Goal: Task Accomplishment & Management: Complete application form

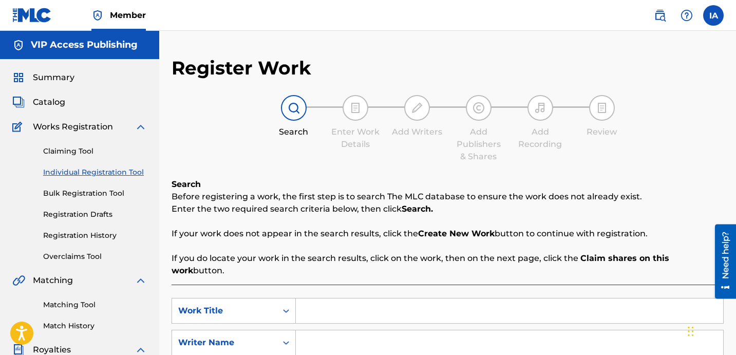
click at [319, 165] on div "Register Work Search Enter Work Details Add Writers Add Publishers & Shares Add…" at bounding box center [447, 259] width 552 height 407
click at [432, 298] on input "Search Form" at bounding box center [509, 310] width 427 height 25
click at [424, 298] on input "Search Form" at bounding box center [509, 310] width 427 height 25
click at [230, 151] on div "Search Enter Work Details Add Writers Add Publishers & Shares Add Recording Rev…" at bounding box center [447, 129] width 552 height 68
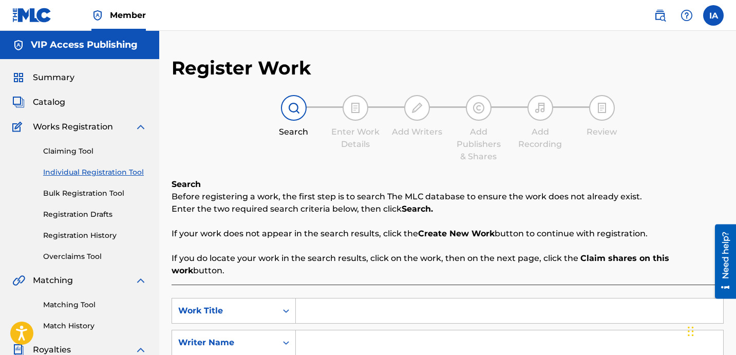
click at [216, 147] on div "Search Enter Work Details Add Writers Add Publishers & Shares Add Recording Rev…" at bounding box center [447, 129] width 552 height 68
click at [139, 137] on div "Claiming Tool Individual Registration Tool Bulk Registration Tool Registration …" at bounding box center [79, 197] width 135 height 129
click at [126, 173] on link "Individual Registration Tool" at bounding box center [95, 172] width 104 height 11
click at [231, 142] on div "Search Enter Work Details Add Writers Add Publishers & Shares Add Recording Rev…" at bounding box center [447, 129] width 552 height 68
click at [207, 139] on div "Search Enter Work Details Add Writers Add Publishers & Shares Add Recording Rev…" at bounding box center [447, 129] width 552 height 68
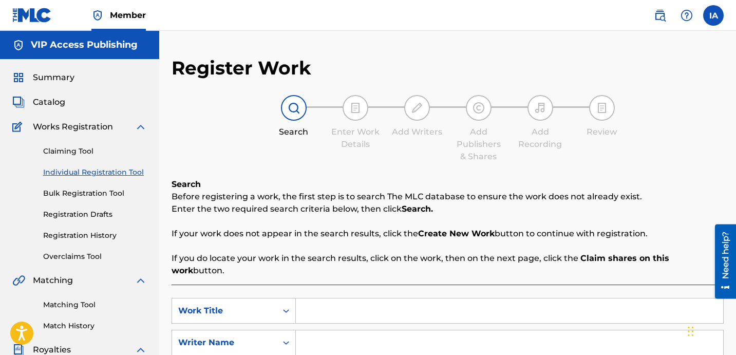
click at [104, 238] on link "Registration History" at bounding box center [95, 235] width 104 height 11
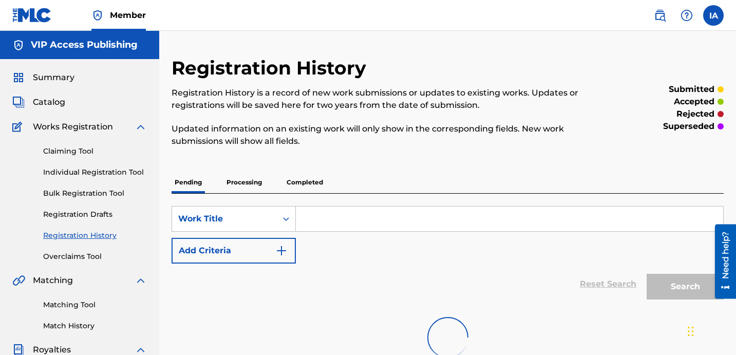
click at [247, 187] on p "Processing" at bounding box center [244, 182] width 42 height 22
click at [397, 175] on div "Pending Processing Completed" at bounding box center [447, 182] width 552 height 22
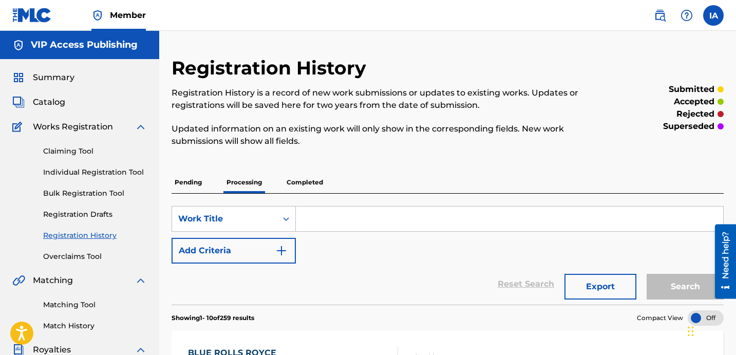
click at [299, 138] on p "Updated information on an existing work will only show in the corresponding fie…" at bounding box center [383, 135] width 425 height 25
click at [198, 180] on p "Pending" at bounding box center [187, 182] width 33 height 22
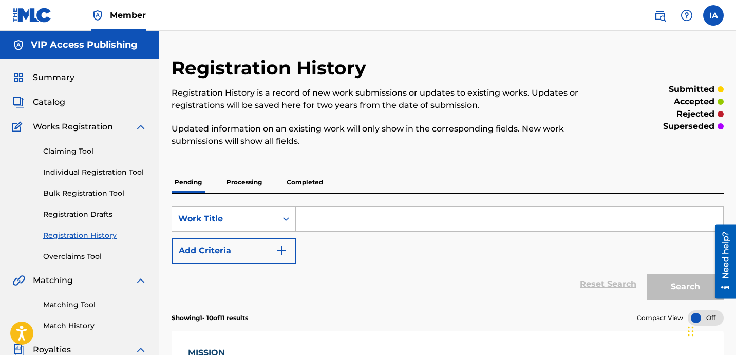
click at [260, 192] on p "Processing" at bounding box center [244, 182] width 42 height 22
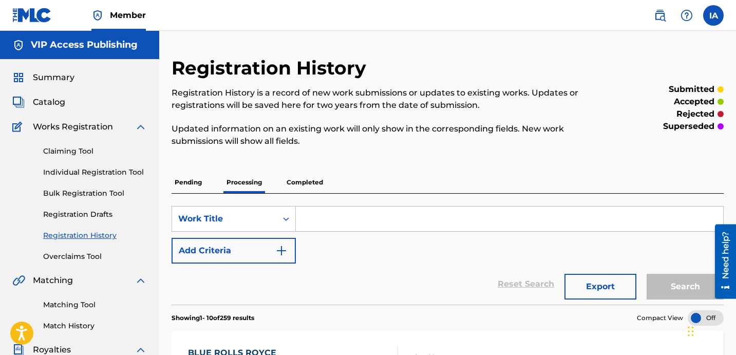
click at [256, 190] on div "Pending Processing Completed" at bounding box center [447, 182] width 552 height 22
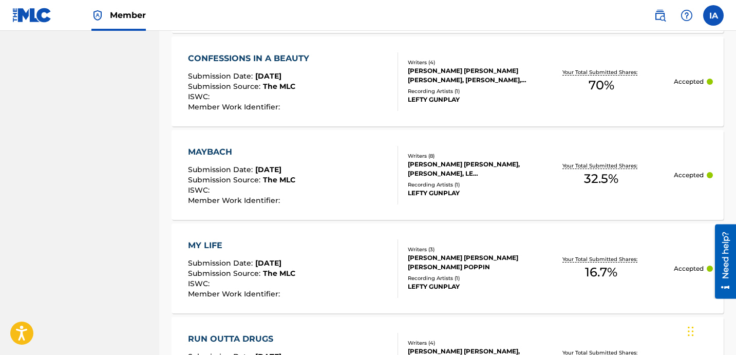
scroll to position [1025, 0]
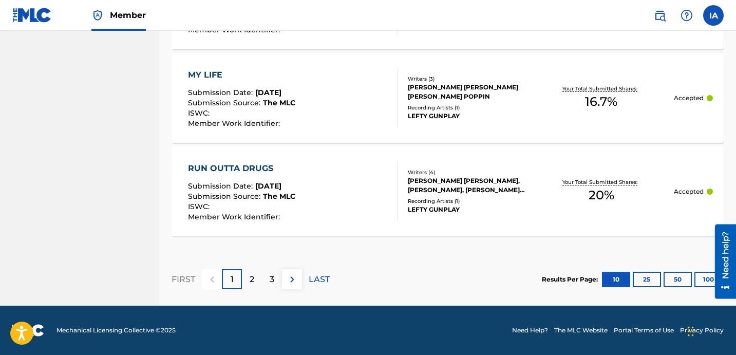
click at [700, 277] on button "100" at bounding box center [708, 279] width 28 height 15
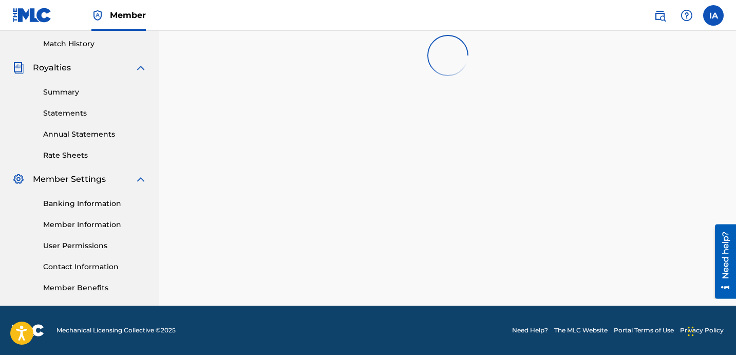
scroll to position [0, 0]
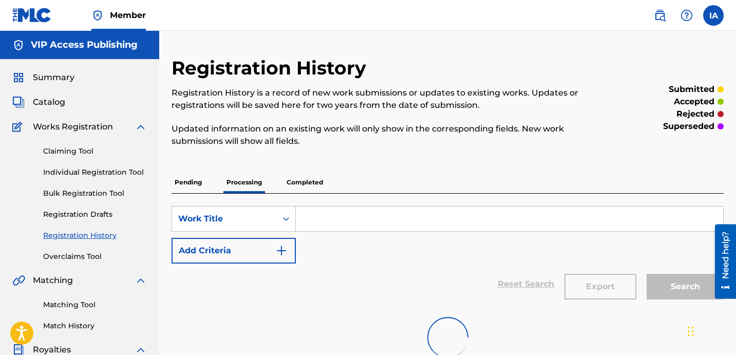
click at [469, 174] on div "Pending Processing Completed" at bounding box center [447, 182] width 552 height 22
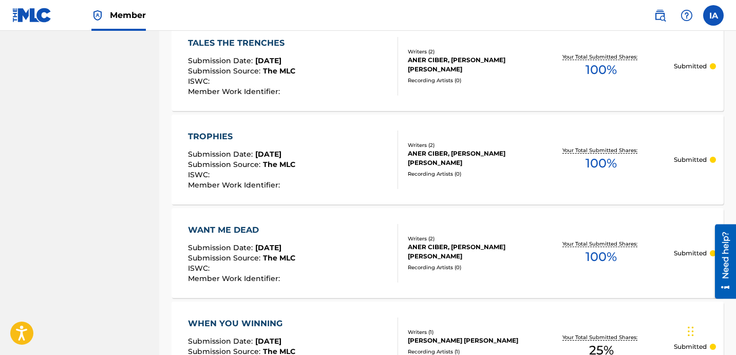
scroll to position [1750, 0]
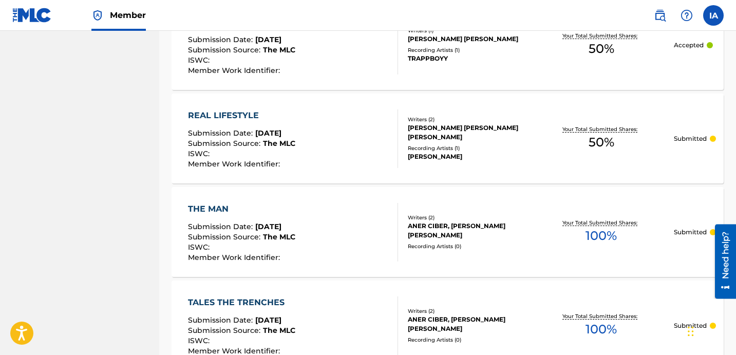
scroll to position [1732, 0]
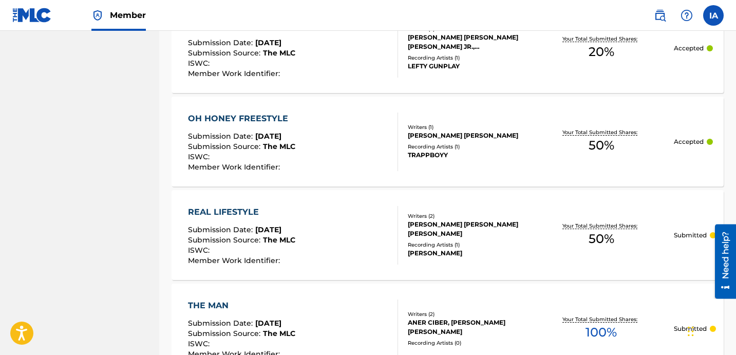
scroll to position [1773, 0]
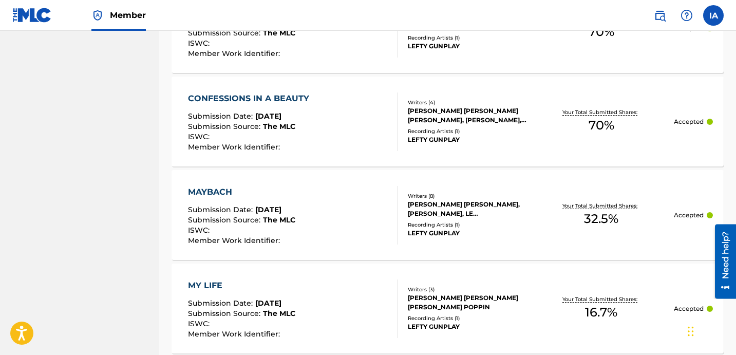
scroll to position [0, 0]
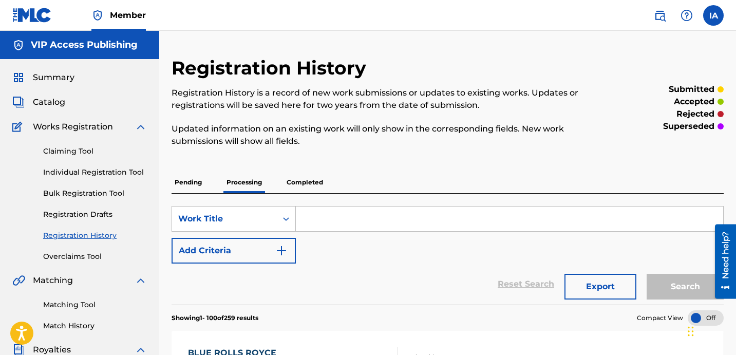
click at [58, 85] on div "Summary Catalog Works Registration Claiming Tool Individual Registration Tool B…" at bounding box center [79, 323] width 159 height 528
click at [58, 84] on div "Summary Catalog Works Registration Claiming Tool Individual Registration Tool B…" at bounding box center [79, 323] width 159 height 528
click at [58, 80] on span "Summary" at bounding box center [54, 77] width 42 height 12
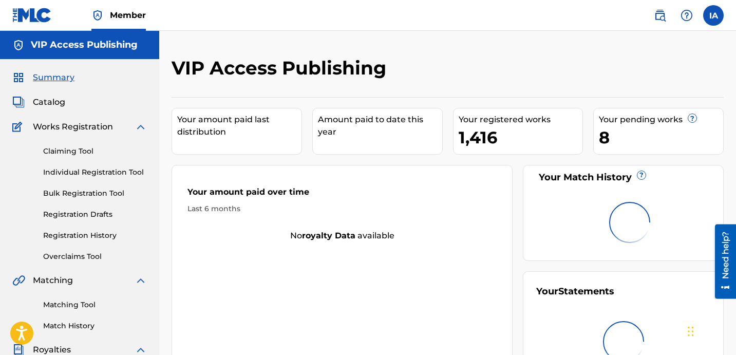
click at [58, 80] on span "Summary" at bounding box center [54, 77] width 42 height 12
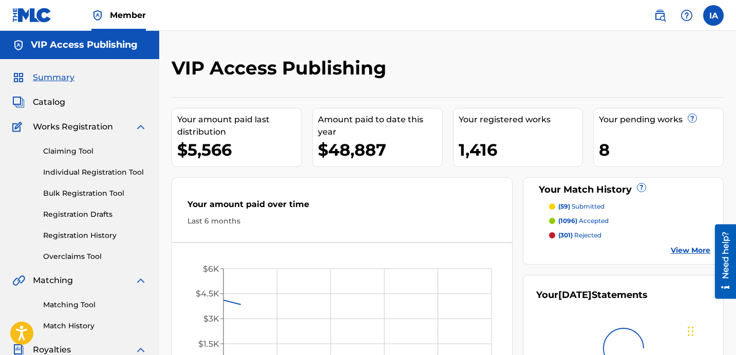
click at [479, 58] on div "VIP Access Publishing" at bounding box center [383, 71] width 425 height 30
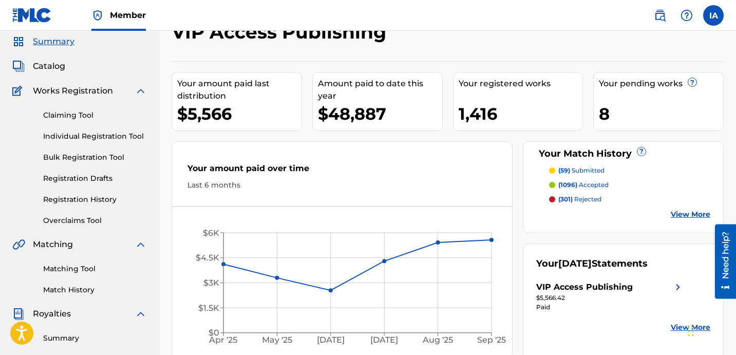
scroll to position [35, 0]
click at [361, 149] on div "Your amount paid over time Last 6 months" at bounding box center [342, 176] width 340 height 59
click at [349, 149] on div "Your amount paid over time Last 6 months" at bounding box center [342, 176] width 340 height 59
click at [340, 148] on div "Your amount paid over time Last 6 months" at bounding box center [342, 176] width 340 height 59
click at [380, 153] on div "Your amount paid over time Last 6 months" at bounding box center [342, 176] width 340 height 59
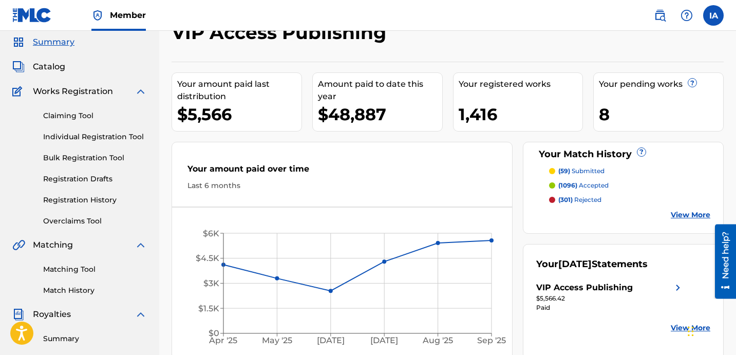
click at [357, 96] on div "Amount paid to date this year" at bounding box center [380, 90] width 124 height 25
click at [349, 96] on div "Amount paid to date this year" at bounding box center [380, 90] width 124 height 25
click at [341, 140] on div "Your amount paid last distribution $5,566 Amount paid to date this year $48,887…" at bounding box center [447, 211] width 552 height 298
click at [358, 136] on div "Your amount paid last distribution $5,566 Amount paid to date this year $48,887…" at bounding box center [447, 211] width 552 height 298
click at [418, 131] on div "Your amount paid last distribution $5,566 Amount paid to date this year $48,887…" at bounding box center [447, 211] width 552 height 298
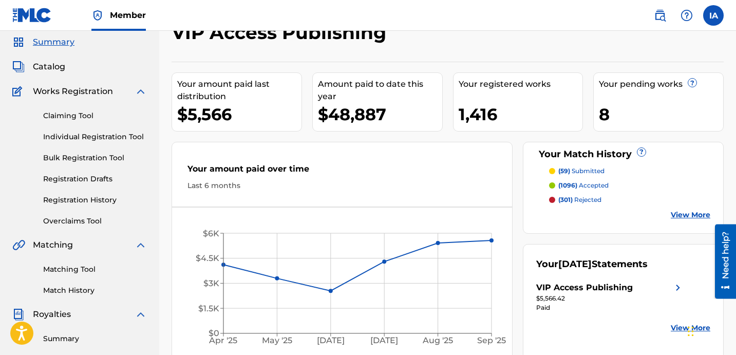
click at [382, 133] on div "Your amount paid last distribution $5,566 Amount paid to date this year $48,887…" at bounding box center [447, 211] width 552 height 298
click at [224, 136] on div "Your amount paid last distribution $5,566 Amount paid to date this year $48,887…" at bounding box center [447, 211] width 552 height 298
click at [134, 139] on link "Individual Registration Tool" at bounding box center [95, 136] width 104 height 11
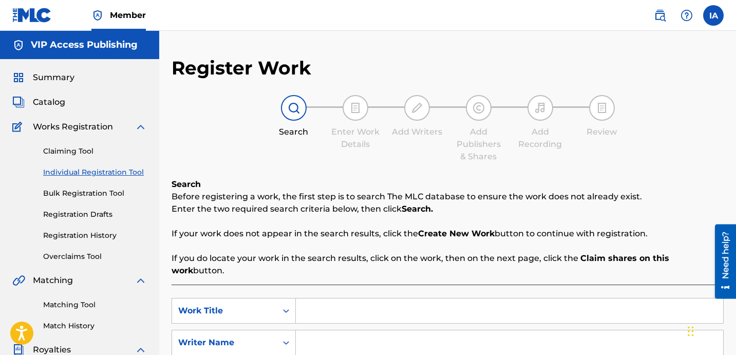
click at [362, 161] on div "Search Enter Work Details Add Writers Add Publishers & Shares Add Recording Rev…" at bounding box center [447, 129] width 552 height 68
click at [329, 156] on div "Search Enter Work Details Add Writers Add Publishers & Shares Add Recording Rev…" at bounding box center [447, 129] width 552 height 68
click at [274, 147] on div "Search Enter Work Details Add Writers Add Publishers & Shares Add Recording Rev…" at bounding box center [447, 129] width 552 height 68
click at [239, 133] on div "Search Enter Work Details Add Writers Add Publishers & Shares Add Recording Rev…" at bounding box center [447, 129] width 552 height 68
click at [108, 236] on link "Registration History" at bounding box center [95, 235] width 104 height 11
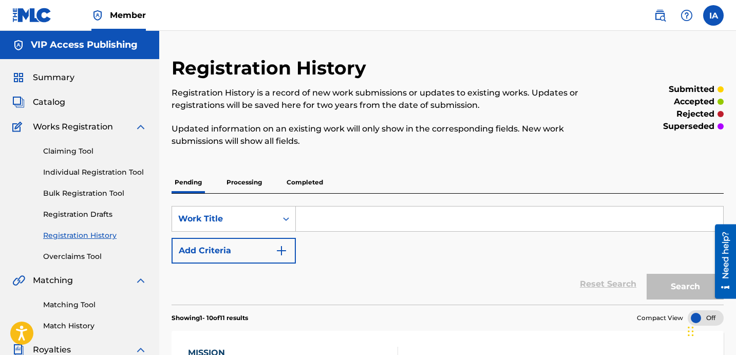
click at [253, 187] on p "Processing" at bounding box center [244, 182] width 42 height 22
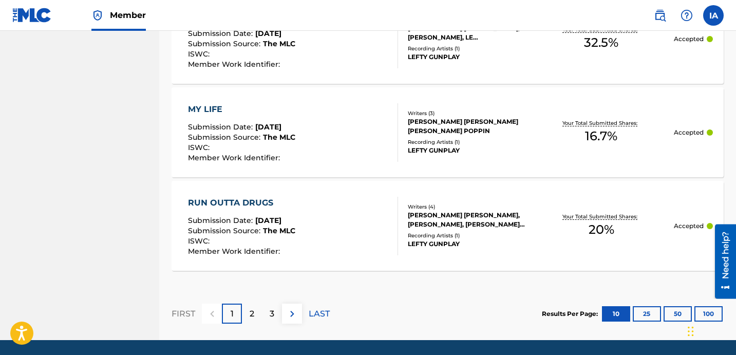
scroll to position [1025, 0]
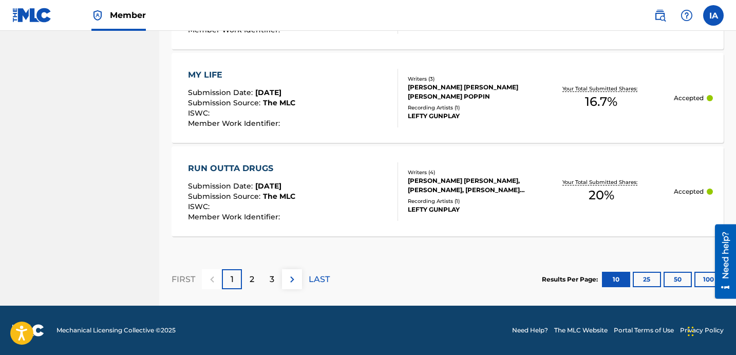
click at [706, 282] on button "100" at bounding box center [708, 279] width 28 height 15
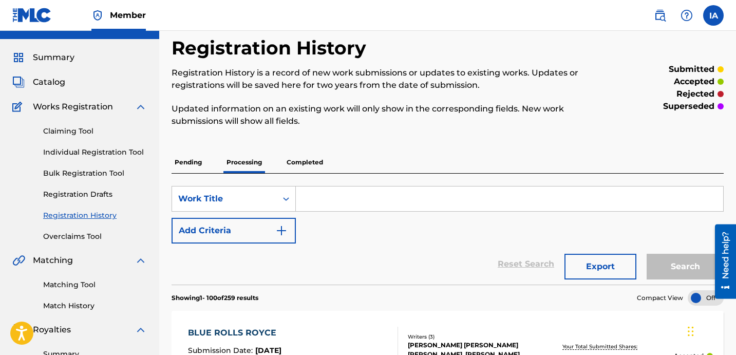
scroll to position [0, 0]
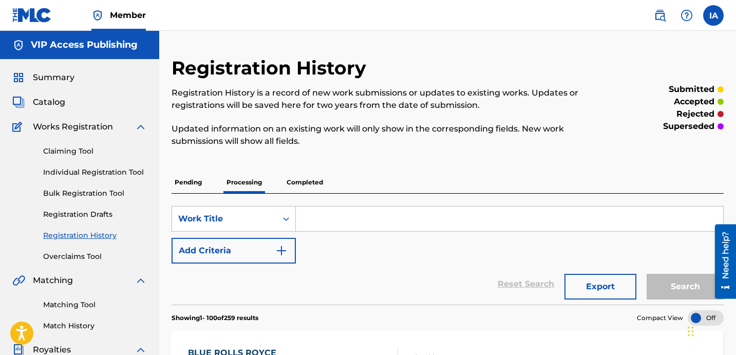
click at [319, 182] on p "Completed" at bounding box center [304, 182] width 43 height 22
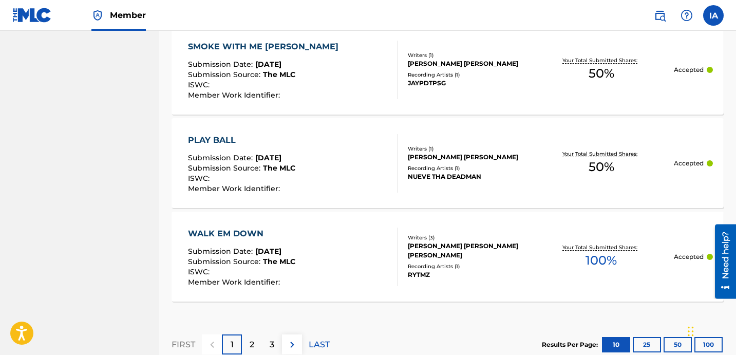
scroll to position [1068, 0]
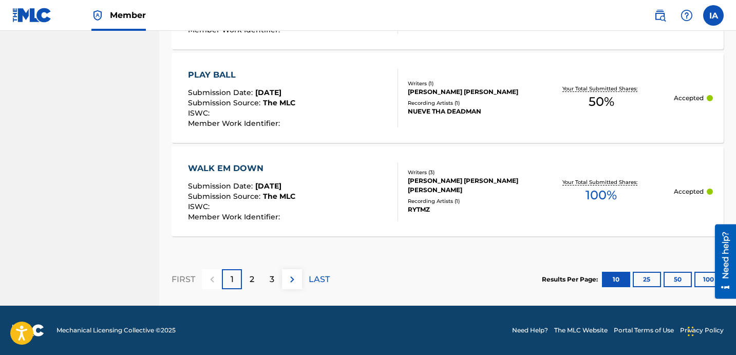
click at [704, 282] on button "100" at bounding box center [708, 279] width 28 height 15
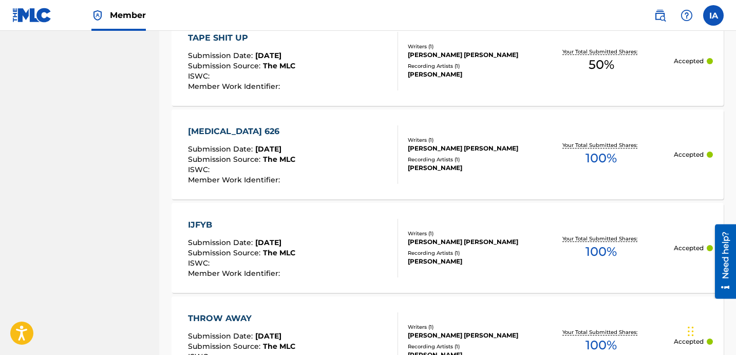
scroll to position [9478, 0]
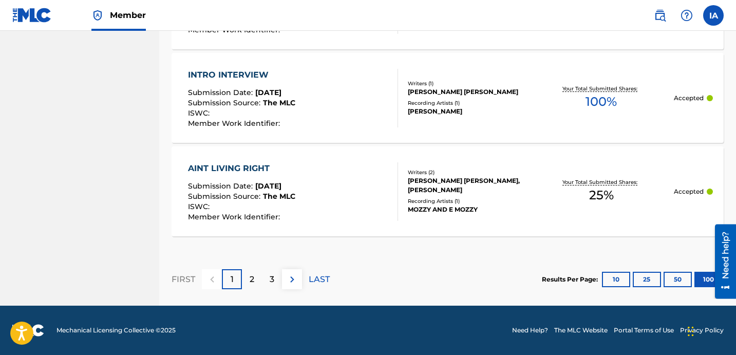
click at [295, 276] on img at bounding box center [292, 279] width 12 height 12
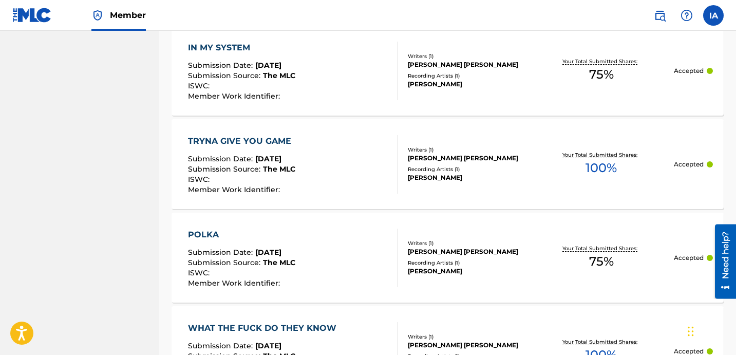
scroll to position [0, 0]
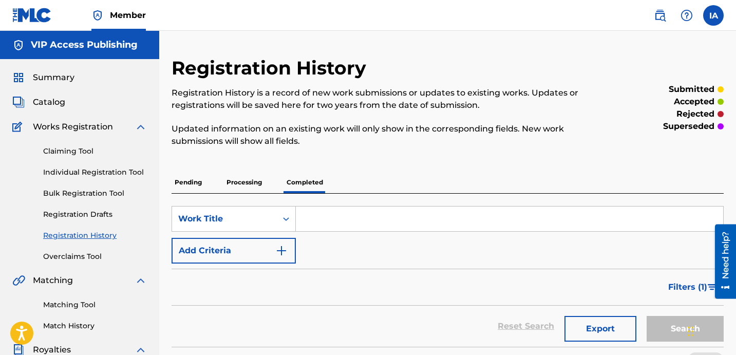
click at [441, 185] on div "Pending Processing Completed" at bounding box center [447, 182] width 552 height 22
click at [111, 178] on div "Claiming Tool Individual Registration Tool Bulk Registration Tool Registration …" at bounding box center [79, 197] width 135 height 129
click at [113, 171] on link "Individual Registration Tool" at bounding box center [95, 172] width 104 height 11
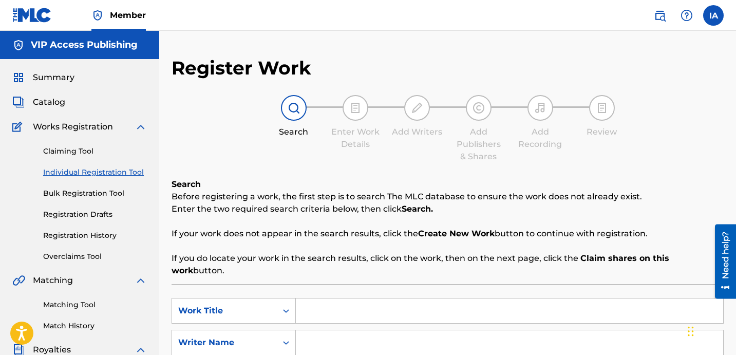
click at [60, 77] on span "Summary" at bounding box center [54, 77] width 42 height 12
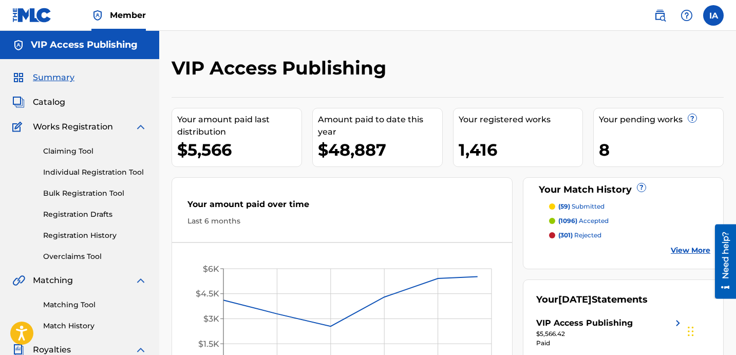
click at [59, 106] on span "Catalog" at bounding box center [49, 102] width 32 height 12
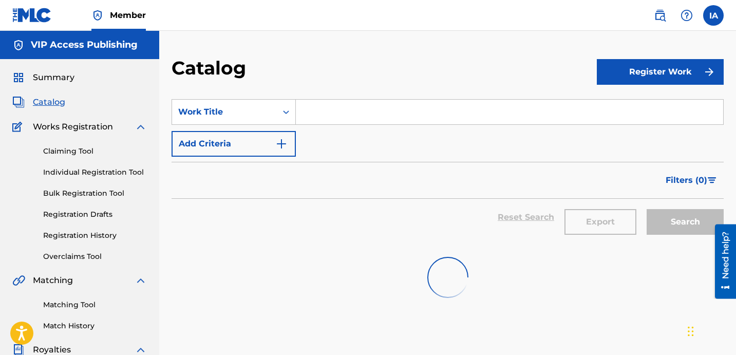
click at [475, 111] on input "Search Form" at bounding box center [509, 112] width 427 height 25
paste input "MIND OF A MENACE"
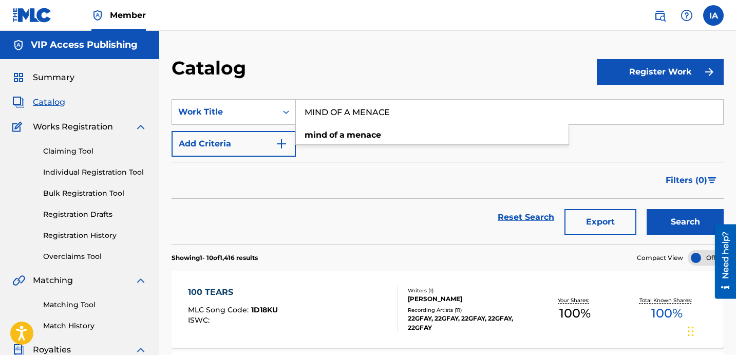
type input "MIND OF A MENACE"
click at [666, 220] on button "Search" at bounding box center [684, 222] width 77 height 26
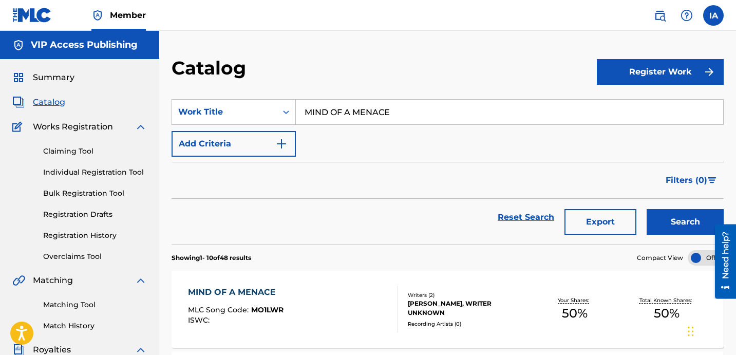
click at [385, 175] on div "Filters ( 0 )" at bounding box center [447, 180] width 552 height 37
click at [353, 304] on div "MIND OF A MENACE MLC Song Code : MO1LWR ISWC :" at bounding box center [293, 309] width 210 height 46
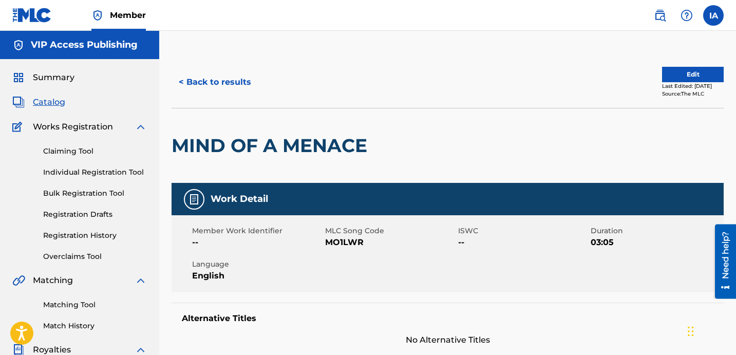
click at [481, 114] on div at bounding box center [435, 145] width 127 height 74
click at [671, 72] on button "Edit" at bounding box center [693, 74] width 62 height 15
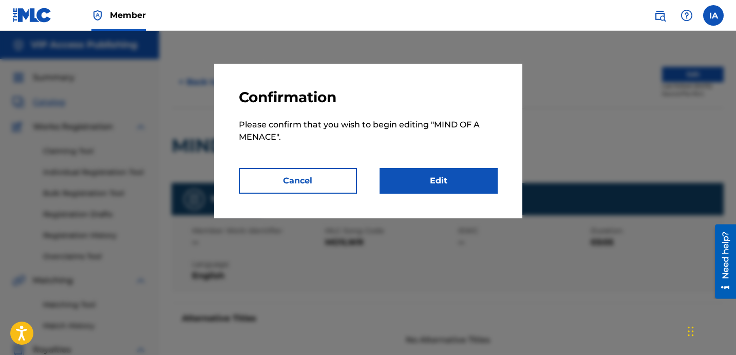
click at [473, 179] on link "Edit" at bounding box center [438, 181] width 118 height 26
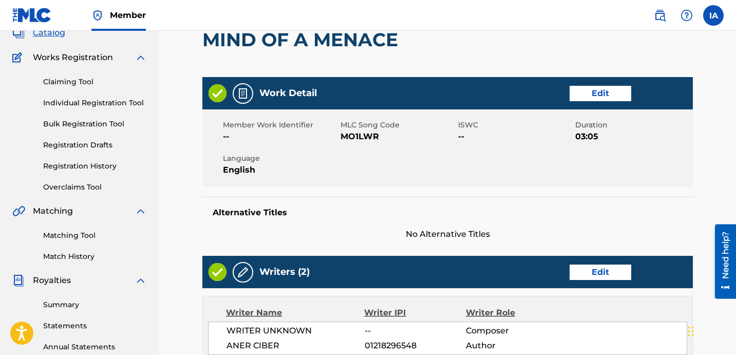
scroll to position [109, 0]
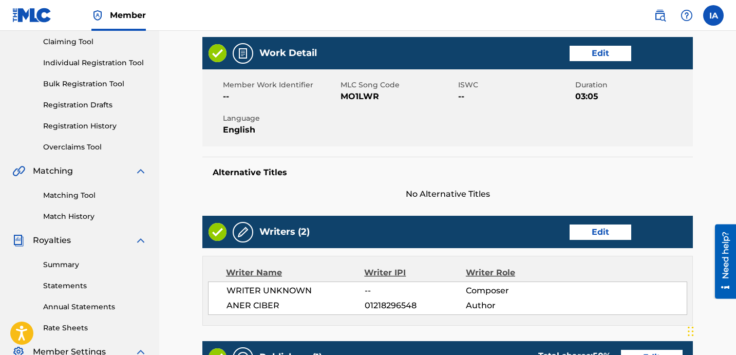
click at [621, 232] on link "Edit" at bounding box center [600, 231] width 62 height 15
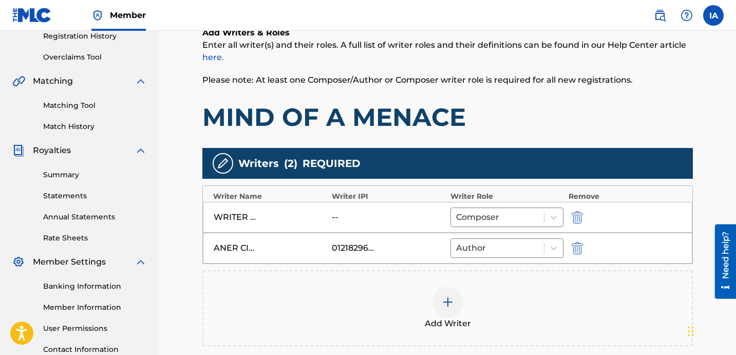
scroll to position [166, 0]
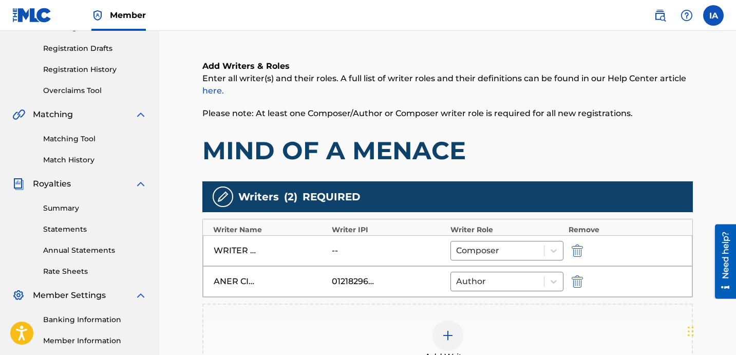
click at [576, 256] on img "submit" at bounding box center [576, 250] width 11 height 12
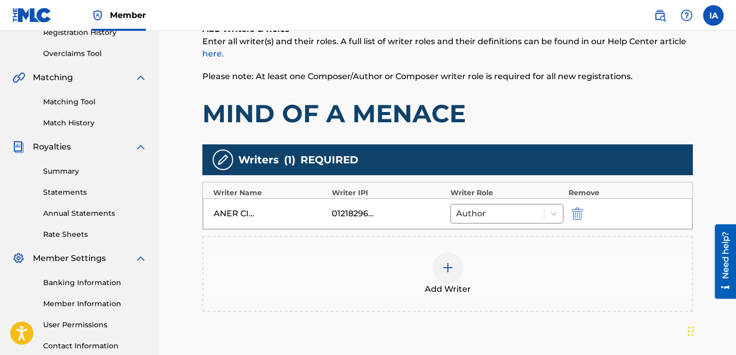
click at [476, 264] on div "Add Writer" at bounding box center [447, 273] width 488 height 43
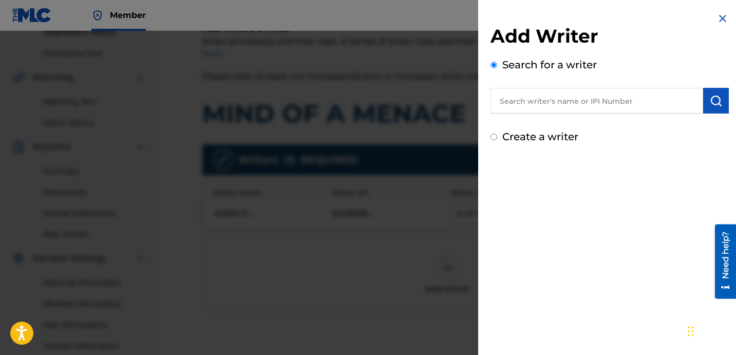
click at [614, 100] on input "text" at bounding box center [596, 101] width 213 height 26
paste input "[PERSON_NAME] [PERSON_NAME]"
type input "[PERSON_NAME] [PERSON_NAME]"
click at [723, 101] on button "submit" at bounding box center [716, 101] width 26 height 26
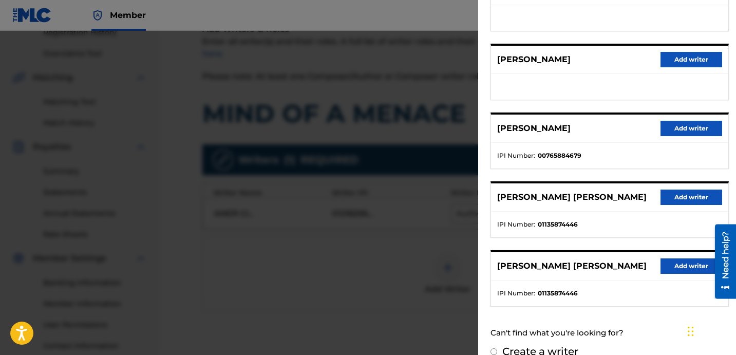
scroll to position [177, 0]
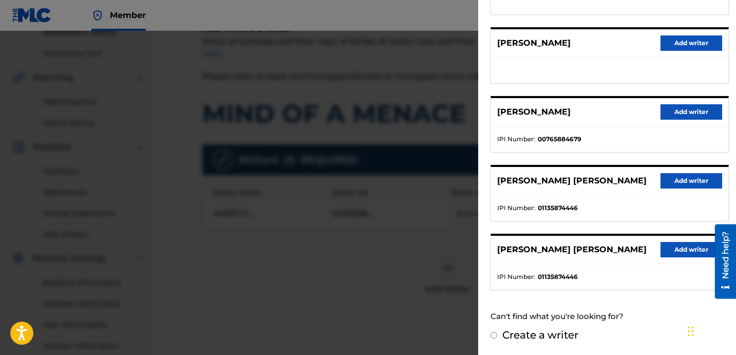
click at [683, 178] on button "Add writer" at bounding box center [691, 180] width 62 height 15
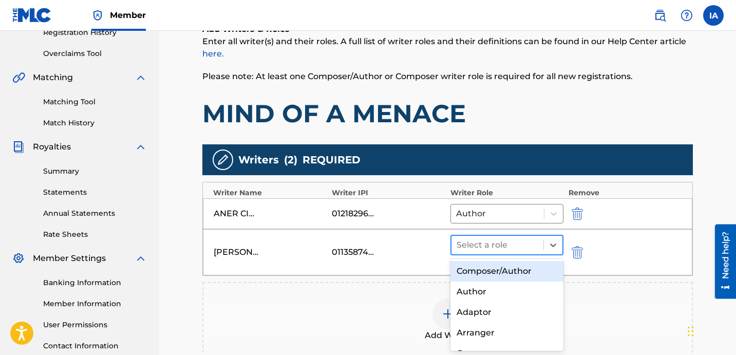
click at [508, 253] on div "Select a role" at bounding box center [497, 245] width 92 height 18
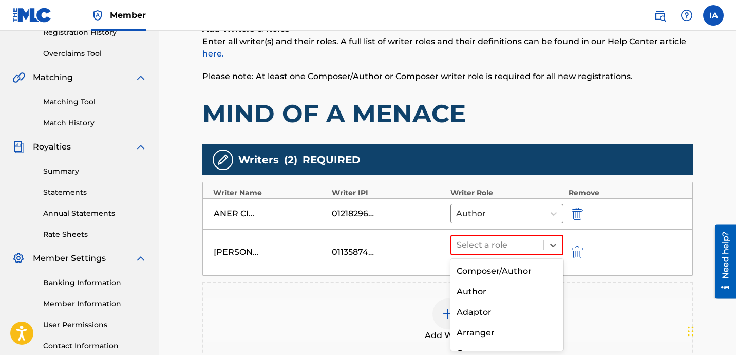
scroll to position [77, 0]
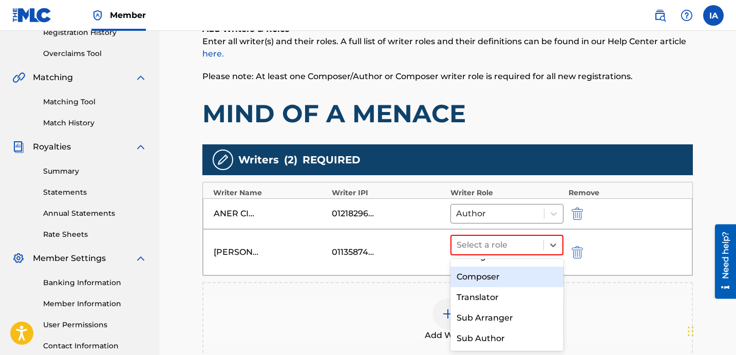
click at [519, 283] on div "Composer" at bounding box center [506, 276] width 113 height 21
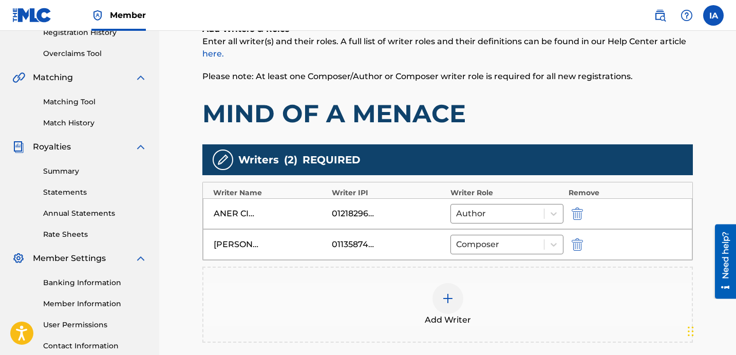
scroll to position [340, 0]
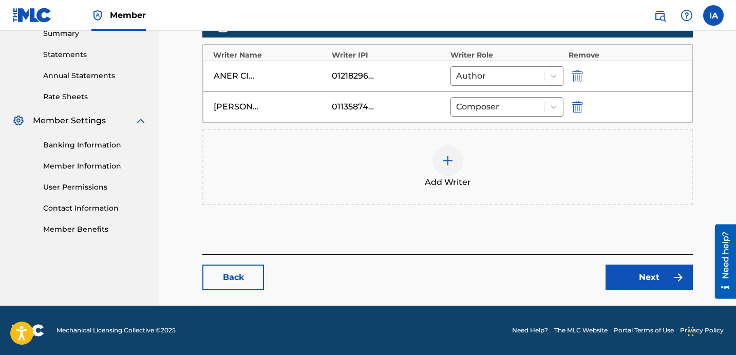
click at [654, 269] on link "Next" at bounding box center [648, 277] width 87 height 26
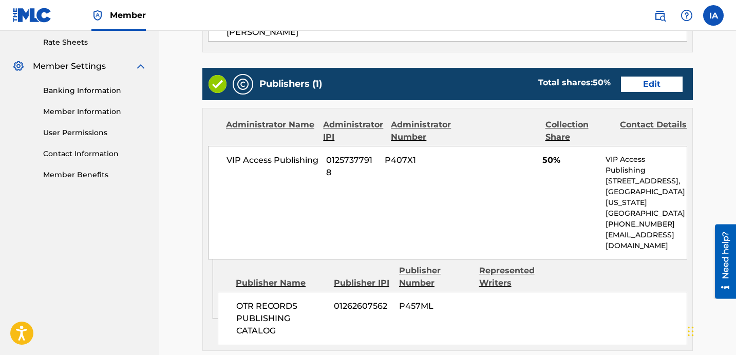
scroll to position [426, 0]
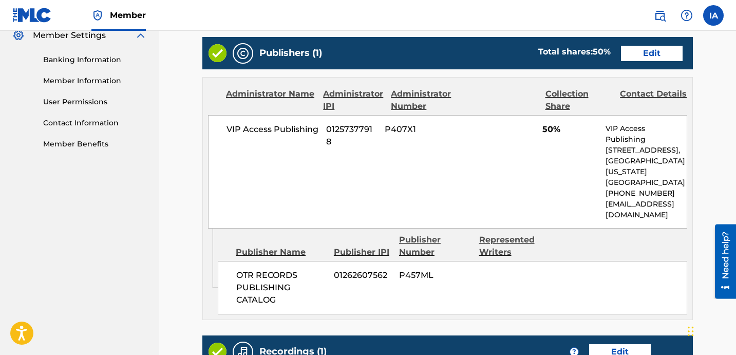
click at [511, 169] on div "VIP Access Publishing 01257377918 P407X1 50% VIP Access Publishing [STREET_ADDR…" at bounding box center [447, 171] width 479 height 113
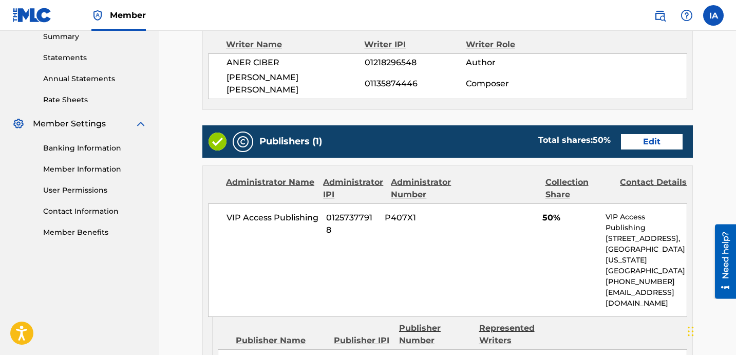
scroll to position [345, 0]
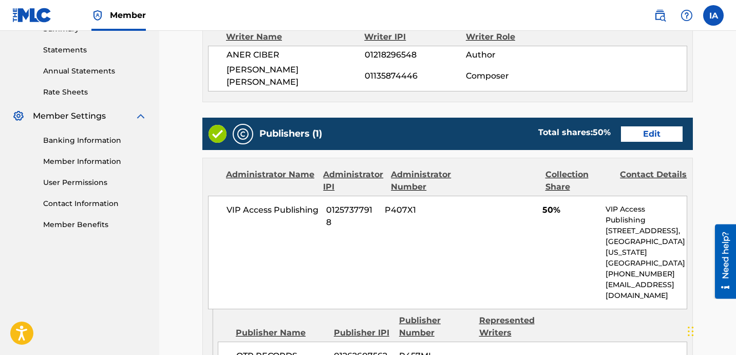
click at [640, 126] on link "Edit" at bounding box center [652, 133] width 62 height 15
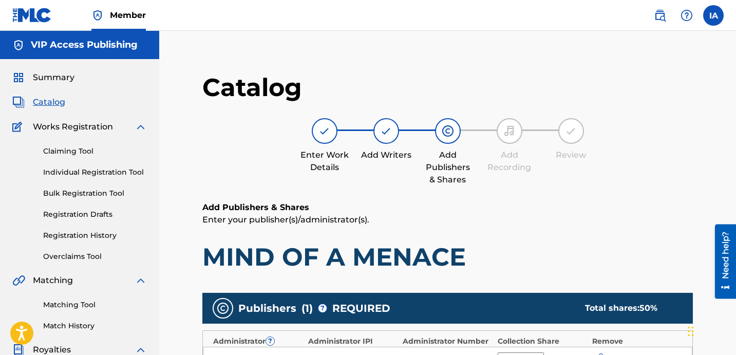
scroll to position [198, 0]
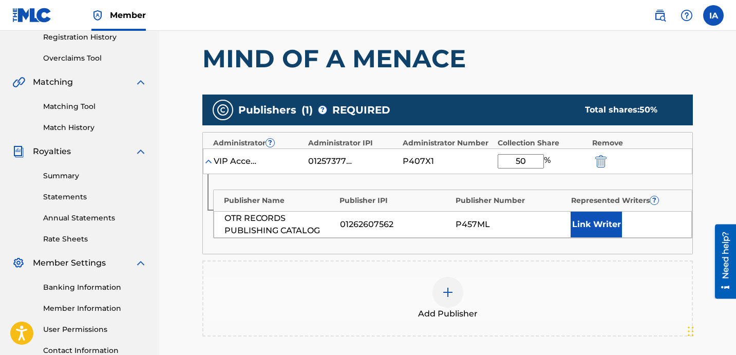
click at [468, 158] on div "P407X1" at bounding box center [447, 161] width 89 height 12
click at [475, 145] on div "Administrator ? Administrator IPI Administrator Number Collection Share Remove …" at bounding box center [447, 193] width 490 height 122
click at [603, 231] on button "Link Writer" at bounding box center [595, 225] width 51 height 26
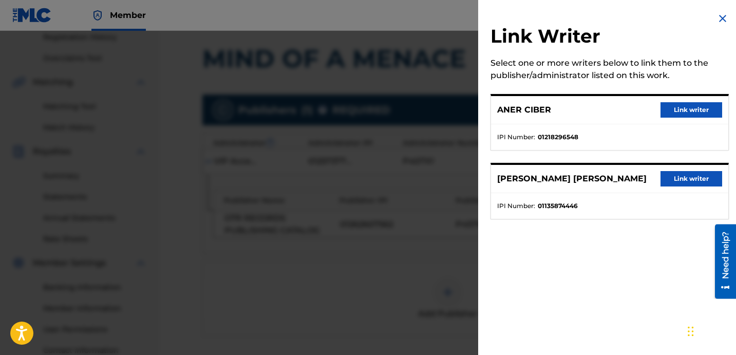
click at [692, 104] on button "Link writer" at bounding box center [691, 109] width 62 height 15
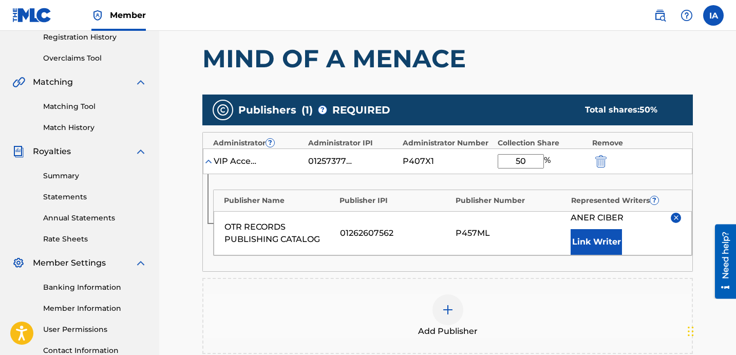
click at [530, 279] on div "Add Publisher" at bounding box center [447, 316] width 490 height 76
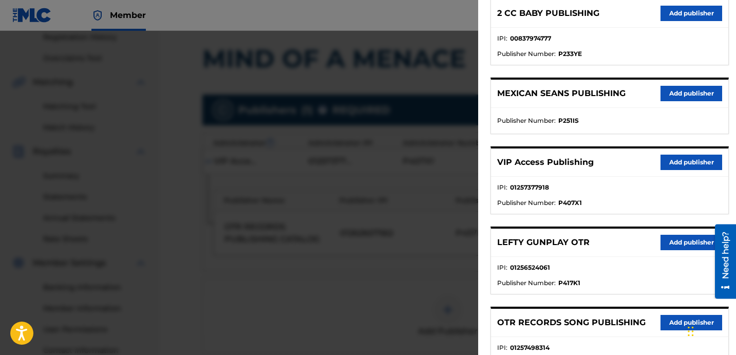
scroll to position [0, 0]
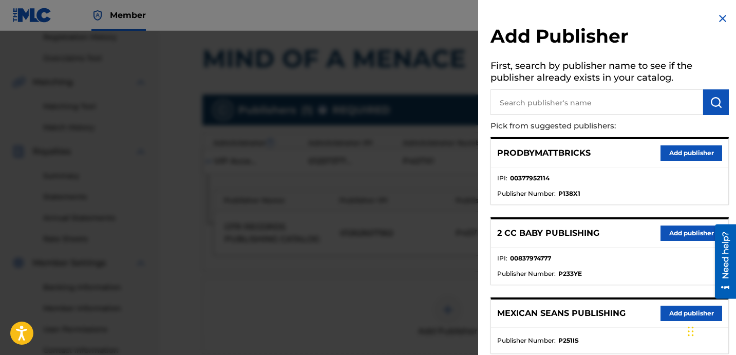
click at [577, 96] on input "text" at bounding box center [596, 102] width 213 height 26
paste input "FARIEL"
type input "FARIEL"
click at [710, 103] on img "submit" at bounding box center [716, 102] width 12 height 12
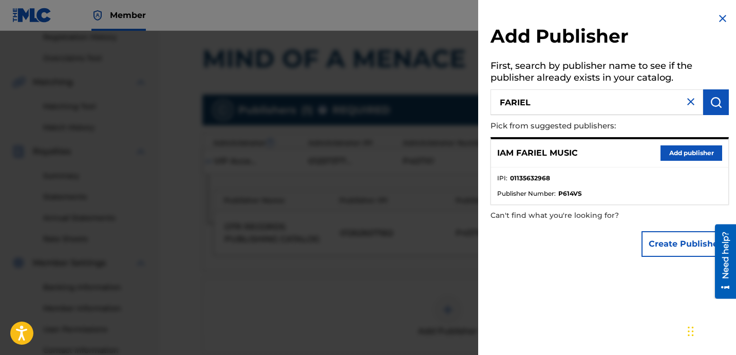
click at [673, 154] on button "Add publisher" at bounding box center [691, 152] width 62 height 15
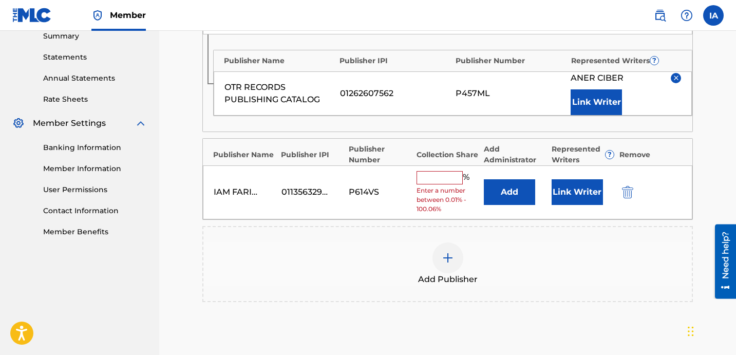
scroll to position [393, 0]
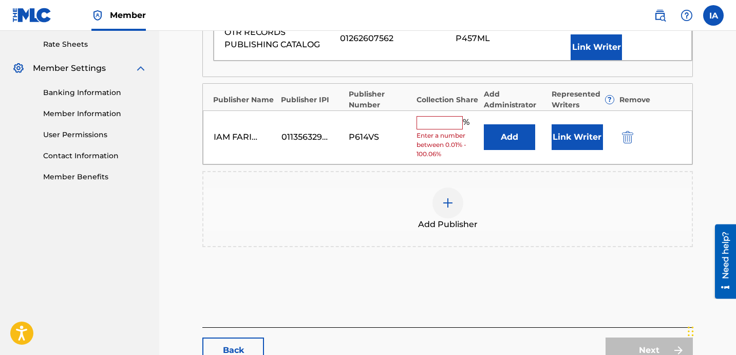
click at [436, 110] on div "IAM FARIEL MUSIC 01135632968 P614VS % Enter a number between 0.01% - 100.06% Ad…" at bounding box center [447, 137] width 489 height 54
click at [448, 117] on input "text" at bounding box center [439, 122] width 46 height 13
paste input "FARIEL"
type input "FARIEL"
click at [444, 131] on span "Enter a number between 0.01% - 100.06%" at bounding box center [447, 145] width 63 height 28
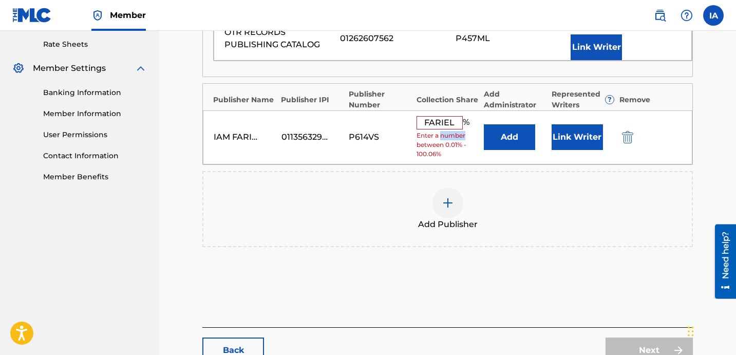
click at [444, 131] on span "Enter a number between 0.01% - 100.06%" at bounding box center [447, 145] width 63 height 28
click at [441, 126] on input "FARIEL" at bounding box center [439, 122] width 46 height 13
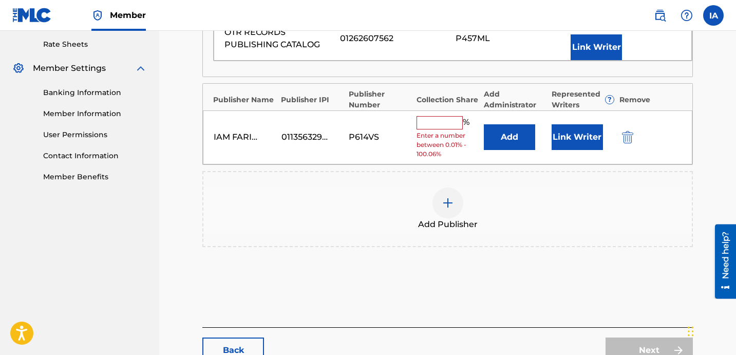
click at [441, 126] on input "text" at bounding box center [439, 122] width 46 height 13
type input "50"
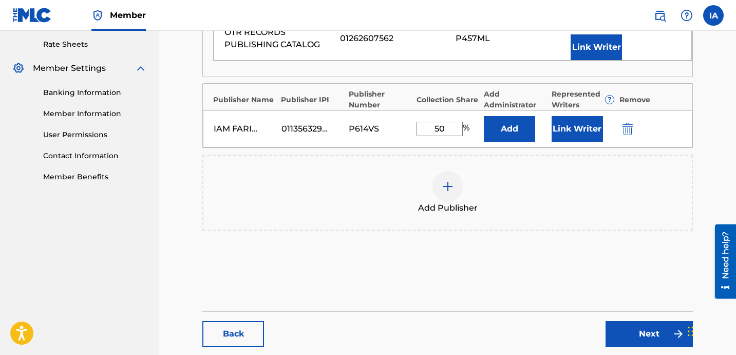
click at [448, 132] on input "50" at bounding box center [439, 129] width 46 height 14
click at [446, 131] on input "50" at bounding box center [439, 129] width 46 height 14
click at [492, 120] on button "Add" at bounding box center [509, 129] width 51 height 26
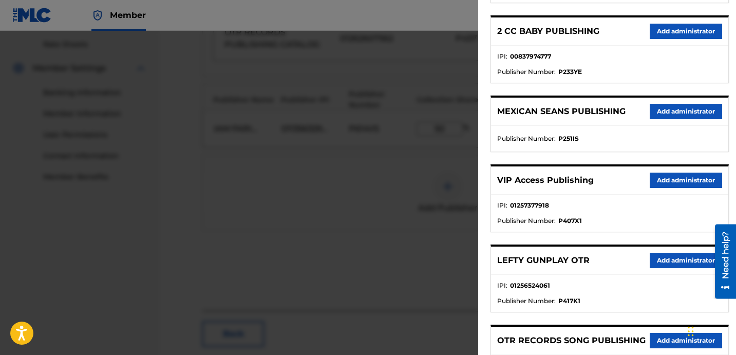
scroll to position [228, 0]
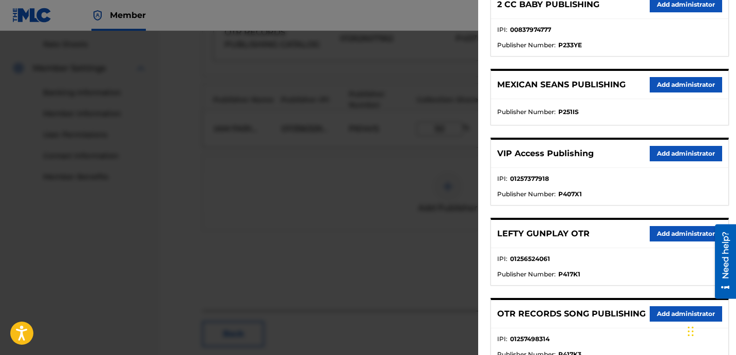
click at [669, 157] on button "Add administrator" at bounding box center [686, 153] width 72 height 15
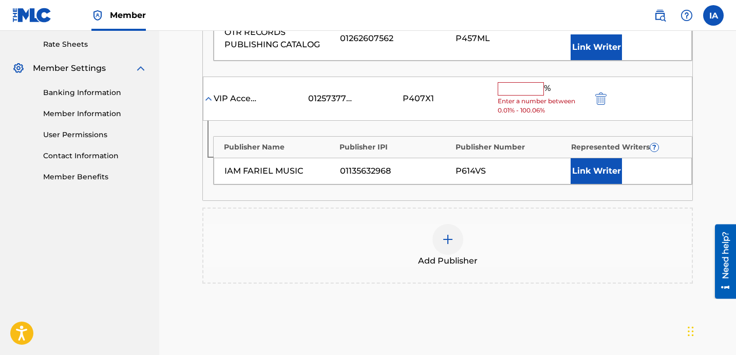
click at [524, 91] on input "text" at bounding box center [521, 88] width 46 height 13
paste input "50"
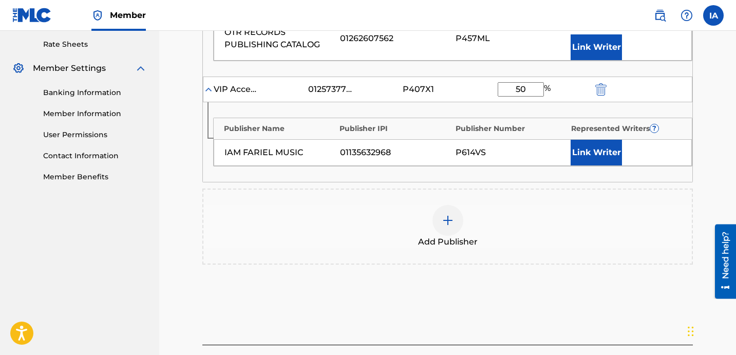
type input "50"
click at [589, 152] on button "Link Writer" at bounding box center [595, 153] width 51 height 26
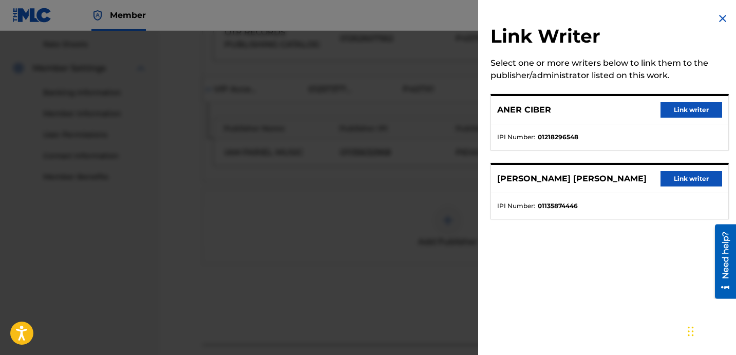
click at [681, 183] on button "Link writer" at bounding box center [691, 178] width 62 height 15
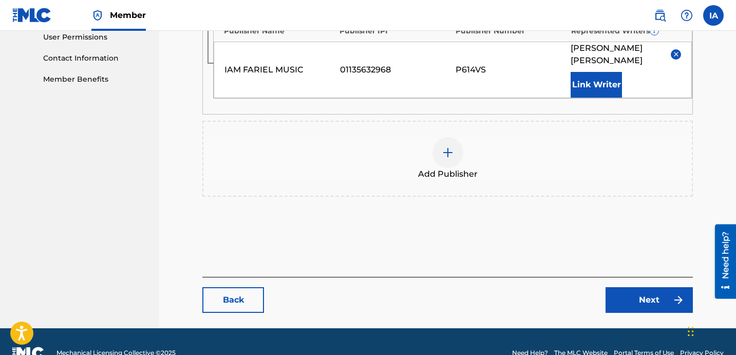
scroll to position [513, 0]
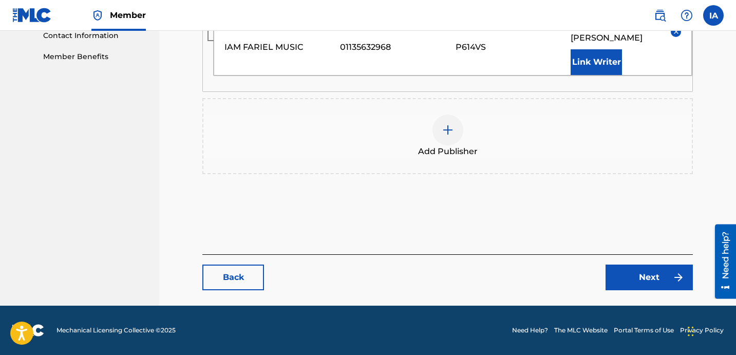
click at [650, 283] on link "Next" at bounding box center [648, 277] width 87 height 26
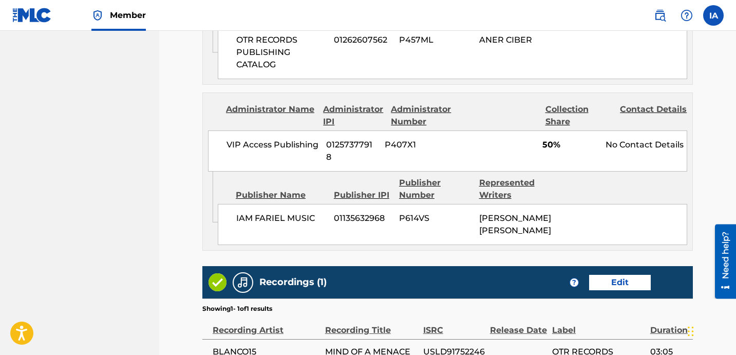
scroll to position [759, 0]
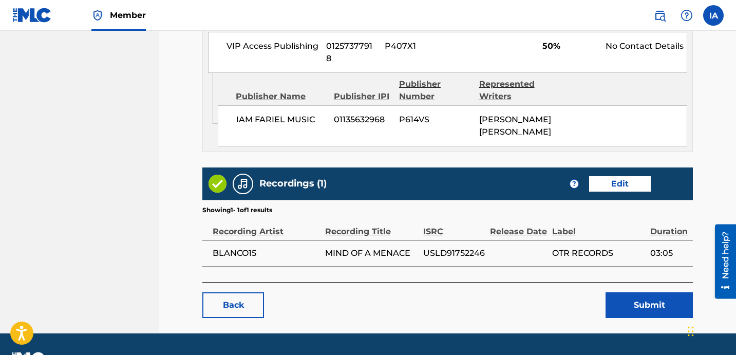
click at [627, 292] on button "Submit" at bounding box center [648, 305] width 87 height 26
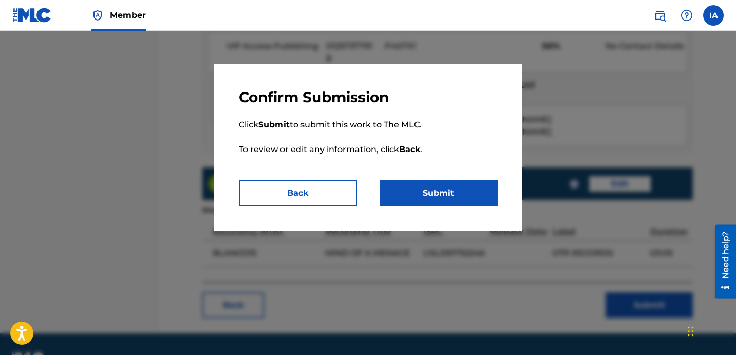
click at [472, 198] on button "Submit" at bounding box center [438, 193] width 118 height 26
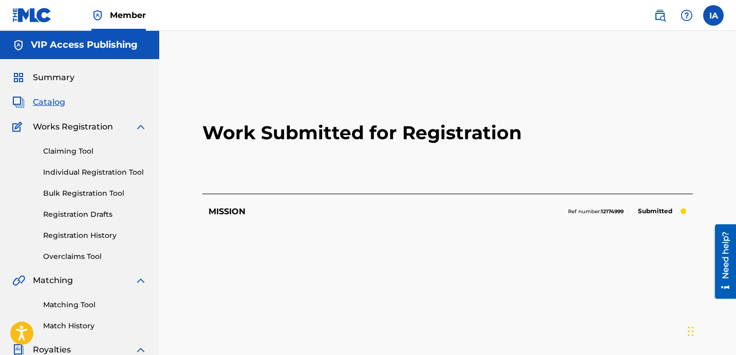
click at [103, 237] on link "Registration History" at bounding box center [95, 235] width 104 height 11
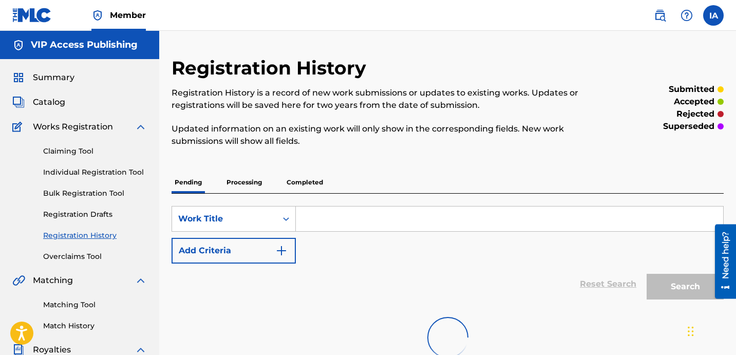
click at [223, 152] on div "Registration History Registration History is a record of new work submissions o…" at bounding box center [383, 107] width 425 height 103
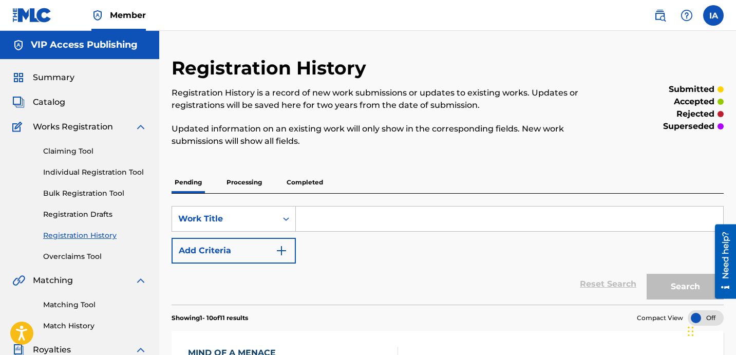
click at [124, 170] on link "Individual Registration Tool" at bounding box center [95, 172] width 104 height 11
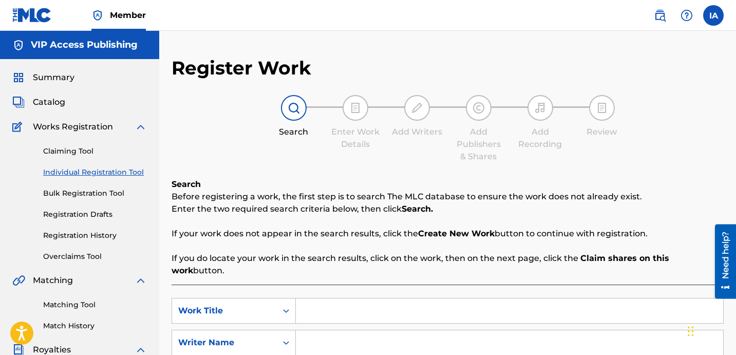
click at [136, 174] on link "Individual Registration Tool" at bounding box center [95, 172] width 104 height 11
click at [318, 153] on div "Search Enter Work Details Add Writers Add Publishers & Shares Add Recording Rev…" at bounding box center [447, 129] width 552 height 68
click at [481, 298] on input "Search Form" at bounding box center [509, 310] width 427 height 25
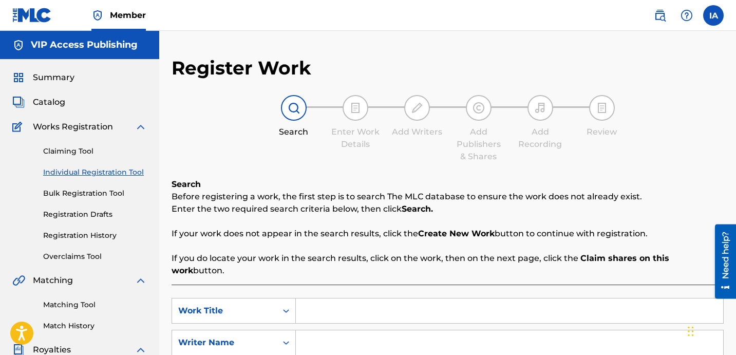
paste input "MAKIN TIME"
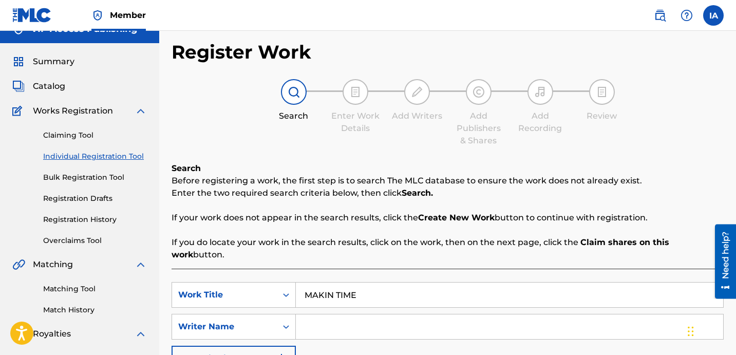
scroll to position [33, 0]
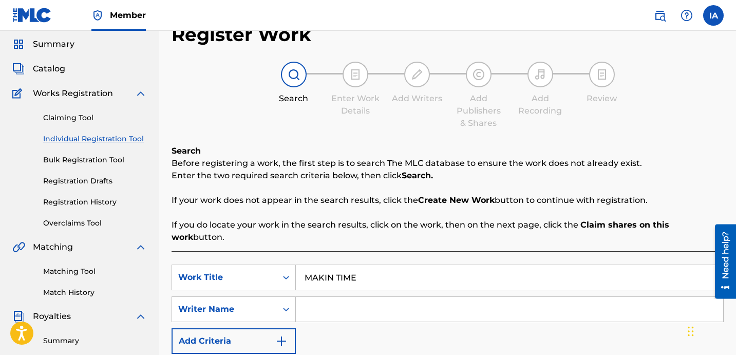
type input "MAKIN TIME"
click at [491, 297] on input "Search Form" at bounding box center [509, 309] width 427 height 25
click at [433, 297] on input "Search Form" at bounding box center [509, 309] width 427 height 25
paste input "[PERSON_NAME] [PERSON_NAME]"
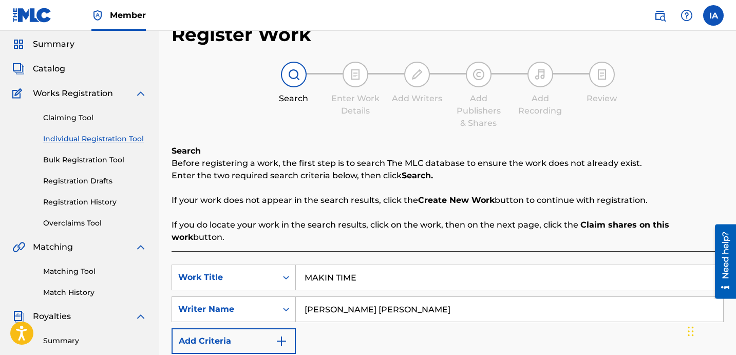
type input "[PERSON_NAME] [PERSON_NAME]"
click at [503, 181] on p "Enter the two required search criteria below, then click Search." at bounding box center [447, 175] width 552 height 12
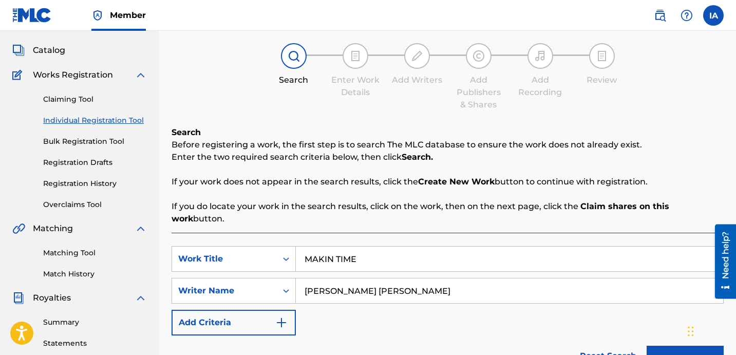
scroll to position [70, 0]
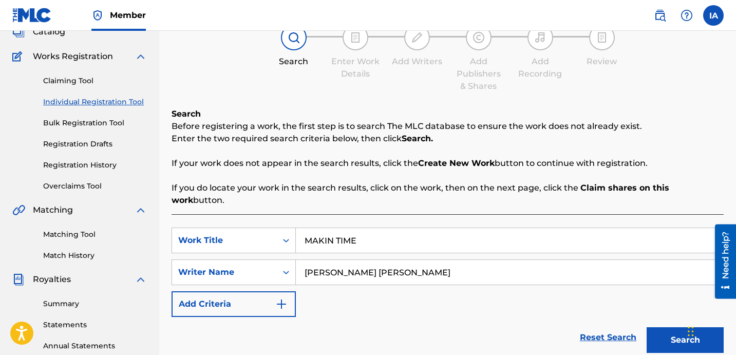
click at [472, 151] on div "Search Before registering a work, the first step is to search The MLC database …" at bounding box center [447, 157] width 552 height 99
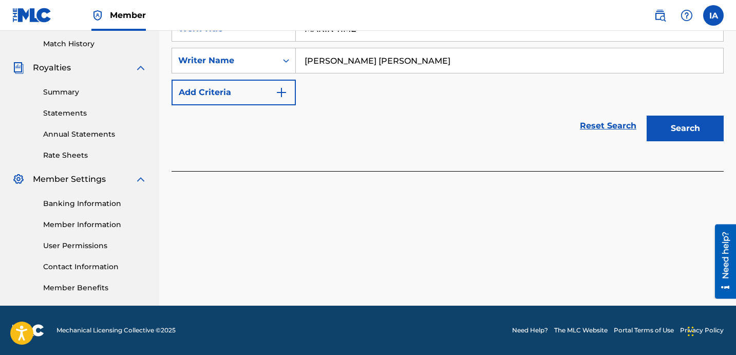
click at [677, 116] on button "Search" at bounding box center [684, 129] width 77 height 26
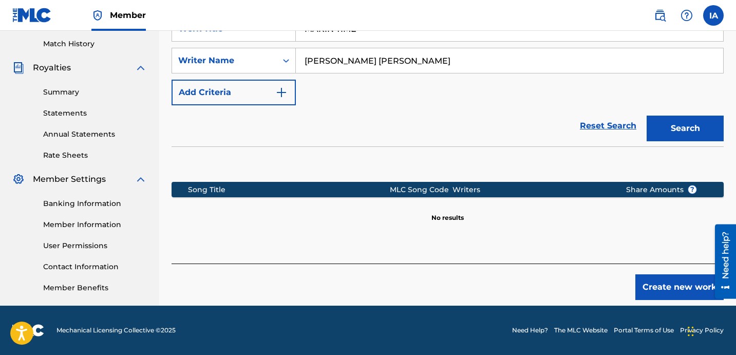
click at [660, 279] on button "Create new work" at bounding box center [679, 287] width 88 height 26
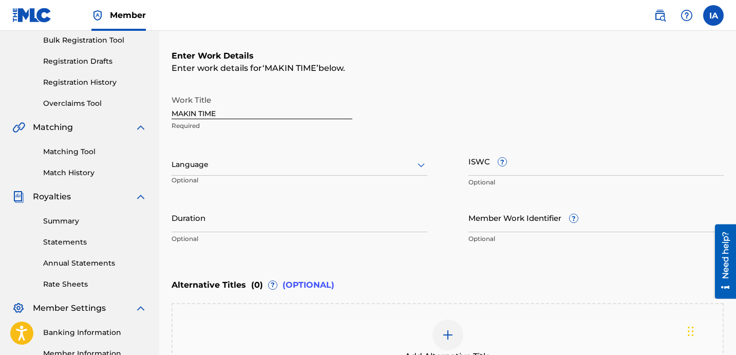
scroll to position [108, 0]
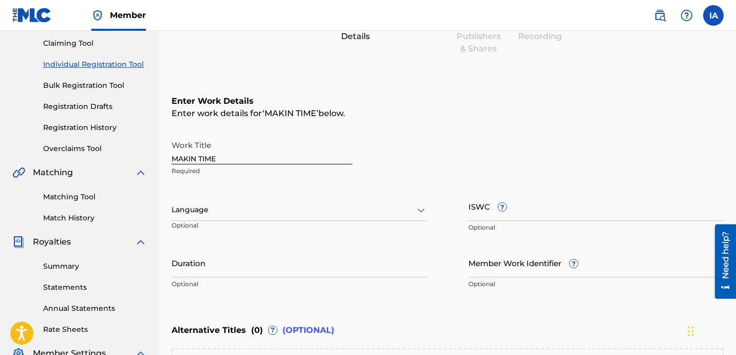
click at [377, 216] on div "Language" at bounding box center [299, 210] width 256 height 22
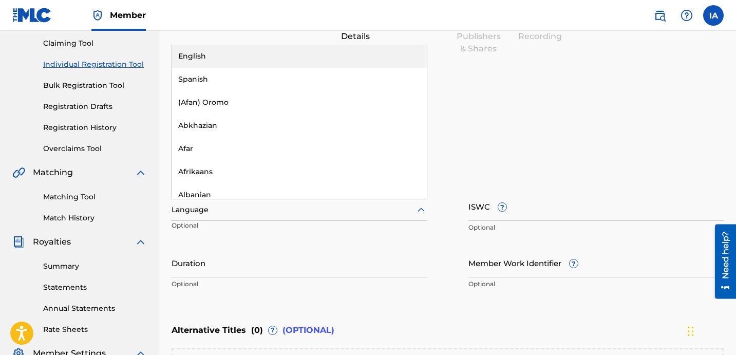
click at [363, 62] on div "English" at bounding box center [299, 56] width 255 height 23
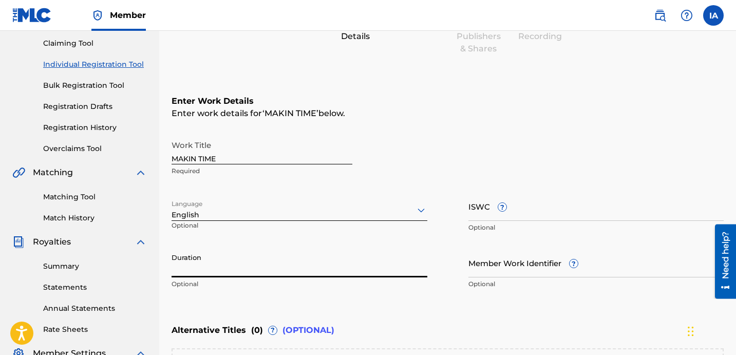
click at [262, 260] on input "Duration" at bounding box center [299, 262] width 256 height 29
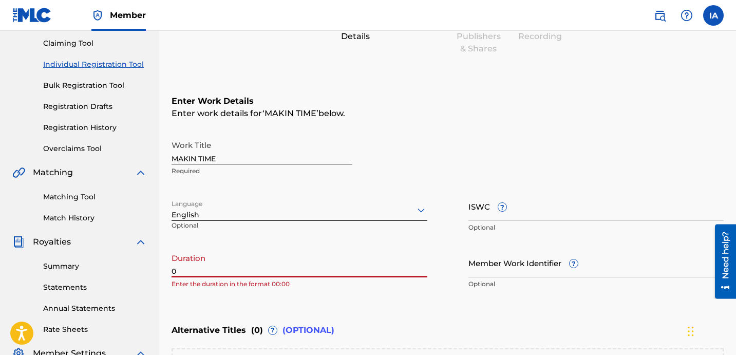
paste input "3:27"
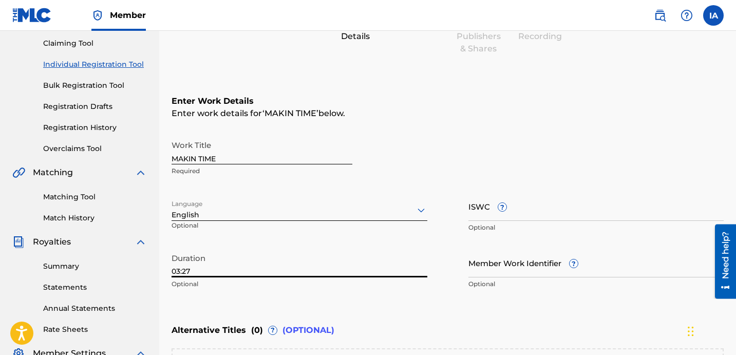
type input "03:27"
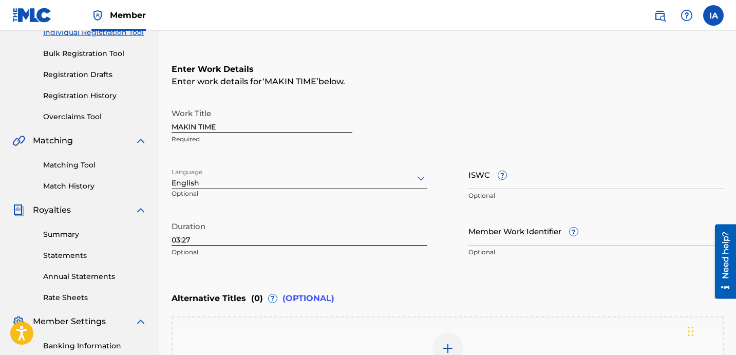
scroll to position [259, 0]
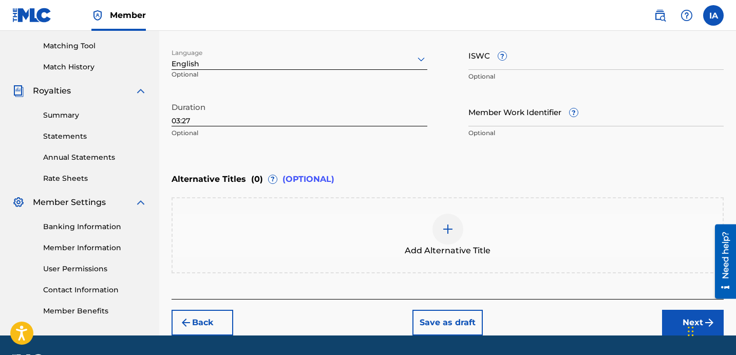
click at [444, 243] on div at bounding box center [447, 229] width 31 height 31
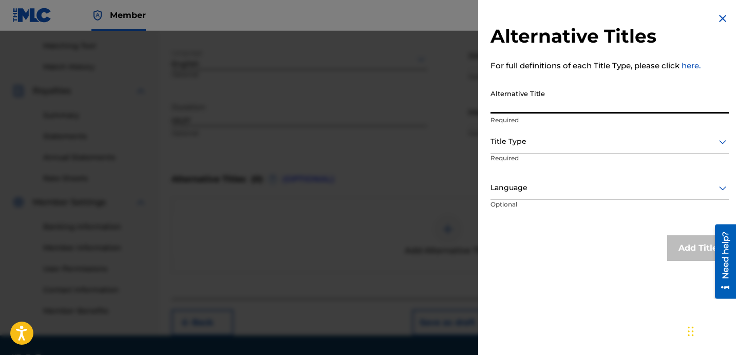
click at [557, 109] on input "Alternative Title" at bounding box center [609, 98] width 238 height 29
paste input "MAKIN TIME FEAT [MEDICAL_DATA] 28 ROYAL KID AND 1NINE"
type input "MAKIN TIME FEAT [MEDICAL_DATA] 28 ROYAL KID AND 1NINE"
click at [543, 135] on div at bounding box center [609, 141] width 238 height 13
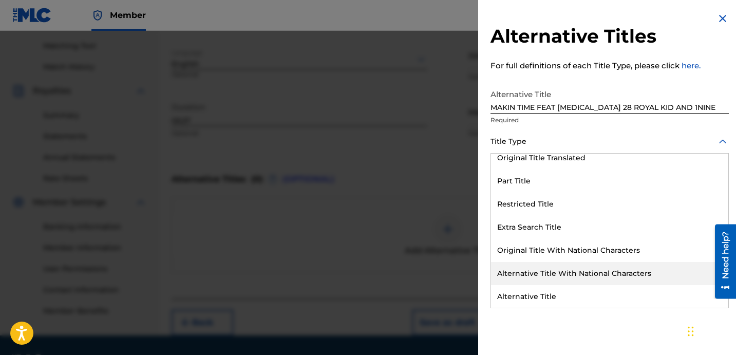
scroll to position [100, 0]
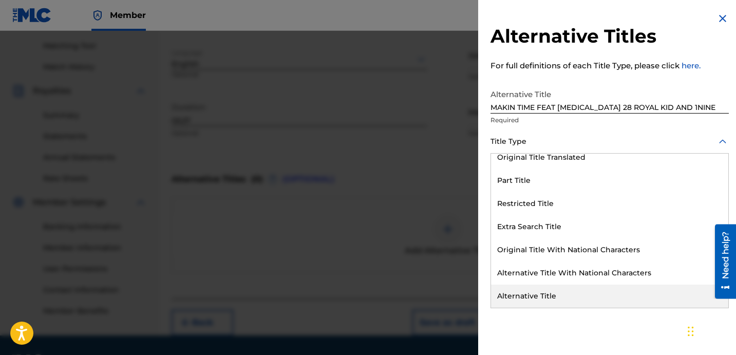
click at [549, 294] on div "Alternative Title" at bounding box center [609, 295] width 237 height 23
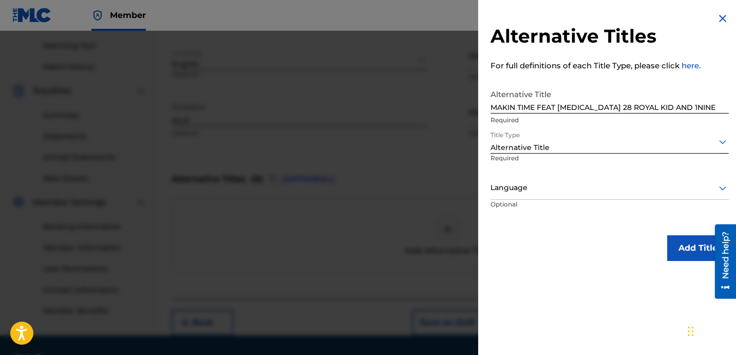
click at [527, 192] on div at bounding box center [609, 187] width 238 height 13
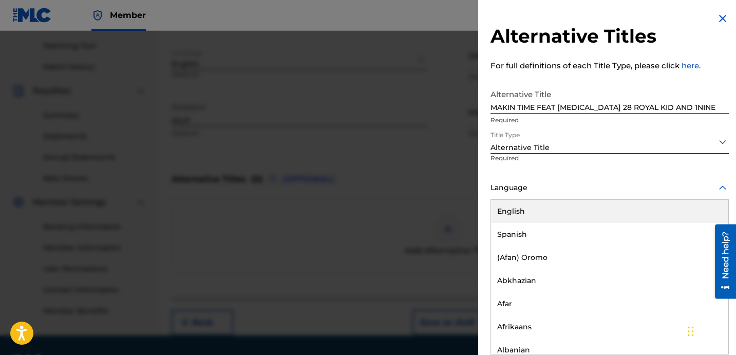
click at [537, 213] on div "English" at bounding box center [609, 211] width 237 height 23
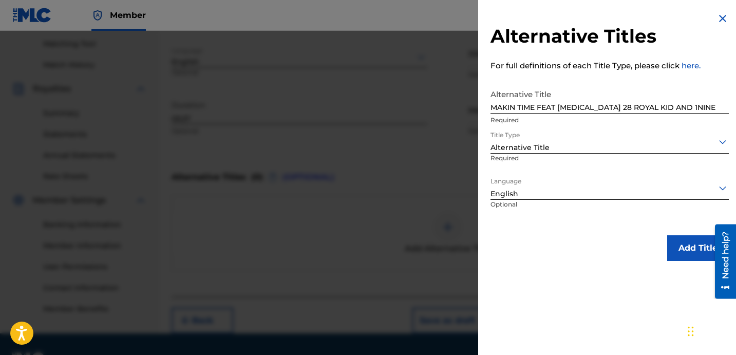
click at [676, 253] on button "Add Title" at bounding box center [698, 248] width 62 height 26
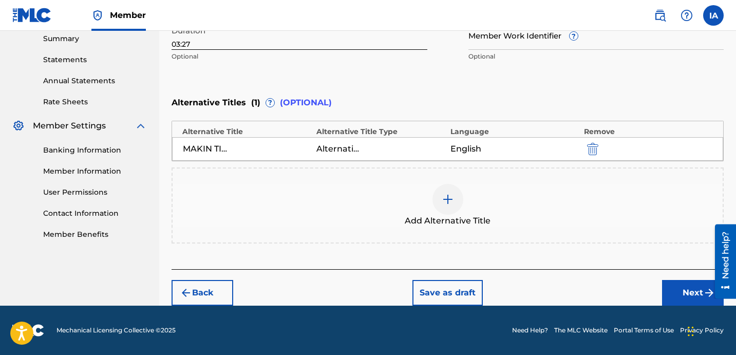
click at [685, 283] on button "Next" at bounding box center [693, 293] width 62 height 26
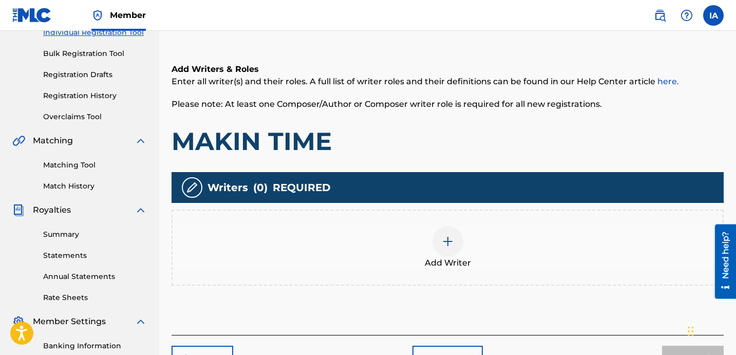
scroll to position [217, 0]
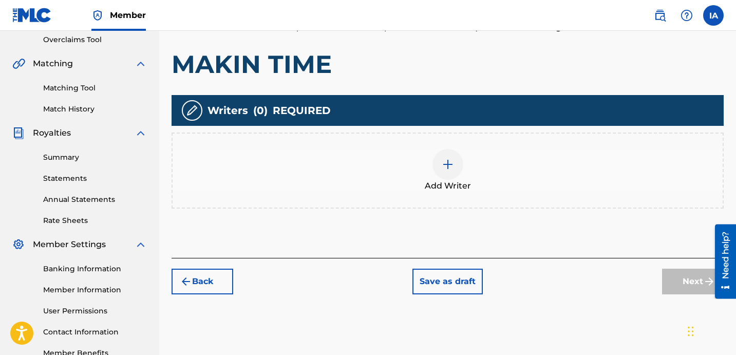
click at [445, 182] on span "Add Writer" at bounding box center [448, 186] width 46 height 12
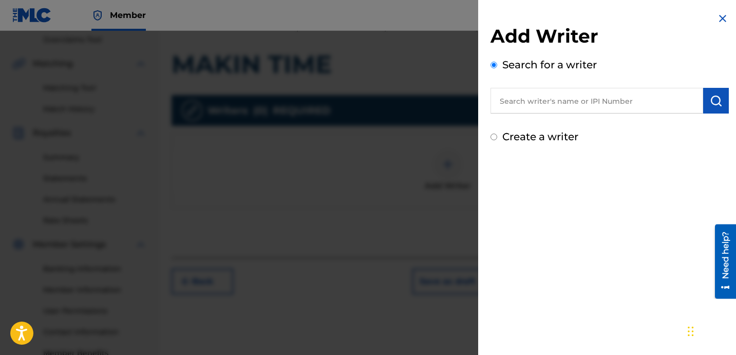
click at [584, 94] on input "text" at bounding box center [596, 101] width 213 height 26
paste input "[PERSON_NAME] [PERSON_NAME]"
type input "[PERSON_NAME] [PERSON_NAME]"
click at [710, 106] on img "submit" at bounding box center [716, 100] width 12 height 12
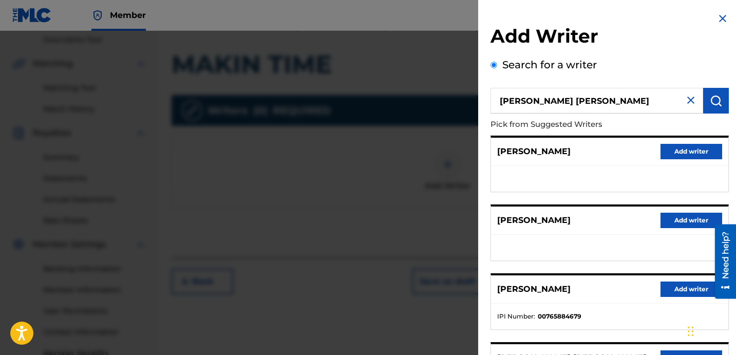
scroll to position [177, 0]
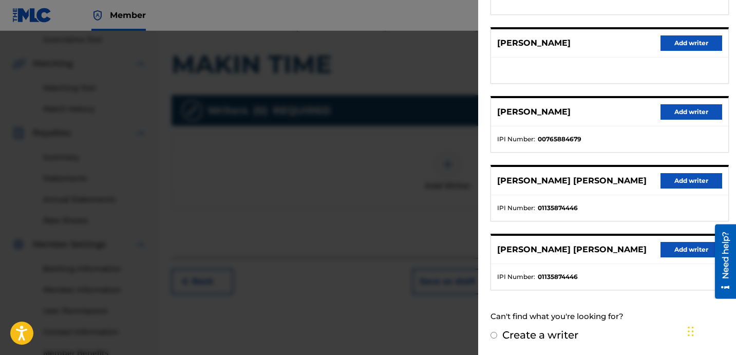
click at [653, 198] on ul "IPI Number : 01135874446" at bounding box center [609, 208] width 237 height 26
click at [701, 183] on button "Add writer" at bounding box center [691, 180] width 62 height 15
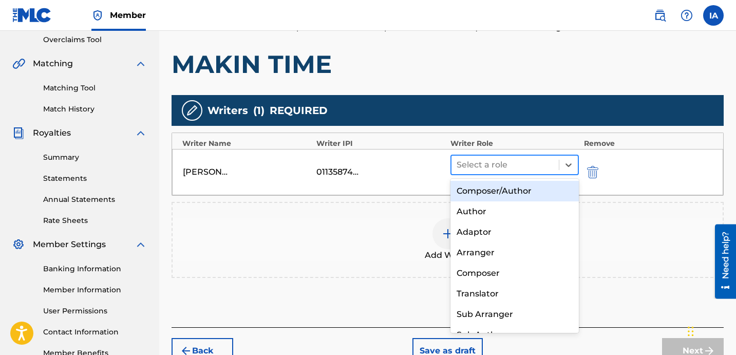
click at [524, 165] on div at bounding box center [504, 165] width 97 height 14
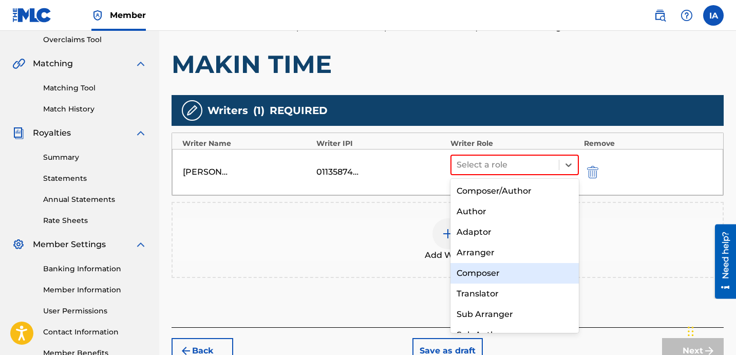
click at [546, 274] on div "Composer" at bounding box center [514, 273] width 128 height 21
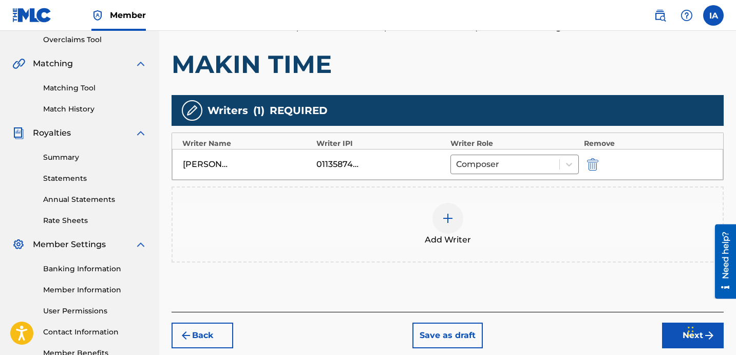
click at [521, 219] on div "Add Writer" at bounding box center [448, 224] width 550 height 43
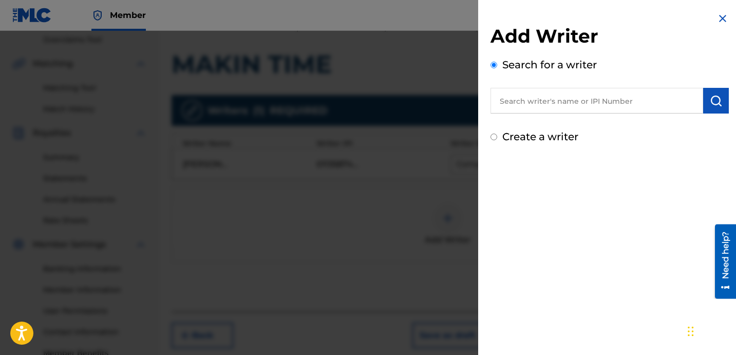
click at [716, 16] on img at bounding box center [722, 18] width 12 height 12
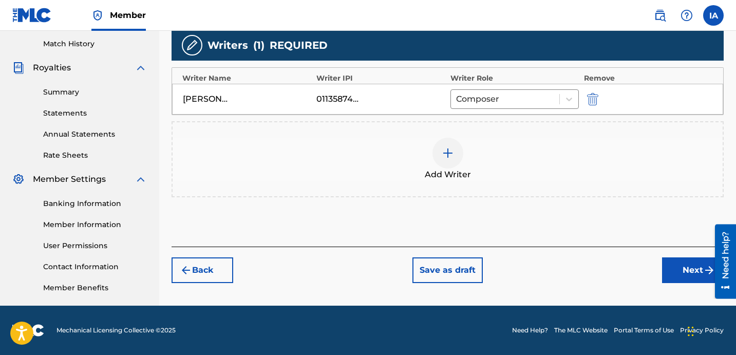
click at [690, 282] on button "Next" at bounding box center [693, 270] width 62 height 26
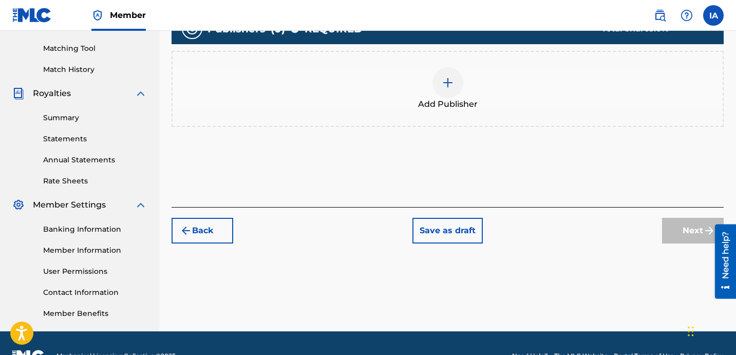
click at [682, 243] on div "Register Work Search Enter Work Details Add Writers Add Publishers & Shares Add…" at bounding box center [447, 21] width 552 height 443
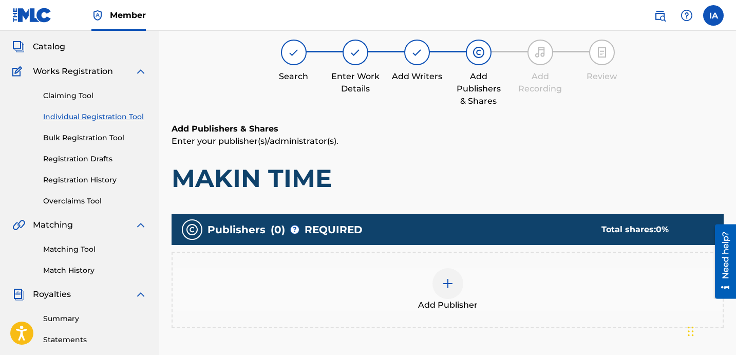
scroll to position [46, 0]
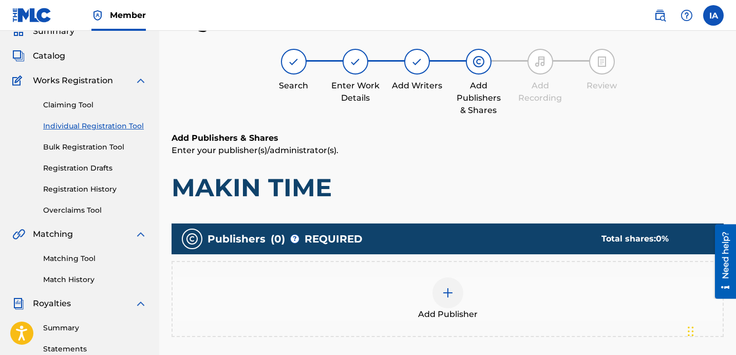
click at [543, 302] on div "Add Publisher" at bounding box center [448, 298] width 550 height 43
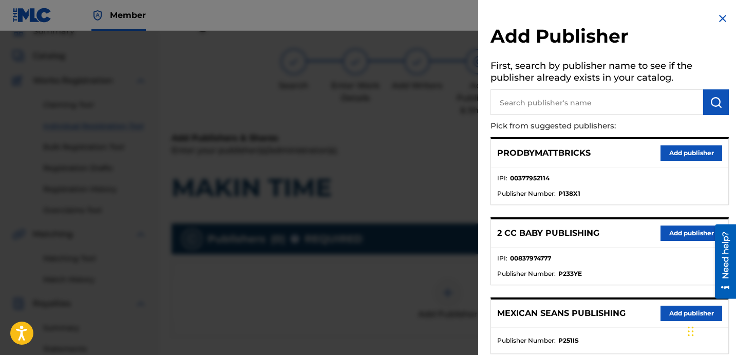
click at [579, 101] on input "text" at bounding box center [596, 102] width 213 height 26
paste input "FARIEL"
type input "FARIEL"
click at [711, 105] on img "submit" at bounding box center [716, 102] width 12 height 12
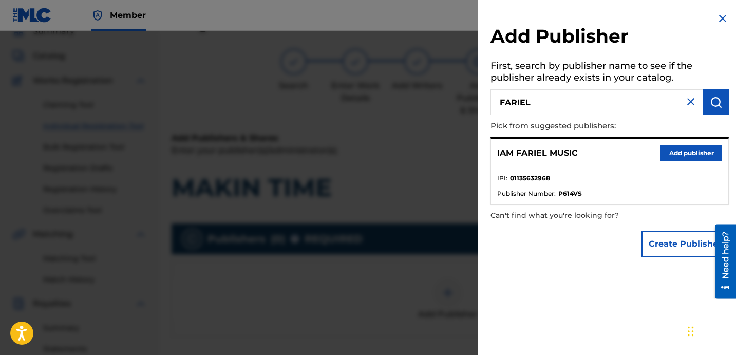
click at [707, 156] on button "Add publisher" at bounding box center [691, 152] width 62 height 15
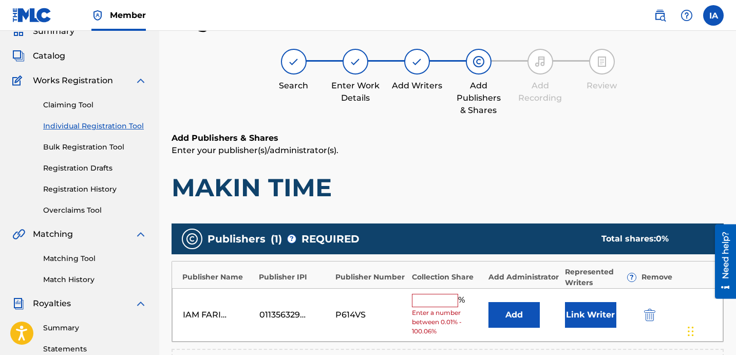
click at [449, 297] on input "text" at bounding box center [435, 300] width 46 height 13
click at [444, 306] on input "text" at bounding box center [435, 300] width 46 height 13
type input "50"
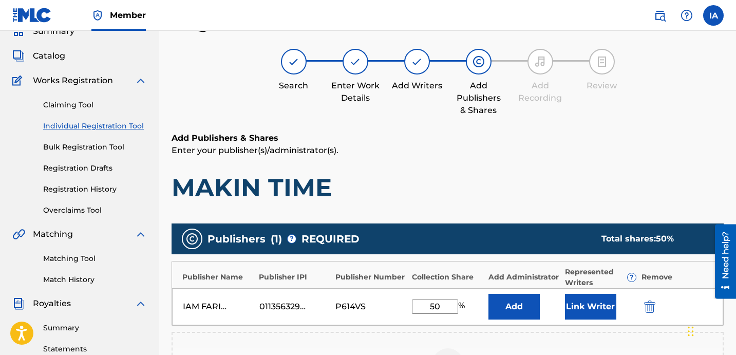
click at [534, 300] on button "Add" at bounding box center [513, 307] width 51 height 26
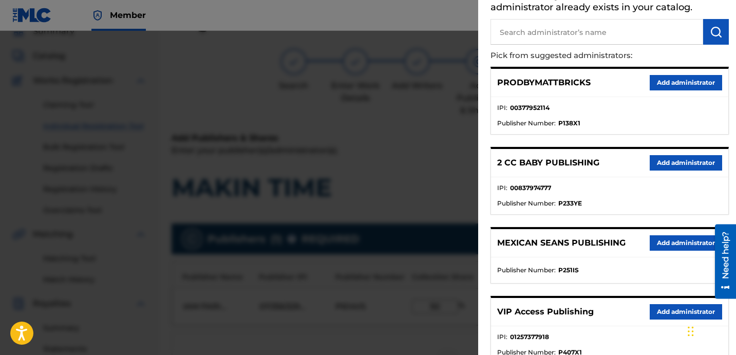
scroll to position [265, 0]
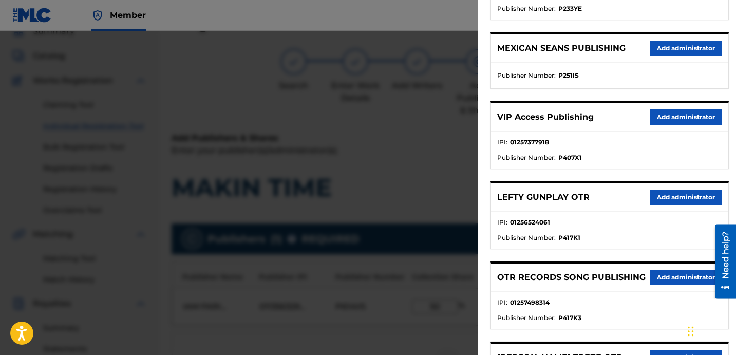
click at [669, 118] on button "Add administrator" at bounding box center [686, 116] width 72 height 15
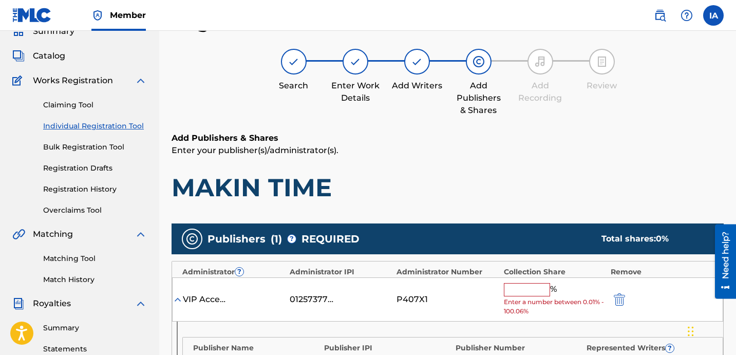
click at [539, 293] on input "text" at bounding box center [527, 289] width 46 height 13
type input "50"
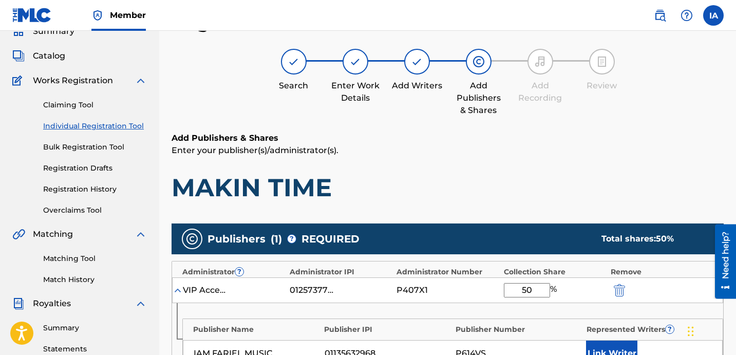
drag, startPoint x: 537, startPoint y: 292, endPoint x: 473, endPoint y: 256, distance: 72.4
click at [497, 274] on div "Administrator ? Administrator IPI Administrator Number Collection Share Remove …" at bounding box center [447, 322] width 552 height 122
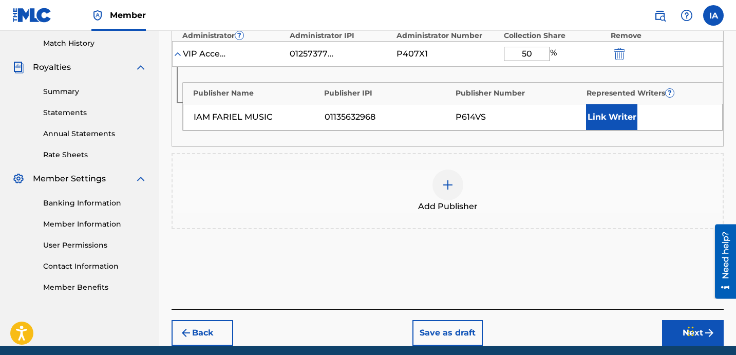
scroll to position [322, 0]
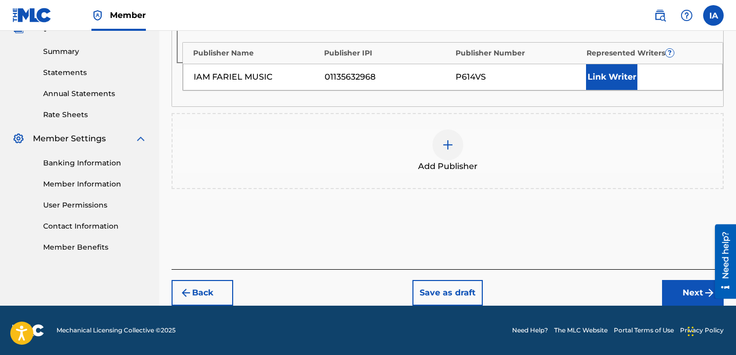
click at [614, 88] on button "Link Writer" at bounding box center [611, 77] width 51 height 26
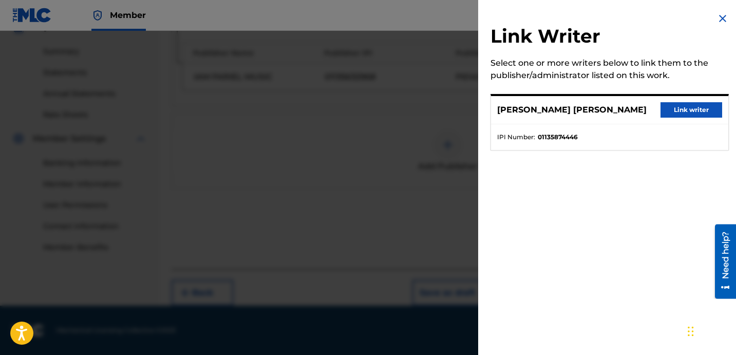
click at [683, 114] on button "Link writer" at bounding box center [691, 109] width 62 height 15
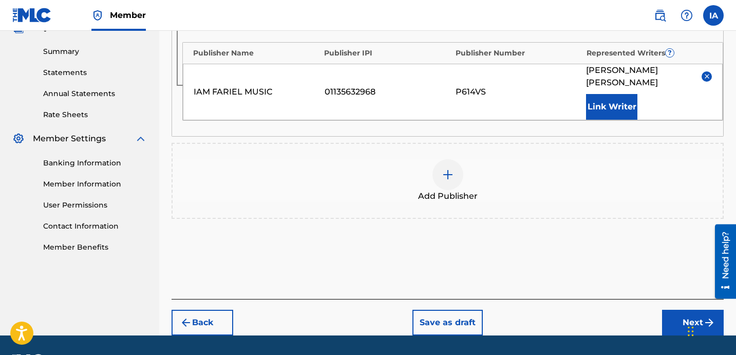
drag, startPoint x: 567, startPoint y: 263, endPoint x: 544, endPoint y: 256, distance: 24.1
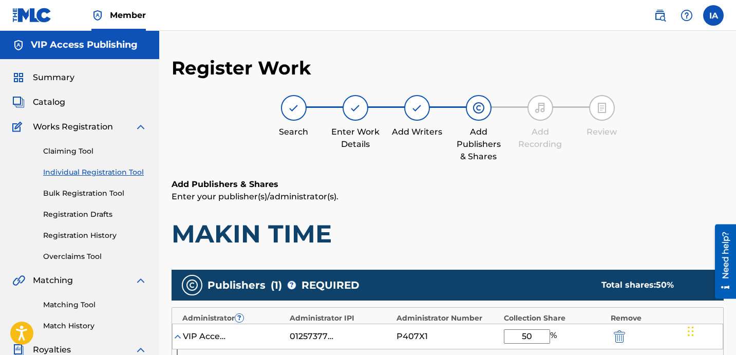
scroll to position [0, 0]
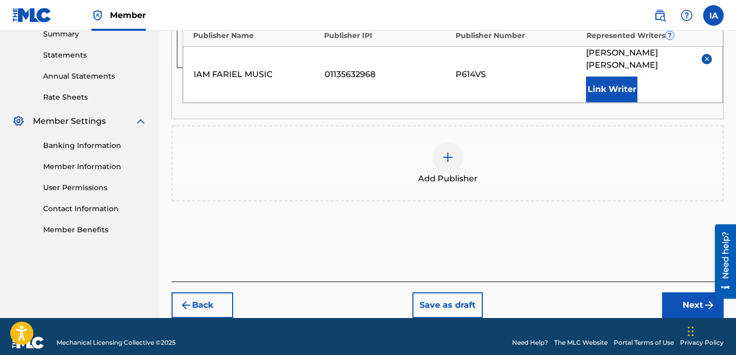
click at [699, 292] on button "Next" at bounding box center [693, 305] width 62 height 26
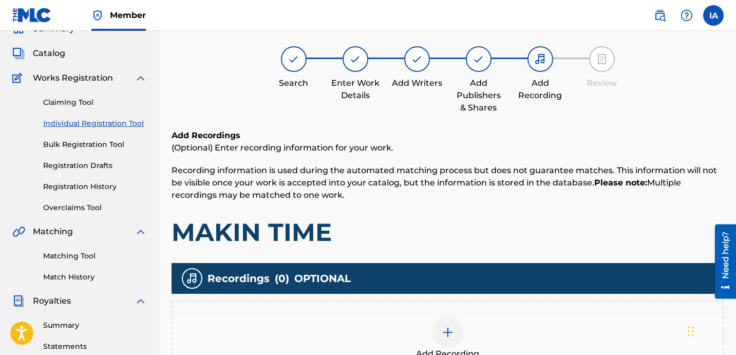
scroll to position [46, 0]
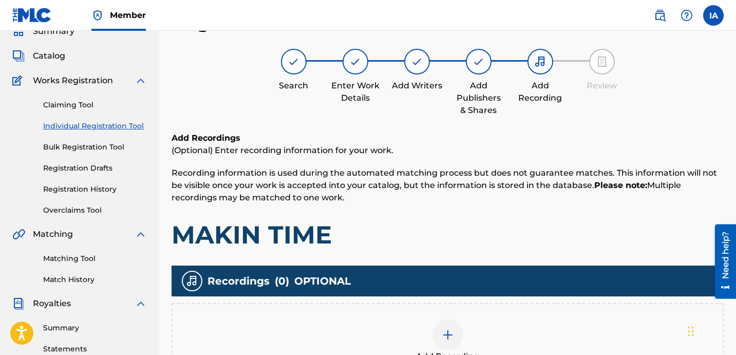
click at [493, 344] on div "Add Recording" at bounding box center [448, 340] width 550 height 43
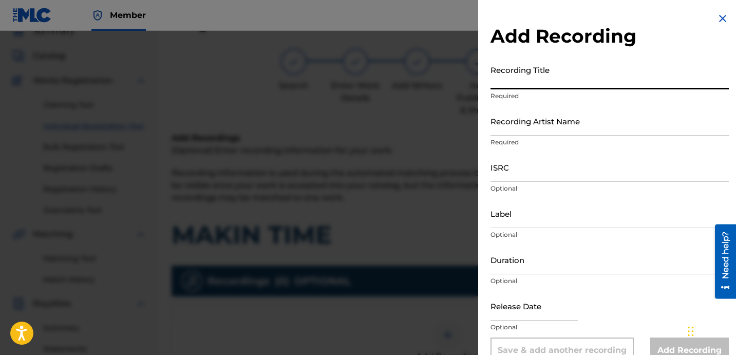
click at [571, 74] on input "Recording Title" at bounding box center [609, 74] width 238 height 29
click at [535, 79] on input "Recording Title" at bounding box center [609, 74] width 238 height 29
paste input "MAKIN TIME"
type input "MAKIN TIME"
click at [516, 116] on input "Recording Artist Name" at bounding box center [609, 120] width 238 height 29
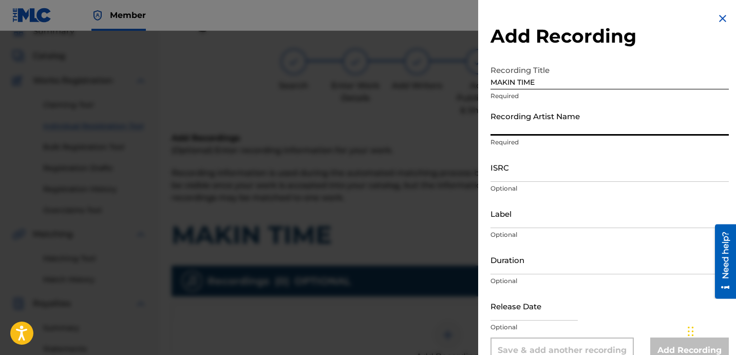
click at [626, 135] on input "Recording Artist Name" at bounding box center [609, 120] width 238 height 29
paste input "2ACTV"
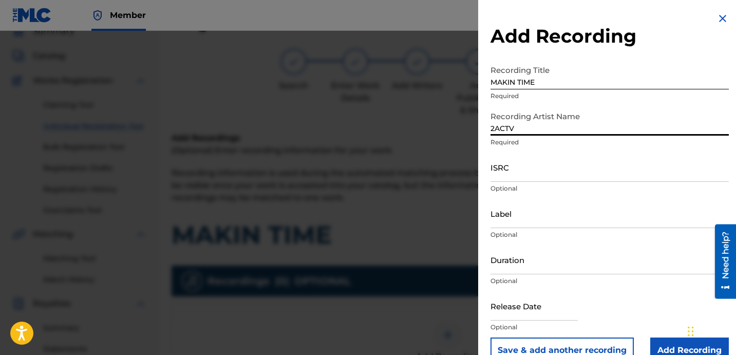
type input "2ACTV"
click at [521, 165] on input "ISRC" at bounding box center [609, 167] width 238 height 29
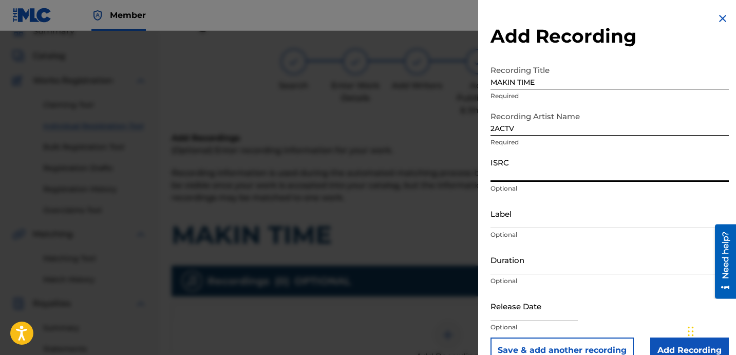
paste input "QZHN82317129"
type input "QZHN82317129"
click at [535, 222] on input "Label" at bounding box center [609, 213] width 238 height 29
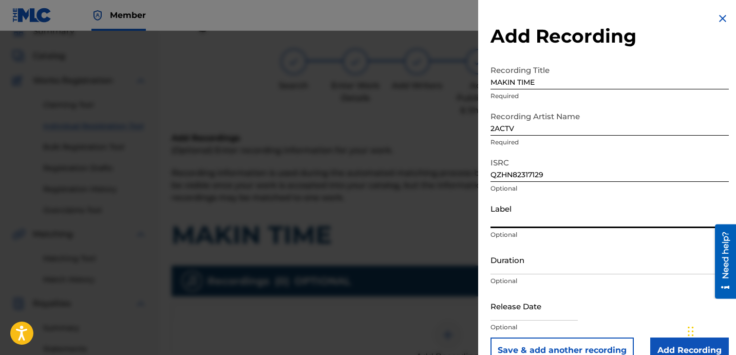
click at [525, 226] on input "Label" at bounding box center [609, 213] width 238 height 29
paste input "BLACK SHEEP MAFIA RECORDS"
type input "BLACK SHEEP MAFIA RECORDS"
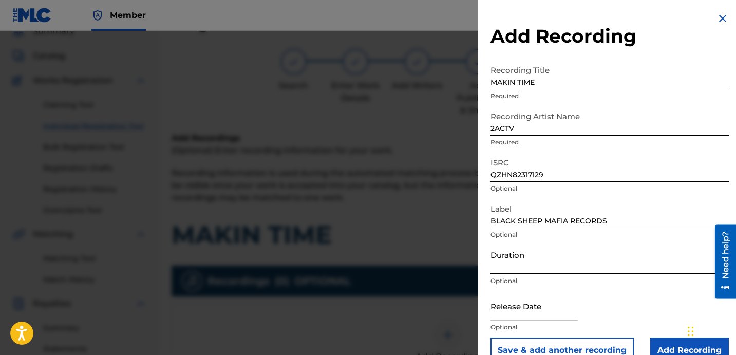
drag, startPoint x: 581, startPoint y: 268, endPoint x: 21, endPoint y: 64, distance: 596.6
click at [581, 268] on input "Duration" at bounding box center [609, 259] width 238 height 29
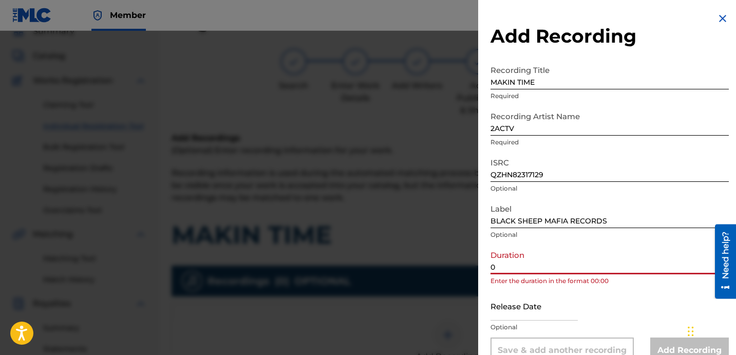
paste input "3:27"
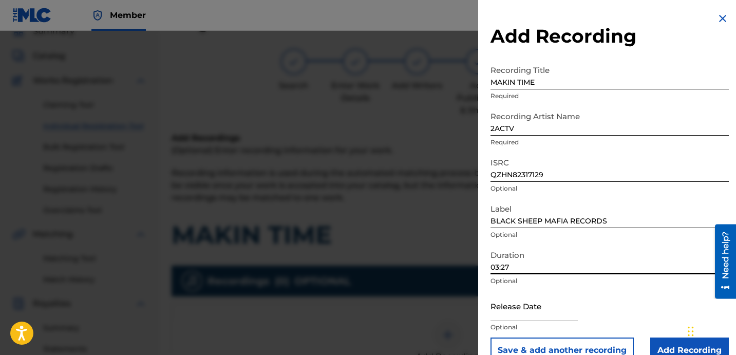
type input "03:27"
click at [665, 347] on input "Add Recording" at bounding box center [689, 350] width 79 height 26
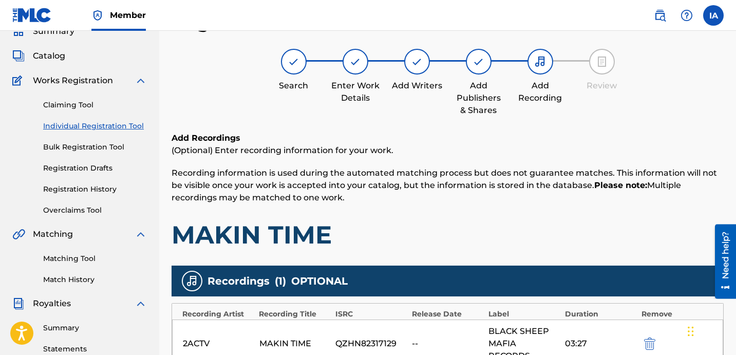
click at [469, 228] on h1 "MAKIN TIME" at bounding box center [447, 234] width 552 height 31
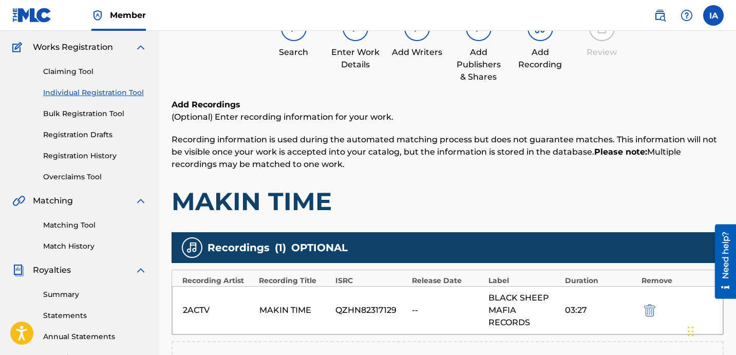
click at [484, 198] on h1 "MAKIN TIME" at bounding box center [447, 201] width 552 height 31
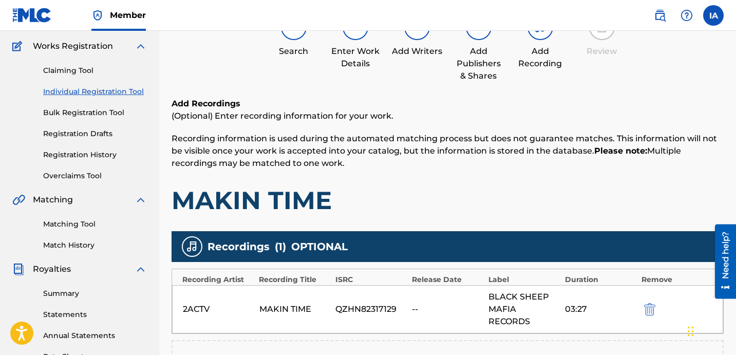
scroll to position [110, 0]
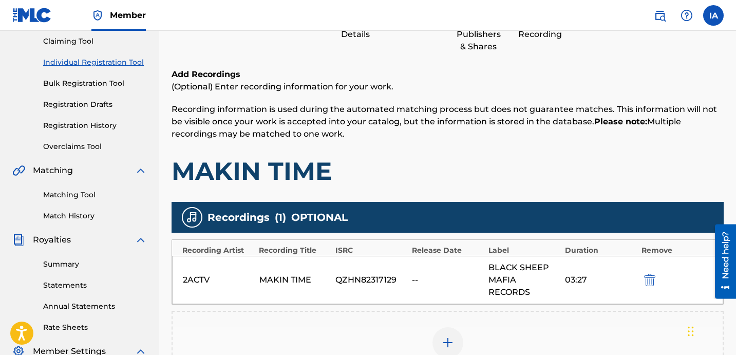
click at [537, 161] on h1 "MAKIN TIME" at bounding box center [447, 171] width 552 height 31
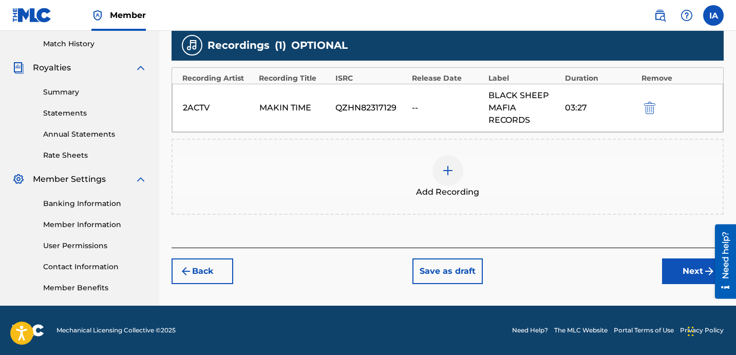
click at [673, 264] on button "Next" at bounding box center [693, 271] width 62 height 26
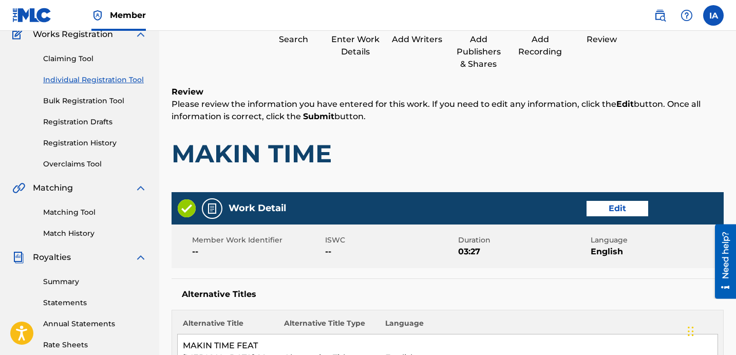
scroll to position [46, 0]
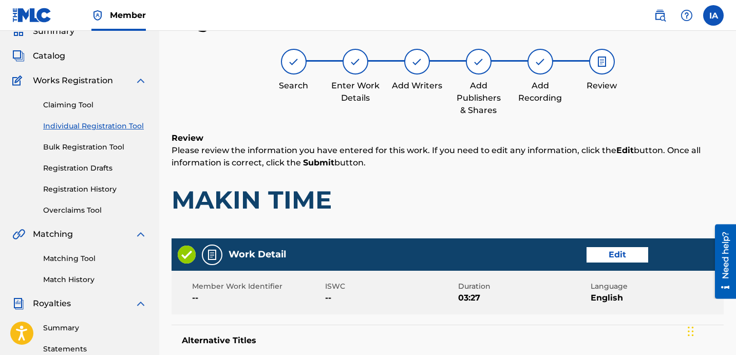
click at [463, 215] on div "Review Please review the information you have entered for this work. If you nee…" at bounding box center [447, 181] width 552 height 99
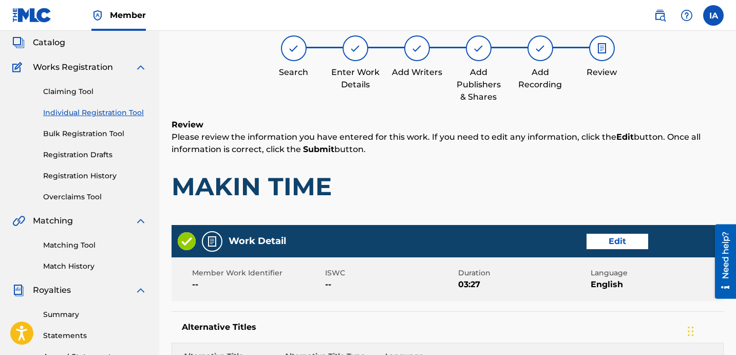
scroll to position [77, 0]
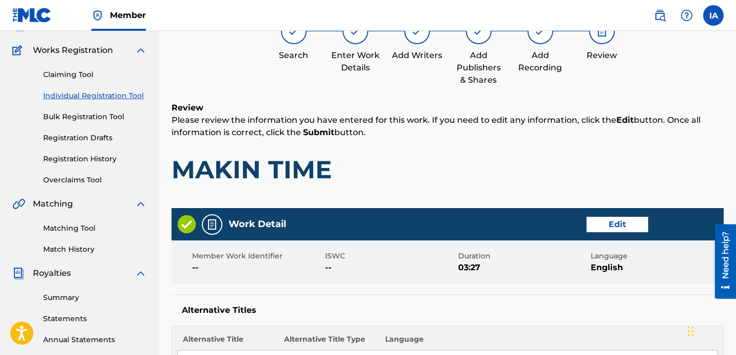
click at [456, 208] on div "Work Detail Edit" at bounding box center [447, 224] width 552 height 32
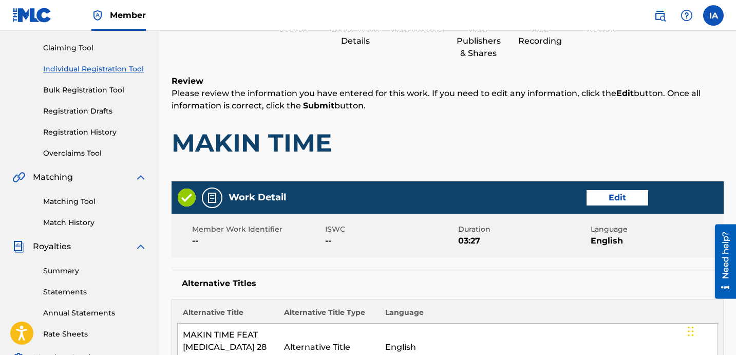
scroll to position [272, 0]
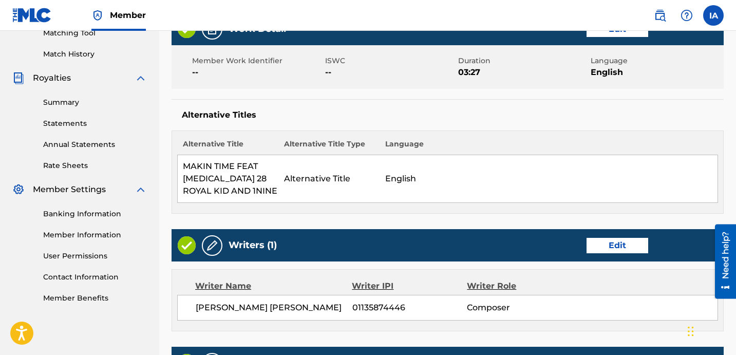
click at [472, 125] on div "Alternative Titles Alternative Title Alternative Title Type Language MAKIN TIME…" at bounding box center [447, 156] width 552 height 115
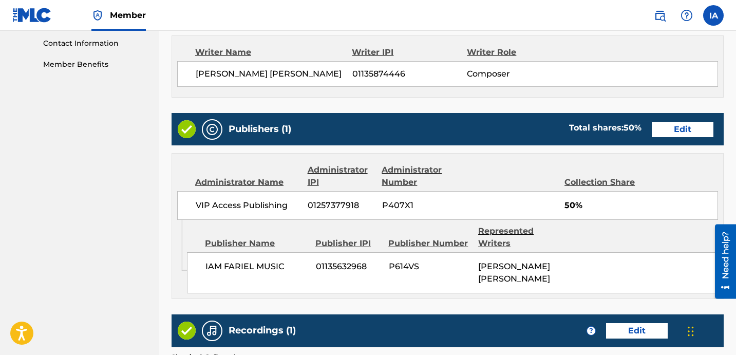
scroll to position [663, 0]
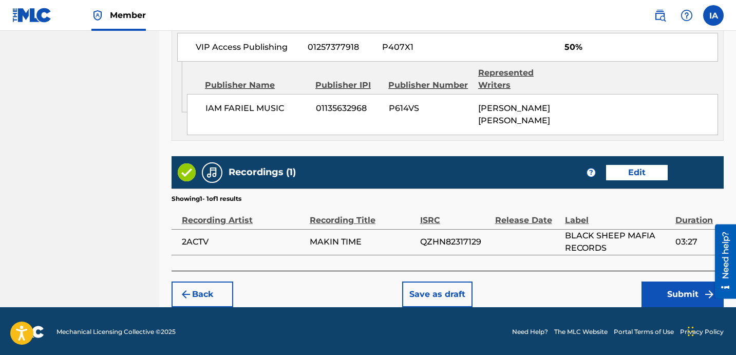
click at [660, 294] on button "Submit" at bounding box center [682, 294] width 82 height 26
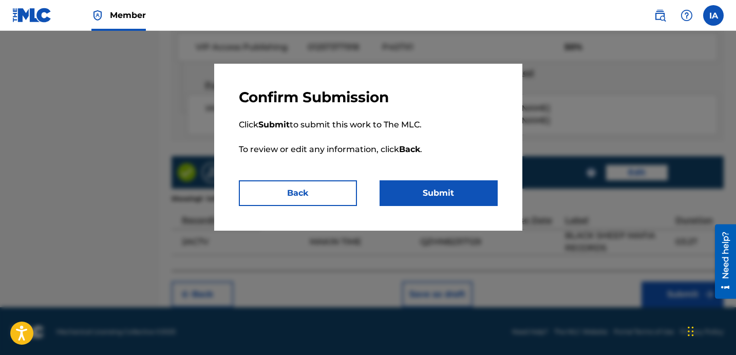
click at [459, 199] on button "Submit" at bounding box center [438, 193] width 118 height 26
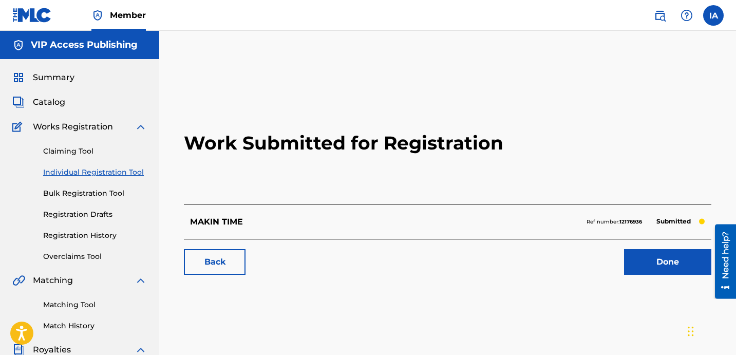
click at [99, 236] on link "Registration History" at bounding box center [95, 235] width 104 height 11
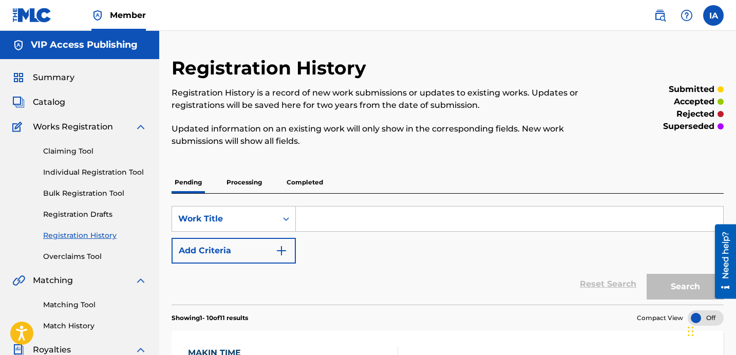
click at [58, 104] on span "Catalog" at bounding box center [49, 102] width 32 height 12
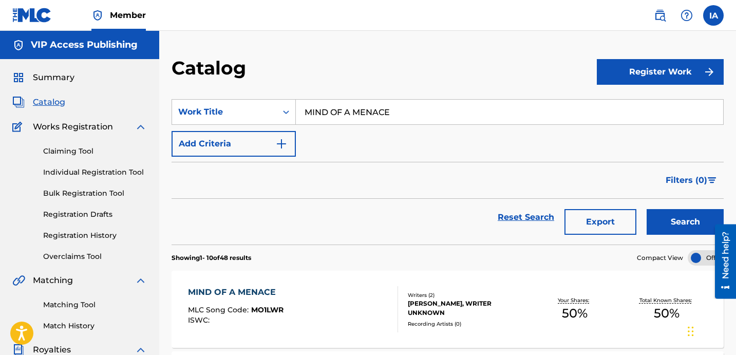
click at [482, 113] on input "MIND OF A MENACE" at bounding box center [509, 112] width 427 height 25
drag, startPoint x: 483, startPoint y: 113, endPoint x: 296, endPoint y: 73, distance: 191.6
paste input "LIFE OF A DEMON"
type input "LIFE OF A DEMON"
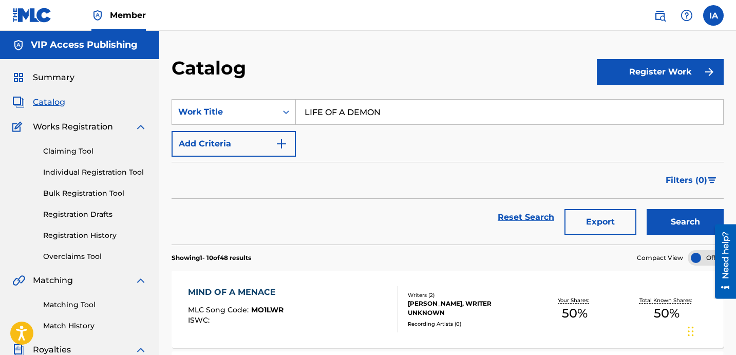
click at [500, 58] on div "Catalog" at bounding box center [383, 71] width 425 height 30
click at [678, 215] on button "Search" at bounding box center [684, 222] width 77 height 26
drag, startPoint x: 452, startPoint y: 171, endPoint x: 413, endPoint y: 147, distance: 45.9
click at [384, 147] on div "SearchWithCriteria3f704710-071d-4b11-a4f4-e49e1c07c1ac Work Title LIFE OF A DEM…" at bounding box center [447, 128] width 552 height 58
click at [386, 315] on div "LIFE OF A DEMON MLC Song Code : LT7VH8 ISWC :" at bounding box center [293, 309] width 210 height 46
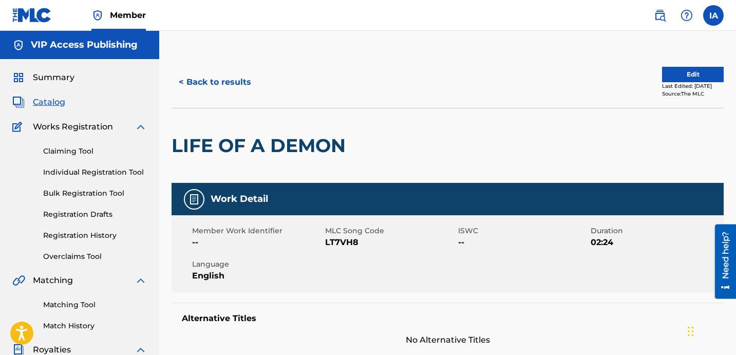
click at [489, 133] on div "LIFE OF A DEMON" at bounding box center [447, 145] width 552 height 75
click at [441, 114] on div at bounding box center [414, 145] width 127 height 74
click at [662, 78] on button "Edit" at bounding box center [693, 74] width 62 height 15
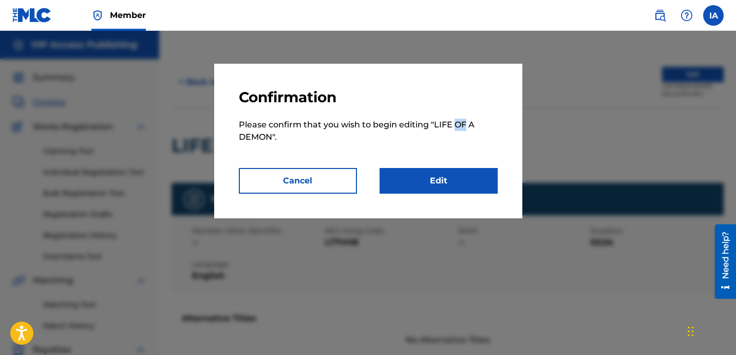
click at [444, 189] on link "Edit" at bounding box center [438, 181] width 118 height 26
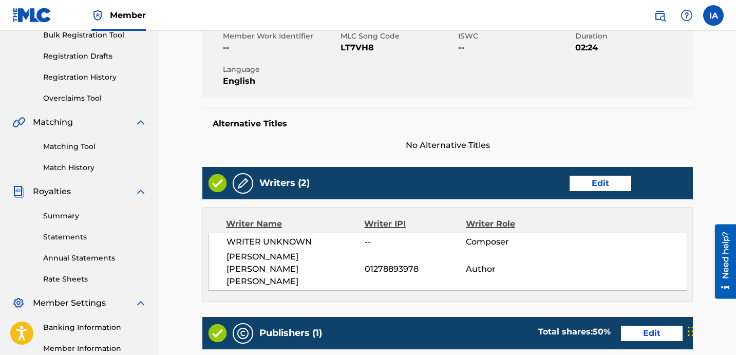
scroll to position [158, 0]
click at [610, 172] on div "Writers (2) Edit" at bounding box center [447, 183] width 490 height 32
click at [602, 185] on link "Edit" at bounding box center [600, 183] width 62 height 15
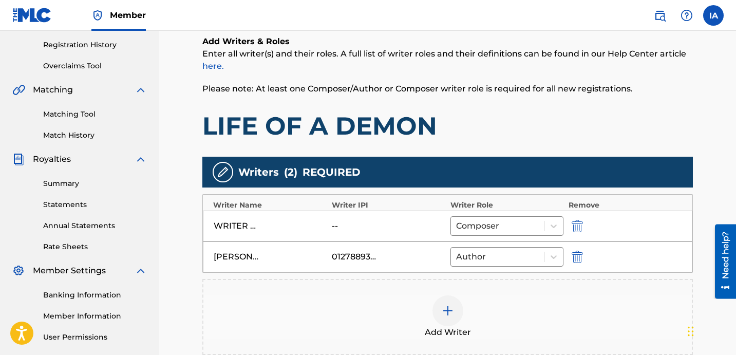
scroll to position [192, 0]
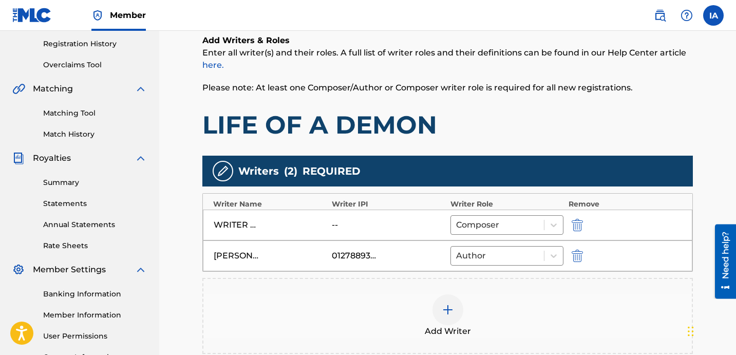
click at [582, 220] on img "submit" at bounding box center [576, 225] width 11 height 12
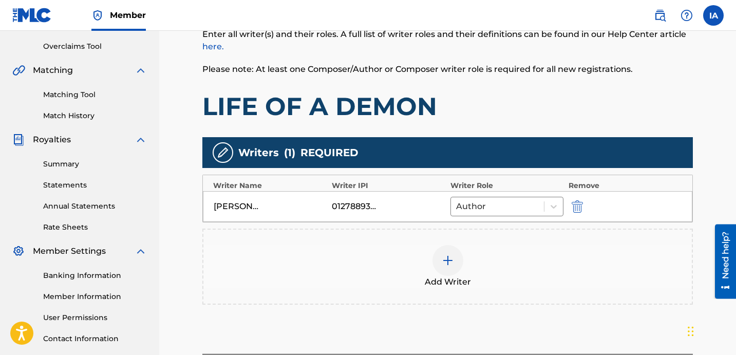
scroll to position [225, 0]
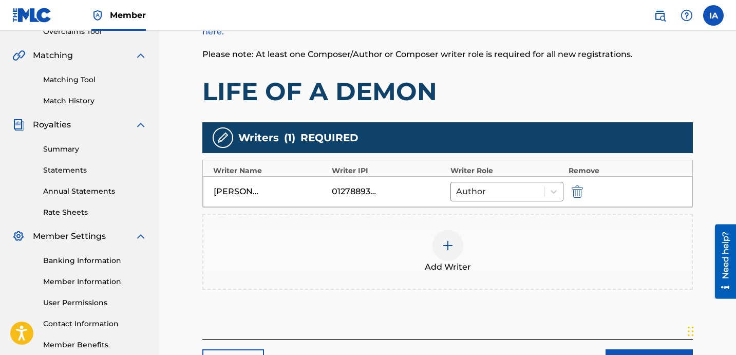
click at [449, 236] on div at bounding box center [447, 245] width 31 height 31
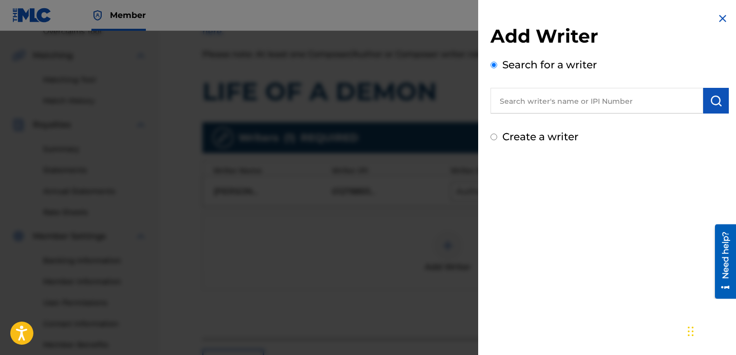
click at [554, 103] on input "text" at bounding box center [596, 101] width 213 height 26
click at [596, 100] on input "text" at bounding box center [596, 101] width 213 height 26
paste input "[PERSON_NAME] [PERSON_NAME]"
type input "[PERSON_NAME] [PERSON_NAME]"
click at [703, 108] on button "submit" at bounding box center [716, 101] width 26 height 26
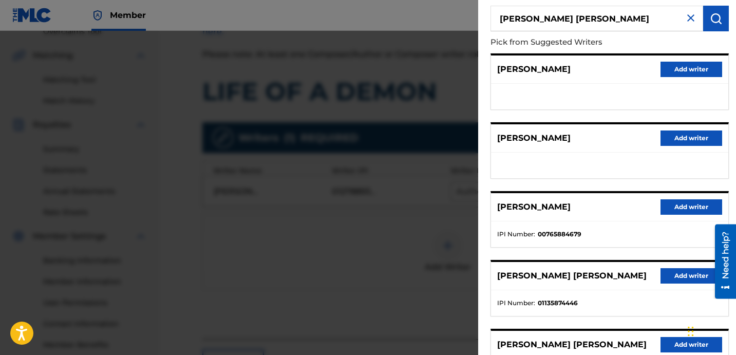
scroll to position [177, 0]
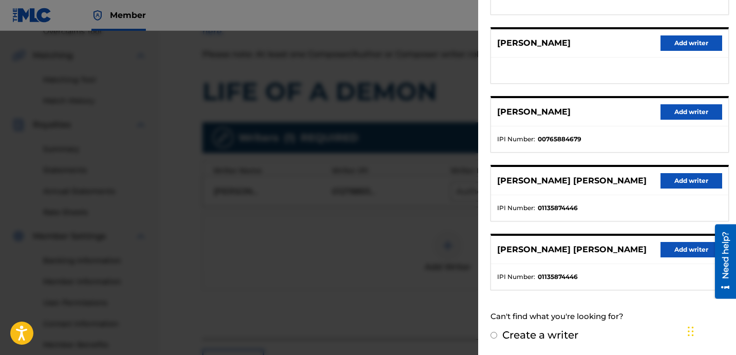
click at [678, 180] on button "Add writer" at bounding box center [691, 180] width 62 height 15
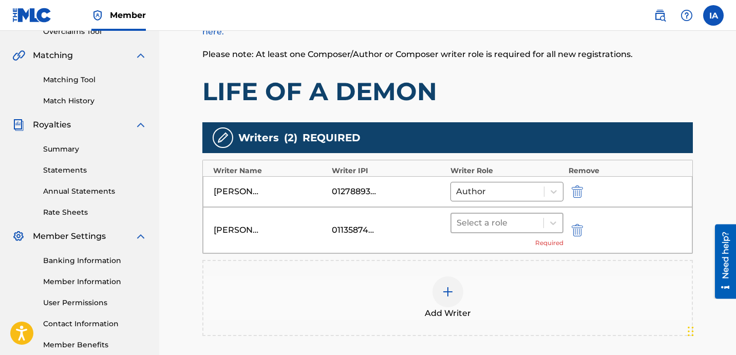
click at [519, 215] on div "Select a role" at bounding box center [497, 223] width 92 height 18
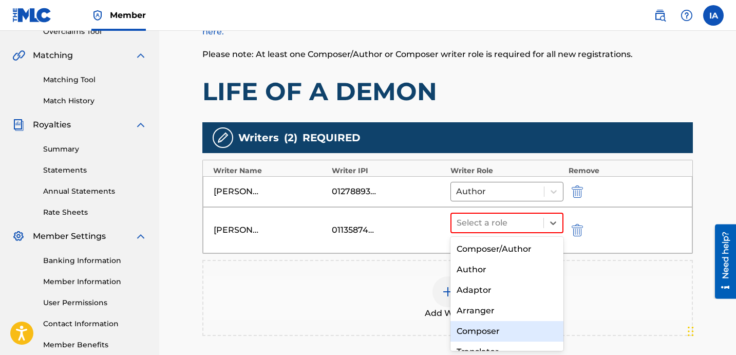
click at [485, 329] on div "Composer" at bounding box center [506, 331] width 113 height 21
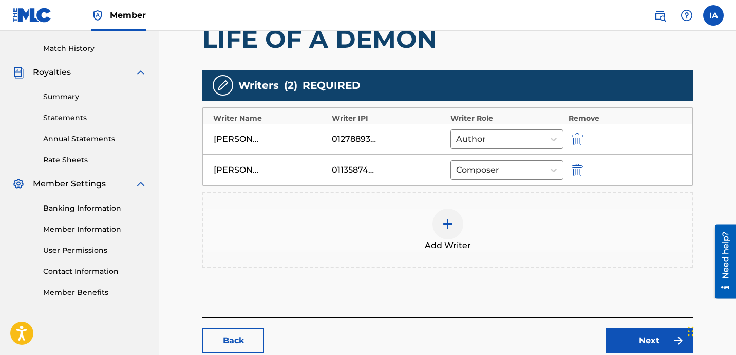
scroll to position [340, 0]
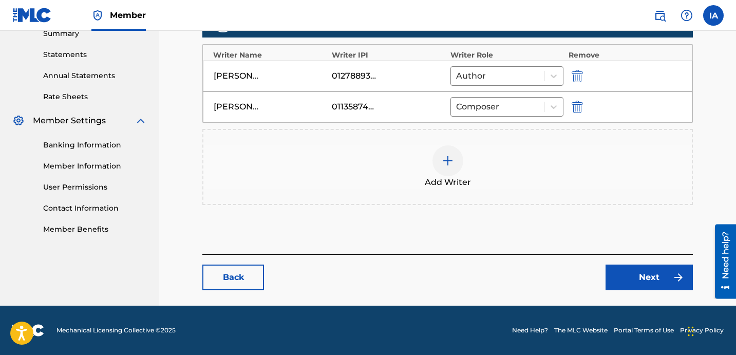
click at [620, 278] on link "Next" at bounding box center [648, 277] width 87 height 26
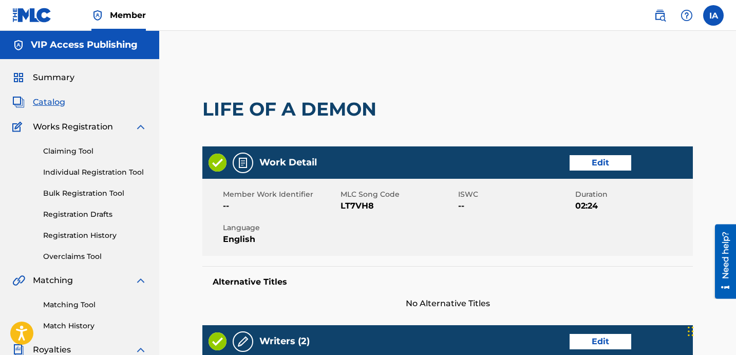
click at [508, 226] on div "Member Work Identifier -- MLC Song Code LT7VH8 ISWC -- Duration 02:24 Language …" at bounding box center [447, 217] width 490 height 77
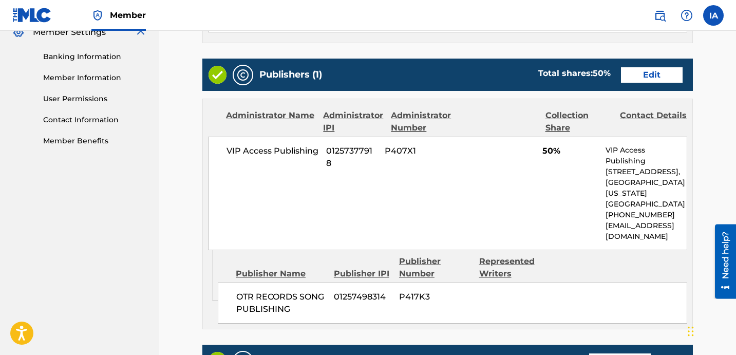
scroll to position [428, 0]
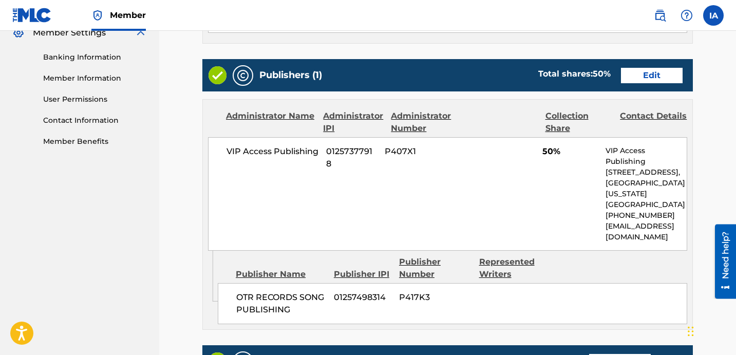
click at [652, 68] on link "Edit" at bounding box center [652, 75] width 62 height 15
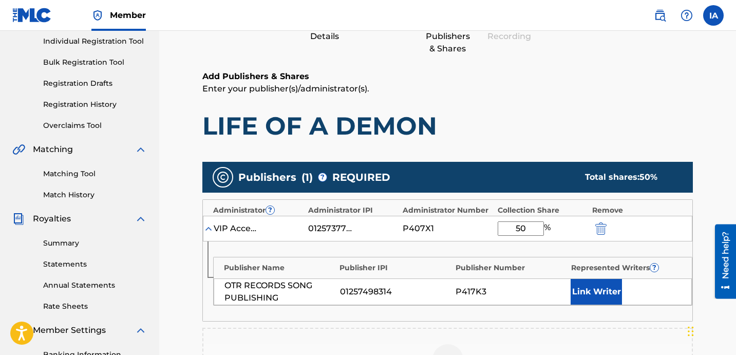
scroll to position [195, 0]
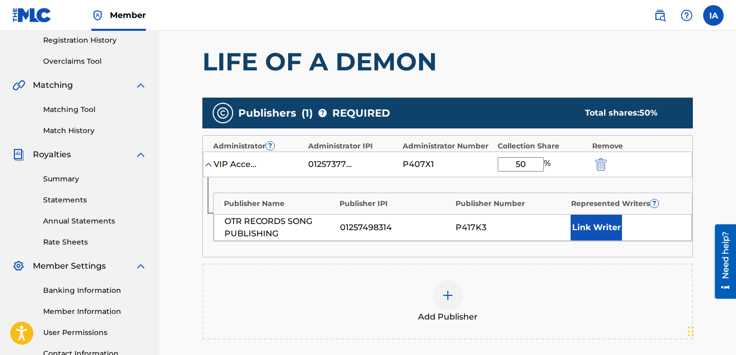
click at [464, 168] on div "P407X1" at bounding box center [447, 164] width 89 height 12
click at [613, 228] on button "Link Writer" at bounding box center [595, 228] width 51 height 26
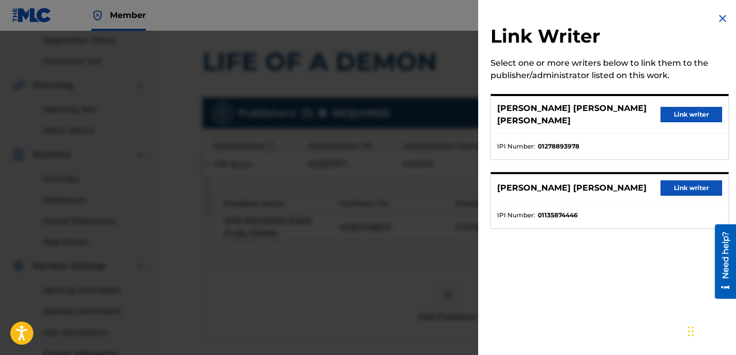
click at [682, 111] on button "Link writer" at bounding box center [691, 114] width 62 height 15
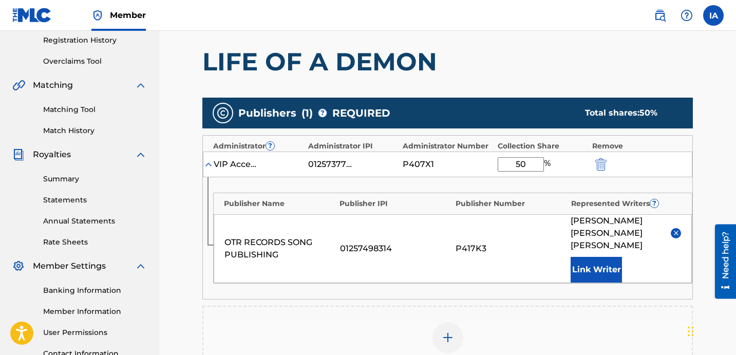
click at [461, 324] on div at bounding box center [447, 337] width 31 height 31
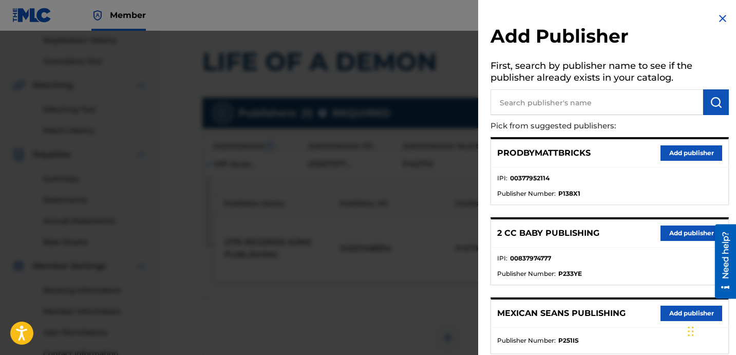
click at [575, 112] on input "text" at bounding box center [596, 102] width 213 height 26
click at [603, 105] on input "text" at bounding box center [596, 102] width 213 height 26
type input "FARIEL"
click at [720, 102] on button "submit" at bounding box center [716, 102] width 26 height 26
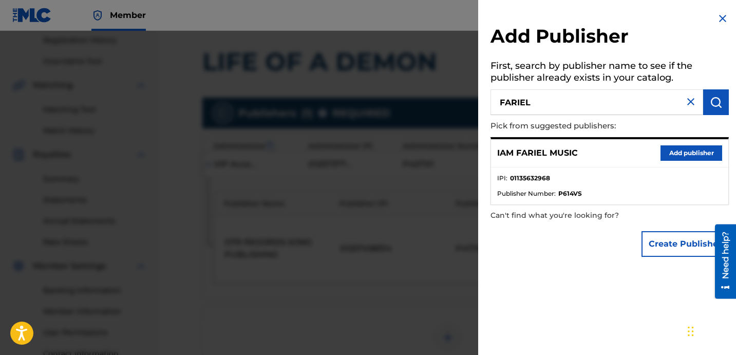
click at [670, 153] on button "Add publisher" at bounding box center [691, 152] width 62 height 15
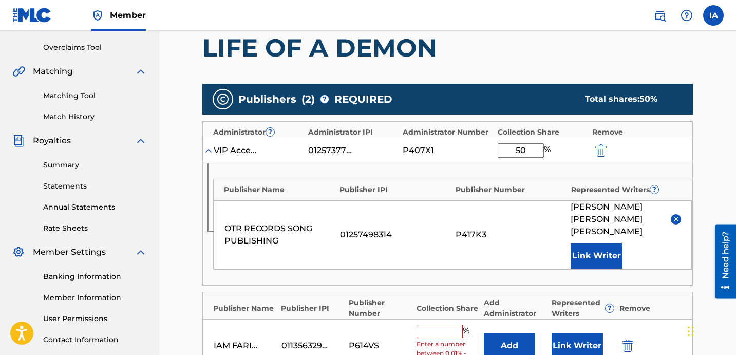
scroll to position [228, 0]
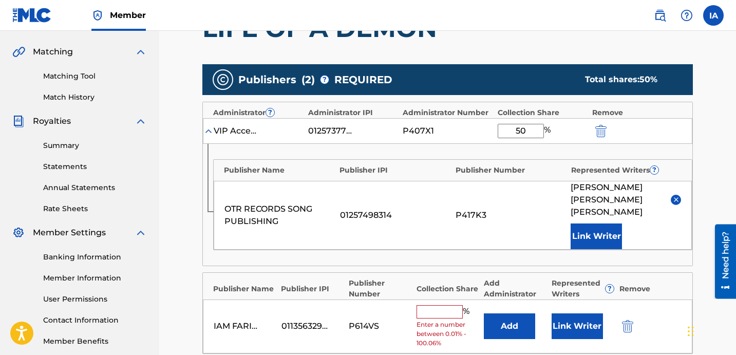
drag, startPoint x: 534, startPoint y: 131, endPoint x: 455, endPoint y: 94, distance: 87.3
click at [474, 103] on div "Administrator ? Administrator IPI Administrator Number Collection Share Remove …" at bounding box center [447, 184] width 490 height 164
click at [451, 305] on input "text" at bounding box center [439, 311] width 46 height 13
paste input "50"
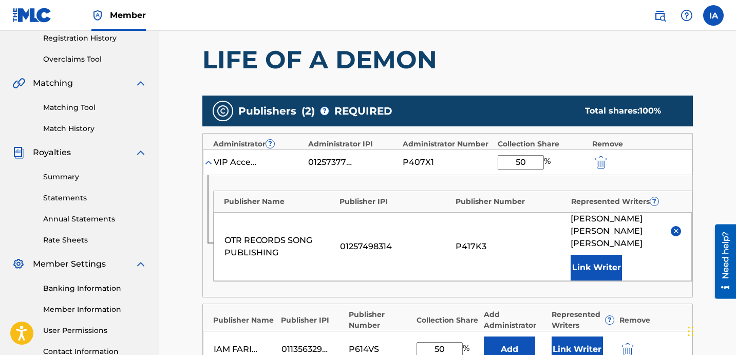
scroll to position [152, 0]
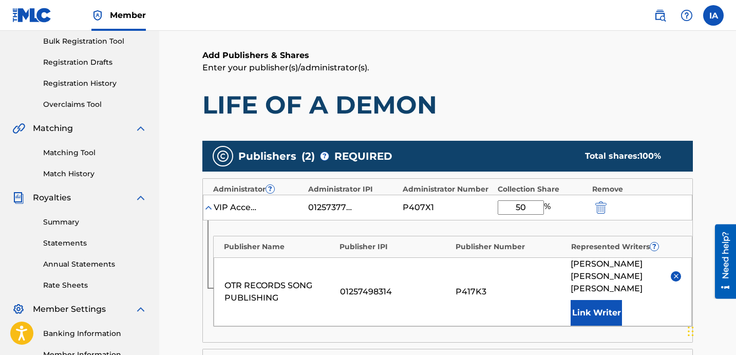
type input "50"
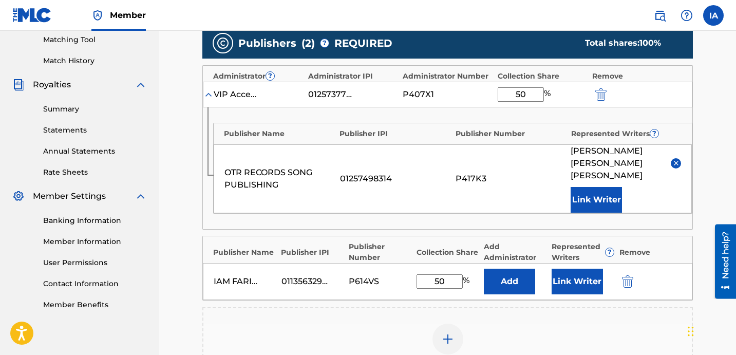
scroll to position [313, 0]
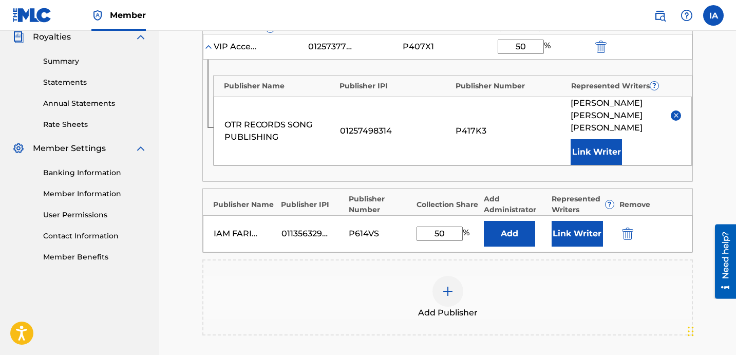
click at [541, 243] on div "Publishers ( 2 ) ? REQUIRED Total shares: 100 % Administrator ? Administrator I…" at bounding box center [447, 157] width 490 height 355
click at [518, 224] on button "Add" at bounding box center [509, 234] width 51 height 26
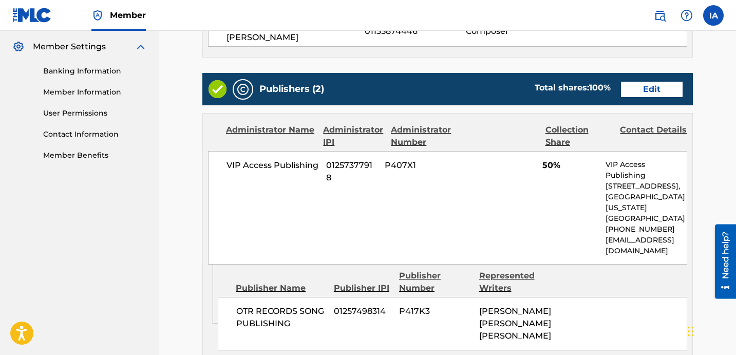
scroll to position [413, 0]
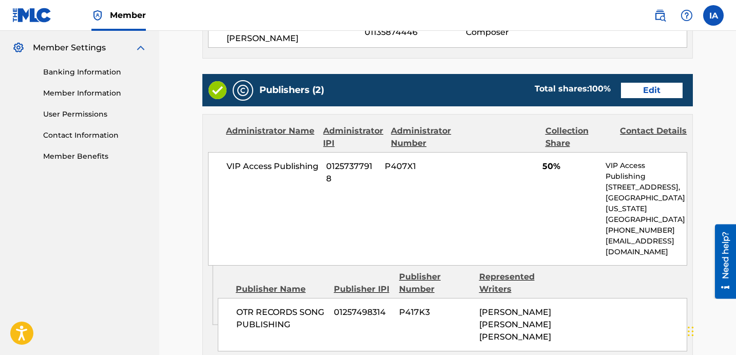
click at [646, 83] on link "Edit" at bounding box center [652, 90] width 62 height 15
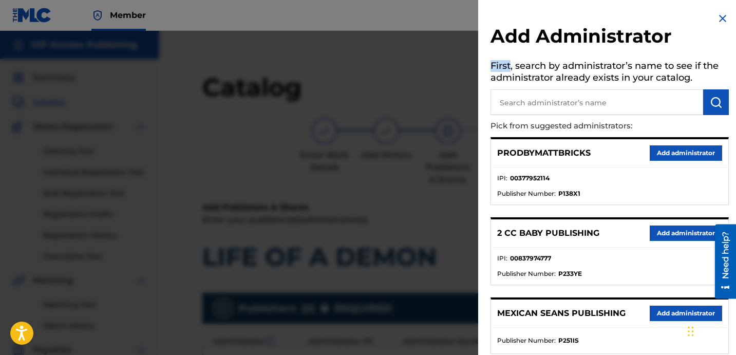
scroll to position [195, 0]
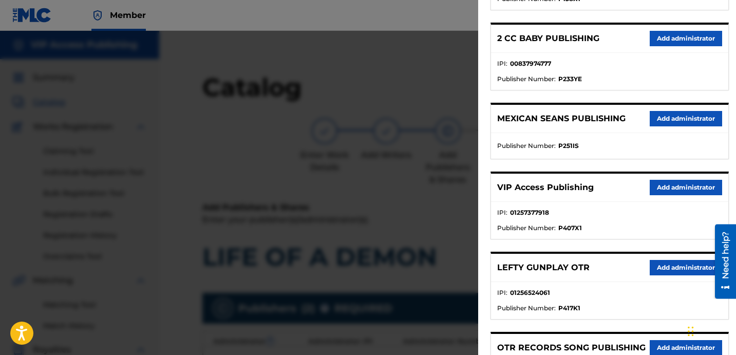
click at [673, 188] on button "Add administrator" at bounding box center [686, 187] width 72 height 15
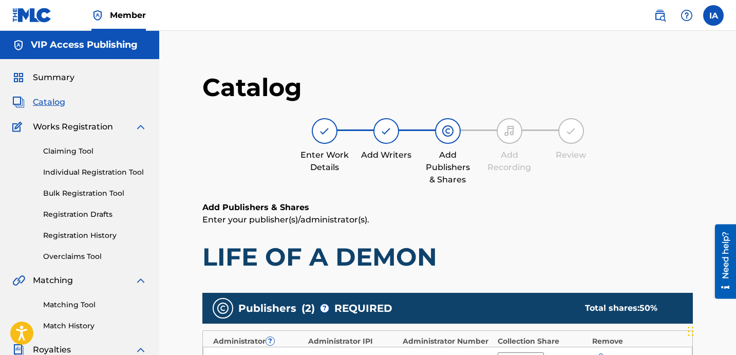
click at [508, 183] on div "Enter Work Details Add Writers Add Publishers & Shares Add Recording Review" at bounding box center [447, 152] width 490 height 68
click at [488, 174] on div "Enter Work Details Add Writers Add Publishers & Shares Add Recording Review" at bounding box center [447, 152] width 490 height 68
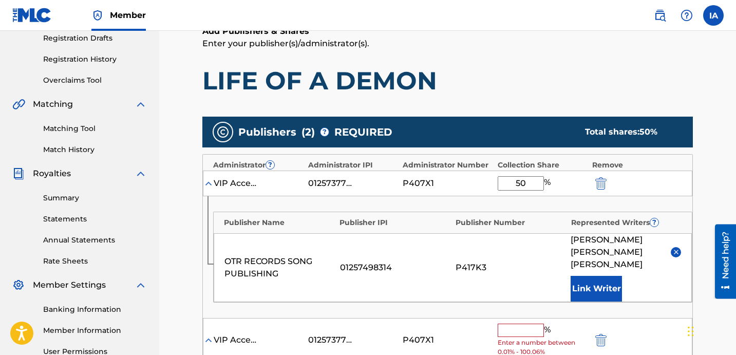
scroll to position [284, 0]
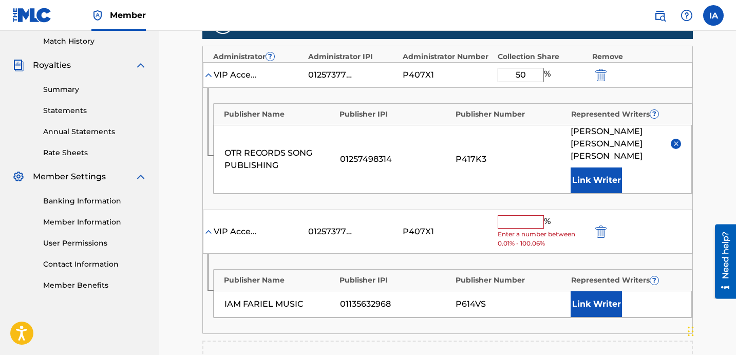
drag, startPoint x: 532, startPoint y: 81, endPoint x: 499, endPoint y: 64, distance: 37.7
click at [505, 66] on div "VIP Access Publishing 01257377918 P407X1 50 %" at bounding box center [447, 75] width 489 height 26
click at [530, 215] on input "text" at bounding box center [521, 221] width 46 height 13
paste input "50"
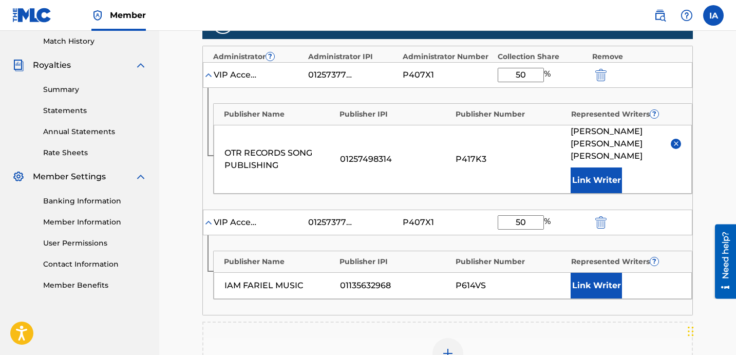
type input "50"
click at [588, 273] on button "Link Writer" at bounding box center [595, 286] width 51 height 26
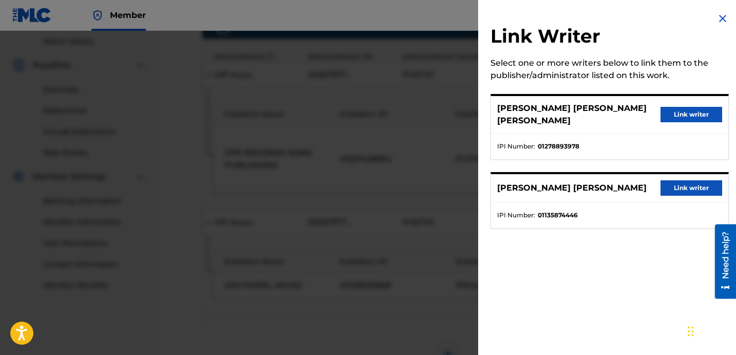
click at [679, 108] on button "Link writer" at bounding box center [691, 114] width 62 height 15
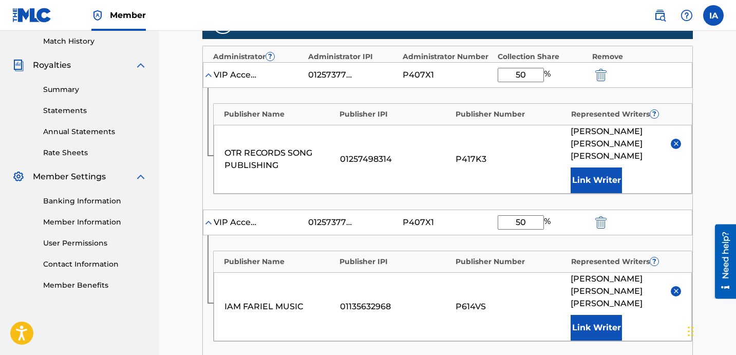
click at [507, 157] on div "P417K3" at bounding box center [510, 159] width 110 height 12
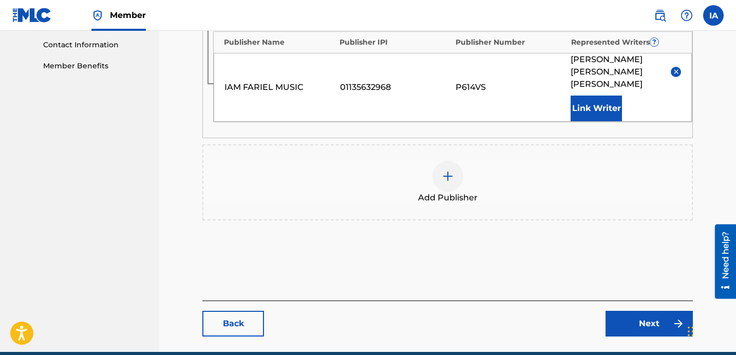
scroll to position [525, 0]
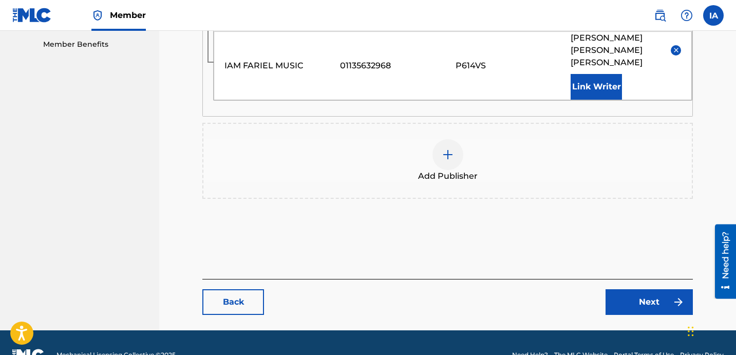
click at [645, 289] on link "Next" at bounding box center [648, 302] width 87 height 26
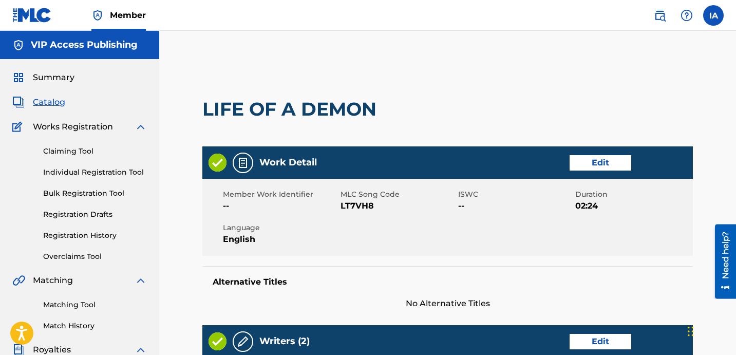
click at [482, 212] on div "Member Work Identifier -- MLC Song Code LT7VH8 ISWC -- Duration 02:24 Language …" at bounding box center [447, 217] width 490 height 77
click at [485, 221] on div "Member Work Identifier -- MLC Song Code LT7VH8 ISWC -- Duration 02:24 Language …" at bounding box center [447, 217] width 490 height 77
click at [499, 235] on div "Member Work Identifier -- MLC Song Code LT7VH8 ISWC -- Duration 02:24 Language …" at bounding box center [447, 217] width 490 height 77
click at [480, 218] on div "Member Work Identifier -- MLC Song Code LT7VH8 ISWC -- Duration 02:24 Language …" at bounding box center [447, 217] width 490 height 77
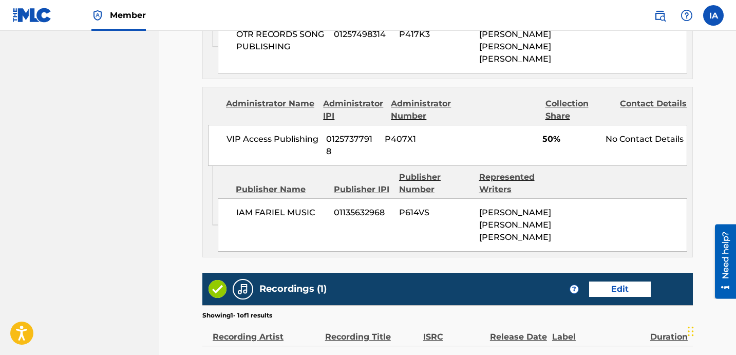
scroll to position [747, 0]
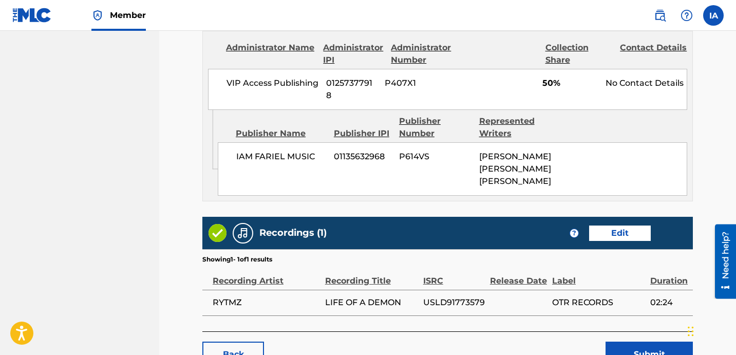
click at [649, 341] on button "Submit" at bounding box center [648, 354] width 87 height 26
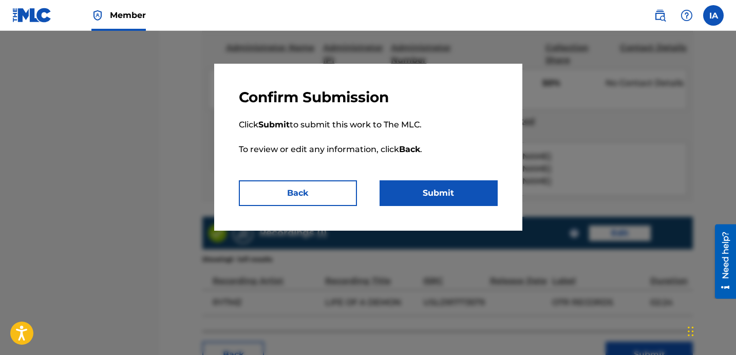
click at [459, 195] on button "Submit" at bounding box center [438, 193] width 118 height 26
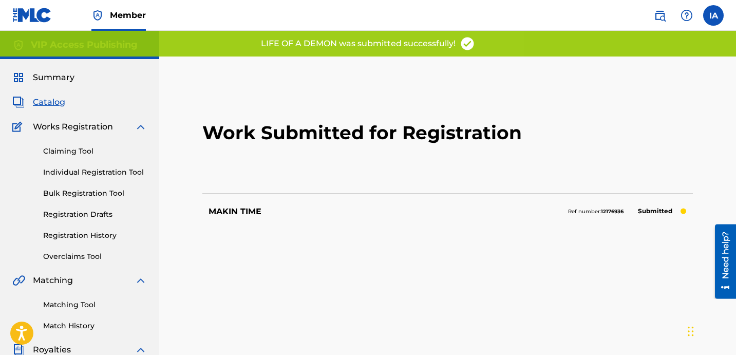
click at [392, 159] on h2 "Work Submitted for Registration" at bounding box center [447, 133] width 490 height 122
click at [103, 236] on link "Registration History" at bounding box center [95, 235] width 104 height 11
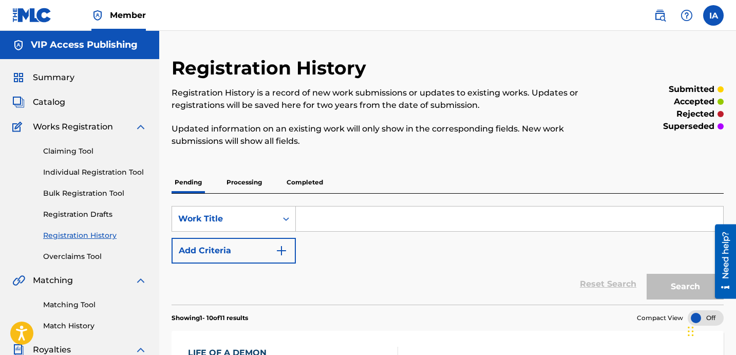
click at [391, 143] on p "Updated information on an existing work will only show in the corresponding fie…" at bounding box center [383, 135] width 425 height 25
click at [66, 83] on span "Summary" at bounding box center [54, 77] width 42 height 12
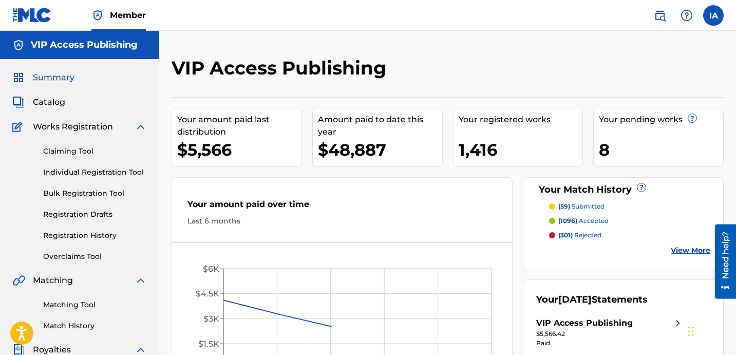
click at [62, 102] on span "Catalog" at bounding box center [49, 102] width 32 height 12
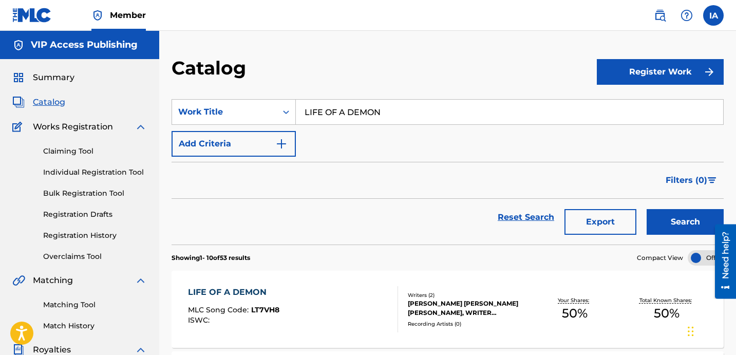
click at [127, 169] on link "Individual Registration Tool" at bounding box center [95, 172] width 104 height 11
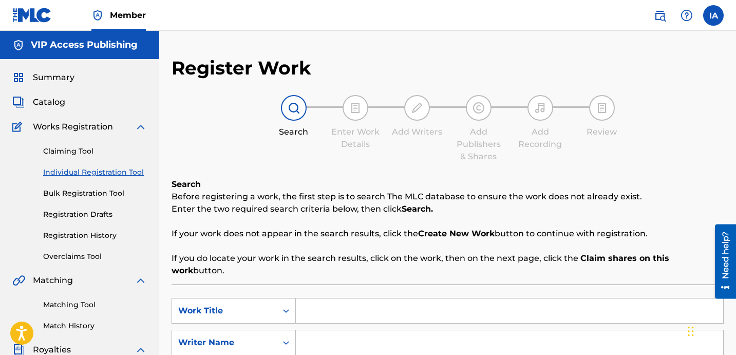
click at [58, 105] on span "Catalog" at bounding box center [49, 102] width 32 height 12
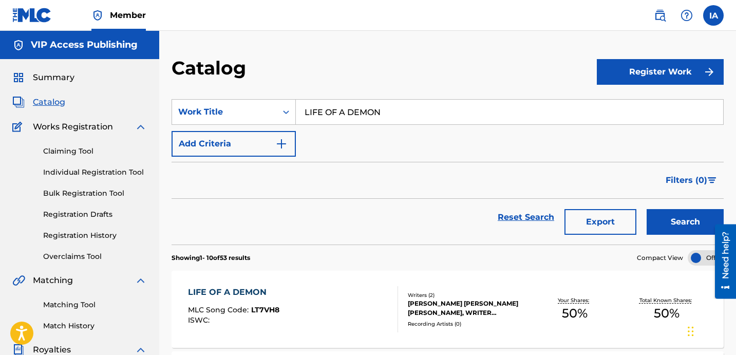
click at [116, 174] on link "Individual Registration Tool" at bounding box center [95, 172] width 104 height 11
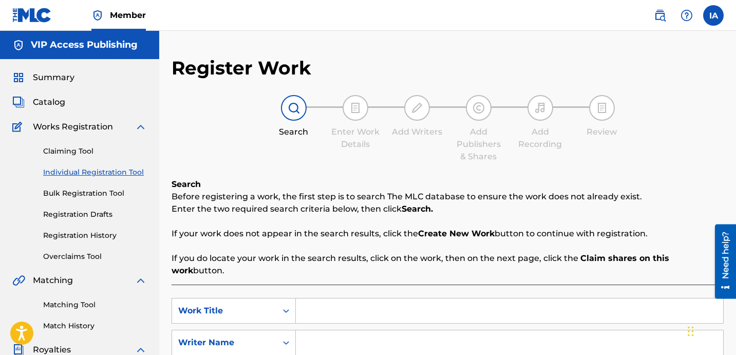
click at [56, 106] on span "Catalog" at bounding box center [49, 102] width 32 height 12
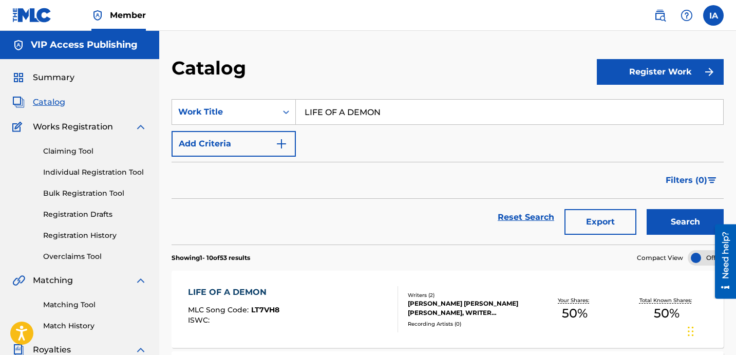
drag, startPoint x: 459, startPoint y: 117, endPoint x: 453, endPoint y: 112, distance: 7.3
click at [456, 117] on input "LIFE OF A DEMON" at bounding box center [509, 112] width 427 height 25
drag, startPoint x: 462, startPoint y: 116, endPoint x: 300, endPoint y: 37, distance: 180.3
click at [401, 90] on section "SearchWithCriteria3f704710-071d-4b11-a4f4-e49e1c07c1ac Work Title LIFE OF A DEM…" at bounding box center [447, 166] width 552 height 158
paste input "IN THE FIELD"
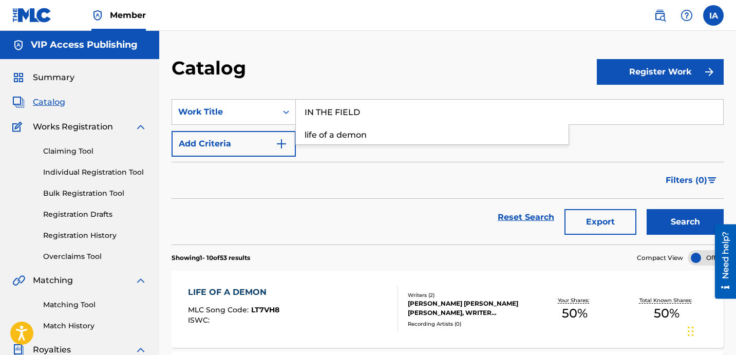
type input "IN THE FIELD"
click at [688, 218] on button "Search" at bounding box center [684, 222] width 77 height 26
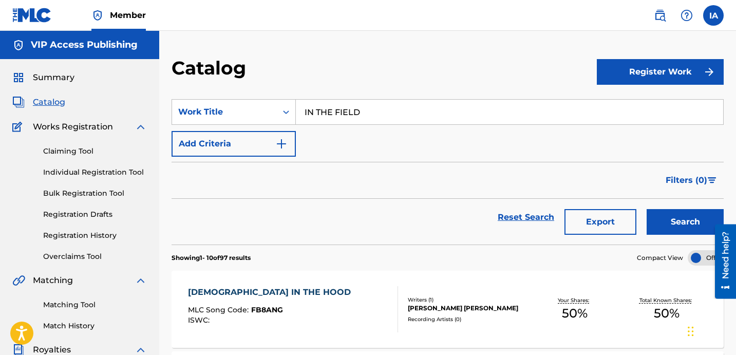
click at [104, 171] on link "Individual Registration Tool" at bounding box center [95, 172] width 104 height 11
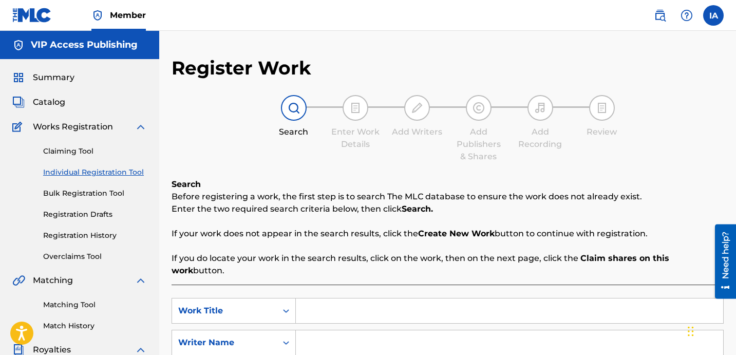
click at [374, 173] on div "Register Work Search Enter Work Details Add Writers Add Publishers & Shares Add…" at bounding box center [447, 259] width 552 height 407
click at [361, 170] on div "Register Work Search Enter Work Details Add Writers Add Publishers & Shares Add…" at bounding box center [447, 259] width 552 height 407
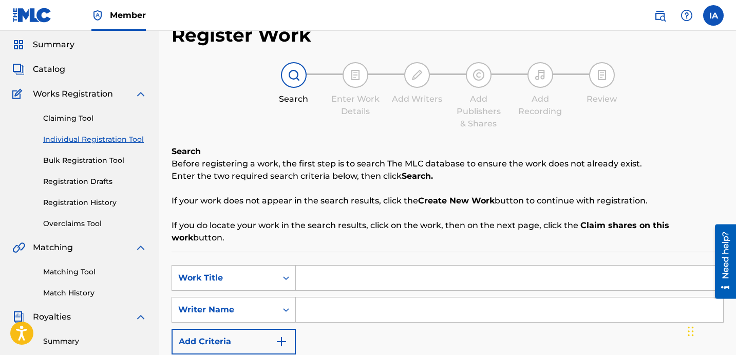
scroll to position [33, 0]
drag, startPoint x: 420, startPoint y: 241, endPoint x: 425, endPoint y: 245, distance: 6.5
click at [425, 251] on div "SearchWithCriteria192fd4ce-4af6-40ad-8786-26a25a596317 Work Title SearchWithCri…" at bounding box center [447, 335] width 552 height 168
click at [480, 270] on input "Search Form" at bounding box center [509, 277] width 427 height 25
paste input "IN THE FIELD"
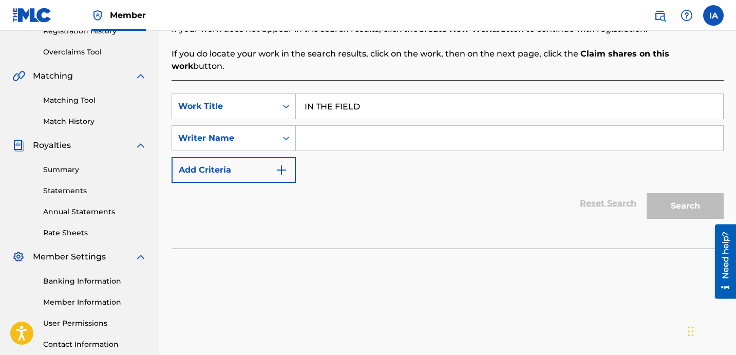
scroll to position [239, 0]
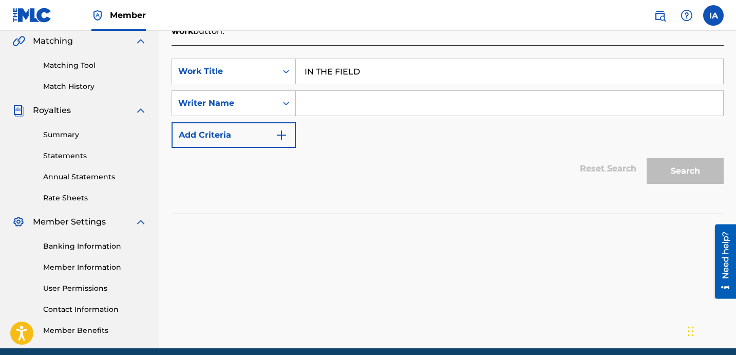
type input "IN THE FIELD"
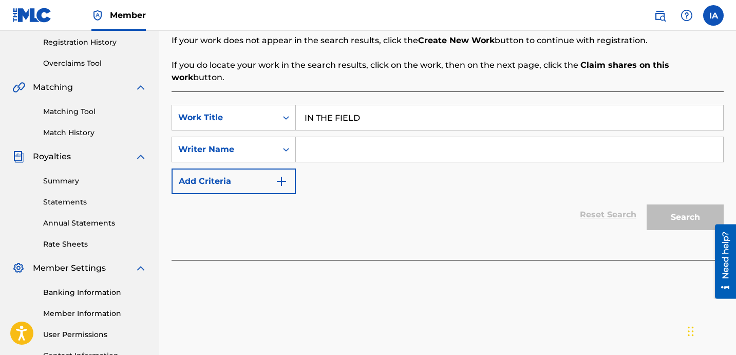
scroll to position [98, 0]
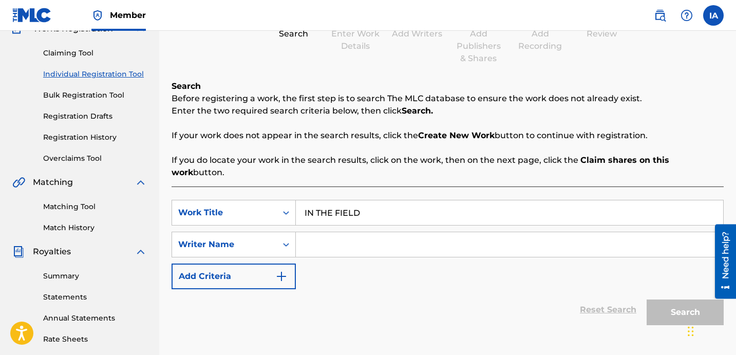
click at [530, 232] on input "Search Form" at bounding box center [509, 244] width 427 height 25
click at [447, 218] on div "SearchWithCriteria192fd4ce-4af6-40ad-8786-26a25a596317 Work Title IN THE FIELD …" at bounding box center [447, 244] width 552 height 89
click at [476, 232] on input "Search Form" at bounding box center [509, 244] width 427 height 25
paste input "[PERSON_NAME] [PERSON_NAME]"
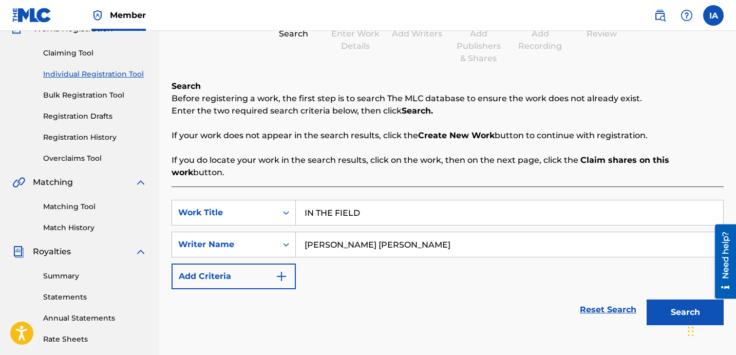
type input "[PERSON_NAME] [PERSON_NAME]"
click at [662, 299] on button "Search" at bounding box center [684, 312] width 77 height 26
click at [472, 264] on div "SearchWithCriteria192fd4ce-4af6-40ad-8786-26a25a596317 Work Title IN THE FIELD …" at bounding box center [447, 244] width 552 height 89
drag, startPoint x: 471, startPoint y: 263, endPoint x: 460, endPoint y: 259, distance: 11.9
click at [461, 262] on div "SearchWithCriteria192fd4ce-4af6-40ad-8786-26a25a596317 Work Title IN THE FIELD …" at bounding box center [447, 244] width 552 height 89
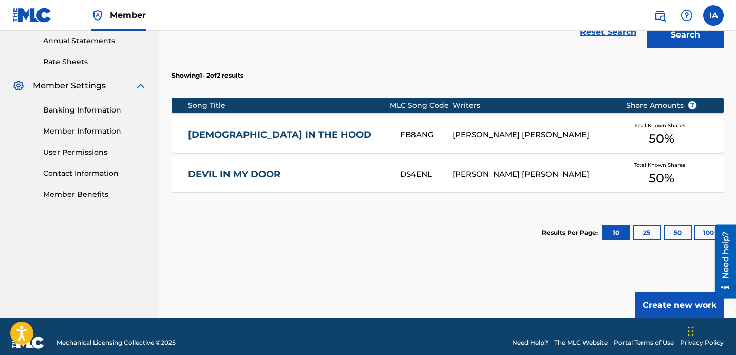
click at [677, 295] on button "Create new work" at bounding box center [679, 305] width 88 height 26
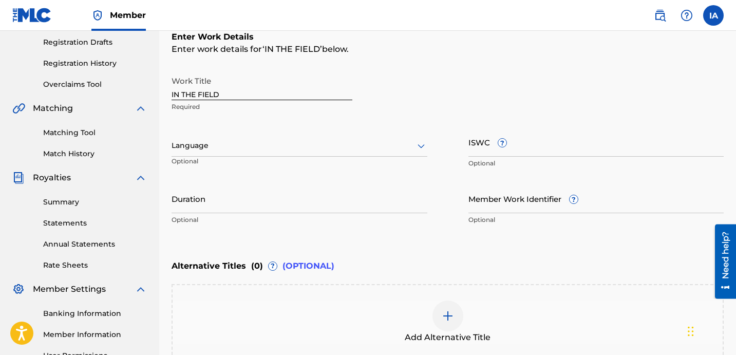
scroll to position [3, 0]
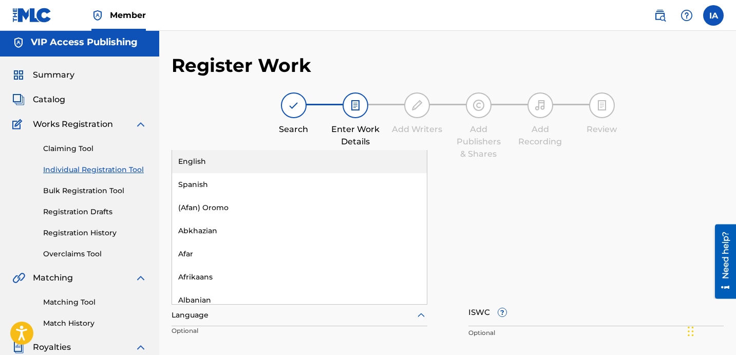
click at [249, 317] on div at bounding box center [299, 315] width 256 height 13
click at [334, 165] on div "English" at bounding box center [299, 161] width 255 height 23
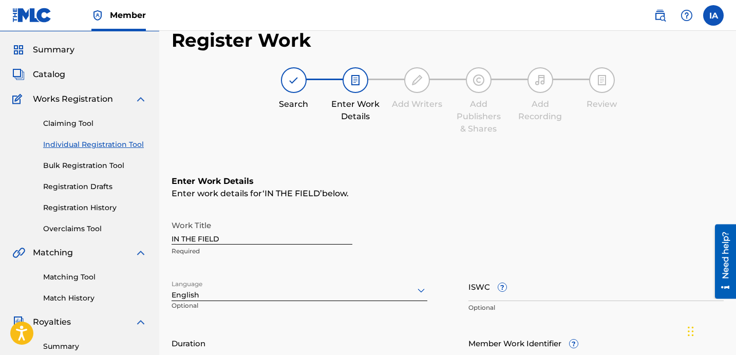
scroll to position [197, 0]
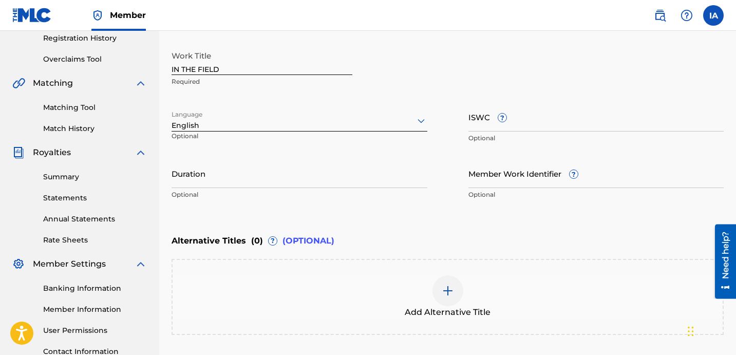
click at [304, 183] on input "Duration" at bounding box center [299, 173] width 256 height 29
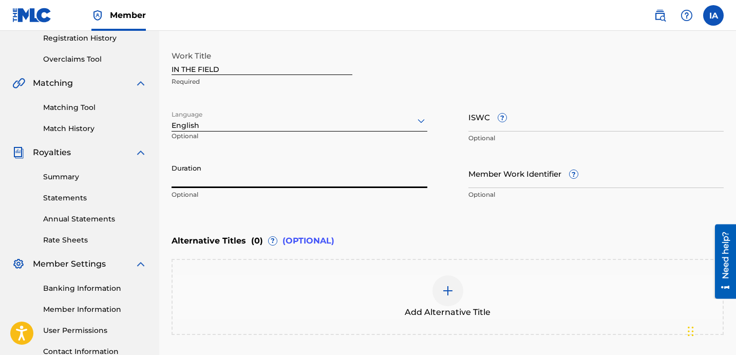
click at [281, 181] on input "Duration" at bounding box center [299, 173] width 256 height 29
paste input "2:19"
type input "02:19"
click at [466, 276] on div "Add Alternative Title" at bounding box center [448, 296] width 550 height 43
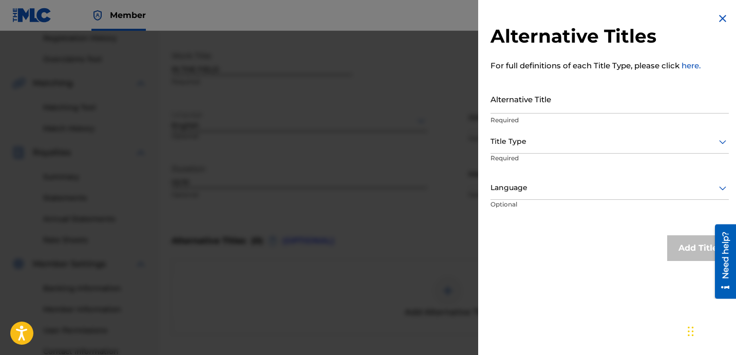
click at [554, 106] on input "Alternative Title" at bounding box center [609, 98] width 238 height 29
paste input "IN THE FIELD BANDITDAMACK"
type input "IN THE FIELD BANDITDAMACK"
click at [582, 140] on div at bounding box center [609, 141] width 238 height 13
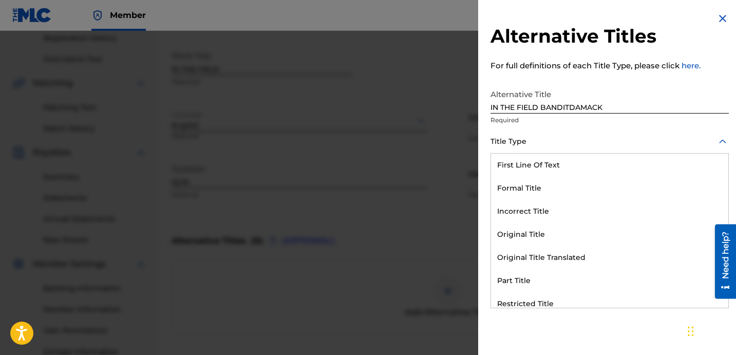
scroll to position [100, 0]
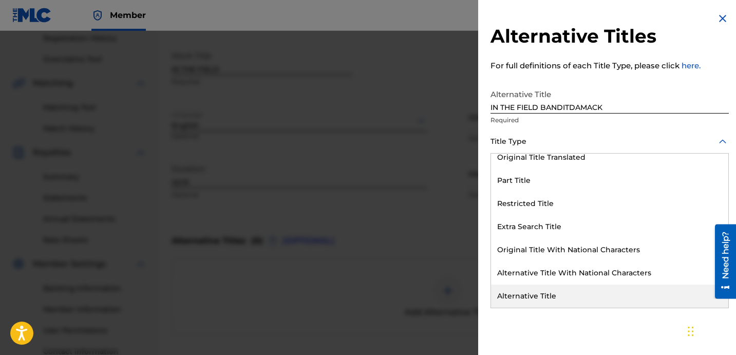
click at [542, 297] on div "Alternative Title" at bounding box center [609, 295] width 237 height 23
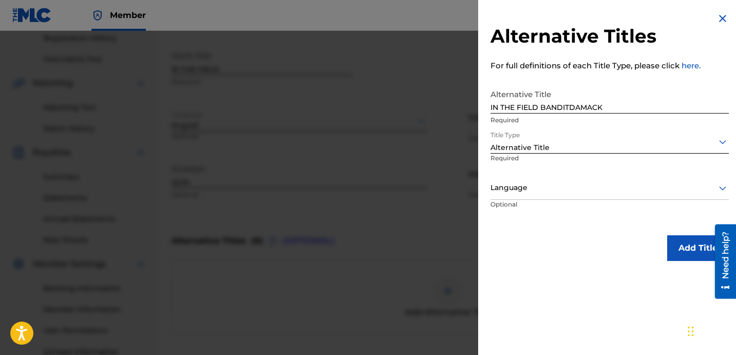
click at [569, 182] on div at bounding box center [609, 187] width 238 height 13
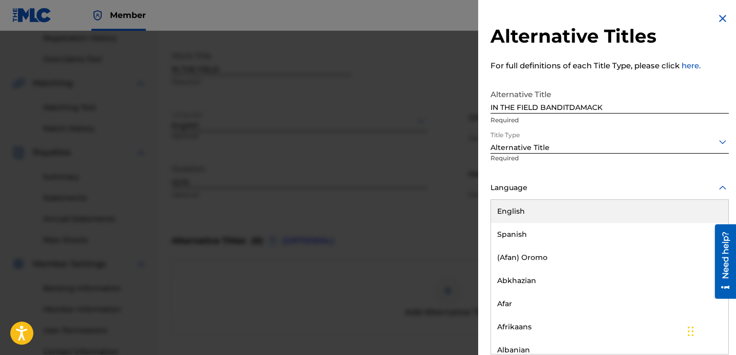
click at [549, 212] on div "English" at bounding box center [609, 211] width 237 height 23
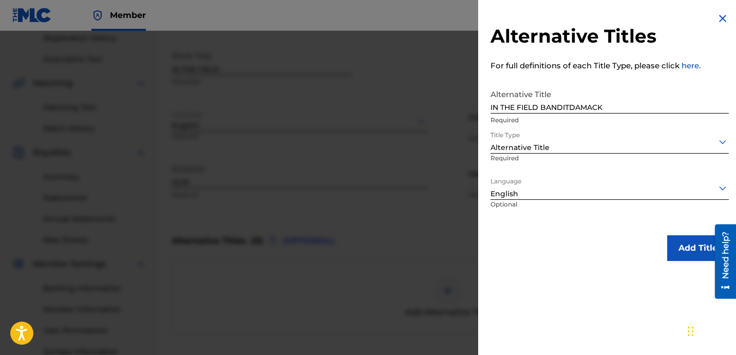
click at [580, 231] on div "Alternative Titles For full definitions of each Title Type, please click here. …" at bounding box center [609, 136] width 263 height 273
click at [558, 226] on div "Alternative Titles For full definitions of each Title Type, please click here. …" at bounding box center [609, 136] width 263 height 273
click at [674, 246] on button "Add Title" at bounding box center [698, 248] width 62 height 26
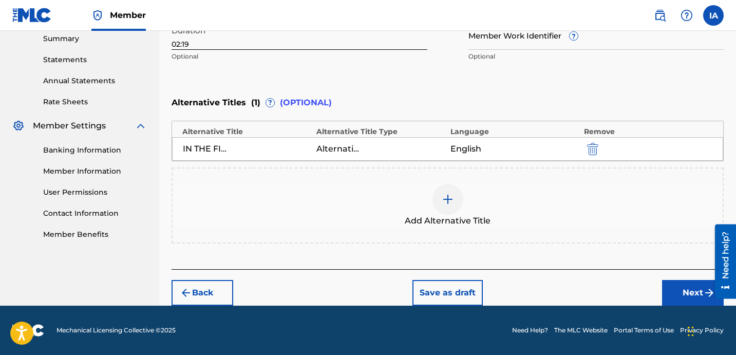
click at [677, 291] on button "Next" at bounding box center [693, 293] width 62 height 26
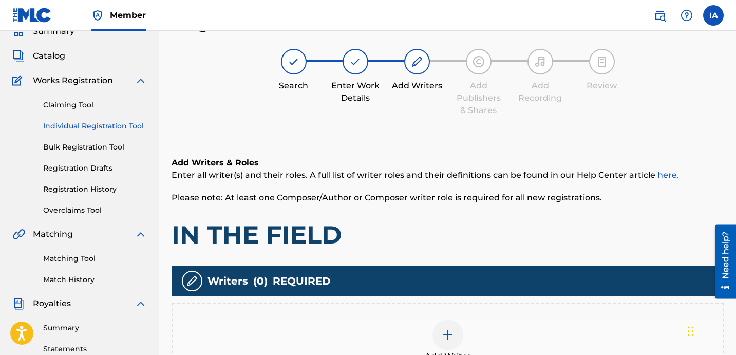
click at [507, 220] on h1 "IN THE FIELD" at bounding box center [447, 234] width 552 height 31
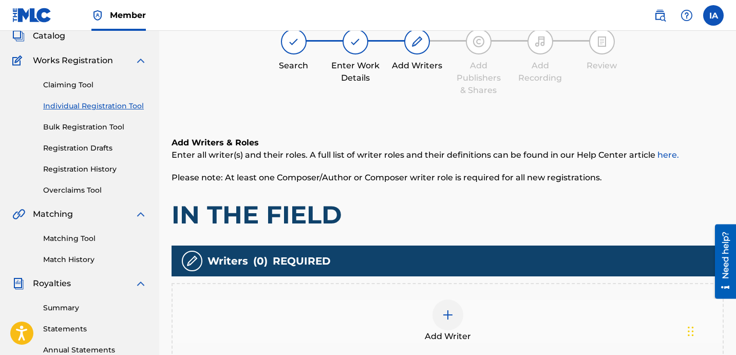
scroll to position [86, 0]
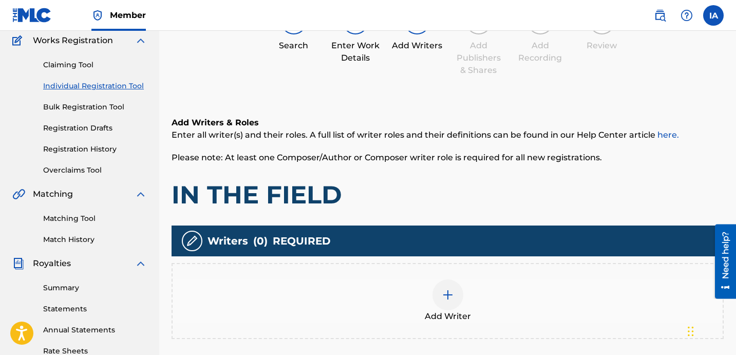
click at [470, 286] on div "Add Writer" at bounding box center [448, 300] width 550 height 43
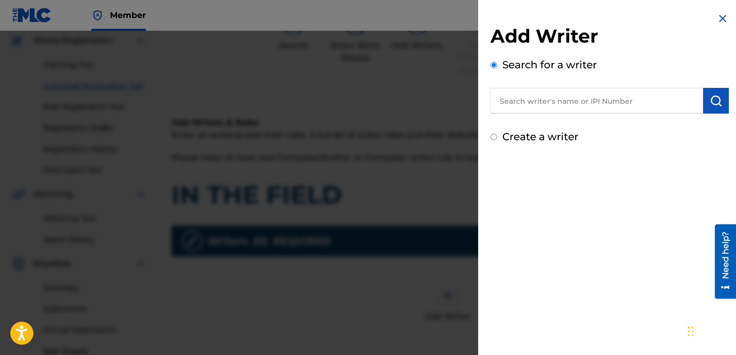
click at [553, 108] on input "text" at bounding box center [596, 101] width 213 height 26
click at [590, 93] on input "text" at bounding box center [596, 101] width 213 height 26
paste input "[PERSON_NAME] [PERSON_NAME]"
type input "[PERSON_NAME] [PERSON_NAME]"
click at [718, 101] on button "submit" at bounding box center [716, 101] width 26 height 26
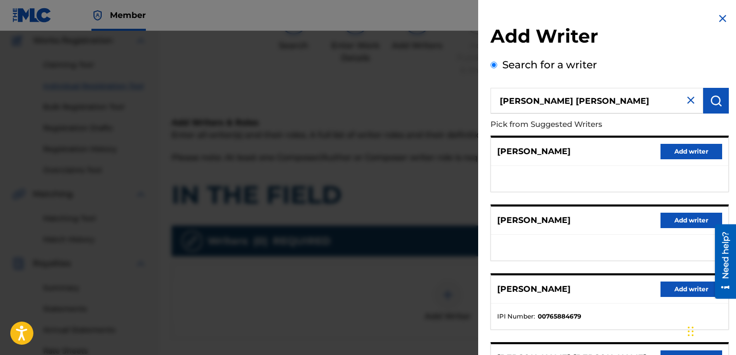
click at [593, 182] on ul at bounding box center [609, 179] width 237 height 26
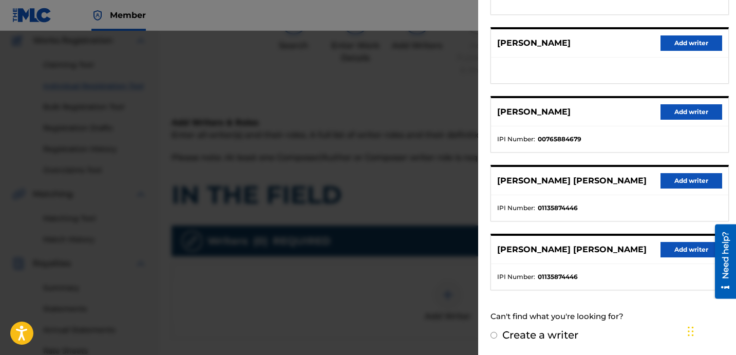
click at [675, 175] on button "Add writer" at bounding box center [691, 180] width 62 height 15
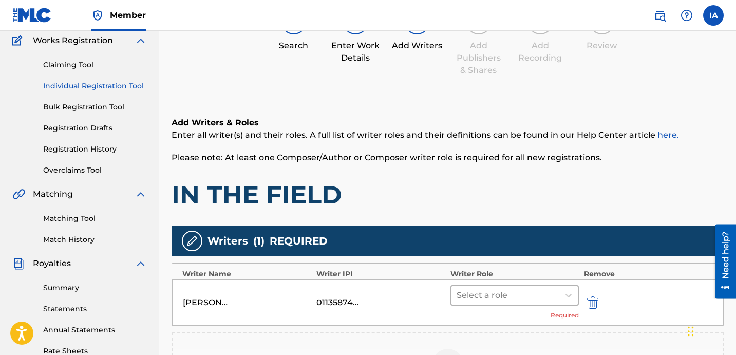
click at [472, 177] on div "Add Writers & Roles Enter all writer(s) and their roles. A full list of writer …" at bounding box center [447, 163] width 552 height 93
click at [544, 304] on div "Select a role" at bounding box center [514, 295] width 128 height 21
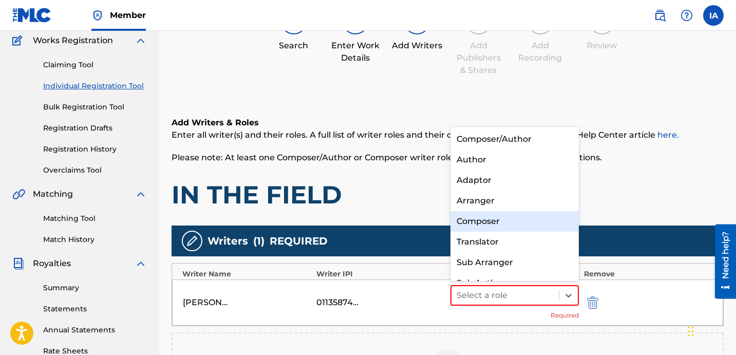
click at [503, 217] on div "Composer" at bounding box center [514, 221] width 128 height 21
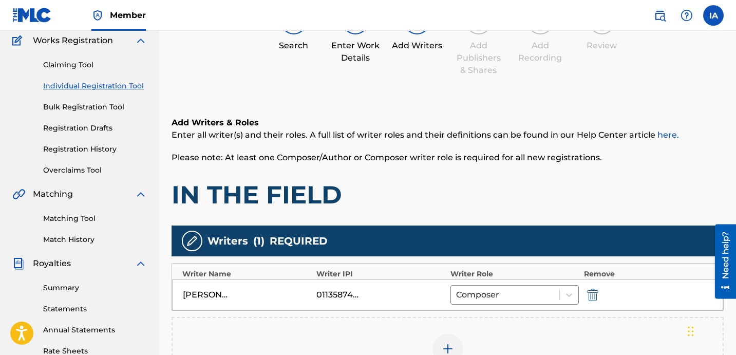
click at [437, 183] on h1 "IN THE FIELD" at bounding box center [447, 194] width 552 height 31
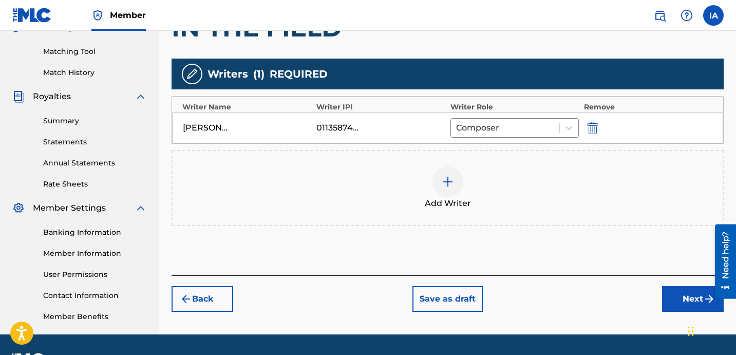
scroll to position [282, 0]
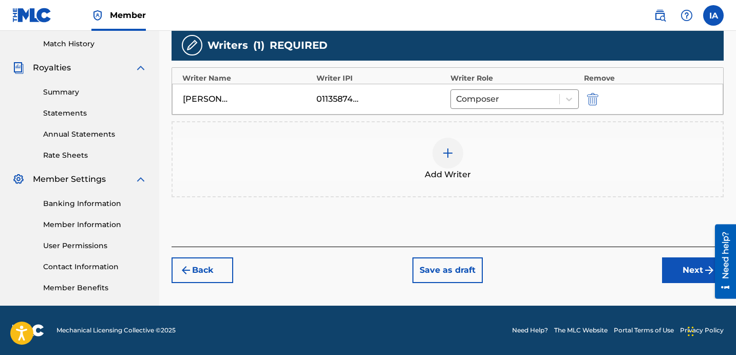
click at [686, 262] on button "Next" at bounding box center [693, 270] width 62 height 26
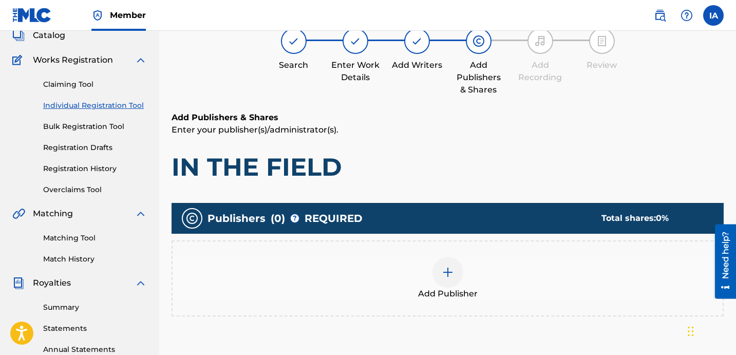
scroll to position [46, 0]
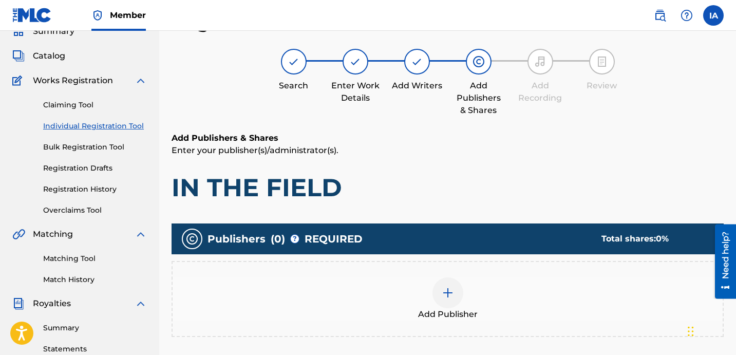
click at [480, 293] on div "Add Publisher" at bounding box center [448, 298] width 550 height 43
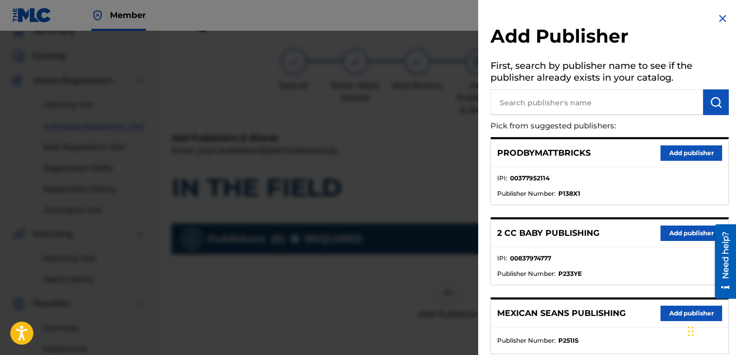
click at [585, 103] on input "text" at bounding box center [596, 102] width 213 height 26
click at [579, 86] on h5 "First, search by publisher name to see if the publisher already exists in your …" at bounding box center [609, 73] width 238 height 32
click at [563, 103] on input "text" at bounding box center [596, 102] width 213 height 26
paste input "FARIEL"
type input "FARIEL"
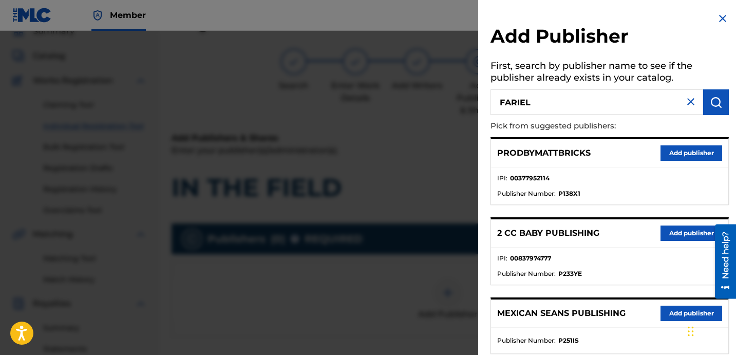
click at [716, 97] on img "submit" at bounding box center [716, 102] width 12 height 12
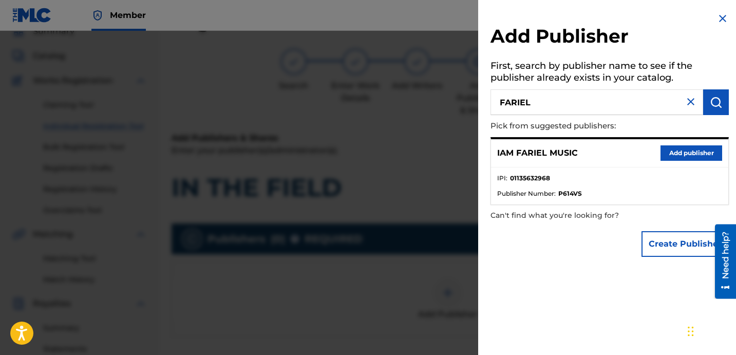
click at [687, 147] on button "Add publisher" at bounding box center [691, 152] width 62 height 15
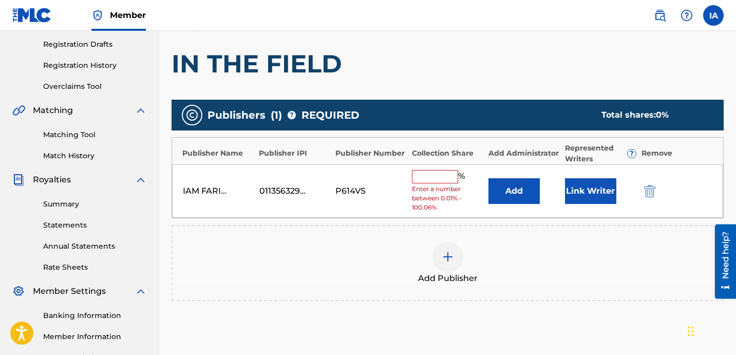
scroll to position [244, 0]
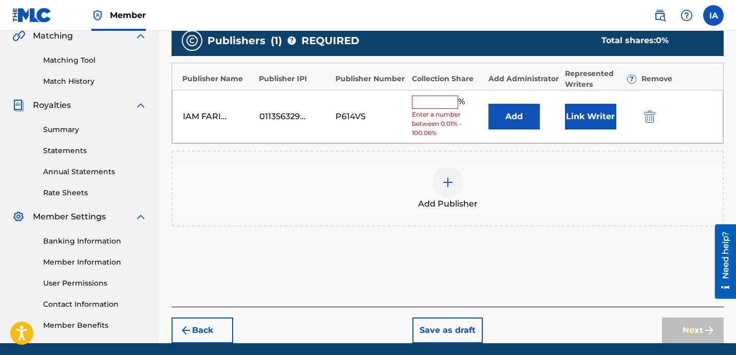
click at [443, 100] on input "text" at bounding box center [435, 102] width 46 height 13
type input "50"
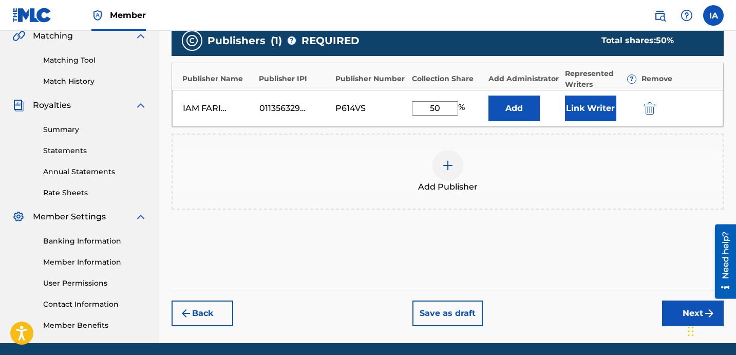
drag, startPoint x: 452, startPoint y: 107, endPoint x: 400, endPoint y: 92, distance: 54.6
click at [415, 101] on input "50" at bounding box center [435, 108] width 46 height 14
click at [516, 118] on button "Add" at bounding box center [513, 109] width 51 height 26
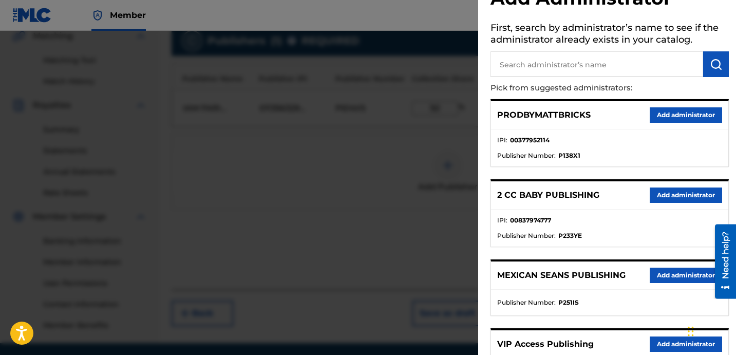
scroll to position [107, 0]
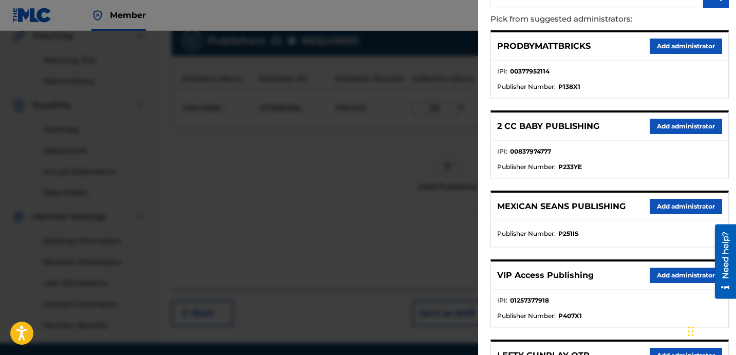
click at [673, 274] on button "Add administrator" at bounding box center [686, 275] width 72 height 15
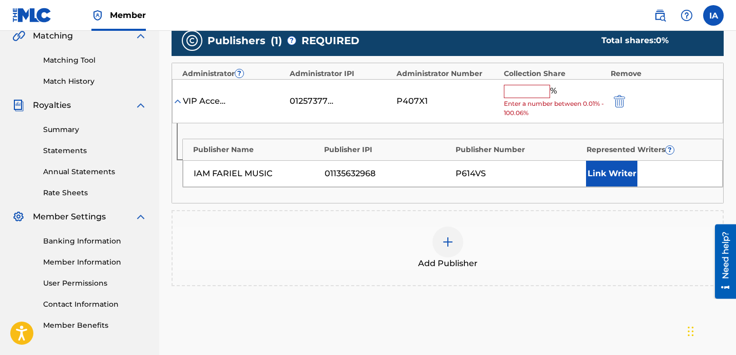
click at [528, 90] on input "text" at bounding box center [527, 91] width 46 height 13
type input "50"
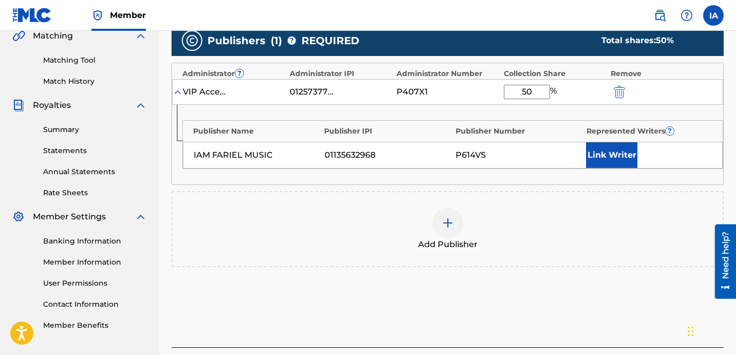
click at [596, 144] on button "Link Writer" at bounding box center [611, 155] width 51 height 26
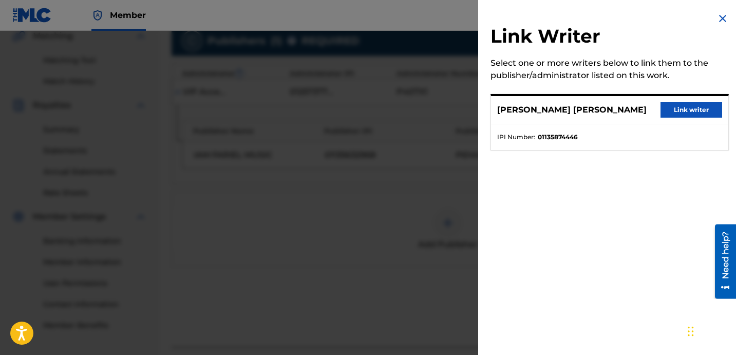
click at [701, 108] on button "Link writer" at bounding box center [691, 109] width 62 height 15
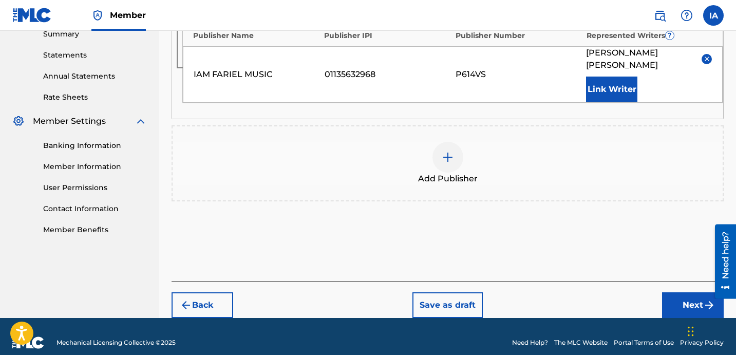
click at [670, 298] on button "Next" at bounding box center [693, 305] width 62 height 26
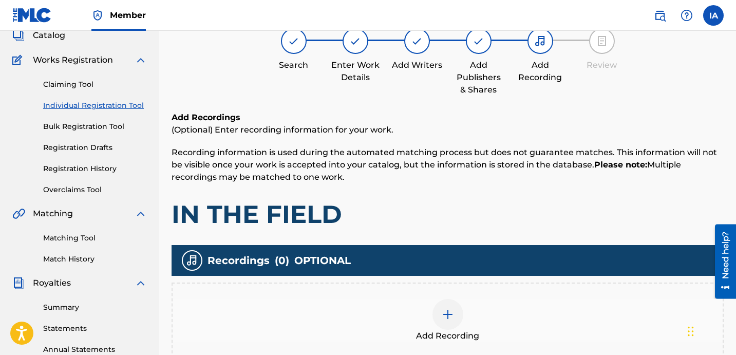
scroll to position [46, 0]
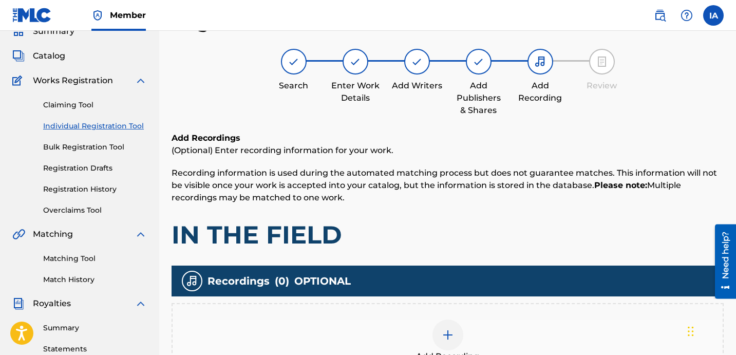
click at [487, 232] on h1 "IN THE FIELD" at bounding box center [447, 234] width 552 height 31
click at [459, 331] on div at bounding box center [447, 334] width 31 height 31
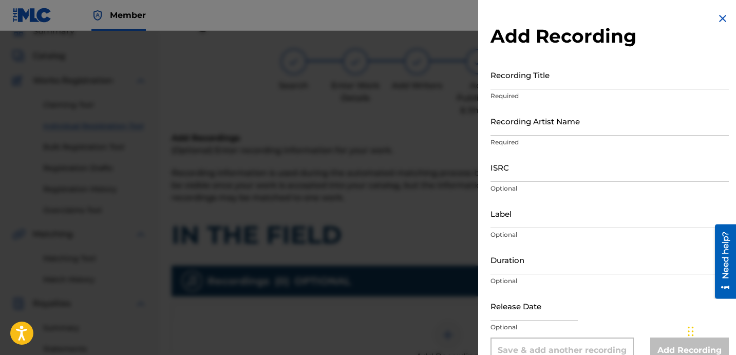
click at [547, 84] on input "Recording Title" at bounding box center [609, 74] width 238 height 29
click at [528, 84] on input "Recording Title" at bounding box center [609, 74] width 238 height 29
paste input "IN THE FIELD"
type input "IN THE FIELD"
click at [604, 126] on input "Recording Artist Name" at bounding box center [609, 120] width 238 height 29
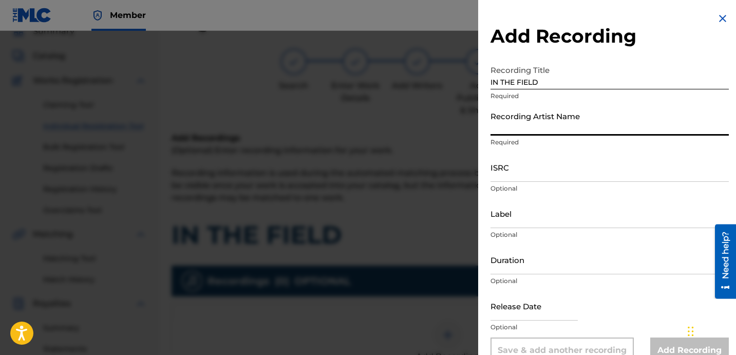
click at [600, 118] on input "Recording Artist Name" at bounding box center [609, 120] width 238 height 29
paste input "BLANCO15"
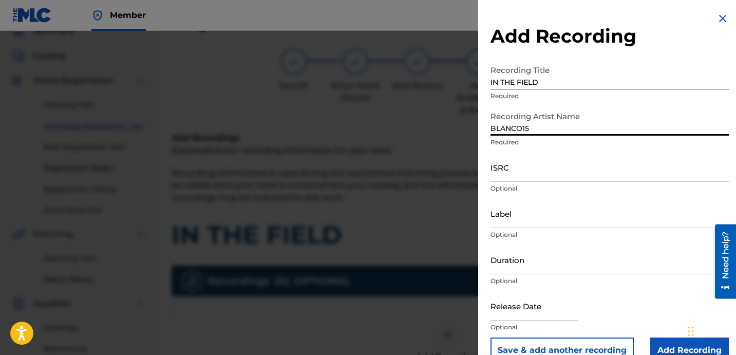
type input "BLANCO15"
click at [513, 175] on input "ISRC" at bounding box center [609, 167] width 238 height 29
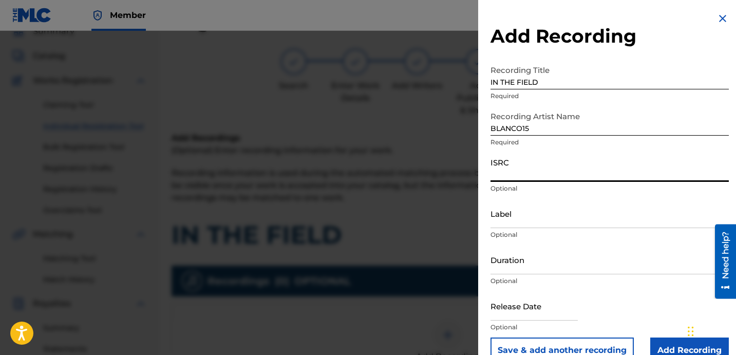
click at [561, 165] on input "ISRC" at bounding box center [609, 167] width 238 height 29
paste input "USLD91752245"
type input "USLD91752245"
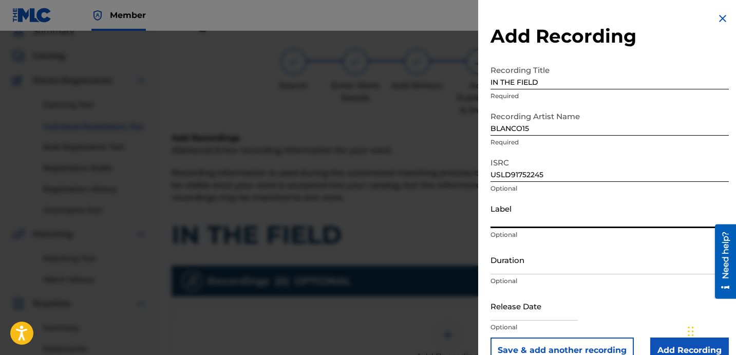
click at [535, 208] on input "Label" at bounding box center [609, 213] width 238 height 29
click at [541, 219] on input "Label" at bounding box center [609, 213] width 238 height 29
paste input "OTR RECORDS [PERSON_NAME] MGMT"
type input "OTR RECORDS [PERSON_NAME] MGMT"
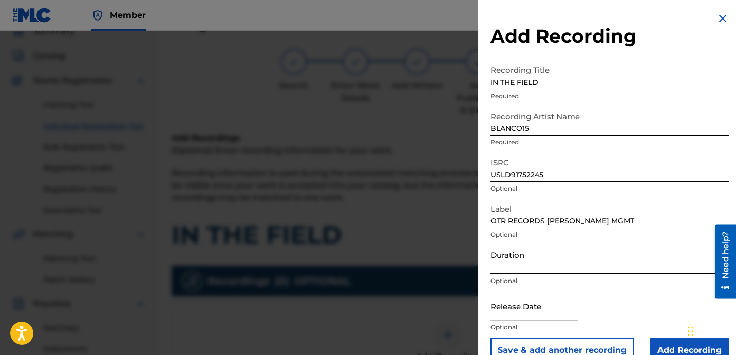
click at [533, 264] on input "Duration" at bounding box center [609, 259] width 238 height 29
click at [547, 257] on input "Duration" at bounding box center [609, 259] width 238 height 29
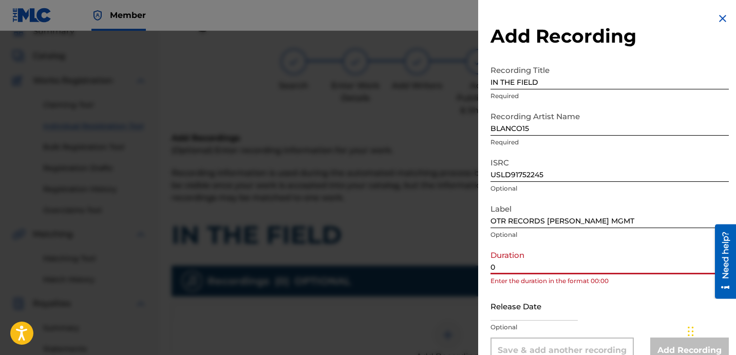
paste input "2:19"
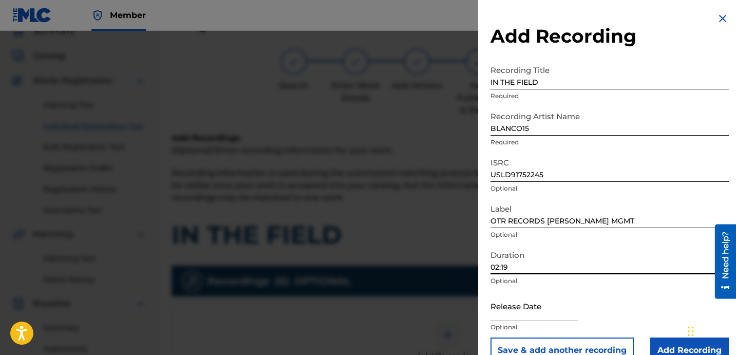
scroll to position [21, 0]
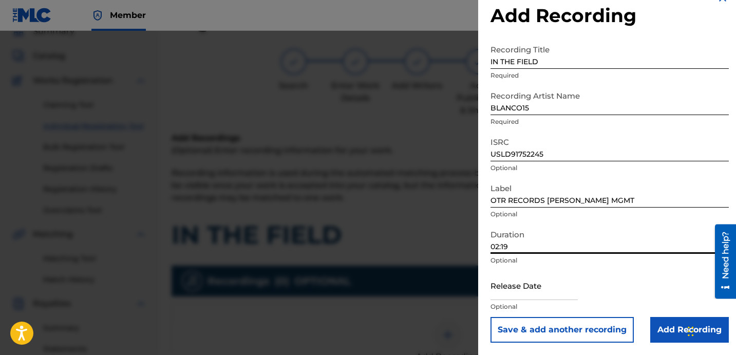
type input "02:19"
click at [664, 317] on input "Add Recording" at bounding box center [689, 330] width 79 height 26
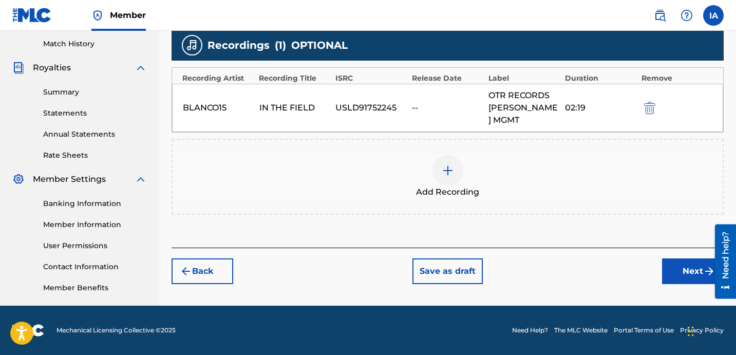
click at [679, 258] on button "Next" at bounding box center [693, 271] width 62 height 26
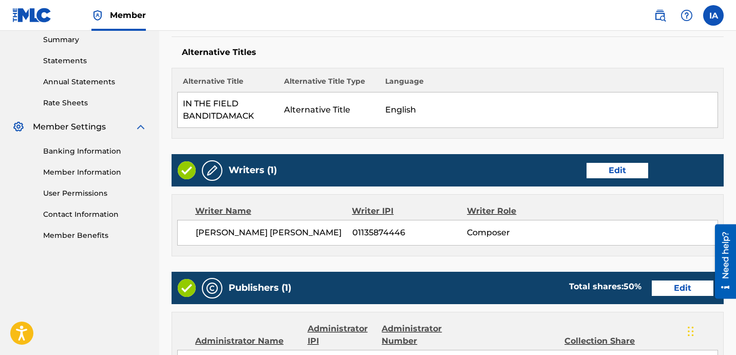
scroll to position [422, 0]
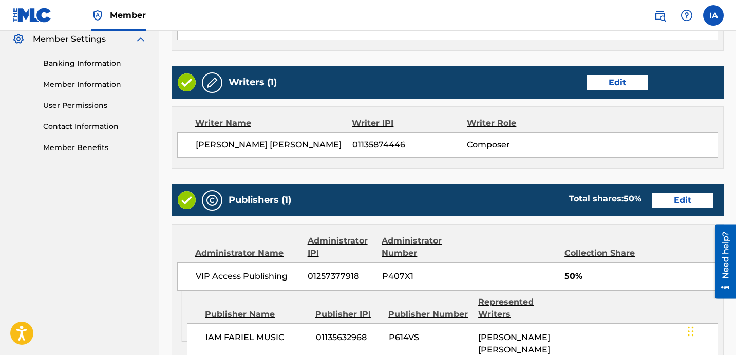
click at [611, 86] on button "Edit" at bounding box center [617, 82] width 62 height 15
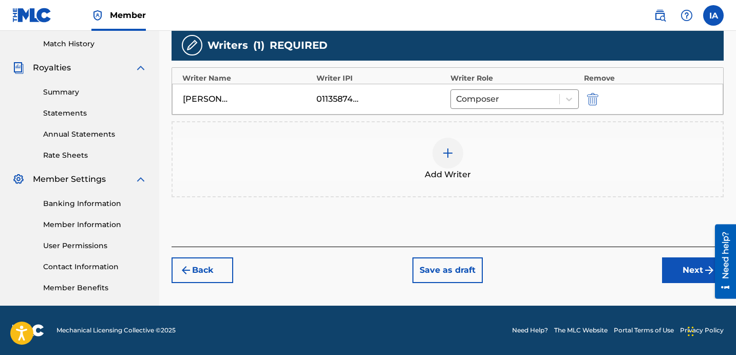
scroll to position [282, 0]
click at [452, 138] on div "Add Writer" at bounding box center [448, 159] width 550 height 43
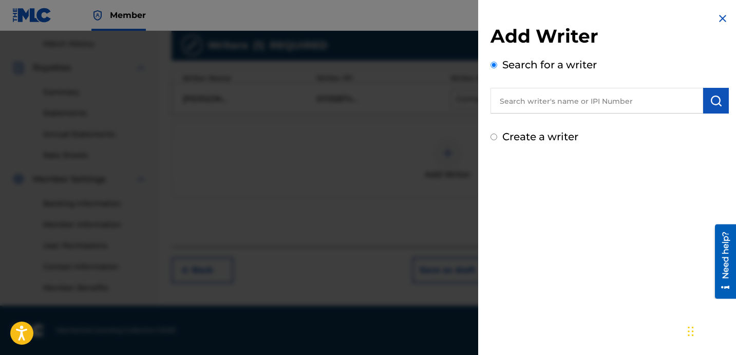
click at [530, 111] on input "text" at bounding box center [596, 101] width 213 height 26
drag, startPoint x: 602, startPoint y: 105, endPoint x: 412, endPoint y: 25, distance: 206.4
click at [446, 49] on div "Add Writer Search for a writer [PERSON_NAME] Create a writer" at bounding box center [368, 193] width 736 height 324
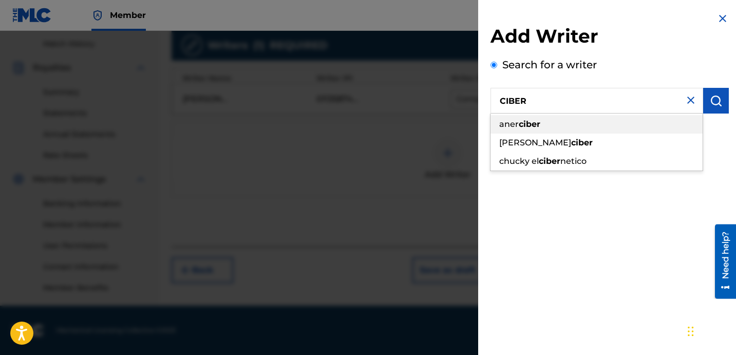
click at [577, 125] on div "aner ciber" at bounding box center [596, 124] width 212 height 18
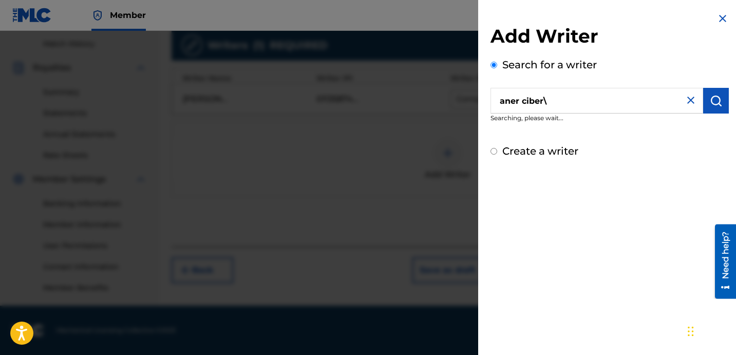
type input "aner ciber"
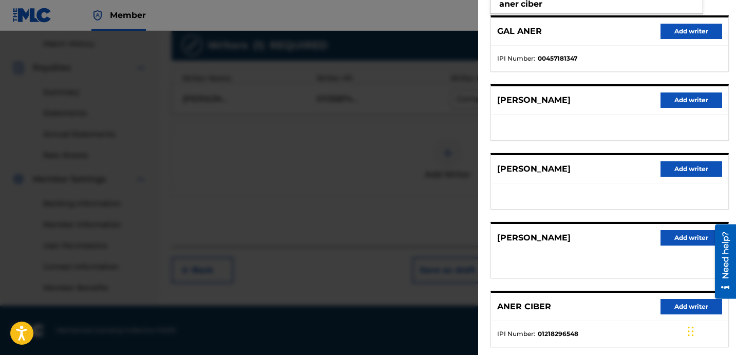
scroll to position [177, 0]
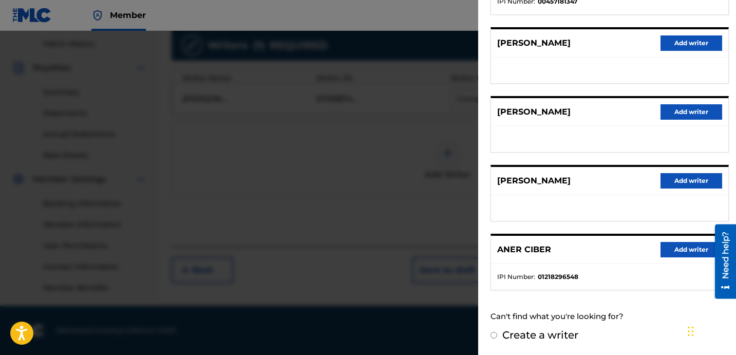
click at [681, 247] on button "Add writer" at bounding box center [691, 249] width 62 height 15
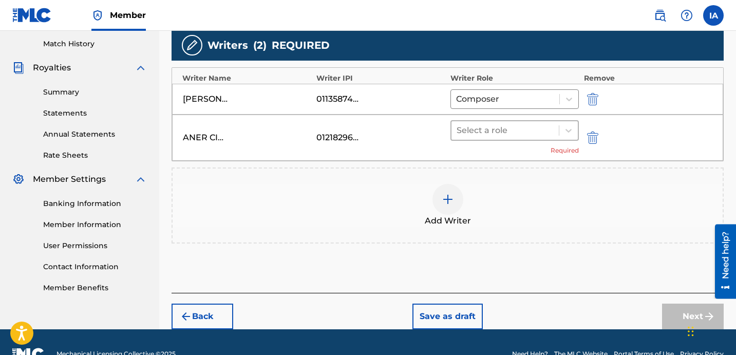
click at [500, 131] on div at bounding box center [504, 130] width 97 height 14
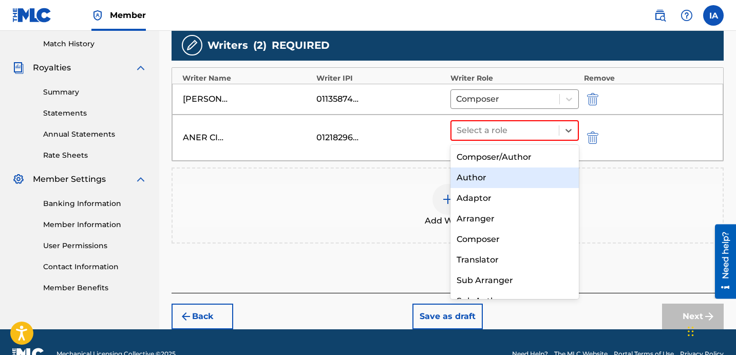
click at [506, 186] on div "Author" at bounding box center [514, 177] width 128 height 21
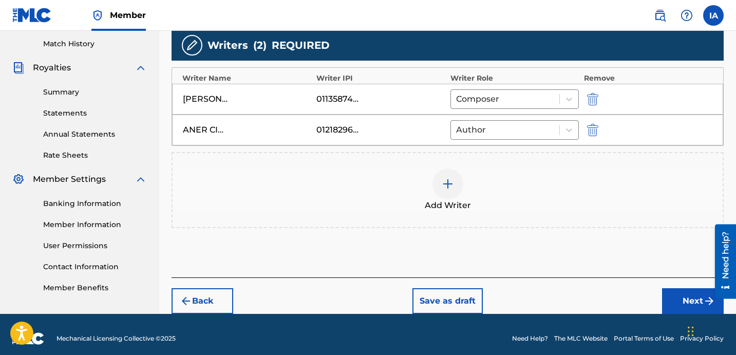
click at [677, 285] on div "Back Save as draft Next" at bounding box center [447, 295] width 552 height 36
click at [673, 291] on button "Next" at bounding box center [693, 301] width 62 height 26
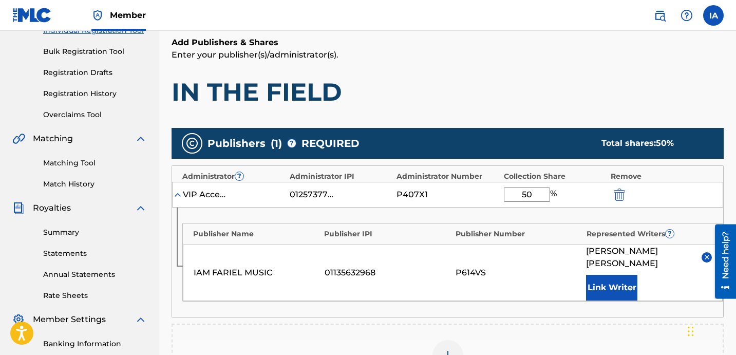
scroll to position [217, 0]
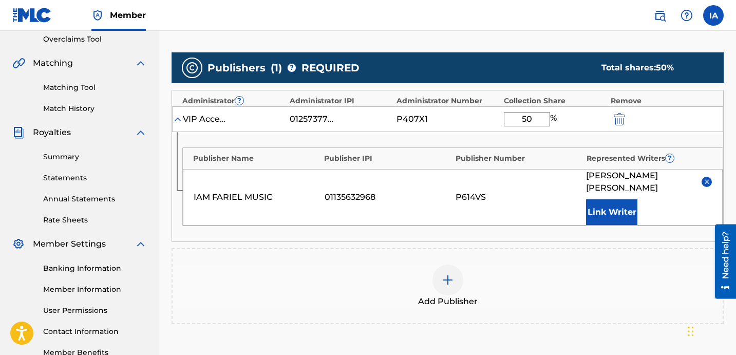
click at [472, 264] on div "Add Publisher" at bounding box center [448, 285] width 550 height 43
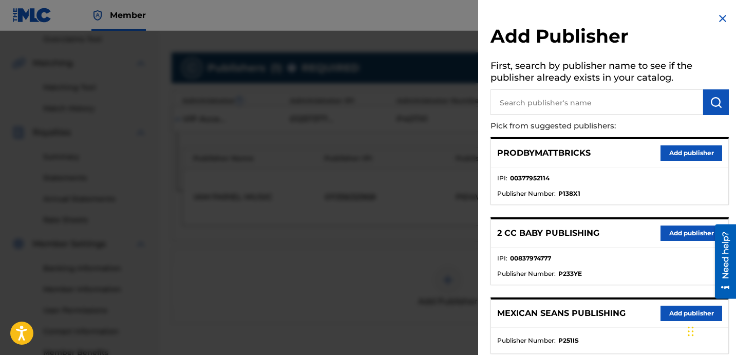
click at [601, 102] on input "text" at bounding box center [596, 102] width 213 height 26
type input "OTR"
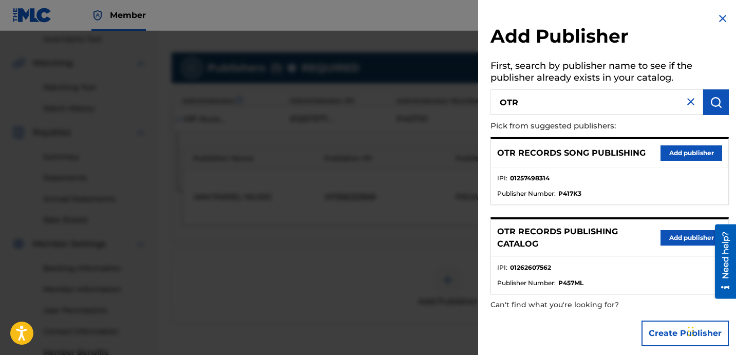
click at [694, 235] on button "Add publisher" at bounding box center [691, 237] width 62 height 15
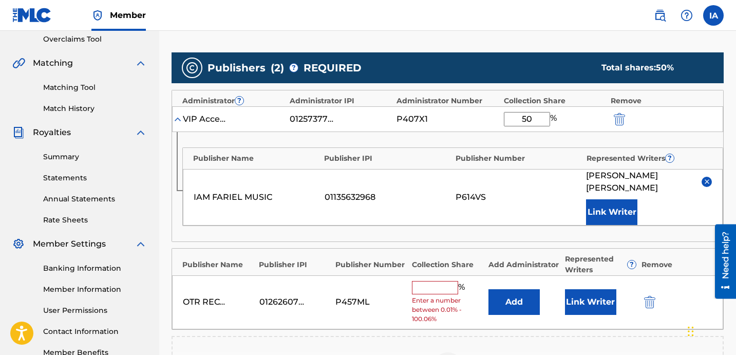
drag, startPoint x: 539, startPoint y: 124, endPoint x: 471, endPoint y: 91, distance: 74.6
click at [489, 98] on div "Administrator ? Administrator IPI Administrator Number Collection Share Remove …" at bounding box center [447, 166] width 552 height 152
click at [437, 281] on input "text" at bounding box center [435, 287] width 46 height 13
paste input "50"
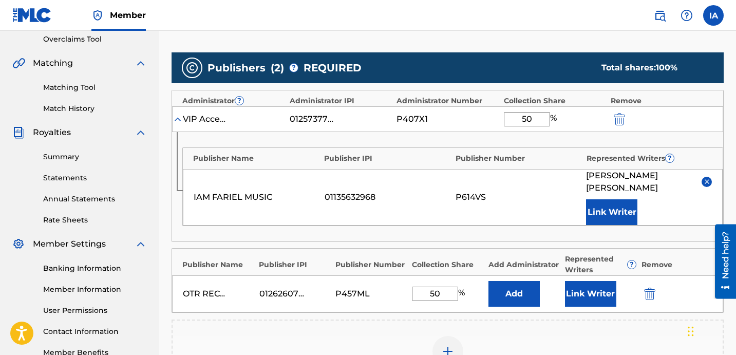
type input "50"
click at [513, 296] on div "OTR RECORDS PUBLISHING CATALOG 01262607562 P457ML 50 % Add Link Writer" at bounding box center [447, 293] width 551 height 37
click at [513, 289] on button "Add" at bounding box center [513, 294] width 51 height 26
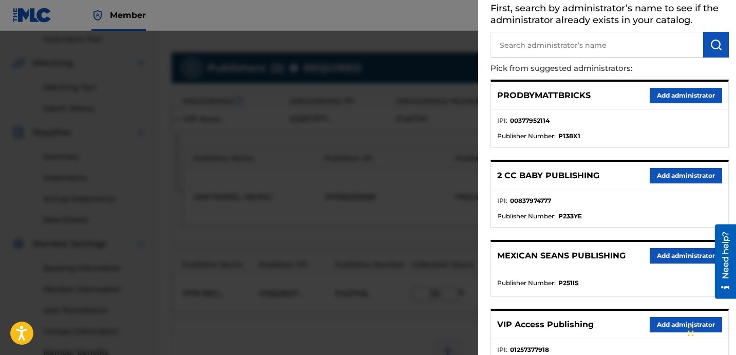
scroll to position [218, 0]
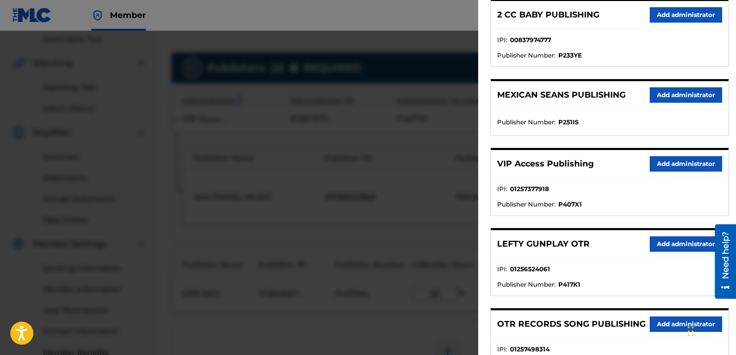
click at [680, 239] on button "Add administrator" at bounding box center [686, 243] width 72 height 15
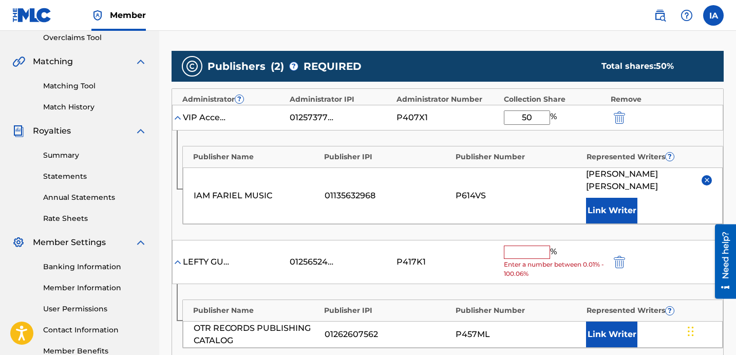
scroll to position [219, 0]
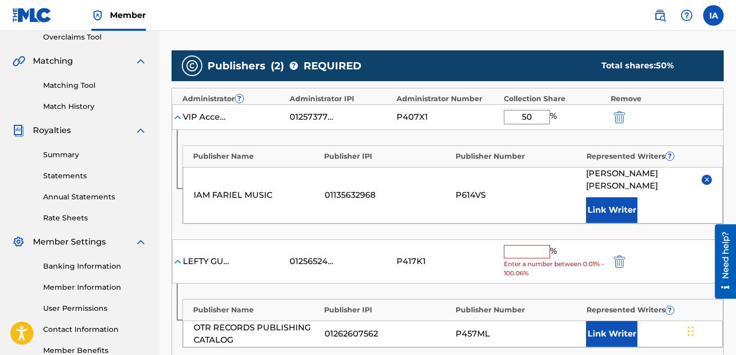
click at [617, 255] on img "submit" at bounding box center [619, 261] width 11 height 12
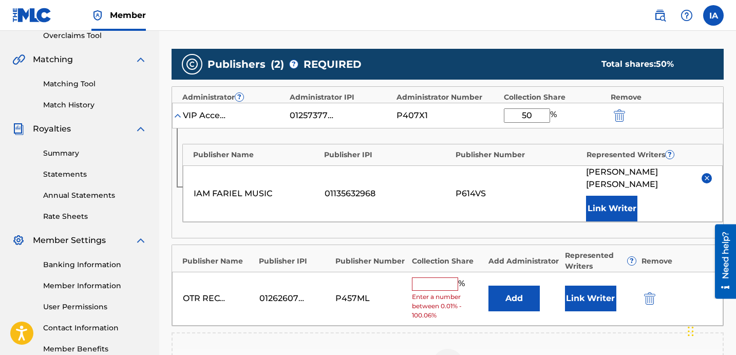
scroll to position [221, 0]
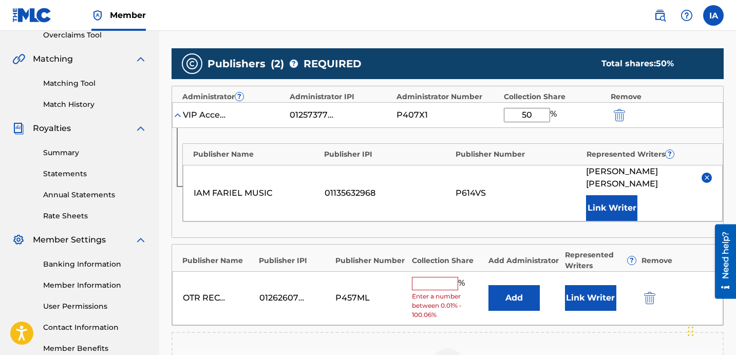
click at [444, 277] on input "text" at bounding box center [435, 283] width 46 height 13
paste input "50"
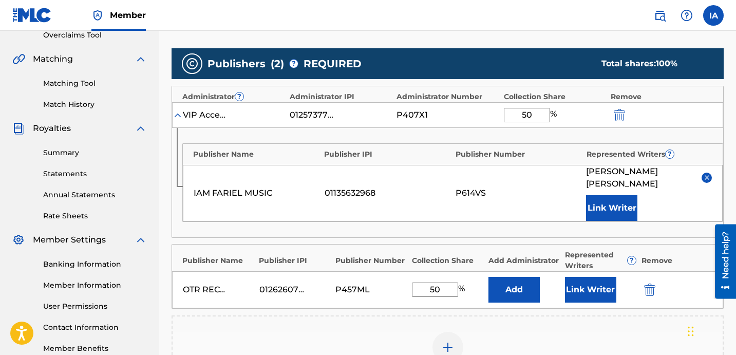
type input "50"
click at [509, 277] on button "Add" at bounding box center [513, 290] width 51 height 26
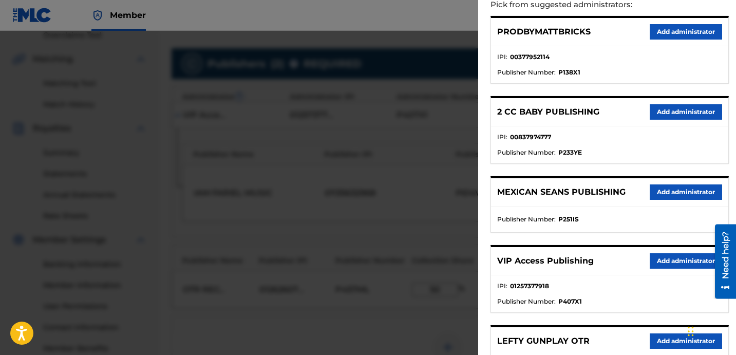
scroll to position [184, 0]
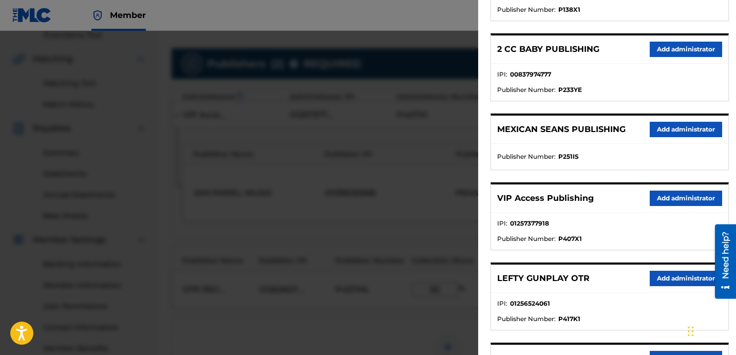
click at [669, 195] on button "Add administrator" at bounding box center [686, 197] width 72 height 15
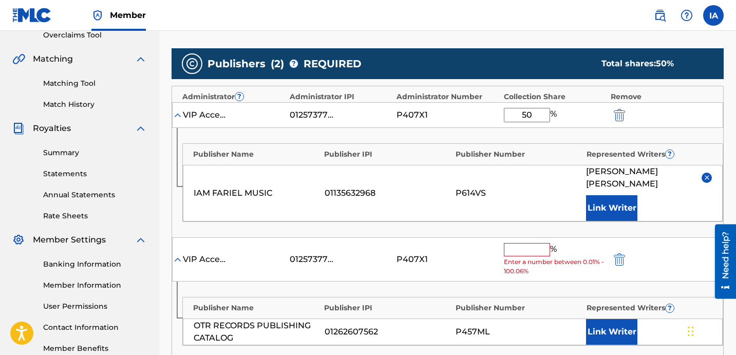
click at [523, 243] on input "text" at bounding box center [527, 249] width 46 height 13
paste input "50"
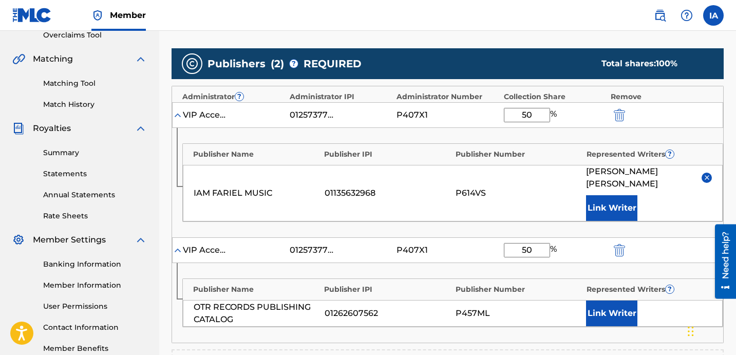
type input "50"
click at [622, 300] on button "Link Writer" at bounding box center [611, 313] width 51 height 26
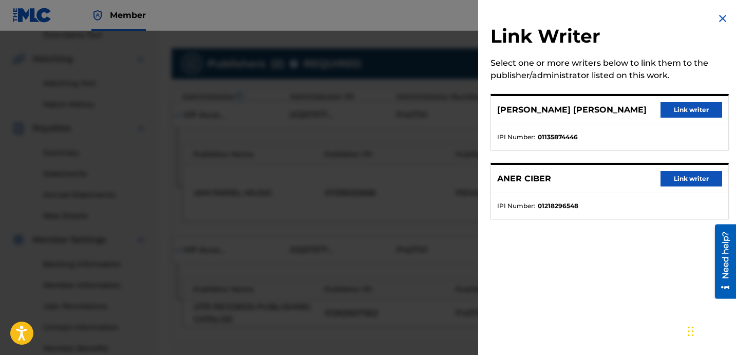
click at [692, 172] on button "Link writer" at bounding box center [691, 178] width 62 height 15
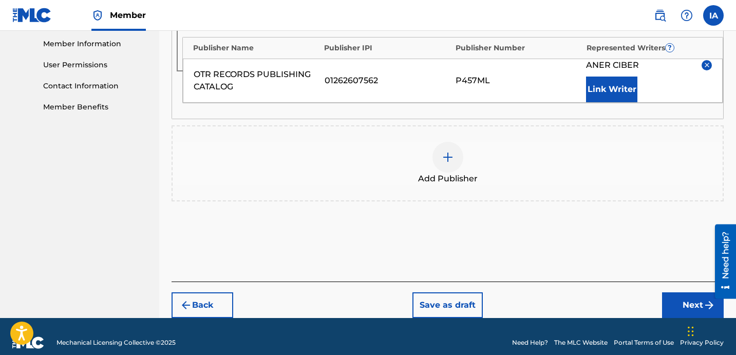
click at [663, 292] on button "Next" at bounding box center [693, 305] width 62 height 26
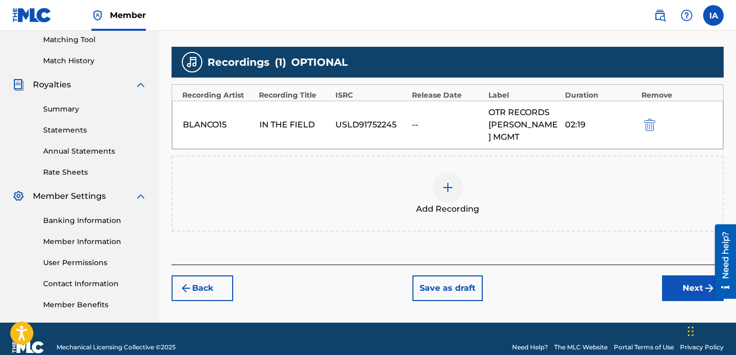
scroll to position [265, 0]
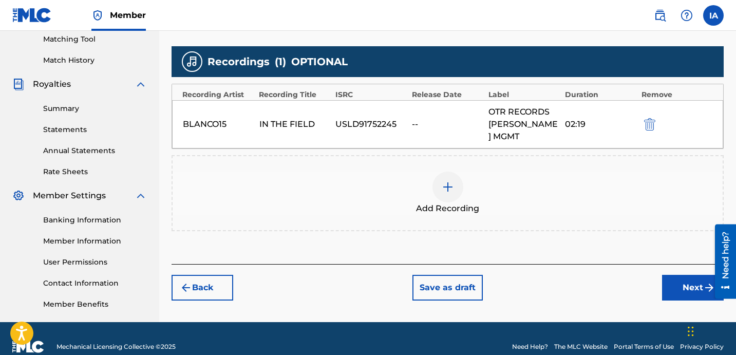
click at [670, 275] on button "Next" at bounding box center [693, 288] width 62 height 26
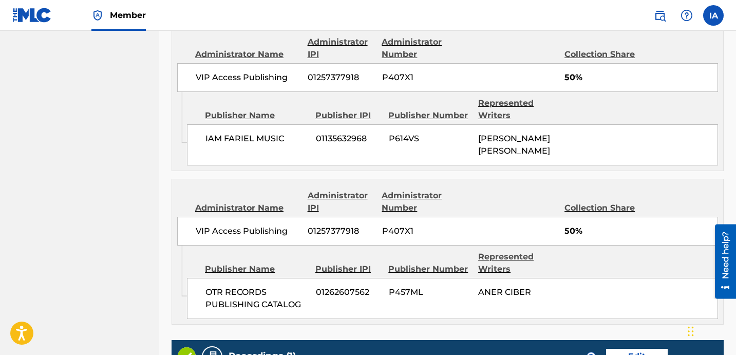
scroll to position [767, 0]
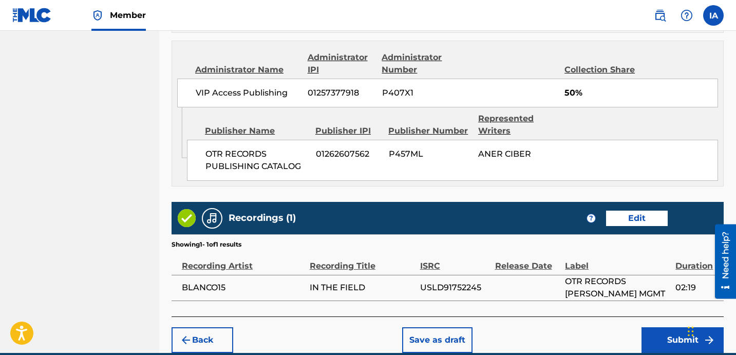
click at [655, 322] on div "Back Save as draft Submit" at bounding box center [447, 334] width 552 height 36
click at [651, 327] on button "Submit" at bounding box center [682, 340] width 82 height 26
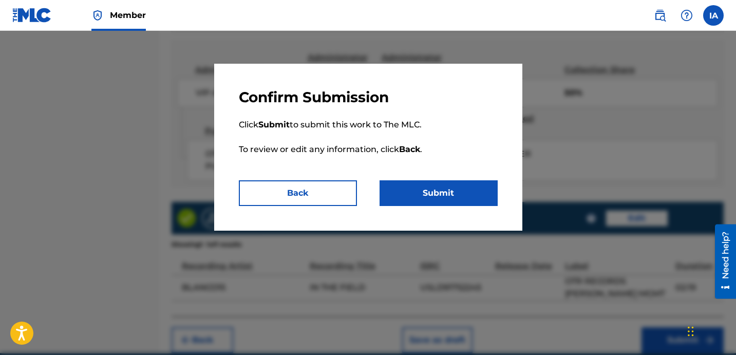
click at [458, 199] on button "Submit" at bounding box center [438, 193] width 118 height 26
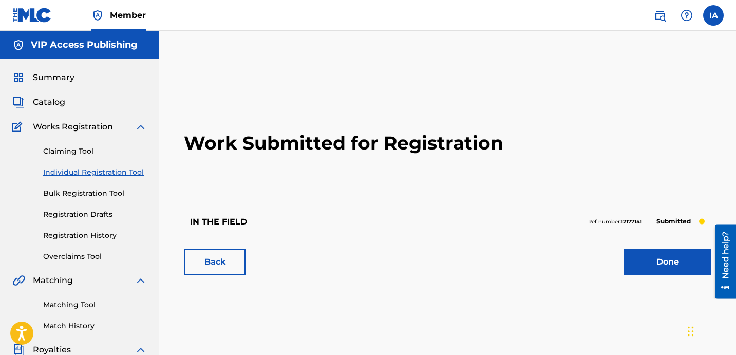
click at [318, 217] on div "IN THE FIELD Ref number: 12177141 Submitted" at bounding box center [447, 221] width 527 height 35
drag, startPoint x: 145, startPoint y: 178, endPoint x: 140, endPoint y: 176, distance: 5.4
click at [145, 178] on div "Claiming Tool Individual Registration Tool Bulk Registration Tool Registration …" at bounding box center [79, 197] width 135 height 129
click at [126, 171] on link "Individual Registration Tool" at bounding box center [95, 172] width 104 height 11
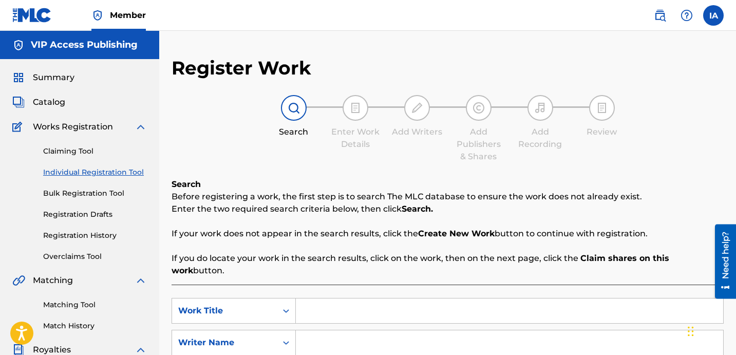
click at [501, 298] on input "Search Form" at bounding box center [509, 310] width 427 height 25
paste input "IN MY SECTION"
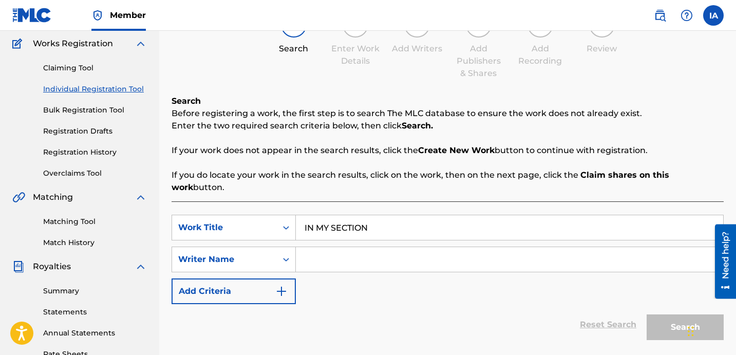
scroll to position [184, 0]
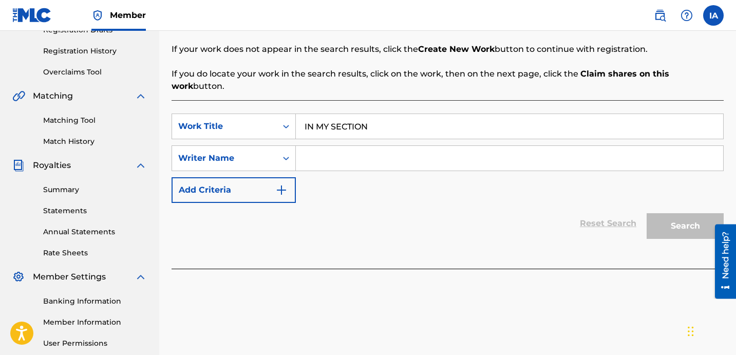
type input "IN MY SECTION"
click at [497, 148] on input "Search Form" at bounding box center [509, 158] width 427 height 25
click at [531, 146] on input "Search Form" at bounding box center [509, 158] width 427 height 25
click at [544, 146] on input "Search Form" at bounding box center [509, 158] width 427 height 25
paste input "[PERSON_NAME] [PERSON_NAME]"
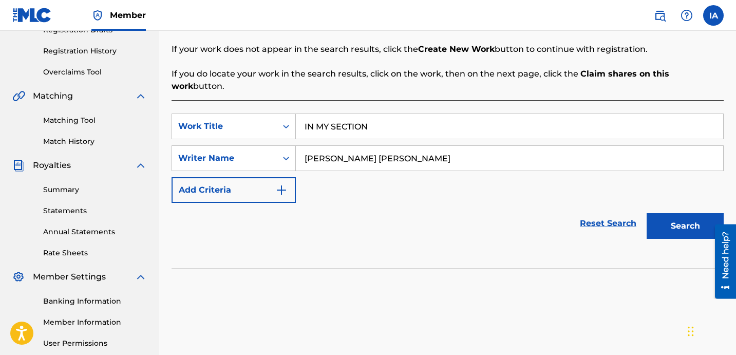
type input "[PERSON_NAME] [PERSON_NAME]"
click at [676, 213] on button "Search" at bounding box center [684, 226] width 77 height 26
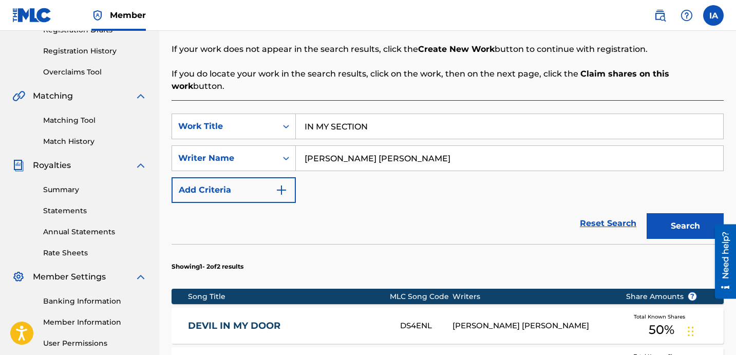
click at [465, 203] on div "Reset Search Search" at bounding box center [447, 223] width 552 height 41
click at [456, 203] on div "Reset Search Search" at bounding box center [447, 223] width 552 height 41
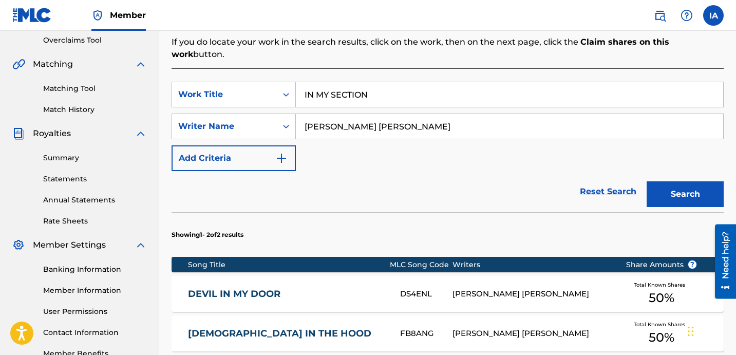
scroll to position [366, 0]
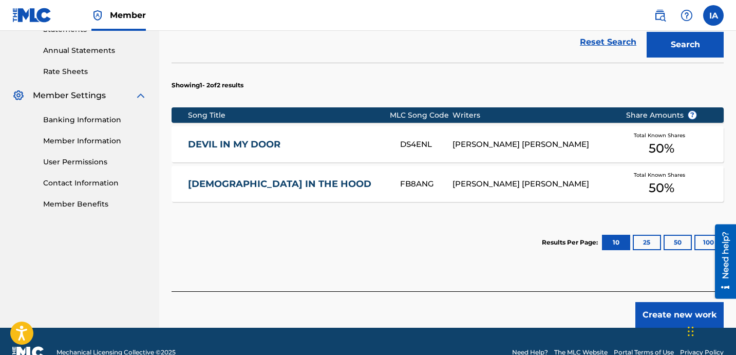
click at [647, 302] on button "Create new work" at bounding box center [679, 315] width 88 height 26
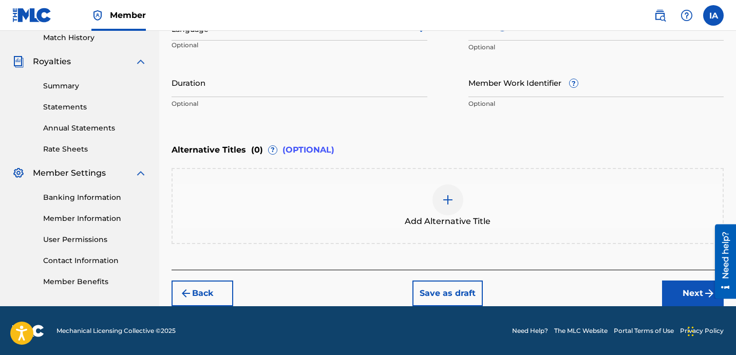
click at [367, 129] on div "Enter Work Details Enter work details for ‘ IN MY SECTION ’ below. Work Title I…" at bounding box center [447, 14] width 552 height 249
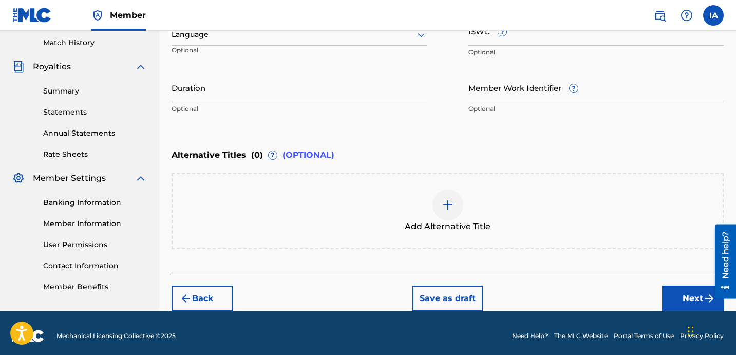
scroll to position [157, 0]
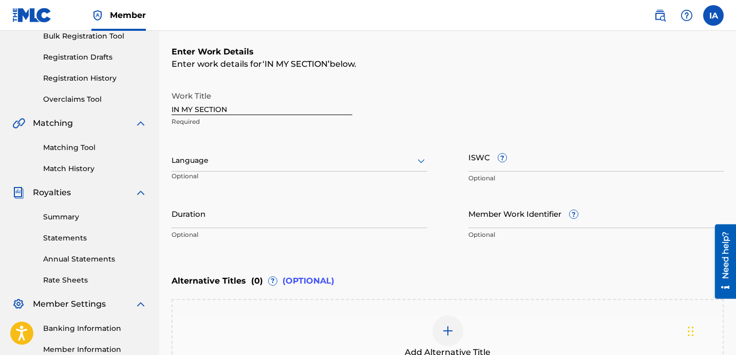
click at [251, 160] on div at bounding box center [299, 160] width 256 height 13
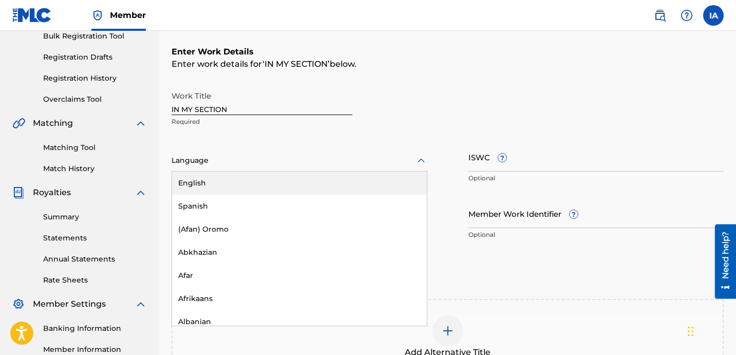
click at [273, 174] on div "English" at bounding box center [299, 182] width 255 height 23
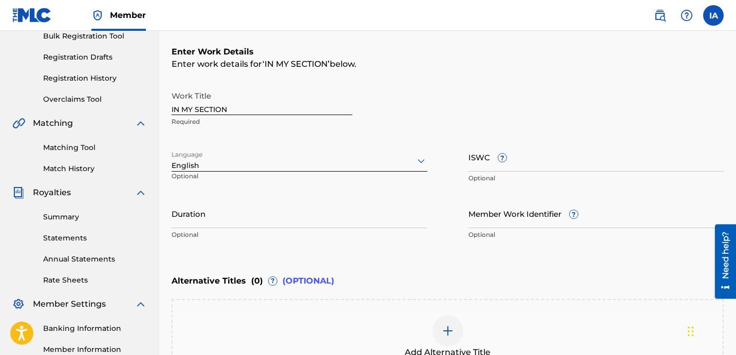
click at [207, 217] on input "Duration" at bounding box center [299, 213] width 256 height 29
click at [246, 220] on input "Duration" at bounding box center [299, 213] width 256 height 29
paste input "3:40"
type input "03:40"
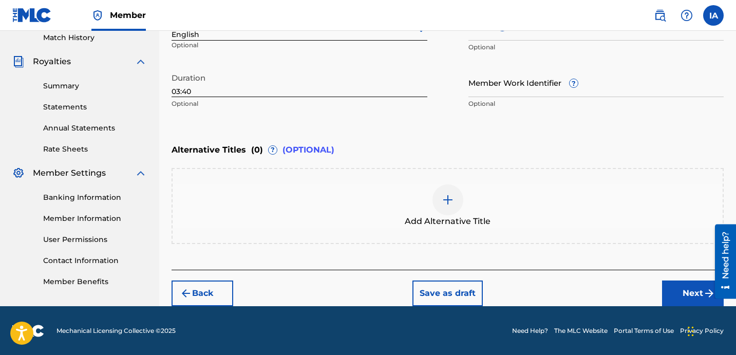
click at [520, 131] on div "Enter Work Details Enter work details for ‘ IN MY SECTION ’ below. Work Title I…" at bounding box center [447, 14] width 552 height 249
click at [675, 287] on button "Next" at bounding box center [693, 293] width 62 height 26
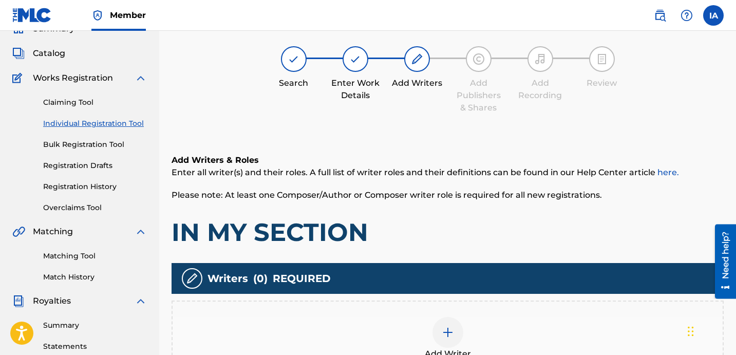
scroll to position [46, 0]
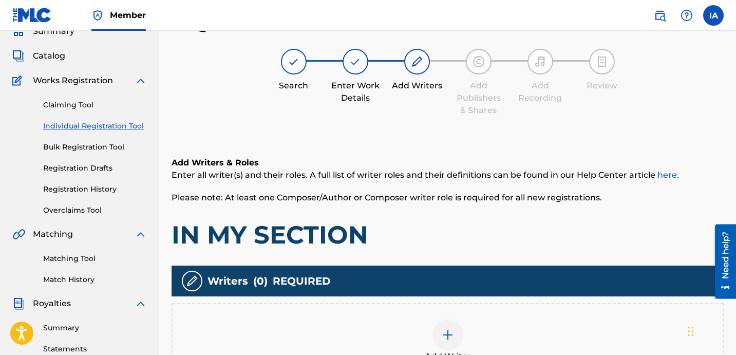
click at [452, 147] on div "Add Writers & Roles Enter all writer(s) and their roles. A full list of writer …" at bounding box center [447, 280] width 552 height 296
click at [436, 144] on div "Add Writers & Roles Enter all writer(s) and their roles. A full list of writer …" at bounding box center [447, 280] width 552 height 296
click at [465, 220] on h1 "IN MY SECTION" at bounding box center [447, 234] width 552 height 31
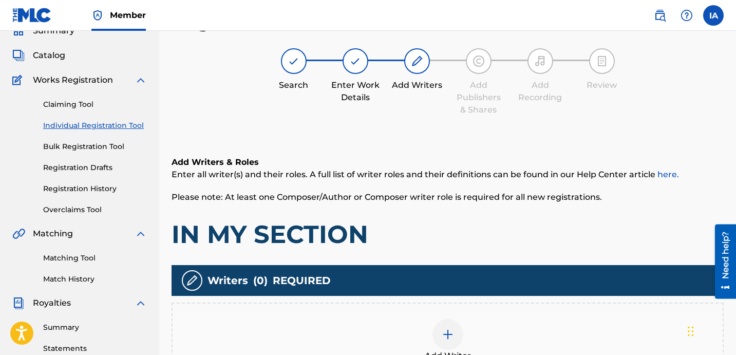
scroll to position [214, 0]
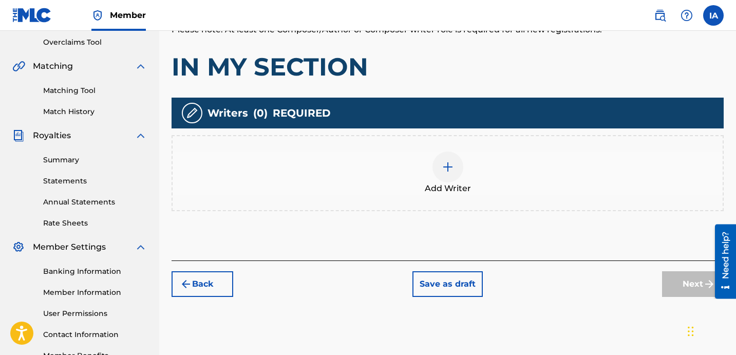
click at [464, 172] on div "Add Writer" at bounding box center [448, 172] width 550 height 43
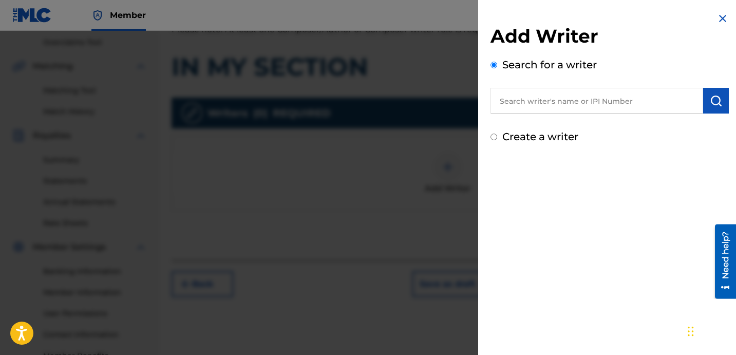
click at [602, 71] on div "Search for a writer" at bounding box center [609, 85] width 238 height 56
click at [602, 103] on input "text" at bounding box center [596, 101] width 213 height 26
paste input "[PERSON_NAME] [PERSON_NAME]"
type input "[PERSON_NAME] [PERSON_NAME]"
click at [710, 102] on img "submit" at bounding box center [716, 100] width 12 height 12
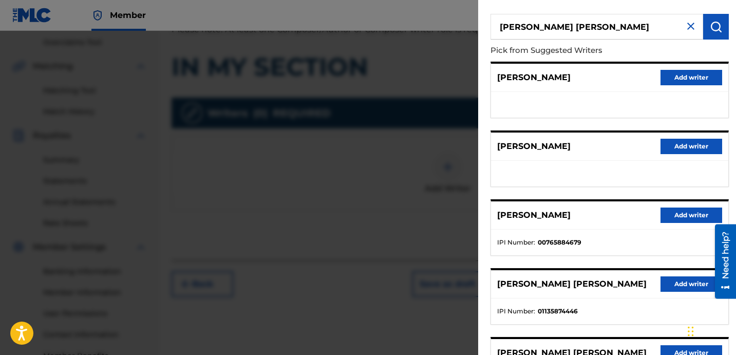
scroll to position [177, 0]
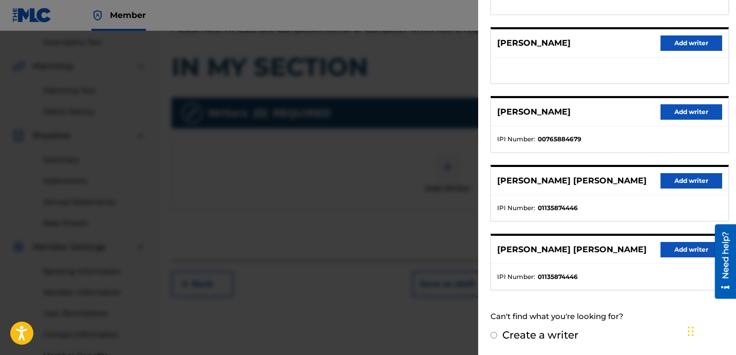
click at [675, 186] on button "Add writer" at bounding box center [691, 180] width 62 height 15
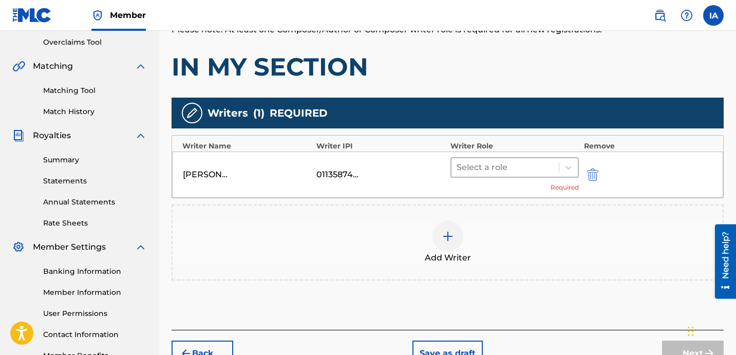
click at [558, 169] on div "Select a role" at bounding box center [504, 167] width 107 height 18
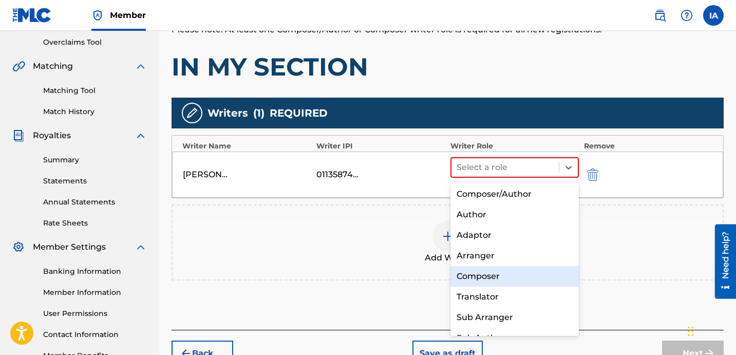
click at [491, 274] on div "Composer" at bounding box center [514, 276] width 128 height 21
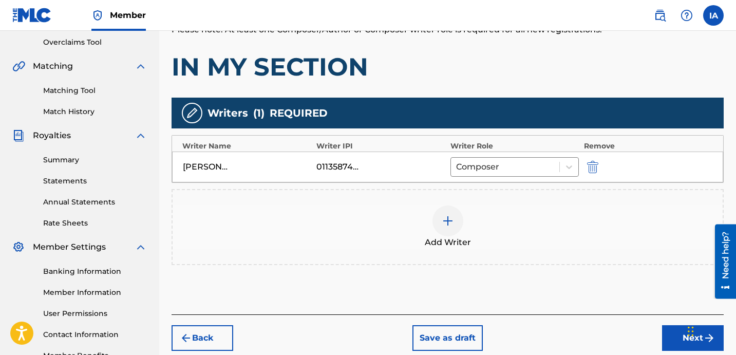
click at [468, 224] on div "Add Writer" at bounding box center [448, 226] width 550 height 43
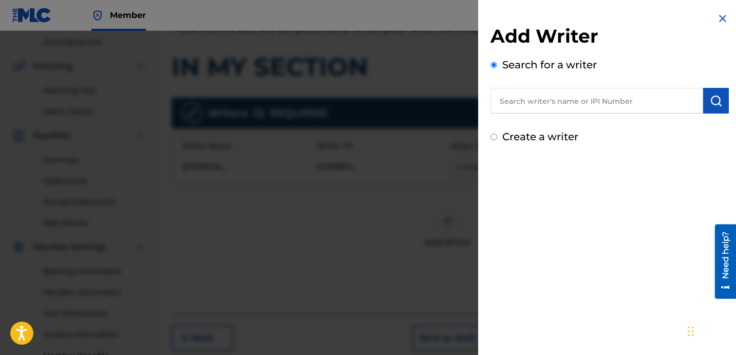
click at [568, 104] on input "text" at bounding box center [596, 101] width 213 height 26
type input "ANER CIBER"
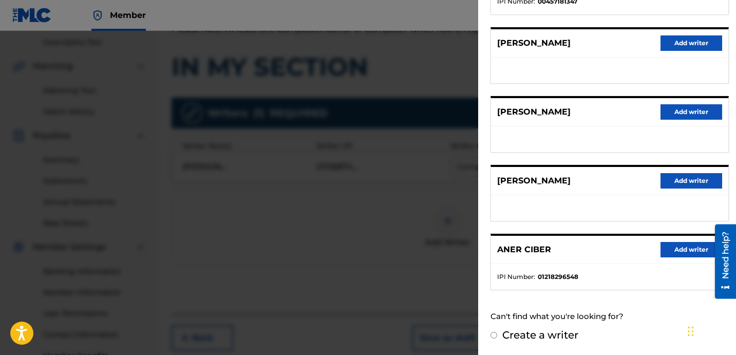
click at [673, 244] on button "Add writer" at bounding box center [691, 249] width 62 height 15
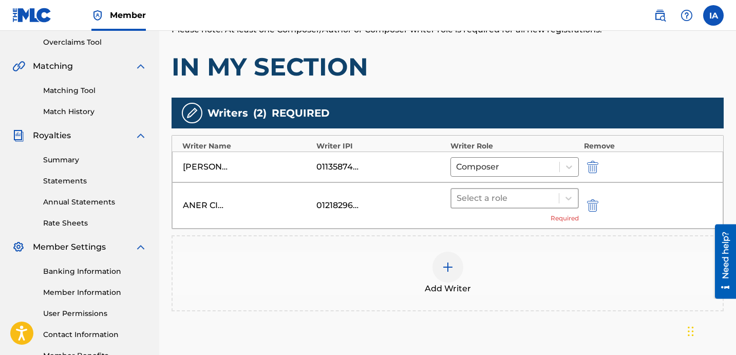
click at [505, 204] on div at bounding box center [504, 198] width 97 height 14
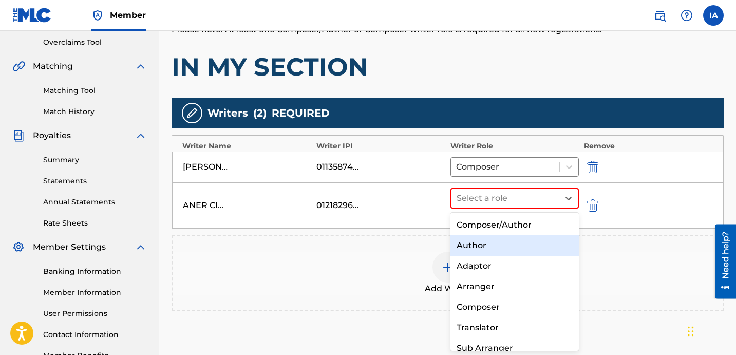
click at [529, 244] on div "Author" at bounding box center [514, 245] width 128 height 21
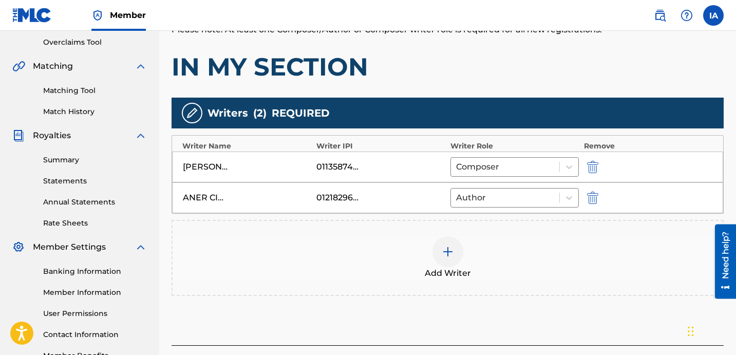
click at [530, 107] on div "Writers ( 2 ) REQUIRED" at bounding box center [447, 113] width 552 height 31
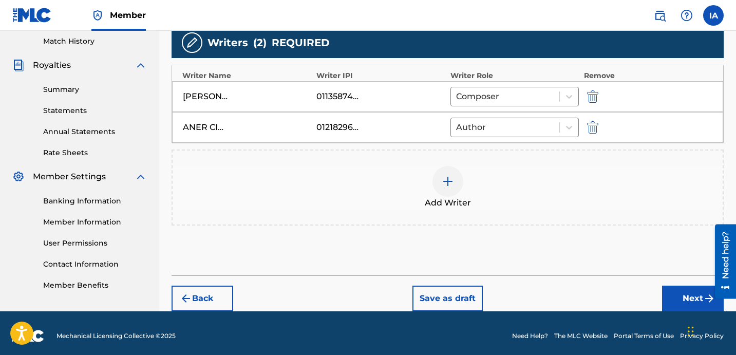
scroll to position [290, 0]
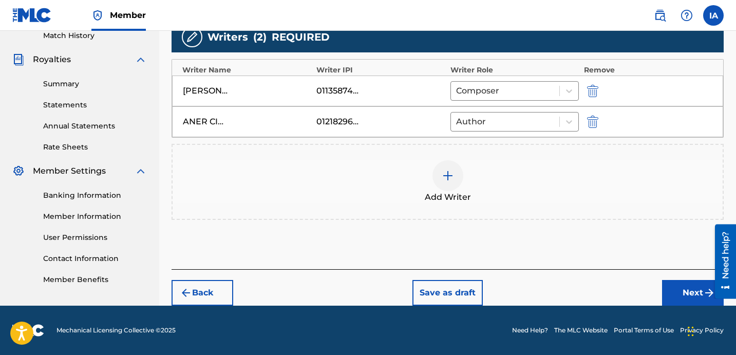
click at [676, 292] on button "Next" at bounding box center [693, 293] width 62 height 26
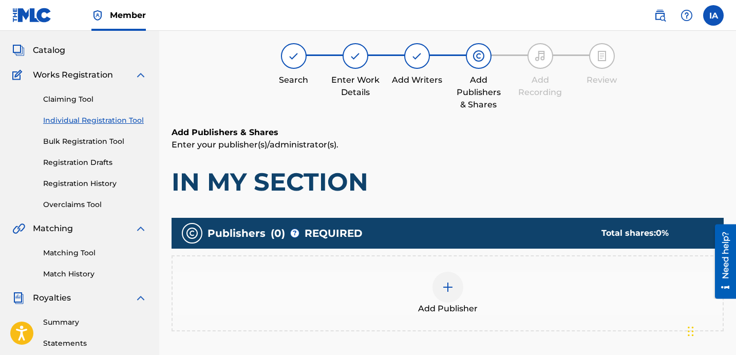
scroll to position [46, 0]
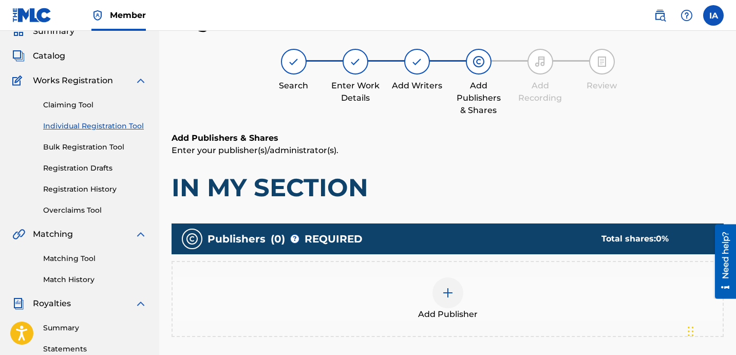
click at [450, 170] on div "Add Publishers & Shares Enter your publisher(s)/administrator(s). IN MY SECTION" at bounding box center [447, 167] width 552 height 71
click at [479, 283] on div "Add Publisher" at bounding box center [448, 298] width 550 height 43
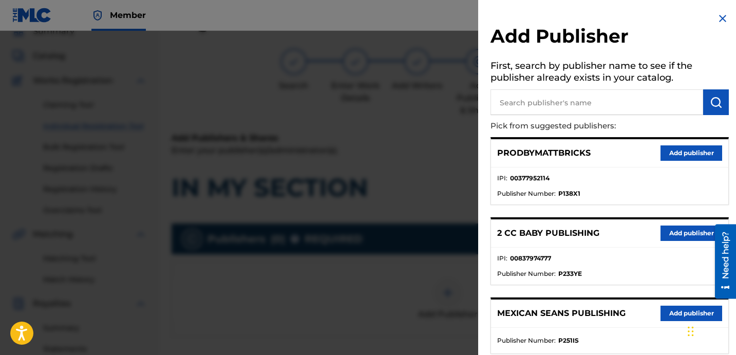
click at [569, 107] on input "text" at bounding box center [596, 102] width 213 height 26
paste input "FARIEL"
type input "FARIEL"
click at [716, 104] on img "submit" at bounding box center [716, 102] width 12 height 12
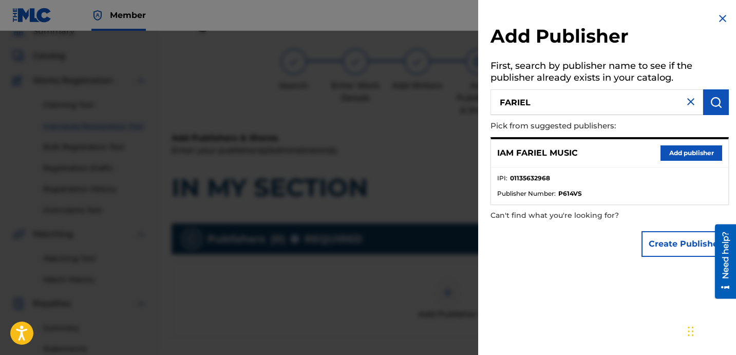
click at [703, 157] on button "Add publisher" at bounding box center [691, 152] width 62 height 15
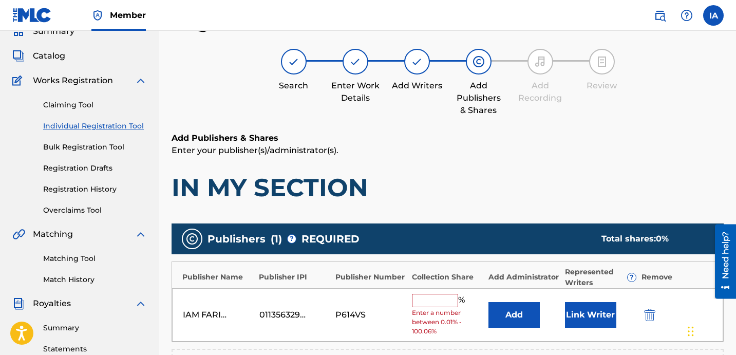
click at [441, 301] on input "text" at bounding box center [435, 300] width 46 height 13
click at [442, 301] on input "text" at bounding box center [435, 300] width 46 height 13
type input "50"
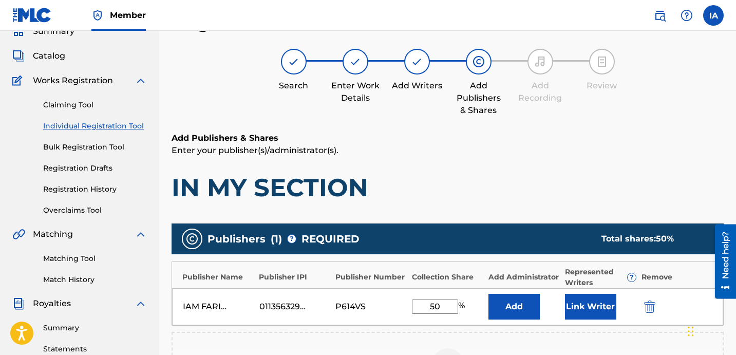
drag, startPoint x: 452, startPoint y: 309, endPoint x: 388, endPoint y: 284, distance: 69.2
click at [397, 291] on div "IAM FARIEL MUSIC 01135632968 P614VS 50 % Add Link Writer" at bounding box center [447, 306] width 551 height 37
click at [527, 298] on button "Add" at bounding box center [513, 307] width 51 height 26
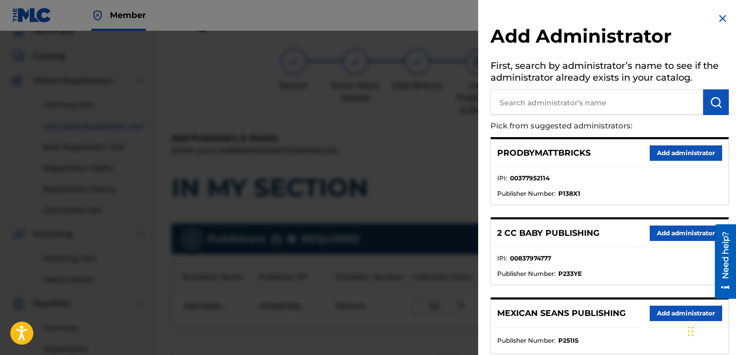
scroll to position [208, 0]
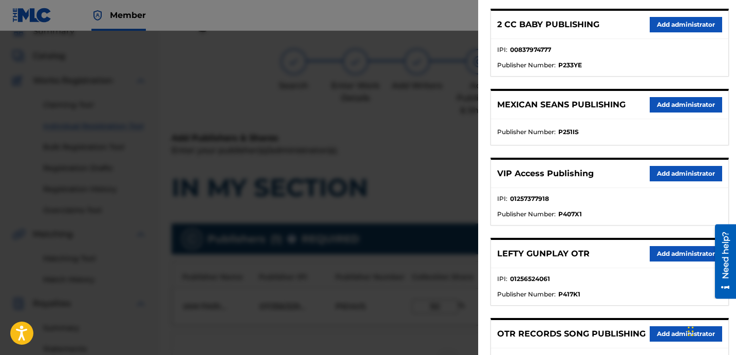
click at [673, 176] on button "Add administrator" at bounding box center [686, 173] width 72 height 15
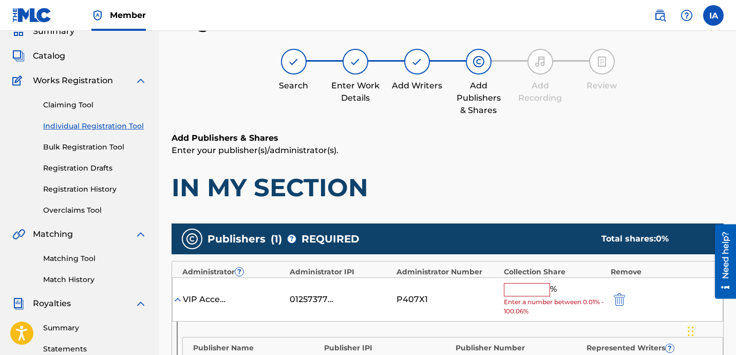
click at [535, 286] on input "text" at bounding box center [527, 289] width 46 height 13
paste input "50"
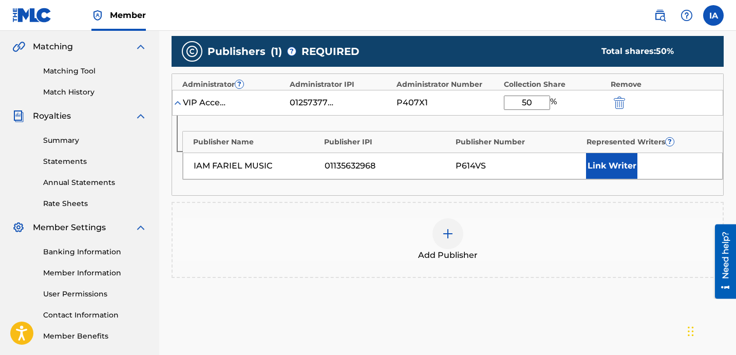
scroll to position [270, 0]
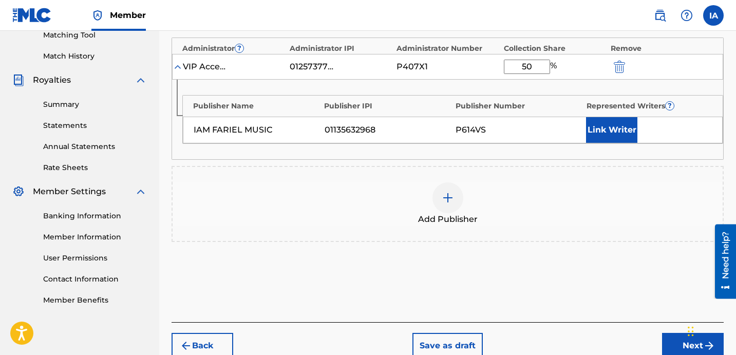
type input "50"
click at [603, 121] on button "Link Writer" at bounding box center [611, 130] width 51 height 26
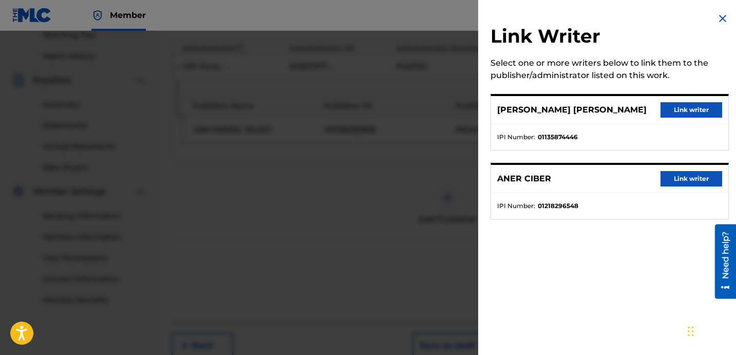
click at [664, 112] on button "Link writer" at bounding box center [691, 109] width 62 height 15
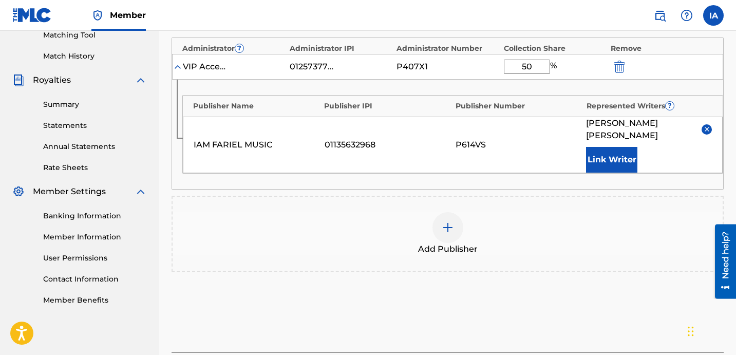
click at [491, 221] on div "Add Publisher" at bounding box center [448, 233] width 550 height 43
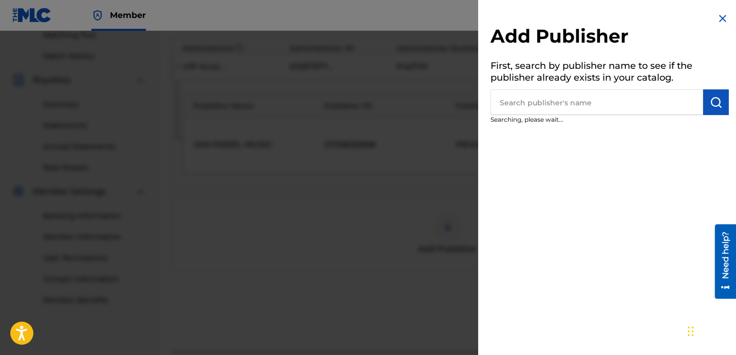
click at [569, 96] on input "text" at bounding box center [596, 102] width 213 height 26
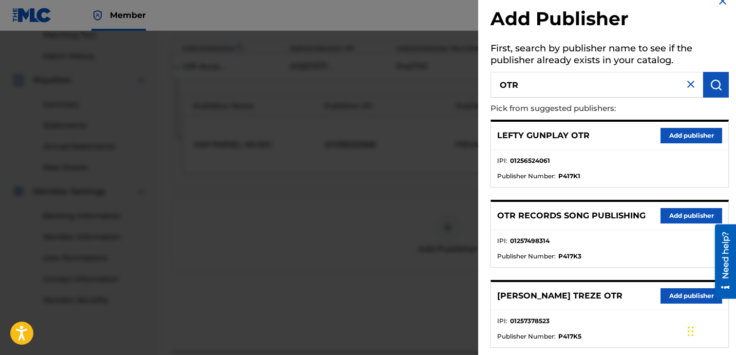
scroll to position [22, 0]
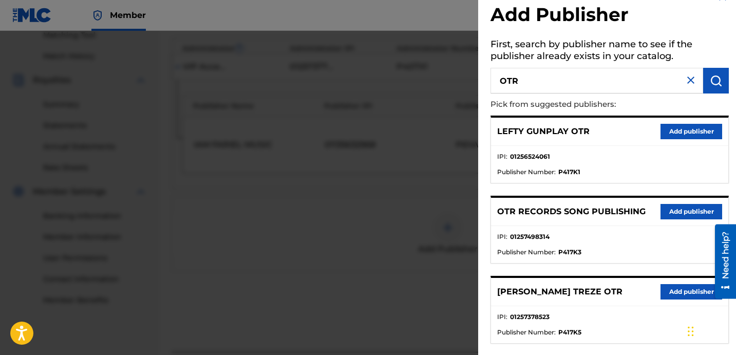
type input "OTR"
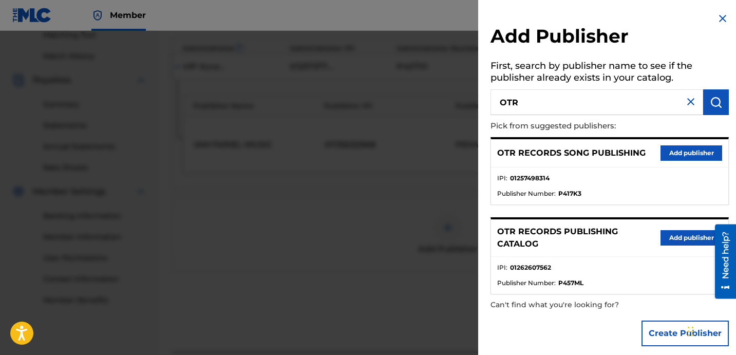
click at [681, 234] on button "Add publisher" at bounding box center [691, 237] width 62 height 15
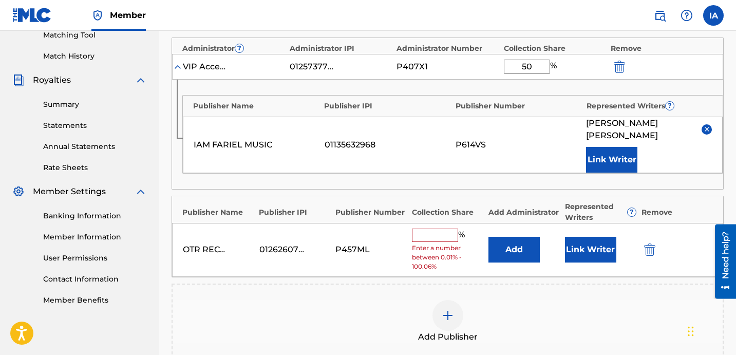
drag, startPoint x: 546, startPoint y: 71, endPoint x: 495, endPoint y: 48, distance: 55.6
click at [505, 54] on div "VIP Access Publishing 01257377918 P407X1 50 %" at bounding box center [447, 67] width 551 height 26
click at [446, 228] on input "text" at bounding box center [435, 234] width 46 height 13
paste input "50"
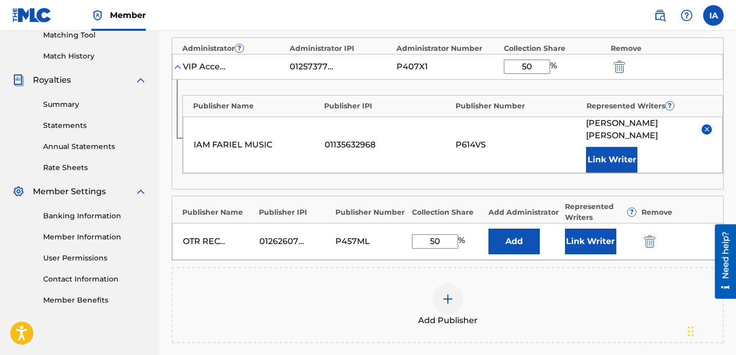
type input "50"
click at [519, 236] on button "Add" at bounding box center [513, 241] width 51 height 26
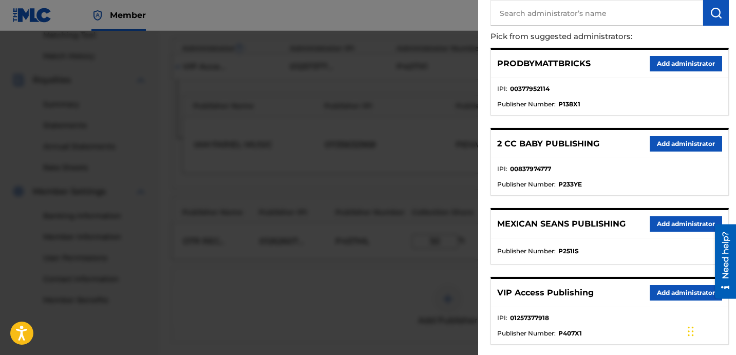
scroll to position [138, 0]
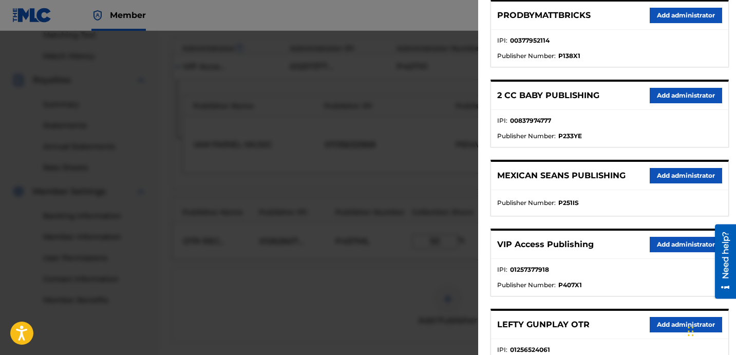
click at [669, 243] on button "Add administrator" at bounding box center [686, 244] width 72 height 15
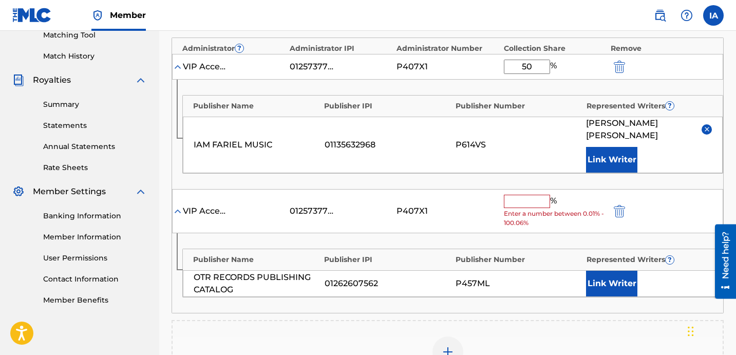
click at [536, 195] on input "text" at bounding box center [527, 201] width 46 height 13
paste input "50"
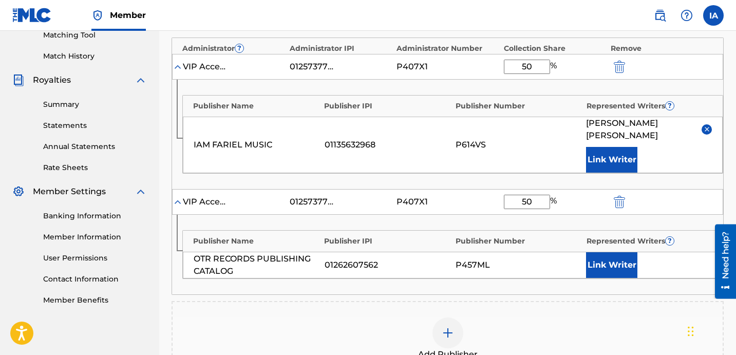
type input "50"
click at [594, 253] on button "Link Writer" at bounding box center [611, 265] width 51 height 26
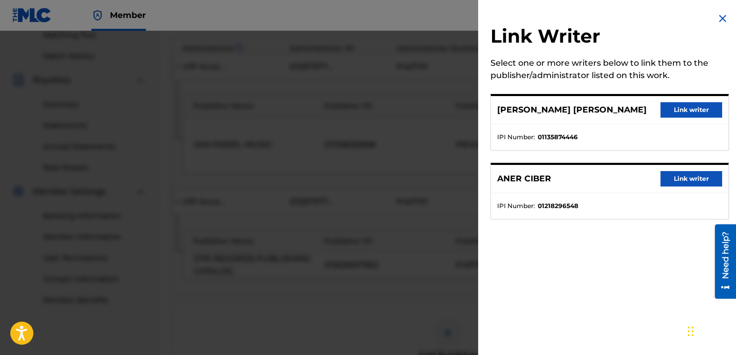
click at [668, 177] on button "Link writer" at bounding box center [691, 178] width 62 height 15
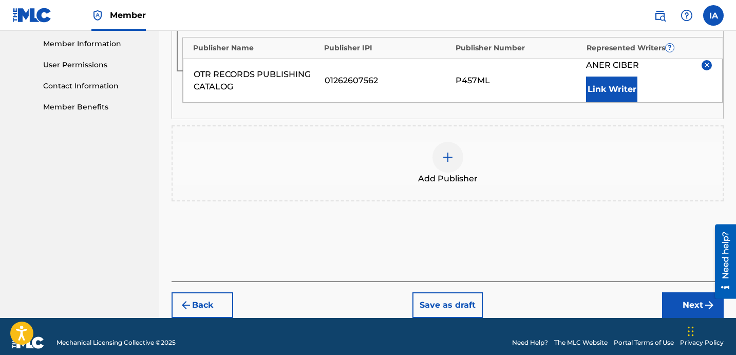
drag, startPoint x: 675, startPoint y: 283, endPoint x: 673, endPoint y: 278, distance: 5.5
click at [675, 292] on button "Next" at bounding box center [693, 305] width 62 height 26
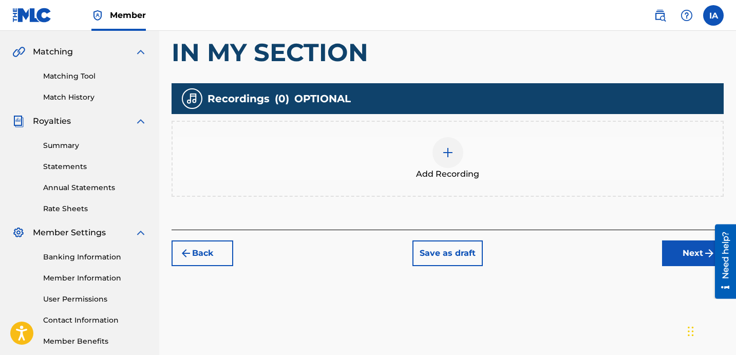
scroll to position [269, 0]
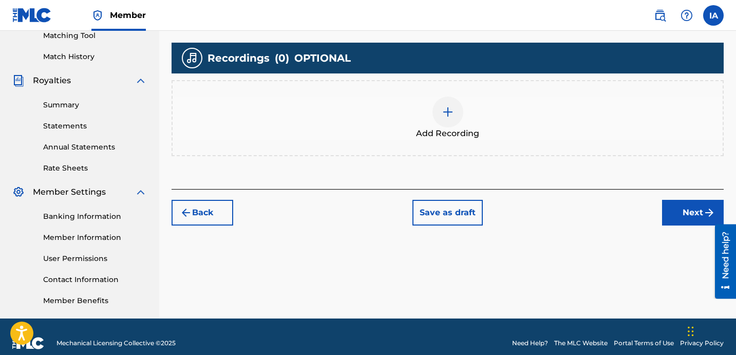
click at [481, 138] on div "Add Recording" at bounding box center [448, 118] width 550 height 43
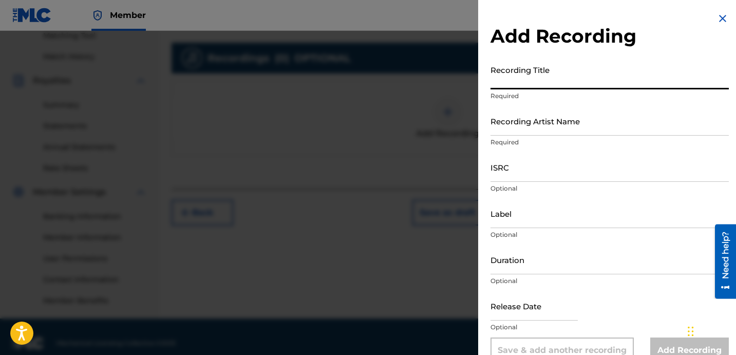
click at [538, 73] on input "Recording Title" at bounding box center [609, 74] width 238 height 29
paste input "IN MY SECTION"
type input "IN MY SECTION"
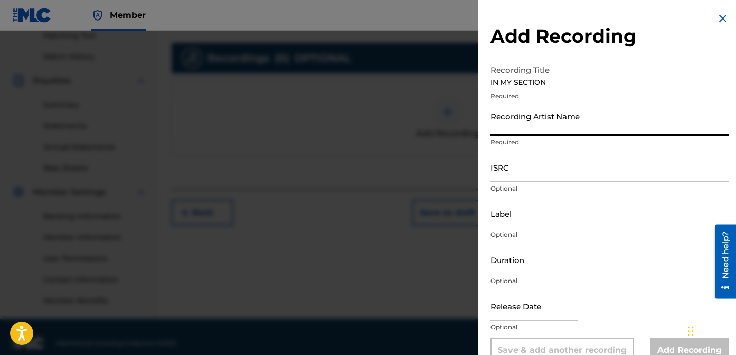
click at [548, 116] on input "Recording Artist Name" at bounding box center [609, 120] width 238 height 29
click at [567, 129] on input "Recording Artist Name" at bounding box center [609, 120] width 238 height 29
paste input "BLANCO15"
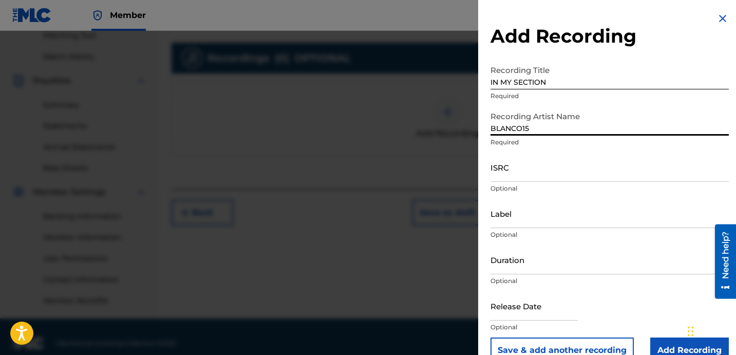
type input "BLANCO15"
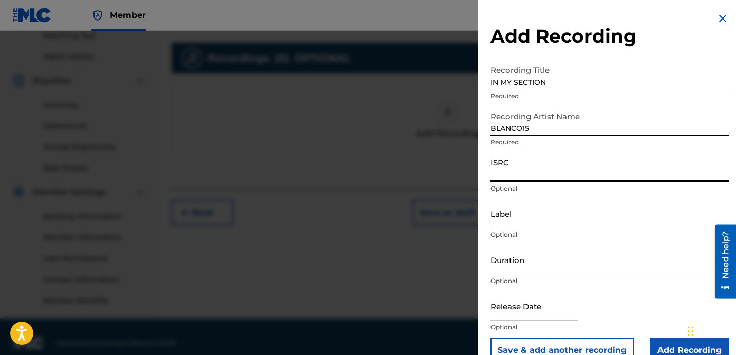
click at [516, 180] on input "ISRC" at bounding box center [609, 167] width 238 height 29
click at [522, 175] on input "ISRC" at bounding box center [609, 167] width 238 height 29
paste input "USLD91752247"
type input "USLD91752247"
click at [549, 221] on input "Label" at bounding box center [609, 213] width 238 height 29
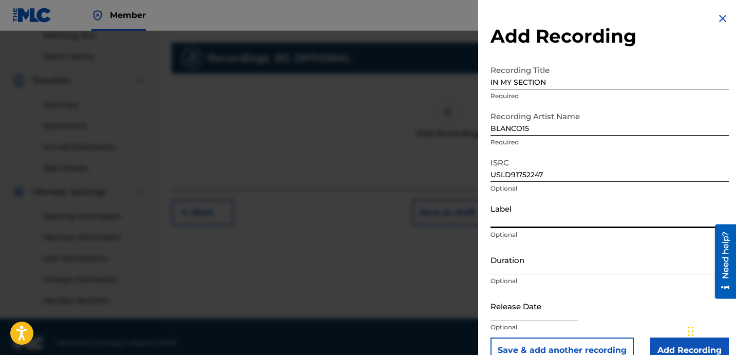
paste input "OTR RECORDS [PERSON_NAME] MGMT"
type input "OTR RECORDS [PERSON_NAME] MGMT"
click at [538, 257] on input "Duration" at bounding box center [609, 259] width 238 height 29
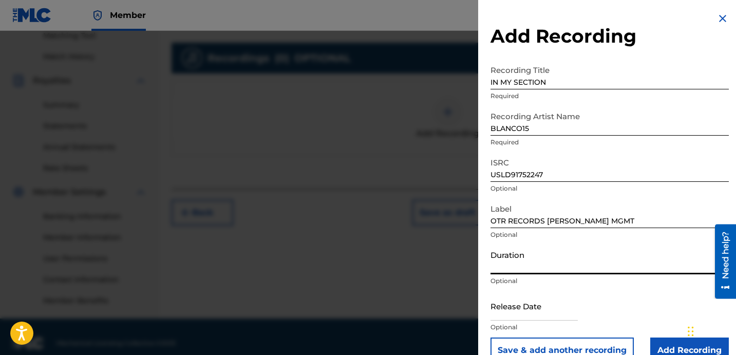
click at [518, 272] on input "Duration" at bounding box center [609, 259] width 238 height 29
paste input "3:40"
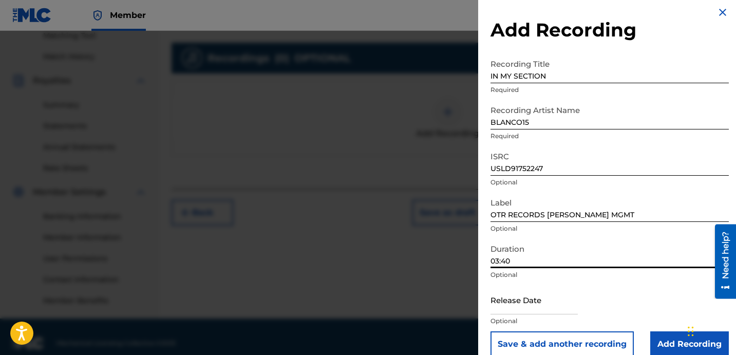
scroll to position [21, 0]
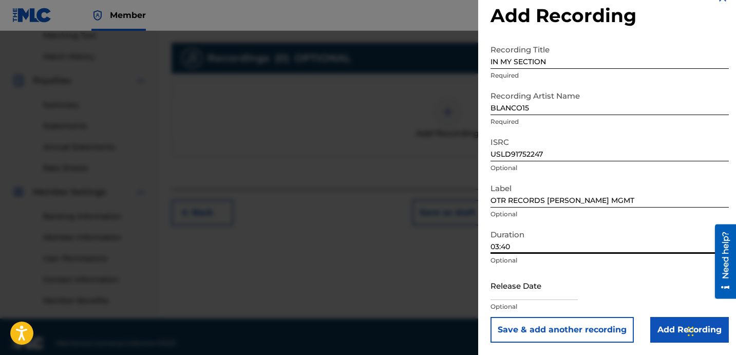
type input "03:40"
click at [633, 318] on button "Save & add another recording" at bounding box center [561, 330] width 143 height 26
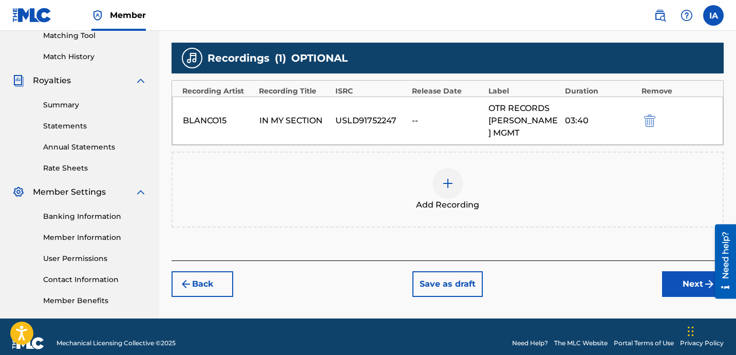
click at [668, 271] on button "Next" at bounding box center [693, 284] width 62 height 26
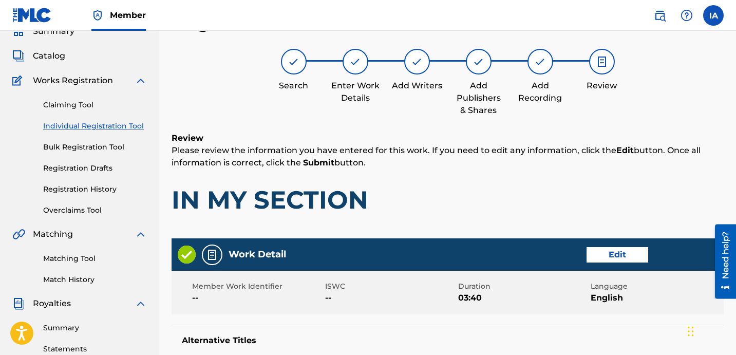
click at [539, 195] on h1 "IN MY SECTION" at bounding box center [447, 199] width 552 height 31
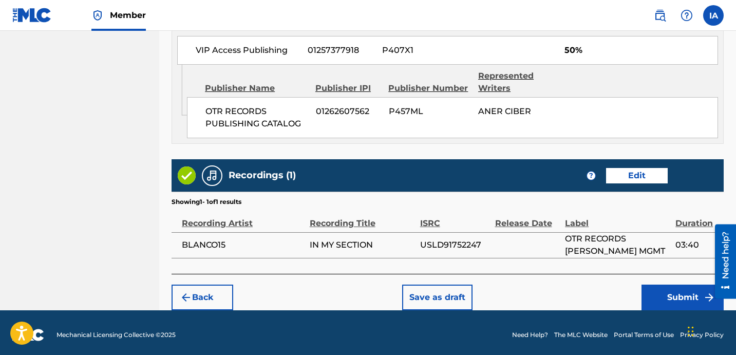
scroll to position [752, 0]
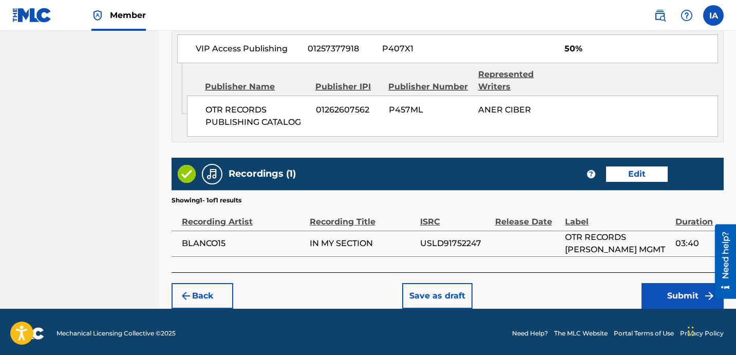
click at [674, 283] on button "Submit" at bounding box center [682, 296] width 82 height 26
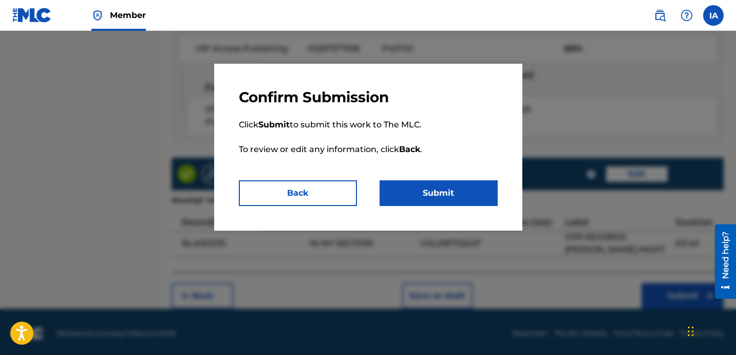
click at [459, 155] on p "Click Submit to submit this work to The MLC. To review or edit any information,…" at bounding box center [368, 143] width 259 height 74
click at [451, 154] on p "Click Submit to submit this work to The MLC. To review or edit any information,…" at bounding box center [368, 143] width 259 height 74
click at [447, 190] on button "Submit" at bounding box center [438, 193] width 118 height 26
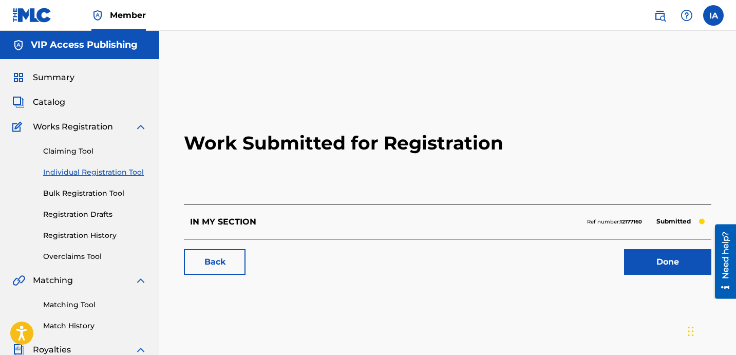
click at [131, 173] on link "Individual Registration Tool" at bounding box center [95, 172] width 104 height 11
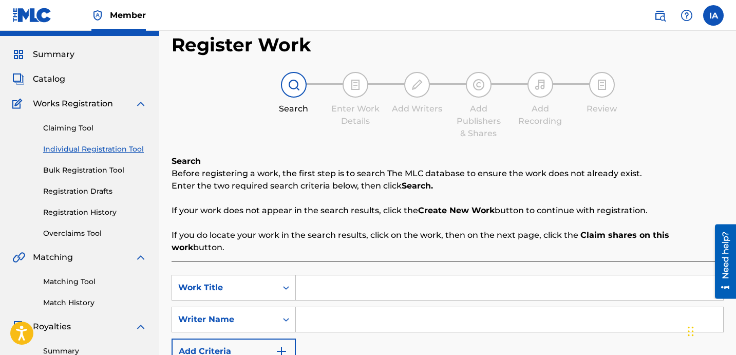
scroll to position [36, 0]
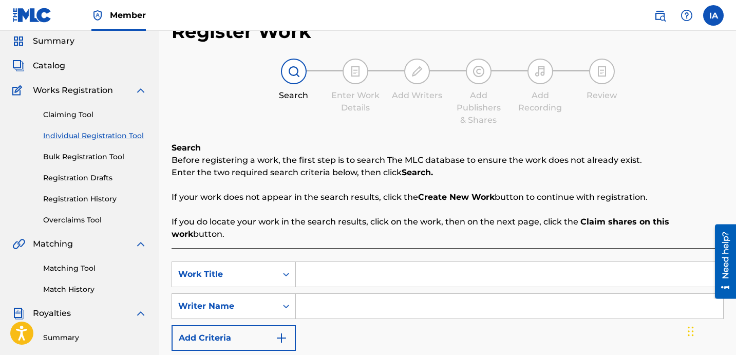
click at [544, 262] on input "Search Form" at bounding box center [509, 274] width 427 height 25
paste input "GREAT YEAR"
type input "GREAT YEAR"
click at [435, 126] on div "Register Work Search Enter Work Details Add Writers Add Publishers & Shares Add…" at bounding box center [447, 223] width 552 height 407
click at [398, 329] on div "SearchWithCriteria192fd4ce-4af6-40ad-8786-26a25a596317 Work Title GREAT YEAR Se…" at bounding box center [447, 305] width 552 height 89
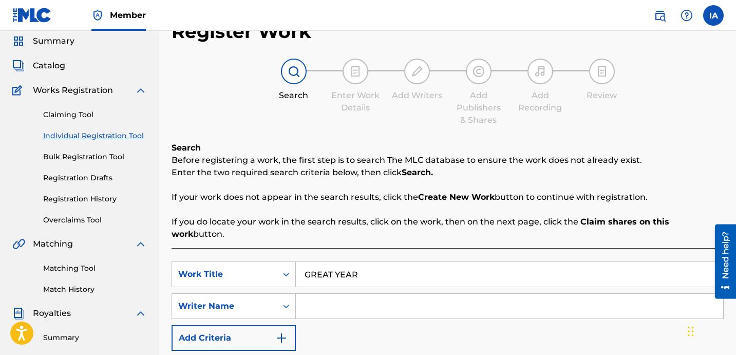
click at [426, 294] on input "Search Form" at bounding box center [509, 306] width 427 height 25
click at [468, 294] on input "Search Form" at bounding box center [509, 306] width 427 height 25
paste input "[PERSON_NAME] [PERSON_NAME]"
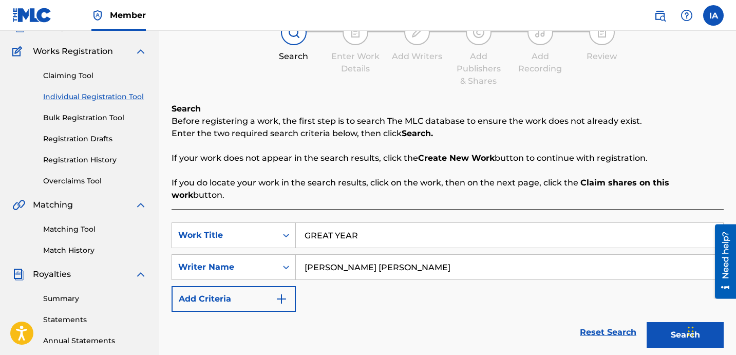
scroll to position [245, 0]
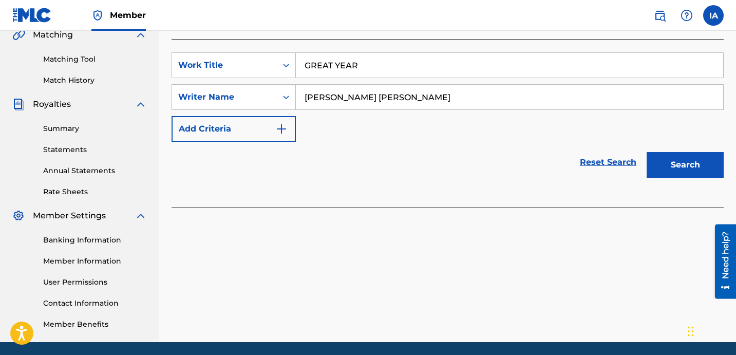
type input "[PERSON_NAME] [PERSON_NAME]"
click at [672, 157] on button "Search" at bounding box center [684, 165] width 77 height 26
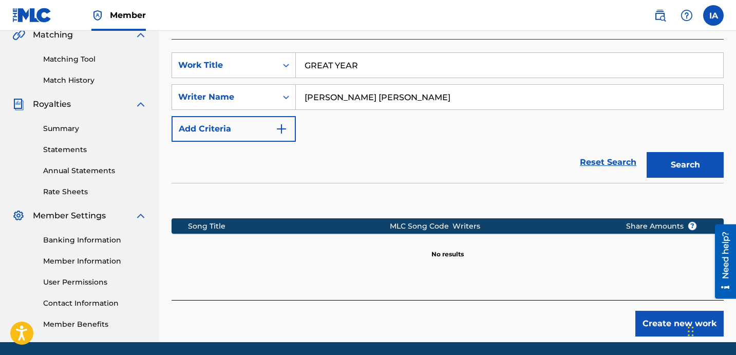
click at [674, 317] on button "Create new work" at bounding box center [679, 324] width 88 height 26
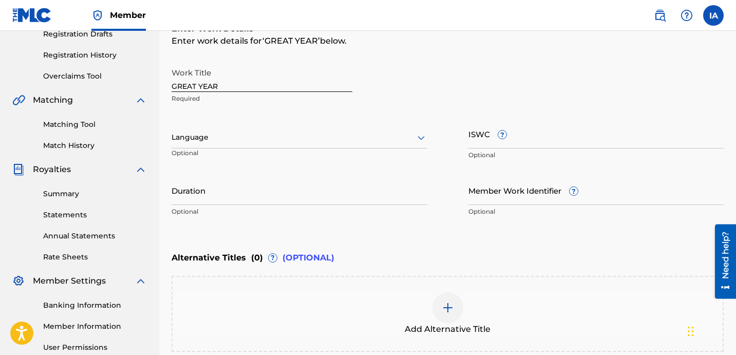
scroll to position [142, 0]
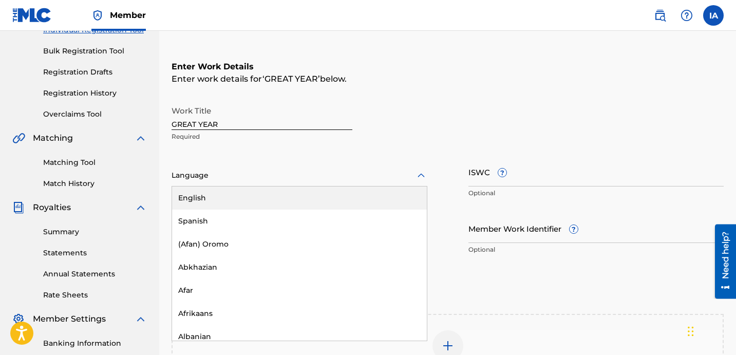
click at [338, 170] on div at bounding box center [299, 175] width 256 height 13
click at [340, 198] on div "English" at bounding box center [299, 197] width 255 height 23
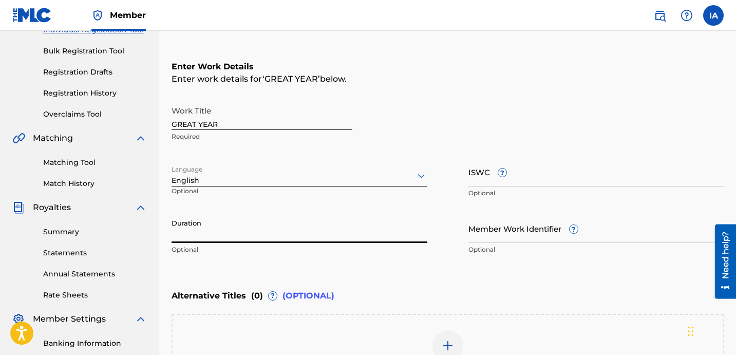
click at [275, 228] on input "Duration" at bounding box center [299, 228] width 256 height 29
click at [307, 227] on input "Duration" at bounding box center [299, 228] width 256 height 29
type input "02:06"
drag, startPoint x: 531, startPoint y: 281, endPoint x: 500, endPoint y: 279, distance: 30.9
click at [472, 90] on div "Enter Work Details Enter work details for ‘ GREAT YEAR ’ below. Work Title GREA…" at bounding box center [447, 160] width 552 height 249
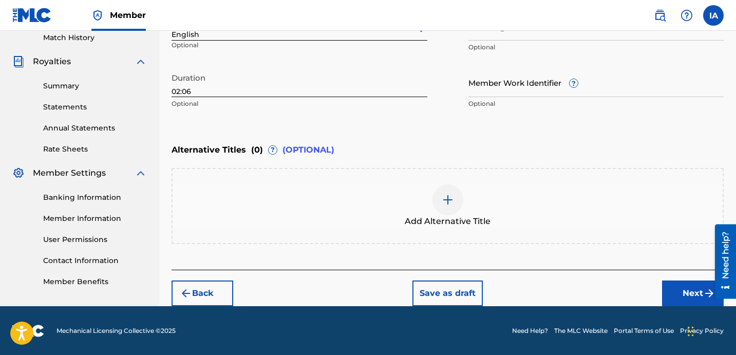
click at [684, 286] on button "Next" at bounding box center [693, 293] width 62 height 26
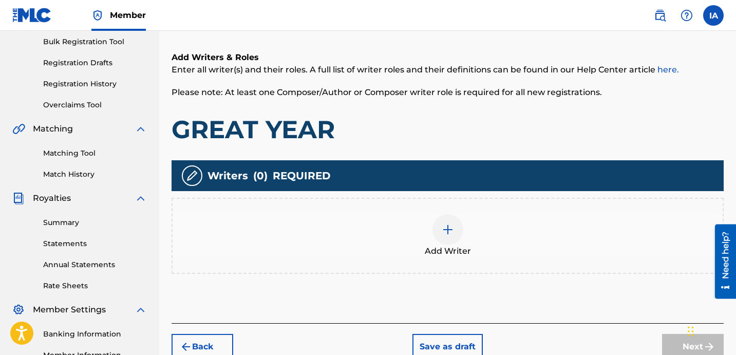
scroll to position [217, 0]
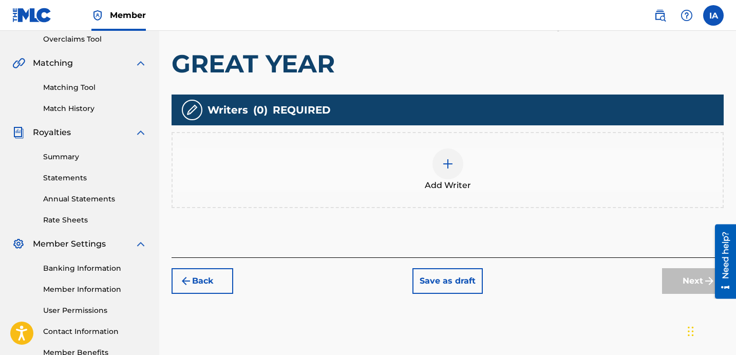
click at [487, 186] on div "Add Writer" at bounding box center [448, 169] width 550 height 43
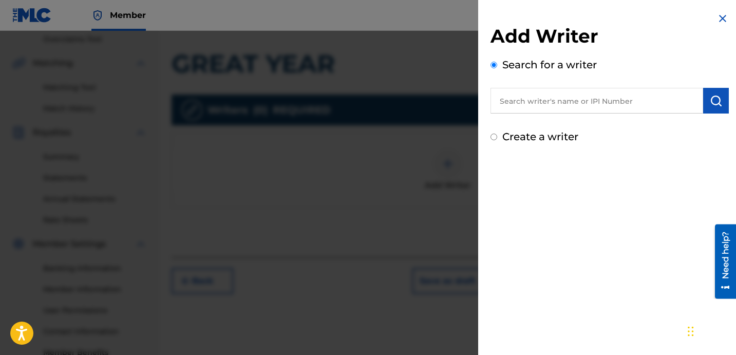
click at [625, 98] on input "text" at bounding box center [596, 101] width 213 height 26
paste input "[PERSON_NAME] [PERSON_NAME]"
type input "[PERSON_NAME] [PERSON_NAME]"
click at [716, 109] on button "submit" at bounding box center [716, 101] width 26 height 26
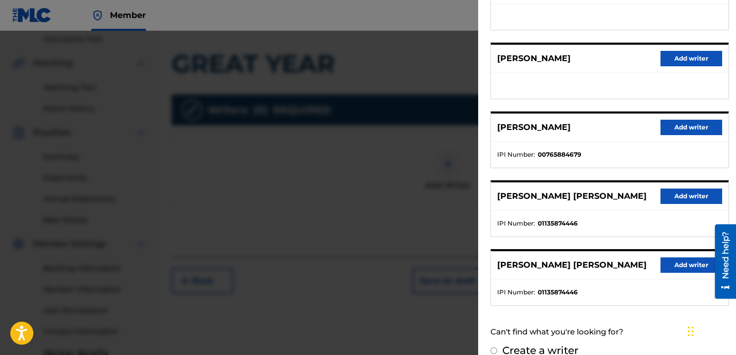
scroll to position [177, 0]
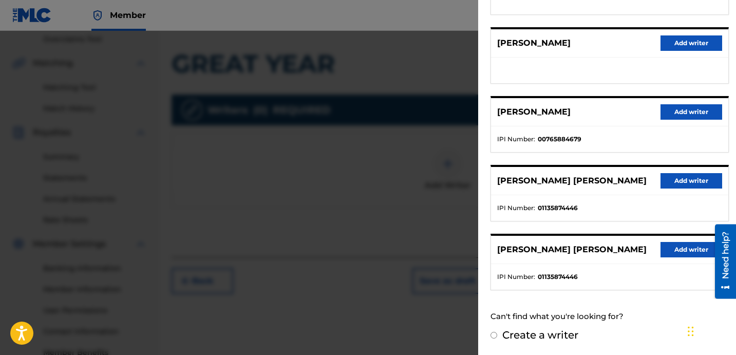
click at [676, 186] on button "Add writer" at bounding box center [691, 180] width 62 height 15
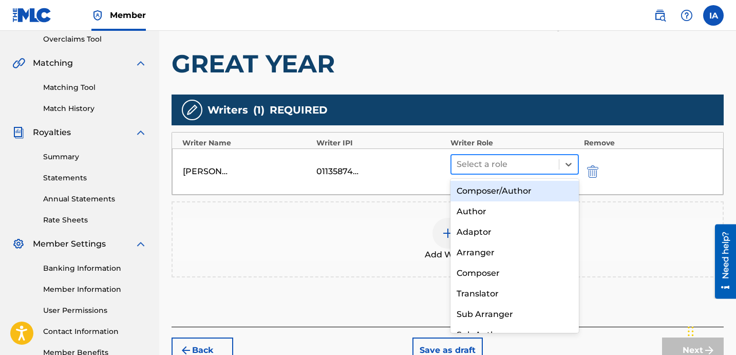
click at [524, 162] on div at bounding box center [504, 164] width 97 height 14
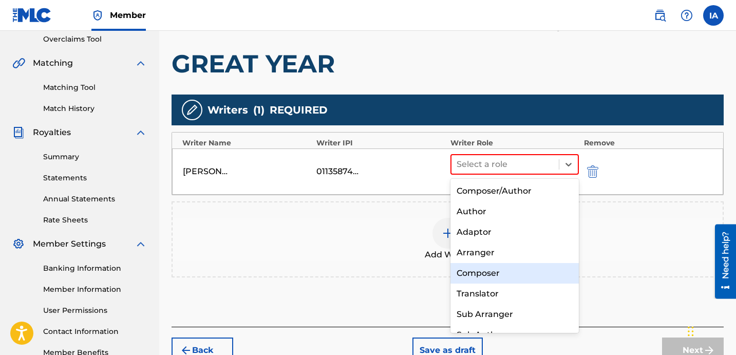
click at [547, 277] on div "Composer" at bounding box center [514, 273] width 128 height 21
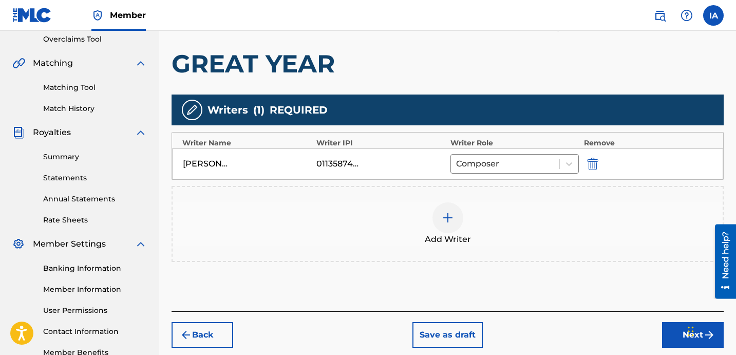
click at [518, 288] on div "Add Writers & Roles Enter all writer(s) and their roles. A full list of writer …" at bounding box center [447, 136] width 552 height 350
click at [675, 338] on button "Next" at bounding box center [693, 335] width 62 height 26
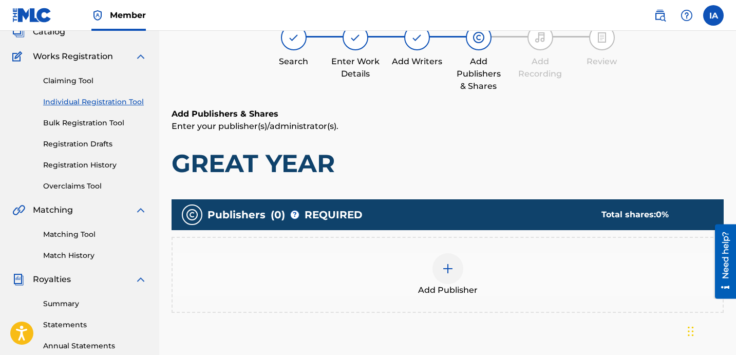
scroll to position [46, 0]
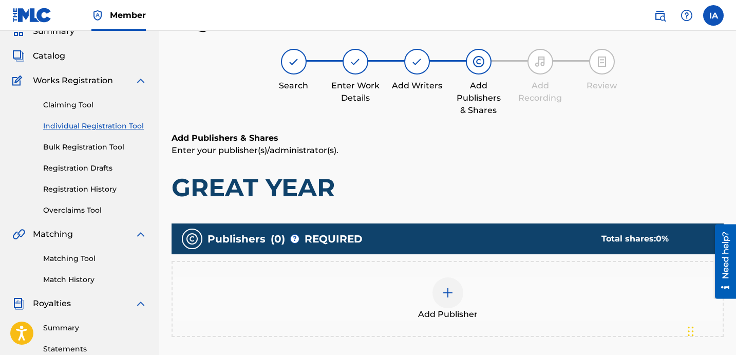
click at [507, 316] on div "Add Publisher" at bounding box center [448, 298] width 550 height 43
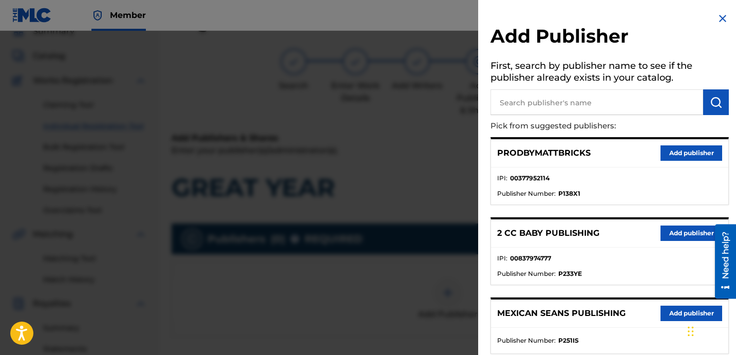
click at [603, 105] on input "text" at bounding box center [596, 102] width 213 height 26
type input "FARIEL"
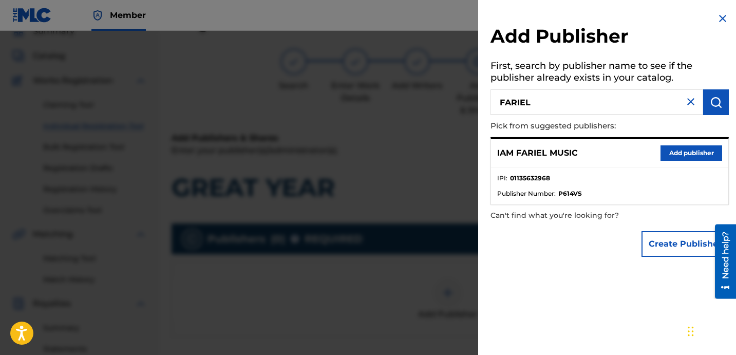
click at [685, 153] on button "Add publisher" at bounding box center [691, 152] width 62 height 15
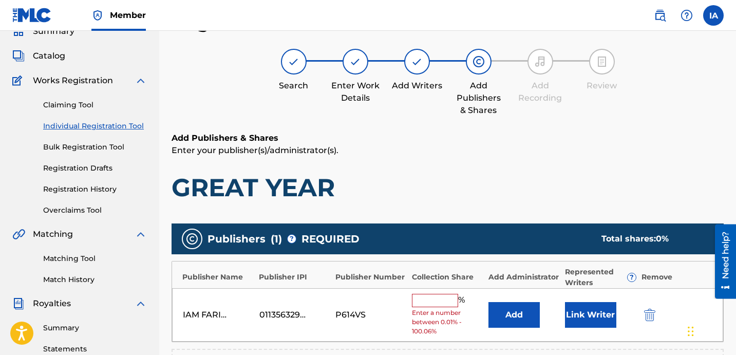
click at [444, 299] on input "text" at bounding box center [435, 300] width 46 height 13
type input "50"
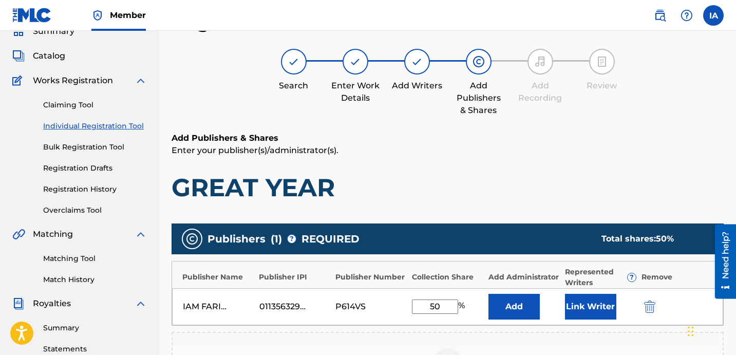
drag, startPoint x: 453, startPoint y: 307, endPoint x: 357, endPoint y: 254, distance: 110.1
click at [372, 271] on div "Publisher Name Publisher IPI Publisher Number Collection Share Add Administrato…" at bounding box center [447, 293] width 552 height 65
click at [519, 302] on button "Add" at bounding box center [513, 307] width 51 height 26
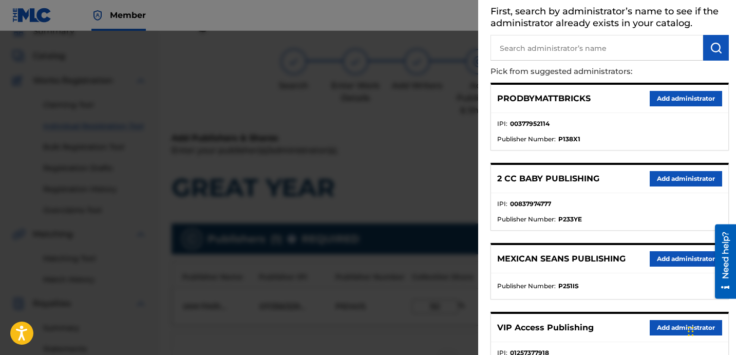
scroll to position [69, 0]
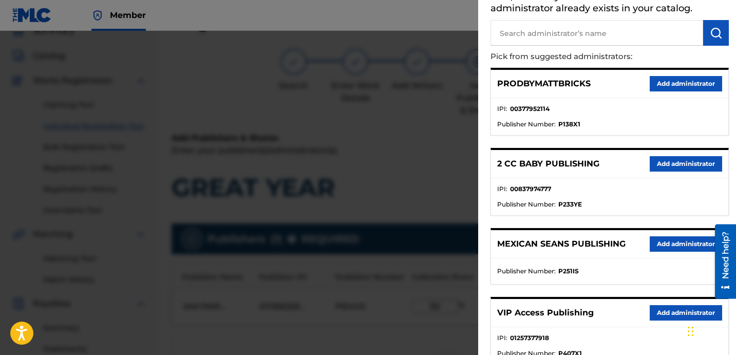
click at [650, 313] on button "Add administrator" at bounding box center [686, 312] width 72 height 15
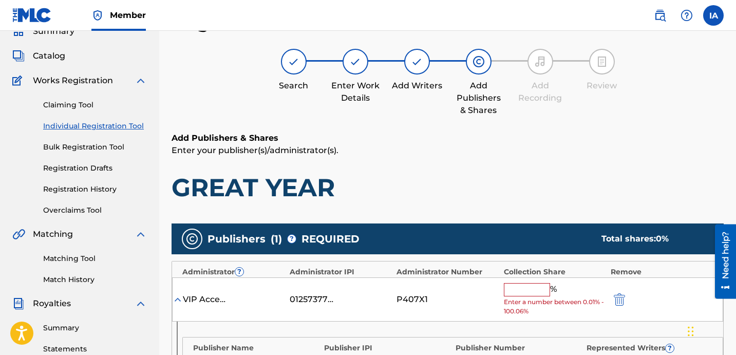
click at [535, 293] on input "text" at bounding box center [527, 289] width 46 height 13
paste input "50"
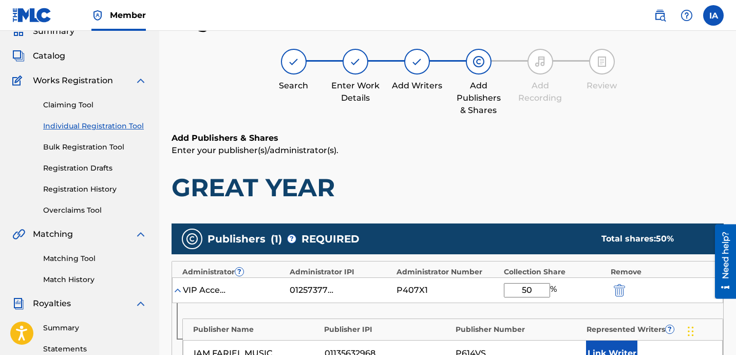
type input "50"
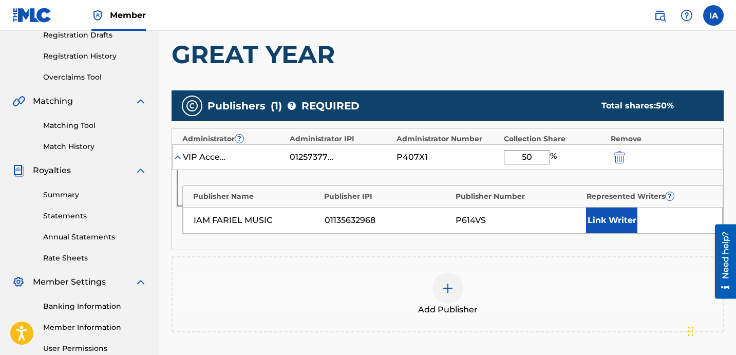
scroll to position [220, 0]
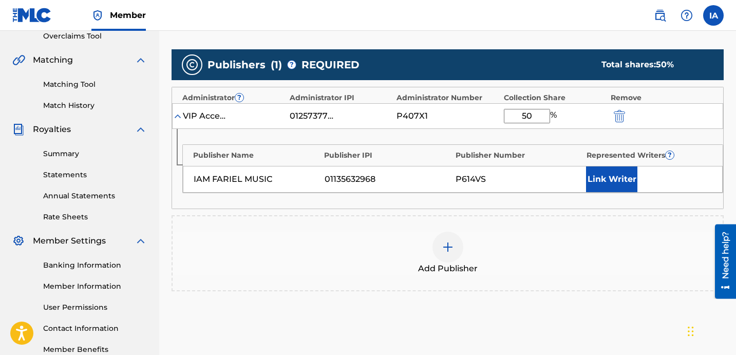
click at [607, 181] on button "Link Writer" at bounding box center [611, 179] width 51 height 26
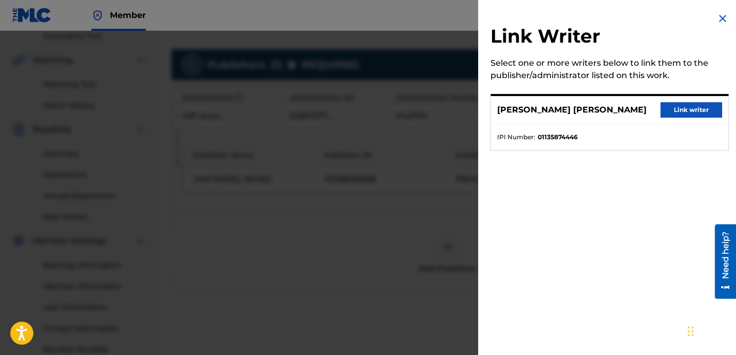
click at [673, 117] on div "[PERSON_NAME] [PERSON_NAME] Link writer" at bounding box center [609, 110] width 237 height 28
click at [681, 108] on button "Link writer" at bounding box center [691, 109] width 62 height 15
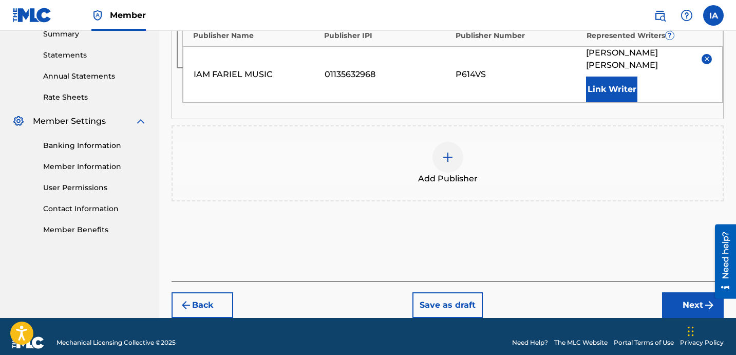
click at [682, 292] on button "Next" at bounding box center [693, 305] width 62 height 26
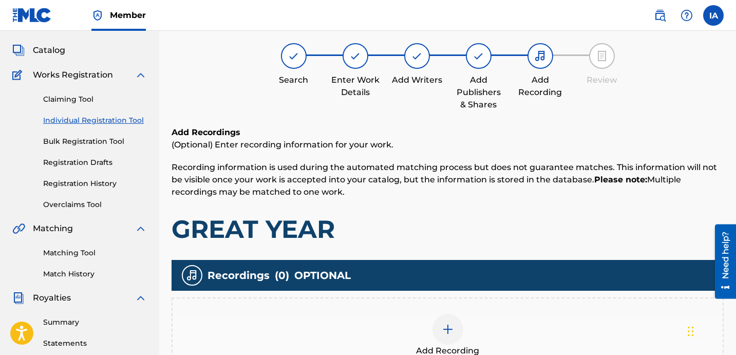
scroll to position [46, 0]
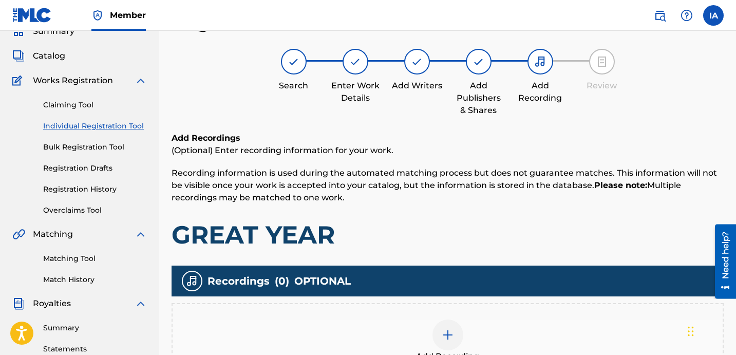
click at [512, 243] on h1 "GREAT YEAR" at bounding box center [447, 234] width 552 height 31
click at [484, 326] on div "Add Recording" at bounding box center [448, 340] width 550 height 43
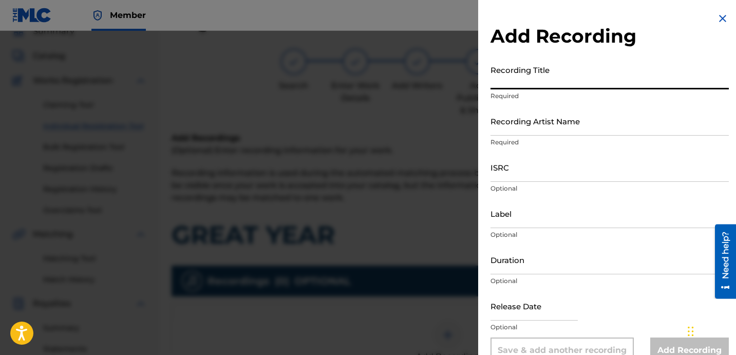
click at [581, 82] on input "Recording Title" at bounding box center [609, 74] width 238 height 29
click at [558, 71] on input "Recording Title" at bounding box center [609, 74] width 238 height 29
paste input "GREAT YEAR"
type input "GREAT YEAR"
drag, startPoint x: 561, startPoint y: 113, endPoint x: 568, endPoint y: 113, distance: 6.7
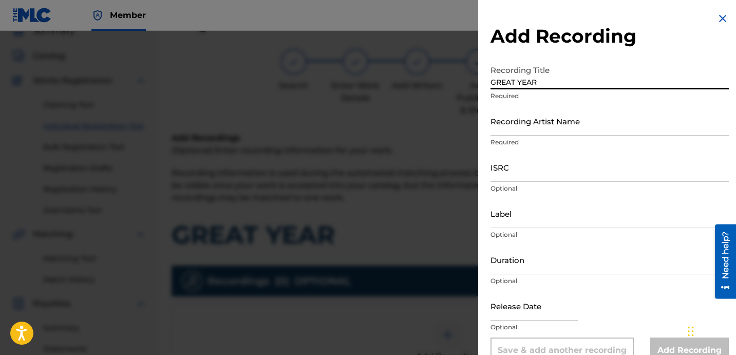
click at [561, 113] on input "Recording Artist Name" at bounding box center [609, 120] width 238 height 29
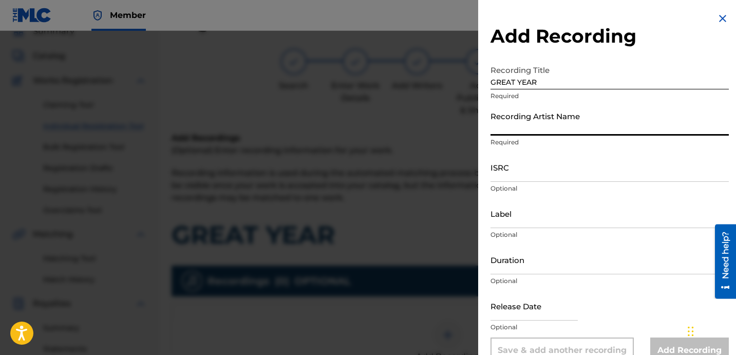
click at [582, 130] on input "Recording Artist Name" at bounding box center [609, 120] width 238 height 29
paste input "ITSLITOBBS"
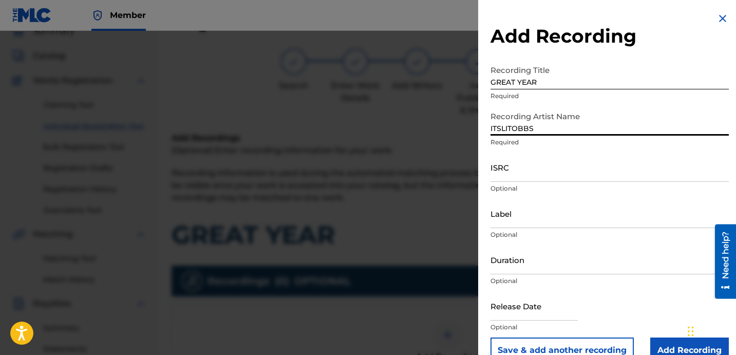
type input "ITSLITOBBS"
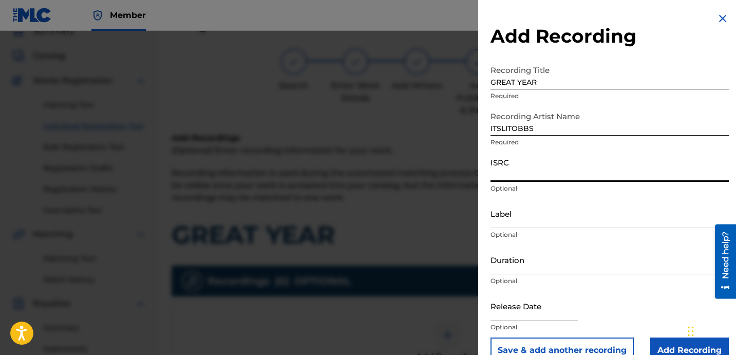
click at [558, 162] on input "ISRC" at bounding box center [609, 167] width 238 height 29
paste input "TCAHL2387893"
type input "TCAHL2387893"
click at [543, 215] on input "Label" at bounding box center [609, 213] width 238 height 29
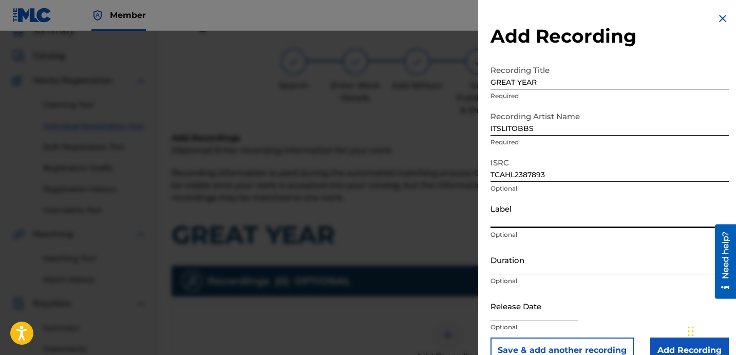
paste input "ITSLITOBBS"
type input "ITSLITOBBS"
click at [557, 265] on input "Duration" at bounding box center [609, 259] width 238 height 29
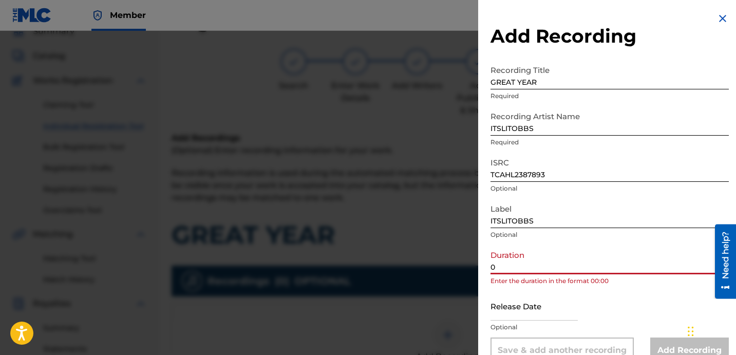
paste input "2:06"
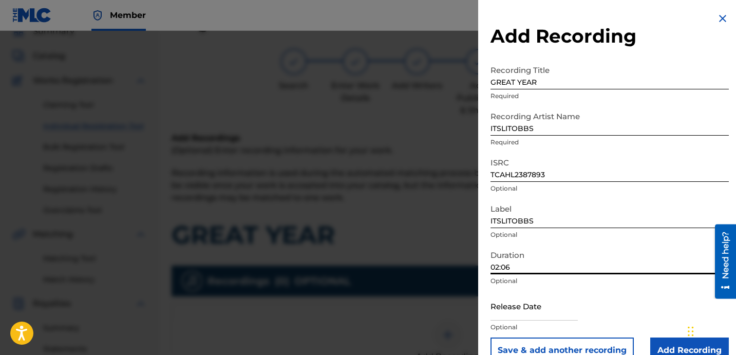
type input "02:06"
click at [661, 341] on input "Add Recording" at bounding box center [689, 350] width 79 height 26
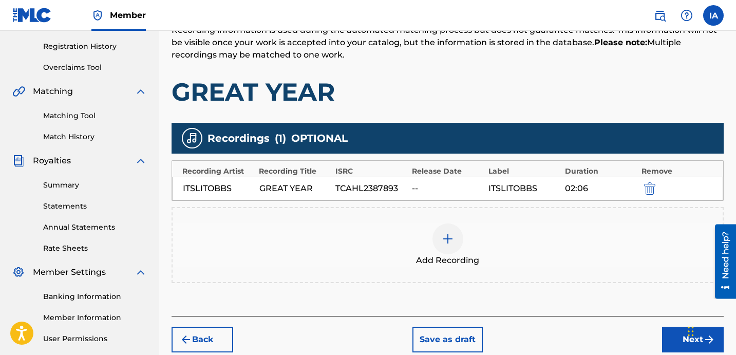
scroll to position [282, 0]
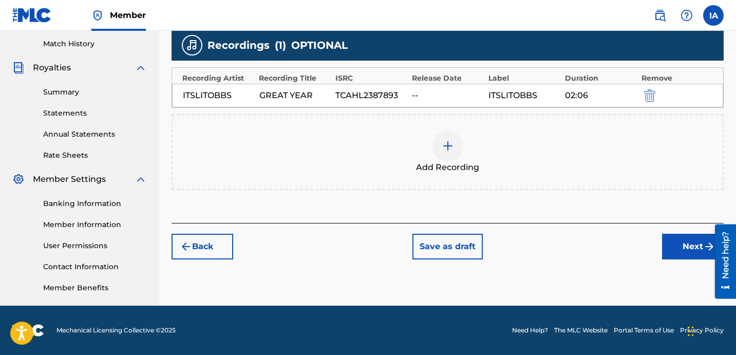
click at [536, 200] on div "Add Recordings (Optional) Enter recording information for your work. Recording …" at bounding box center [447, 59] width 552 height 327
click at [683, 252] on button "Next" at bounding box center [693, 247] width 62 height 26
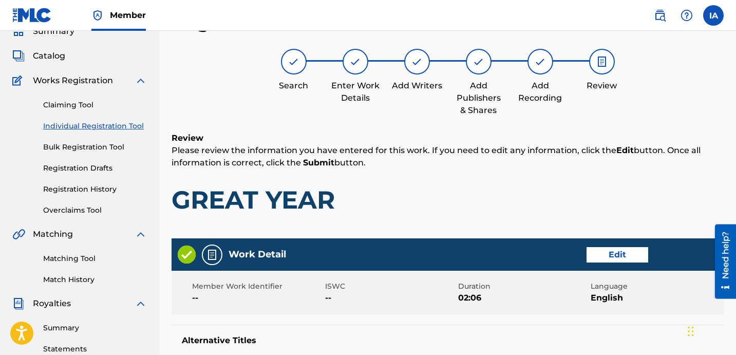
click at [472, 149] on p "Please review the information you have entered for this work. If you need to ed…" at bounding box center [447, 156] width 552 height 25
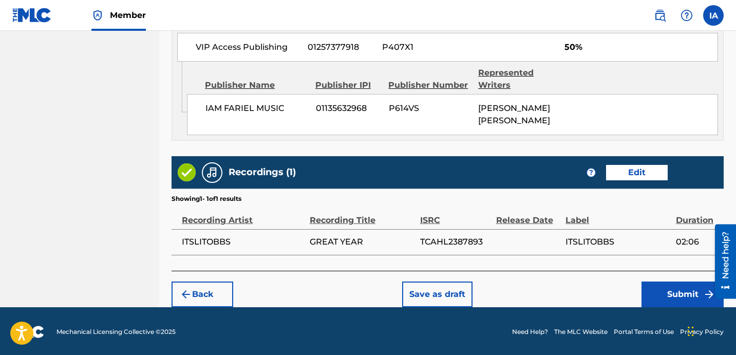
scroll to position [593, 0]
click at [663, 295] on button "Submit" at bounding box center [682, 294] width 82 height 26
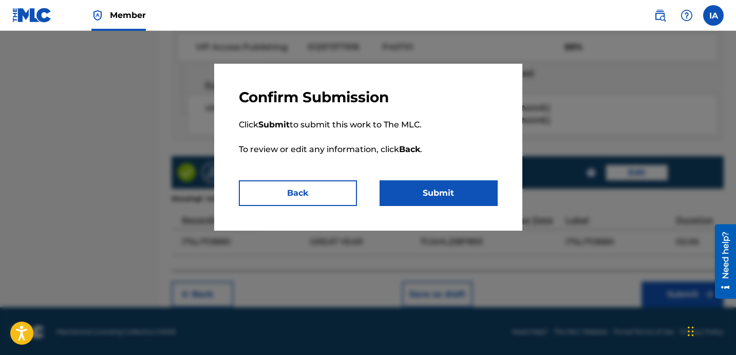
click at [480, 193] on button "Submit" at bounding box center [438, 193] width 118 height 26
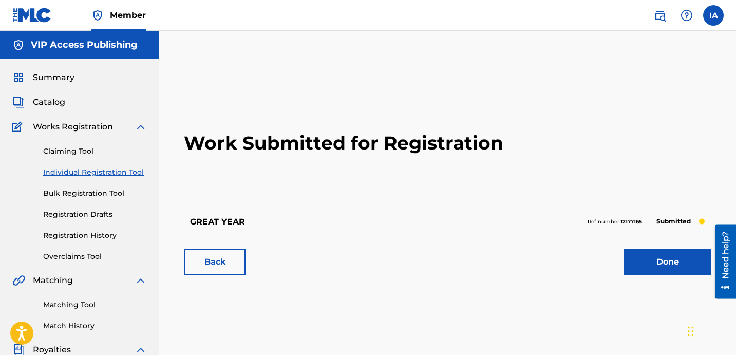
drag, startPoint x: 292, startPoint y: 157, endPoint x: 312, endPoint y: 92, distance: 67.1
click at [325, 87] on h2 "Work Submitted for Registration" at bounding box center [447, 143] width 527 height 122
drag, startPoint x: 285, startPoint y: 94, endPoint x: 124, endPoint y: 6, distance: 183.8
click at [285, 93] on h2 "Work Submitted for Registration" at bounding box center [447, 143] width 527 height 122
click at [89, 174] on link "Individual Registration Tool" at bounding box center [95, 172] width 104 height 11
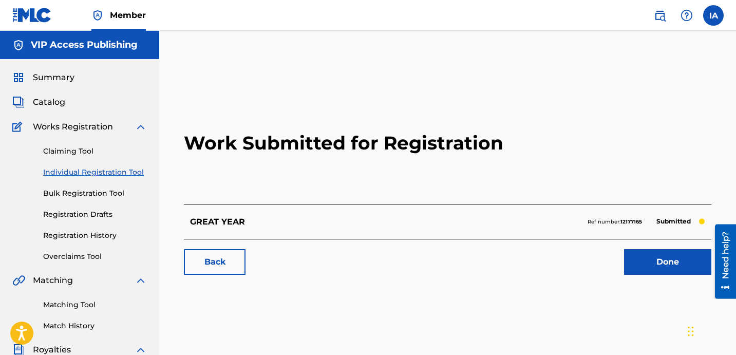
click at [88, 173] on link "Individual Registration Tool" at bounding box center [95, 172] width 104 height 11
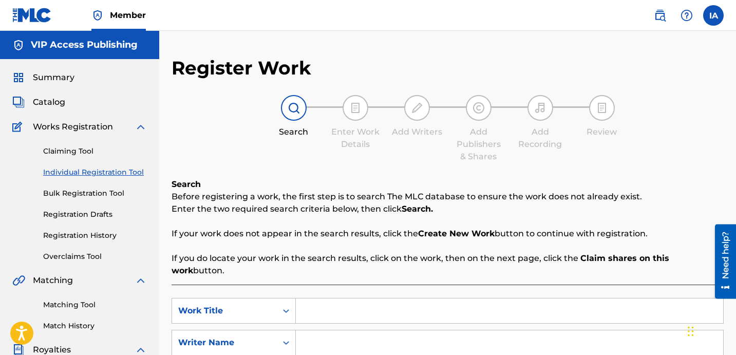
click at [428, 298] on input "Search Form" at bounding box center [509, 310] width 427 height 25
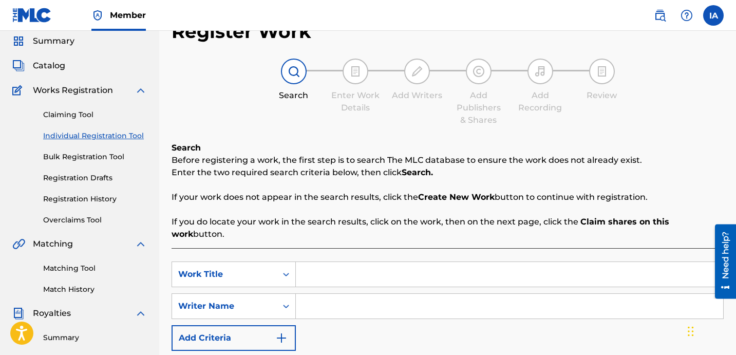
click at [643, 131] on div "Register Work Search Enter Work Details Add Writers Add Publishers & Shares Add…" at bounding box center [447, 223] width 552 height 407
click at [231, 111] on div "Search Enter Work Details Add Writers Add Publishers & Shares Add Recording Rev…" at bounding box center [447, 93] width 552 height 68
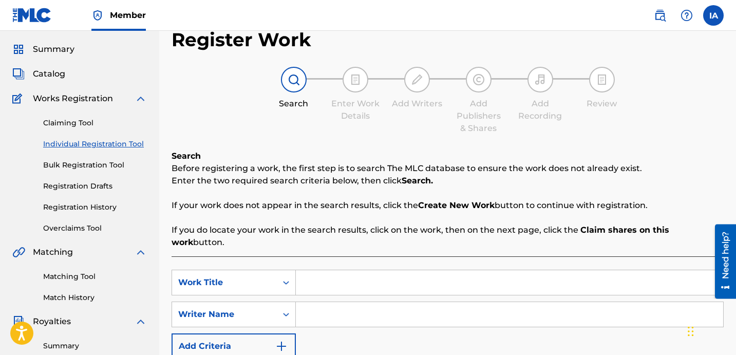
click at [700, 77] on div "Search Enter Work Details Add Writers Add Publishers & Shares Add Recording Rev…" at bounding box center [447, 101] width 552 height 68
click at [475, 270] on input "Search Form" at bounding box center [509, 282] width 427 height 25
paste input "GANG LIFE"
drag, startPoint x: 404, startPoint y: 273, endPoint x: 285, endPoint y: 229, distance: 127.0
click at [292, 237] on div "Search Before registering a work, the first step is to search The MLC database …" at bounding box center [447, 287] width 552 height 275
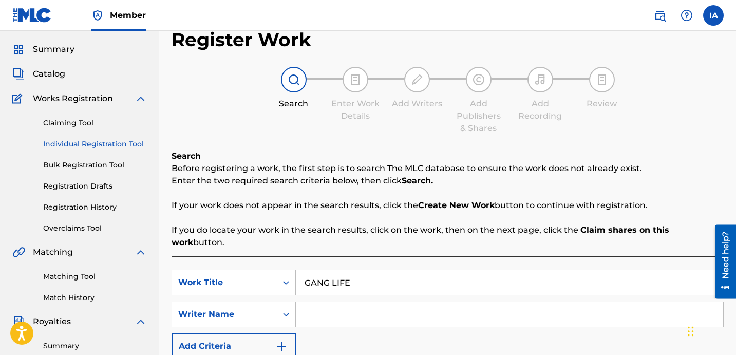
paste input "2 FARIEL"
type input "2 FARIEL"
click at [565, 306] on input "Search Form" at bounding box center [509, 314] width 427 height 25
paste input "[PERSON_NAME] [PERSON_NAME]"
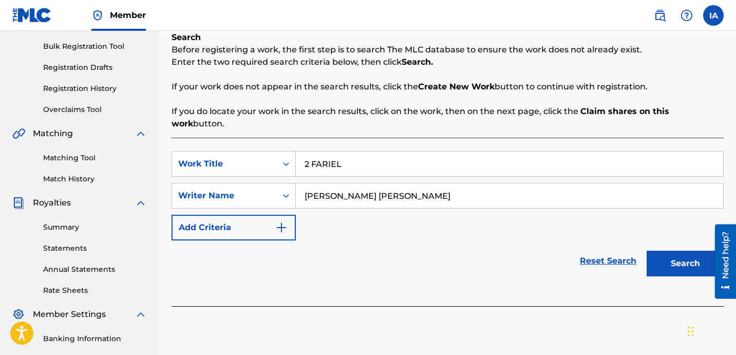
scroll to position [237, 0]
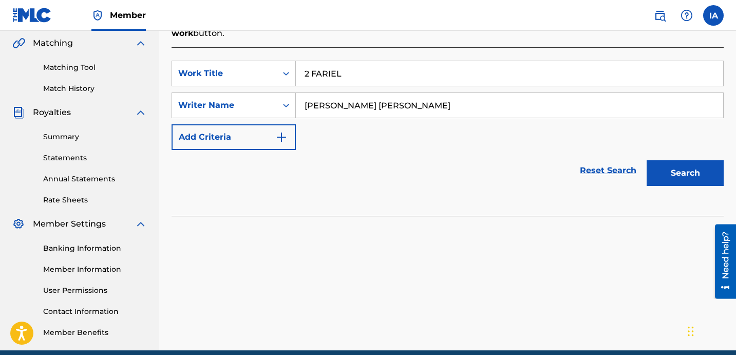
type input "[PERSON_NAME] [PERSON_NAME]"
click at [670, 165] on button "Search" at bounding box center [684, 173] width 77 height 26
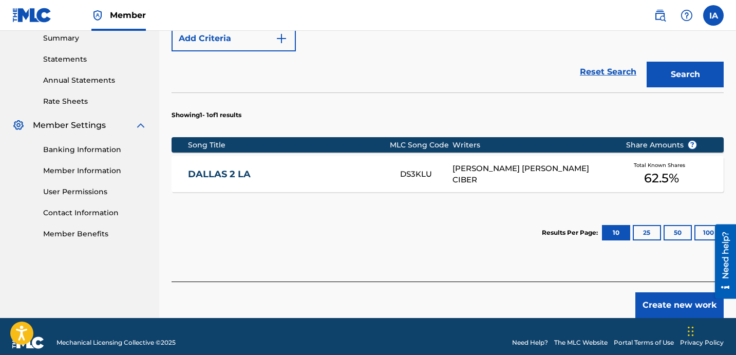
click at [653, 292] on button "Create new work" at bounding box center [679, 305] width 88 height 26
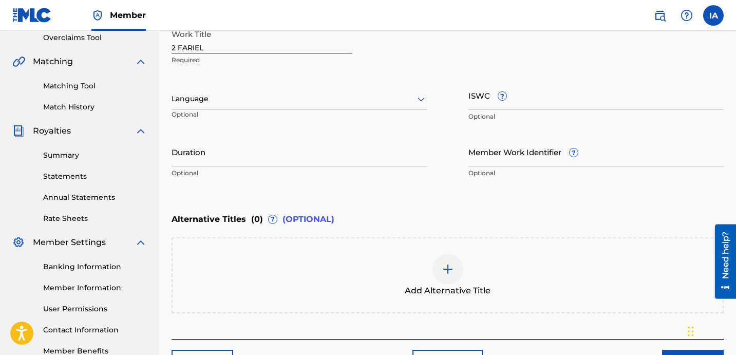
scroll to position [197, 0]
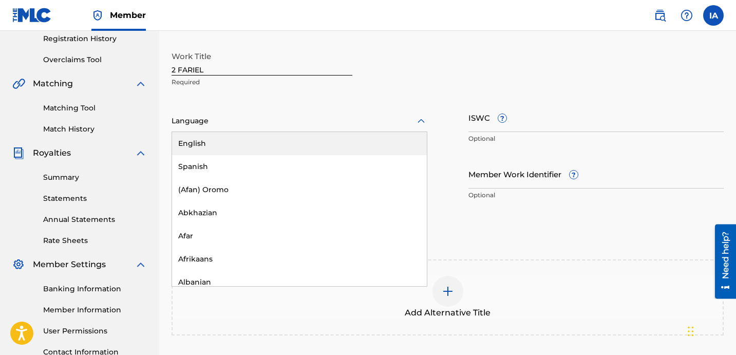
click at [327, 121] on div at bounding box center [299, 121] width 256 height 13
click at [321, 146] on div "English" at bounding box center [299, 143] width 255 height 23
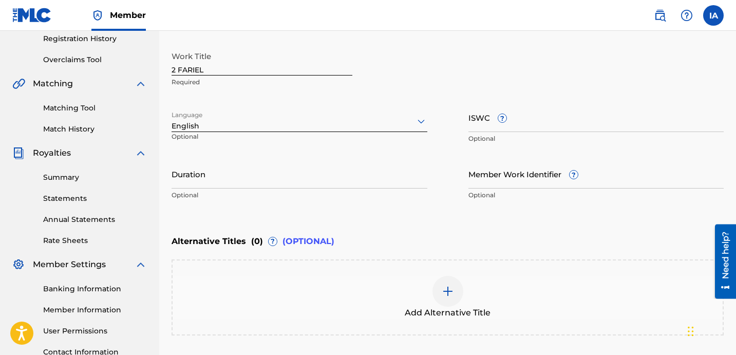
click at [440, 197] on div "Work Title 2 FARIEL Required Language English Optional ISWC ? Optional Duration…" at bounding box center [447, 125] width 552 height 159
click at [430, 200] on div "Work Title 2 FARIEL Required Language English Optional ISWC ? Optional Duration…" at bounding box center [447, 125] width 552 height 159
click at [413, 202] on div "Duration Optional" at bounding box center [299, 182] width 256 height 46
click at [346, 182] on input "Duration" at bounding box center [299, 173] width 256 height 29
paste input "2:23"
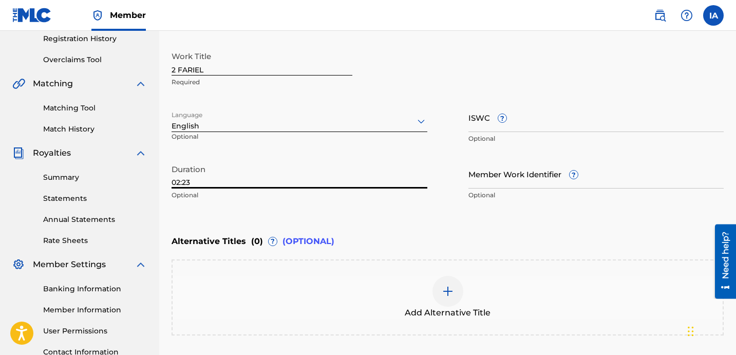
type input "02:23"
click at [521, 86] on div "Work Title 2 FARIEL Required" at bounding box center [447, 69] width 552 height 46
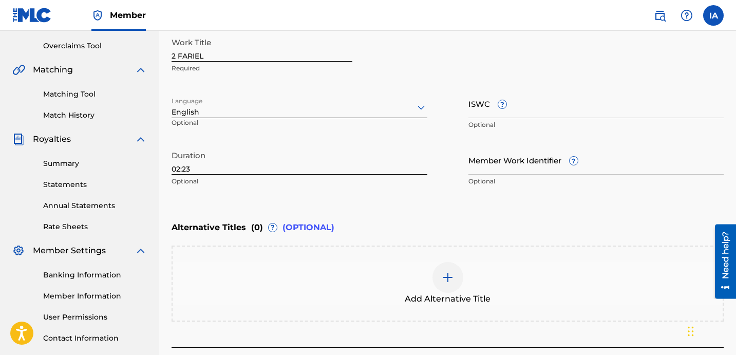
scroll to position [231, 0]
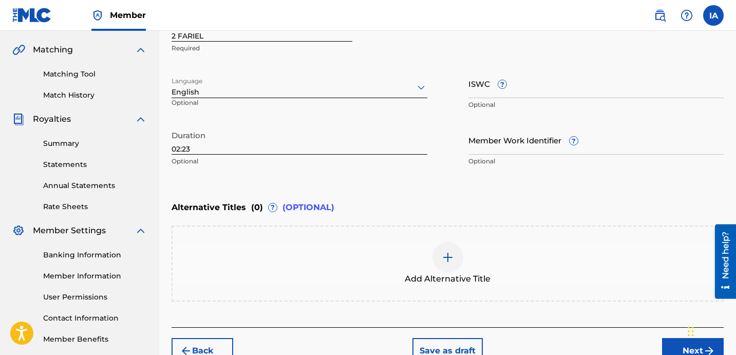
click at [477, 246] on div "Add Alternative Title" at bounding box center [448, 263] width 550 height 43
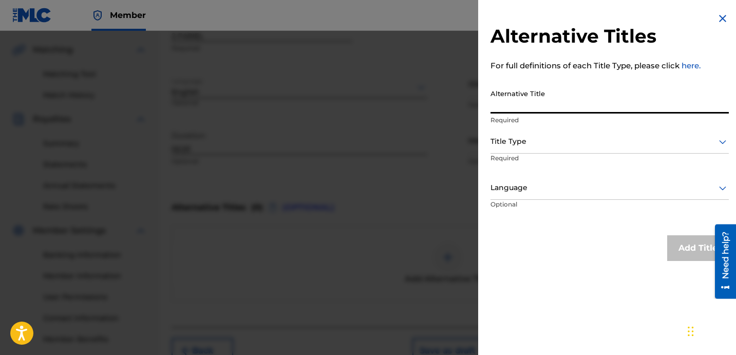
click at [547, 106] on input "Alternative Title" at bounding box center [609, 98] width 238 height 29
paste input "2 [PERSON_NAME] FEAT [PERSON_NAME][MEDICAL_DATA]"
type input "2 [PERSON_NAME] FEAT [PERSON_NAME][MEDICAL_DATA]"
click at [559, 141] on div at bounding box center [609, 141] width 238 height 13
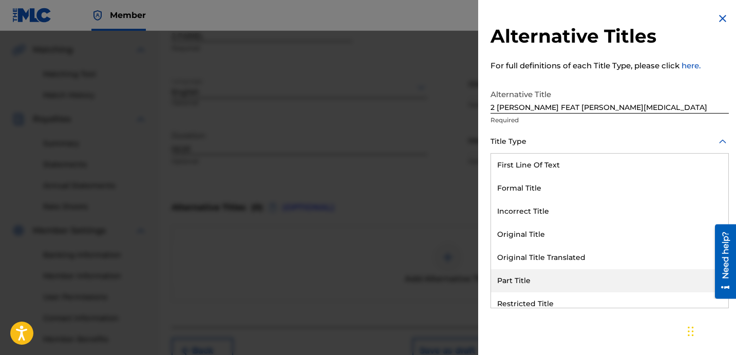
scroll to position [100, 0]
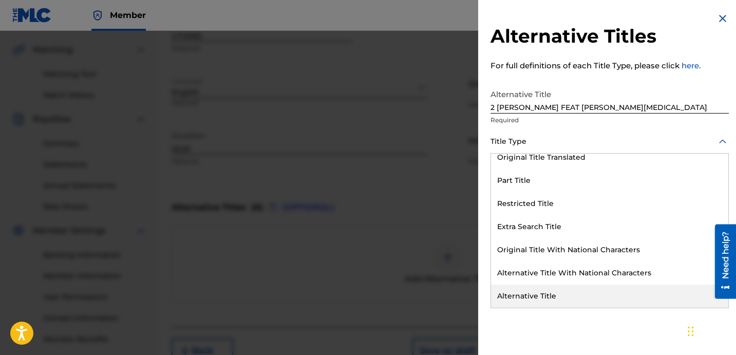
click at [576, 292] on div "Alternative Title" at bounding box center [609, 295] width 237 height 23
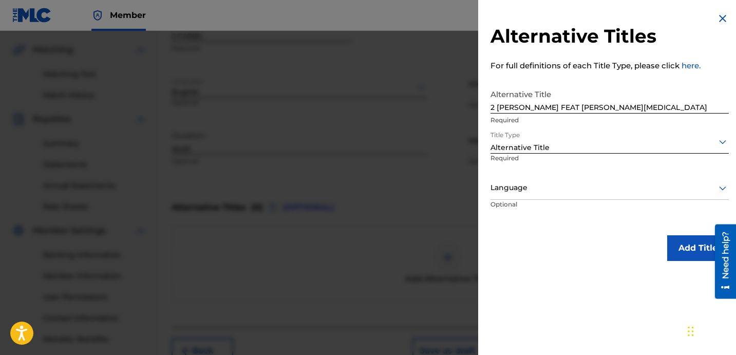
click at [577, 178] on div "Language" at bounding box center [609, 188] width 238 height 23
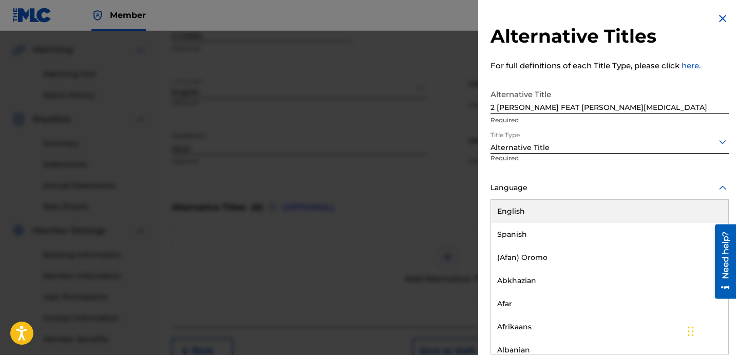
click at [570, 210] on div "English" at bounding box center [609, 211] width 237 height 23
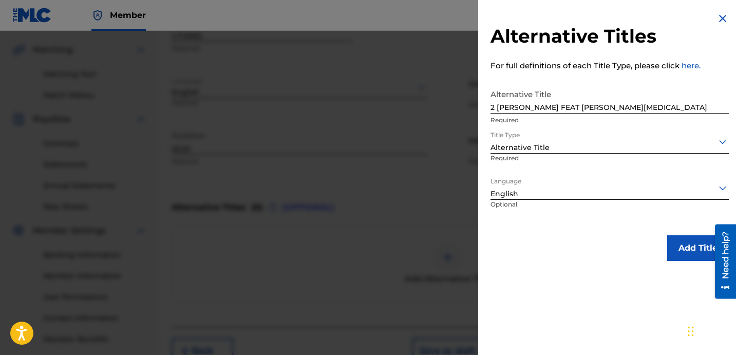
click at [563, 228] on div "Alternative Titles For full definitions of each Title Type, please click here. …" at bounding box center [609, 136] width 263 height 273
click at [667, 247] on button "Add Title" at bounding box center [698, 248] width 62 height 26
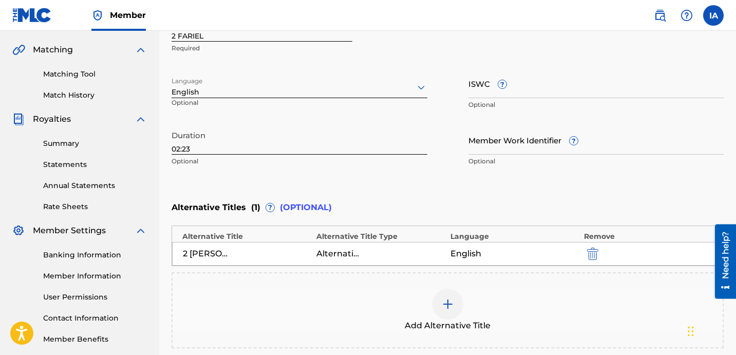
click at [505, 189] on div "Enter Work Details Enter work details for ‘ 2 FARIEL ’ below. Work Title 2 FARI…" at bounding box center [447, 72] width 552 height 249
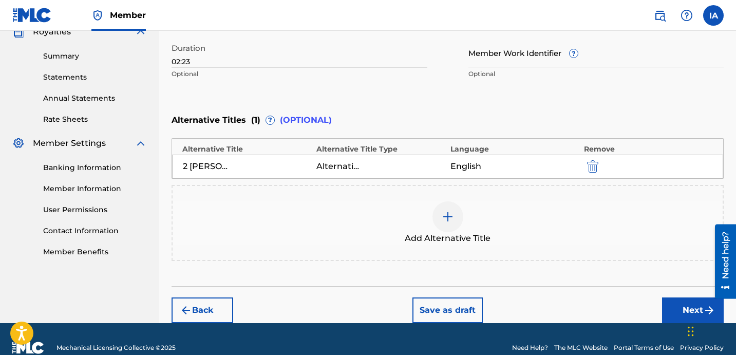
scroll to position [335, 0]
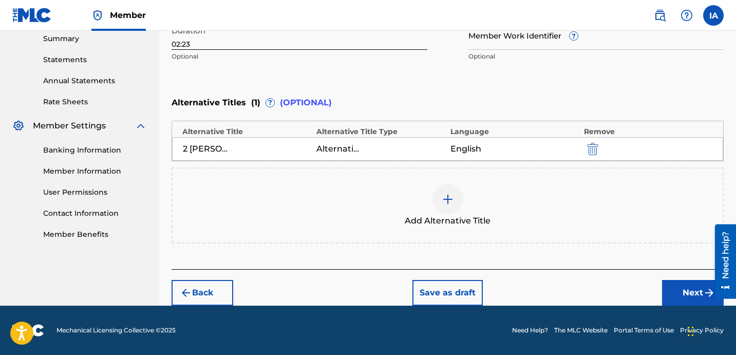
click at [667, 288] on button "Next" at bounding box center [693, 293] width 62 height 26
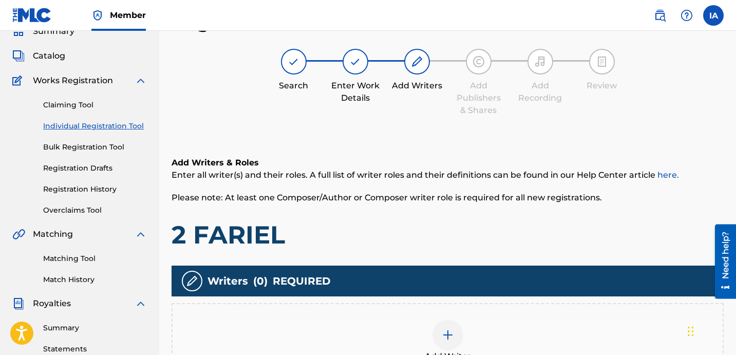
scroll to position [77, 0]
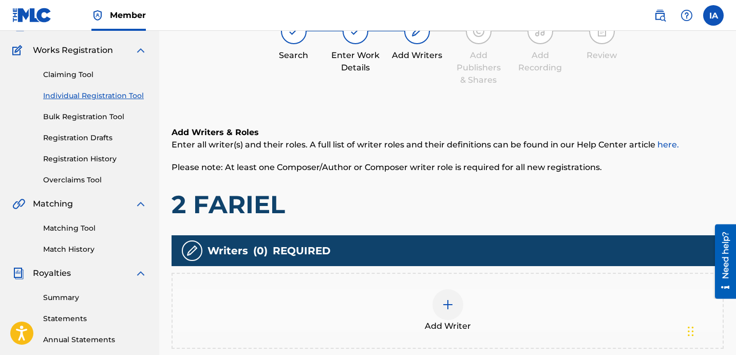
click at [467, 327] on span "Add Writer" at bounding box center [448, 326] width 46 height 12
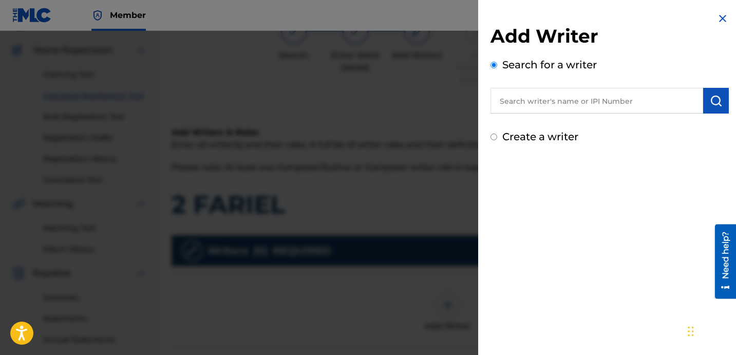
click at [585, 109] on input "text" at bounding box center [596, 101] width 213 height 26
paste input "[PERSON_NAME] [PERSON_NAME]"
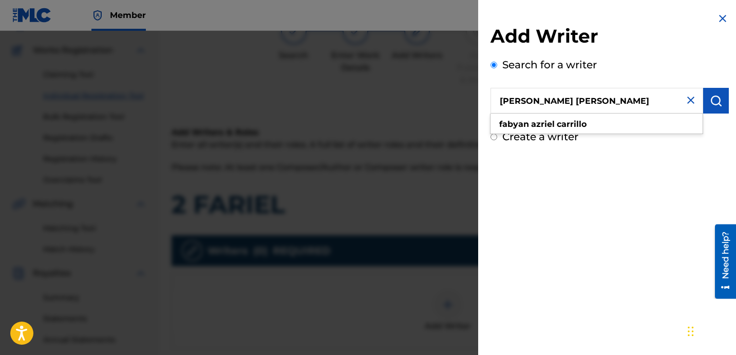
type input "[PERSON_NAME] [PERSON_NAME]"
click at [719, 97] on button "submit" at bounding box center [716, 101] width 26 height 26
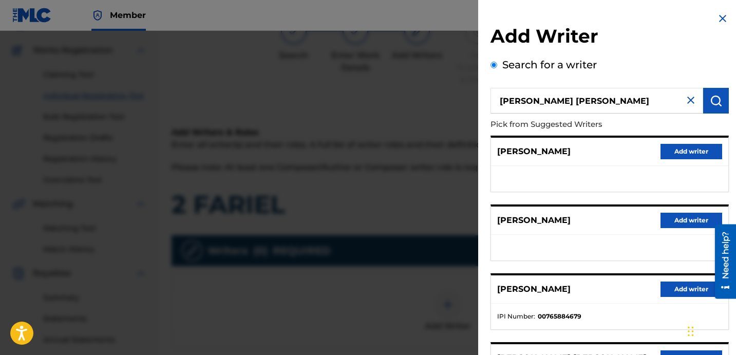
click at [672, 43] on h2 "Add Writer" at bounding box center [609, 38] width 238 height 26
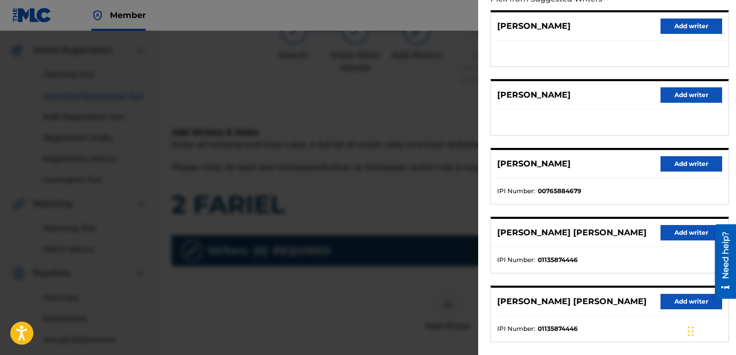
scroll to position [177, 0]
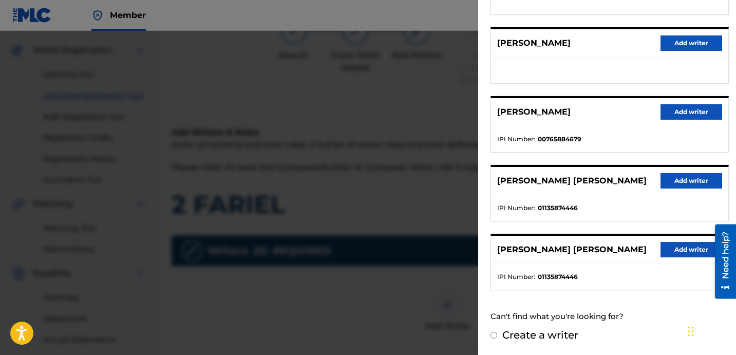
click at [684, 179] on button "Add writer" at bounding box center [691, 180] width 62 height 15
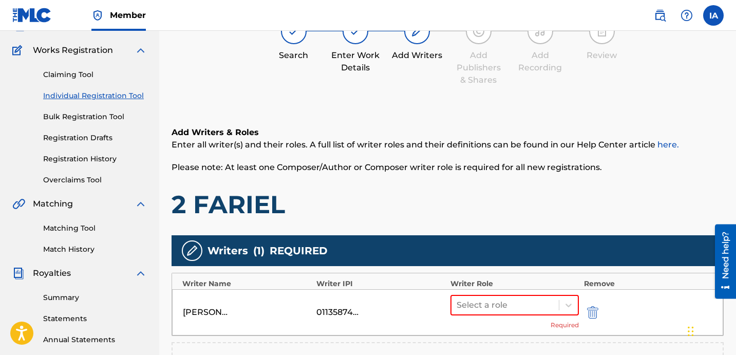
scroll to position [261, 0]
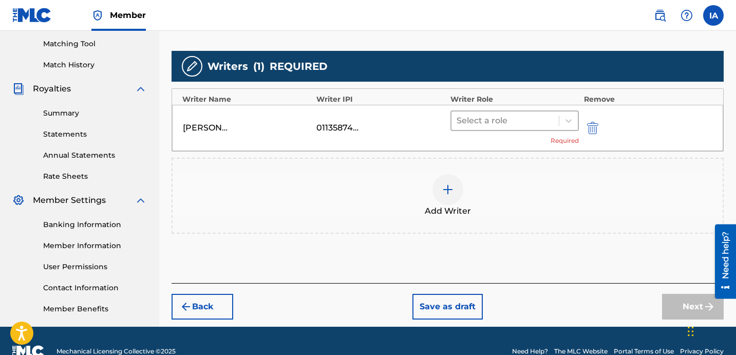
click at [528, 122] on div at bounding box center [504, 120] width 97 height 14
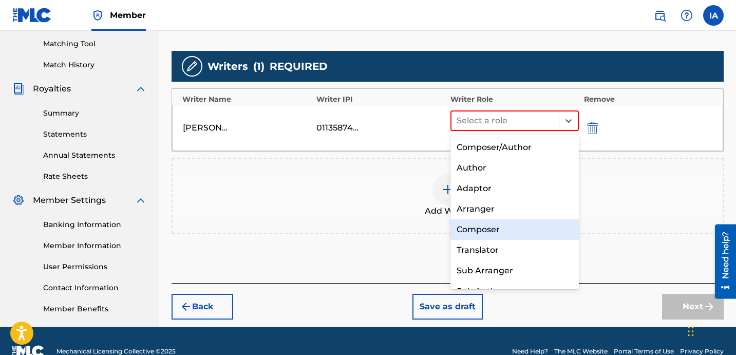
click at [520, 230] on div "Composer" at bounding box center [514, 229] width 128 height 21
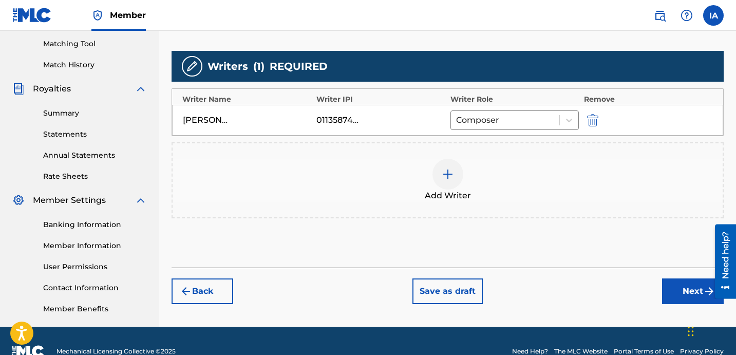
click at [488, 64] on div "Writers ( 1 ) REQUIRED" at bounding box center [447, 66] width 552 height 31
click at [669, 279] on button "Next" at bounding box center [693, 291] width 62 height 26
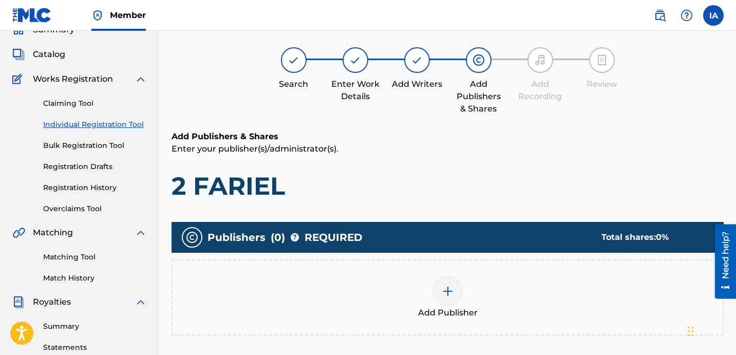
scroll to position [46, 0]
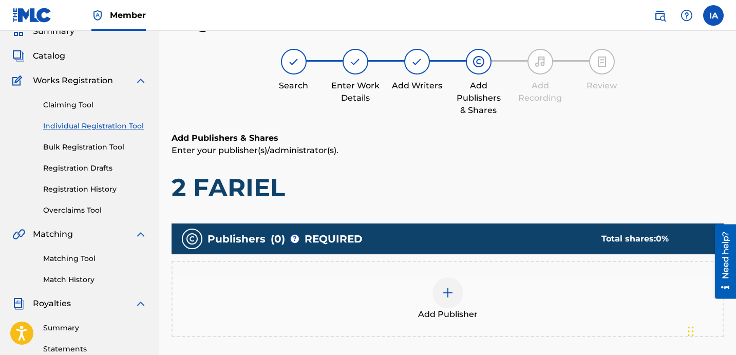
click at [515, 313] on div "Add Publisher" at bounding box center [448, 298] width 550 height 43
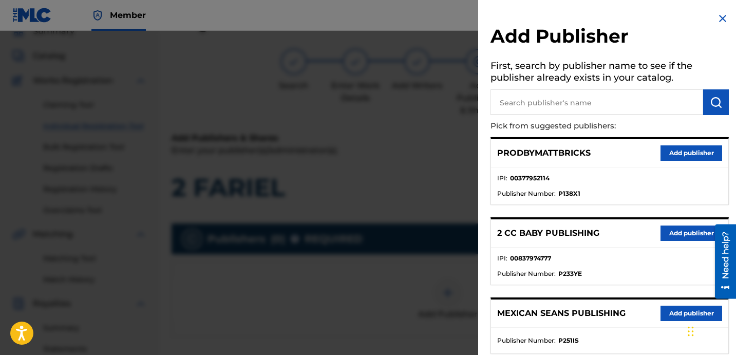
click at [578, 104] on input "text" at bounding box center [596, 102] width 213 height 26
type input "FARIEL"
click at [712, 104] on img "submit" at bounding box center [716, 102] width 12 height 12
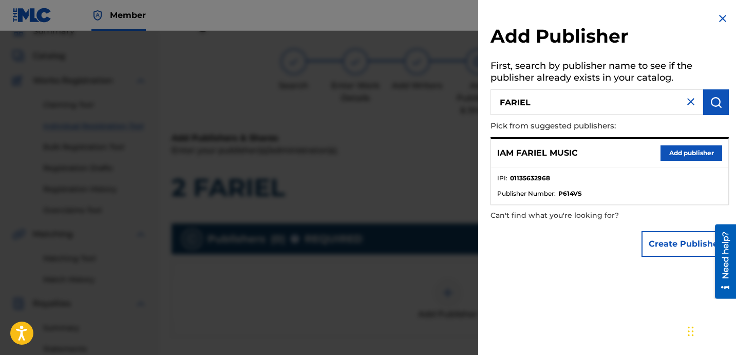
click at [669, 157] on button "Add publisher" at bounding box center [691, 152] width 62 height 15
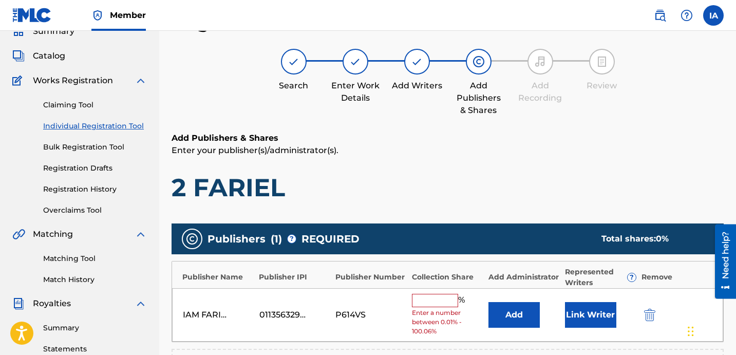
click at [442, 304] on input "text" at bounding box center [435, 300] width 46 height 13
click at [439, 309] on span "Enter a number between 0.01% - 100.06%" at bounding box center [447, 322] width 71 height 28
drag, startPoint x: 447, startPoint y: 292, endPoint x: 441, endPoint y: 297, distance: 8.0
click at [446, 293] on div "IAM FARIEL MUSIC 01135632968 P614VS % Enter a number between 0.01% - 100.06% Ad…" at bounding box center [447, 315] width 551 height 54
click at [438, 299] on input "text" at bounding box center [435, 300] width 46 height 13
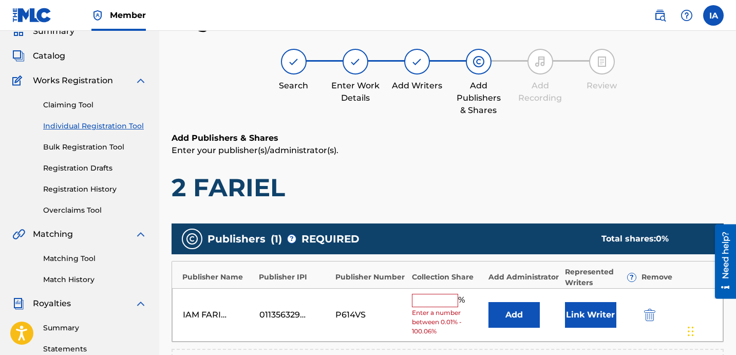
type input "50"
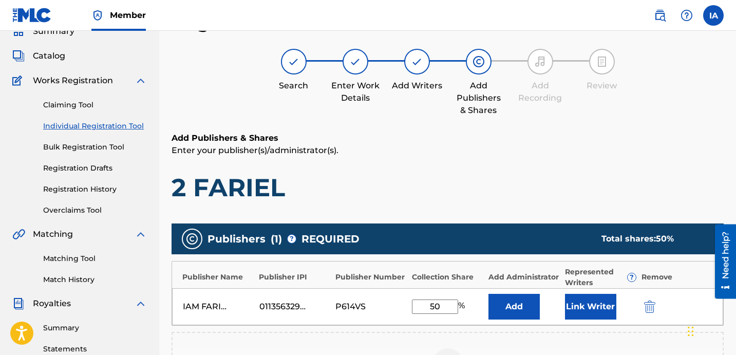
drag, startPoint x: 449, startPoint y: 309, endPoint x: 402, endPoint y: 279, distance: 56.3
click at [393, 281] on div "Publisher Name Publisher IPI Publisher Number Collection Share Add Administrato…" at bounding box center [447, 293] width 552 height 65
click at [523, 299] on button "Add" at bounding box center [513, 307] width 51 height 26
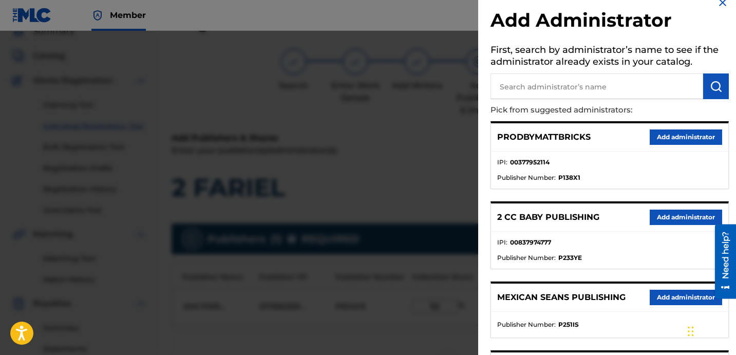
scroll to position [154, 0]
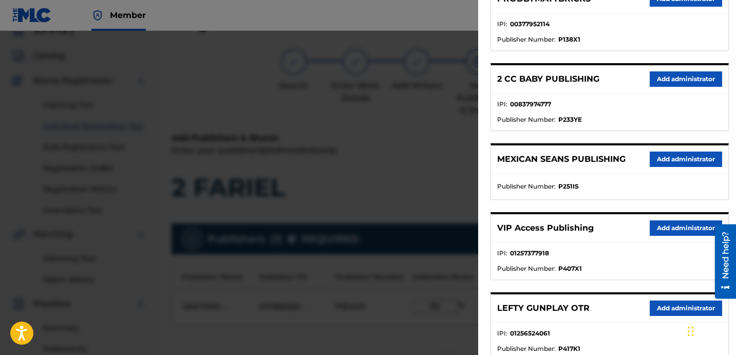
click at [662, 231] on button "Add administrator" at bounding box center [686, 227] width 72 height 15
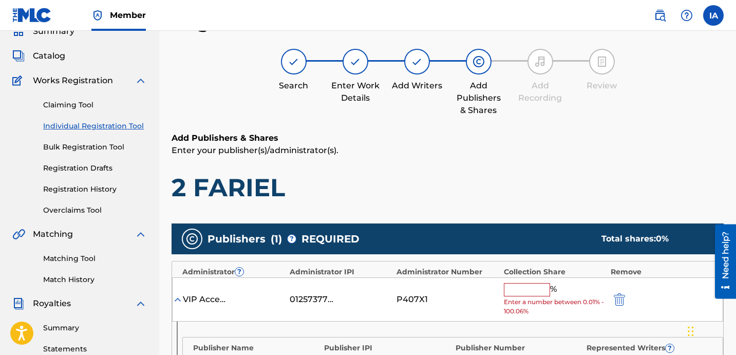
click at [536, 296] on div "% Enter a number between 0.01% - 100.06%" at bounding box center [555, 299] width 102 height 33
click at [536, 290] on input "text" at bounding box center [527, 289] width 46 height 13
paste input "50"
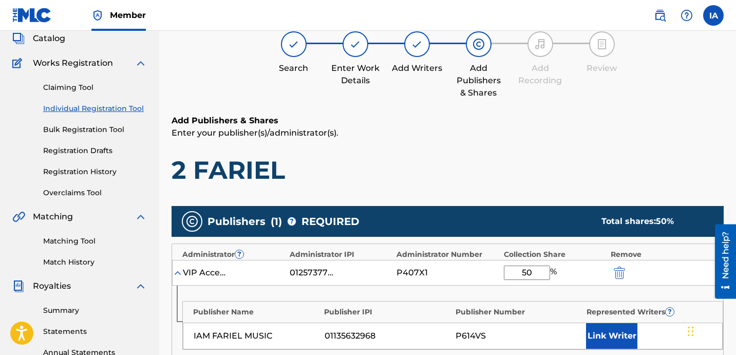
scroll to position [177, 0]
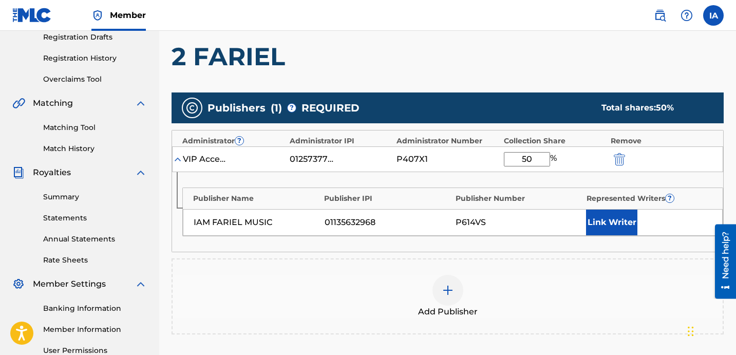
type input "50"
click at [616, 219] on button "Link Writer" at bounding box center [611, 222] width 51 height 26
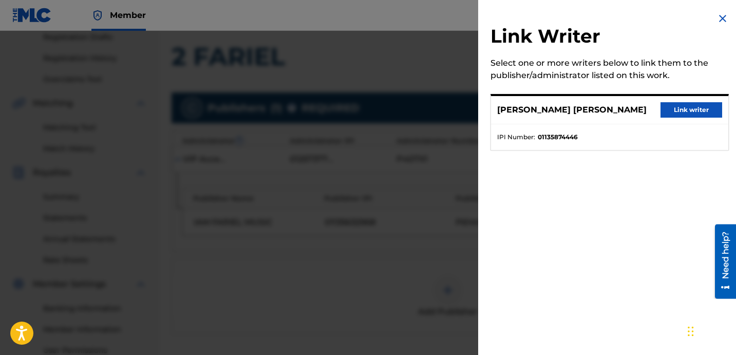
click at [673, 111] on button "Link writer" at bounding box center [691, 109] width 62 height 15
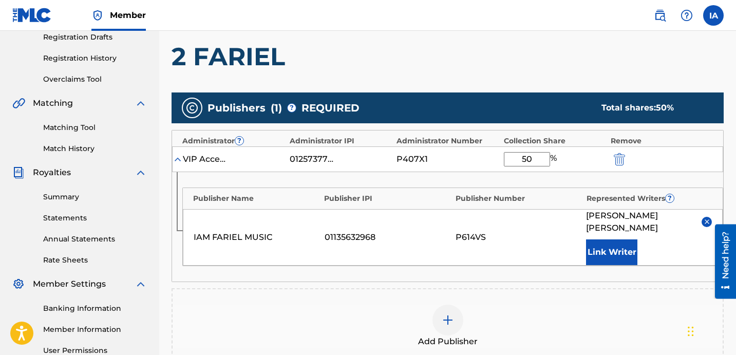
click at [576, 122] on div "Publishers ( 1 ) ? REQUIRED Total shares: 50 %" at bounding box center [447, 107] width 552 height 31
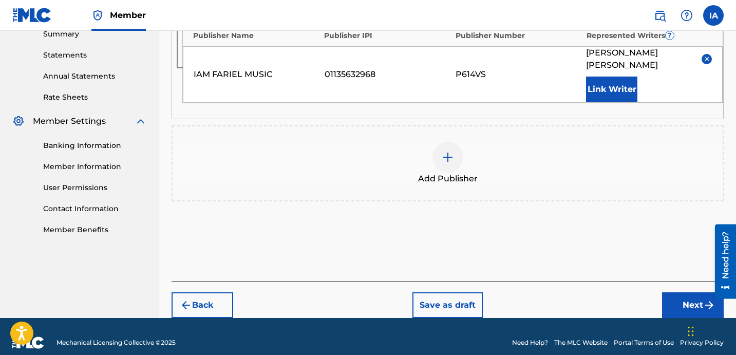
click at [687, 294] on button "Next" at bounding box center [693, 305] width 62 height 26
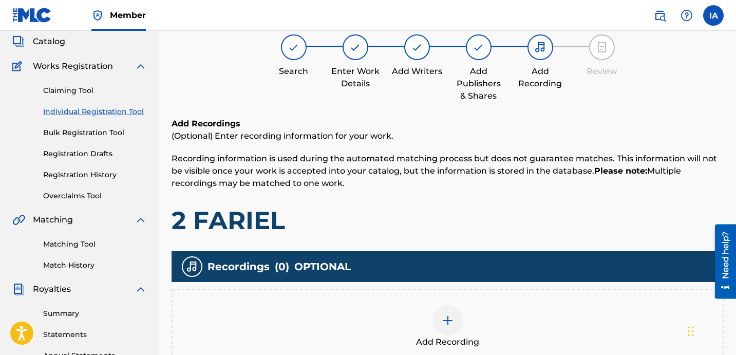
scroll to position [46, 0]
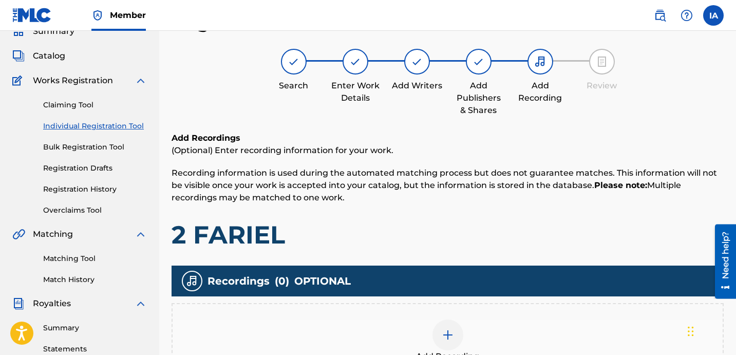
click at [509, 328] on div "Add Recording" at bounding box center [448, 340] width 550 height 43
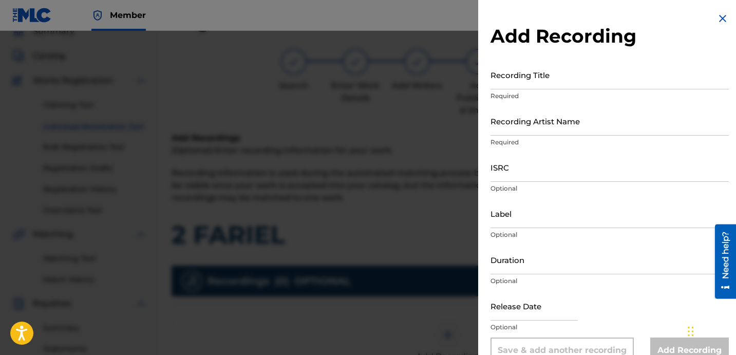
click at [553, 77] on input "Recording Title" at bounding box center [609, 74] width 238 height 29
click at [520, 87] on input "Recording Title" at bounding box center [609, 74] width 238 height 29
paste input "2 FARIEL"
type input "2 FARIEL"
click at [543, 119] on input "Recording Artist Name" at bounding box center [609, 120] width 238 height 29
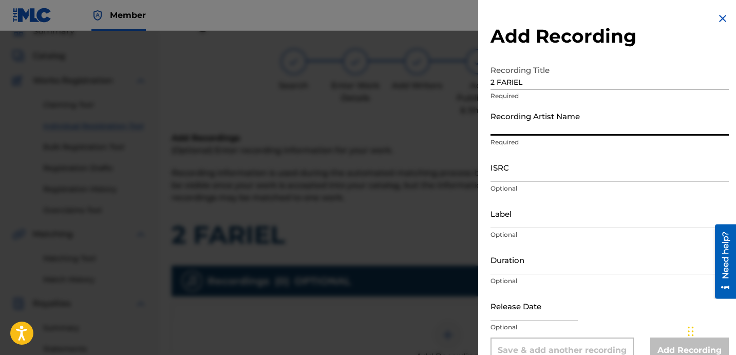
click at [602, 132] on input "Recording Artist Name" at bounding box center [609, 120] width 238 height 29
paste input "IAMFARIEL"
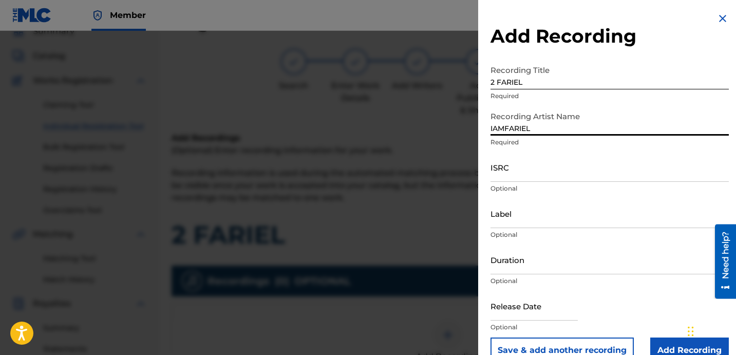
type input "IAMFARIEL"
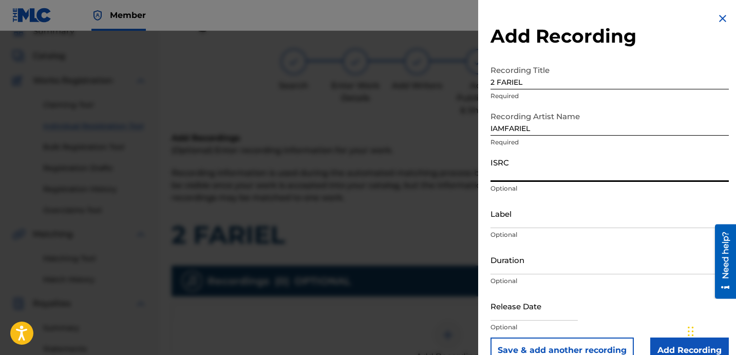
click at [606, 174] on input "ISRC" at bounding box center [609, 167] width 238 height 29
click at [545, 177] on input "ISRC" at bounding box center [609, 167] width 238 height 29
paste input "QZDA62435294"
type input "QZDA62435294"
click at [569, 215] on input "Label" at bounding box center [609, 213] width 238 height 29
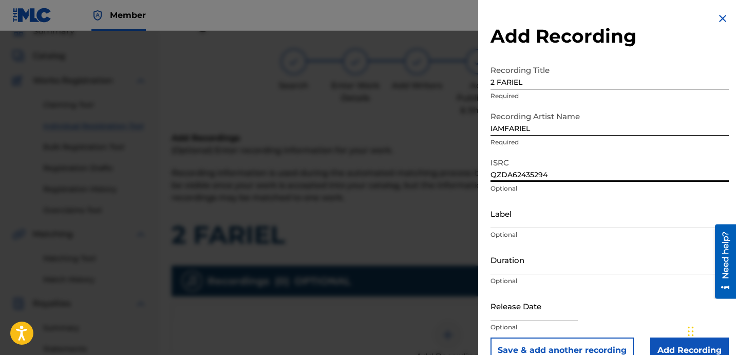
click at [569, 215] on input "Label" at bounding box center [609, 213] width 238 height 29
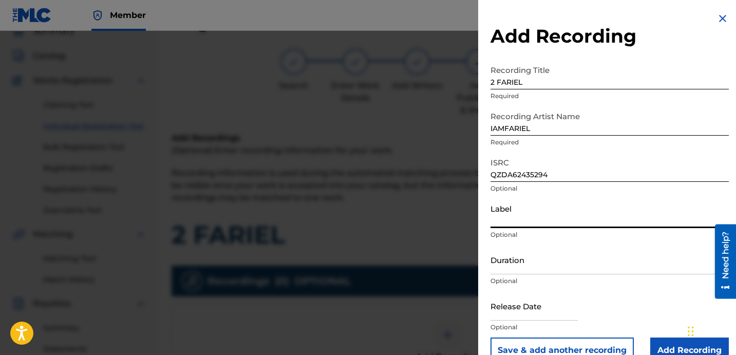
paste input "1779507 RECORDS DK"
type input "1779507 RECORDS DK"
click at [546, 262] on input "Duration" at bounding box center [609, 259] width 238 height 29
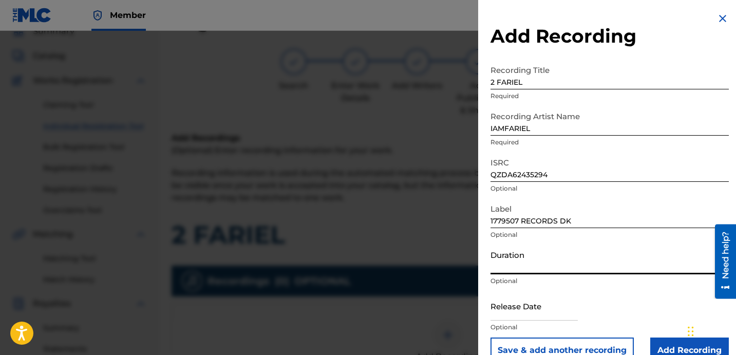
click at [547, 269] on input "Duration" at bounding box center [609, 259] width 238 height 29
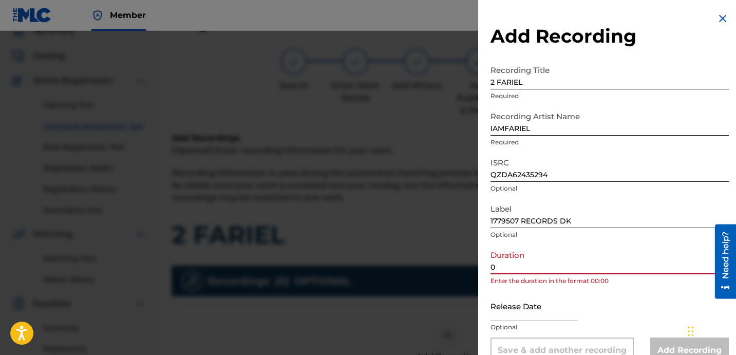
paste input "2:23"
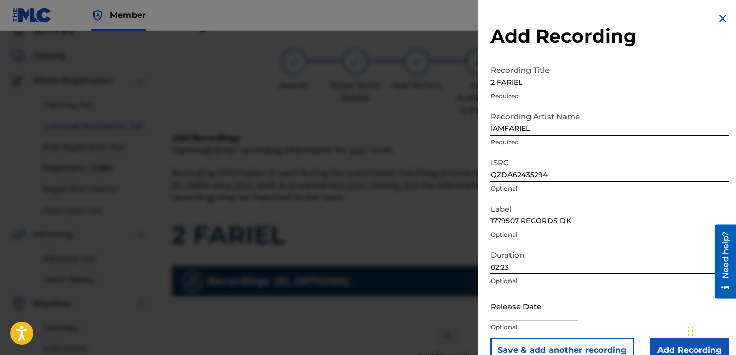
click at [587, 263] on input "02:23" at bounding box center [609, 259] width 238 height 29
type input "02:23"
click at [661, 341] on input "Add Recording" at bounding box center [689, 350] width 79 height 26
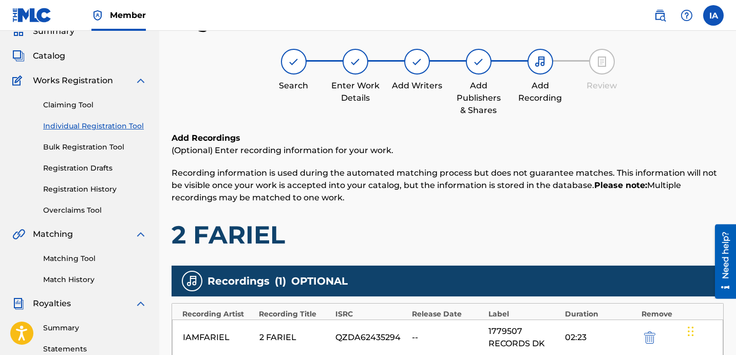
click at [451, 232] on h1 "2 FARIEL" at bounding box center [447, 234] width 552 height 31
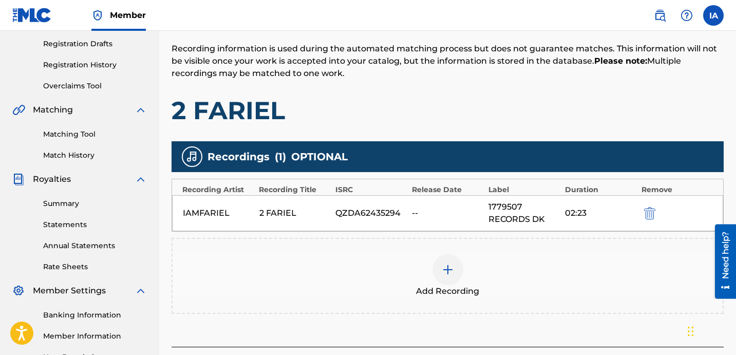
scroll to position [231, 0]
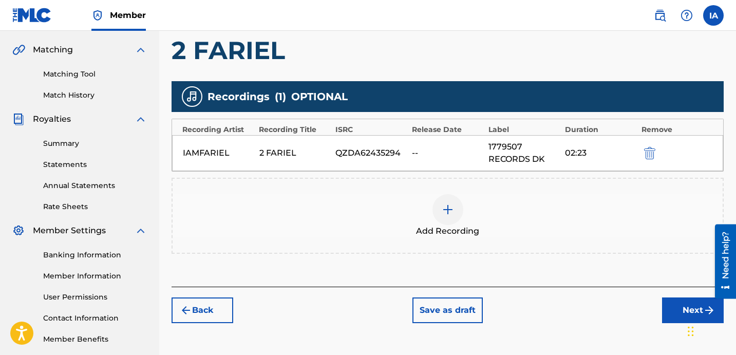
click at [666, 304] on button "Next" at bounding box center [693, 310] width 62 height 26
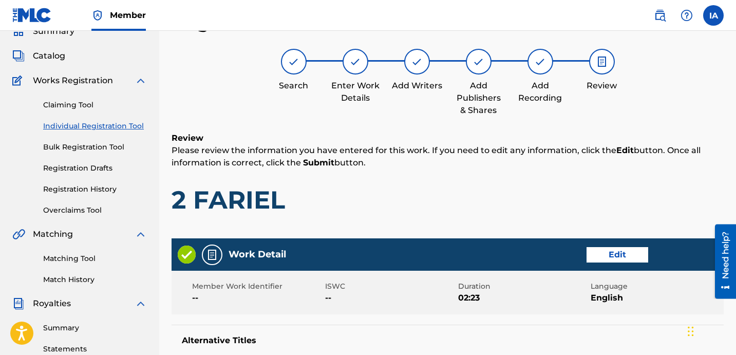
click at [495, 226] on div "Review Please review the information you have entered for this work. If you nee…" at bounding box center [447, 181] width 552 height 99
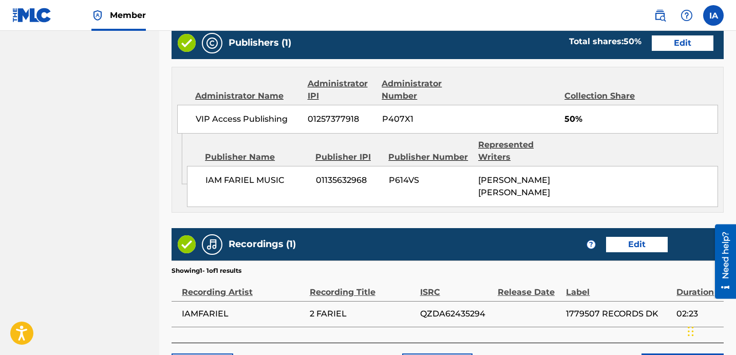
scroll to position [635, 0]
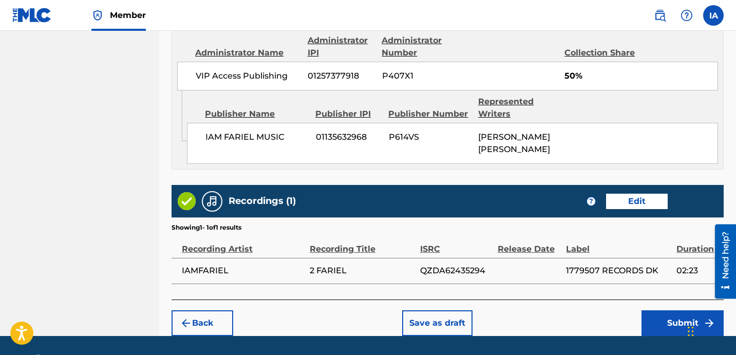
click at [664, 310] on button "Submit" at bounding box center [682, 323] width 82 height 26
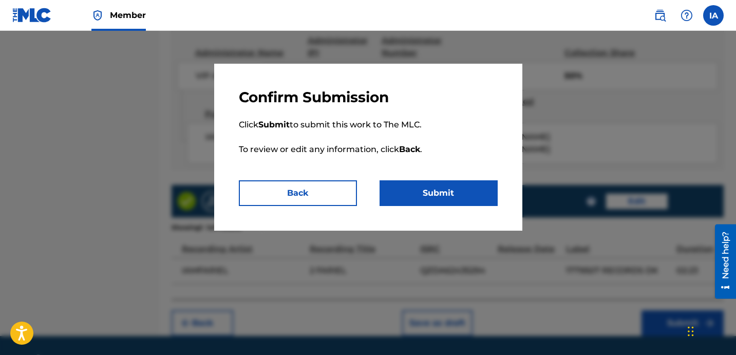
click at [443, 200] on button "Submit" at bounding box center [438, 193] width 118 height 26
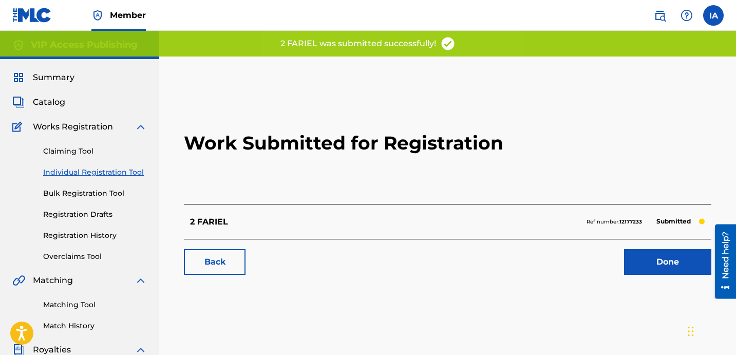
click at [432, 183] on h2 "Work Submitted for Registration" at bounding box center [447, 143] width 527 height 122
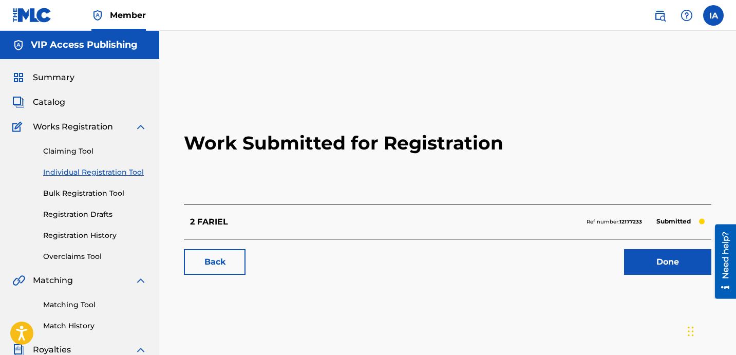
click at [118, 175] on link "Individual Registration Tool" at bounding box center [95, 172] width 104 height 11
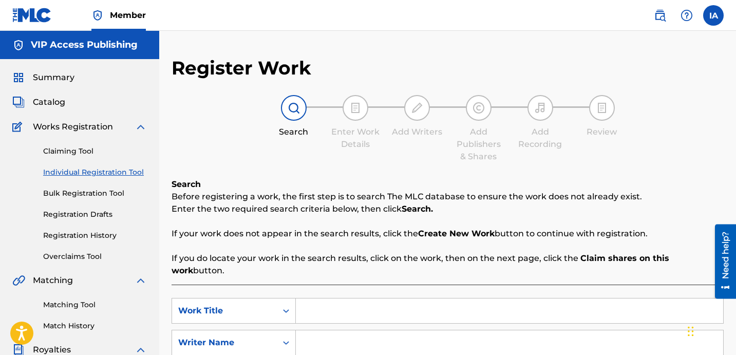
click at [451, 298] on input "Search Form" at bounding box center [509, 310] width 427 height 25
paste input "ASAALI FIT"
type input "ASAALI FIT"
click at [368, 159] on div "Search Enter Work Details Add Writers Add Publishers & Shares Add Recording Rev…" at bounding box center [447, 129] width 552 height 68
click at [392, 175] on div "Register Work Search Enter Work Details Add Writers Add Publishers & Shares Add…" at bounding box center [447, 259] width 552 height 407
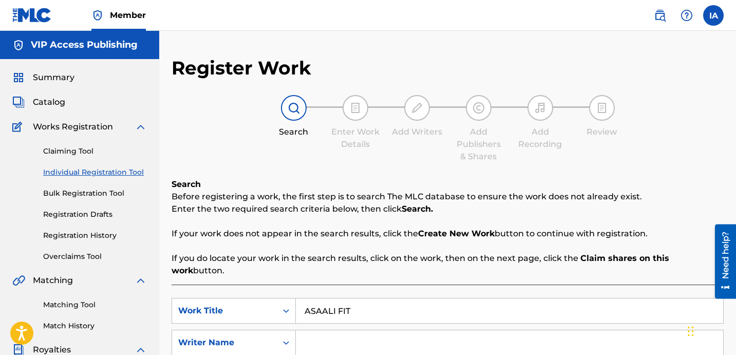
click at [511, 330] on input "Search Form" at bounding box center [509, 342] width 427 height 25
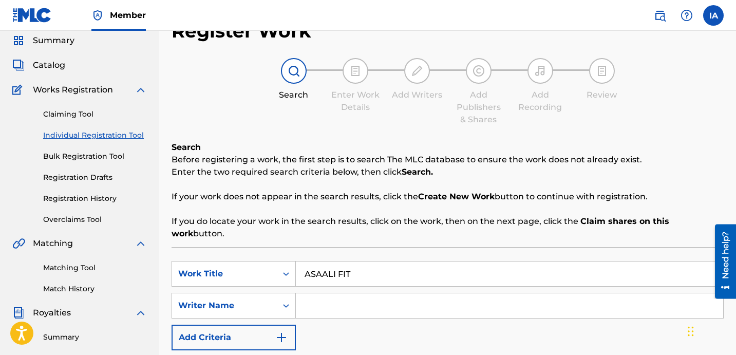
click at [598, 297] on input "Search Form" at bounding box center [509, 305] width 427 height 25
paste input "[PERSON_NAME] [PERSON_NAME]"
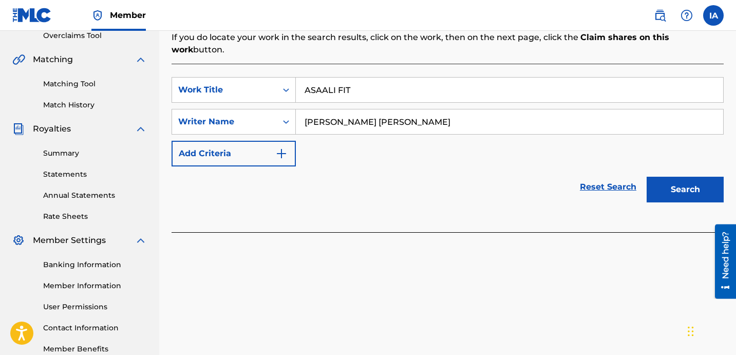
type input "[PERSON_NAME] [PERSON_NAME]"
click at [666, 178] on button "Search" at bounding box center [684, 190] width 77 height 26
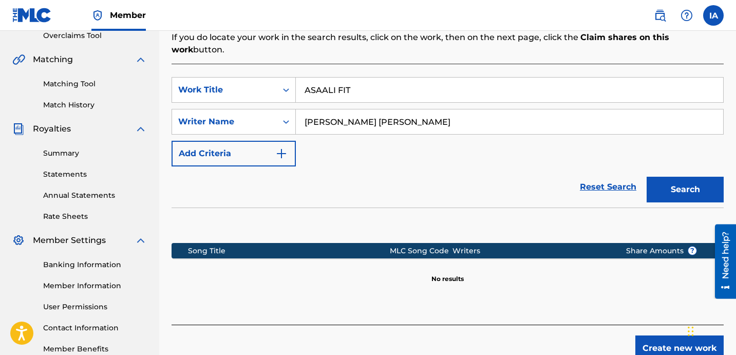
click at [432, 153] on form "SearchWithCriteria192fd4ce-4af6-40ad-8786-26a25a596317 Work Title ASAALI FIT Se…" at bounding box center [447, 142] width 552 height 130
click at [647, 335] on button "Create new work" at bounding box center [679, 348] width 88 height 26
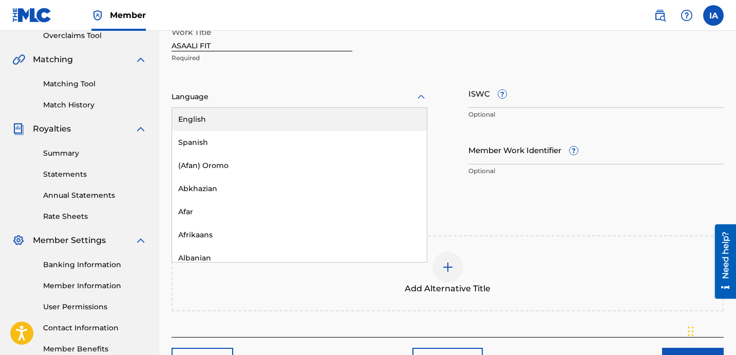
click at [322, 92] on div at bounding box center [299, 96] width 256 height 13
click at [296, 110] on div "English" at bounding box center [299, 119] width 255 height 23
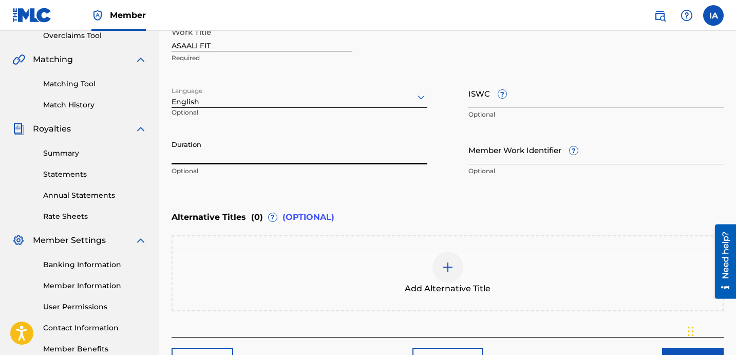
click at [225, 154] on input "Duration" at bounding box center [299, 149] width 256 height 29
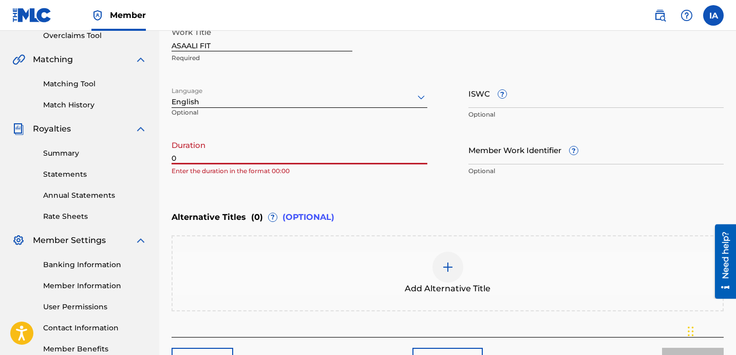
paste input "2:25"
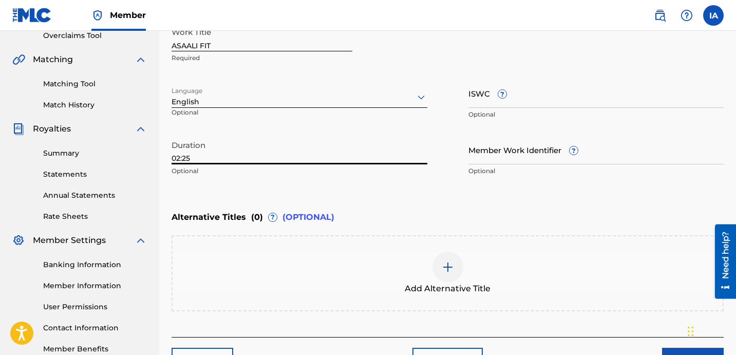
type input "02:25"
click at [457, 257] on div at bounding box center [447, 267] width 31 height 31
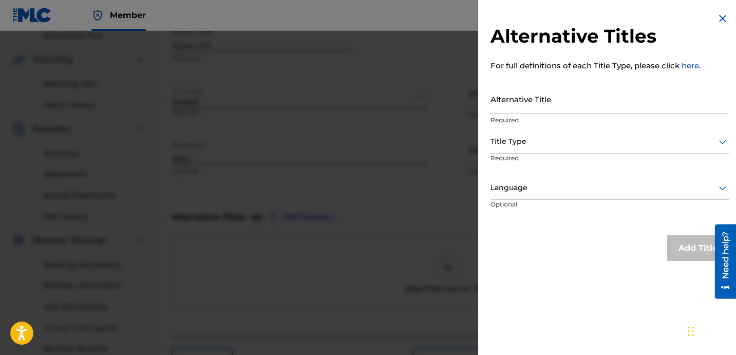
click at [565, 102] on input "Alternative Title" at bounding box center [609, 98] width 238 height 29
paste input "ASAALI FIT FEAT SPAZ AND BANKBRO323"
type input "ASAALI FIT FEAT SPAZ AND BANKBRO323"
click at [556, 154] on p "Required" at bounding box center [529, 165] width 79 height 23
click at [547, 146] on div at bounding box center [609, 141] width 238 height 13
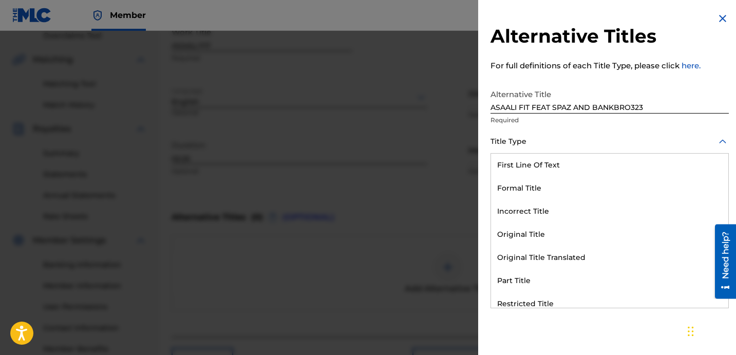
scroll to position [100, 0]
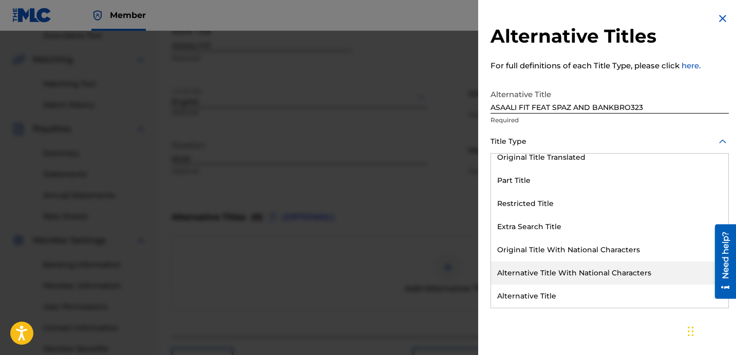
click at [574, 298] on div "Alternative Title" at bounding box center [609, 295] width 237 height 23
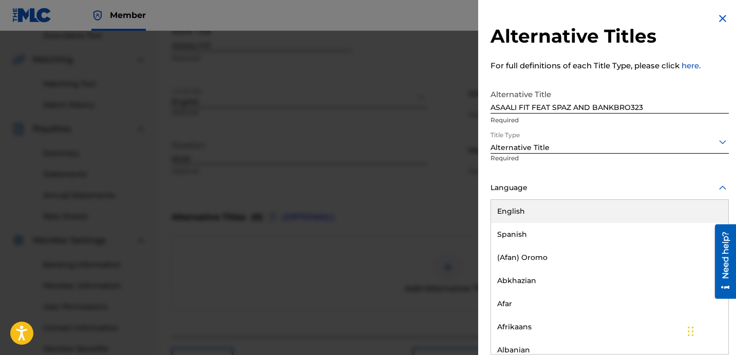
click at [549, 194] on div at bounding box center [609, 187] width 238 height 13
click at [569, 211] on div "English" at bounding box center [609, 211] width 237 height 23
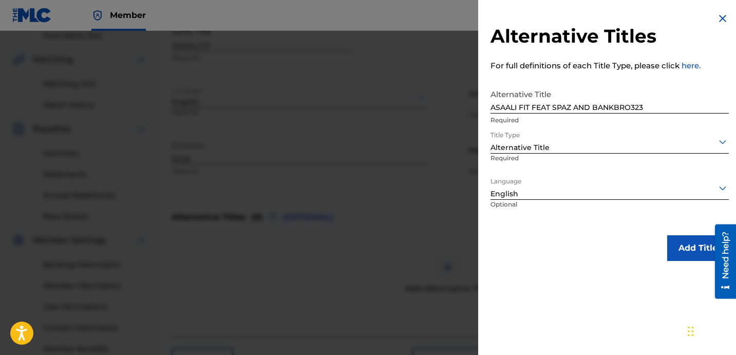
click at [667, 252] on button "Add Title" at bounding box center [698, 248] width 62 height 26
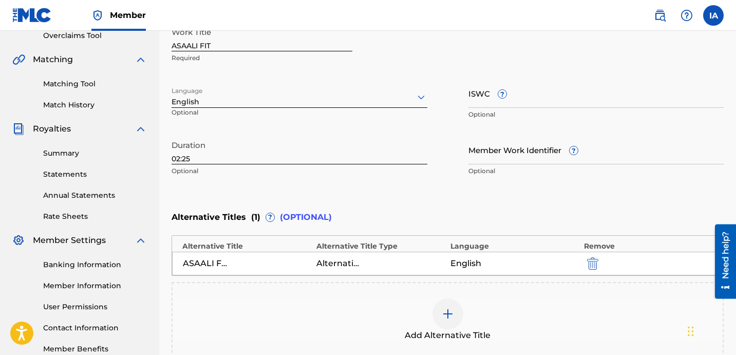
click at [541, 190] on div "Enter Work Details Enter work details for ‘ ASAALI FIT ’ below. Work Title ASAA…" at bounding box center [447, 81] width 552 height 249
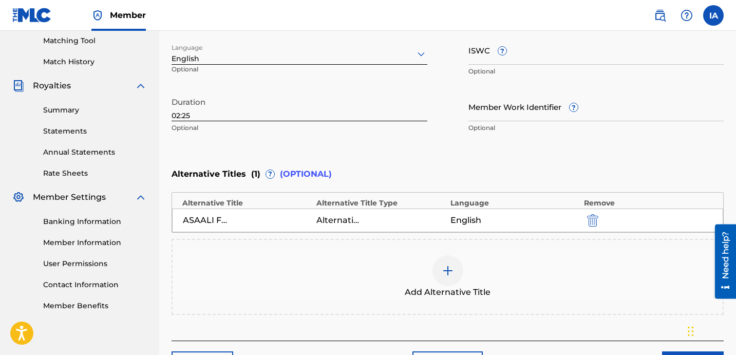
scroll to position [335, 0]
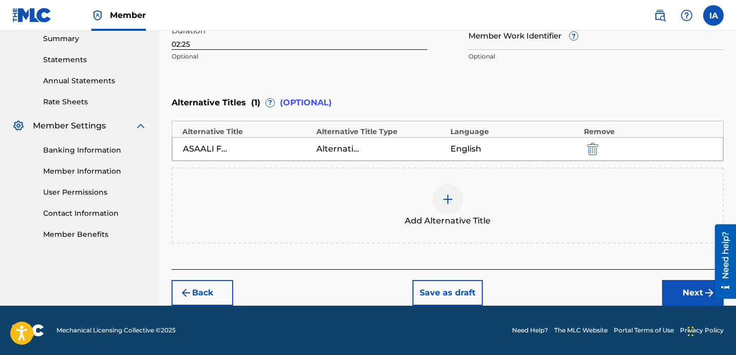
click at [681, 285] on button "Next" at bounding box center [693, 293] width 62 height 26
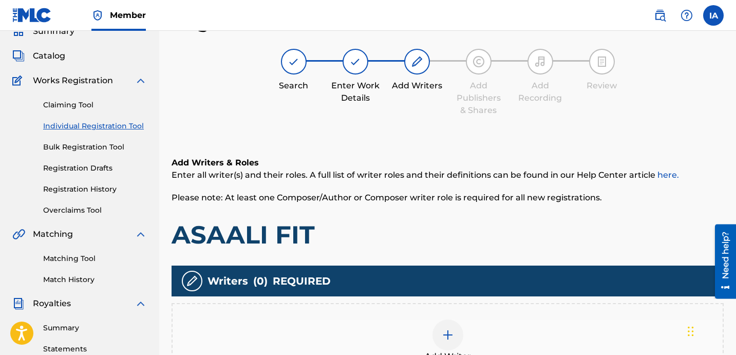
click at [496, 223] on h1 "ASAALI FIT" at bounding box center [447, 234] width 552 height 31
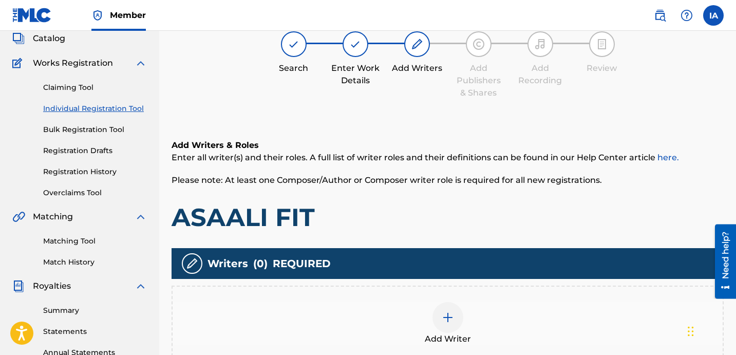
scroll to position [86, 0]
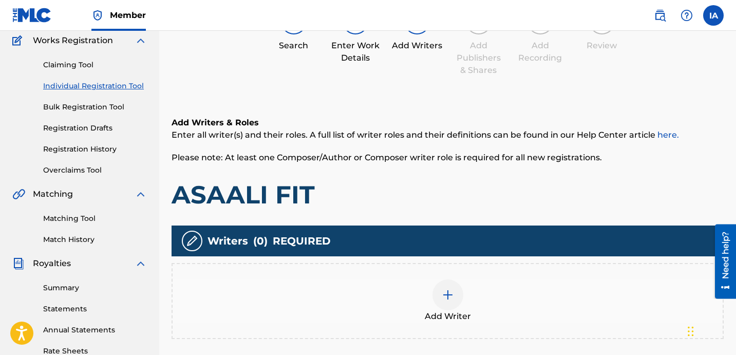
click at [471, 276] on div "Add Writer" at bounding box center [447, 301] width 552 height 76
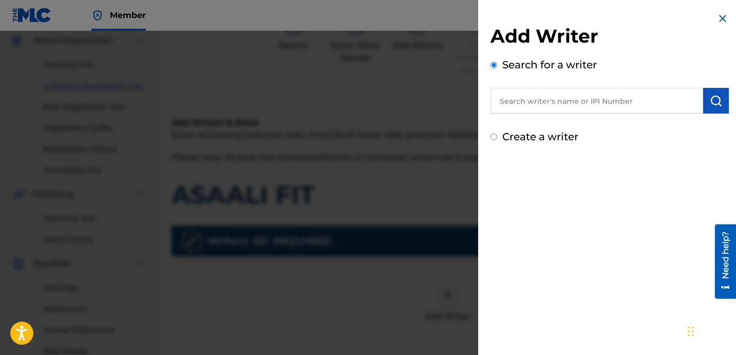
click at [589, 92] on input "text" at bounding box center [596, 101] width 213 height 26
click at [581, 104] on input "text" at bounding box center [596, 101] width 213 height 26
paste input "[PERSON_NAME] [PERSON_NAME]"
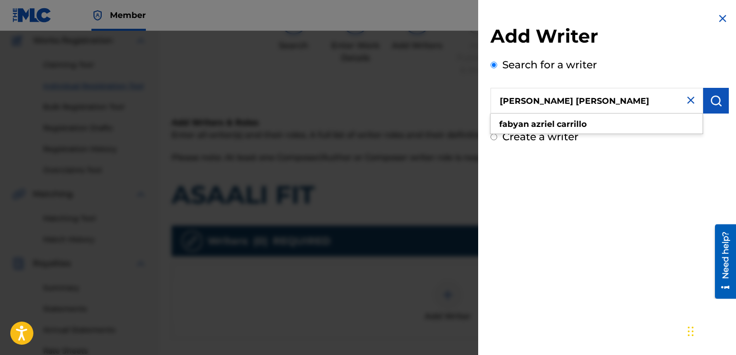
type input "[PERSON_NAME] [PERSON_NAME]"
drag, startPoint x: 709, startPoint y: 103, endPoint x: 699, endPoint y: 105, distance: 10.1
click at [710, 102] on img "submit" at bounding box center [716, 100] width 12 height 12
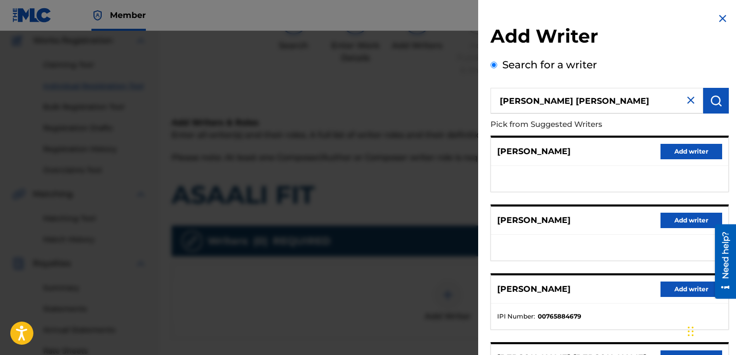
click at [571, 163] on div "[PERSON_NAME] Add writer" at bounding box center [609, 152] width 237 height 28
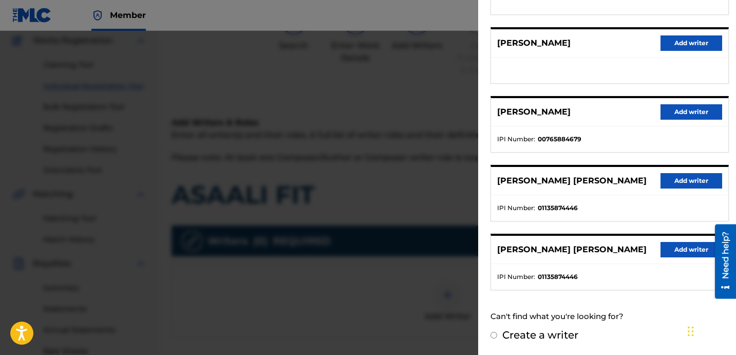
click at [676, 182] on button "Add writer" at bounding box center [691, 180] width 62 height 15
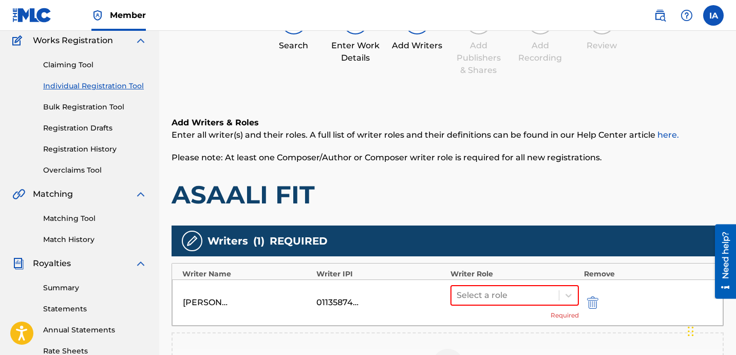
click at [517, 179] on div "Add Writers & Roles Enter all writer(s) and their roles. A full list of writer …" at bounding box center [447, 163] width 552 height 93
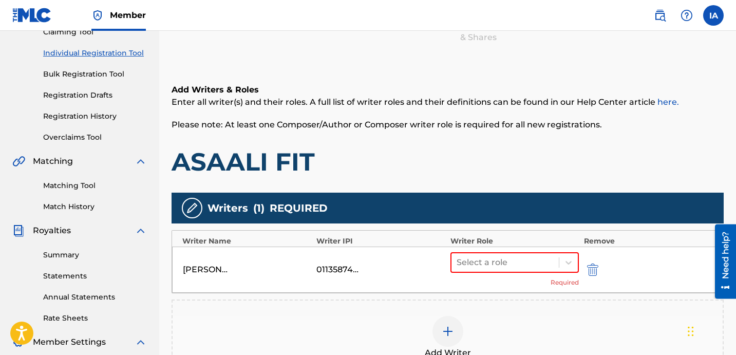
scroll to position [120, 0]
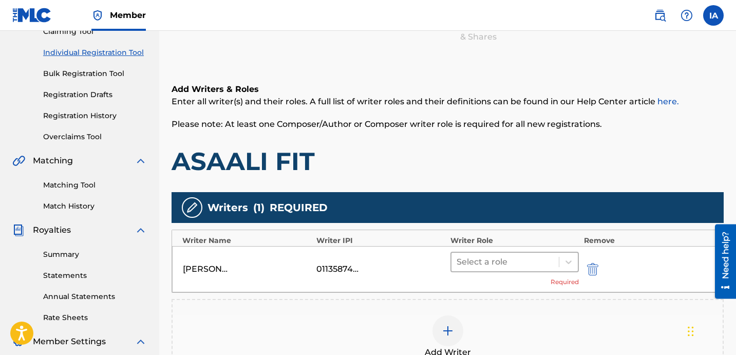
click at [527, 256] on div at bounding box center [504, 262] width 97 height 14
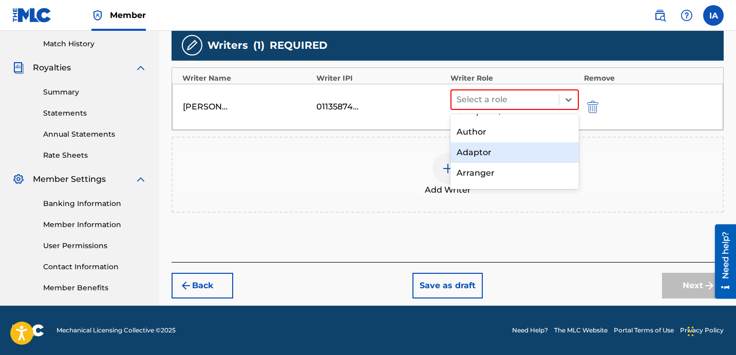
scroll to position [33, 0]
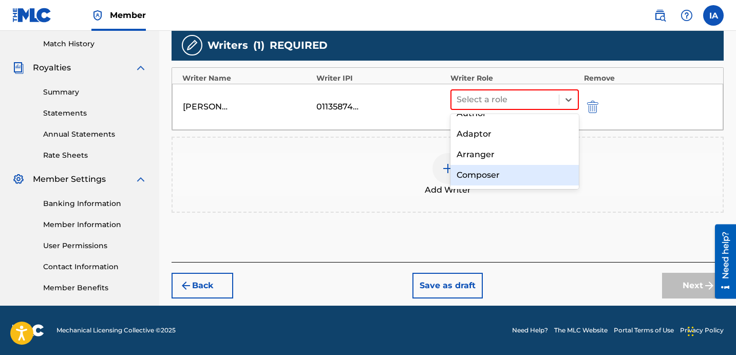
click at [525, 170] on div "Composer" at bounding box center [514, 175] width 128 height 21
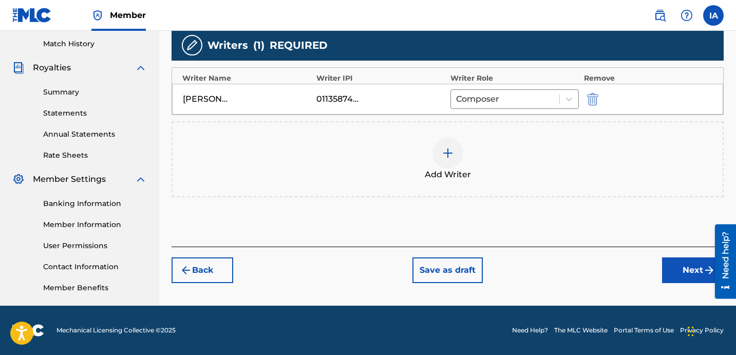
click at [574, 233] on div "Add Writers & Roles Enter all writer(s) and their roles. A full list of writer …" at bounding box center [447, 71] width 552 height 350
click at [694, 273] on button "Next" at bounding box center [693, 270] width 62 height 26
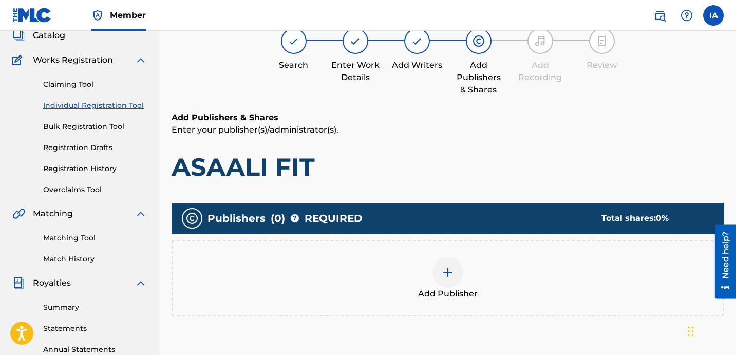
scroll to position [46, 0]
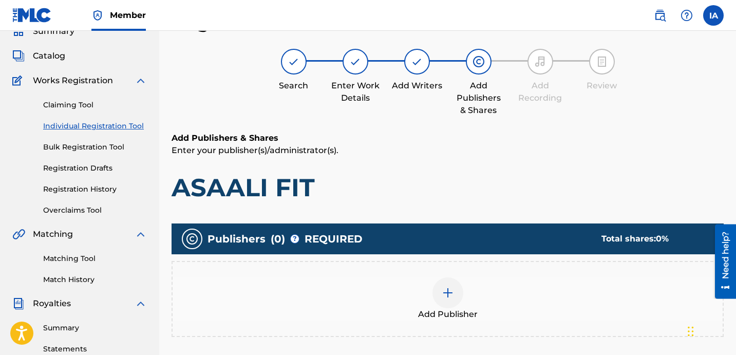
click at [464, 301] on div "Add Publisher" at bounding box center [448, 298] width 550 height 43
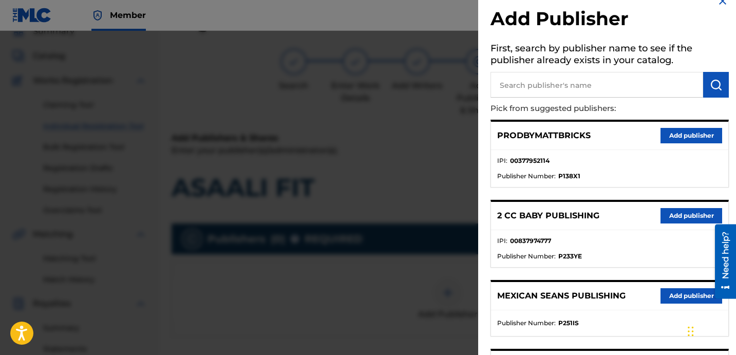
scroll to position [36, 0]
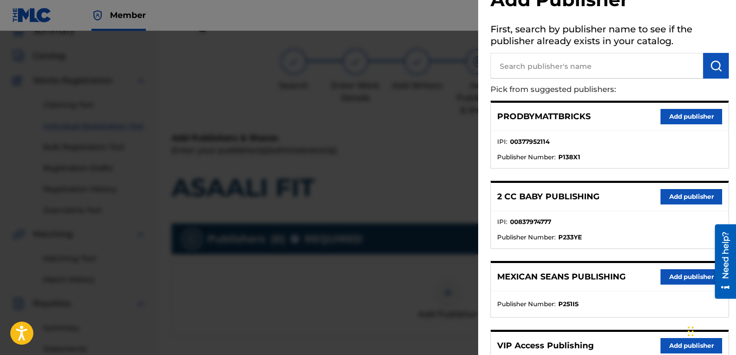
click at [562, 69] on input "text" at bounding box center [596, 66] width 213 height 26
paste input "FARIEL"
type input "FARIEL"
click at [716, 61] on img "submit" at bounding box center [716, 66] width 12 height 12
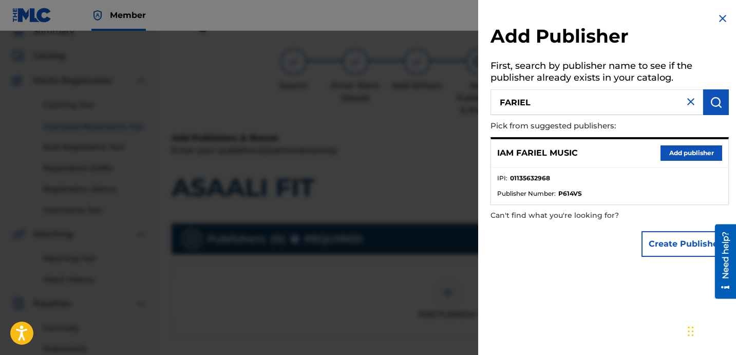
click at [679, 150] on button "Add publisher" at bounding box center [691, 152] width 62 height 15
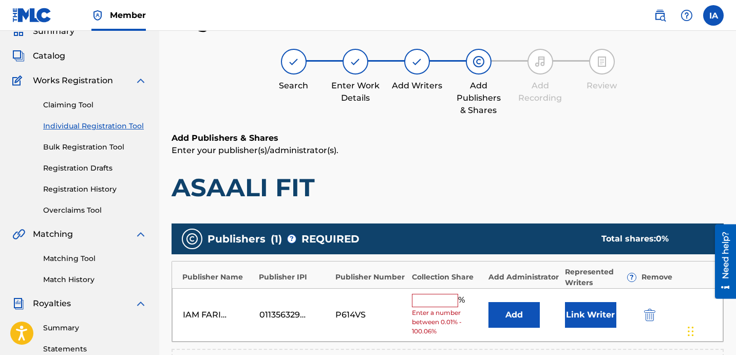
click at [459, 130] on div "Register Work Search Enter Work Details Add Writers Add Publishers & Shares Add…" at bounding box center [447, 275] width 552 height 531
click at [444, 296] on input "text" at bounding box center [435, 300] width 46 height 13
type input "50"
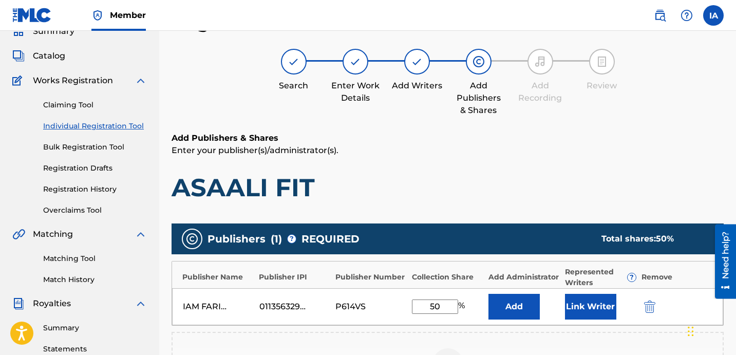
click at [505, 307] on button "Add" at bounding box center [513, 307] width 51 height 26
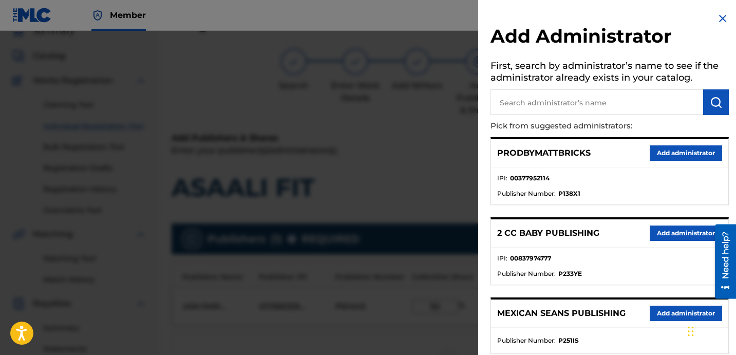
click at [599, 182] on li "IPI : 00377952114" at bounding box center [609, 181] width 225 height 15
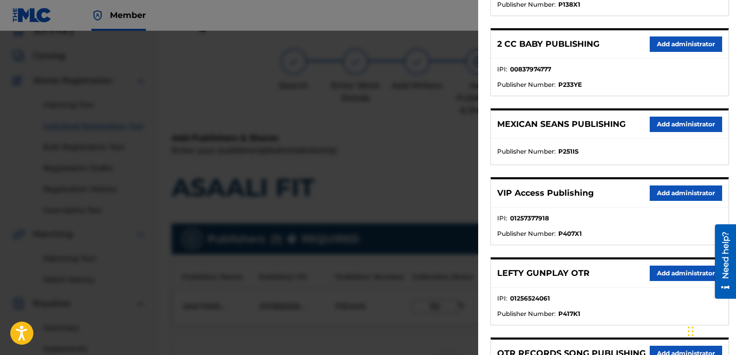
scroll to position [189, 0]
click at [675, 186] on button "Add administrator" at bounding box center [686, 192] width 72 height 15
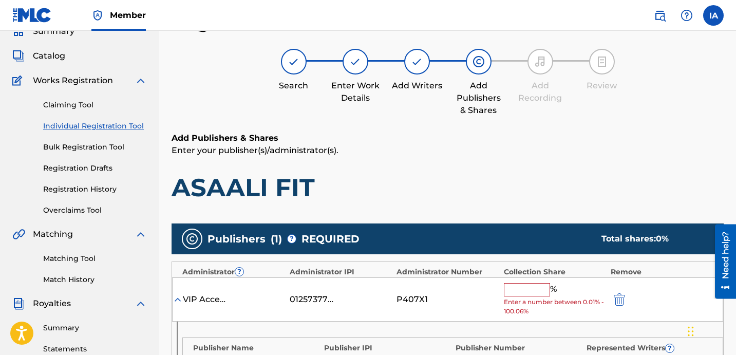
click at [538, 295] on input "text" at bounding box center [527, 289] width 46 height 13
type input "50"
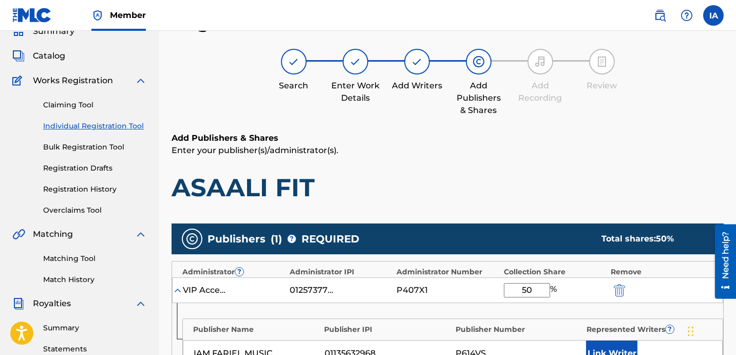
click at [502, 158] on div "Add Publishers & Shares Enter your publisher(s)/administrator(s). ASAALI FIT" at bounding box center [447, 167] width 552 height 71
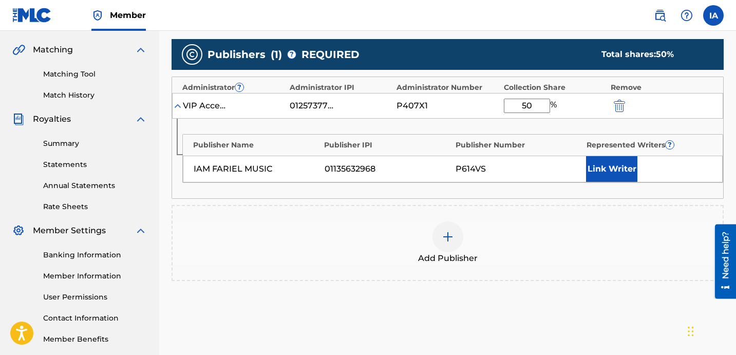
click at [620, 170] on button "Link Writer" at bounding box center [611, 169] width 51 height 26
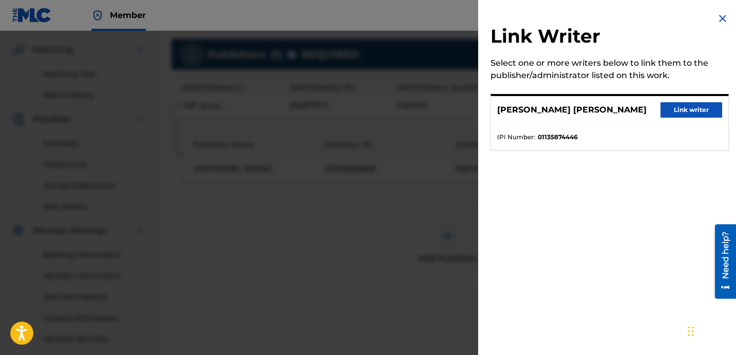
click at [571, 121] on div "[PERSON_NAME] [PERSON_NAME] Link writer" at bounding box center [609, 110] width 237 height 28
click at [681, 112] on button "Link writer" at bounding box center [691, 109] width 62 height 15
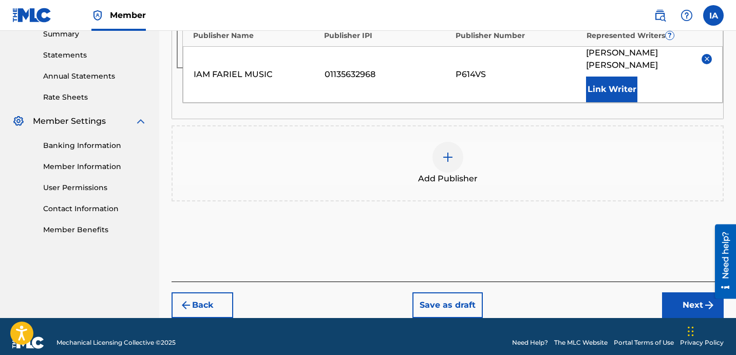
click at [668, 292] on button "Next" at bounding box center [693, 305] width 62 height 26
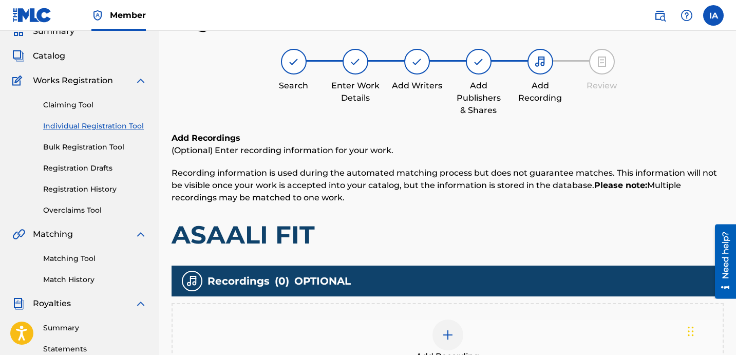
click at [509, 215] on div "Add Recordings (Optional) Enter recording information for your work. Recording …" at bounding box center [447, 191] width 552 height 118
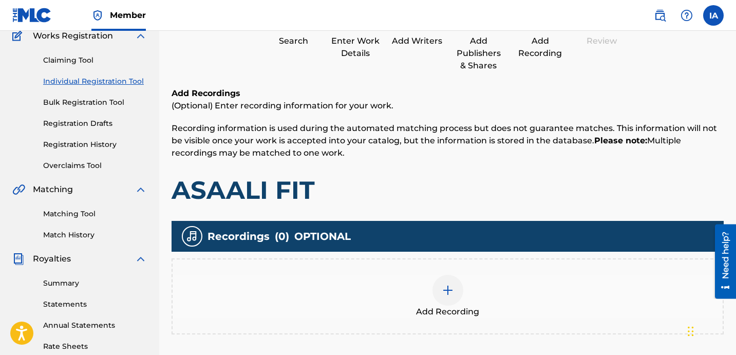
scroll to position [197, 0]
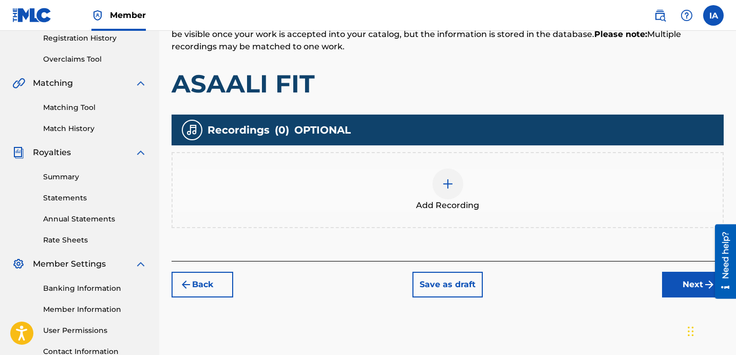
click at [483, 175] on div "Add Recording" at bounding box center [448, 189] width 550 height 43
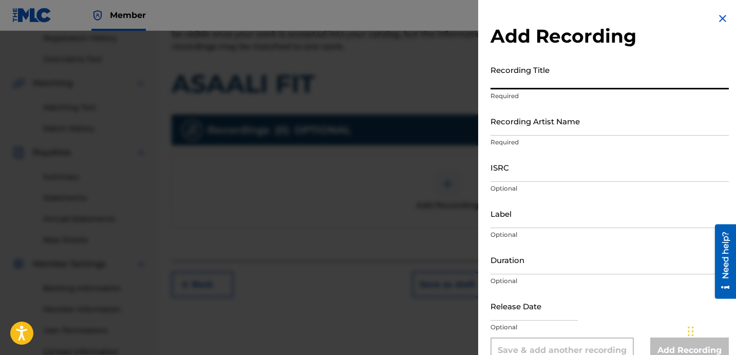
click at [559, 85] on input "Recording Title" at bounding box center [609, 74] width 238 height 29
click at [537, 83] on input "Recording Title" at bounding box center [609, 74] width 238 height 29
paste input "ASAALI FIT"
type input "ASAALI FIT"
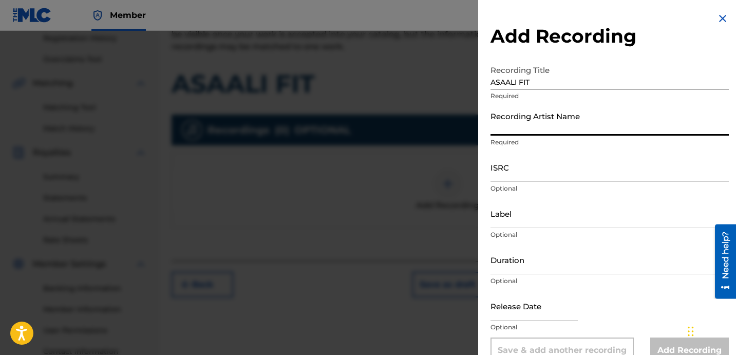
click at [573, 111] on input "Recording Artist Name" at bounding box center [609, 120] width 238 height 29
click at [563, 129] on input "Recording Artist Name" at bounding box center [609, 120] width 238 height 29
paste input "IAMFARIEL"
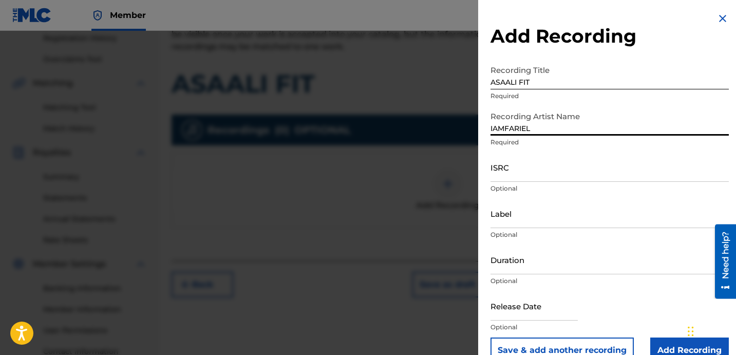
type input "IAMFARIEL"
click at [591, 159] on input "ISRC" at bounding box center [609, 167] width 238 height 29
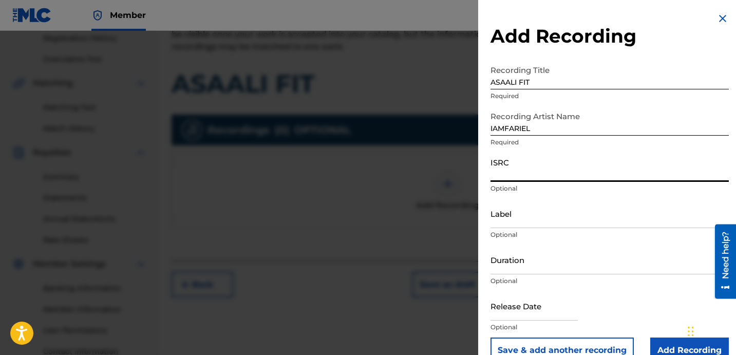
paste input "QZDA62435297"
type input "QZDA62435297"
click at [556, 220] on input "Label" at bounding box center [609, 213] width 238 height 29
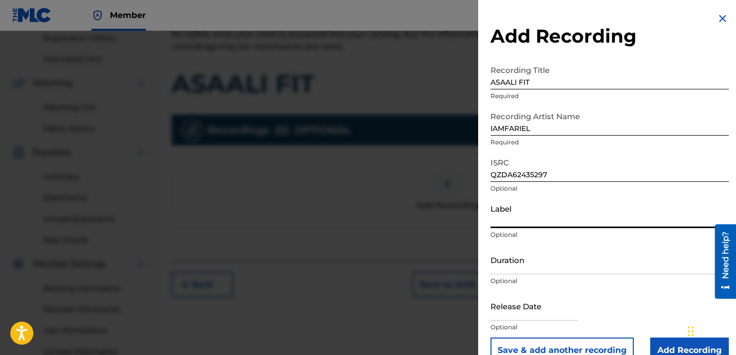
click at [522, 222] on input "Label" at bounding box center [609, 213] width 238 height 29
paste input "1779507 RECORDS DK"
type input "1779507 RECORDS DK"
click at [535, 275] on div "Duration Optional" at bounding box center [609, 268] width 238 height 46
click at [523, 258] on input "Duration" at bounding box center [609, 259] width 238 height 29
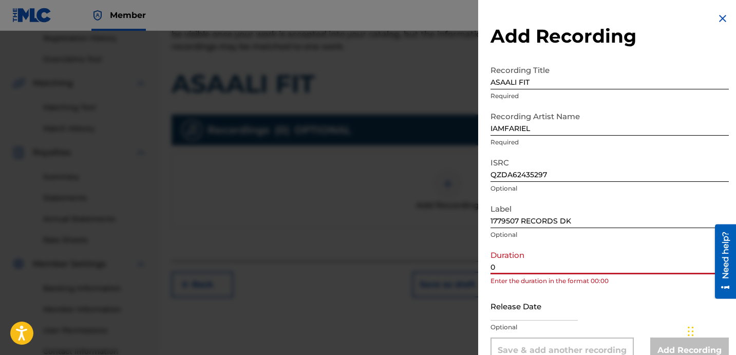
paste input "2:25"
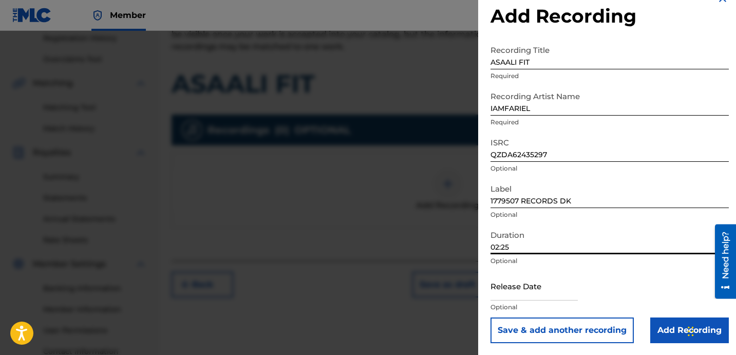
scroll to position [21, 0]
type input "02:25"
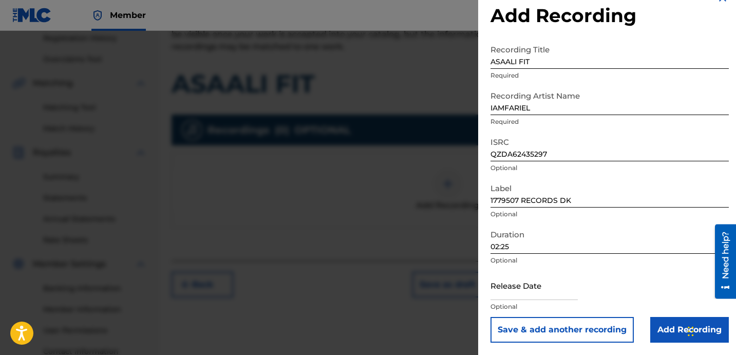
click at [660, 319] on input "Add Recording" at bounding box center [689, 330] width 79 height 26
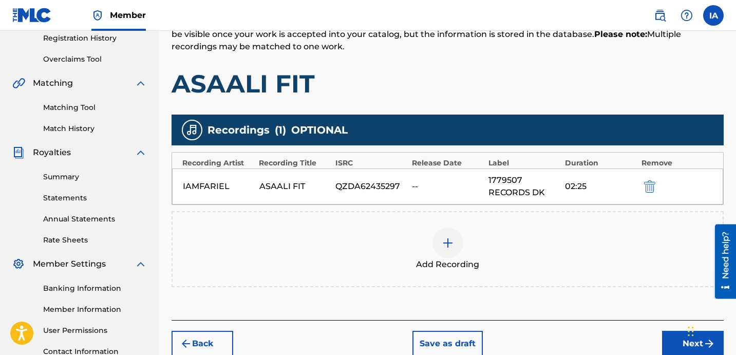
click at [421, 80] on h1 "ASAALI FIT" at bounding box center [447, 83] width 552 height 31
click at [670, 341] on button "Next" at bounding box center [693, 344] width 62 height 26
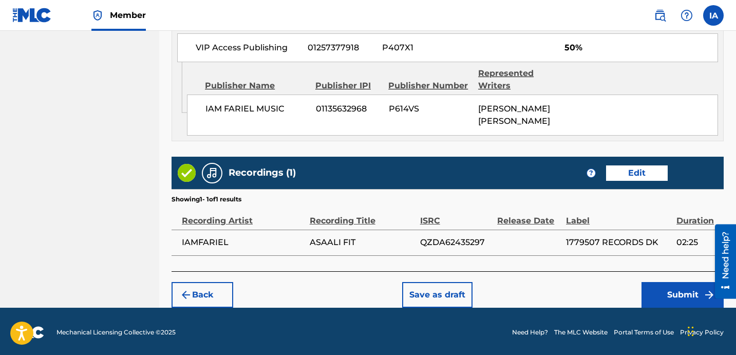
scroll to position [651, 0]
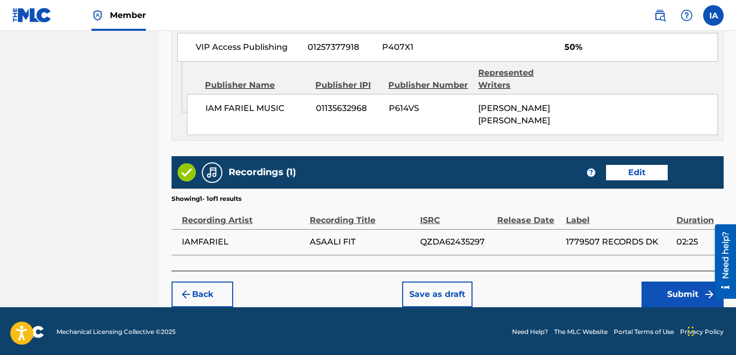
click at [658, 291] on button "Submit" at bounding box center [682, 294] width 82 height 26
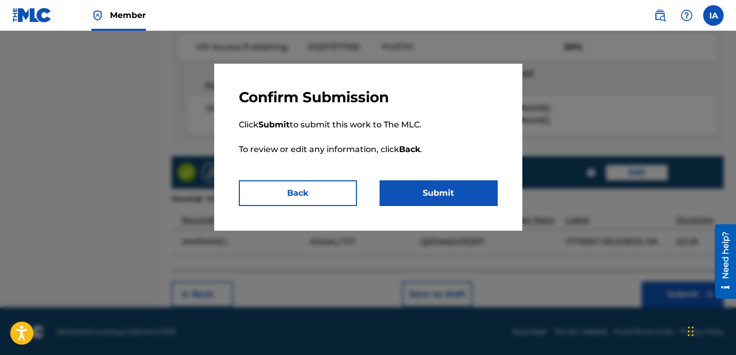
click at [442, 201] on button "Submit" at bounding box center [438, 193] width 118 height 26
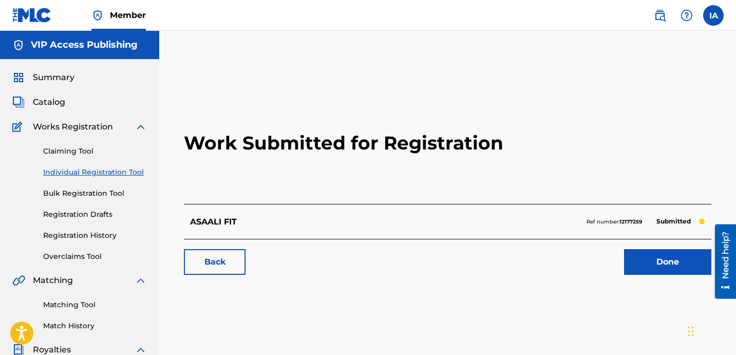
click at [307, 198] on h2 "Work Submitted for Registration" at bounding box center [447, 143] width 527 height 122
click at [102, 169] on link "Individual Registration Tool" at bounding box center [95, 172] width 104 height 11
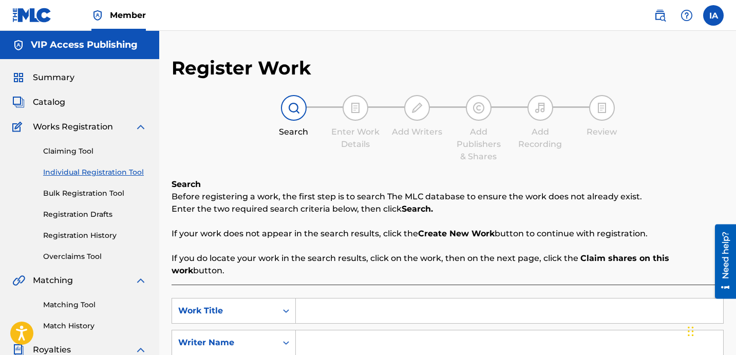
drag, startPoint x: 436, startPoint y: 302, endPoint x: 441, endPoint y: 279, distance: 24.1
click at [434, 303] on input "Search Form" at bounding box center [509, 310] width 427 height 25
paste input "BAD HABBITS"
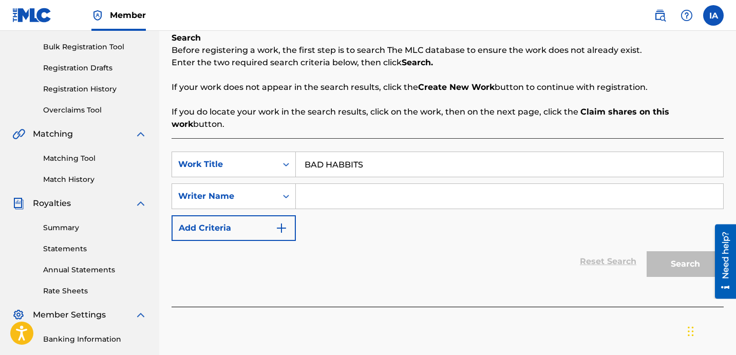
scroll to position [223, 0]
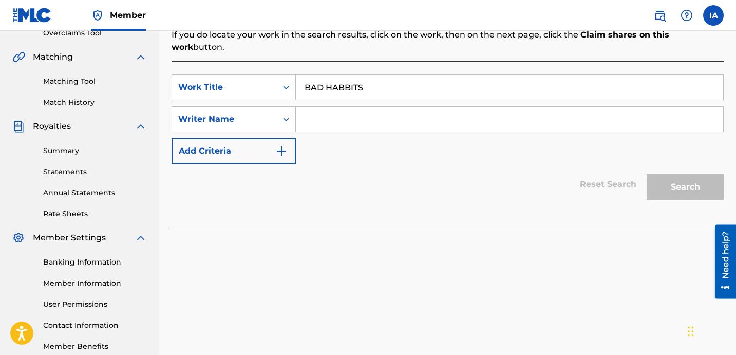
type input "BAD HABBITS"
click at [472, 107] on input "Search Form" at bounding box center [509, 119] width 427 height 25
click at [413, 110] on input "Search Form" at bounding box center [509, 119] width 427 height 25
click at [488, 113] on input "Search Form" at bounding box center [509, 119] width 427 height 25
paste input "[PERSON_NAME] [PERSON_NAME]"
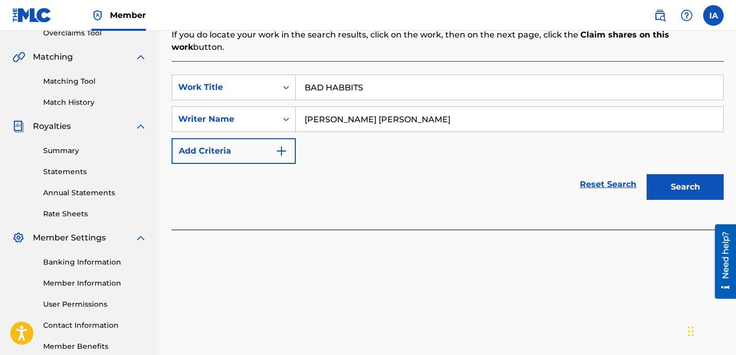
type input "[PERSON_NAME] [PERSON_NAME]"
click at [693, 183] on button "Search" at bounding box center [684, 187] width 77 height 26
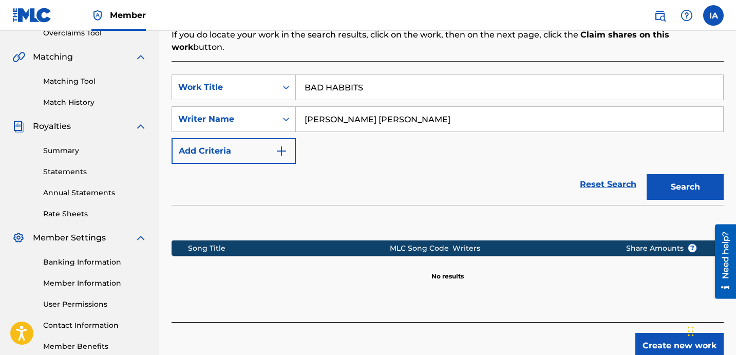
click at [648, 333] on button "Create new work" at bounding box center [679, 346] width 88 height 26
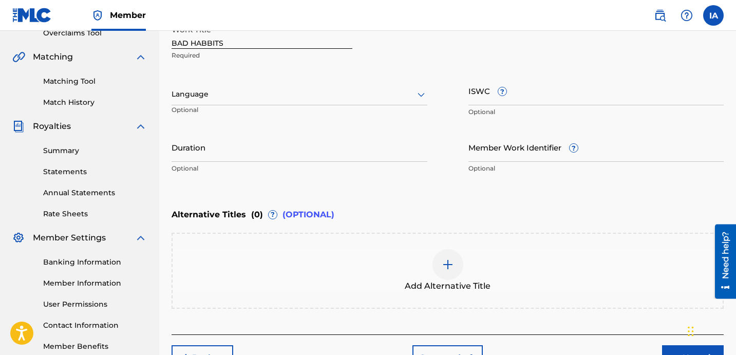
click at [396, 174] on div "Duration Optional" at bounding box center [299, 155] width 256 height 46
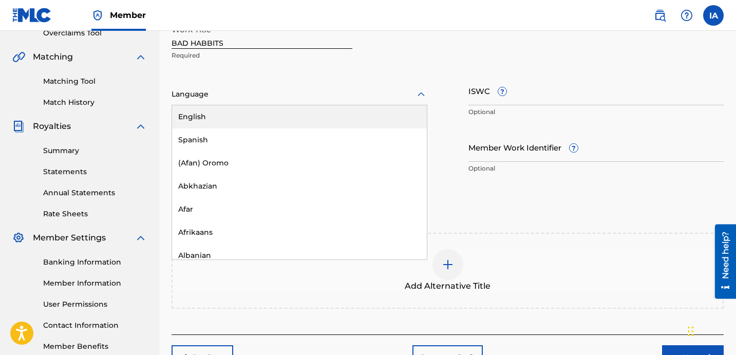
click at [358, 93] on div at bounding box center [299, 94] width 256 height 13
click at [360, 118] on div "English" at bounding box center [299, 116] width 255 height 23
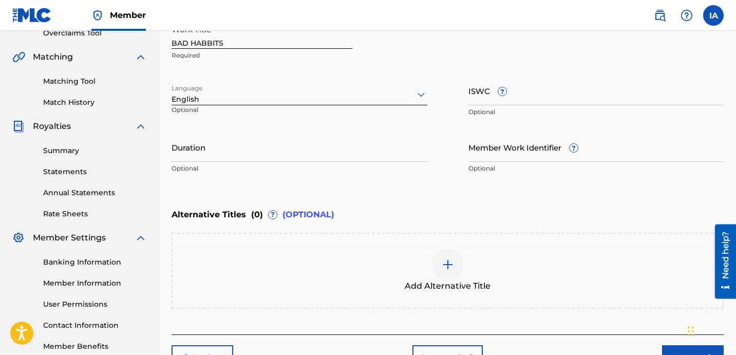
click at [321, 151] on input "Duration" at bounding box center [299, 146] width 256 height 29
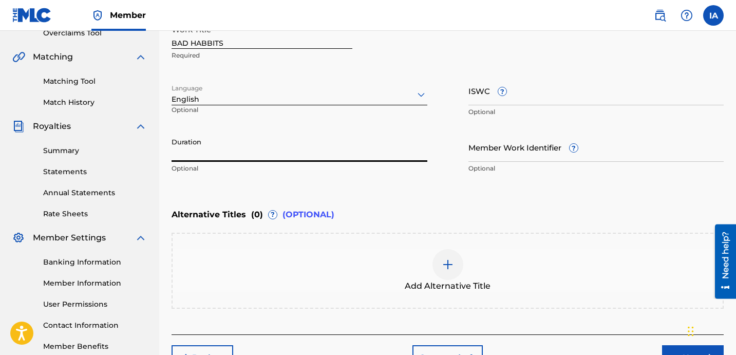
click at [314, 156] on input "Duration" at bounding box center [299, 146] width 256 height 29
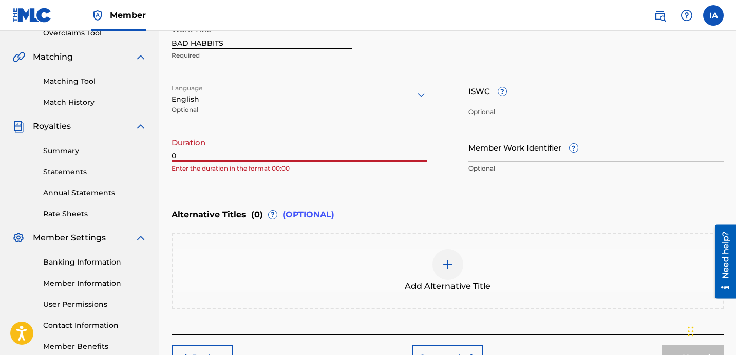
paste input "2:04"
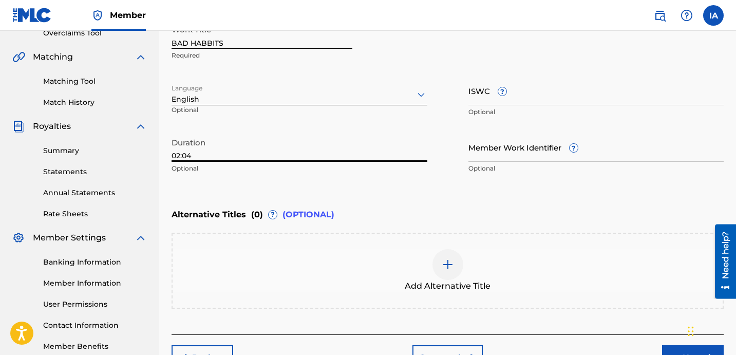
type input "02:04"
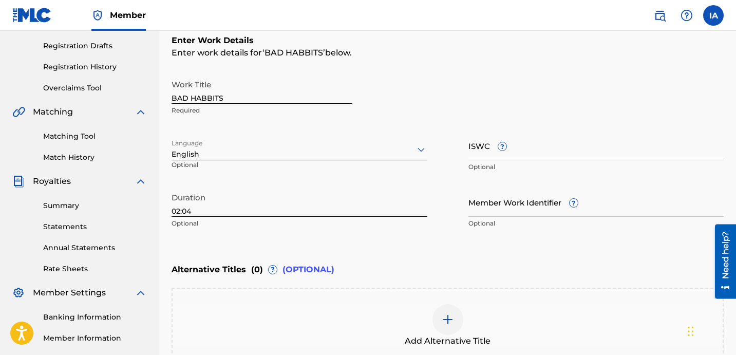
scroll to position [288, 0]
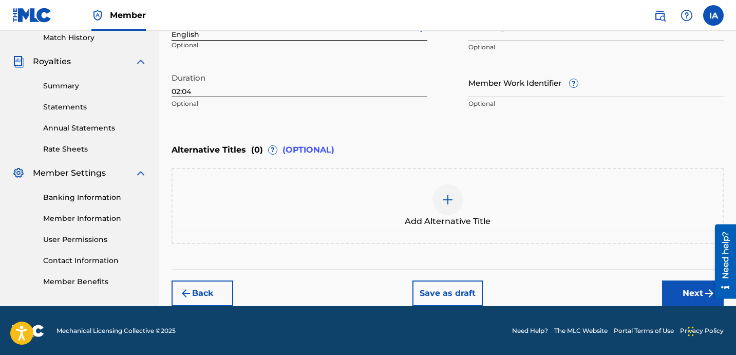
click at [354, 122] on div "Enter Work Details Enter work details for ‘ BAD HABBITS ’ below. Work Title BAD…" at bounding box center [447, 79] width 552 height 379
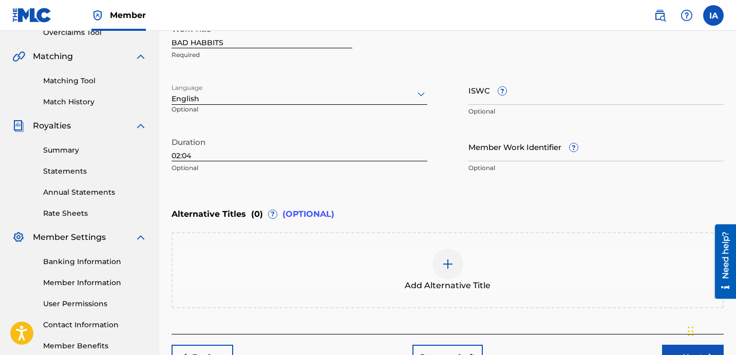
scroll to position [208, 0]
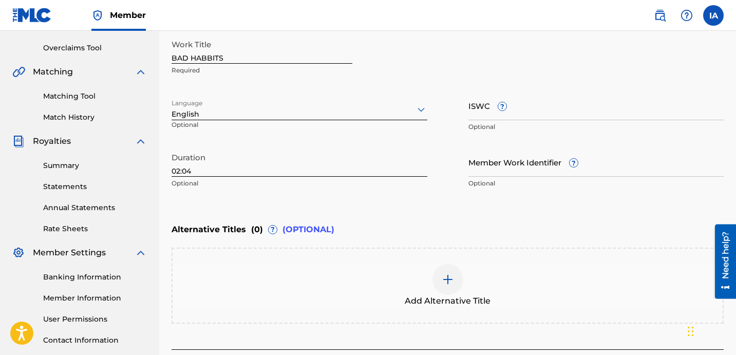
click at [479, 285] on div "Add Alternative Title" at bounding box center [448, 285] width 550 height 43
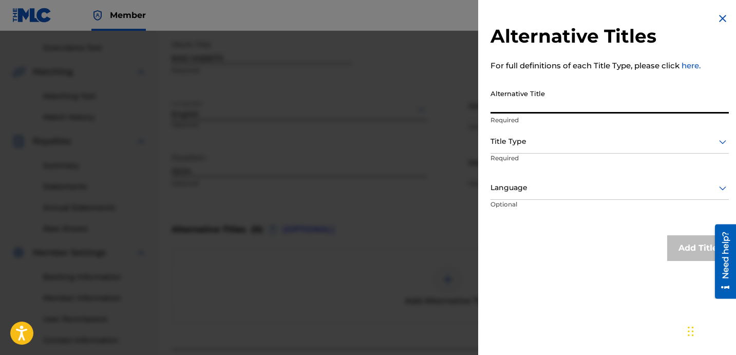
click at [538, 103] on input "Alternative Title" at bounding box center [609, 98] width 238 height 29
paste input "BAD HABBITS FEAT [PERSON_NAME]"
type input "BAD HABBITS FEAT [PERSON_NAME]"
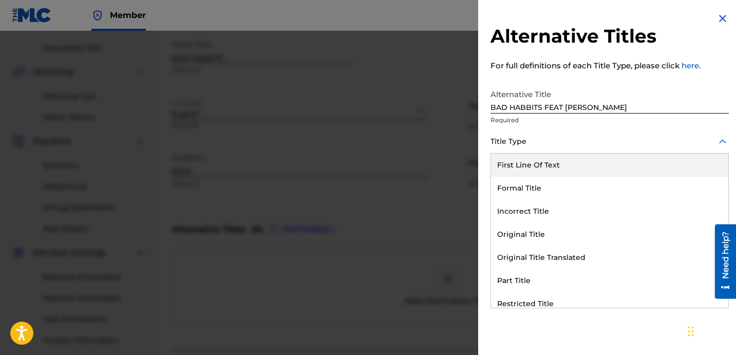
click at [578, 138] on div at bounding box center [609, 141] width 238 height 13
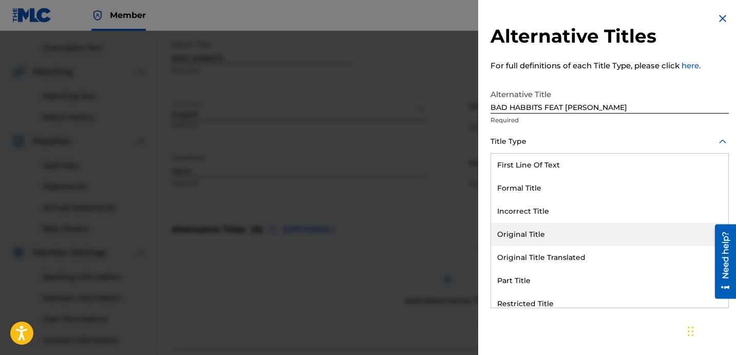
scroll to position [100, 0]
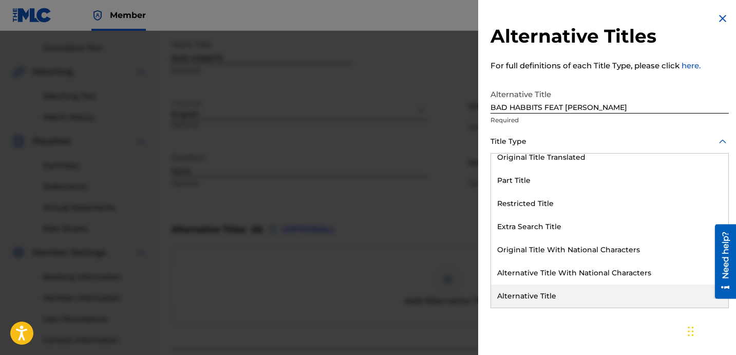
click at [558, 300] on div "Alternative Title" at bounding box center [609, 295] width 237 height 23
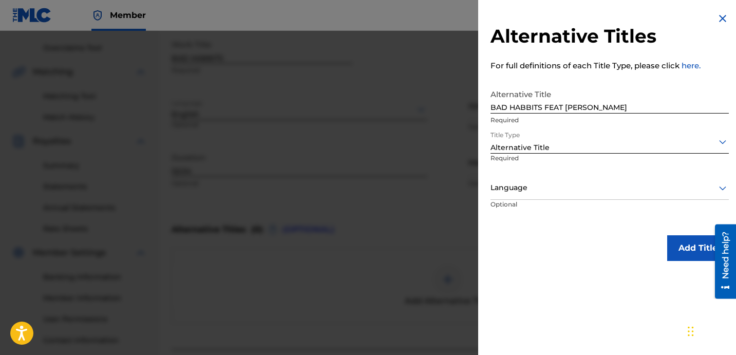
click at [533, 195] on div "Language" at bounding box center [609, 188] width 238 height 23
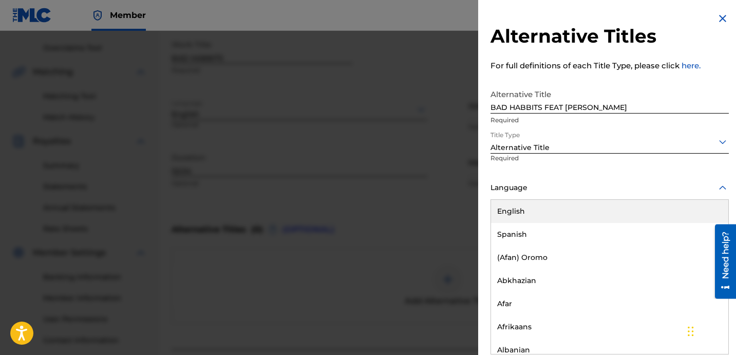
click at [551, 211] on div "English" at bounding box center [609, 211] width 237 height 23
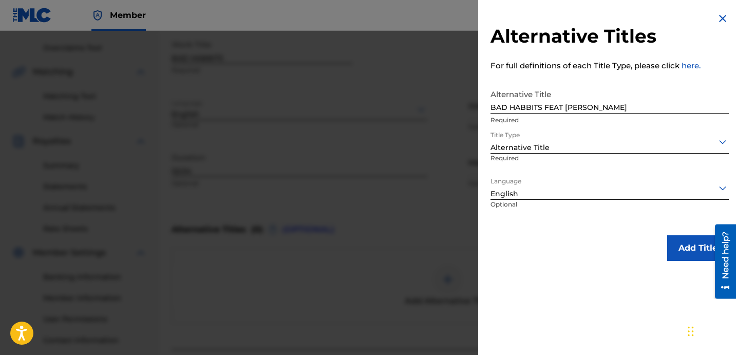
click at [677, 250] on button "Add Title" at bounding box center [698, 248] width 62 height 26
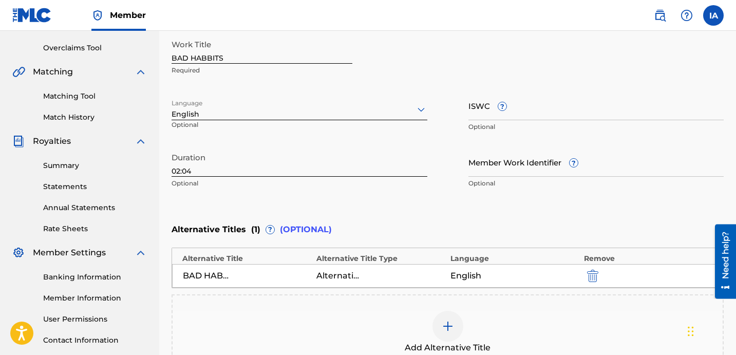
click at [511, 200] on div "Enter Work Details Enter work details for ‘ BAD HABBITS ’ below. Work Title BAD…" at bounding box center [447, 94] width 552 height 249
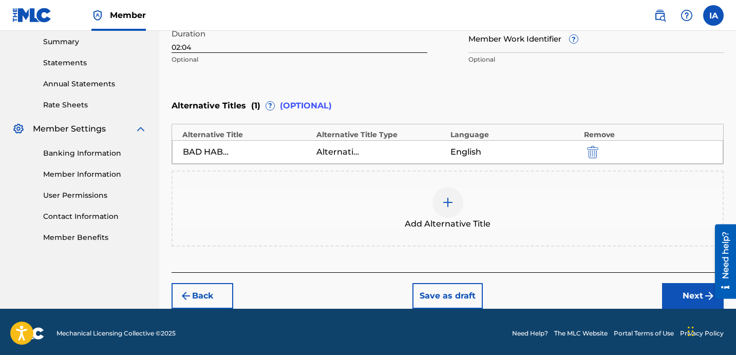
scroll to position [335, 0]
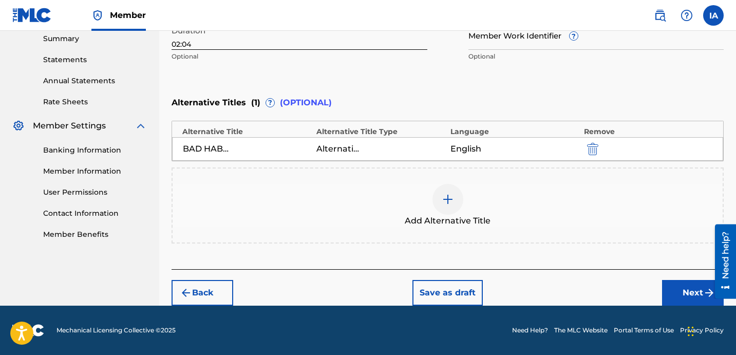
click at [690, 300] on button "Next" at bounding box center [693, 293] width 62 height 26
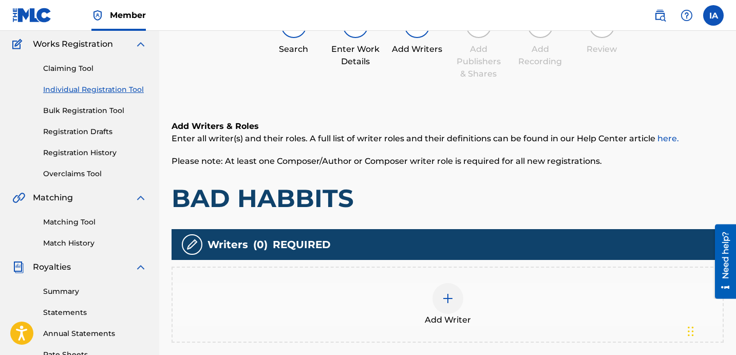
scroll to position [46, 0]
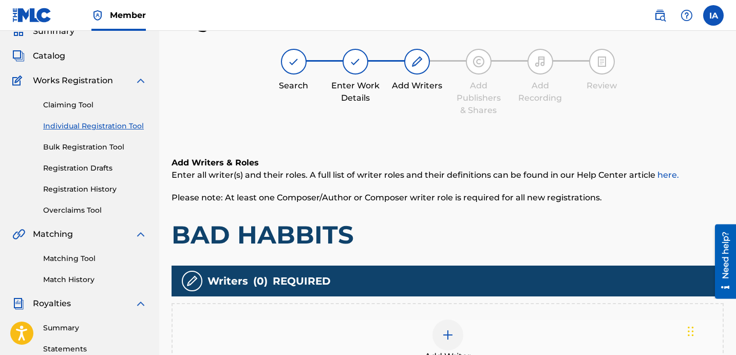
click at [468, 234] on h1 "BAD HABBITS" at bounding box center [447, 234] width 552 height 31
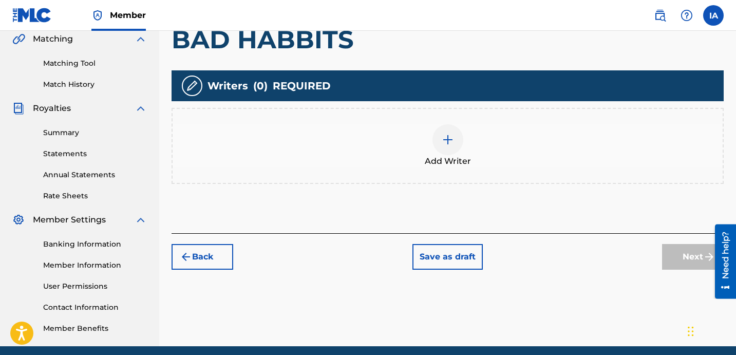
click at [429, 134] on div "Add Writer" at bounding box center [448, 145] width 550 height 43
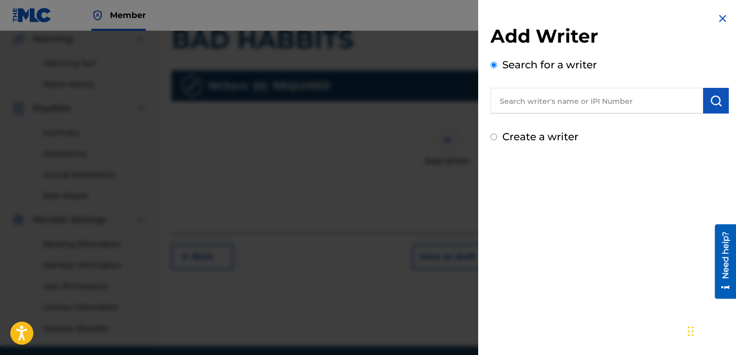
click at [570, 104] on input "text" at bounding box center [596, 101] width 213 height 26
click at [581, 98] on input "text" at bounding box center [596, 101] width 213 height 26
paste input "[PERSON_NAME] [PERSON_NAME]"
type input "[PERSON_NAME] [PERSON_NAME]"
click at [713, 103] on img "submit" at bounding box center [716, 100] width 12 height 12
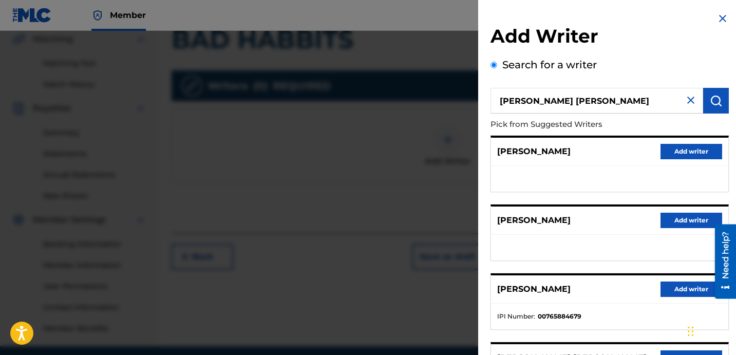
click at [593, 179] on ul at bounding box center [609, 179] width 237 height 26
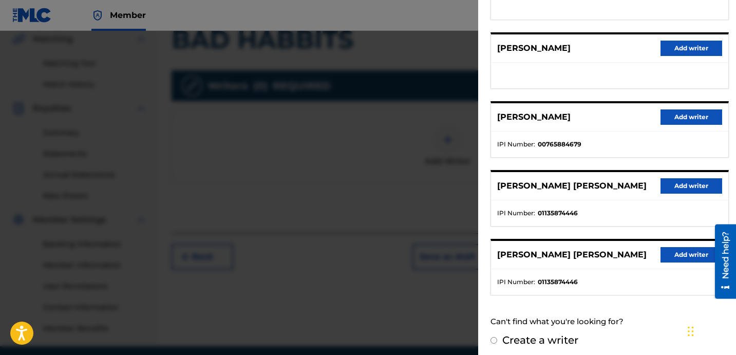
scroll to position [177, 0]
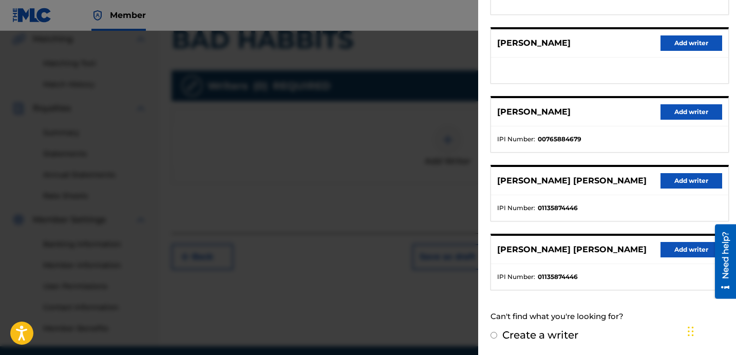
click at [668, 179] on button "Add writer" at bounding box center [691, 180] width 62 height 15
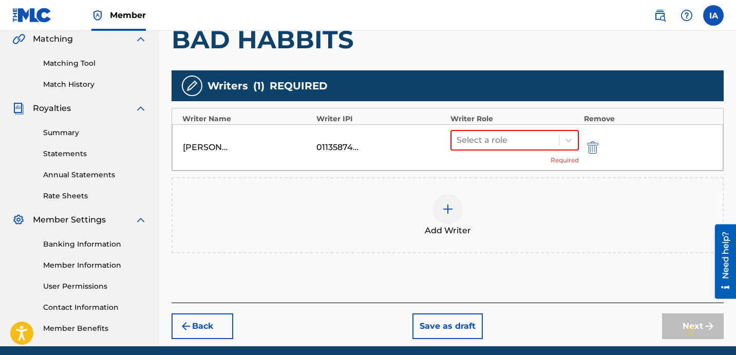
click at [488, 126] on div "[PERSON_NAME] [PERSON_NAME] 01135874446 Select a role Required" at bounding box center [447, 147] width 551 height 46
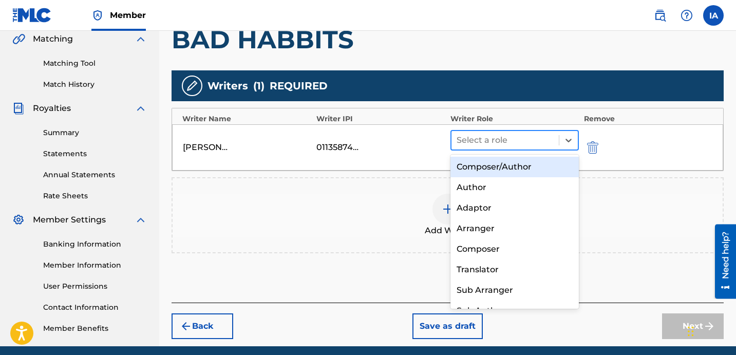
click at [527, 146] on div at bounding box center [504, 140] width 97 height 14
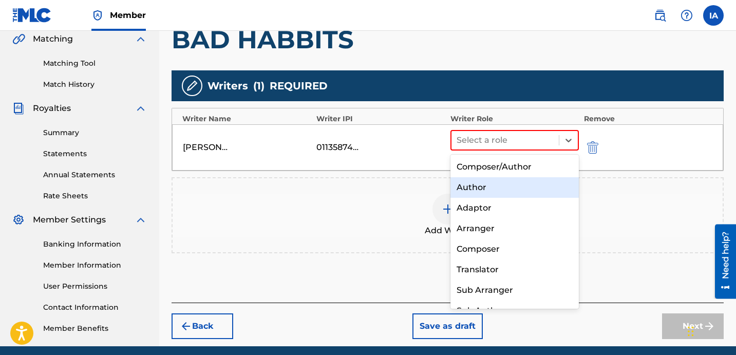
click at [515, 181] on div "Author" at bounding box center [514, 187] width 128 height 21
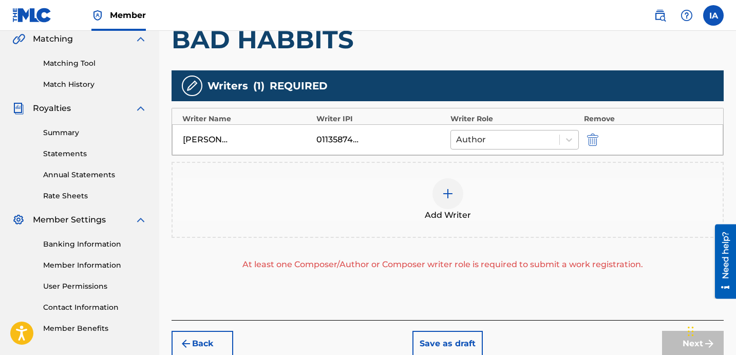
click at [500, 138] on div at bounding box center [505, 139] width 98 height 14
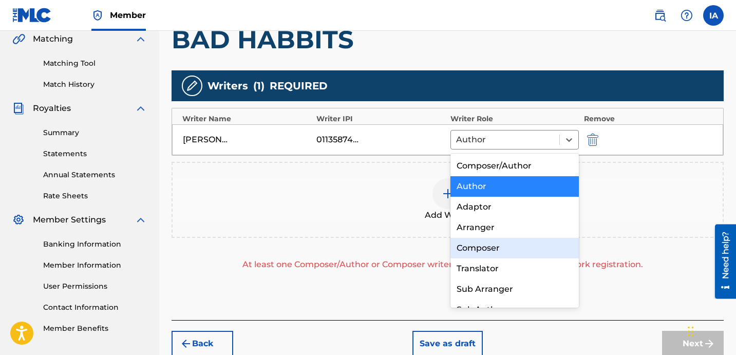
click at [489, 246] on div "Composer" at bounding box center [514, 248] width 128 height 21
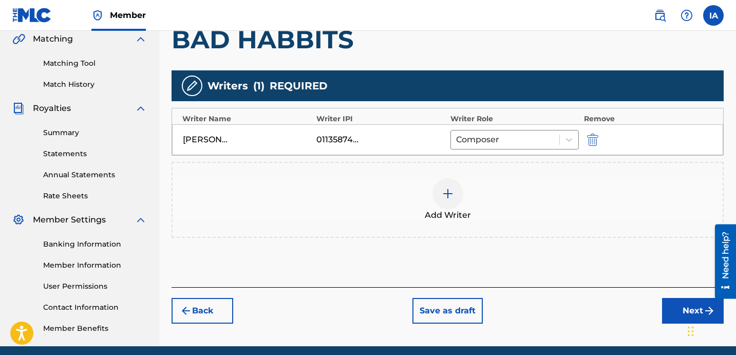
click at [483, 226] on div "Add Writer" at bounding box center [447, 200] width 552 height 76
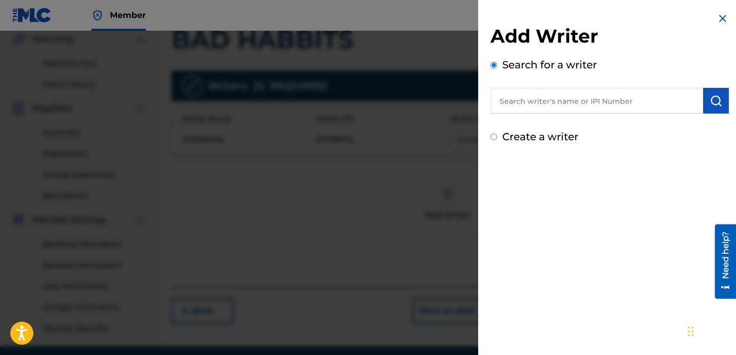
click at [714, 27] on h2 "Add Writer" at bounding box center [609, 38] width 238 height 26
click at [716, 23] on img at bounding box center [722, 18] width 12 height 12
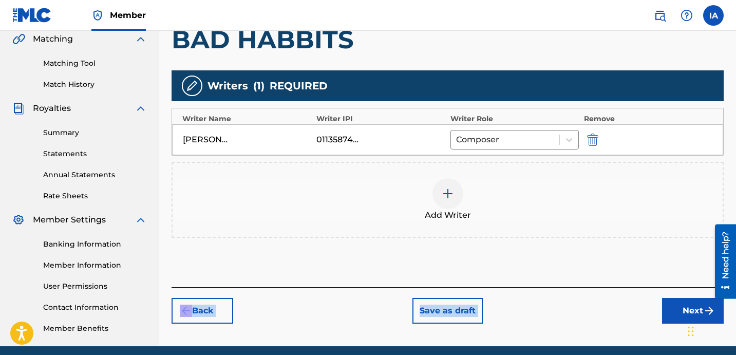
click at [688, 218] on div "Register Work Search Enter Work Details Add Writers Add Publishers & Shares Add…" at bounding box center [447, 69] width 552 height 508
click at [648, 283] on div "Add Writers & Roles Enter all writer(s) and their roles. A full list of writer …" at bounding box center [447, 112] width 552 height 350
click at [680, 309] on button "Next" at bounding box center [693, 311] width 62 height 26
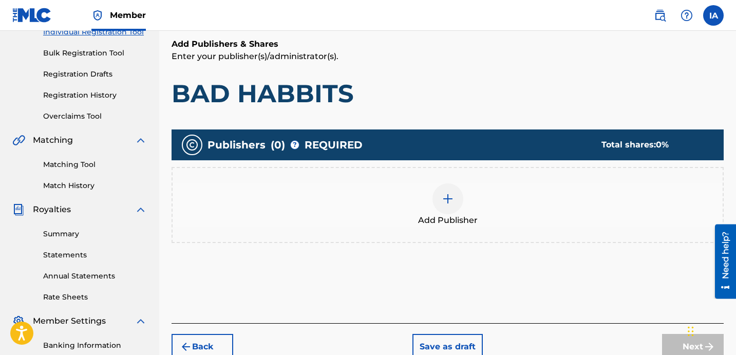
scroll to position [46, 0]
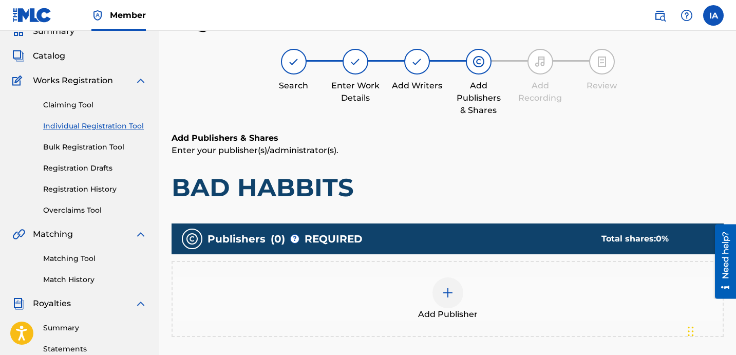
click at [457, 288] on div at bounding box center [447, 292] width 31 height 31
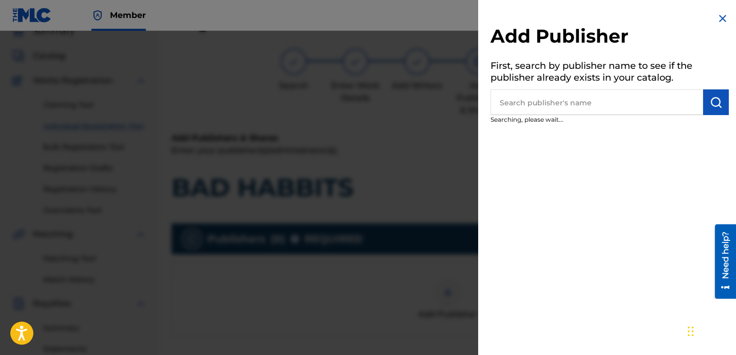
click at [548, 101] on input "text" at bounding box center [596, 102] width 213 height 26
type input "FARIEL"
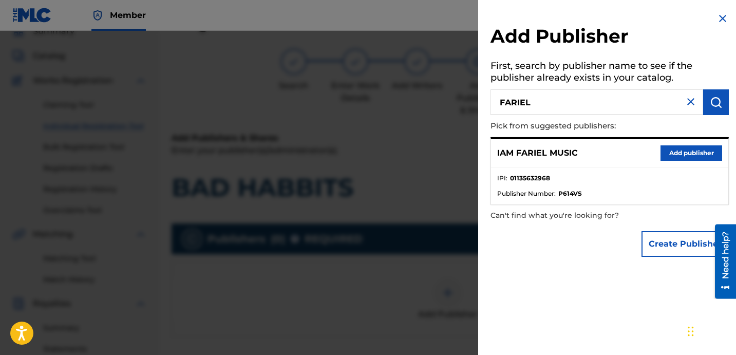
drag, startPoint x: 694, startPoint y: 152, endPoint x: 657, endPoint y: 174, distance: 43.1
click at [694, 152] on button "Add publisher" at bounding box center [691, 152] width 62 height 15
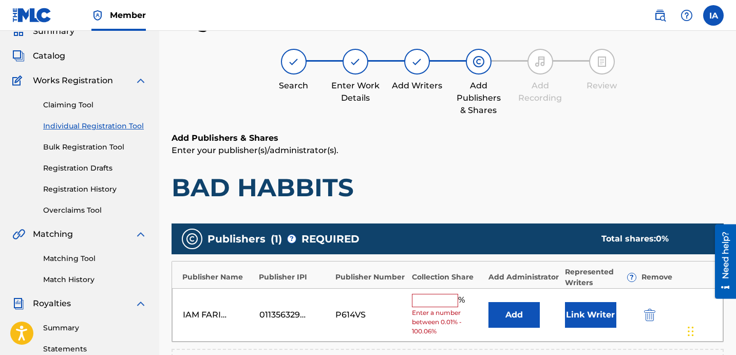
click at [420, 290] on div "IAM FARIEL MUSIC 01135632968 P614VS % Enter a number between 0.01% - 100.06% Ad…" at bounding box center [447, 315] width 551 height 54
click at [441, 302] on input "text" at bounding box center [435, 300] width 46 height 13
type input "50"
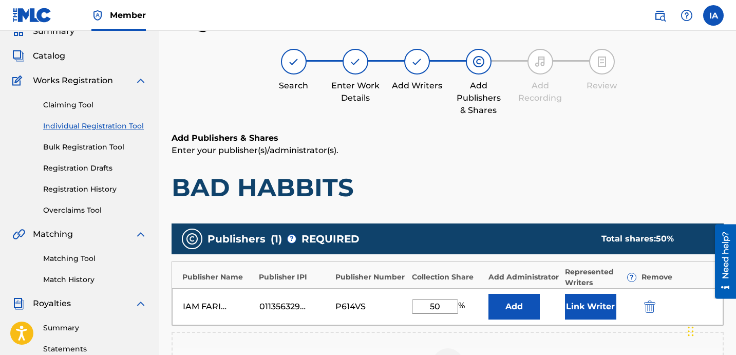
click at [512, 307] on button "Add" at bounding box center [513, 307] width 51 height 26
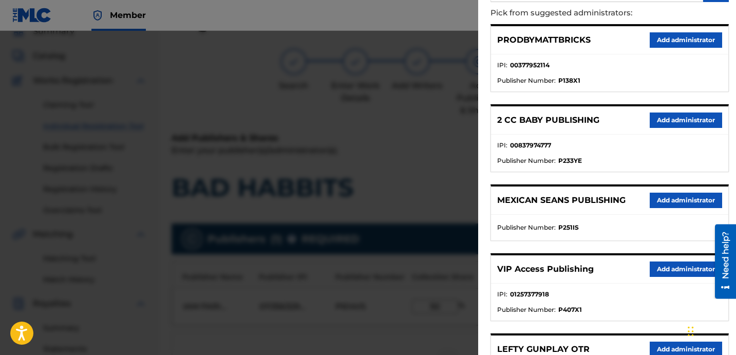
scroll to position [184, 0]
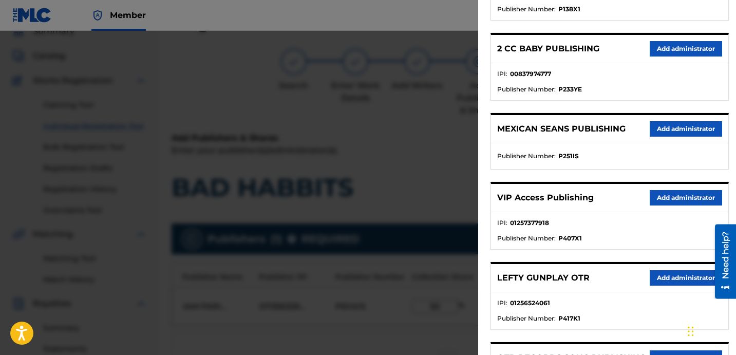
click at [677, 192] on button "Add administrator" at bounding box center [686, 197] width 72 height 15
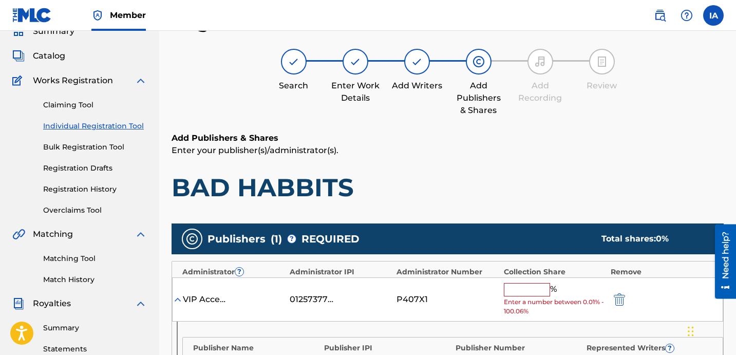
click at [530, 283] on input "text" at bounding box center [527, 289] width 46 height 13
type input "50"
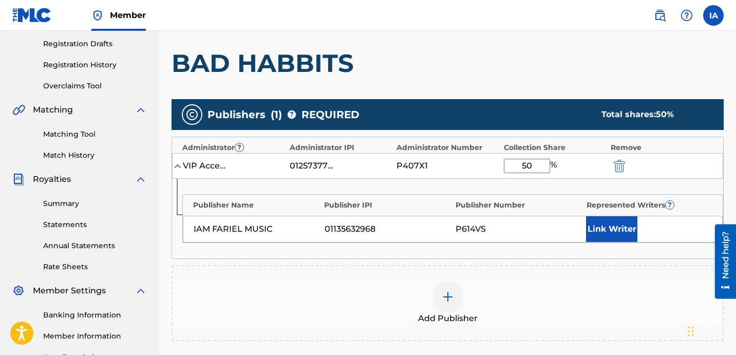
scroll to position [241, 0]
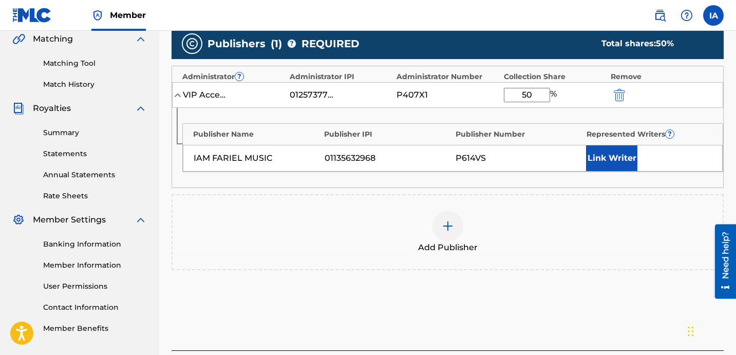
click at [608, 164] on button "Link Writer" at bounding box center [611, 158] width 51 height 26
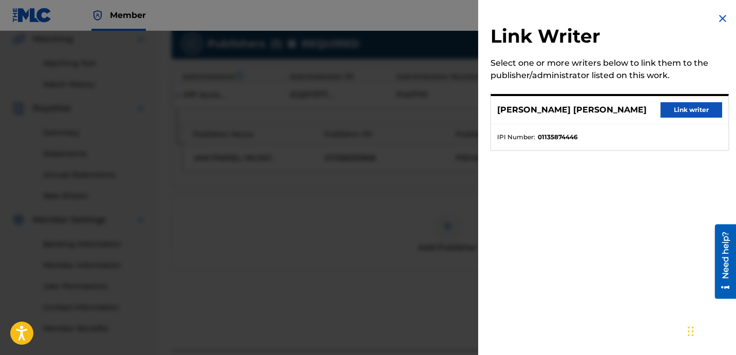
click at [692, 107] on button "Link writer" at bounding box center [691, 109] width 62 height 15
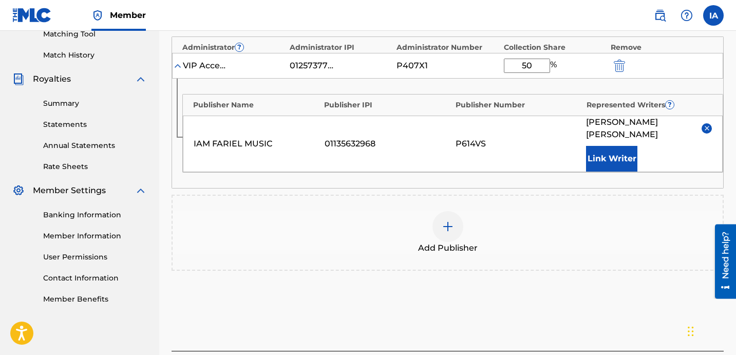
scroll to position [281, 0]
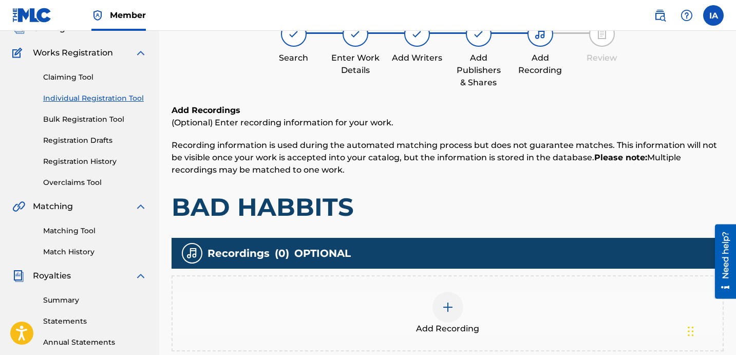
scroll to position [46, 0]
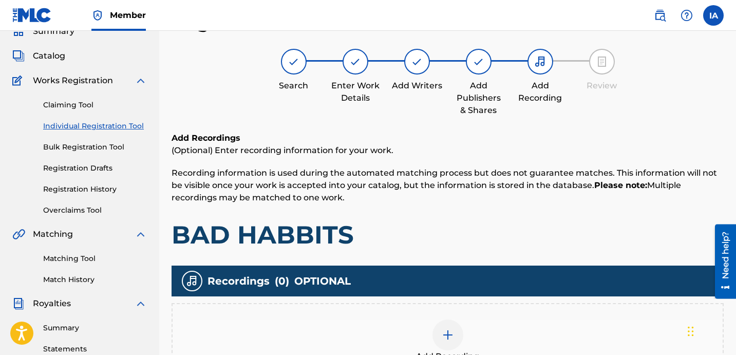
click at [511, 240] on h1 "BAD HABBITS" at bounding box center [447, 234] width 552 height 31
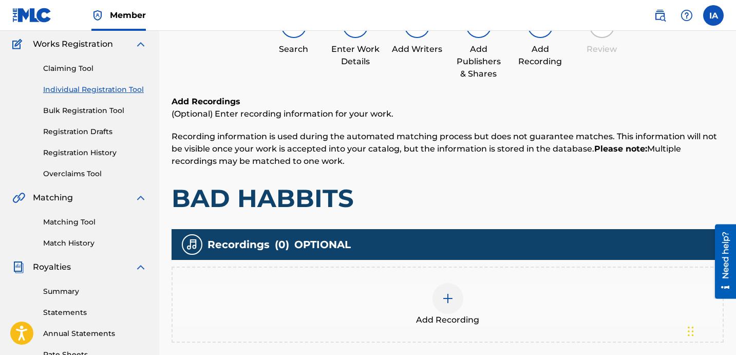
click at [467, 282] on div "Add Recording" at bounding box center [447, 304] width 552 height 76
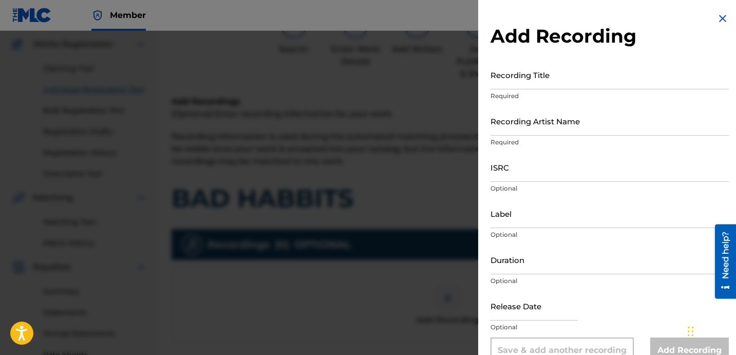
click at [544, 65] on input "Recording Title" at bounding box center [609, 74] width 238 height 29
click at [516, 86] on input "Recording Title" at bounding box center [609, 74] width 238 height 29
paste input "BAD HABBITS"
type input "BAD HABBITS"
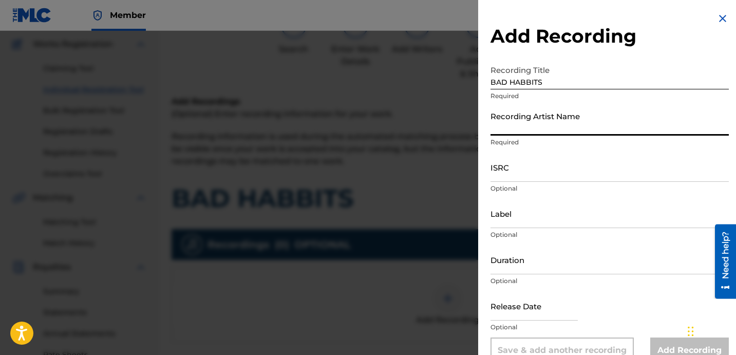
click at [539, 126] on input "Recording Artist Name" at bounding box center [609, 120] width 238 height 29
click at [553, 123] on input "Recording Artist Name" at bounding box center [609, 120] width 238 height 29
paste input "IAMFARIEL"
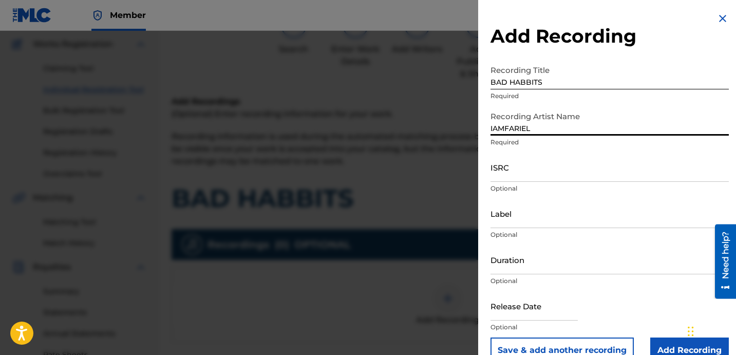
type input "IAMFARIEL"
drag, startPoint x: 527, startPoint y: 173, endPoint x: 690, endPoint y: 166, distance: 162.4
click at [527, 173] on input "ISRC" at bounding box center [609, 167] width 238 height 29
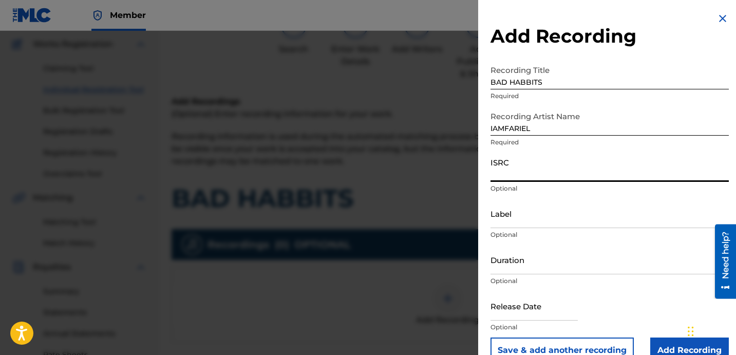
click at [511, 180] on input "ISRC" at bounding box center [609, 167] width 238 height 29
paste input "QZDA62435300"
type input "QZDA62435300"
click at [527, 211] on input "Label" at bounding box center [609, 213] width 238 height 29
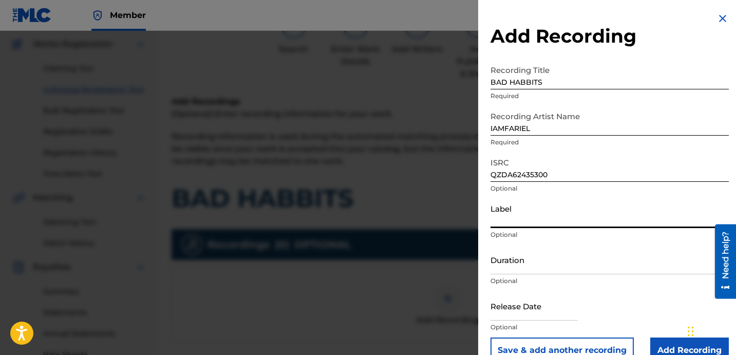
click at [549, 213] on input "Label" at bounding box center [609, 213] width 238 height 29
paste input "1779507 RECORDS DK"
type input "1779507 RECORDS DK"
click at [509, 264] on input "Duration" at bounding box center [609, 259] width 238 height 29
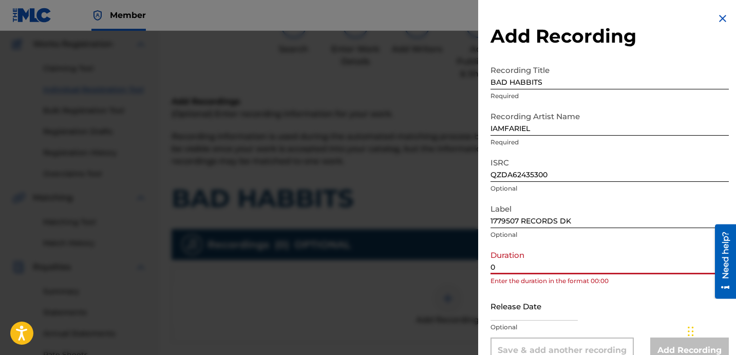
paste input "2:04"
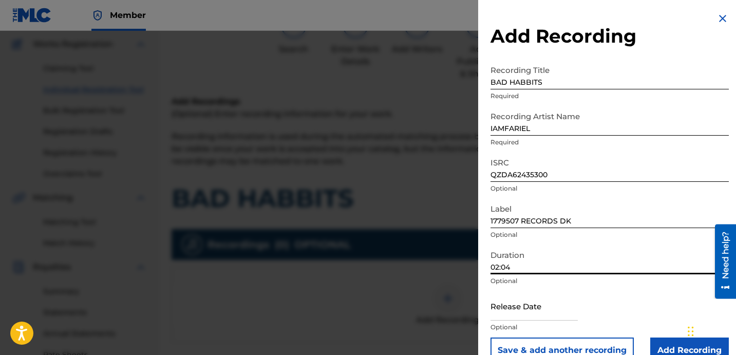
type input "02:04"
click at [661, 341] on input "Add Recording" at bounding box center [689, 350] width 79 height 26
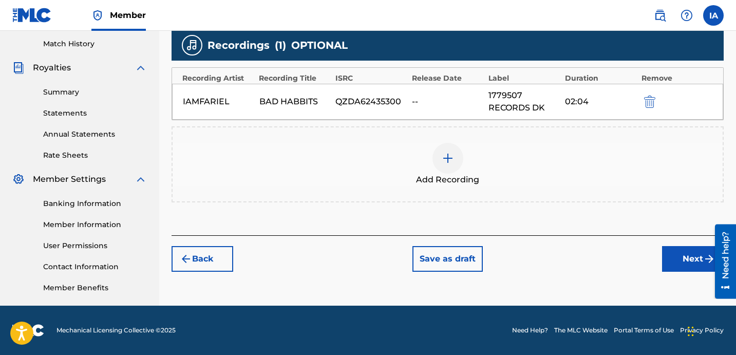
click at [671, 258] on button "Next" at bounding box center [693, 259] width 62 height 26
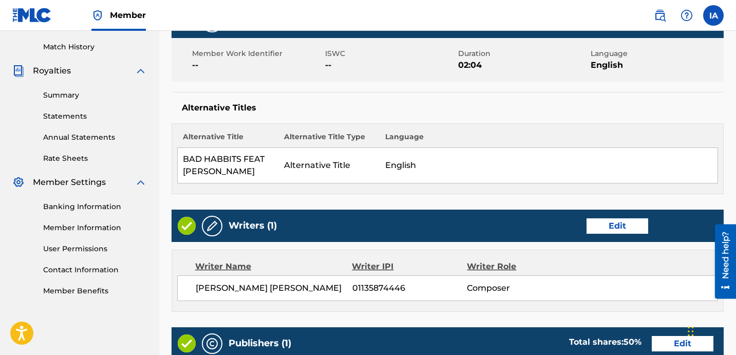
scroll to position [375, 0]
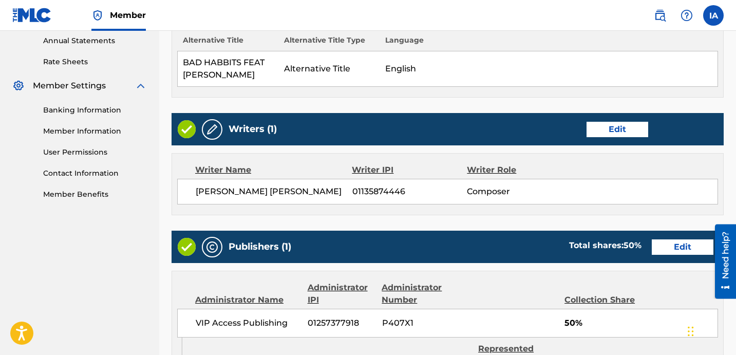
click at [615, 131] on button "Edit" at bounding box center [617, 129] width 62 height 15
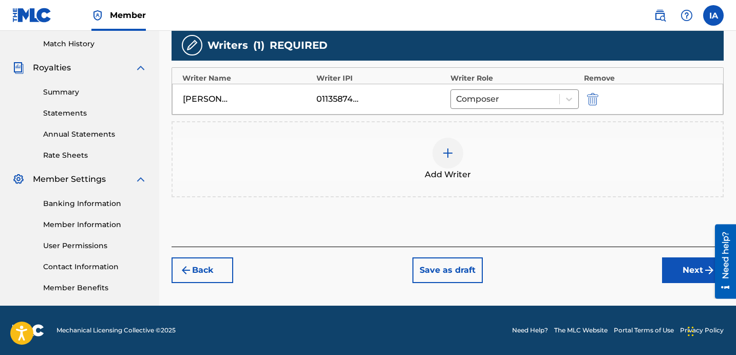
click at [464, 152] on div "Add Writer" at bounding box center [448, 159] width 550 height 43
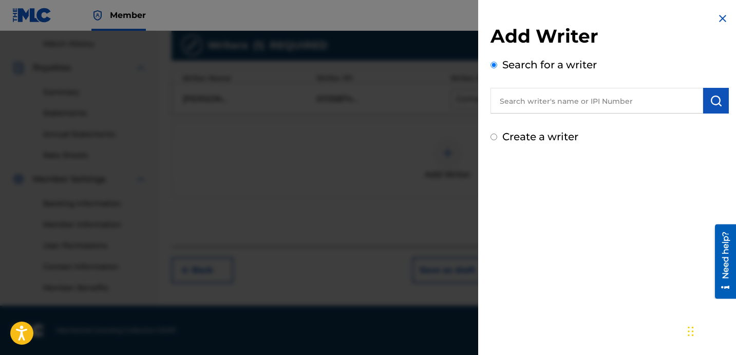
click at [619, 106] on input "text" at bounding box center [596, 101] width 213 height 26
paste input "[PERSON_NAME] [PERSON_NAME]"
type input "[PERSON_NAME] [PERSON_NAME]"
click at [717, 107] on button "submit" at bounding box center [716, 101] width 26 height 26
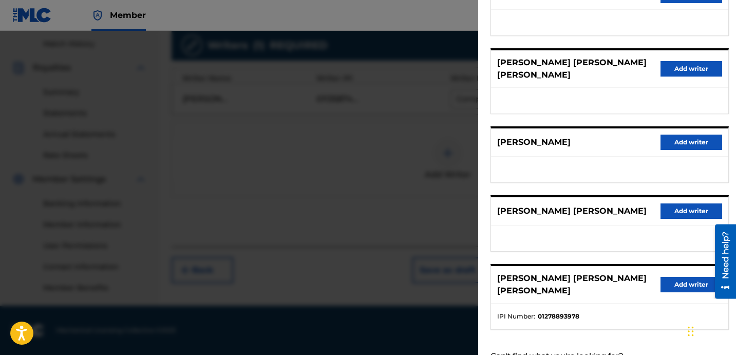
scroll to position [177, 0]
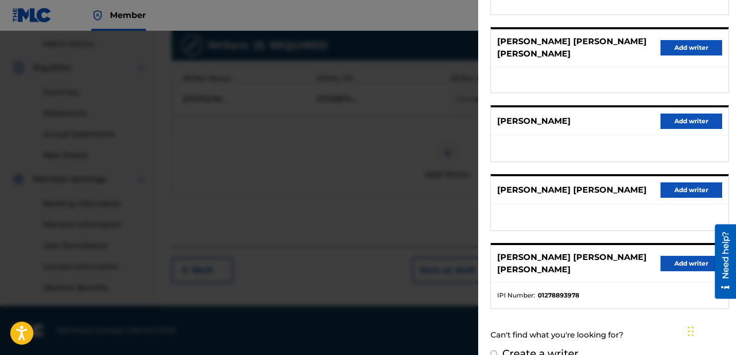
click at [666, 256] on button "Add writer" at bounding box center [691, 263] width 62 height 15
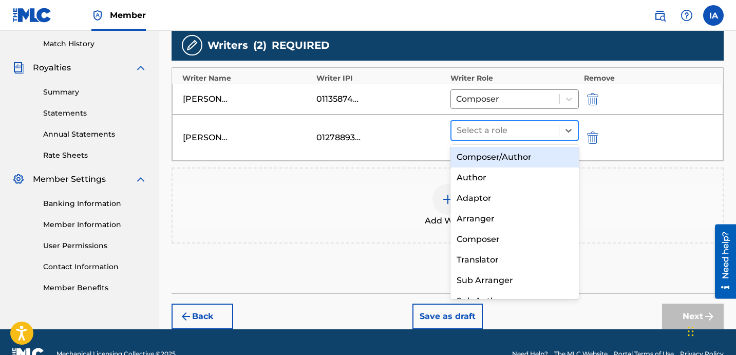
click at [532, 134] on div at bounding box center [504, 130] width 97 height 14
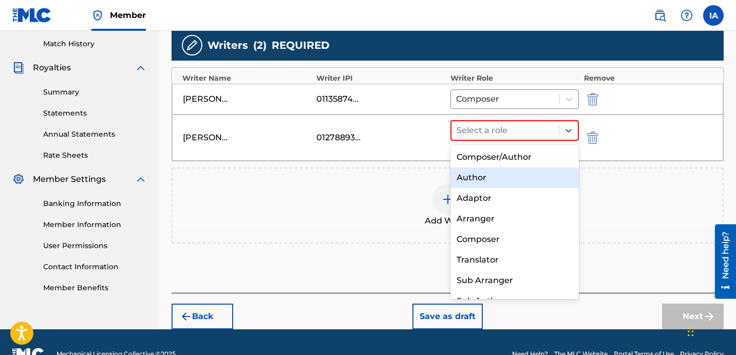
click at [491, 177] on div "Author" at bounding box center [514, 177] width 128 height 21
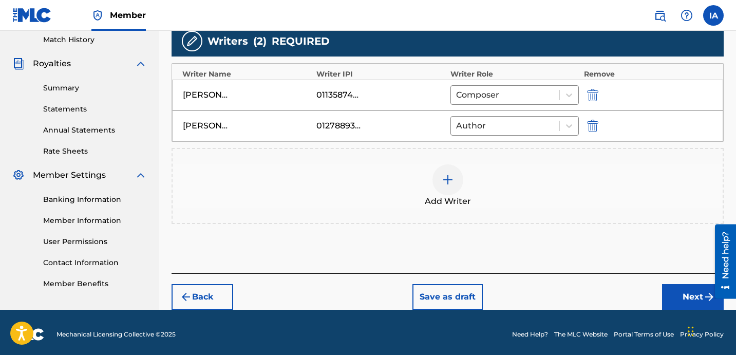
scroll to position [290, 0]
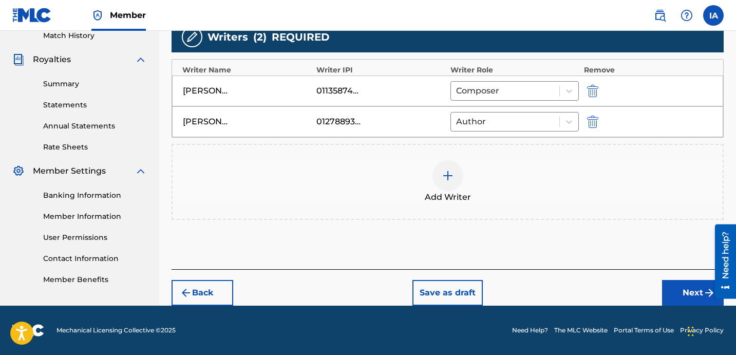
click at [676, 285] on button "Next" at bounding box center [693, 293] width 62 height 26
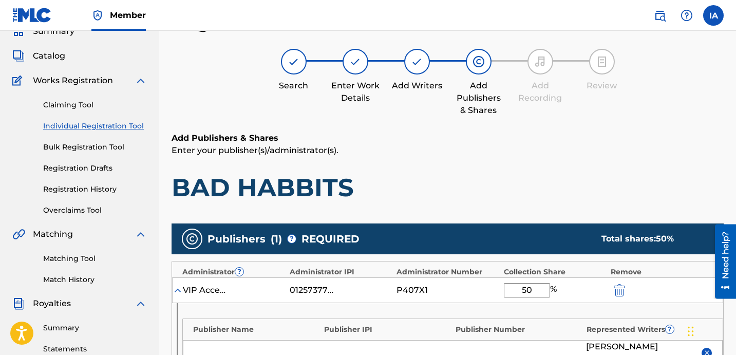
click at [451, 154] on p "Enter your publisher(s)/administrator(s)." at bounding box center [447, 150] width 552 height 12
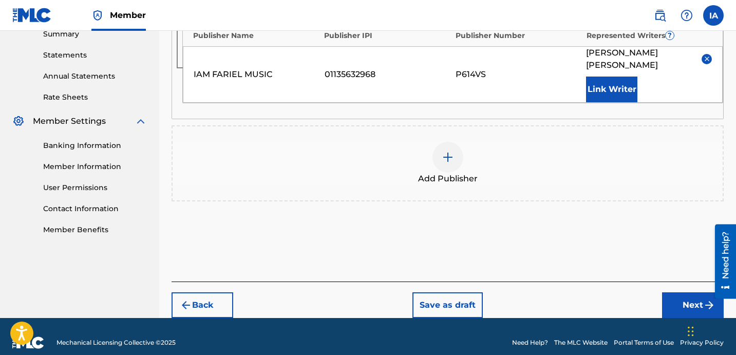
click at [668, 301] on button "Next" at bounding box center [693, 305] width 62 height 26
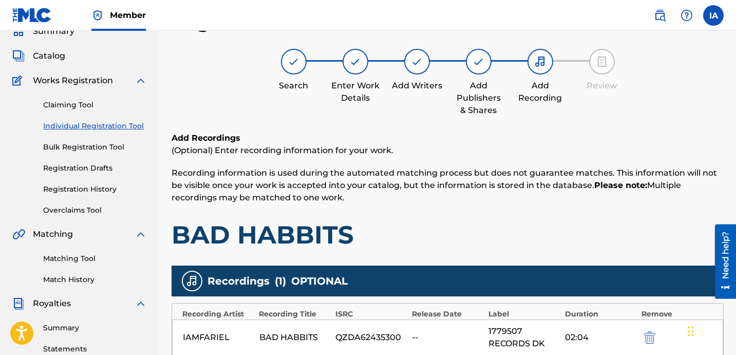
click at [509, 200] on p "Recording information is used during the automated matching process but does no…" at bounding box center [447, 185] width 552 height 37
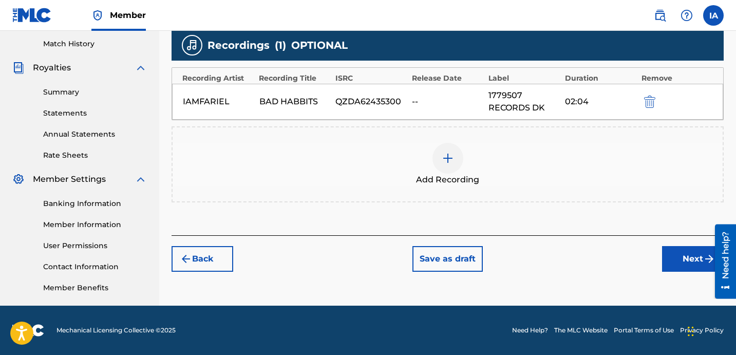
click at [676, 263] on button "Next" at bounding box center [693, 259] width 62 height 26
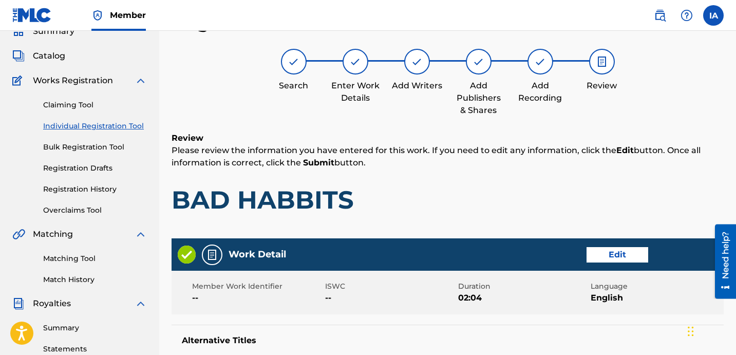
click at [474, 163] on p "Please review the information you have entered for this work. If you need to ed…" at bounding box center [447, 156] width 552 height 25
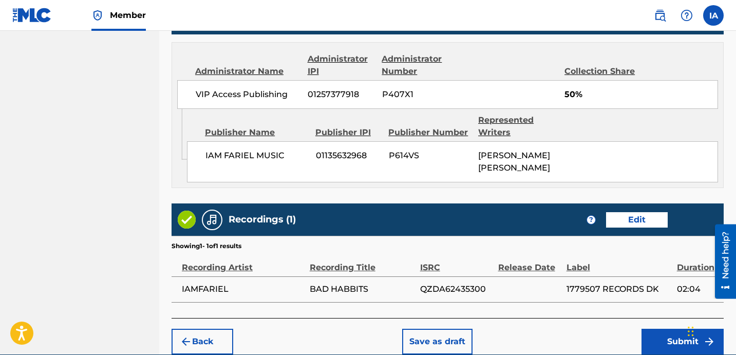
scroll to position [658, 0]
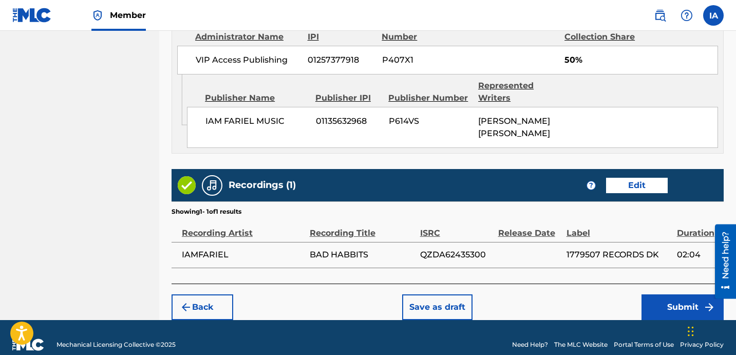
click at [672, 298] on button "Submit" at bounding box center [682, 307] width 82 height 26
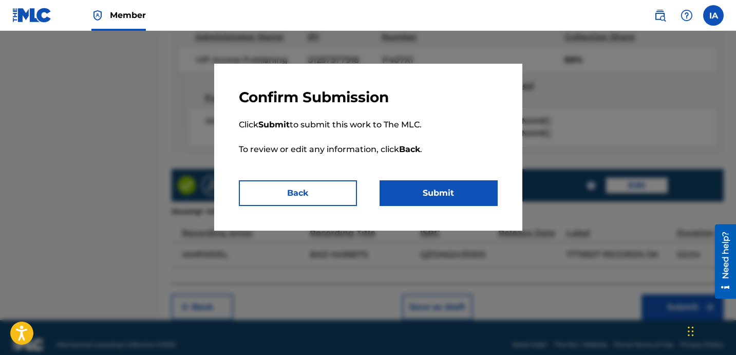
click at [452, 187] on button "Submit" at bounding box center [438, 193] width 118 height 26
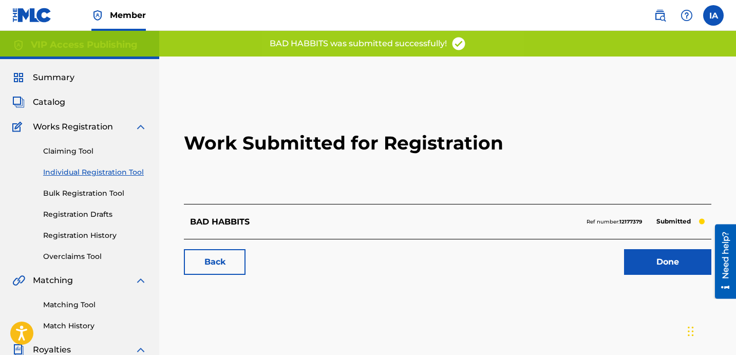
click at [363, 174] on h2 "Work Submitted for Registration" at bounding box center [447, 143] width 527 height 122
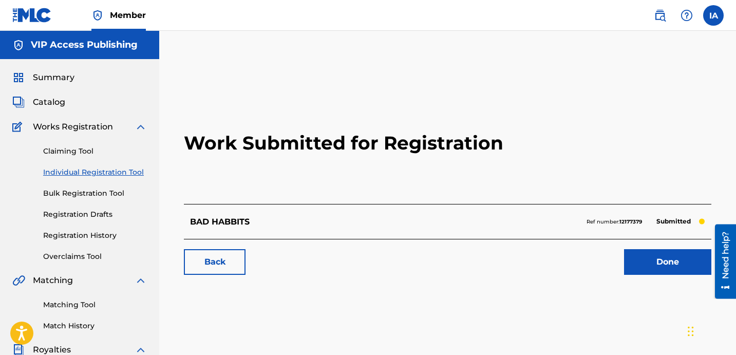
click at [219, 180] on h2 "Work Submitted for Registration" at bounding box center [447, 143] width 527 height 122
click at [141, 177] on link "Individual Registration Tool" at bounding box center [95, 172] width 104 height 11
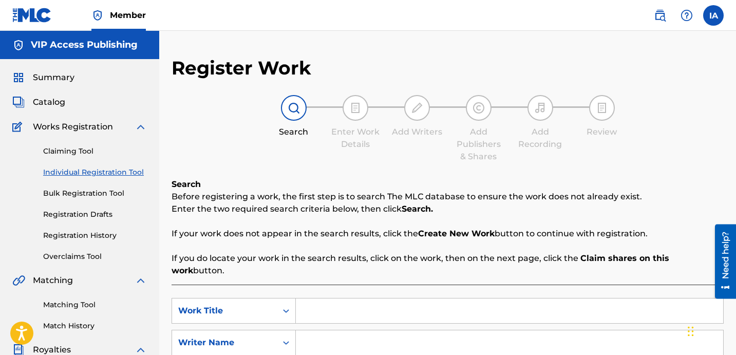
click at [533, 304] on input "Search Form" at bounding box center [509, 310] width 427 height 25
click at [533, 303] on input "Search Form" at bounding box center [509, 310] width 427 height 25
paste input "HARD HEAD"
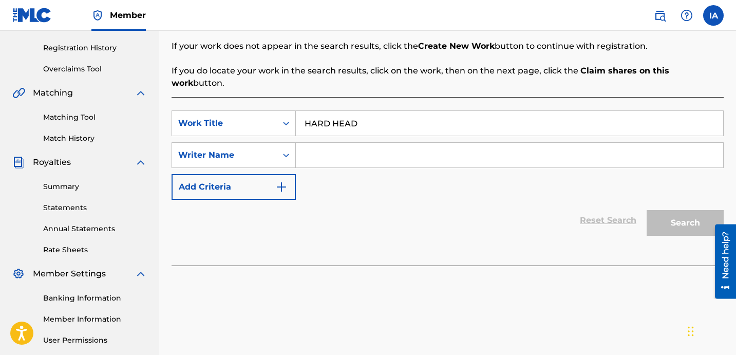
type input "HARD HEAD"
click at [505, 148] on input "Search Form" at bounding box center [509, 155] width 427 height 25
click at [490, 149] on input "Search Form" at bounding box center [509, 155] width 427 height 25
paste input "[PERSON_NAME] [PERSON_NAME]"
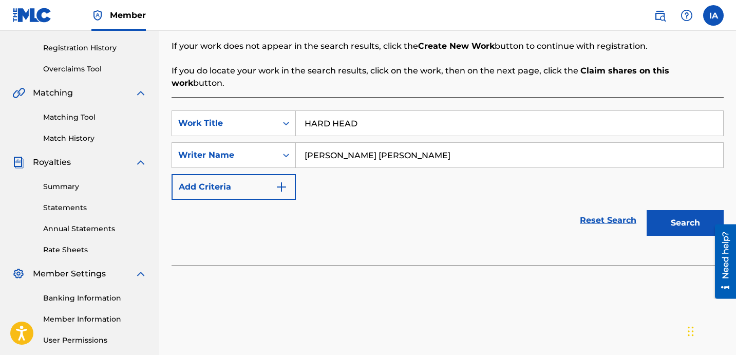
type input "[PERSON_NAME] [PERSON_NAME]"
click at [674, 210] on button "Search" at bounding box center [684, 223] width 77 height 26
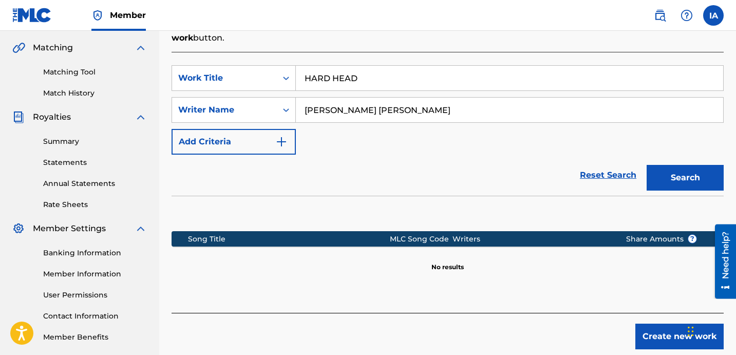
scroll to position [282, 0]
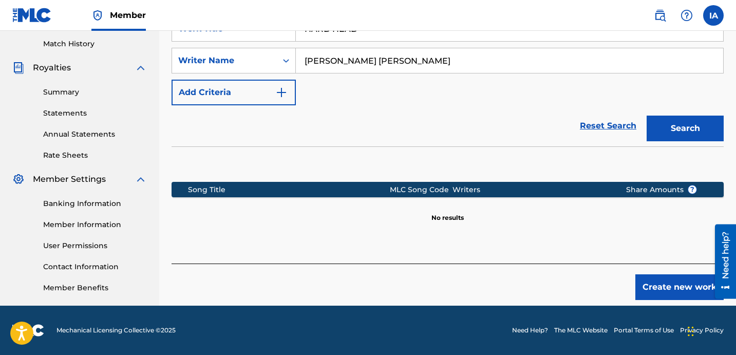
click at [659, 274] on button "Create new work" at bounding box center [679, 287] width 88 height 26
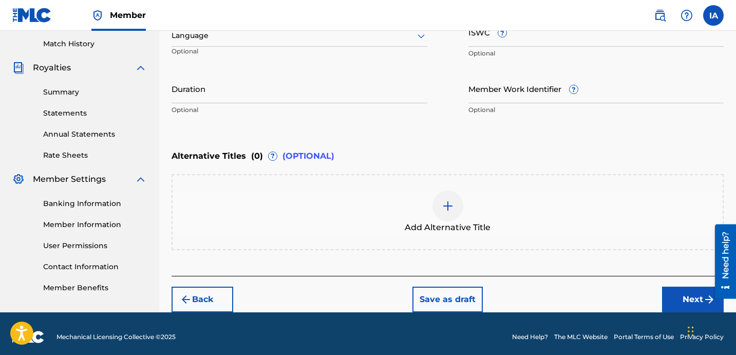
click at [349, 131] on div "Enter Work Details Enter work details for ‘ HARD HEAD ’ below. Work Title HARD …" at bounding box center [447, 20] width 552 height 249
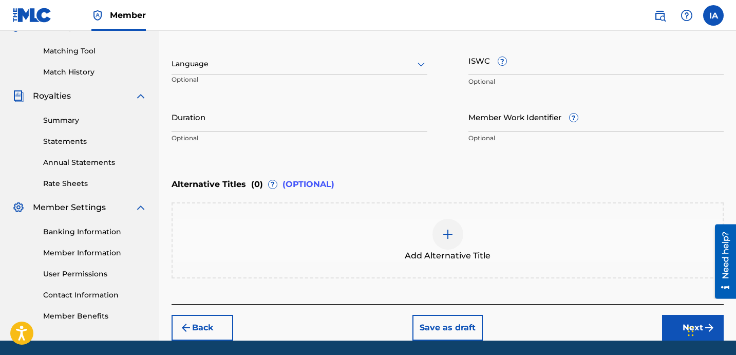
scroll to position [147, 0]
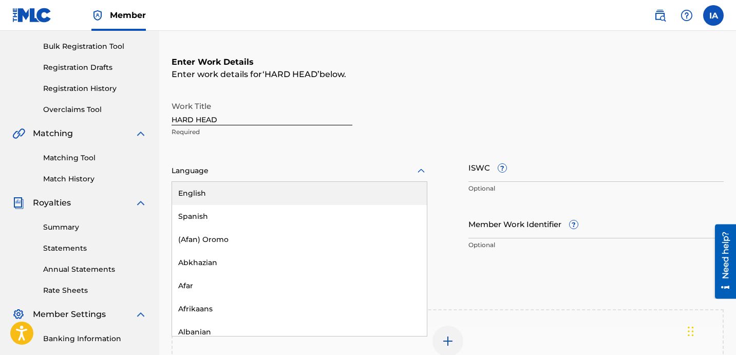
click at [332, 166] on div at bounding box center [299, 170] width 256 height 13
click at [373, 198] on div "English" at bounding box center [299, 193] width 255 height 23
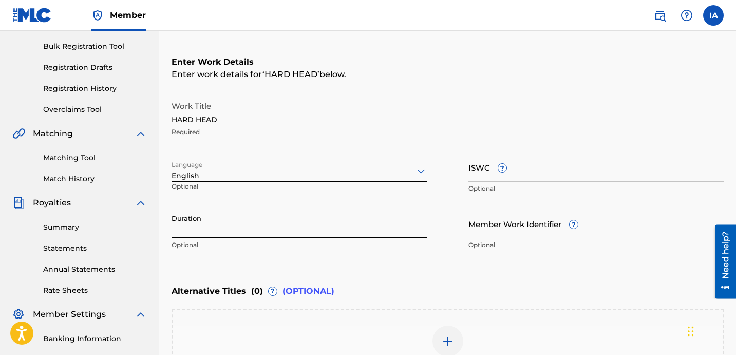
drag, startPoint x: 261, startPoint y: 214, endPoint x: 256, endPoint y: 216, distance: 5.5
click at [259, 215] on input "Duration" at bounding box center [299, 223] width 256 height 29
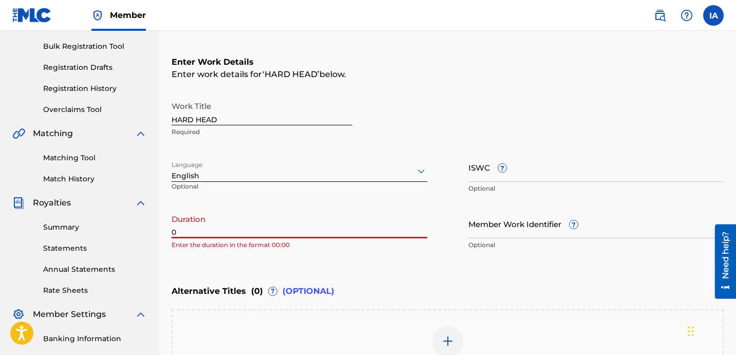
paste input "1:43"
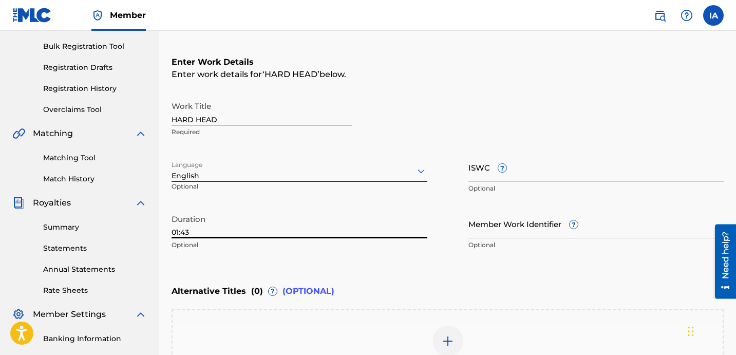
type input "01:43"
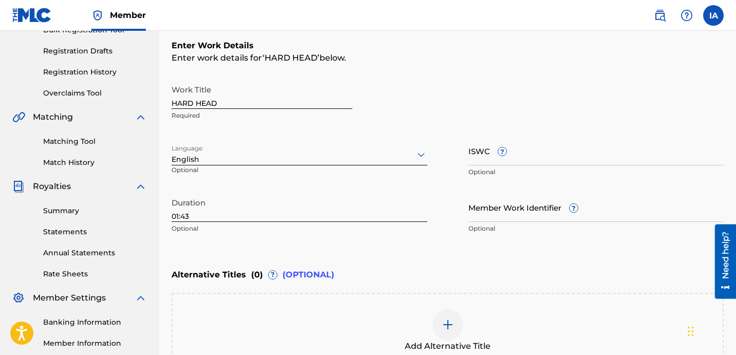
scroll to position [181, 0]
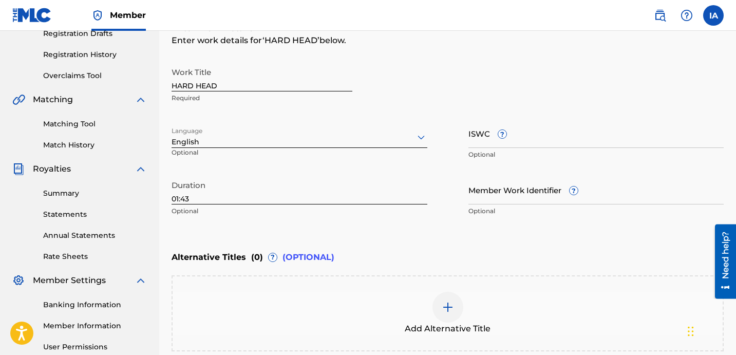
click at [449, 309] on img at bounding box center [448, 307] width 12 height 12
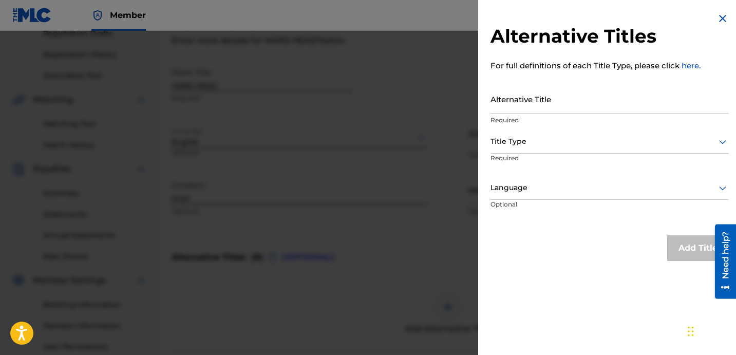
click at [542, 106] on input "Alternative Title" at bounding box center [609, 98] width 238 height 29
paste input "HARD HEAD FEAT THA BABY"
type input "HARD HEAD FEAT THA BABY"
click at [542, 141] on div at bounding box center [609, 141] width 238 height 13
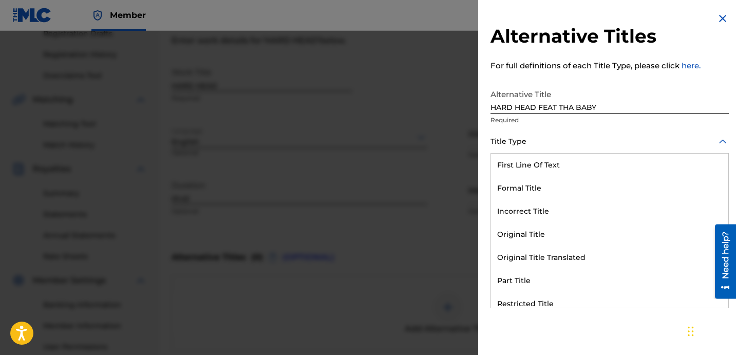
scroll to position [100, 0]
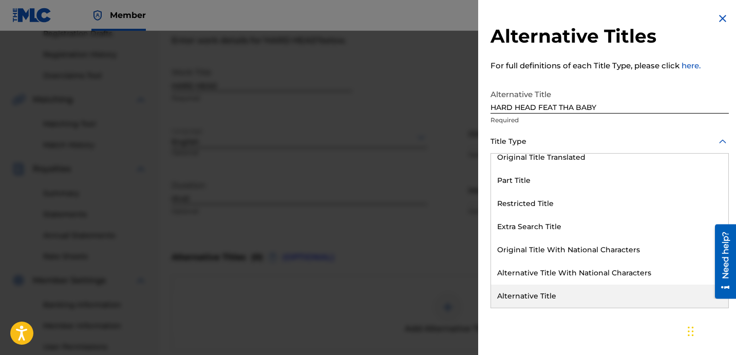
click at [536, 299] on div "Alternative Title" at bounding box center [609, 295] width 237 height 23
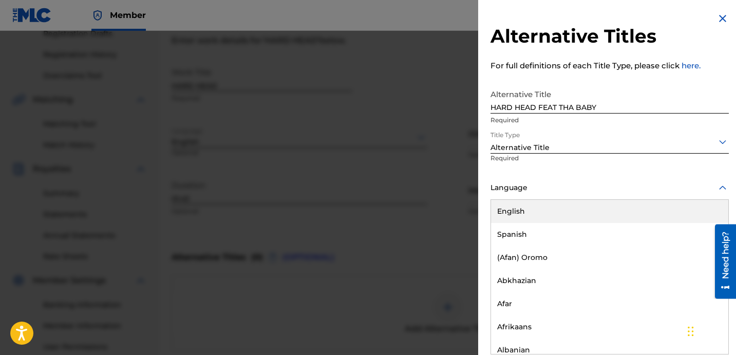
click at [539, 197] on div "Language" at bounding box center [609, 188] width 238 height 23
click at [537, 212] on div "English" at bounding box center [609, 211] width 237 height 23
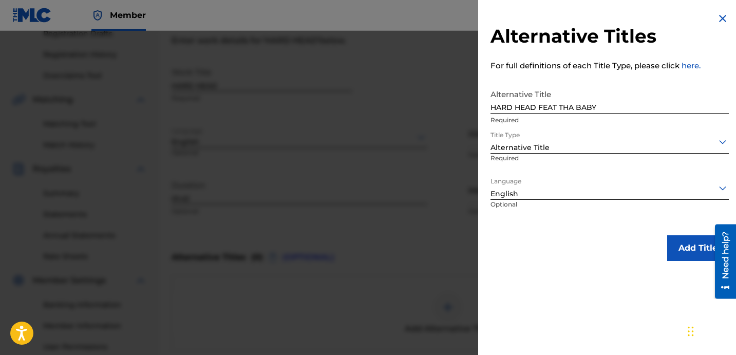
click at [679, 250] on button "Add Title" at bounding box center [698, 248] width 62 height 26
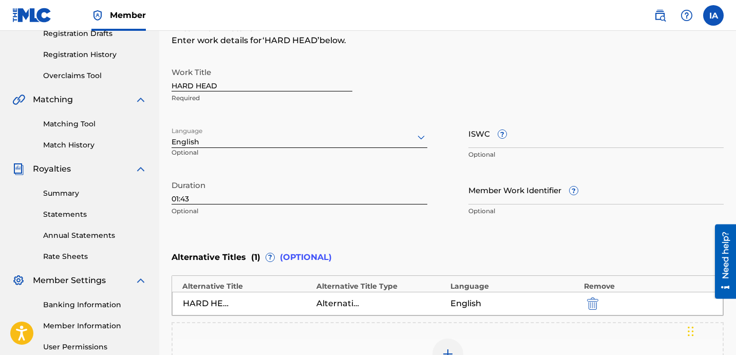
click at [514, 220] on div "Member Work Identifier ? Optional" at bounding box center [596, 198] width 256 height 46
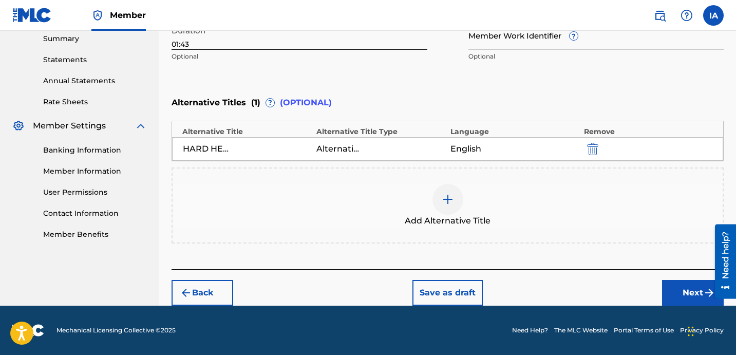
click at [669, 285] on button "Next" at bounding box center [693, 293] width 62 height 26
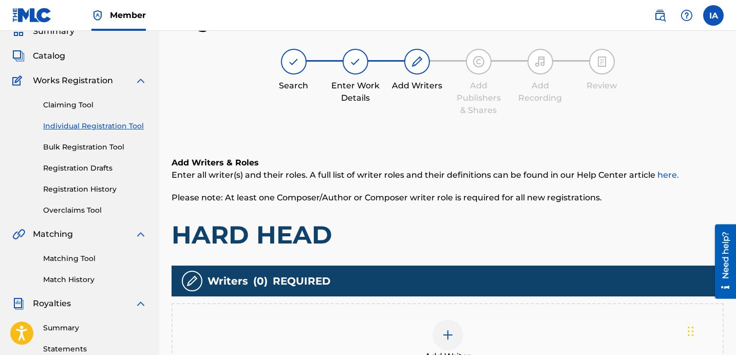
click at [433, 220] on h1 "HARD HEAD" at bounding box center [447, 234] width 552 height 31
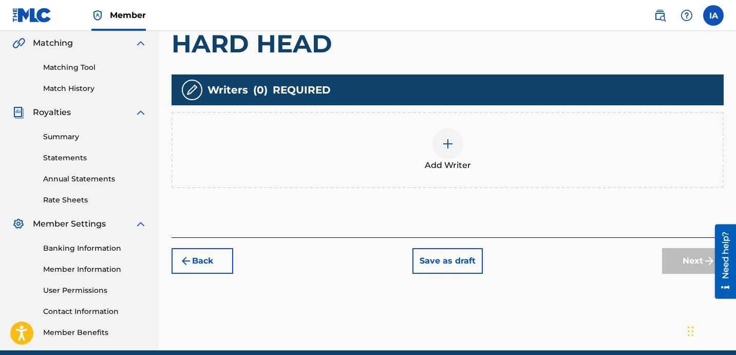
scroll to position [280, 0]
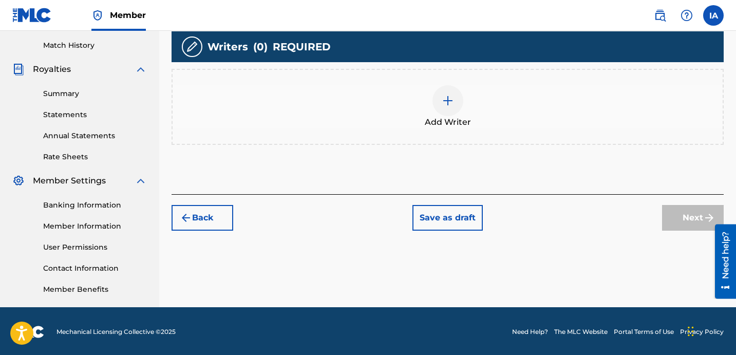
click at [495, 116] on div "Add Writer" at bounding box center [448, 106] width 550 height 43
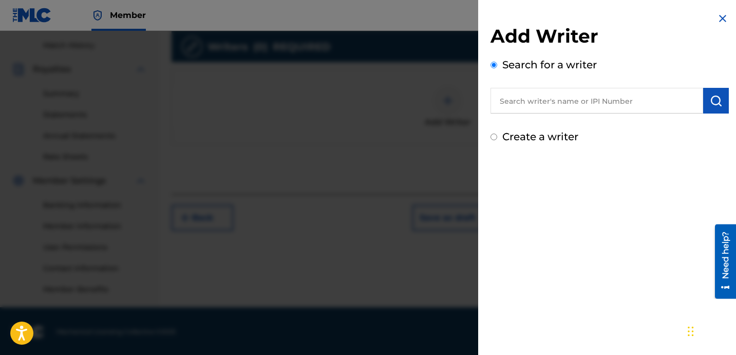
click at [579, 110] on input "text" at bounding box center [596, 101] width 213 height 26
paste input "[PERSON_NAME] [PERSON_NAME]"
type input "[PERSON_NAME] [PERSON_NAME]"
click at [713, 96] on img "submit" at bounding box center [716, 100] width 12 height 12
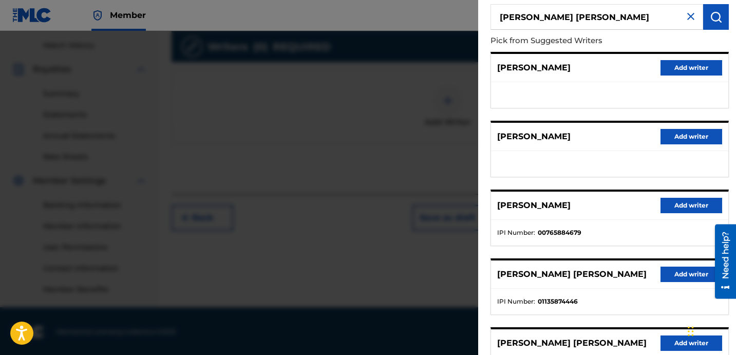
scroll to position [177, 0]
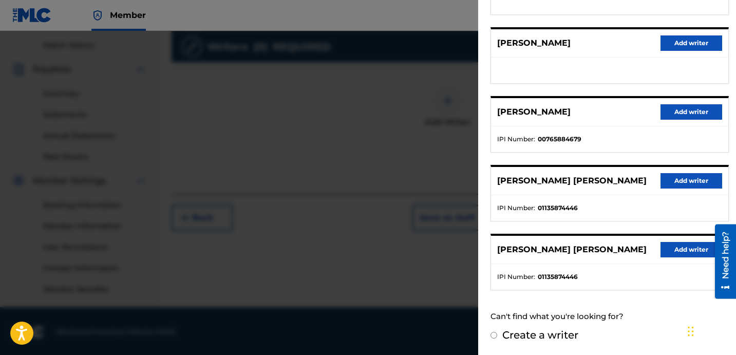
click at [688, 186] on button "Add writer" at bounding box center [691, 180] width 62 height 15
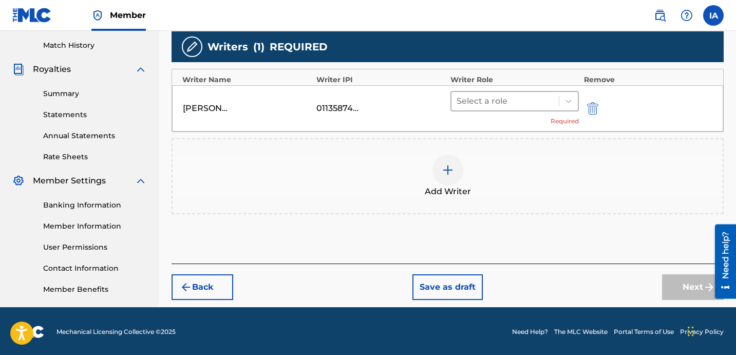
click at [503, 105] on div at bounding box center [504, 101] width 97 height 14
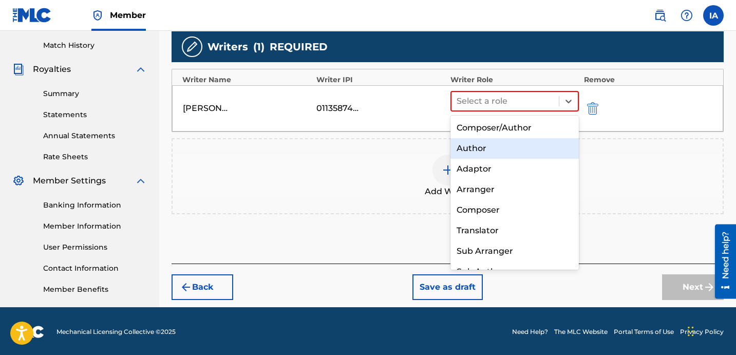
click at [503, 147] on div "Author" at bounding box center [514, 148] width 128 height 21
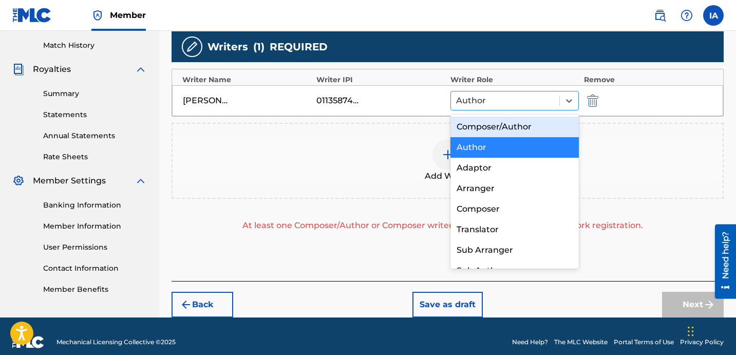
click at [501, 92] on div "Author" at bounding box center [505, 100] width 108 height 18
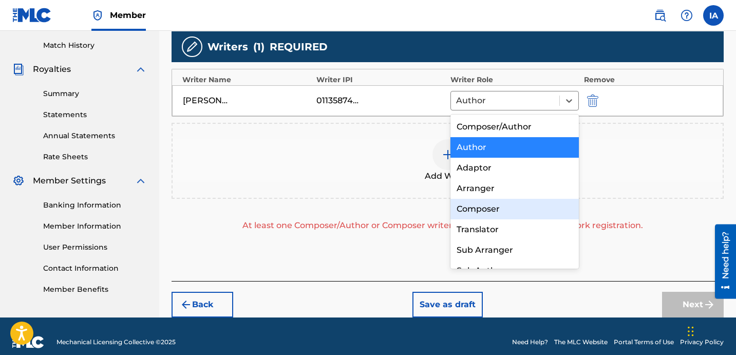
drag, startPoint x: 504, startPoint y: 203, endPoint x: 501, endPoint y: 185, distance: 18.7
click at [504, 203] on div "Composer" at bounding box center [514, 209] width 128 height 21
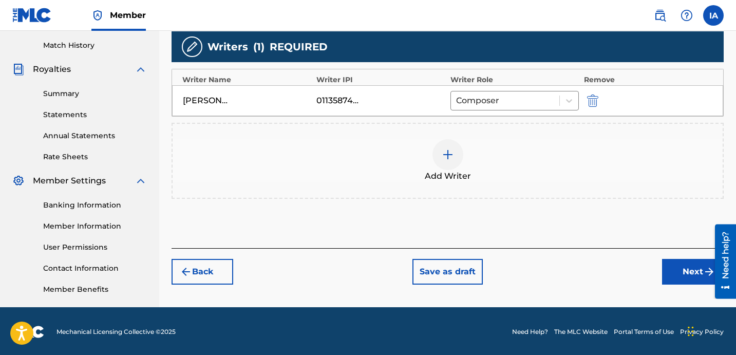
click at [682, 274] on button "Next" at bounding box center [693, 272] width 62 height 26
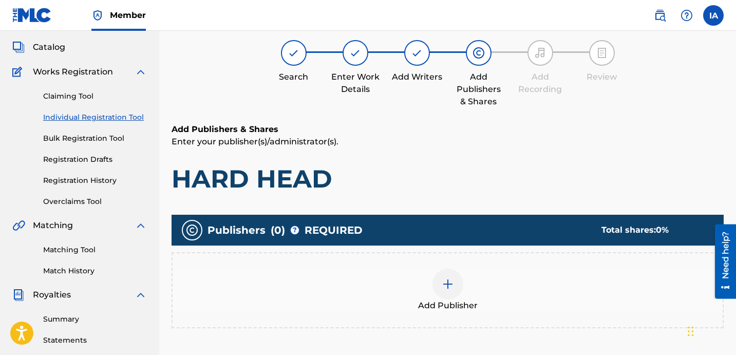
scroll to position [46, 0]
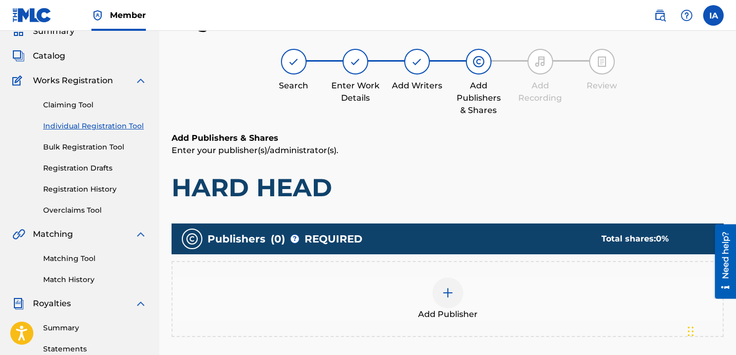
click at [486, 294] on div "Add Publisher" at bounding box center [448, 298] width 550 height 43
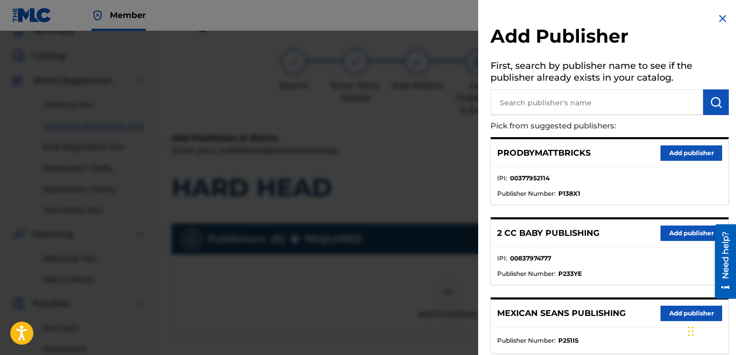
click at [589, 106] on input "text" at bounding box center [596, 102] width 213 height 26
type input "FARIEL"
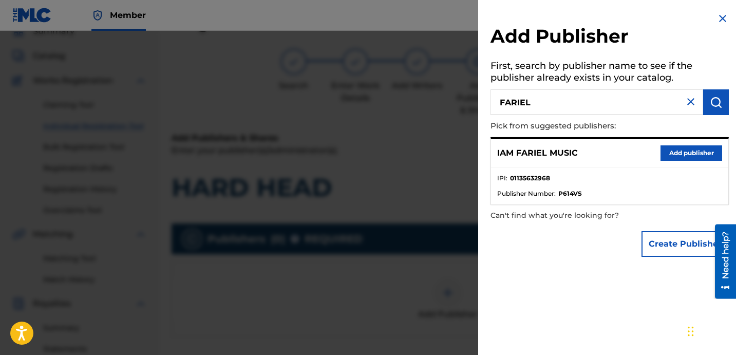
click at [692, 146] on button "Add publisher" at bounding box center [691, 152] width 62 height 15
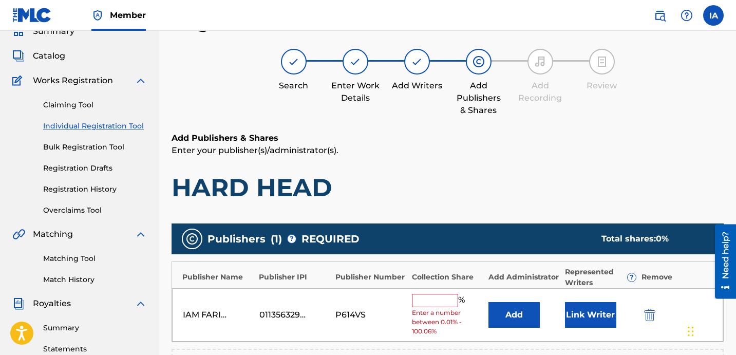
click at [442, 299] on input "text" at bounding box center [435, 300] width 46 height 13
type input "50"
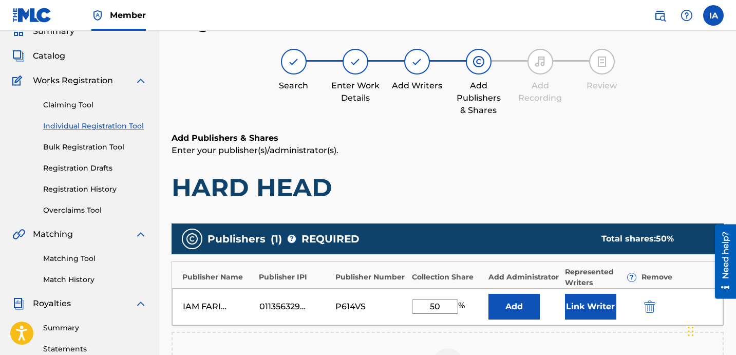
drag, startPoint x: 450, startPoint y: 306, endPoint x: 352, endPoint y: 275, distance: 102.8
click at [362, 281] on div "Publisher Name Publisher IPI Publisher Number Collection Share Add Administrato…" at bounding box center [447, 293] width 552 height 65
click at [503, 311] on button "Add" at bounding box center [513, 307] width 51 height 26
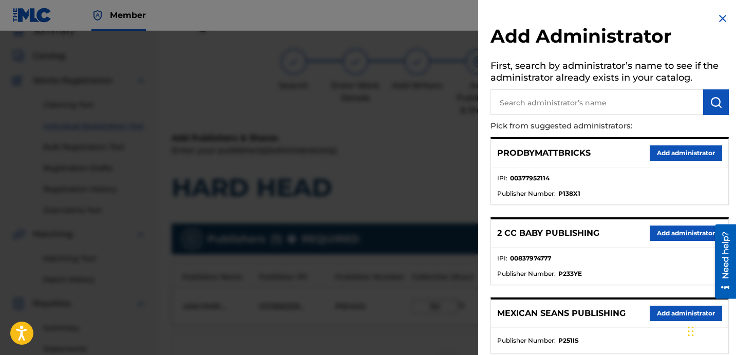
scroll to position [195, 0]
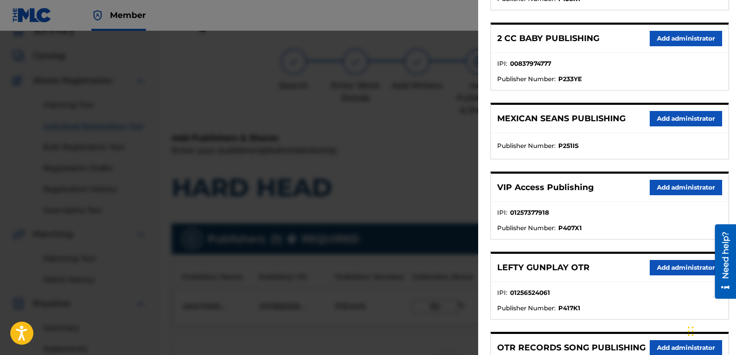
click at [664, 184] on button "Add administrator" at bounding box center [686, 187] width 72 height 15
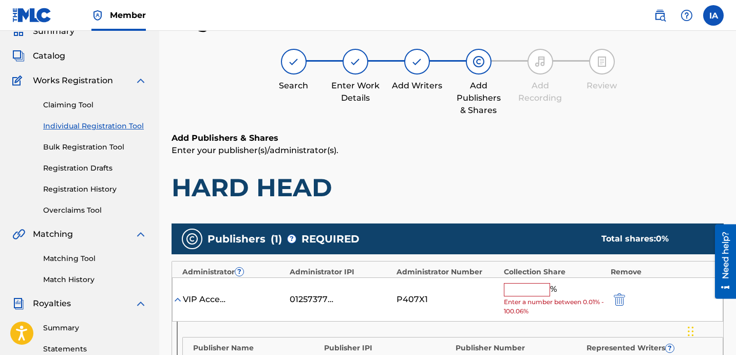
click at [537, 284] on input "text" at bounding box center [527, 289] width 46 height 13
paste input "50"
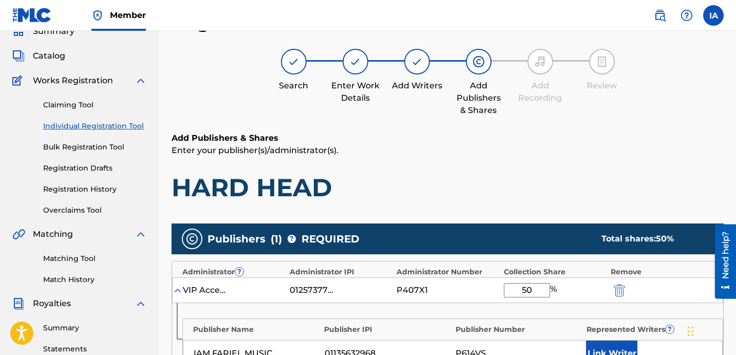
type input "50"
click at [600, 345] on button "Link Writer" at bounding box center [611, 353] width 51 height 26
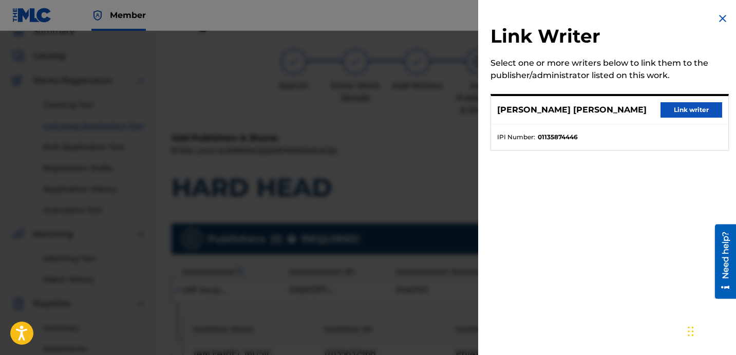
click at [683, 116] on button "Link writer" at bounding box center [691, 109] width 62 height 15
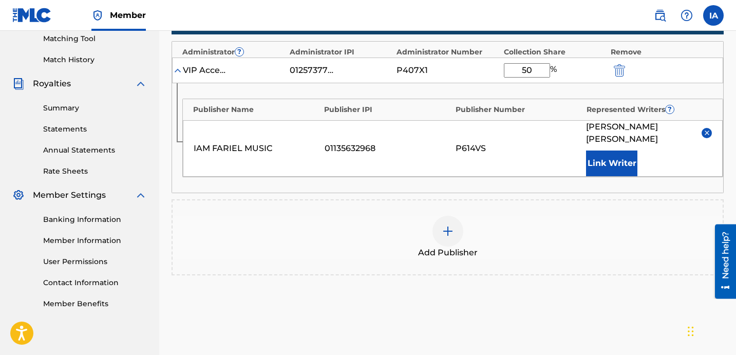
scroll to position [340, 0]
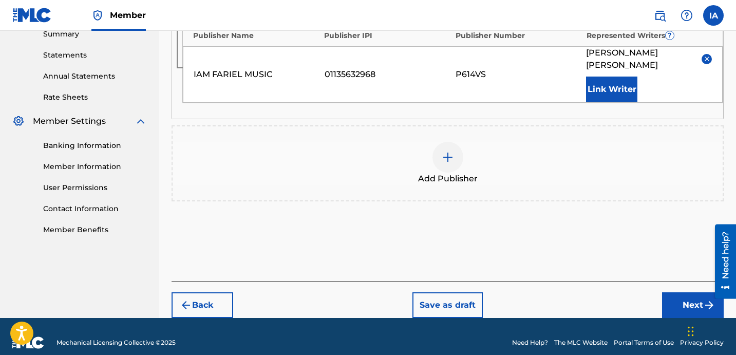
drag, startPoint x: 671, startPoint y: 292, endPoint x: 637, endPoint y: 295, distance: 33.5
click at [671, 293] on button "Next" at bounding box center [693, 305] width 62 height 26
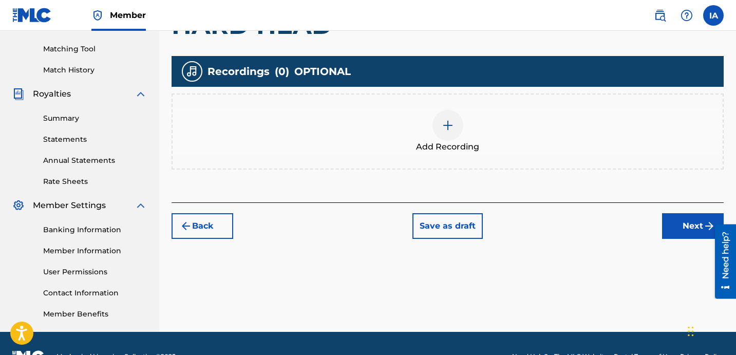
scroll to position [46, 0]
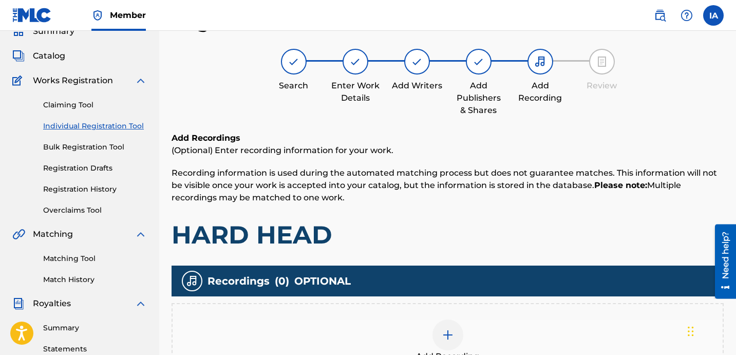
click at [467, 328] on div "Add Recording" at bounding box center [448, 340] width 550 height 43
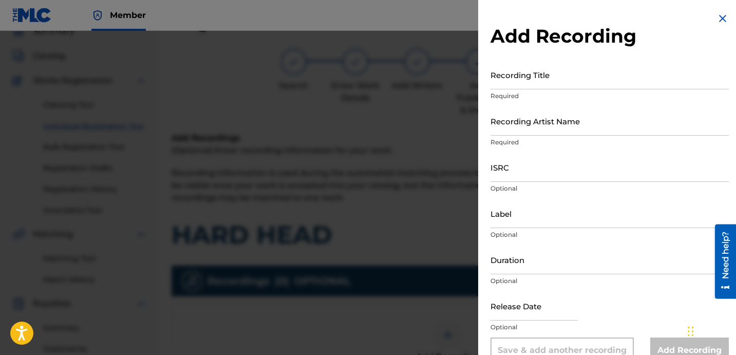
click at [524, 79] on input "Recording Title" at bounding box center [609, 74] width 238 height 29
click at [529, 85] on input "Recording Title" at bounding box center [609, 74] width 238 height 29
paste input "HARD HEAD"
type input "HARD HEAD"
click at [553, 128] on input "Recording Artist Name" at bounding box center [609, 120] width 238 height 29
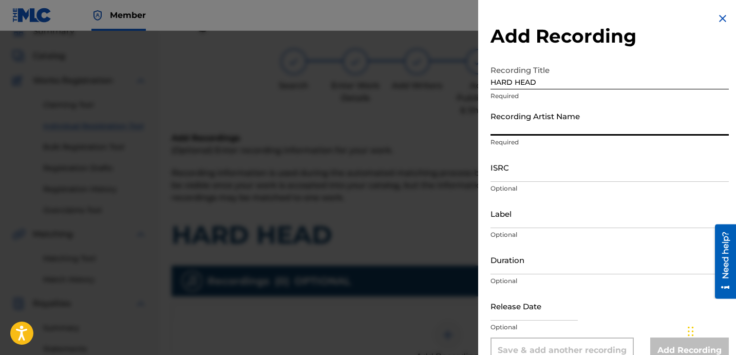
click at [570, 132] on input "Recording Artist Name" at bounding box center [609, 120] width 238 height 29
paste input "IAMFARIEL"
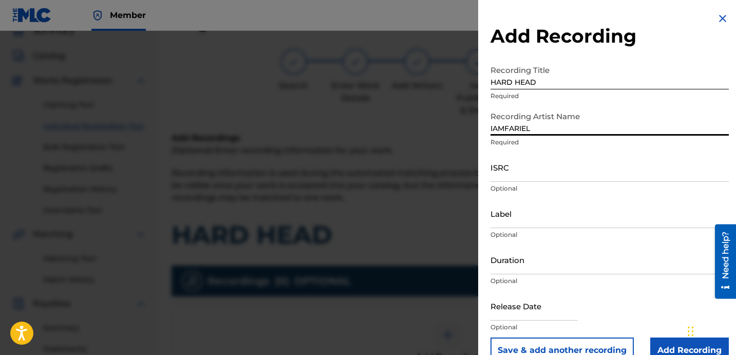
type input "IAMFARIEL"
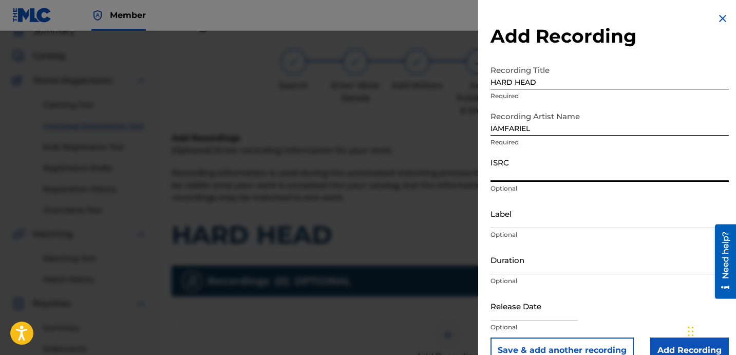
click at [506, 170] on input "ISRC" at bounding box center [609, 167] width 238 height 29
click at [568, 169] on input "ISRC" at bounding box center [609, 167] width 238 height 29
paste input "QZDA62435299"
type input "QZDA62435299"
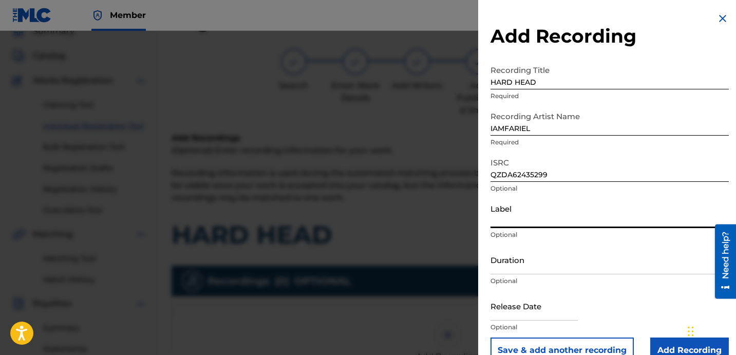
click at [525, 222] on input "Label" at bounding box center [609, 213] width 238 height 29
paste
type input "1779507 RECORDS DK"
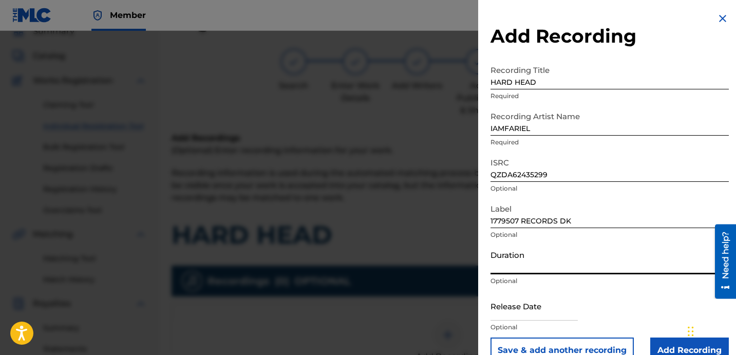
click at [530, 269] on input "Duration" at bounding box center [609, 259] width 238 height 29
click at [521, 261] on input "Duration" at bounding box center [609, 259] width 238 height 29
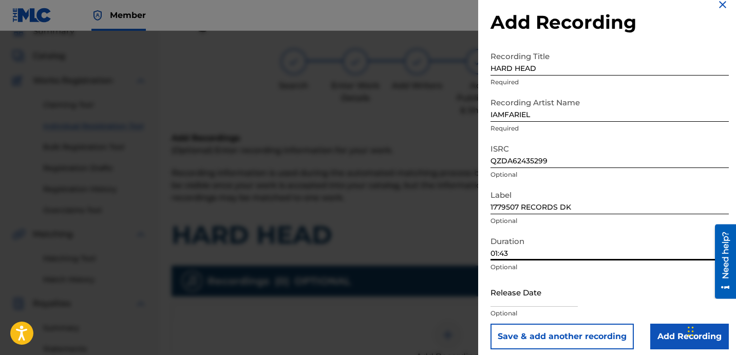
scroll to position [21, 0]
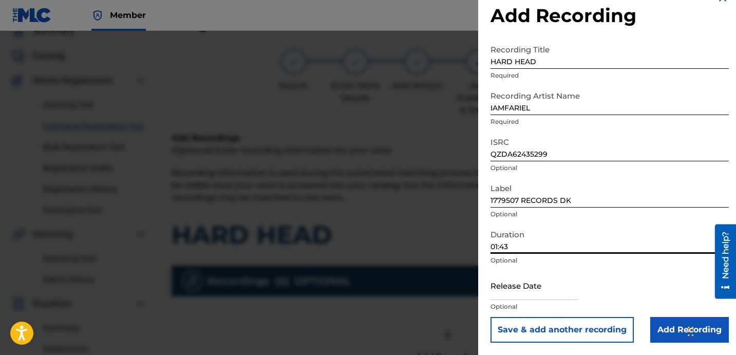
type input "01:43"
click at [672, 318] on input "Add Recording" at bounding box center [689, 330] width 79 height 26
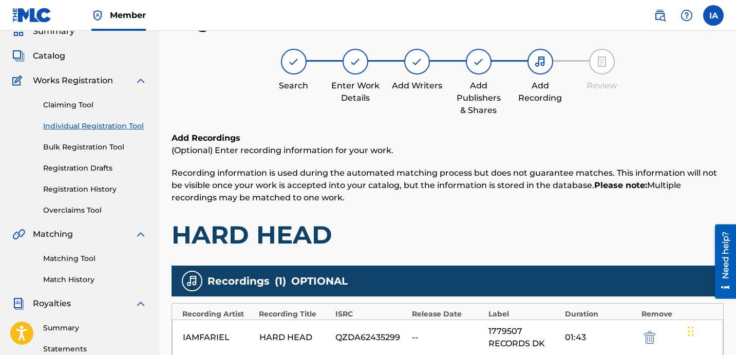
click at [516, 217] on div "Add Recordings (Optional) Enter recording information for your work. Recording …" at bounding box center [447, 191] width 552 height 118
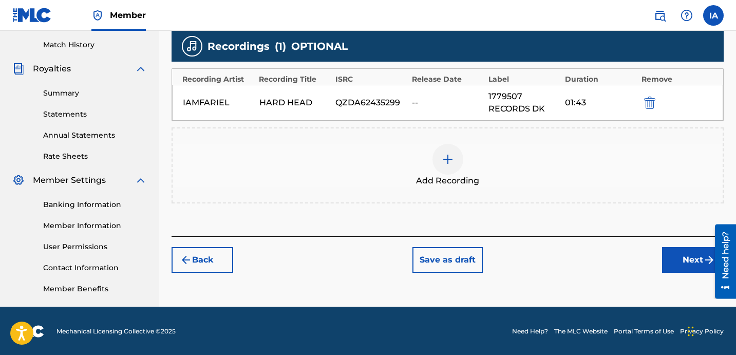
scroll to position [282, 0]
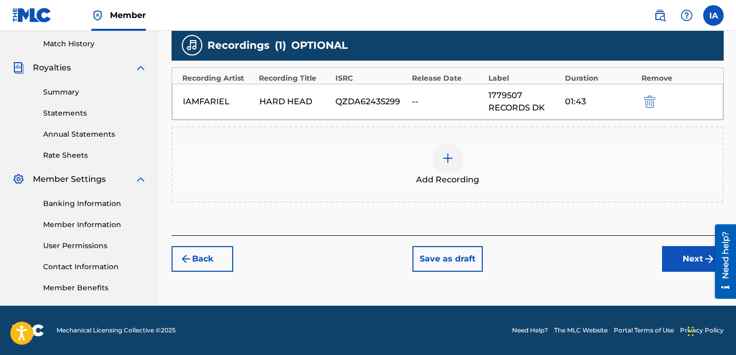
click at [682, 249] on button "Next" at bounding box center [693, 259] width 62 height 26
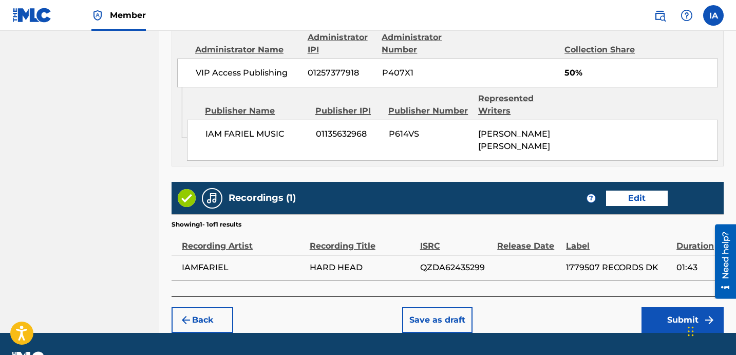
scroll to position [651, 0]
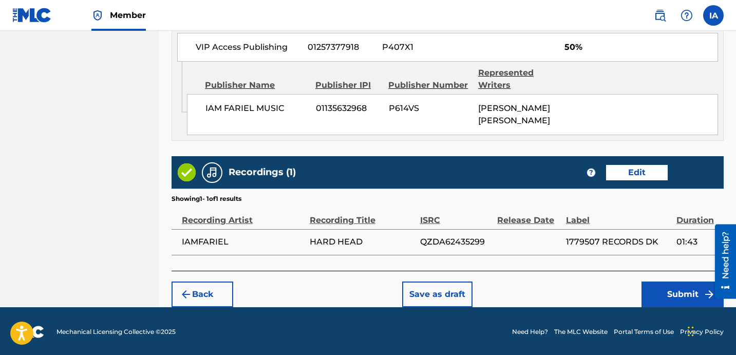
click at [659, 291] on button "Submit" at bounding box center [682, 294] width 82 height 26
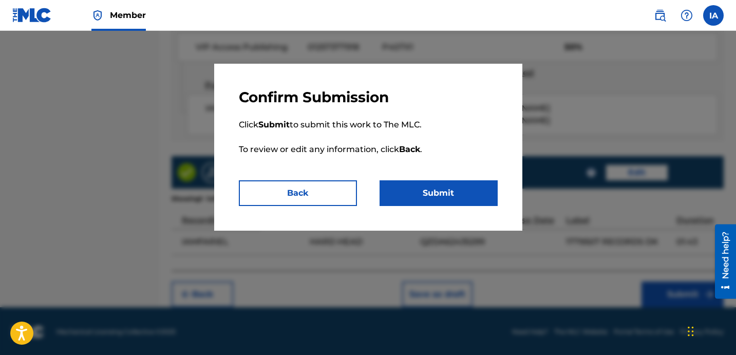
click at [443, 196] on button "Submit" at bounding box center [438, 193] width 118 height 26
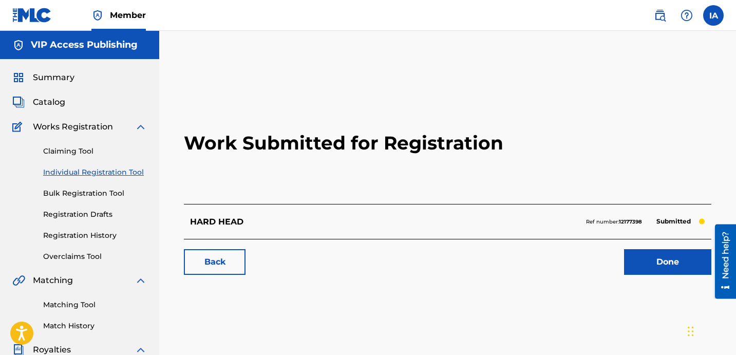
click at [387, 72] on div "Work Submitted for Registration HARD HEAD Ref number: 12177398 Submitted Back D…" at bounding box center [447, 321] width 577 height 531
click at [237, 186] on h2 "Work Submitted for Registration" at bounding box center [447, 143] width 527 height 122
click at [135, 170] on link "Individual Registration Tool" at bounding box center [95, 172] width 104 height 11
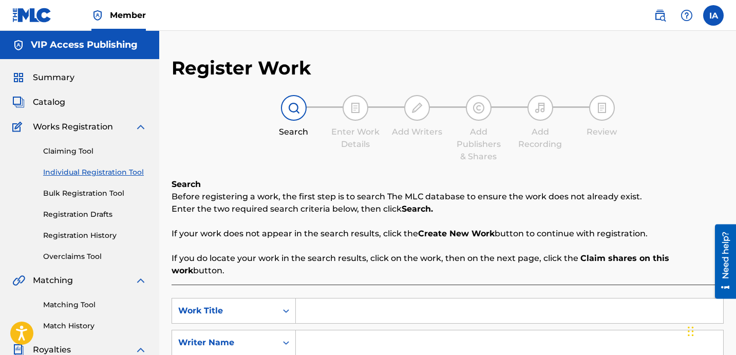
drag, startPoint x: 449, startPoint y: 152, endPoint x: 735, endPoint y: 179, distance: 287.2
click at [537, 158] on div "Search Enter Work Details Add Writers Add Publishers & Shares Add Recording Rev…" at bounding box center [447, 129] width 552 height 68
click at [316, 174] on div "Register Work Search Enter Work Details Add Writers Add Publishers & Shares Add…" at bounding box center [447, 259] width 552 height 407
click at [355, 162] on div "Search Enter Work Details Add Writers Add Publishers & Shares Add Recording Rev…" at bounding box center [447, 129] width 552 height 68
click at [317, 159] on div "Search Enter Work Details Add Writers Add Publishers & Shares Add Recording Rev…" at bounding box center [447, 129] width 552 height 68
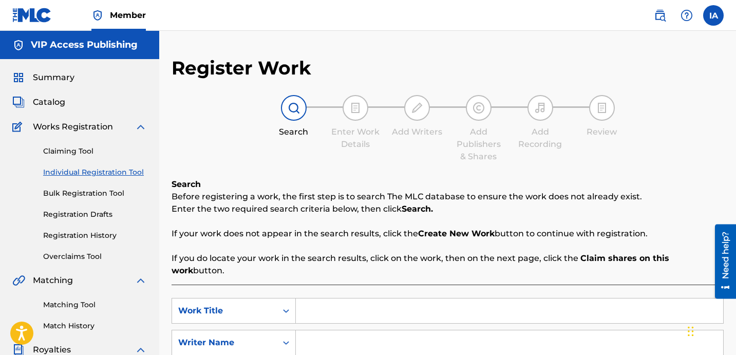
click at [430, 298] on input "Search Form" at bounding box center [509, 310] width 427 height 25
type input "HEARTBEAT"
click at [476, 333] on input "Search Form" at bounding box center [509, 342] width 427 height 25
type input "[PERSON_NAME] [PERSON_NAME]"
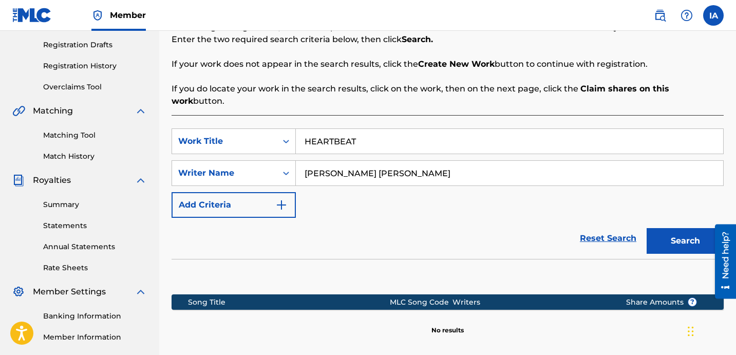
scroll to position [171, 0]
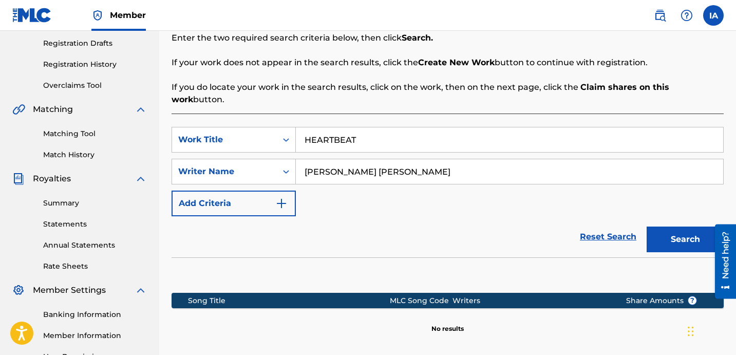
click at [471, 216] on div "Reset Search Search" at bounding box center [447, 236] width 552 height 41
click at [672, 227] on button "Search" at bounding box center [684, 239] width 77 height 26
click at [339, 198] on div "SearchWithCriteria192fd4ce-4af6-40ad-8786-26a25a596317 Work Title HEARTBEAT Sea…" at bounding box center [447, 171] width 552 height 89
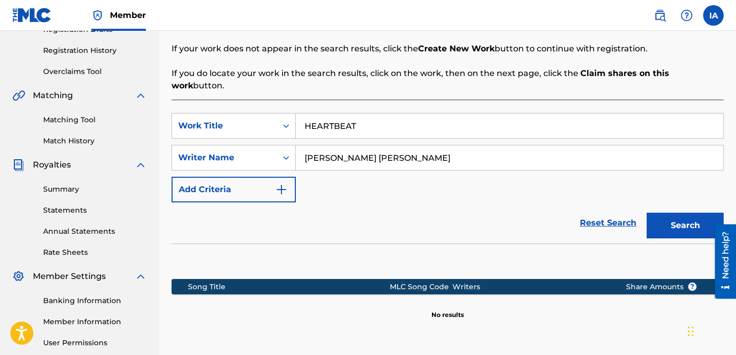
scroll to position [211, 0]
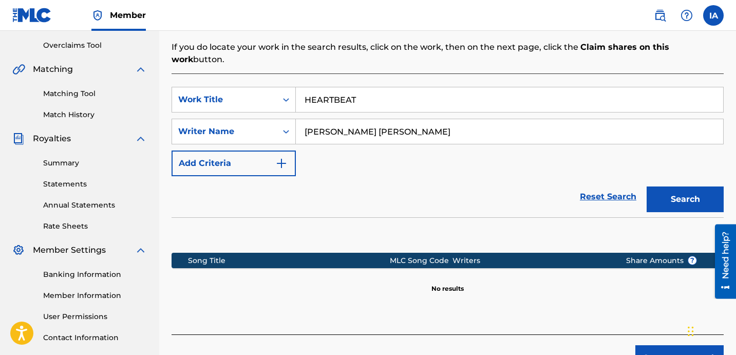
click at [649, 345] on button "Create new work" at bounding box center [679, 358] width 88 height 26
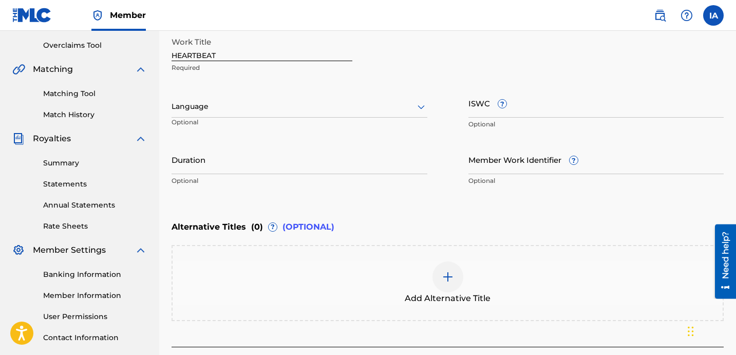
click at [262, 104] on div at bounding box center [299, 106] width 256 height 13
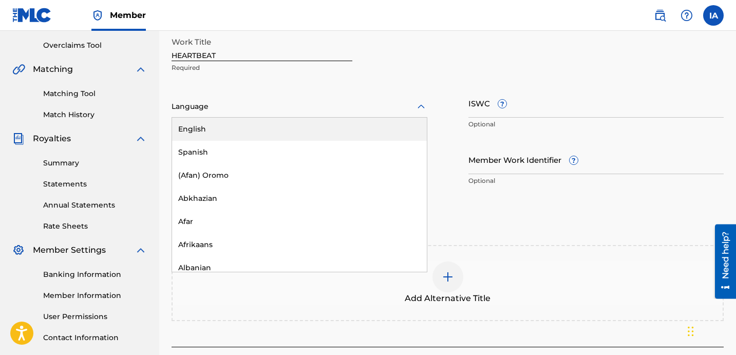
click at [256, 125] on div "English" at bounding box center [299, 129] width 255 height 23
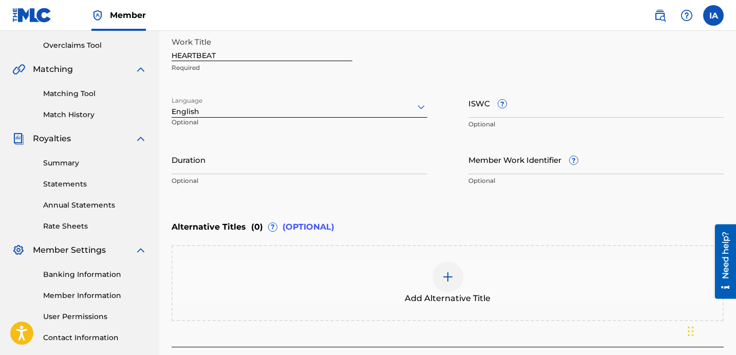
click at [232, 159] on input "Duration" at bounding box center [299, 159] width 256 height 29
type input "03:33"
click at [390, 201] on div "Enter Work Details Enter work details for ‘ HEARTBEAT ’ below. Work Title HEART…" at bounding box center [447, 91] width 552 height 249
click at [437, 276] on div at bounding box center [447, 276] width 31 height 31
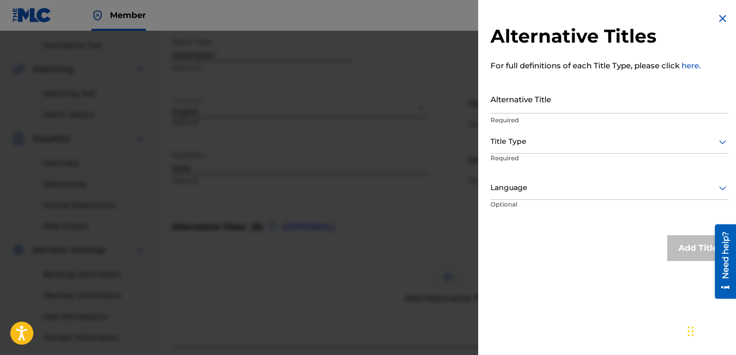
click at [555, 109] on input "Alternative Title" at bounding box center [609, 98] width 238 height 29
type input "HEARTBEAT FEAT [PERSON_NAME]"
click at [584, 140] on div at bounding box center [609, 141] width 238 height 13
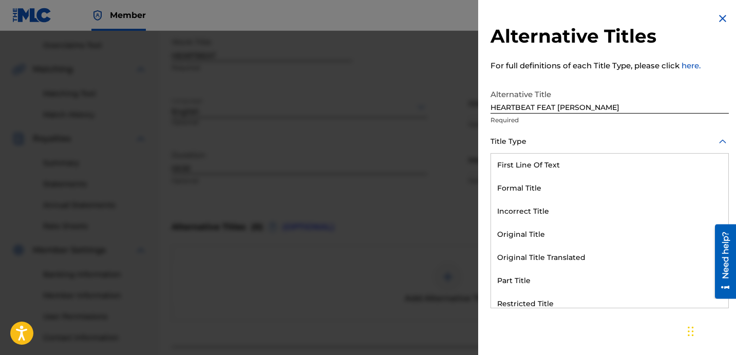
scroll to position [100, 0]
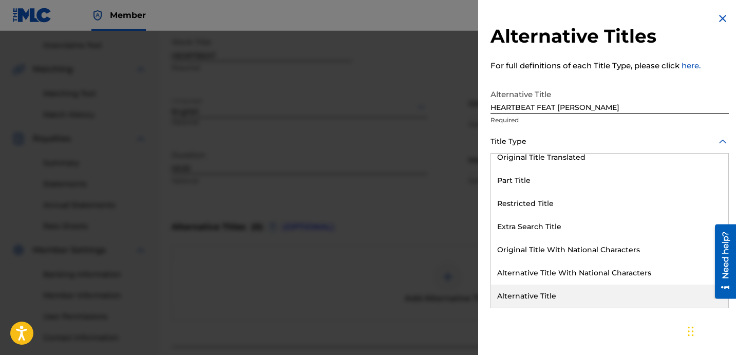
click at [536, 293] on div "Alternative Title" at bounding box center [609, 295] width 237 height 23
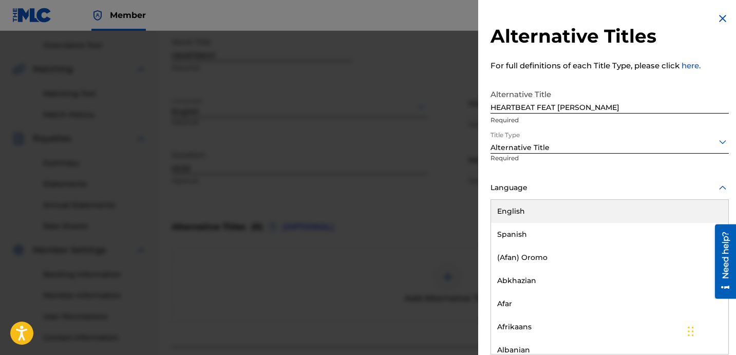
click at [525, 186] on div at bounding box center [609, 187] width 238 height 13
click at [538, 211] on div "English" at bounding box center [609, 211] width 237 height 23
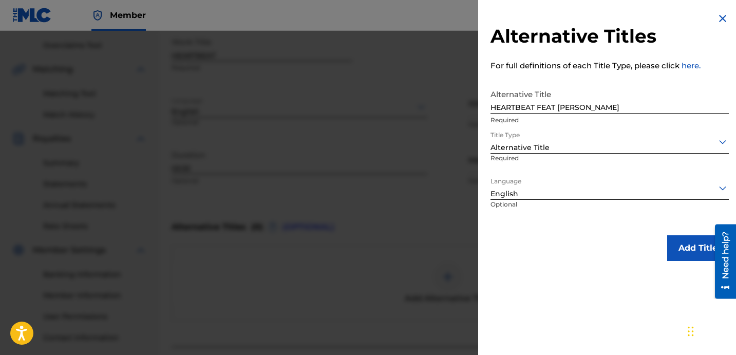
click at [680, 258] on button "Add Title" at bounding box center [698, 248] width 62 height 26
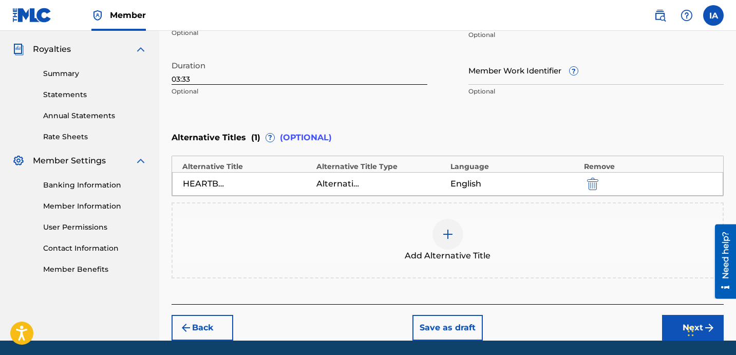
scroll to position [335, 0]
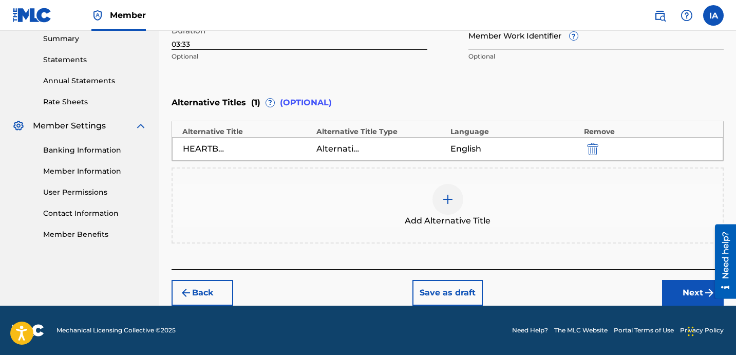
click at [666, 294] on button "Next" at bounding box center [693, 293] width 62 height 26
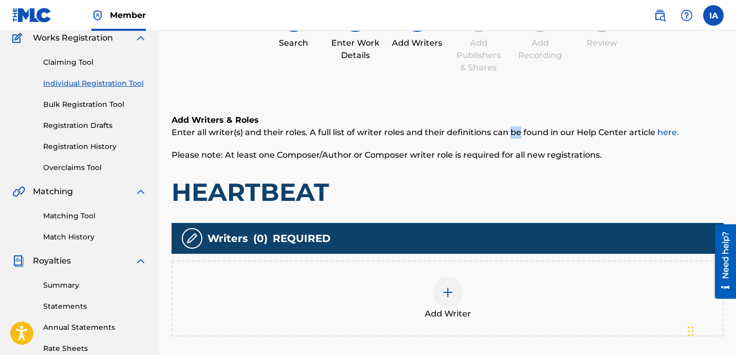
scroll to position [255, 0]
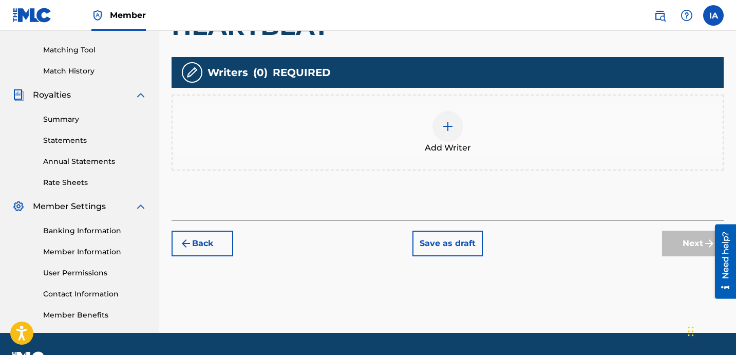
click at [486, 137] on div "Add Writer" at bounding box center [448, 132] width 550 height 43
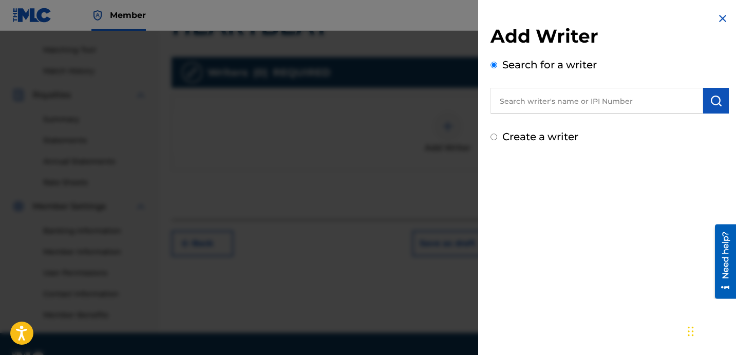
click at [631, 146] on div "Add Writer Search for a writer Create a writer" at bounding box center [609, 78] width 263 height 157
click at [603, 122] on div "Add Writer Search for a writer Create a writer" at bounding box center [609, 85] width 238 height 120
click at [615, 107] on input "text" at bounding box center [596, 101] width 213 height 26
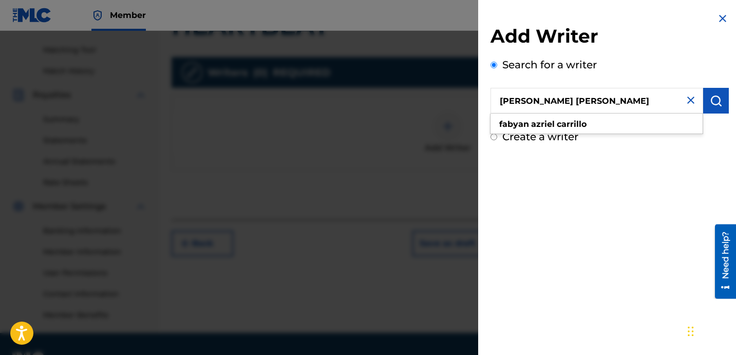
type input "[PERSON_NAME] [PERSON_NAME]"
click at [599, 158] on div "Add Writer Search for a writer [PERSON_NAME] [PERSON_NAME] Create a writer" at bounding box center [609, 177] width 263 height 355
click at [717, 102] on img "submit" at bounding box center [716, 100] width 12 height 12
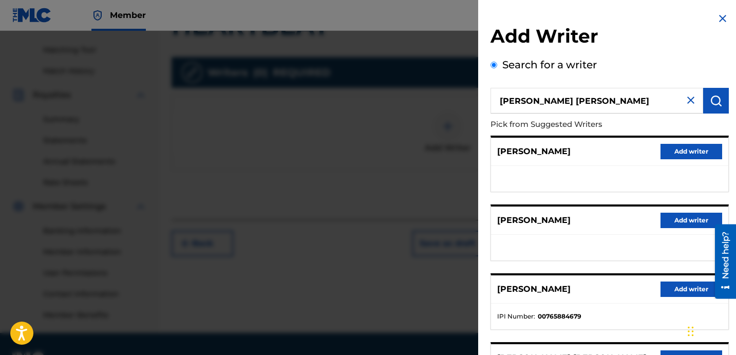
scroll to position [177, 0]
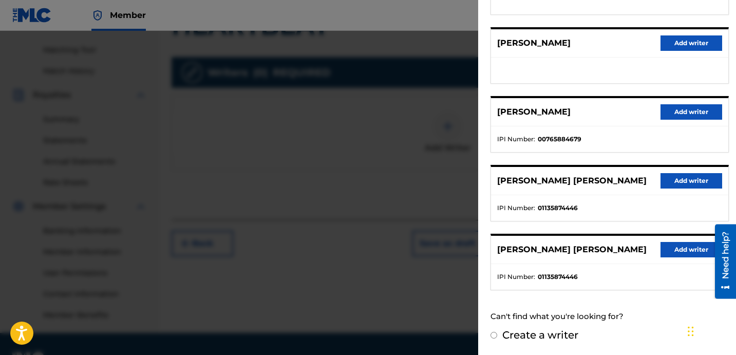
click at [673, 179] on button "Add writer" at bounding box center [691, 180] width 62 height 15
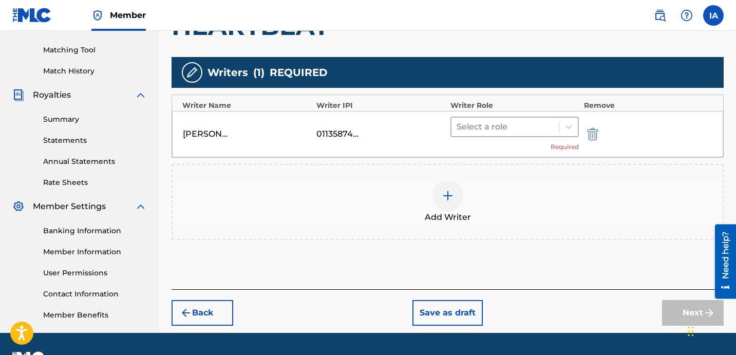
click at [504, 127] on div at bounding box center [504, 127] width 97 height 14
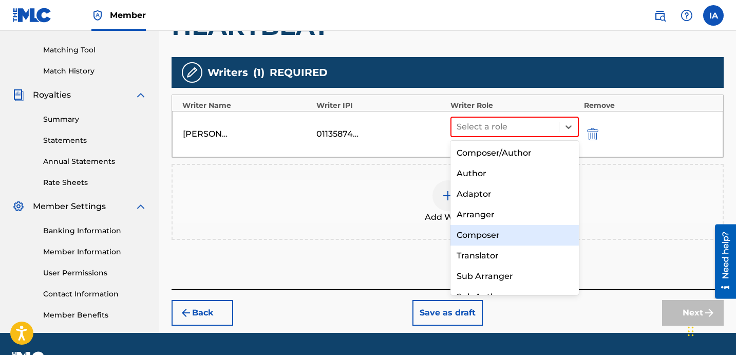
click at [502, 230] on div "Composer" at bounding box center [514, 235] width 128 height 21
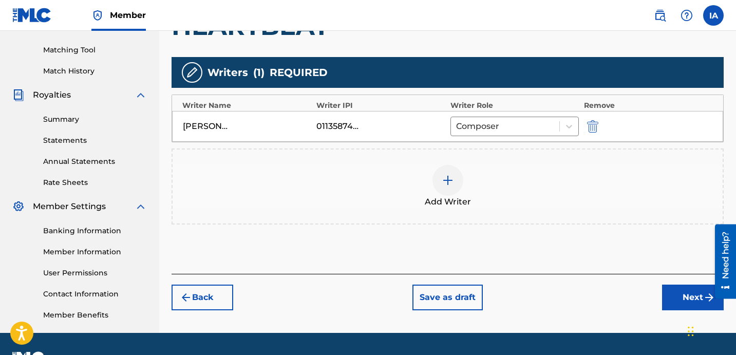
drag, startPoint x: 674, startPoint y: 303, endPoint x: 680, endPoint y: 293, distance: 11.5
click at [675, 302] on button "Next" at bounding box center [693, 297] width 62 height 26
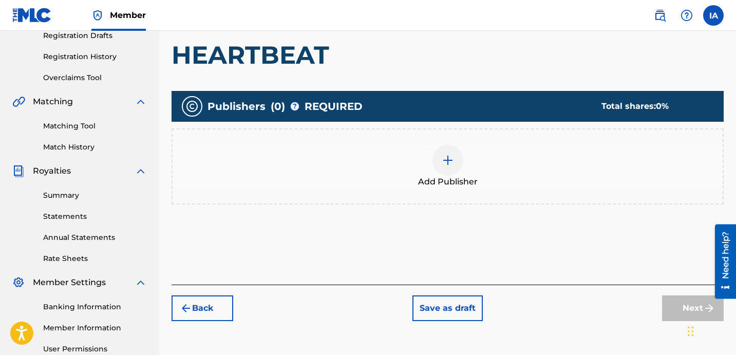
scroll to position [46, 0]
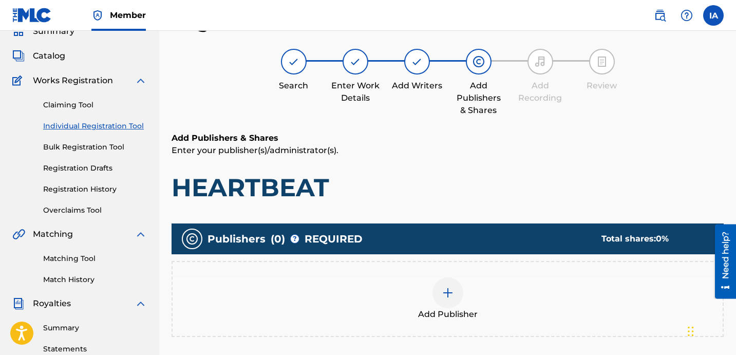
click at [451, 294] on img at bounding box center [448, 293] width 12 height 12
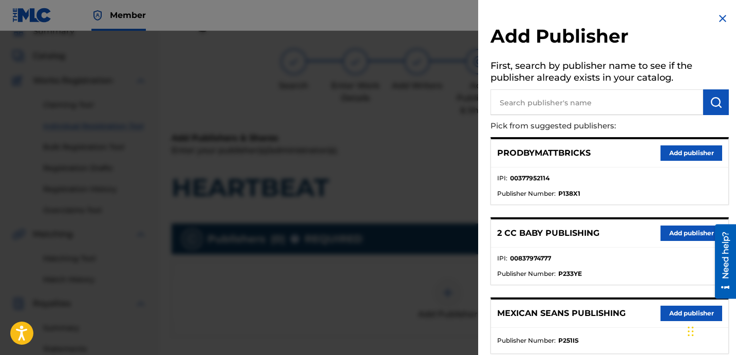
click at [594, 102] on input "text" at bounding box center [596, 102] width 213 height 26
type input "FARIEL"
click at [712, 106] on img "submit" at bounding box center [716, 102] width 12 height 12
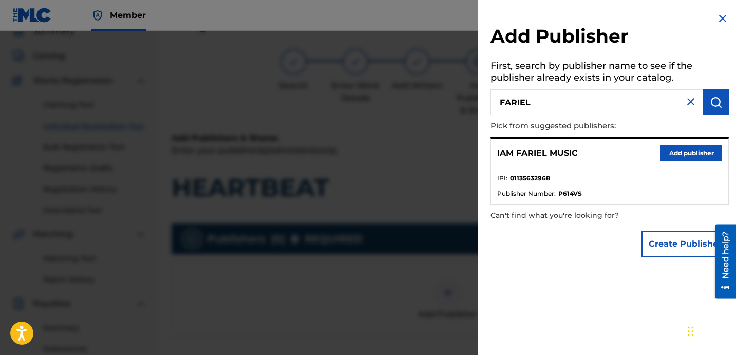
click at [689, 158] on button "Add publisher" at bounding box center [691, 152] width 62 height 15
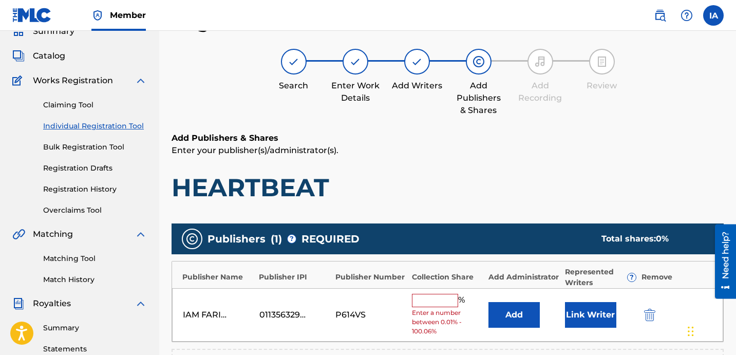
click at [442, 298] on input "text" at bounding box center [435, 300] width 46 height 13
type input "50"
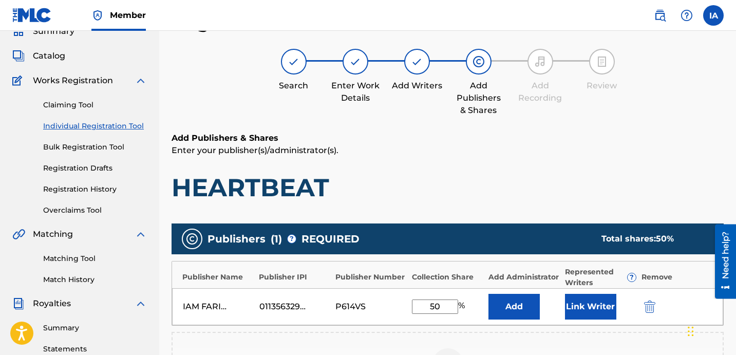
drag, startPoint x: 450, startPoint y: 309, endPoint x: 351, endPoint y: 276, distance: 104.7
click at [351, 277] on div "Publisher Name Publisher IPI Publisher Number Collection Share Add Administrato…" at bounding box center [447, 293] width 552 height 65
click at [527, 307] on button "Add" at bounding box center [513, 307] width 51 height 26
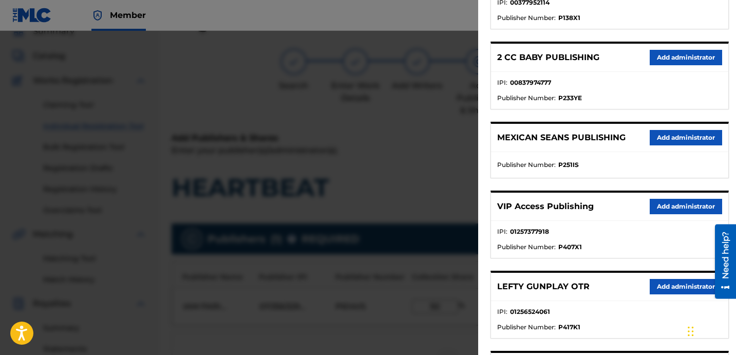
scroll to position [181, 0]
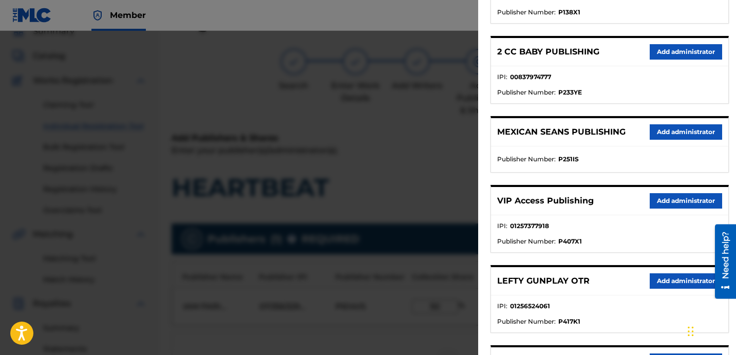
click at [662, 201] on button "Add administrator" at bounding box center [686, 200] width 72 height 15
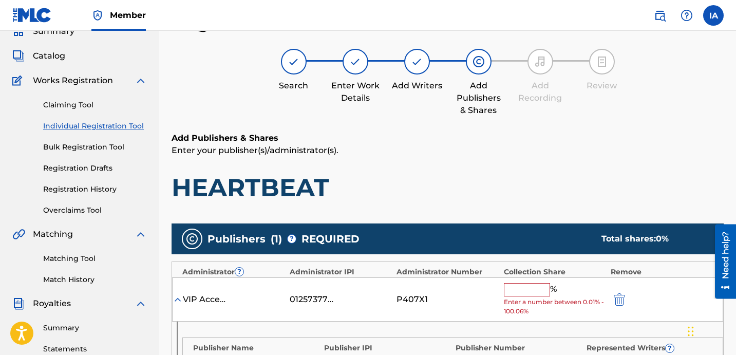
click at [523, 283] on input "text" at bounding box center [527, 289] width 46 height 13
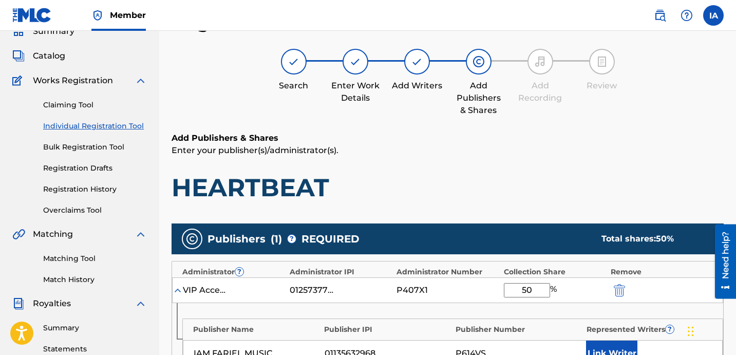
type input "50"
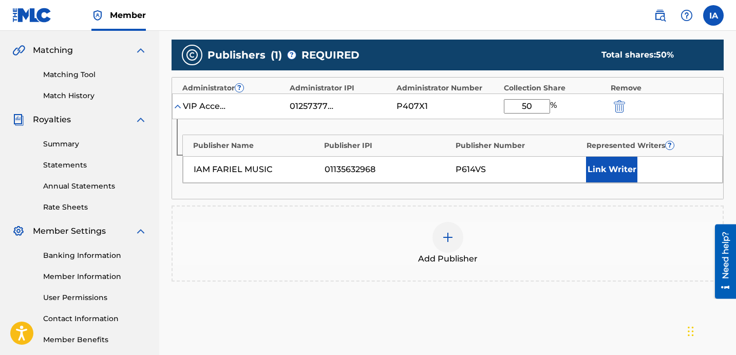
scroll to position [266, 0]
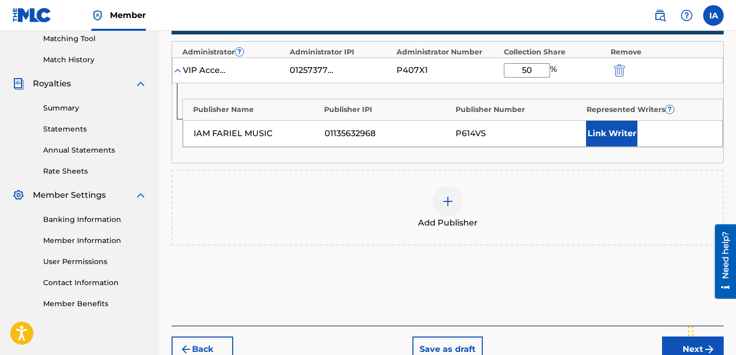
click at [620, 131] on button "Link Writer" at bounding box center [611, 134] width 51 height 26
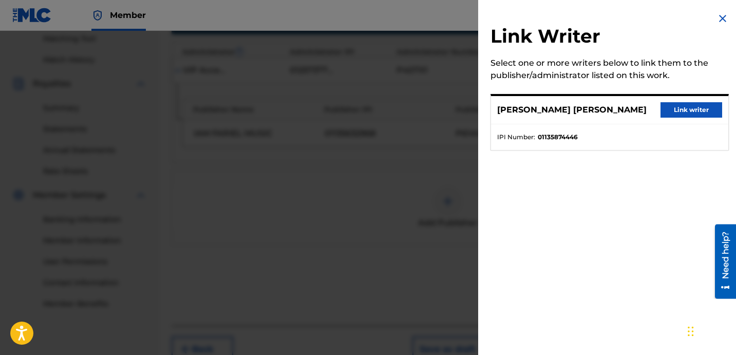
click at [674, 114] on button "Link writer" at bounding box center [691, 109] width 62 height 15
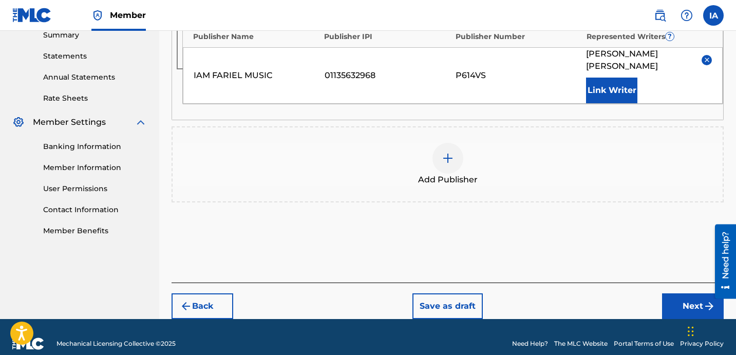
scroll to position [340, 0]
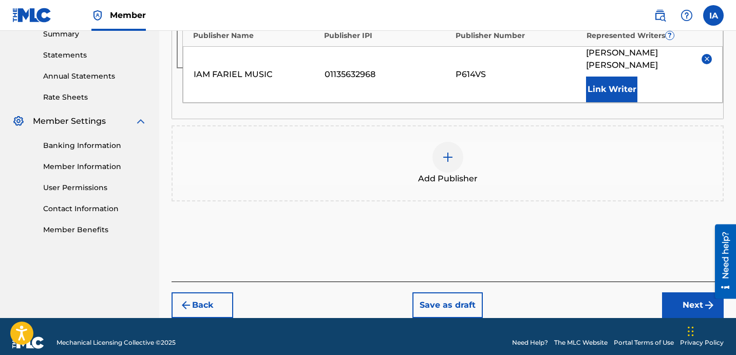
click at [676, 292] on button "Next" at bounding box center [693, 305] width 62 height 26
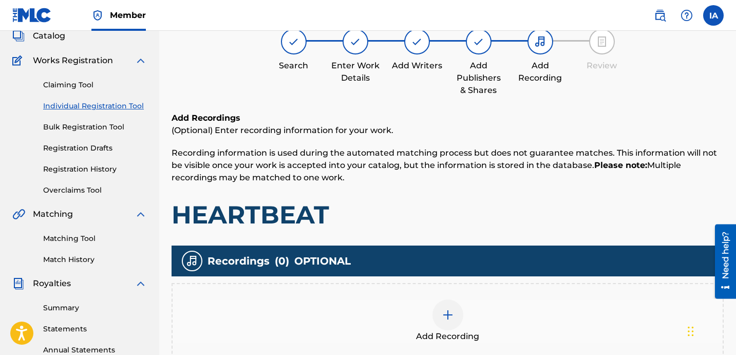
scroll to position [86, 0]
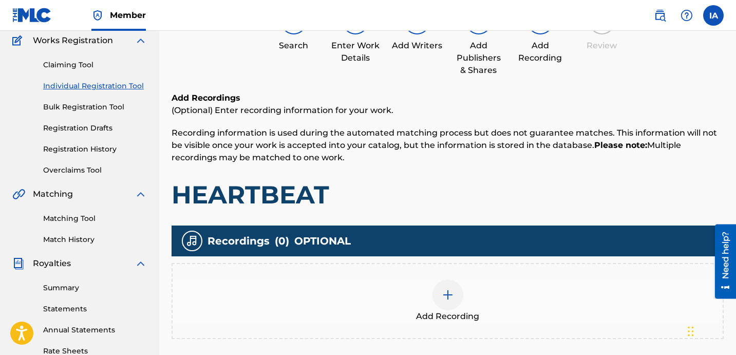
click at [477, 297] on div "Add Recording" at bounding box center [448, 300] width 550 height 43
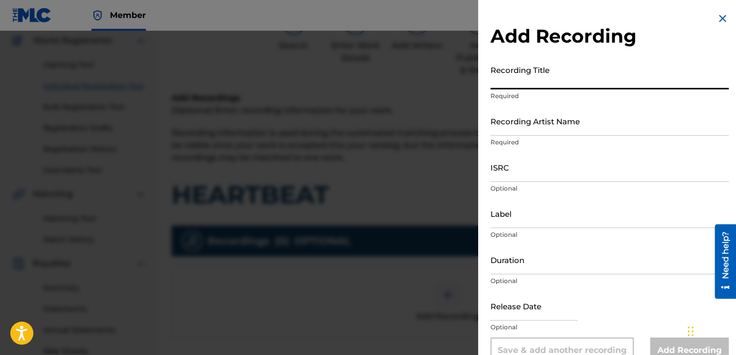
click at [537, 81] on input "Recording Title" at bounding box center [609, 74] width 238 height 29
type input "HEARTBEAT"
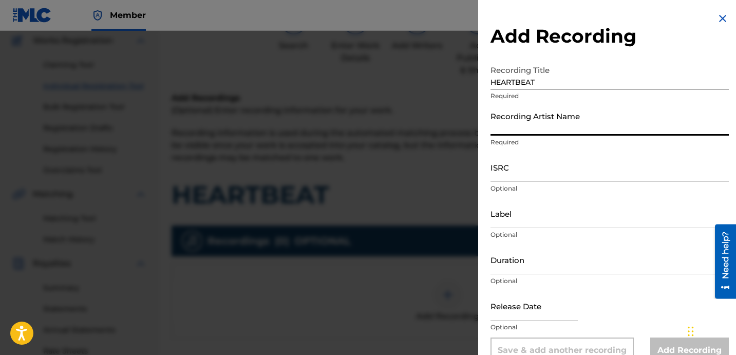
click at [583, 121] on input "Recording Artist Name" at bounding box center [609, 120] width 238 height 29
click at [578, 124] on input "Recording Artist Name" at bounding box center [609, 120] width 238 height 29
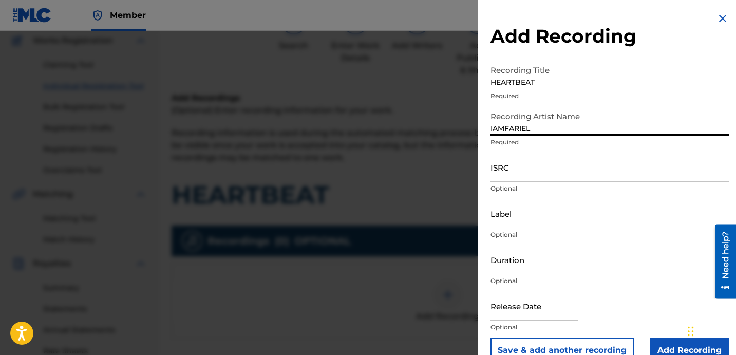
type input "IAMFARIEL"
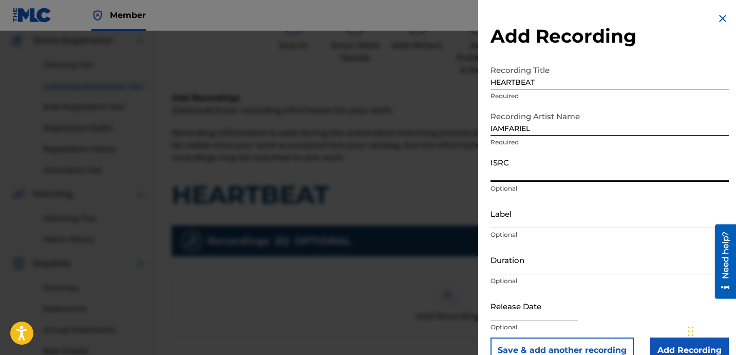
click at [530, 178] on input "ISRC" at bounding box center [609, 167] width 238 height 29
click at [532, 160] on input "ISRC" at bounding box center [609, 167] width 238 height 29
type input "QZDA62435296"
click at [530, 198] on div "ISRC QZDA62435296 Optional" at bounding box center [609, 176] width 238 height 46
click at [511, 218] on input "Label" at bounding box center [609, 213] width 238 height 29
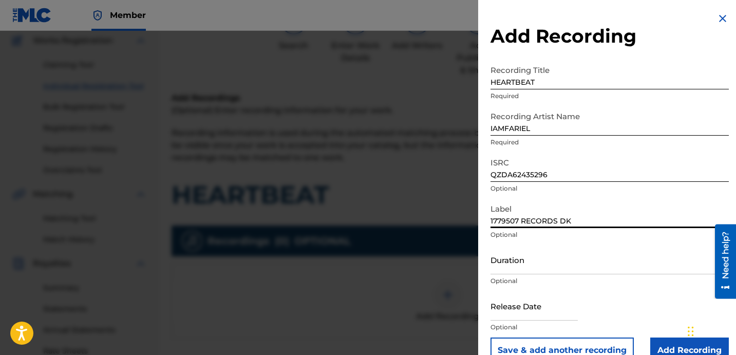
type input "1779507 RECORDS DK"
click at [518, 262] on input "Duration" at bounding box center [609, 259] width 238 height 29
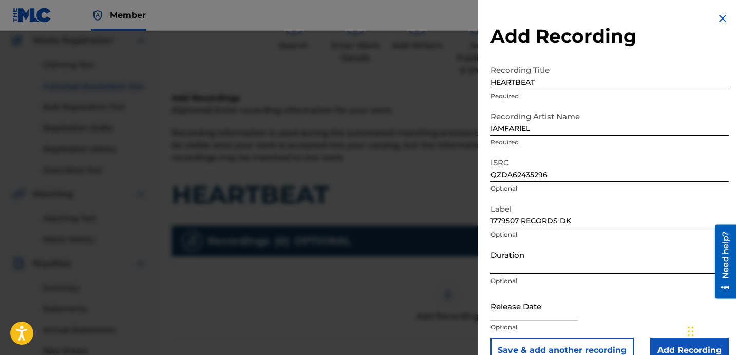
click at [570, 261] on input "Duration" at bounding box center [609, 259] width 238 height 29
click at [574, 262] on input "03:33" at bounding box center [609, 259] width 238 height 29
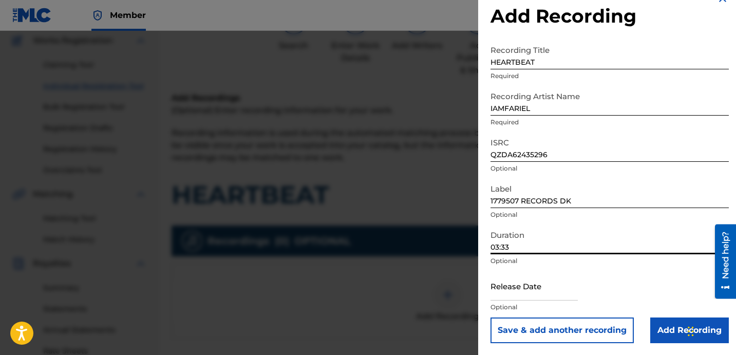
scroll to position [21, 0]
type input "03:33"
click at [571, 246] on input "03:33" at bounding box center [609, 238] width 238 height 29
click at [673, 325] on input "Add Recording" at bounding box center [689, 330] width 79 height 26
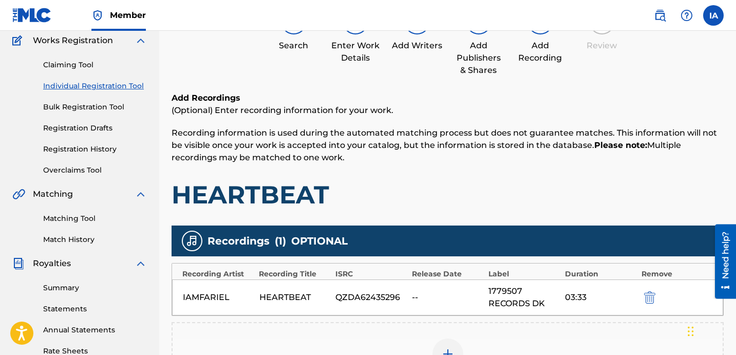
click at [441, 186] on h1 "HEARTBEAT" at bounding box center [447, 194] width 552 height 31
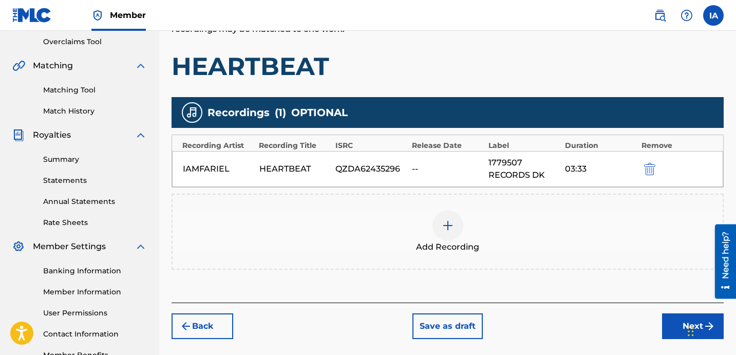
scroll to position [268, 0]
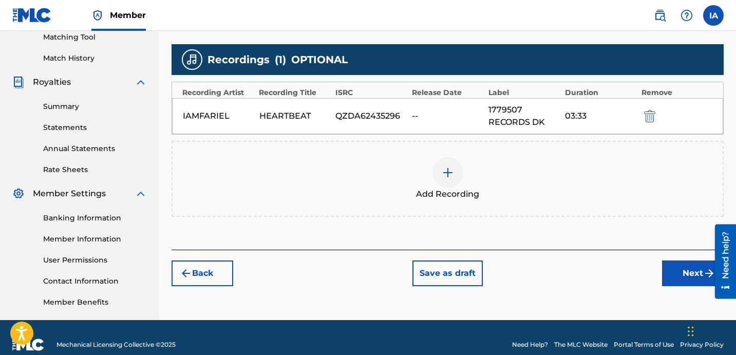
click at [669, 268] on button "Next" at bounding box center [693, 273] width 62 height 26
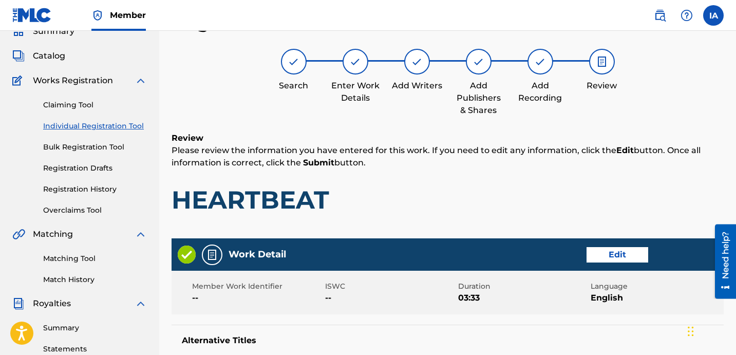
click at [447, 169] on div "Review Please review the information you have entered for this work. If you nee…" at bounding box center [447, 181] width 552 height 99
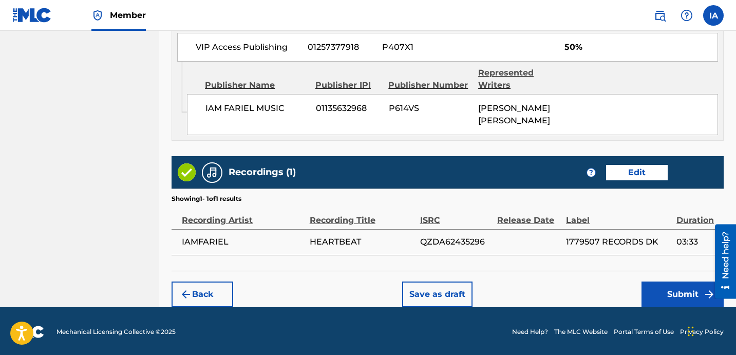
click at [662, 296] on button "Submit" at bounding box center [682, 294] width 82 height 26
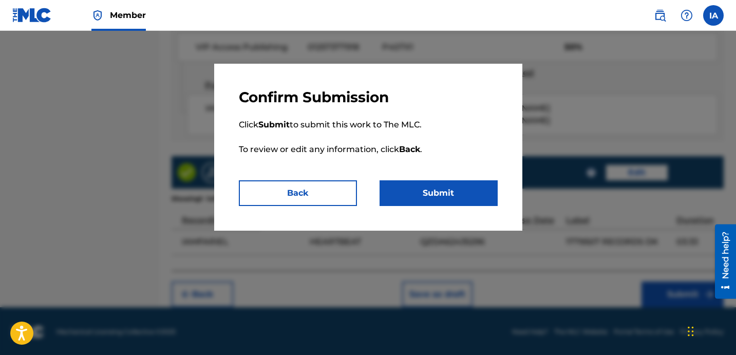
click at [467, 195] on button "Submit" at bounding box center [438, 193] width 118 height 26
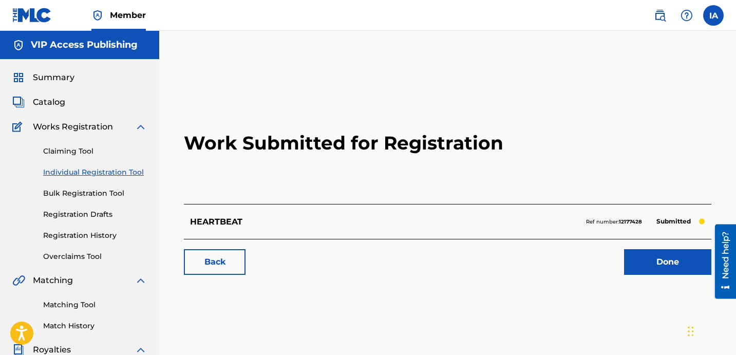
click at [112, 173] on link "Individual Registration Tool" at bounding box center [95, 172] width 104 height 11
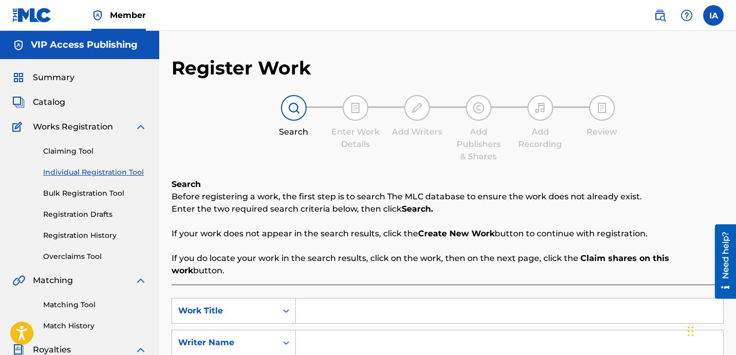
click at [464, 298] on input "Search Form" at bounding box center [509, 310] width 427 height 25
type input "HOW COULD I LOSE"
click at [465, 330] on input "Search Form" at bounding box center [509, 342] width 427 height 25
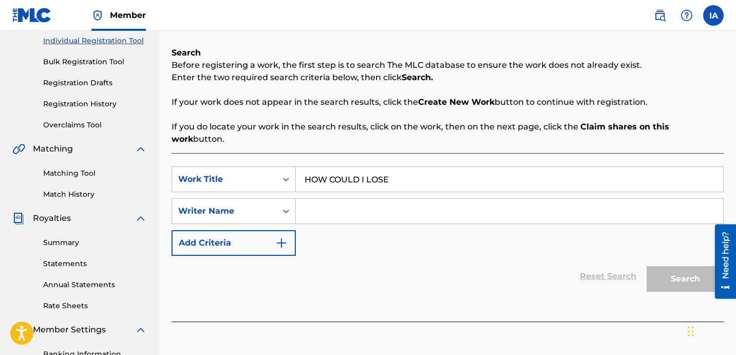
scroll to position [181, 0]
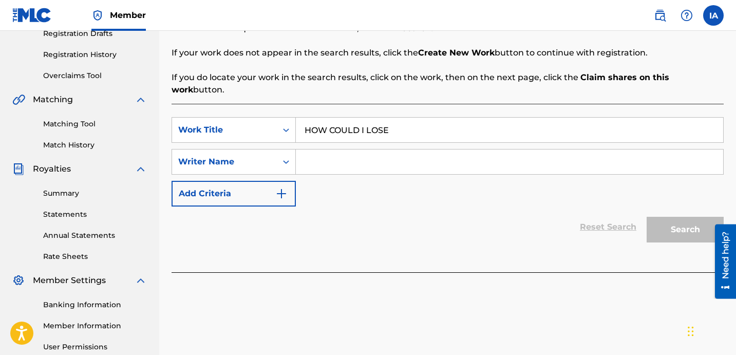
click at [469, 149] on input "Search Form" at bounding box center [509, 161] width 427 height 25
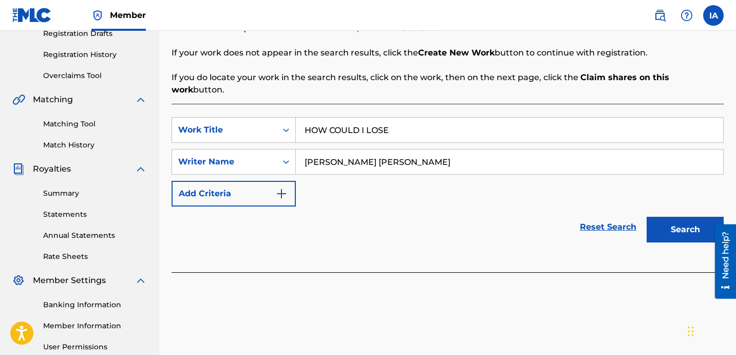
type input "[PERSON_NAME] [PERSON_NAME]"
click at [668, 217] on button "Search" at bounding box center [684, 230] width 77 height 26
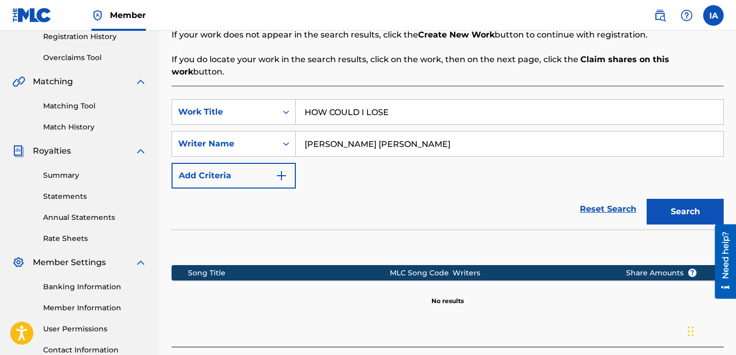
scroll to position [282, 0]
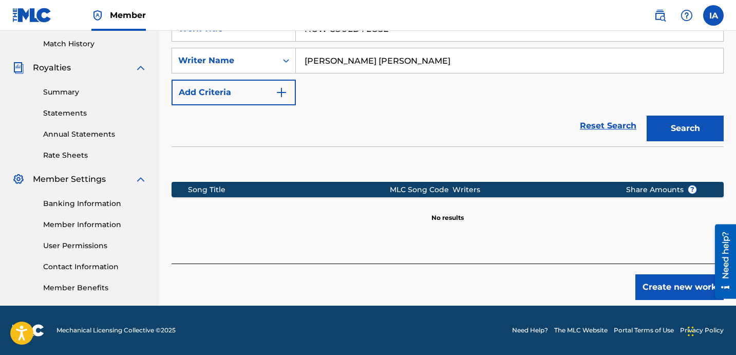
click at [673, 274] on button "Create new work" at bounding box center [679, 287] width 88 height 26
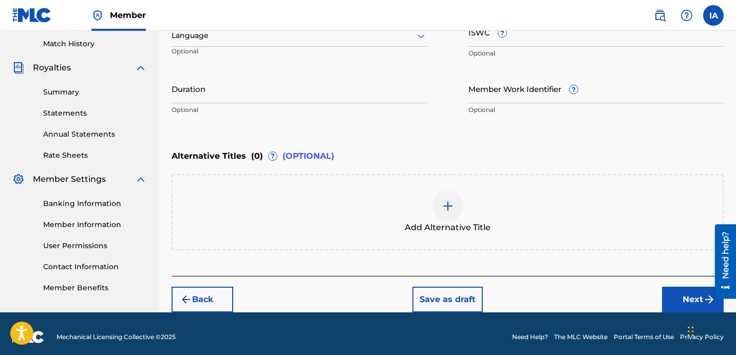
click at [300, 45] on div "Language" at bounding box center [299, 36] width 256 height 22
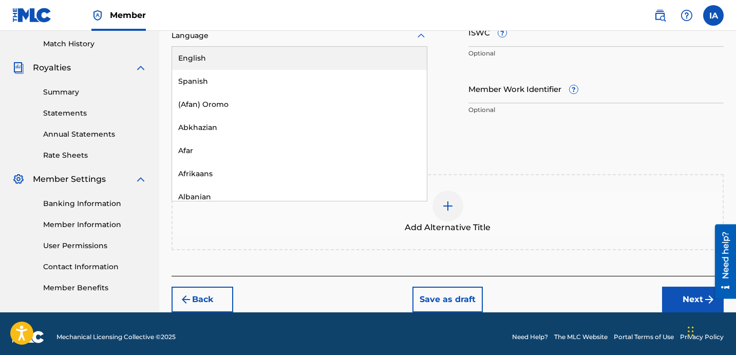
click at [311, 57] on div "English" at bounding box center [299, 58] width 255 height 23
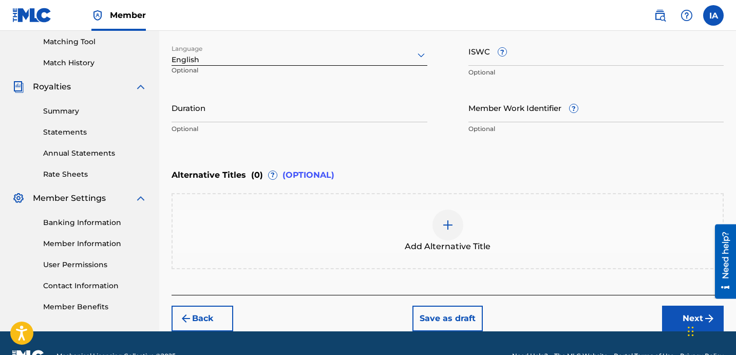
scroll to position [112, 0]
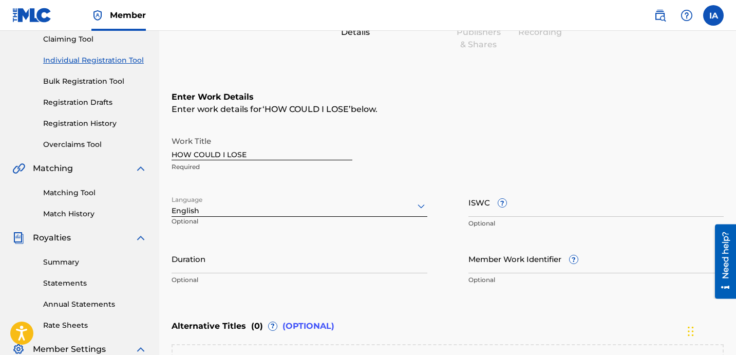
click at [459, 103] on div "Enter work details for ‘ HOW COULD I LOSE ’ below." at bounding box center [447, 109] width 552 height 12
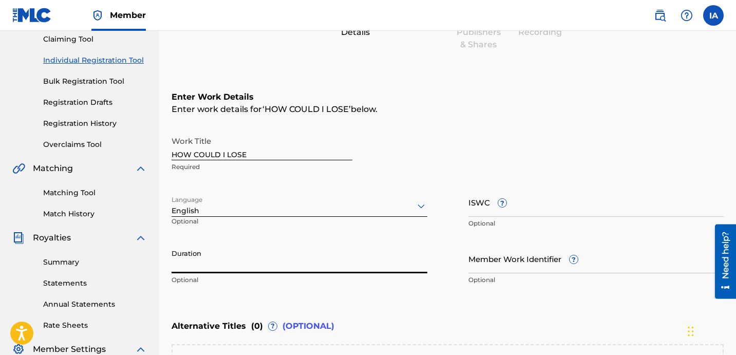
click at [296, 255] on input "Duration" at bounding box center [299, 258] width 256 height 29
type input "03:06"
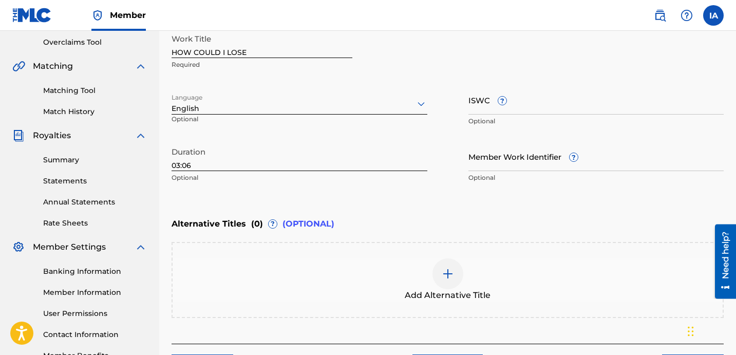
scroll to position [288, 0]
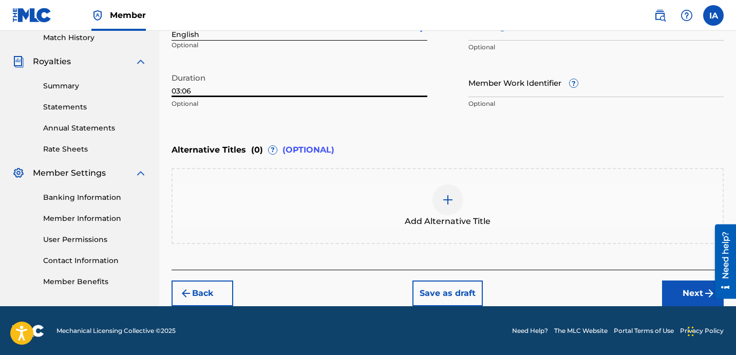
click at [456, 203] on div at bounding box center [447, 199] width 31 height 31
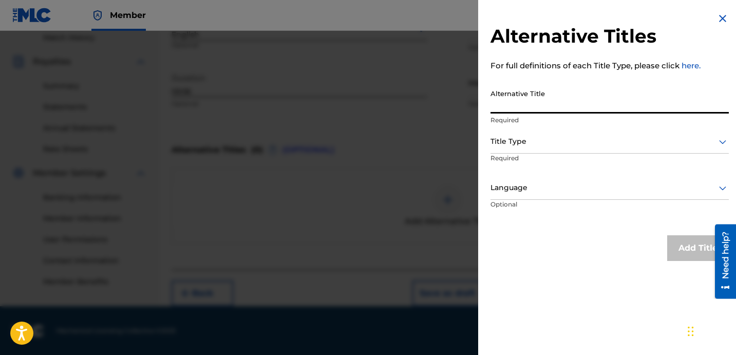
click at [544, 96] on input "Alternative Title" at bounding box center [609, 98] width 238 height 29
type input "HOW COULD I LOSE FEAT [PERSON_NAME] ONEMISSEDCALL AND BXBY KXSH"
click at [547, 143] on div at bounding box center [609, 141] width 238 height 13
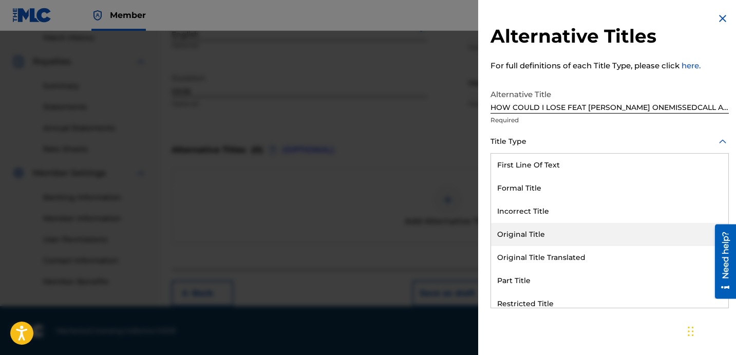
scroll to position [100, 0]
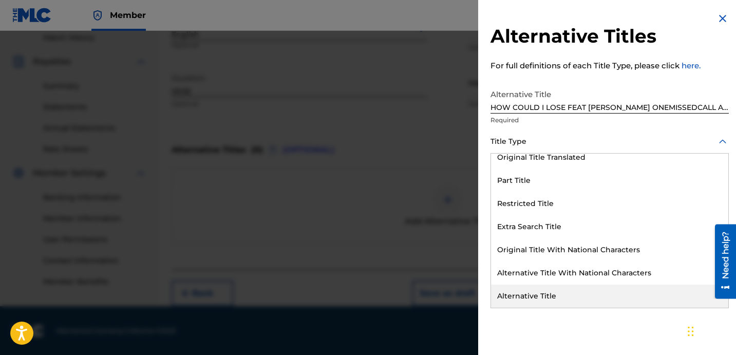
click at [550, 292] on div "Alternative Title" at bounding box center [609, 295] width 237 height 23
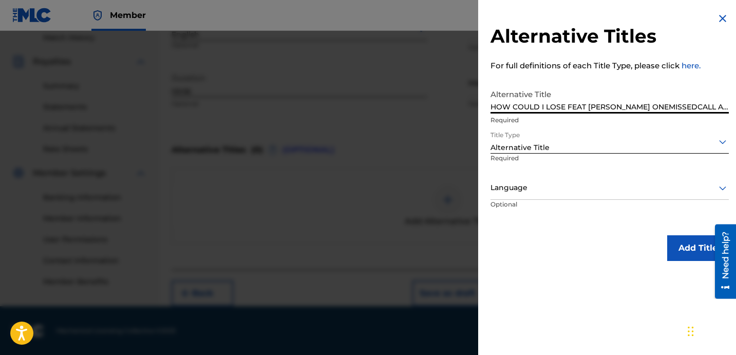
scroll to position [0, 23]
drag, startPoint x: 638, startPoint y: 111, endPoint x: 774, endPoint y: 126, distance: 136.4
click at [572, 185] on div at bounding box center [609, 187] width 238 height 13
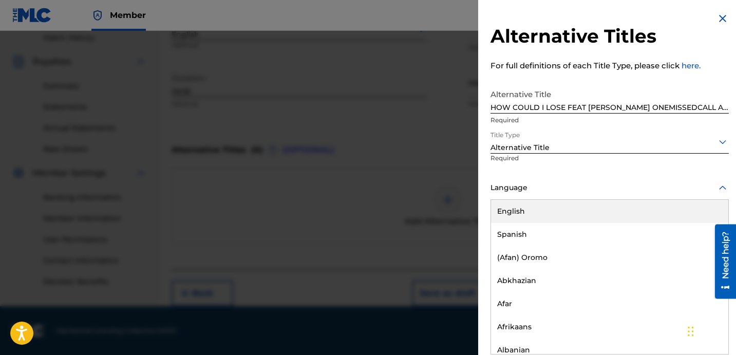
click at [555, 213] on div "English" at bounding box center [609, 211] width 237 height 23
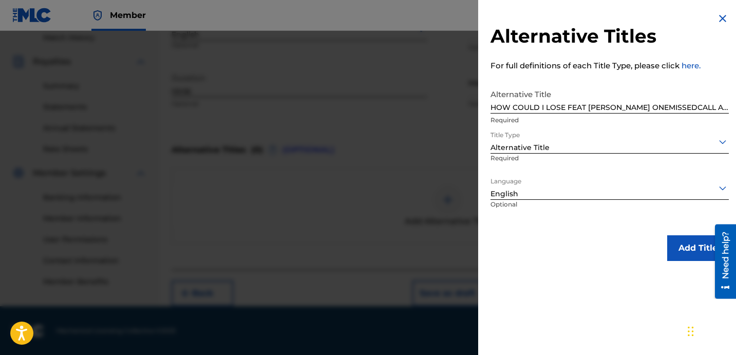
click at [688, 252] on button "Add Title" at bounding box center [698, 248] width 62 height 26
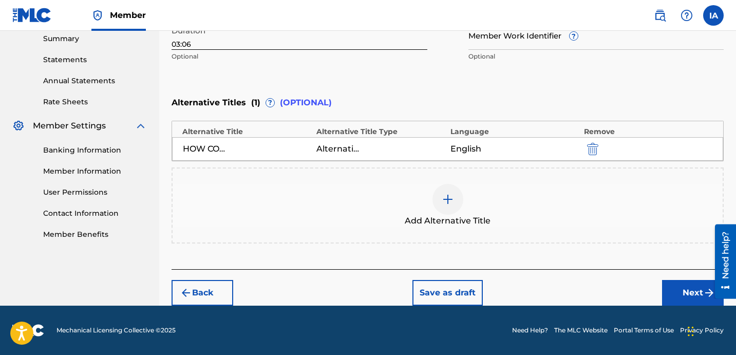
click at [668, 280] on button "Next" at bounding box center [693, 293] width 62 height 26
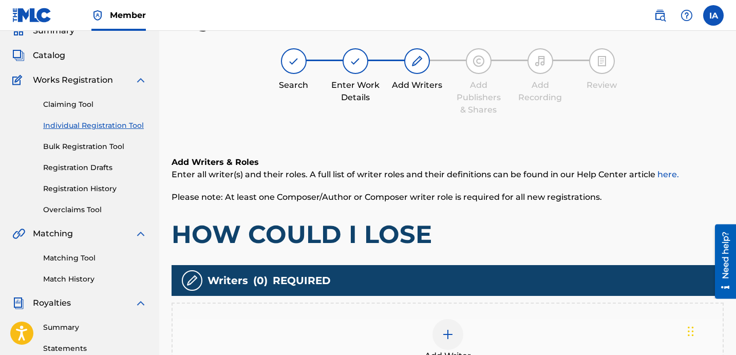
scroll to position [46, 0]
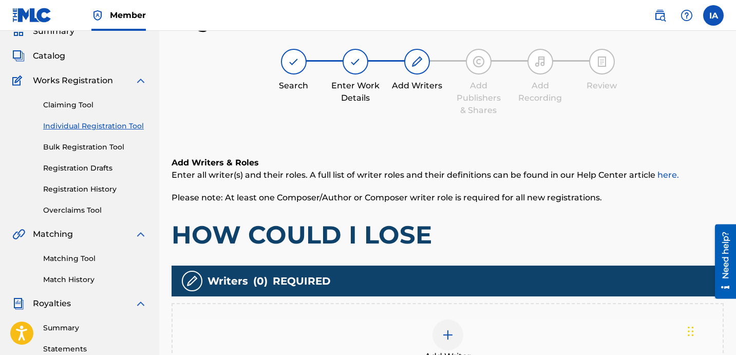
click at [503, 315] on div "Add Writer" at bounding box center [447, 341] width 552 height 76
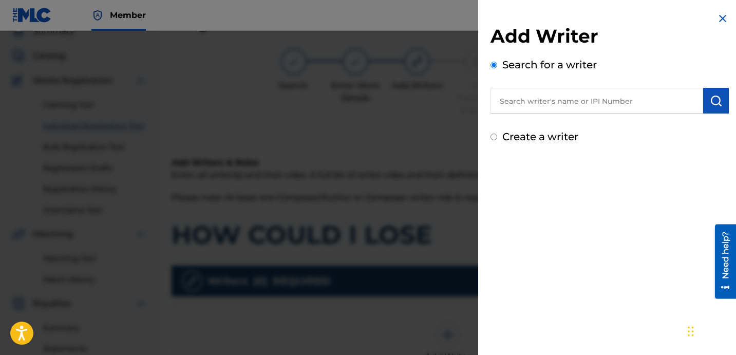
click at [611, 100] on input "text" at bounding box center [596, 101] width 213 height 26
type input "[PERSON_NAME] [PERSON_NAME]"
click at [718, 105] on img "submit" at bounding box center [716, 100] width 12 height 12
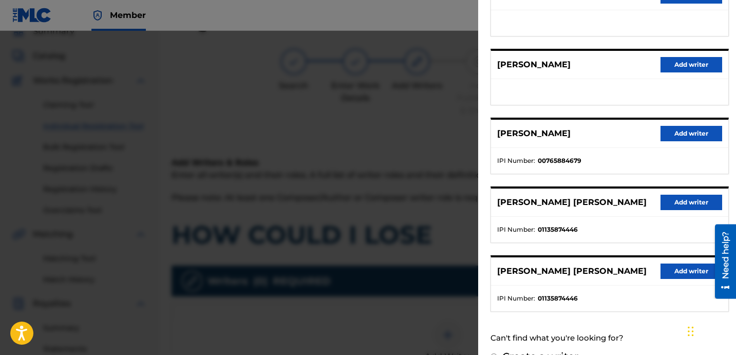
scroll to position [177, 0]
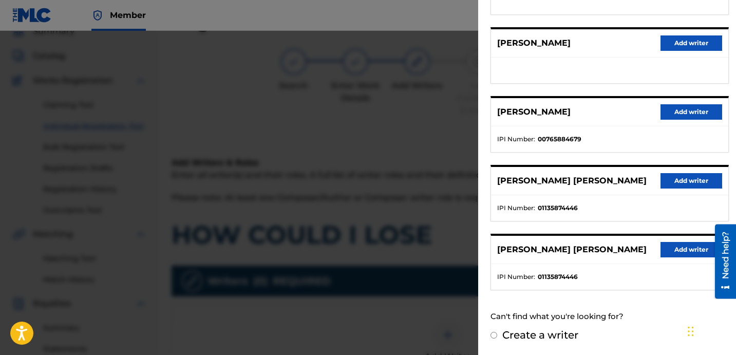
click at [682, 185] on button "Add writer" at bounding box center [691, 180] width 62 height 15
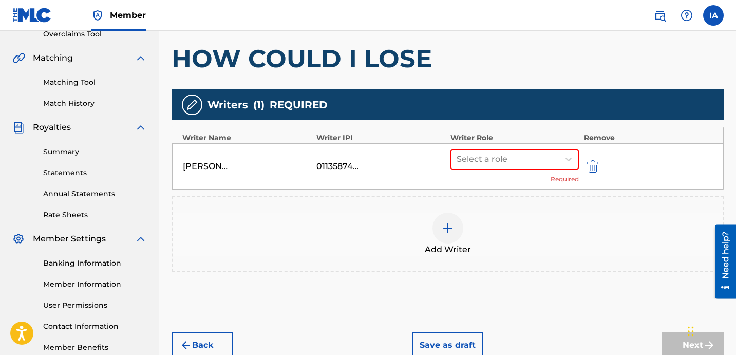
scroll to position [252, 0]
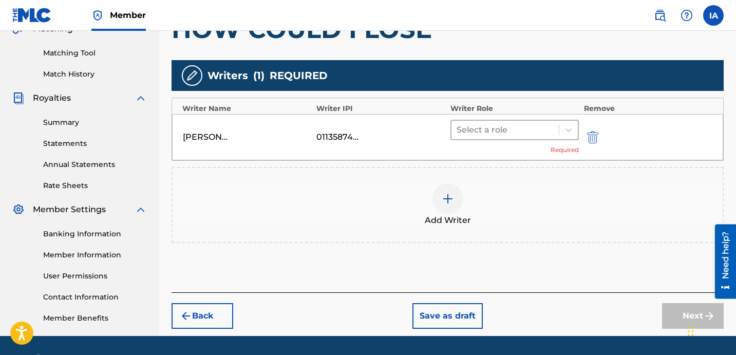
click at [526, 135] on div at bounding box center [504, 130] width 97 height 14
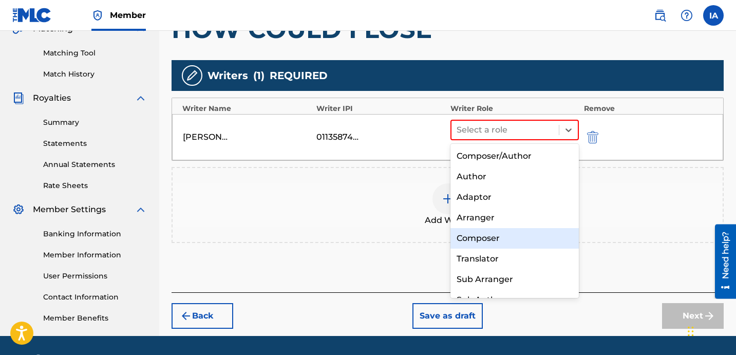
click at [504, 235] on div "Composer" at bounding box center [514, 238] width 128 height 21
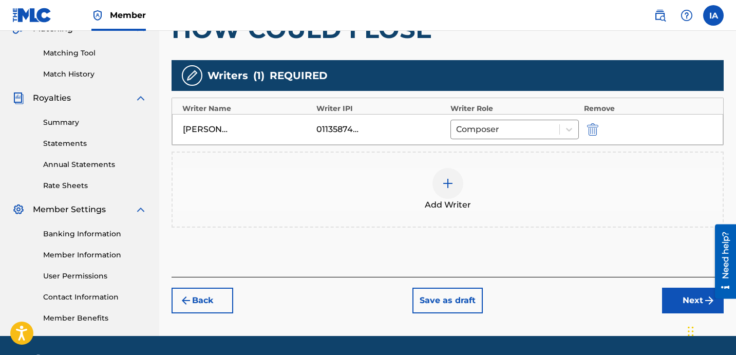
click at [674, 294] on button "Next" at bounding box center [693, 301] width 62 height 26
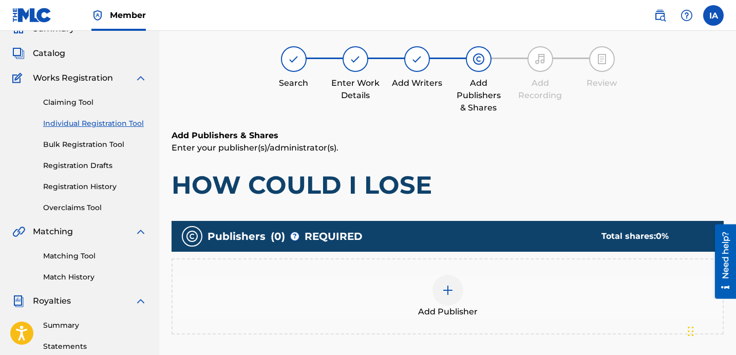
scroll to position [46, 0]
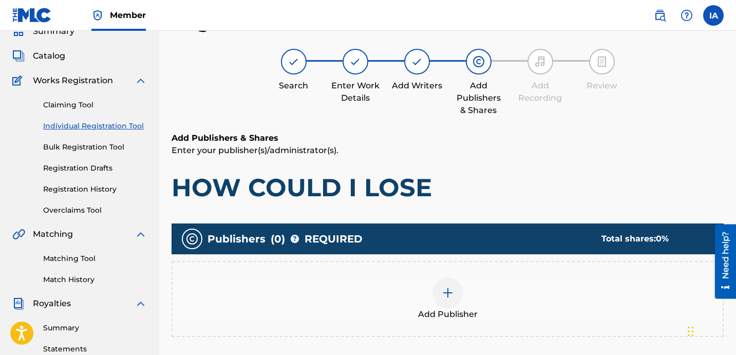
click at [467, 288] on div "Add Publisher" at bounding box center [448, 298] width 550 height 43
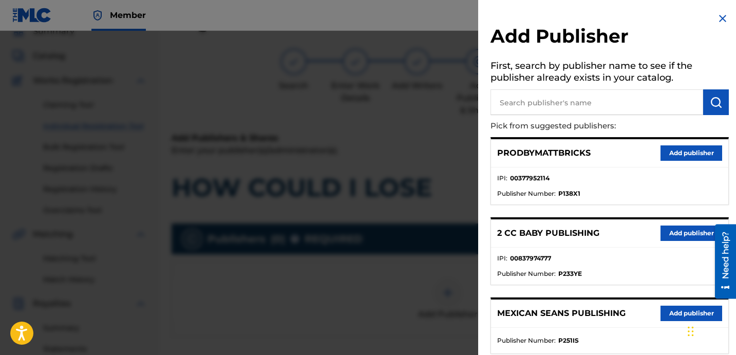
click at [562, 93] on input "text" at bounding box center [596, 102] width 213 height 26
type input "FARIEL"
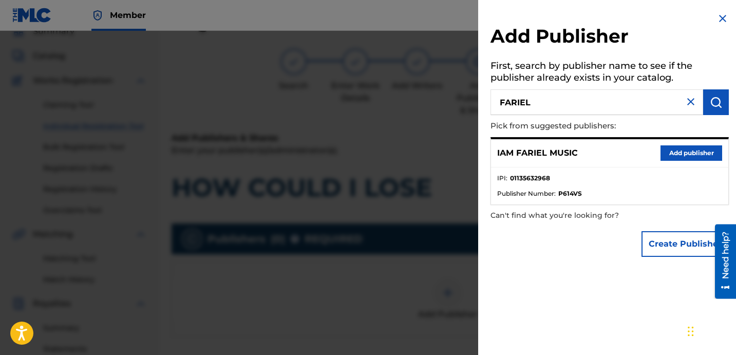
click at [673, 157] on button "Add publisher" at bounding box center [691, 152] width 62 height 15
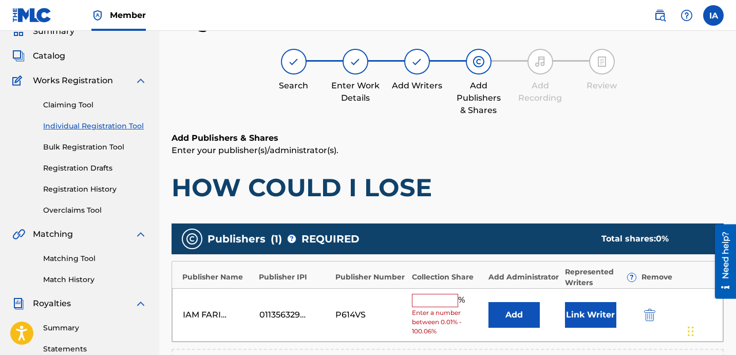
click at [440, 294] on input "text" at bounding box center [435, 300] width 46 height 13
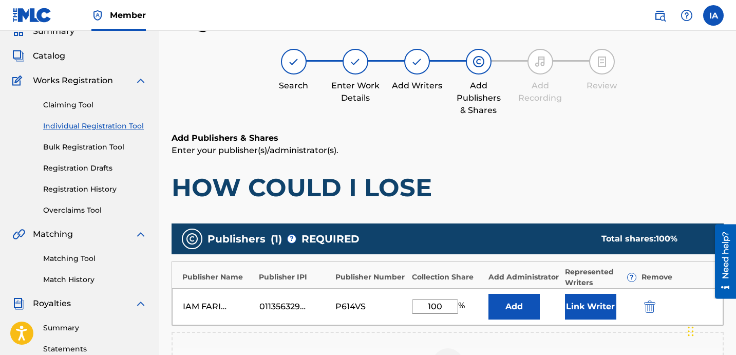
drag, startPoint x: 452, startPoint y: 304, endPoint x: 373, endPoint y: 266, distance: 88.0
click at [391, 278] on div "Publisher Name Publisher IPI Publisher Number Collection Share Add Administrato…" at bounding box center [447, 293] width 552 height 65
type input "100"
click at [526, 307] on button "Add" at bounding box center [513, 307] width 51 height 26
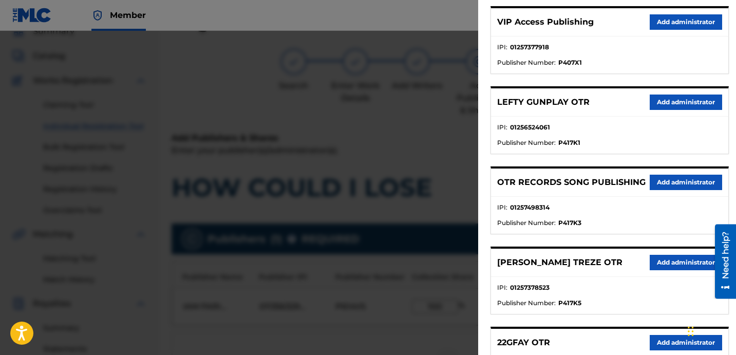
scroll to position [173, 0]
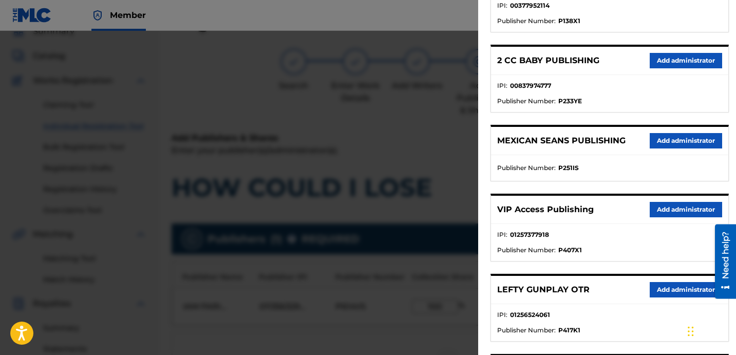
click at [677, 213] on button "Add administrator" at bounding box center [686, 209] width 72 height 15
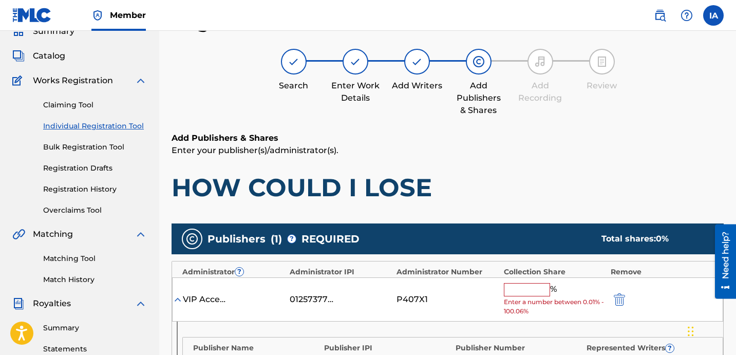
click at [531, 289] on input "text" at bounding box center [527, 289] width 46 height 13
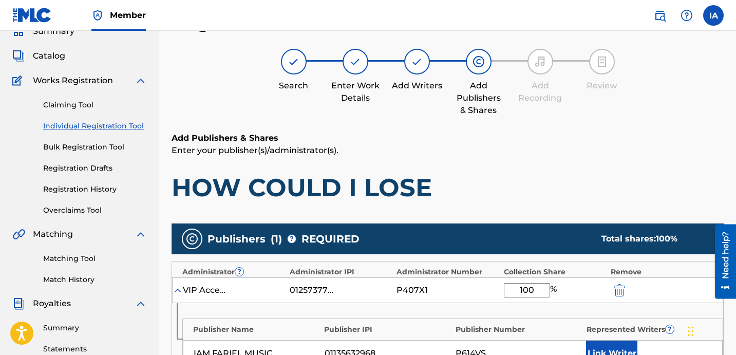
type input "100"
click at [605, 352] on button "Link Writer" at bounding box center [611, 353] width 51 height 26
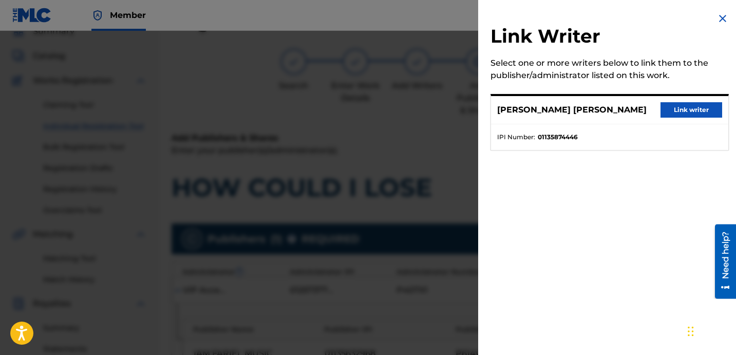
click at [670, 115] on button "Link writer" at bounding box center [691, 109] width 62 height 15
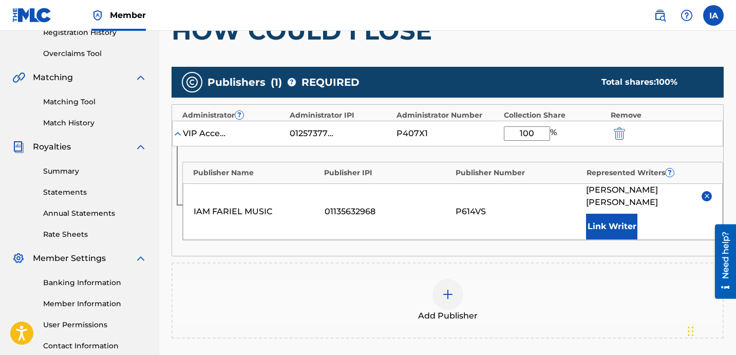
scroll to position [210, 0]
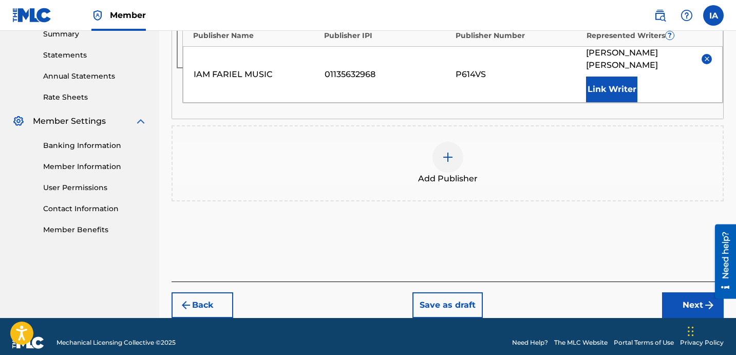
click at [681, 292] on button "Next" at bounding box center [693, 305] width 62 height 26
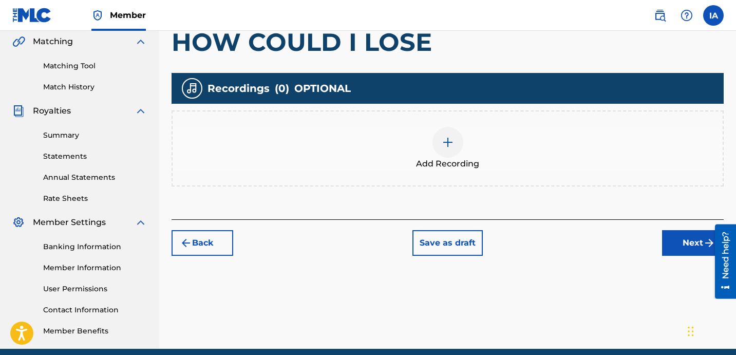
scroll to position [46, 0]
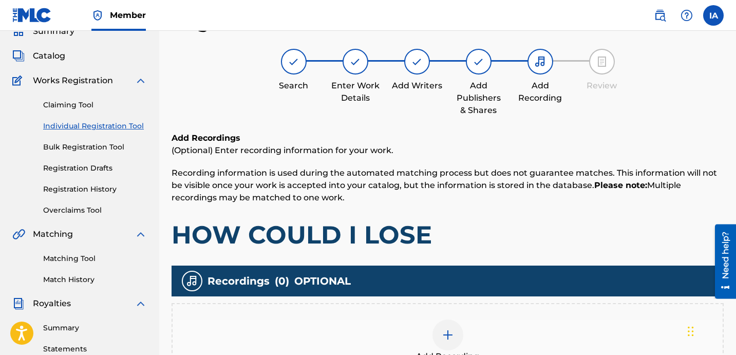
click at [516, 329] on div "Add Recording" at bounding box center [448, 340] width 550 height 43
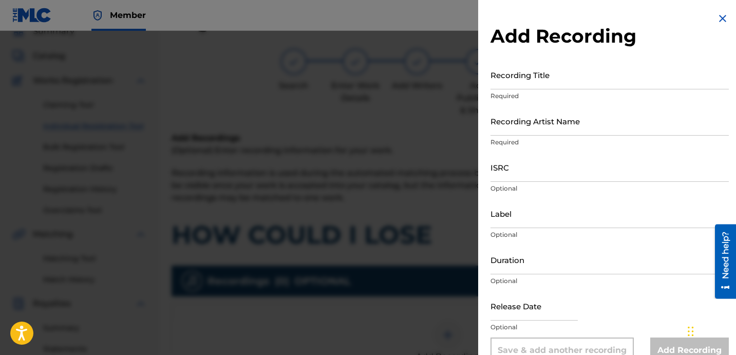
click at [556, 78] on input "Recording Title" at bounding box center [609, 74] width 238 height 29
click at [557, 78] on input "Recording Title" at bounding box center [609, 74] width 238 height 29
type input "HOW COULD I LOSE"
click at [559, 116] on input "Recording Artist Name" at bounding box center [609, 120] width 238 height 29
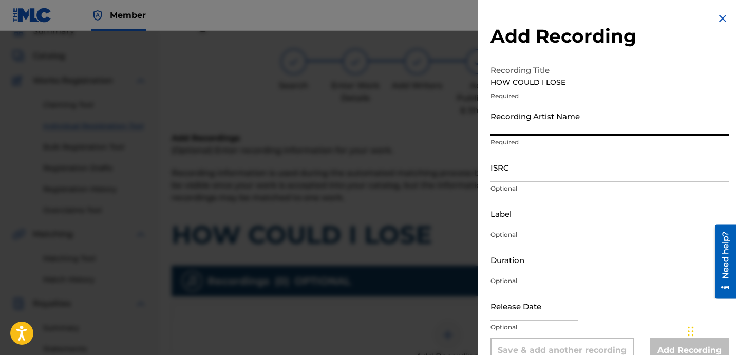
click at [560, 127] on input "Recording Artist Name" at bounding box center [609, 120] width 238 height 29
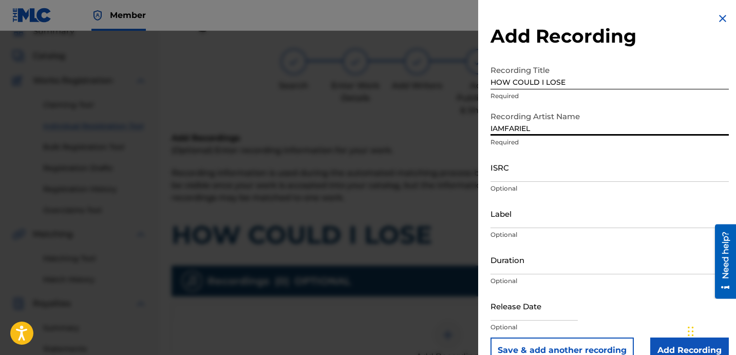
type input "IAMFARIEL"
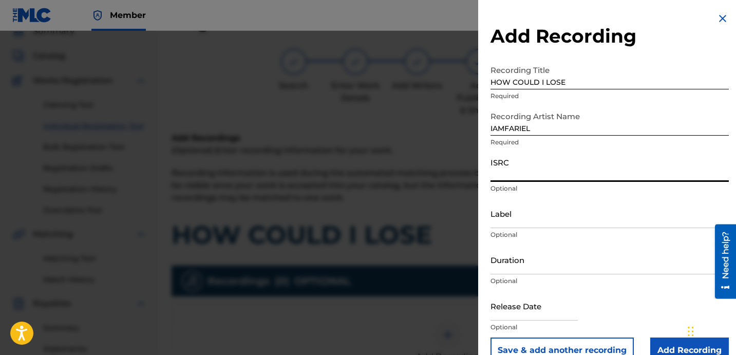
click at [551, 166] on input "ISRC" at bounding box center [609, 167] width 238 height 29
click at [521, 165] on input "ISRC" at bounding box center [609, 167] width 238 height 29
type input "QZTB62216771"
click at [566, 206] on input "Label" at bounding box center [609, 213] width 238 height 29
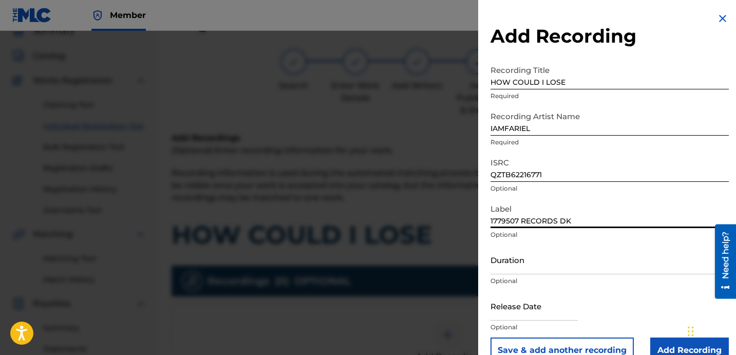
type input "1779507 RECORDS DK"
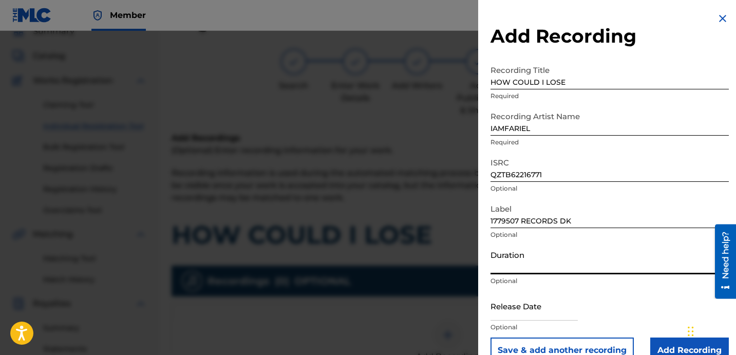
click at [553, 254] on input "Duration" at bounding box center [609, 259] width 238 height 29
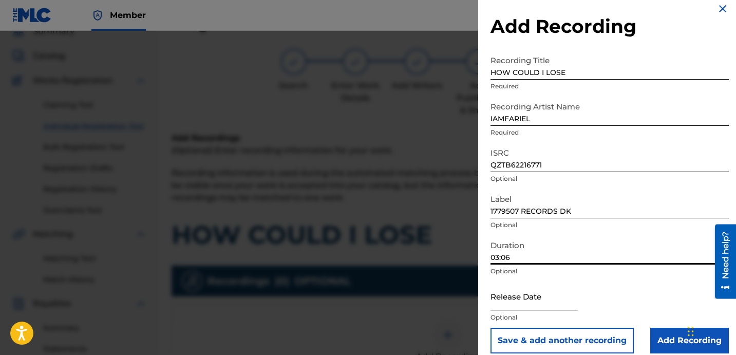
scroll to position [21, 0]
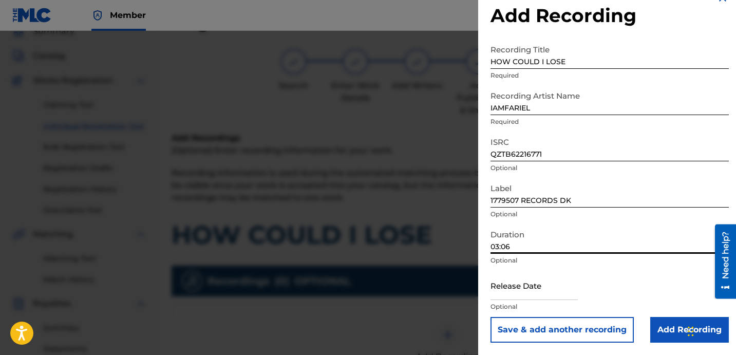
type input "03:06"
click at [660, 319] on input "Add Recording" at bounding box center [689, 330] width 79 height 26
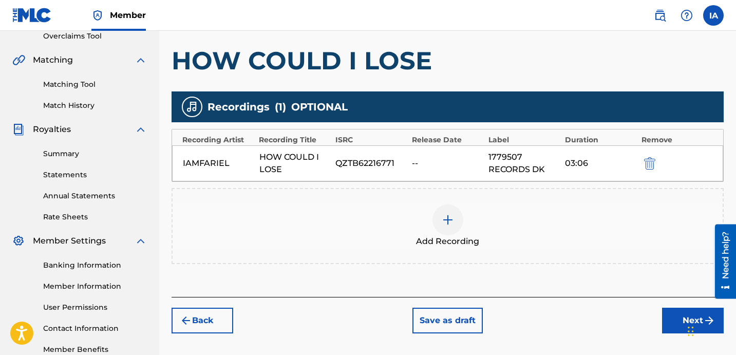
scroll to position [244, 0]
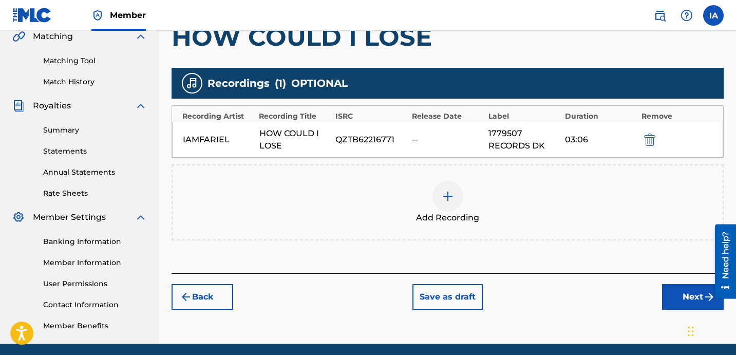
click at [665, 290] on button "Next" at bounding box center [693, 297] width 62 height 26
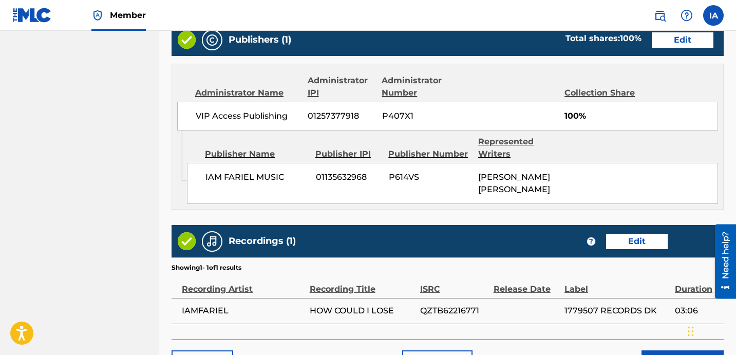
scroll to position [649, 0]
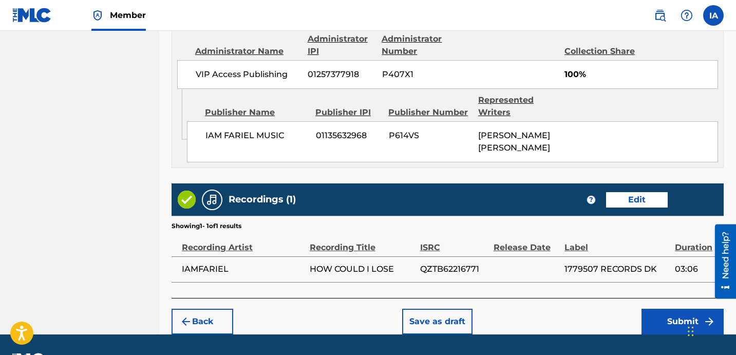
click at [659, 315] on button "Submit" at bounding box center [682, 322] width 82 height 26
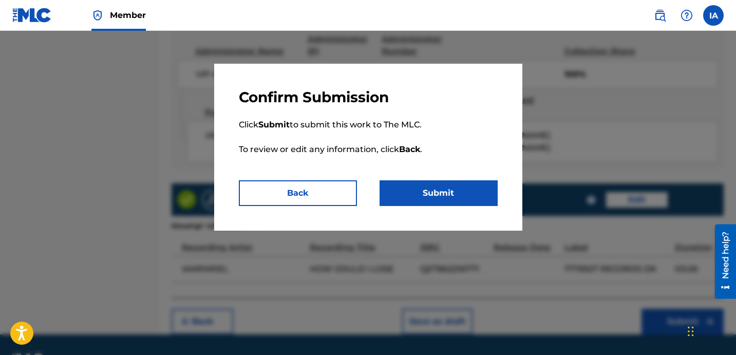
click at [473, 189] on button "Submit" at bounding box center [438, 193] width 118 height 26
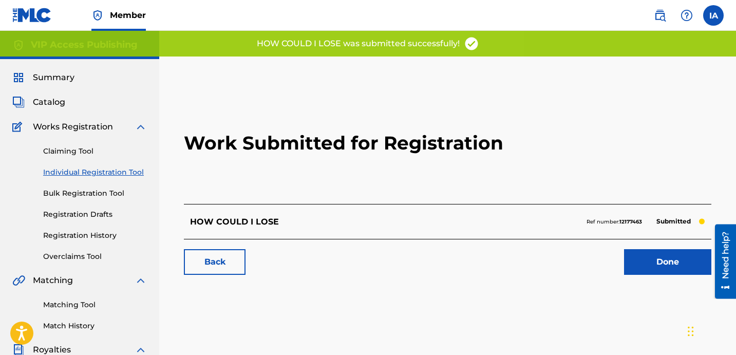
click at [128, 171] on link "Individual Registration Tool" at bounding box center [95, 172] width 104 height 11
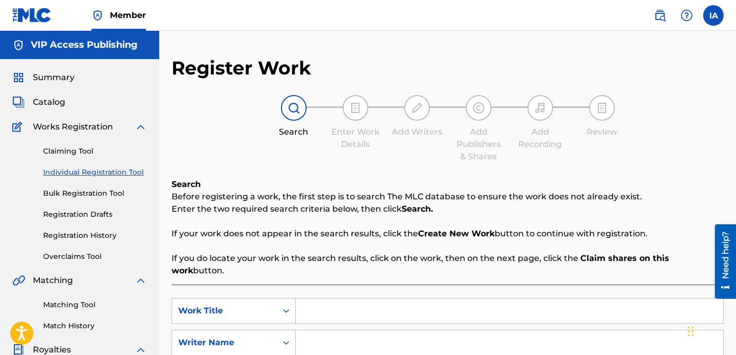
click at [416, 301] on input "Search Form" at bounding box center [509, 310] width 427 height 25
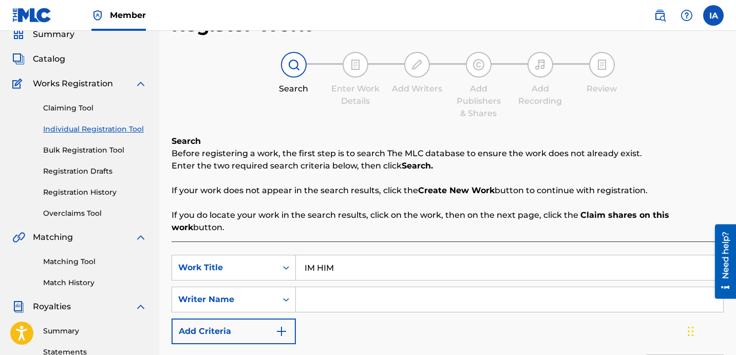
scroll to position [148, 0]
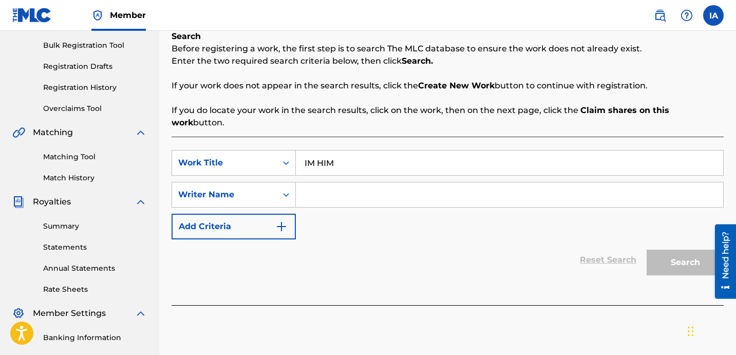
type input "IM HIM"
click at [460, 183] on input "Search Form" at bounding box center [509, 194] width 427 height 25
click at [505, 182] on input "Search Form" at bounding box center [509, 194] width 427 height 25
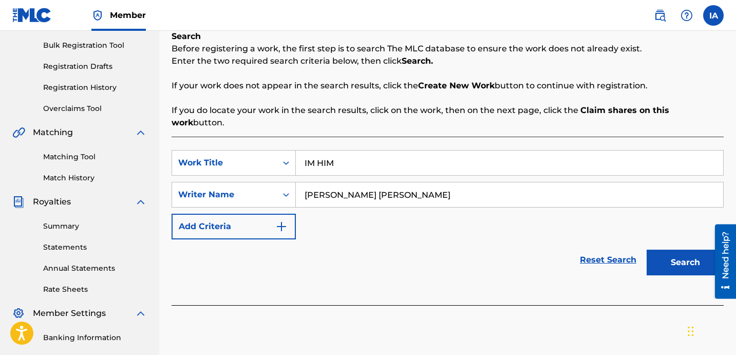
type input "[PERSON_NAME] [PERSON_NAME]"
click at [679, 254] on button "Search" at bounding box center [684, 263] width 77 height 26
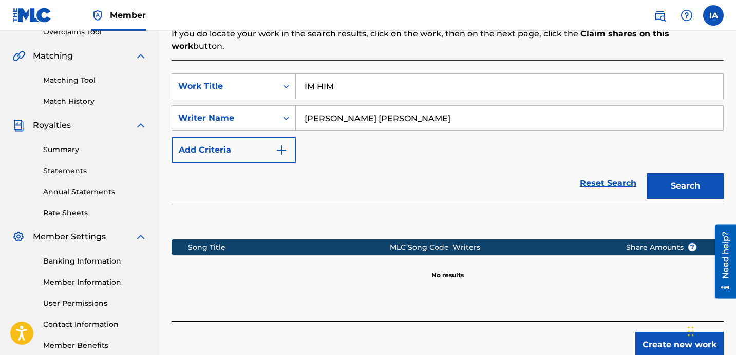
scroll to position [282, 0]
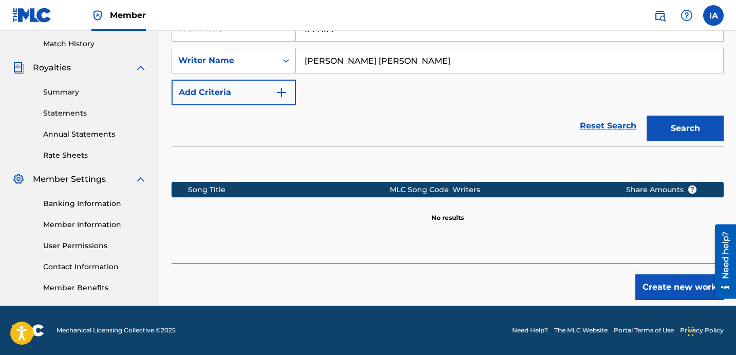
click at [647, 276] on button "Create new work" at bounding box center [679, 287] width 88 height 26
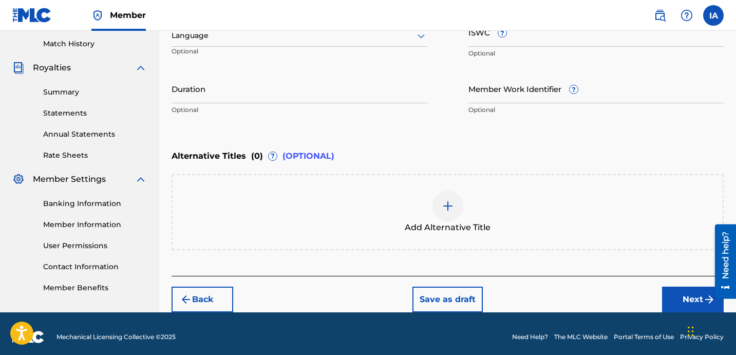
scroll to position [157, 0]
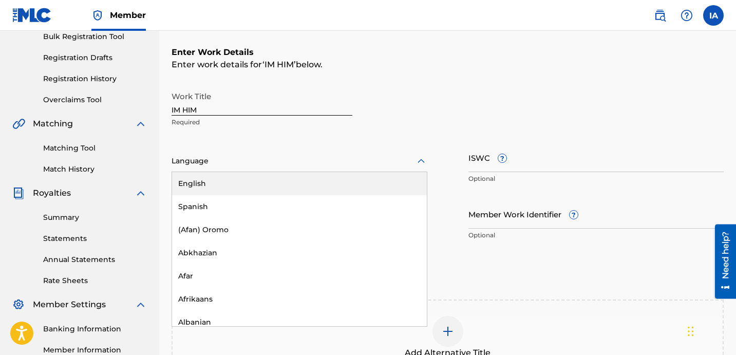
click at [311, 160] on div at bounding box center [299, 161] width 256 height 13
click at [327, 173] on div "English" at bounding box center [299, 183] width 255 height 23
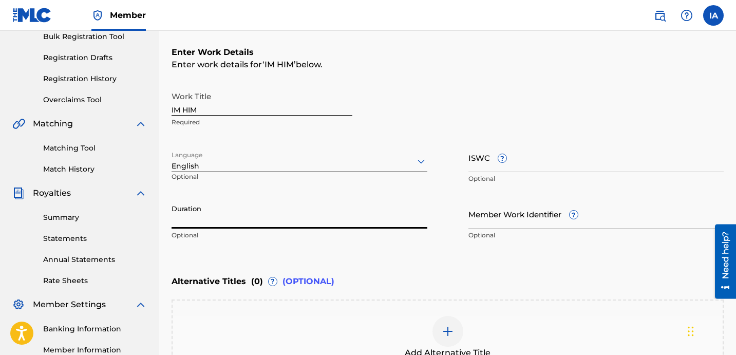
click at [332, 214] on input "Duration" at bounding box center [299, 213] width 256 height 29
click at [304, 213] on input "Duration" at bounding box center [299, 213] width 256 height 29
type input "02:31"
click at [518, 252] on div "Enter Work Details Enter work details for ‘ IM HIM ’ below. Work Title IM HIM R…" at bounding box center [447, 146] width 552 height 249
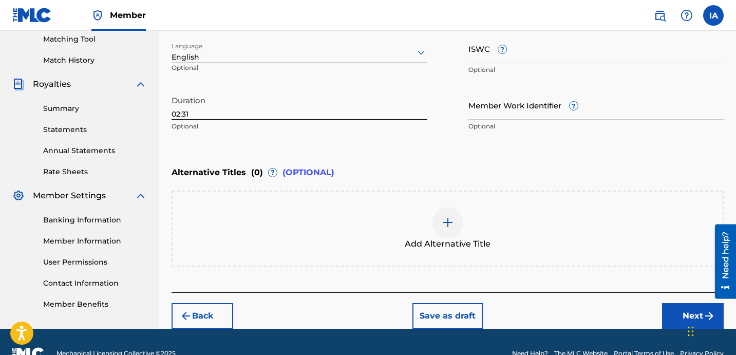
scroll to position [288, 0]
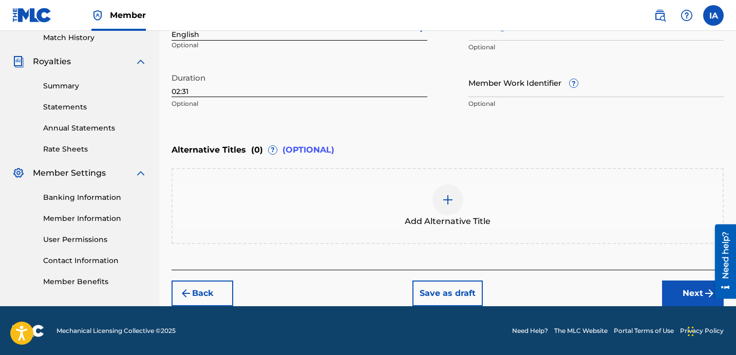
click at [465, 194] on div "Add Alternative Title" at bounding box center [448, 205] width 550 height 43
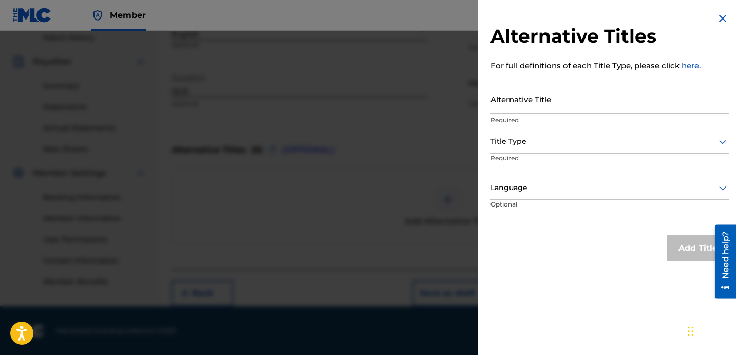
click at [567, 108] on input "Alternative Title" at bounding box center [609, 98] width 238 height 29
type input "IM HIM FEAT [PERSON_NAME]"
click at [541, 143] on div at bounding box center [609, 141] width 238 height 13
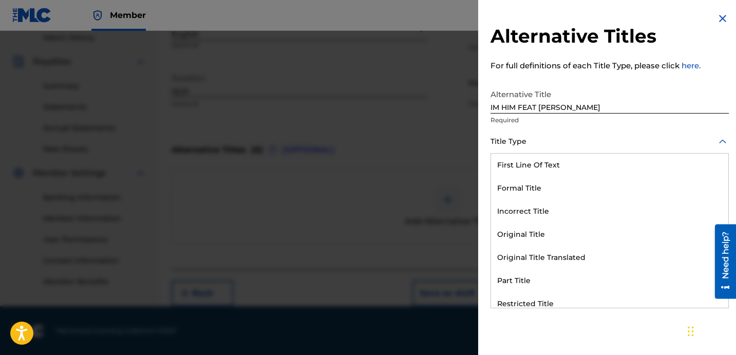
scroll to position [100, 0]
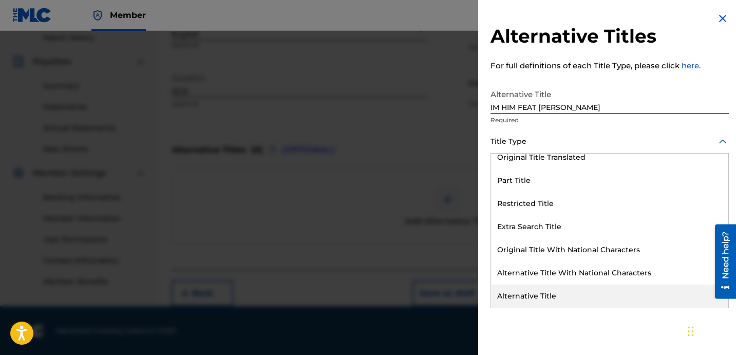
click at [561, 293] on div "Alternative Title" at bounding box center [609, 295] width 237 height 23
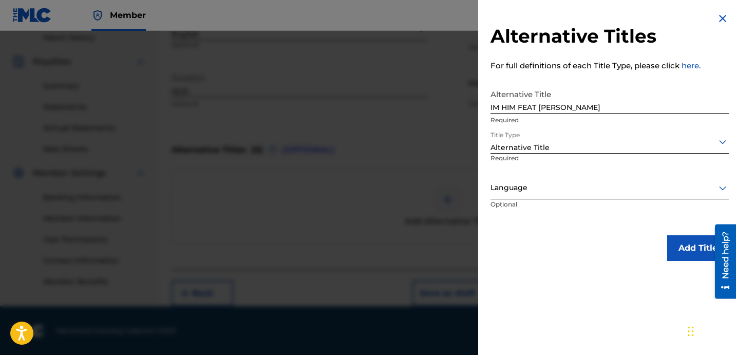
click at [558, 190] on div at bounding box center [609, 187] width 238 height 13
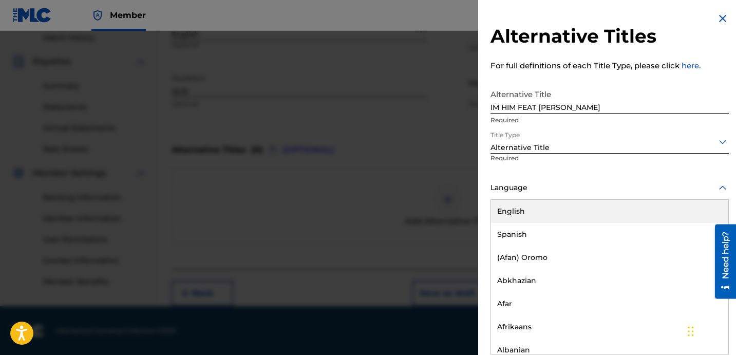
click at [563, 214] on div "English" at bounding box center [609, 211] width 237 height 23
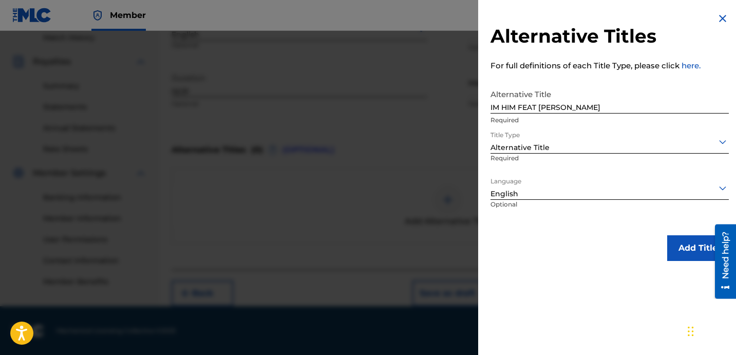
click at [674, 251] on button "Add Title" at bounding box center [698, 248] width 62 height 26
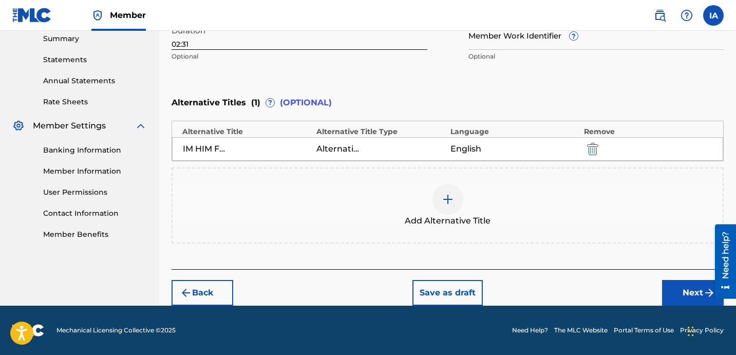
click at [681, 288] on button "Next" at bounding box center [693, 293] width 62 height 26
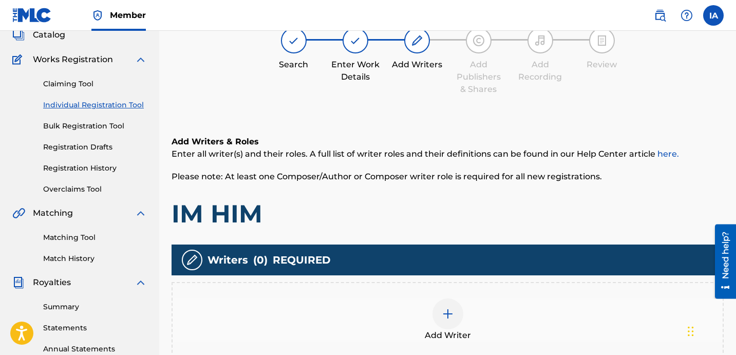
scroll to position [46, 0]
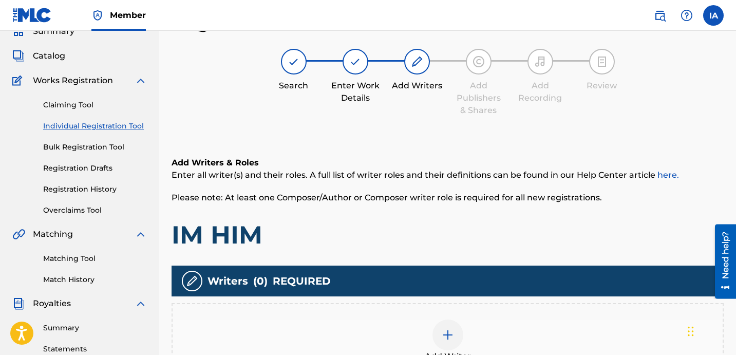
click at [467, 318] on div "Add Writer" at bounding box center [447, 341] width 552 height 76
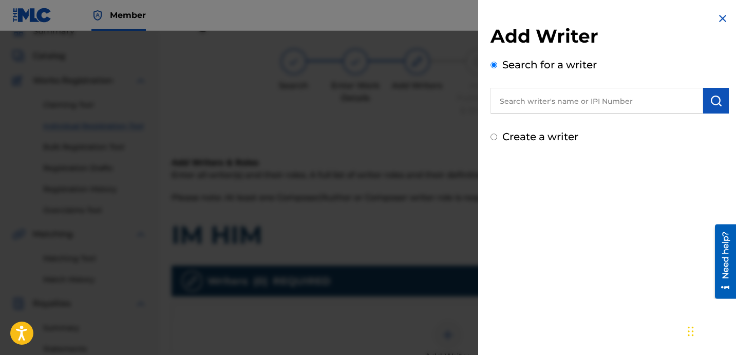
click at [574, 111] on input "text" at bounding box center [596, 101] width 213 height 26
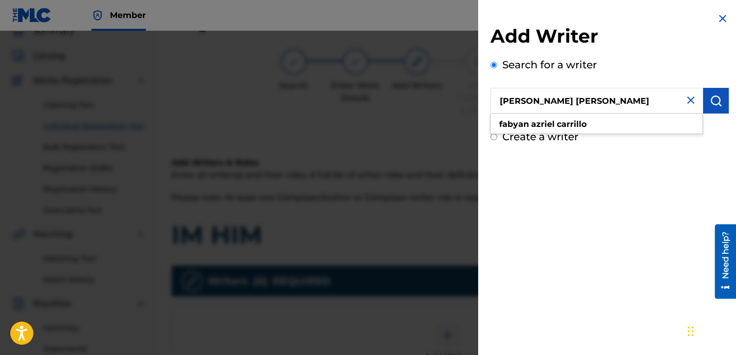
type input "[PERSON_NAME] [PERSON_NAME]"
click at [717, 103] on img "submit" at bounding box center [716, 100] width 12 height 12
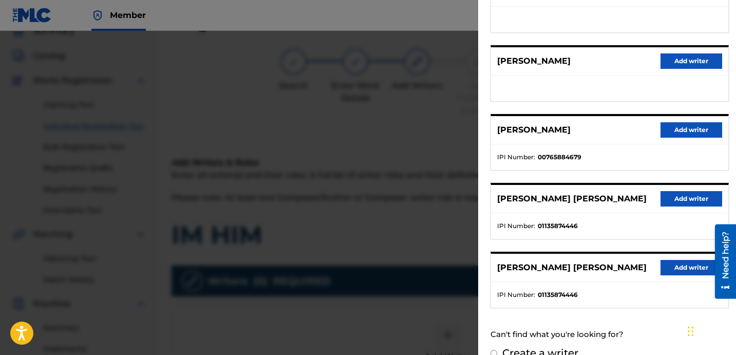
scroll to position [177, 0]
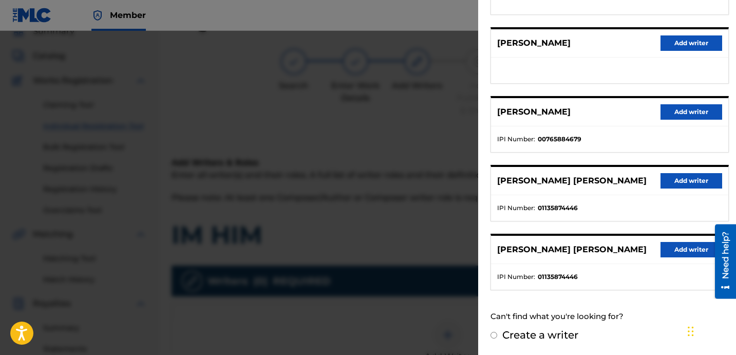
click at [683, 182] on button "Add writer" at bounding box center [691, 180] width 62 height 15
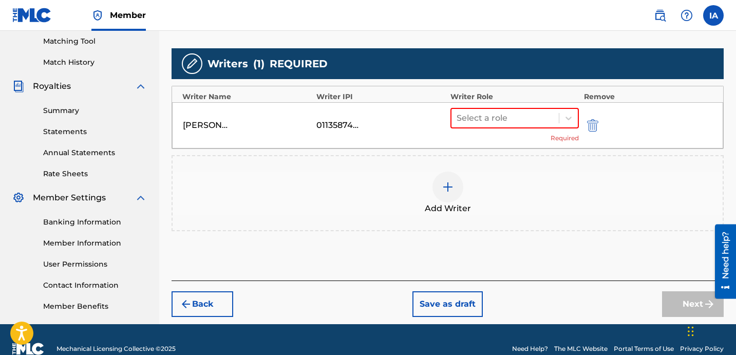
scroll to position [266, 0]
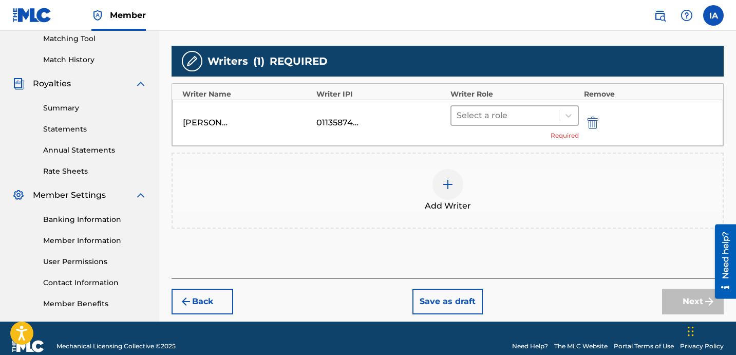
click at [516, 118] on div at bounding box center [504, 115] width 97 height 14
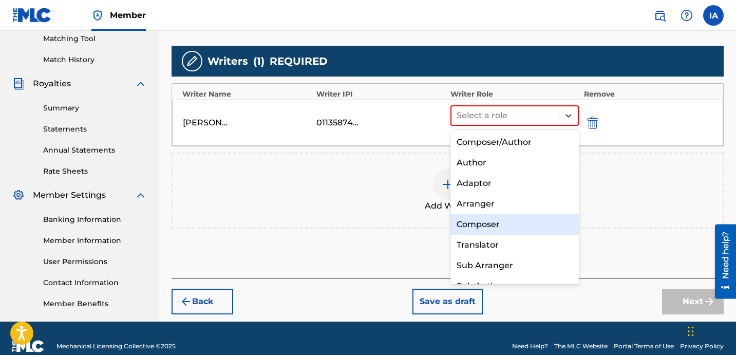
click at [497, 220] on div "Composer" at bounding box center [514, 224] width 128 height 21
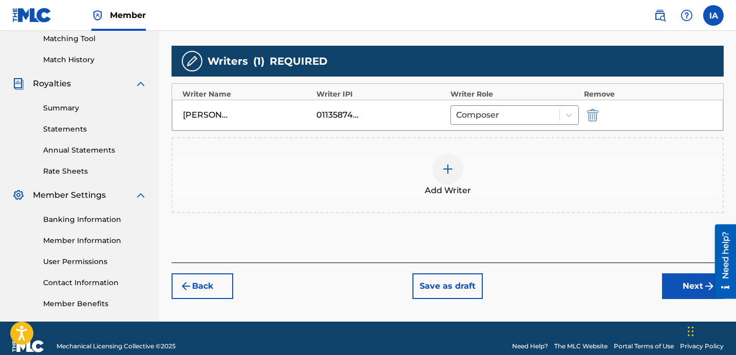
click at [566, 253] on div "Add Writers & Roles Enter all writer(s) and their roles. A full list of writer …" at bounding box center [447, 87] width 552 height 350
click at [665, 289] on button "Next" at bounding box center [693, 286] width 62 height 26
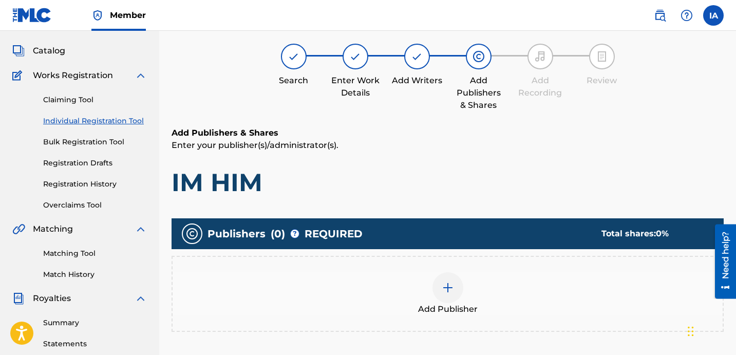
scroll to position [46, 0]
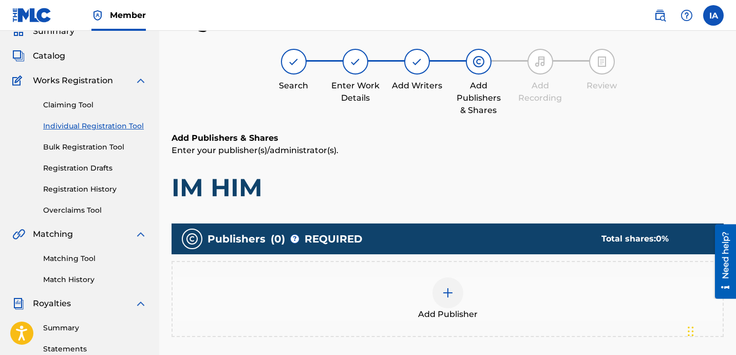
click at [495, 271] on div "Add Publisher" at bounding box center [447, 299] width 552 height 76
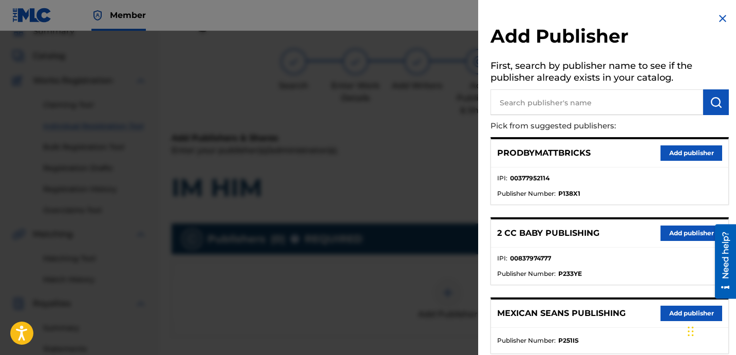
click at [569, 109] on input "text" at bounding box center [596, 102] width 213 height 26
type input "FARIEL"
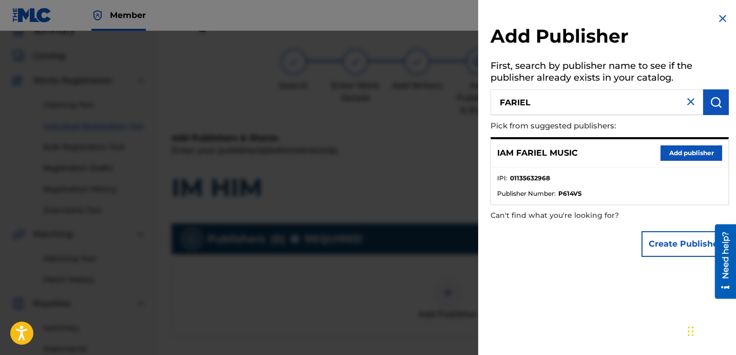
drag, startPoint x: 670, startPoint y: 153, endPoint x: 663, endPoint y: 155, distance: 6.5
click at [669, 154] on button "Add publisher" at bounding box center [691, 152] width 62 height 15
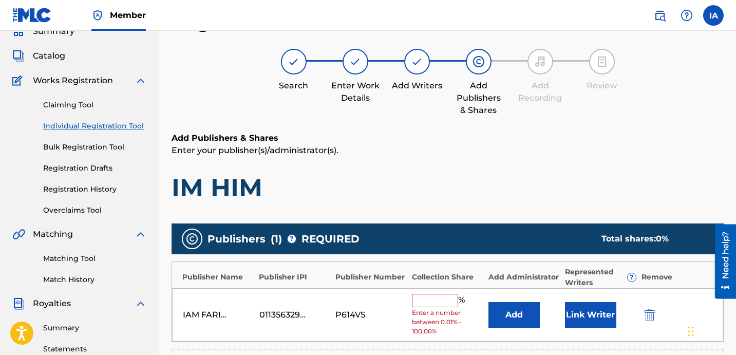
click at [447, 301] on input "text" at bounding box center [435, 300] width 46 height 13
click at [436, 301] on input "text" at bounding box center [435, 300] width 46 height 13
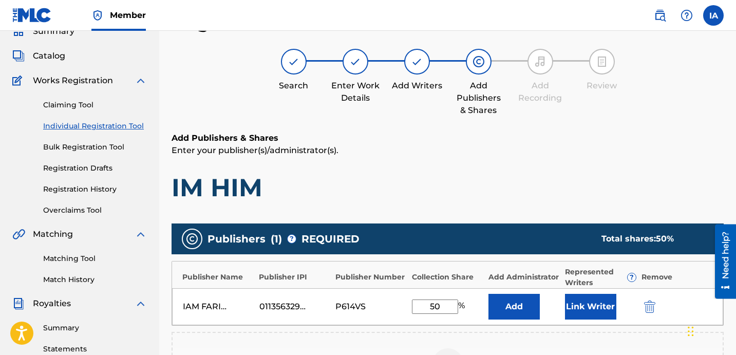
drag, startPoint x: 449, startPoint y: 310, endPoint x: 360, endPoint y: 257, distance: 102.9
click at [380, 270] on div "Publisher Name Publisher IPI Publisher Number Collection Share Add Administrato…" at bounding box center [447, 293] width 552 height 65
type input "50"
click at [518, 305] on button "Add" at bounding box center [513, 307] width 51 height 26
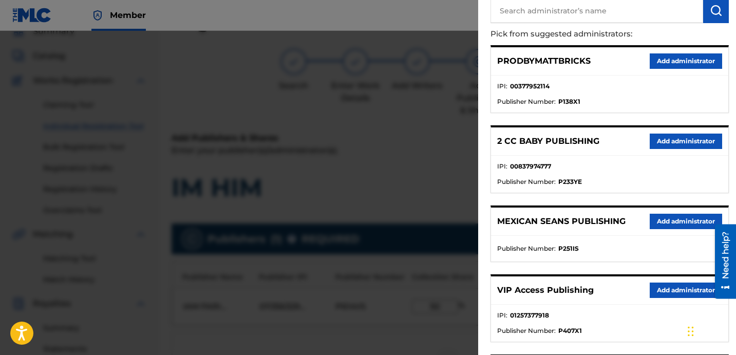
scroll to position [144, 0]
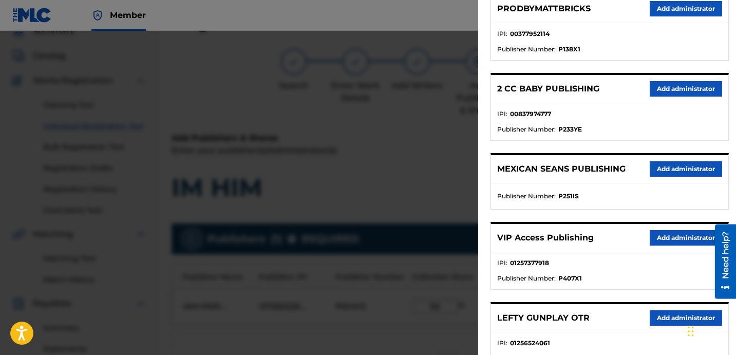
click at [673, 237] on button "Add administrator" at bounding box center [686, 237] width 72 height 15
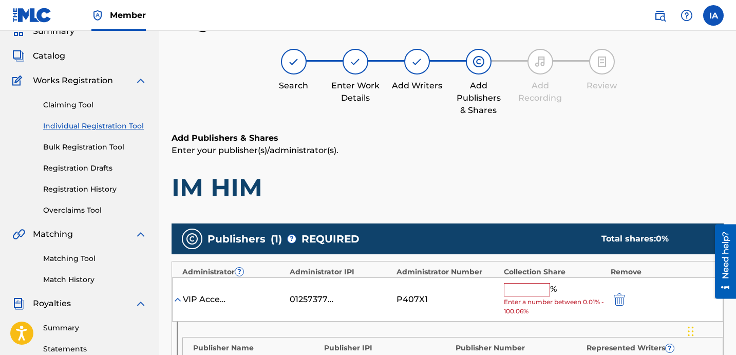
click at [541, 285] on input "text" at bounding box center [527, 289] width 46 height 13
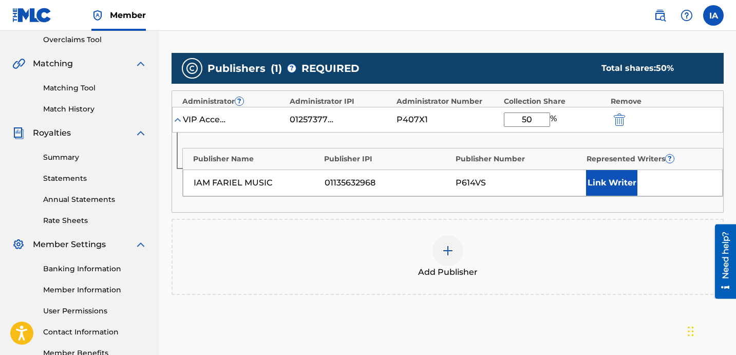
scroll to position [217, 0]
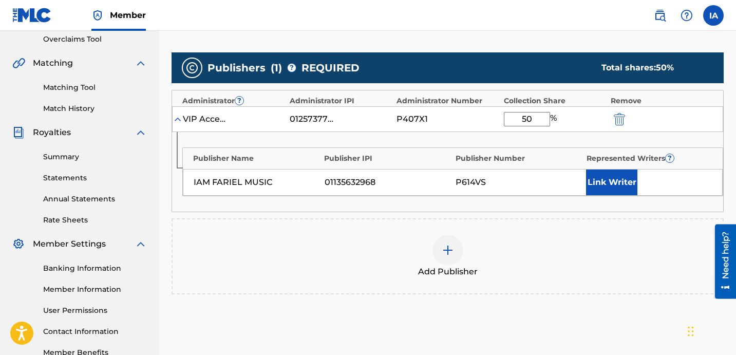
type input "50"
click at [610, 188] on button "Link Writer" at bounding box center [611, 182] width 51 height 26
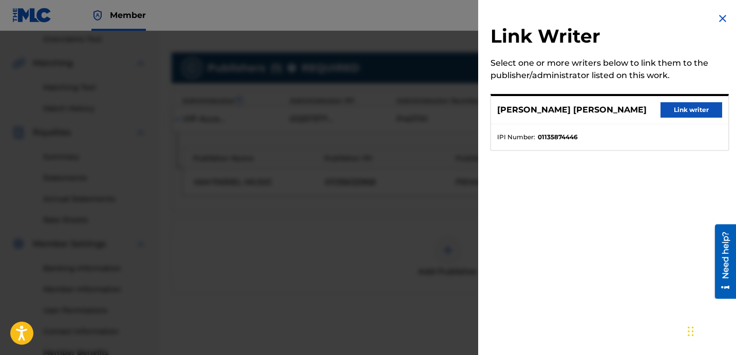
click at [672, 111] on button "Link writer" at bounding box center [691, 109] width 62 height 15
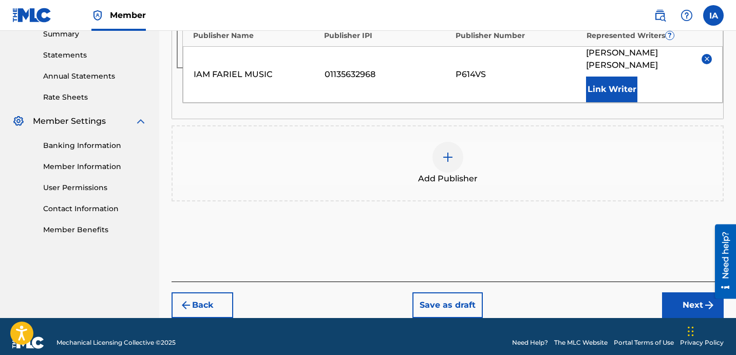
click at [671, 292] on button "Next" at bounding box center [693, 305] width 62 height 26
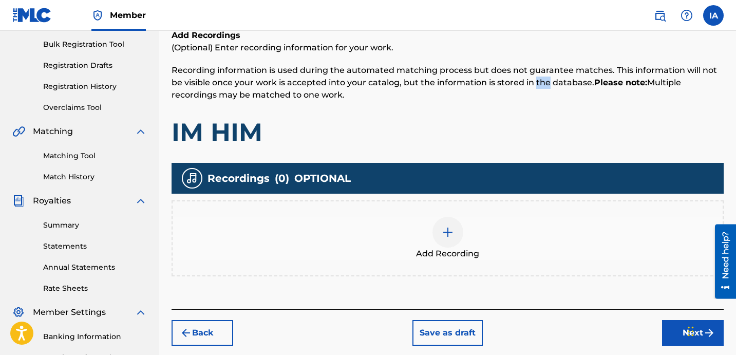
scroll to position [210, 0]
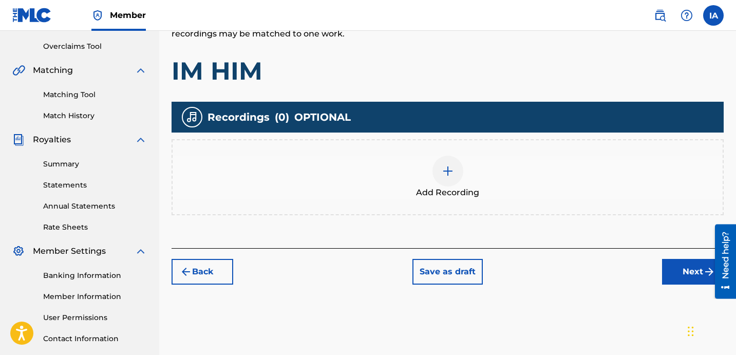
click at [493, 187] on div "Add Recording" at bounding box center [448, 177] width 550 height 43
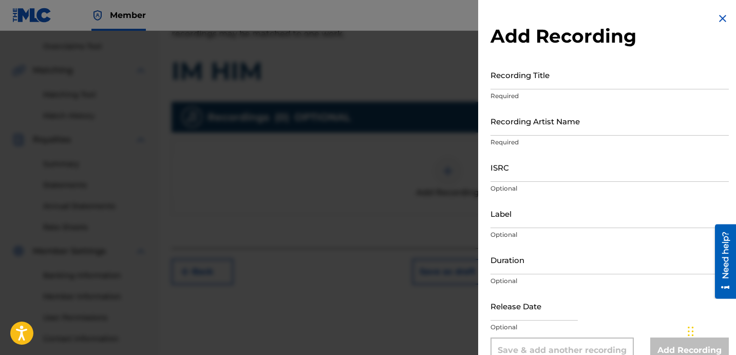
click at [551, 78] on input "Recording Title" at bounding box center [609, 74] width 238 height 29
type input "IM HIM"
click at [561, 120] on input "Recording Artist Name" at bounding box center [609, 120] width 238 height 29
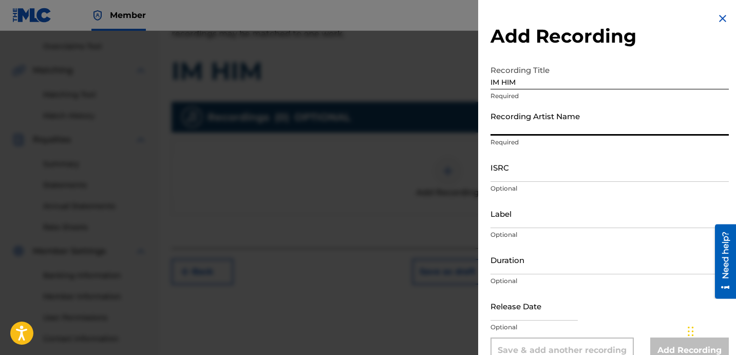
click at [541, 123] on input "Recording Artist Name" at bounding box center [609, 120] width 238 height 29
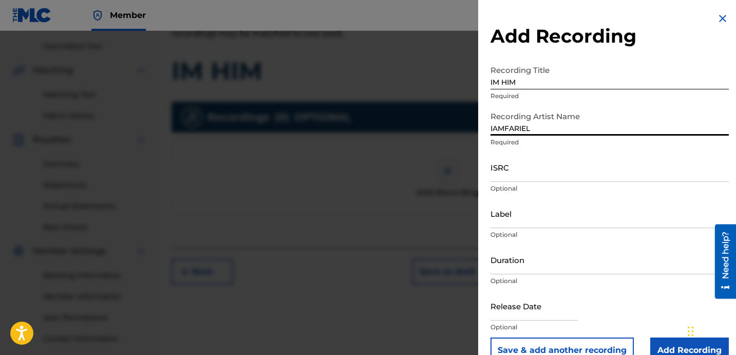
type input "IAMFARIEL"
click at [565, 172] on input "ISRC" at bounding box center [609, 167] width 238 height 29
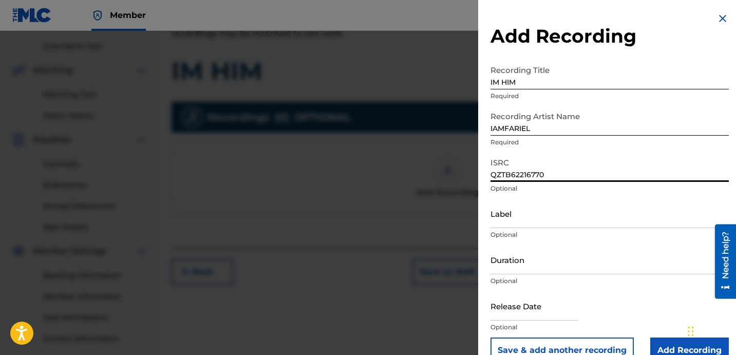
type input "QZTB62216770"
click at [523, 226] on input "Label" at bounding box center [609, 213] width 238 height 29
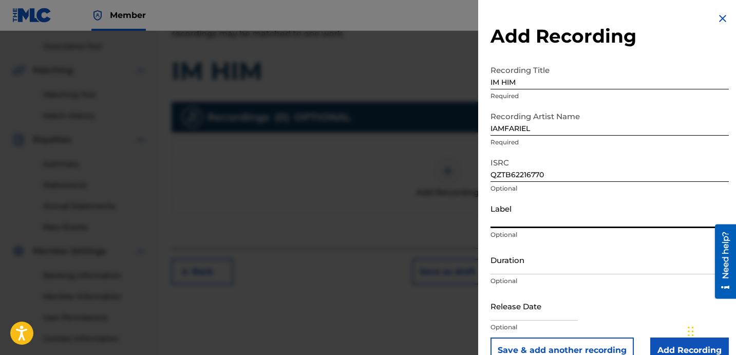
click at [529, 215] on input "Label" at bounding box center [609, 213] width 238 height 29
type input "1779507 RECORDS DK"
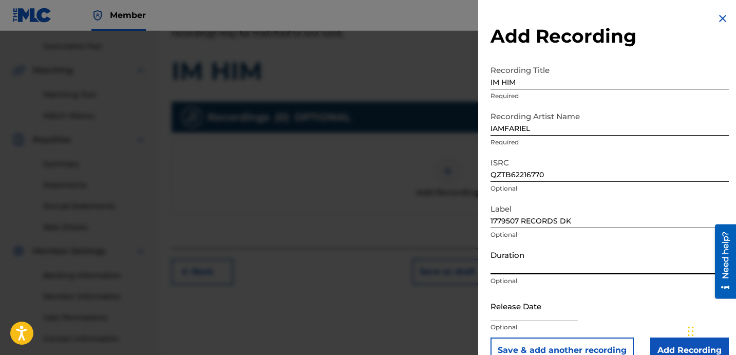
drag, startPoint x: 530, startPoint y: 259, endPoint x: 20, endPoint y: 25, distance: 562.0
click at [530, 259] on input "Duration" at bounding box center [609, 259] width 238 height 29
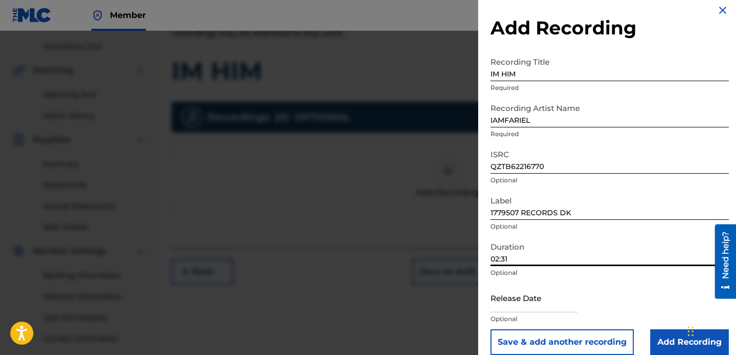
scroll to position [21, 0]
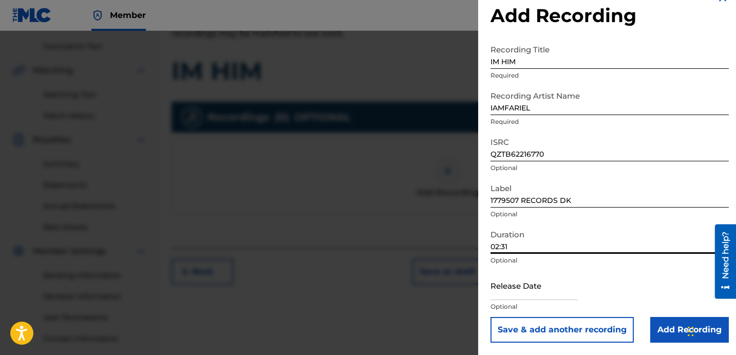
type input "02:31"
click at [665, 321] on input "Add Recording" at bounding box center [689, 330] width 79 height 26
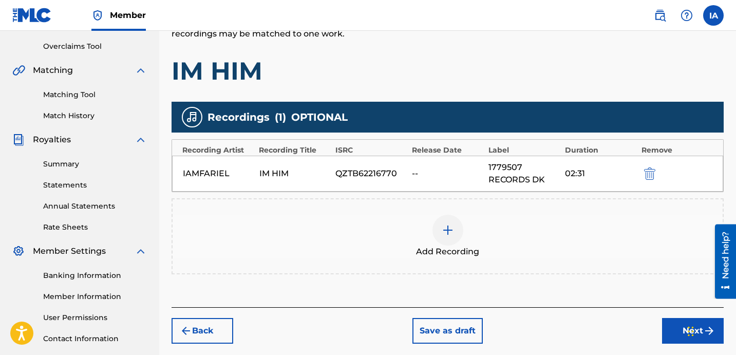
click at [503, 86] on h1 "IM HIM" at bounding box center [447, 70] width 552 height 31
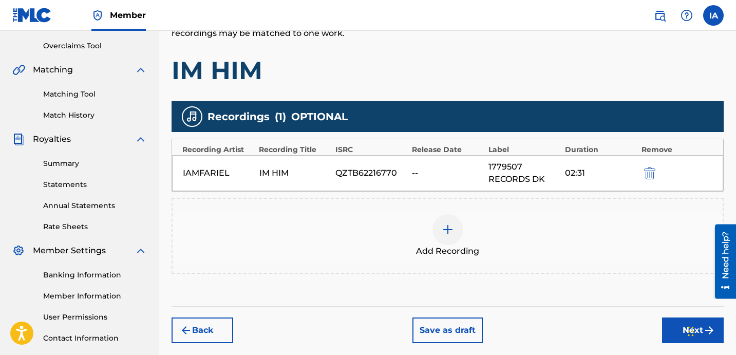
scroll to position [212, 0]
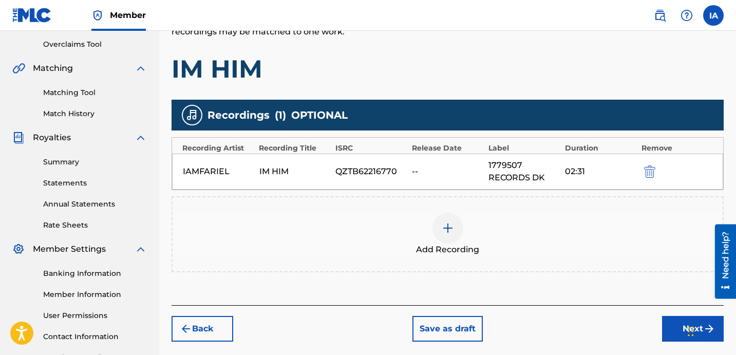
click at [670, 325] on button "Next" at bounding box center [693, 329] width 62 height 26
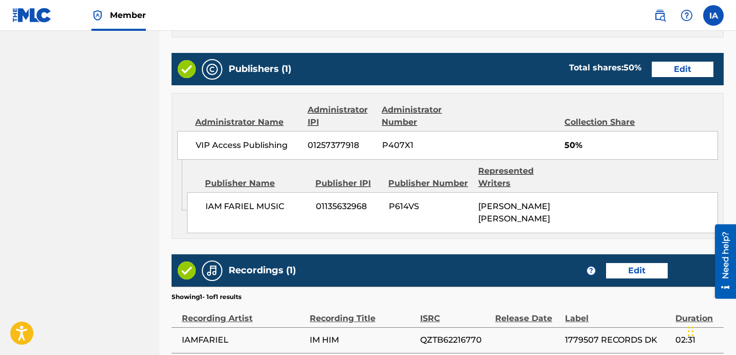
scroll to position [651, 0]
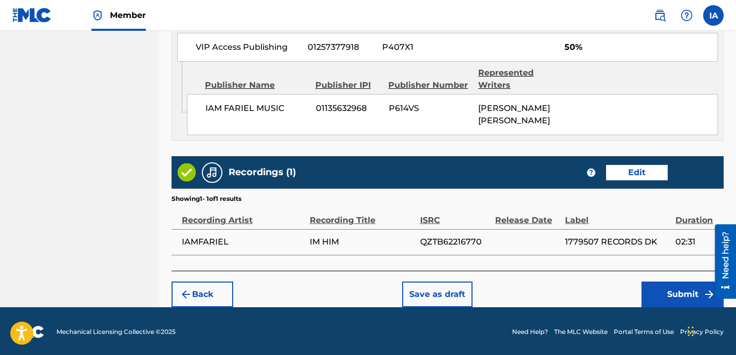
click at [669, 290] on button "Submit" at bounding box center [682, 294] width 82 height 26
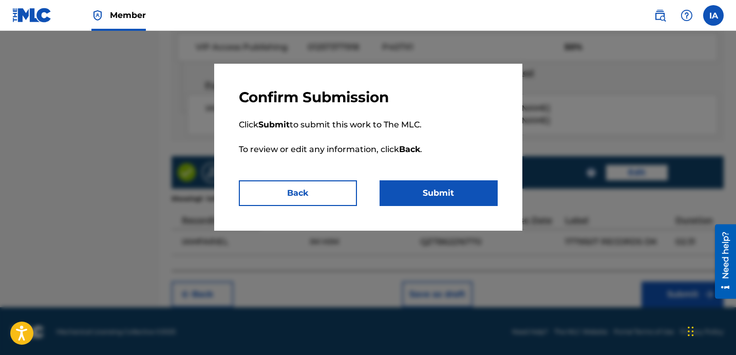
click at [454, 184] on button "Submit" at bounding box center [438, 193] width 118 height 26
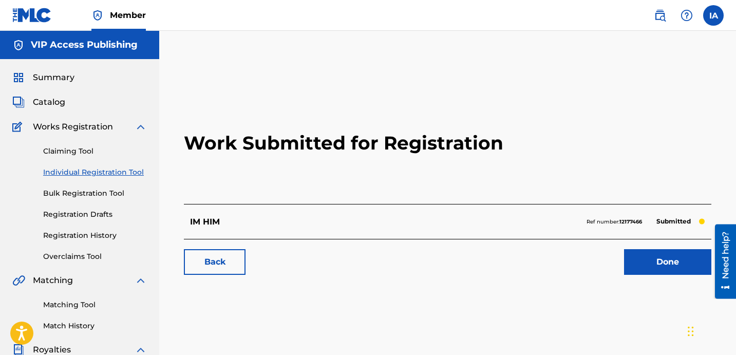
click at [117, 169] on link "Individual Registration Tool" at bounding box center [95, 172] width 104 height 11
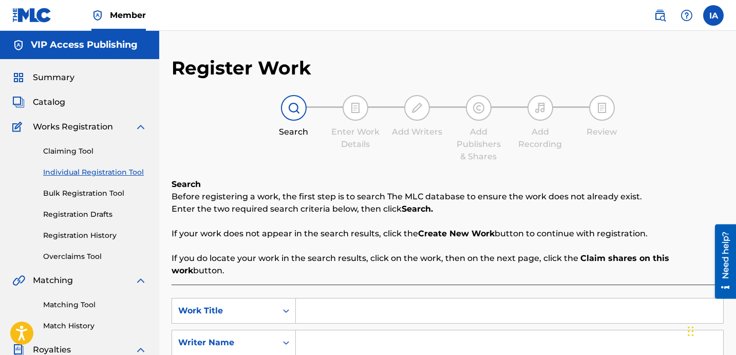
click at [489, 298] on input "Search Form" at bounding box center [509, 310] width 427 height 25
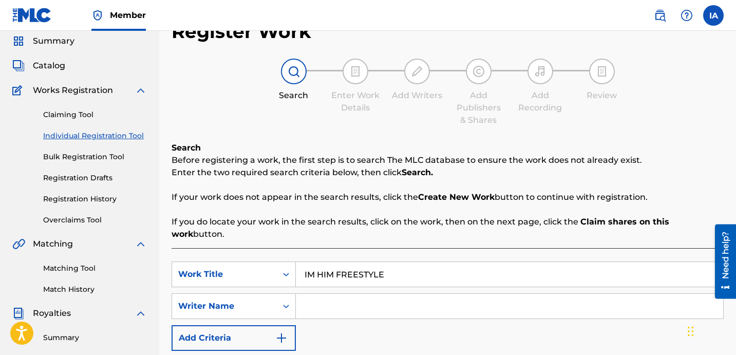
scroll to position [54, 0]
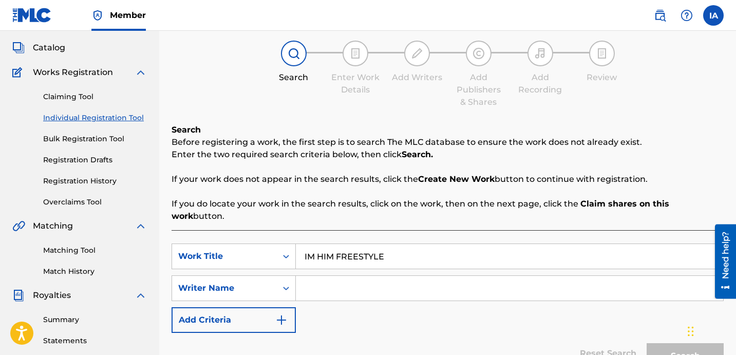
type input "IM HIM FREESTYLE"
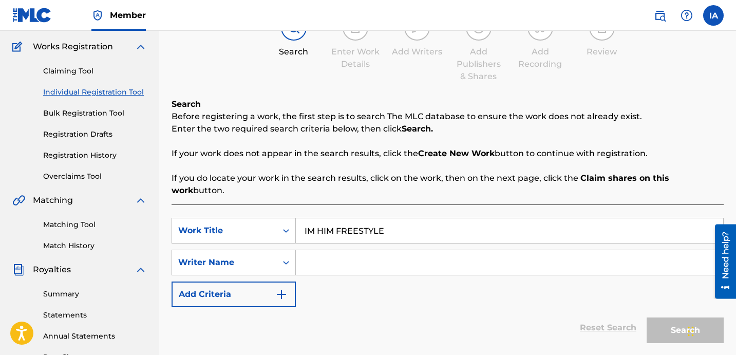
scroll to position [91, 0]
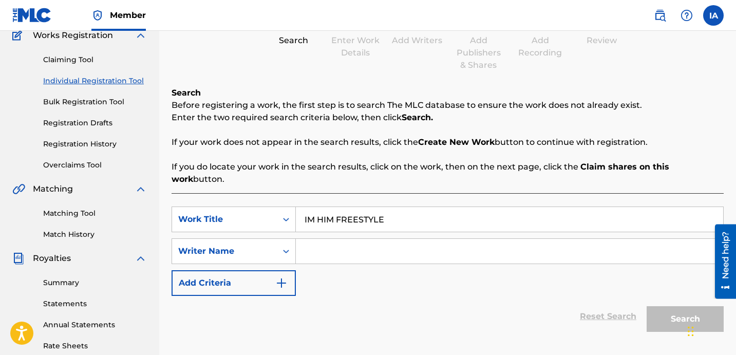
click at [544, 246] on input "Search Form" at bounding box center [509, 251] width 427 height 25
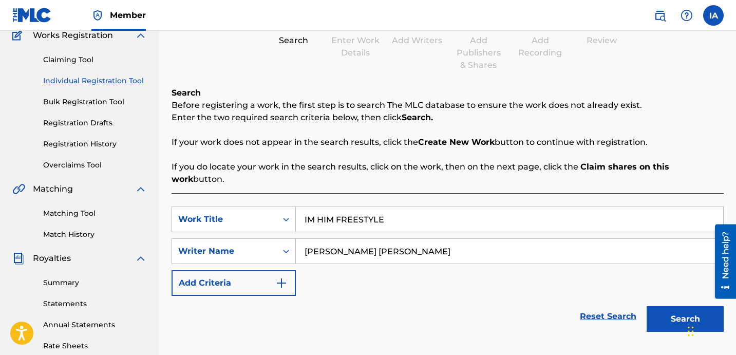
type input "[PERSON_NAME] [PERSON_NAME]"
click at [657, 306] on button "Search" at bounding box center [684, 319] width 77 height 26
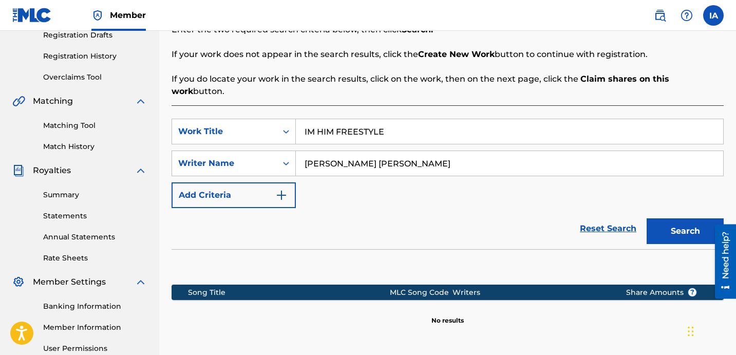
scroll to position [282, 0]
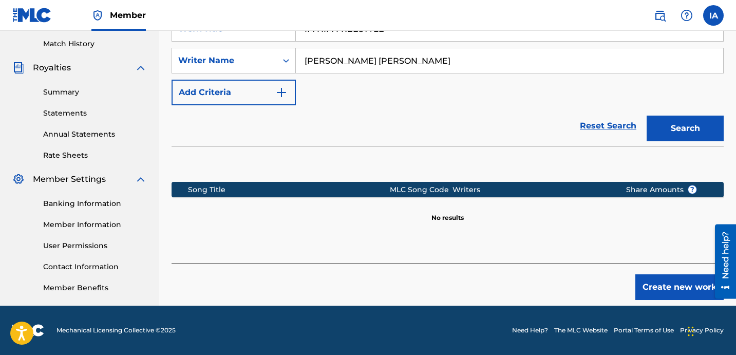
click at [669, 282] on button "Create new work" at bounding box center [679, 287] width 88 height 26
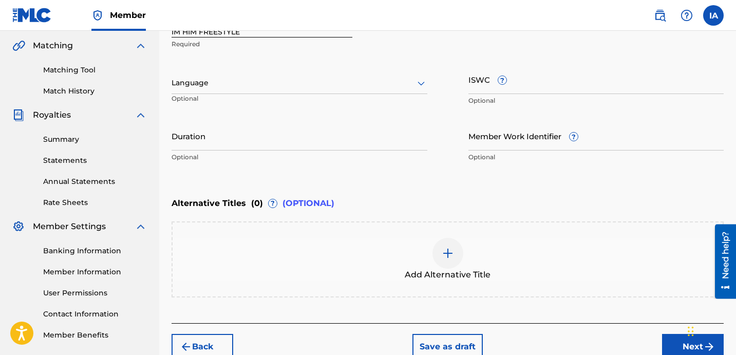
scroll to position [187, 0]
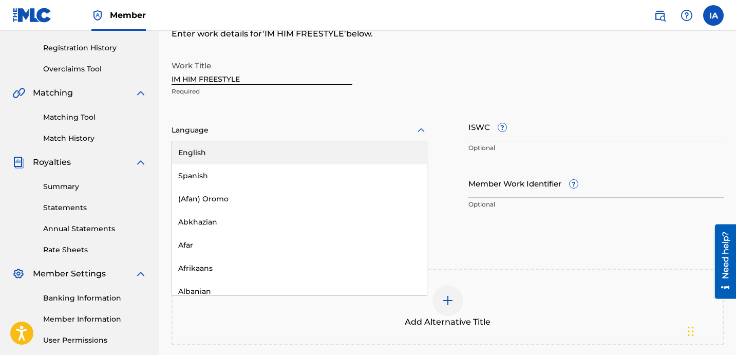
click at [254, 128] on div at bounding box center [299, 130] width 256 height 13
click at [282, 154] on div "English" at bounding box center [299, 152] width 255 height 23
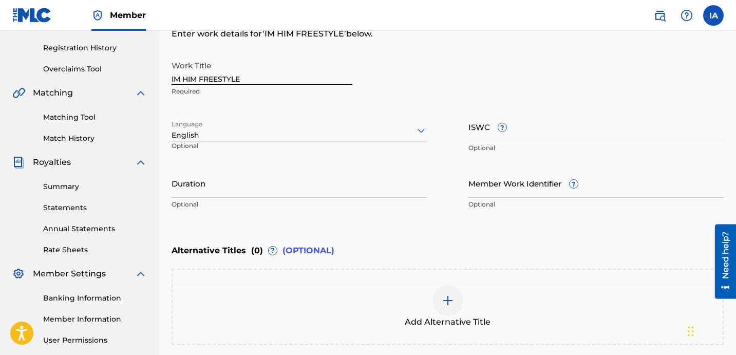
click at [234, 188] on input "Duration" at bounding box center [299, 182] width 256 height 29
click at [216, 188] on input "Duration" at bounding box center [299, 182] width 256 height 29
type input "02:31"
click at [429, 304] on div "Add Alternative Title" at bounding box center [448, 306] width 550 height 43
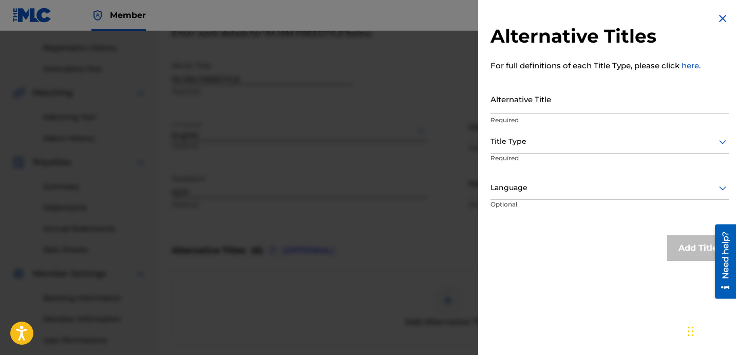
click at [554, 99] on input "Alternative Title" at bounding box center [609, 98] width 238 height 29
type input "IM HIM FREESTYLE FEAT [PERSON_NAME]"
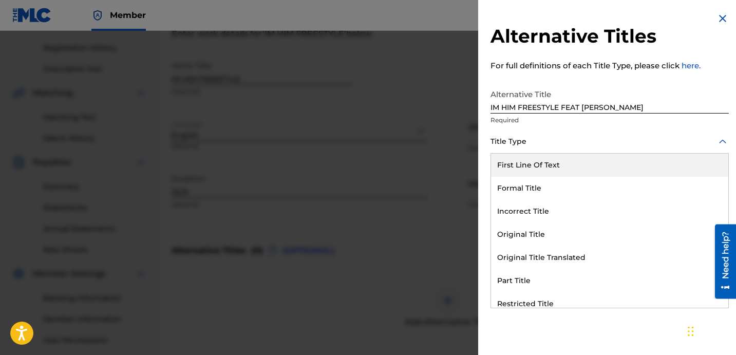
click at [578, 146] on div at bounding box center [609, 141] width 238 height 13
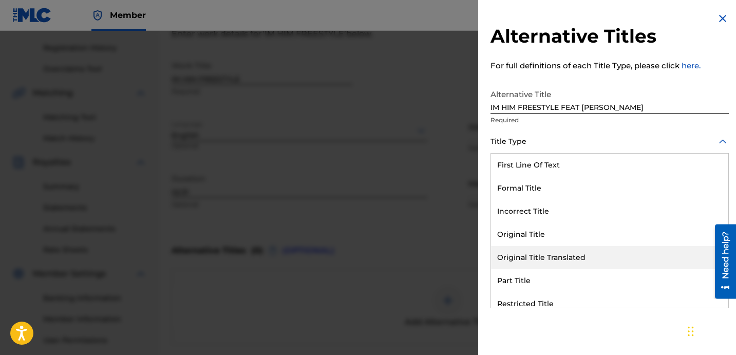
scroll to position [100, 0]
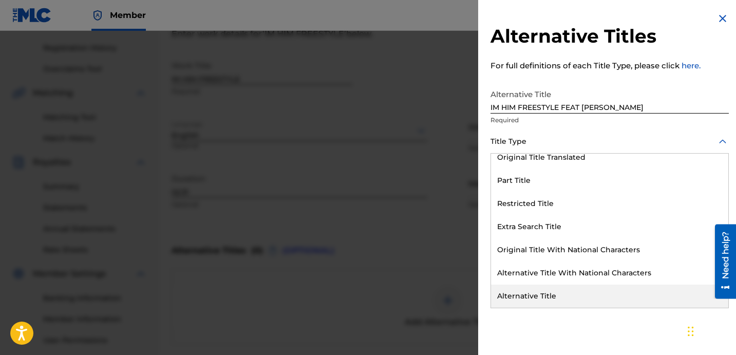
click at [564, 300] on div "Alternative Title" at bounding box center [609, 295] width 237 height 23
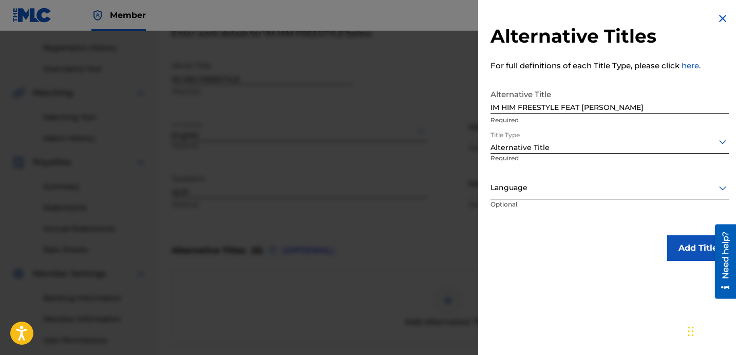
click at [562, 183] on div at bounding box center [609, 187] width 238 height 13
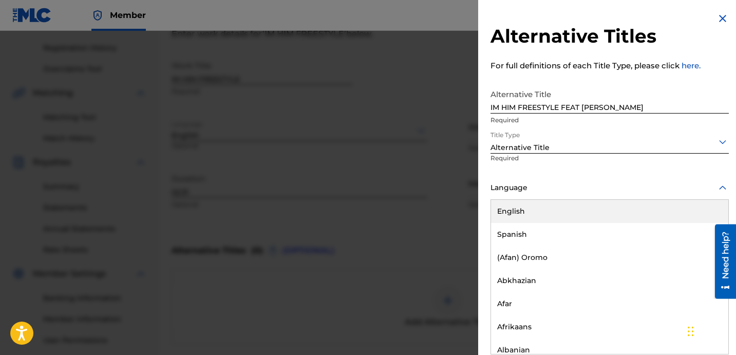
click at [551, 212] on div "English" at bounding box center [609, 211] width 237 height 23
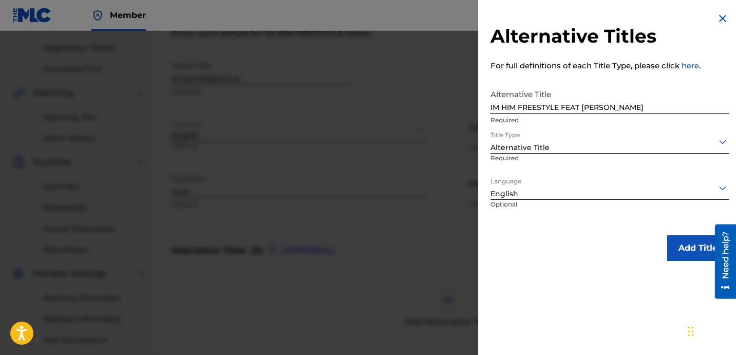
click at [676, 246] on button "Add Title" at bounding box center [698, 248] width 62 height 26
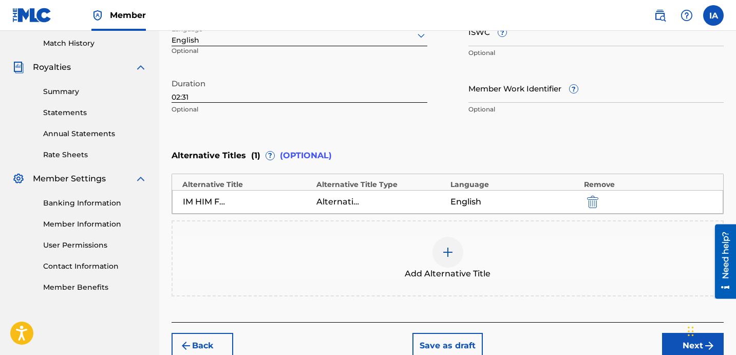
scroll to position [335, 0]
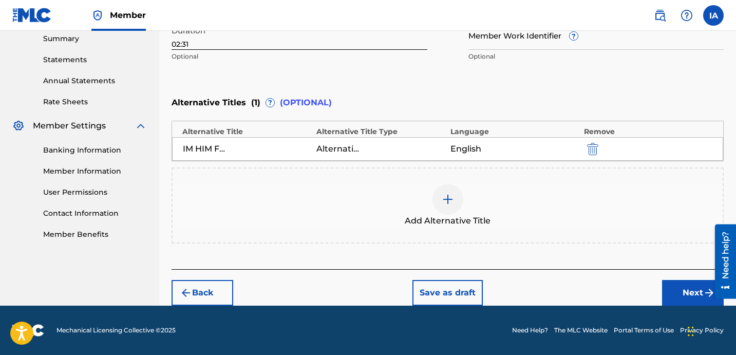
click at [673, 293] on button "Next" at bounding box center [693, 293] width 62 height 26
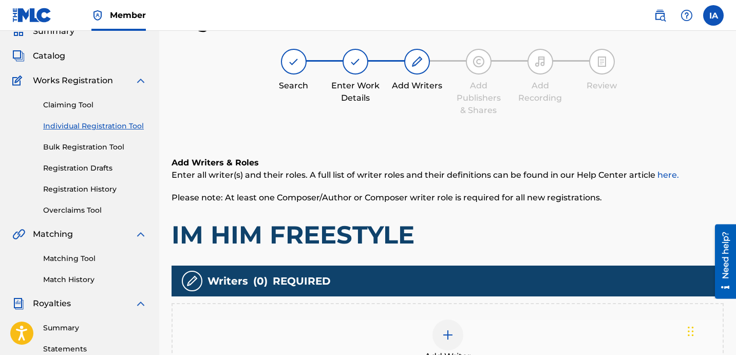
scroll to position [252, 0]
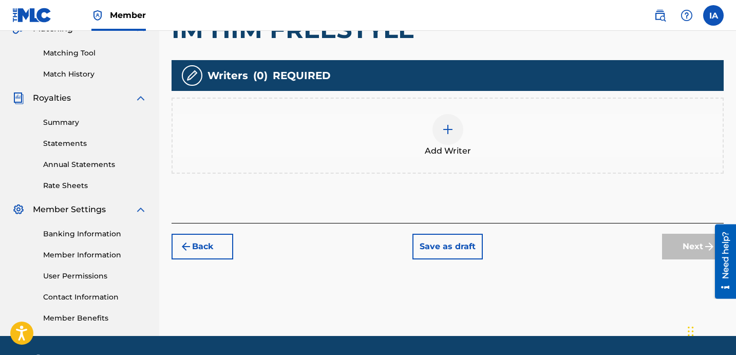
click at [487, 167] on div "Add Writer" at bounding box center [447, 136] width 552 height 76
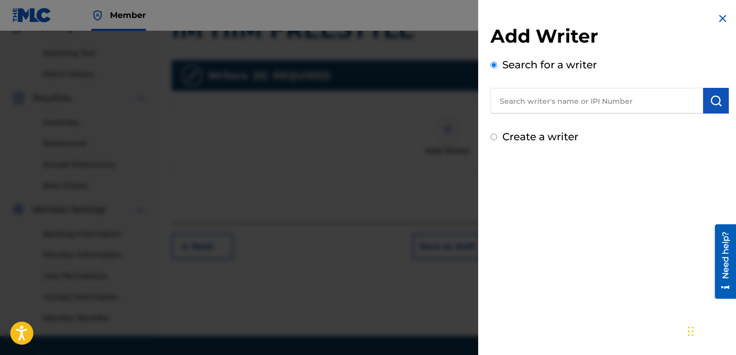
click at [564, 105] on input "text" at bounding box center [596, 101] width 213 height 26
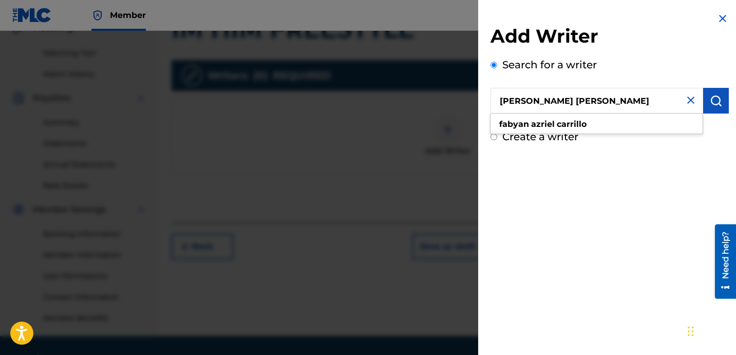
type input "[PERSON_NAME] [PERSON_NAME]"
click at [710, 103] on img "submit" at bounding box center [716, 100] width 12 height 12
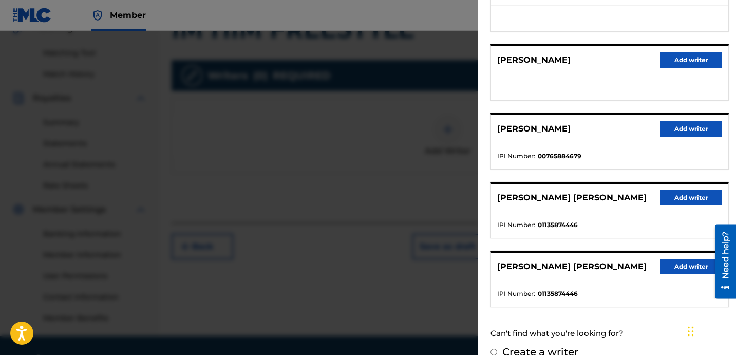
scroll to position [177, 0]
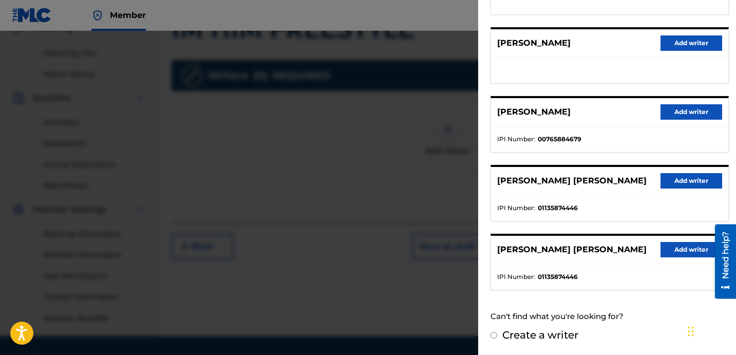
click at [678, 182] on button "Add writer" at bounding box center [691, 180] width 62 height 15
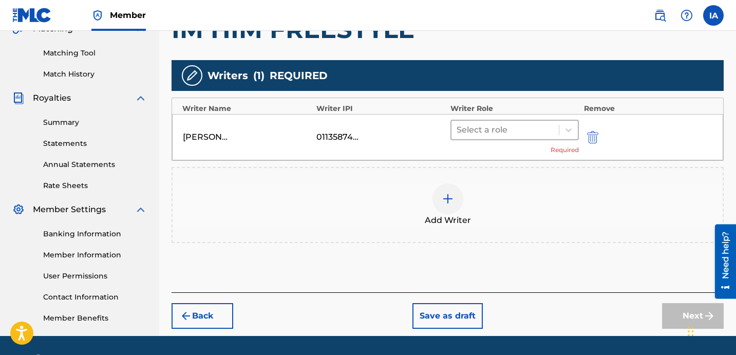
click at [531, 130] on div at bounding box center [504, 130] width 97 height 14
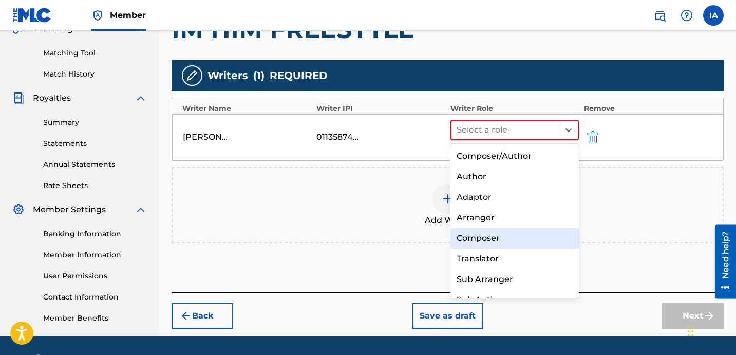
click at [513, 236] on div "Composer" at bounding box center [514, 238] width 128 height 21
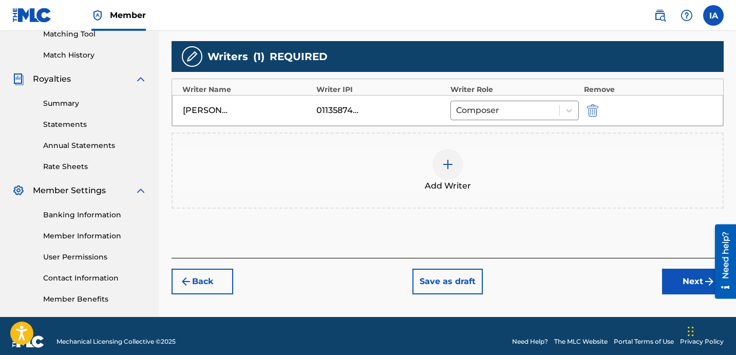
scroll to position [282, 0]
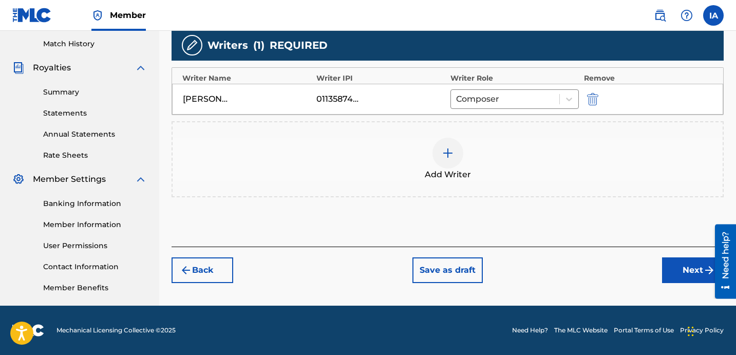
click at [679, 266] on button "Next" at bounding box center [693, 270] width 62 height 26
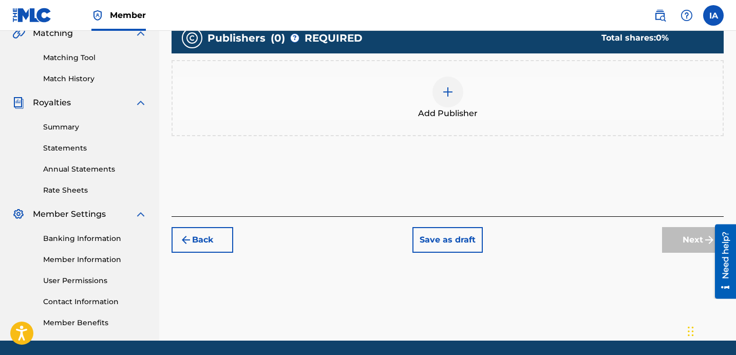
scroll to position [255, 0]
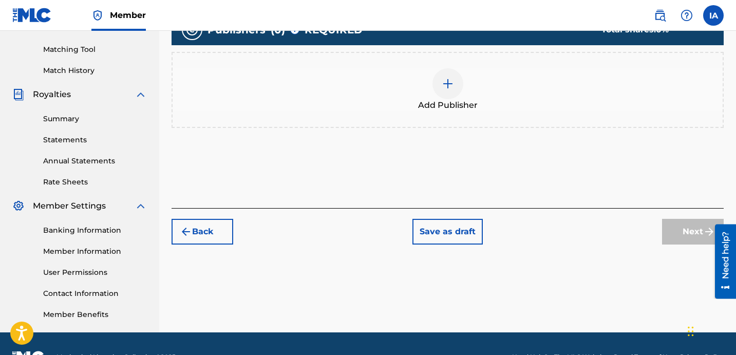
click at [447, 111] on span "Add Publisher" at bounding box center [448, 105] width 60 height 12
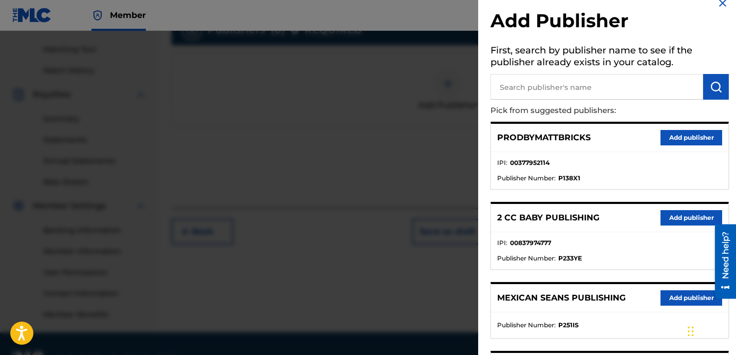
scroll to position [0, 0]
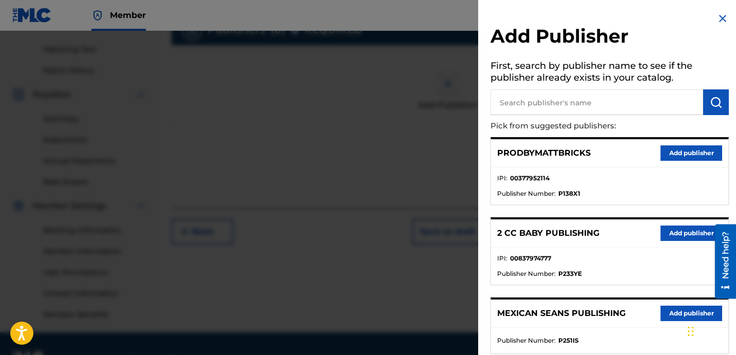
click at [579, 109] on input "text" at bounding box center [596, 102] width 213 height 26
type input "FARIEL"
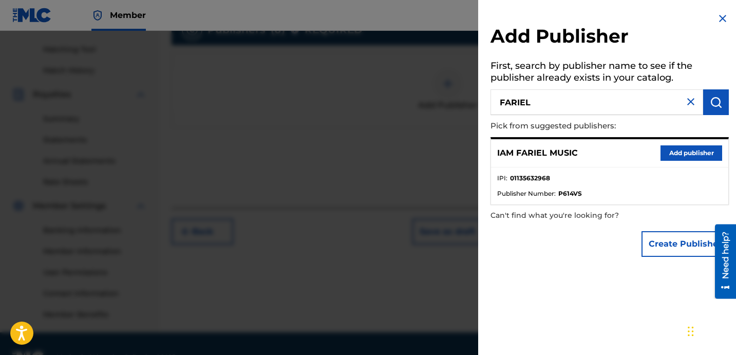
click at [687, 151] on button "Add publisher" at bounding box center [691, 152] width 62 height 15
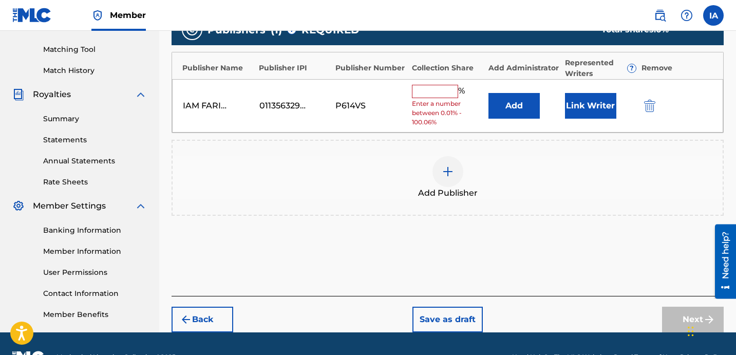
click at [435, 85] on input "text" at bounding box center [435, 91] width 46 height 13
type input "50"
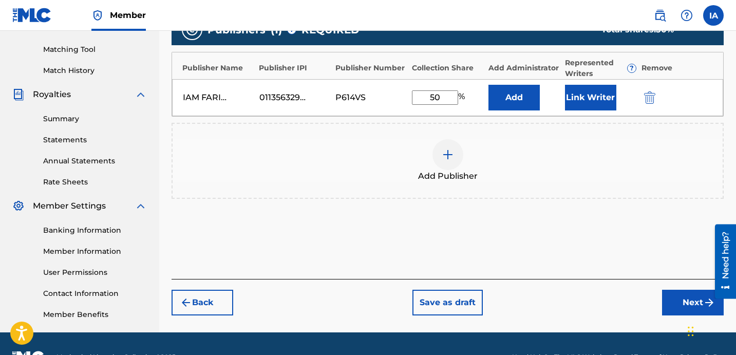
drag, startPoint x: 450, startPoint y: 93, endPoint x: 357, endPoint y: 37, distance: 109.2
click at [372, 55] on div "Publisher Name Publisher IPI Publisher Number Collection Share Add Administrato…" at bounding box center [447, 84] width 552 height 65
click at [524, 92] on button "Add" at bounding box center [513, 98] width 51 height 26
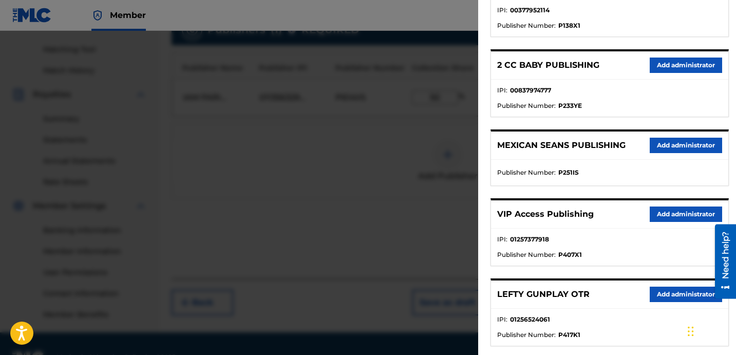
scroll to position [198, 0]
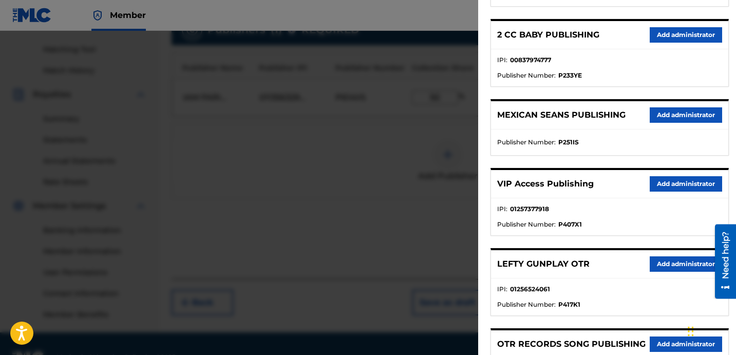
click at [663, 183] on button "Add administrator" at bounding box center [686, 183] width 72 height 15
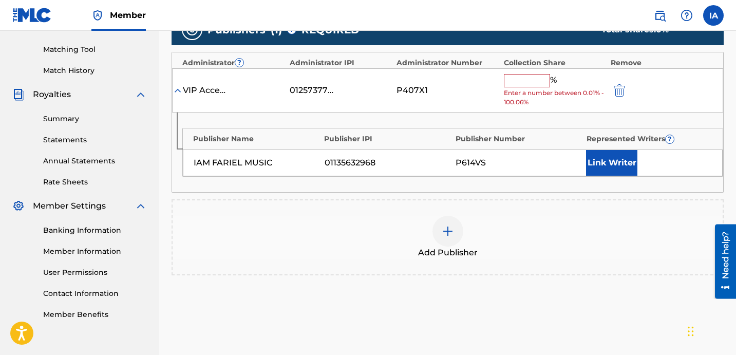
click at [532, 83] on input "text" at bounding box center [527, 80] width 46 height 13
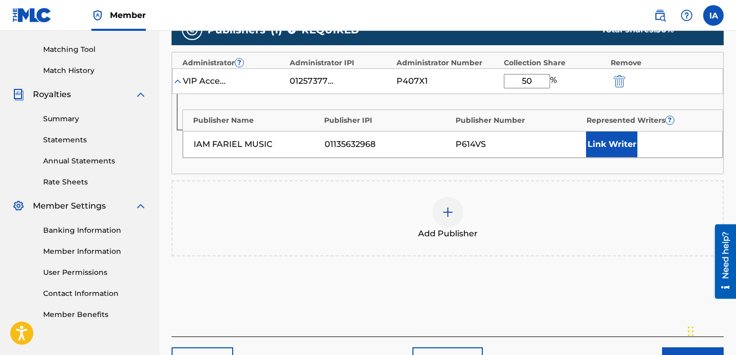
type input "50"
click at [615, 148] on button "Link Writer" at bounding box center [611, 144] width 51 height 26
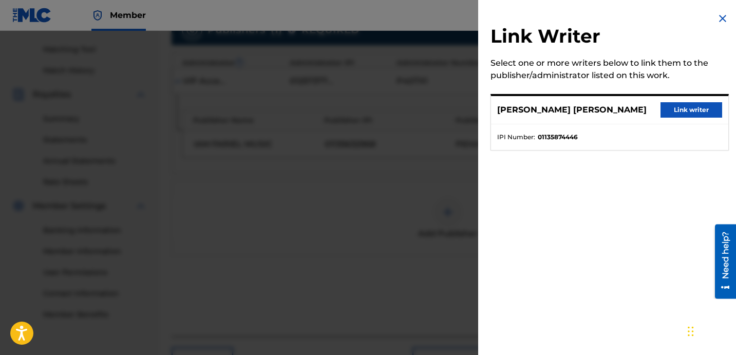
click at [683, 113] on button "Link writer" at bounding box center [691, 109] width 62 height 15
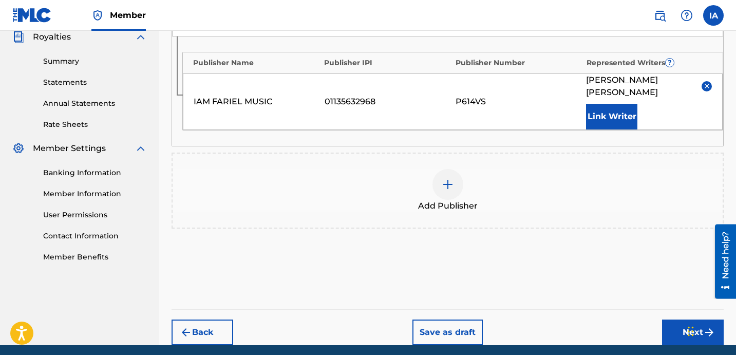
scroll to position [340, 0]
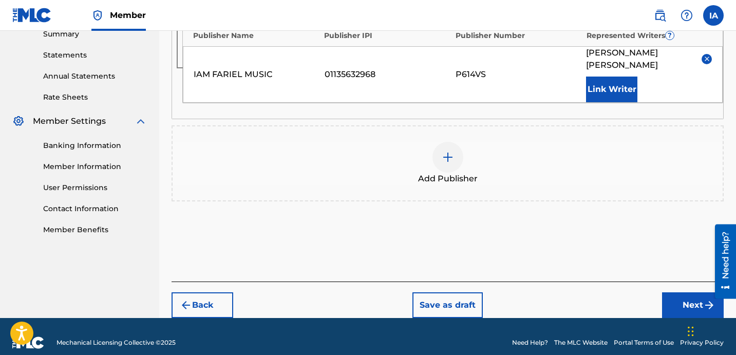
click at [673, 292] on button "Next" at bounding box center [693, 305] width 62 height 26
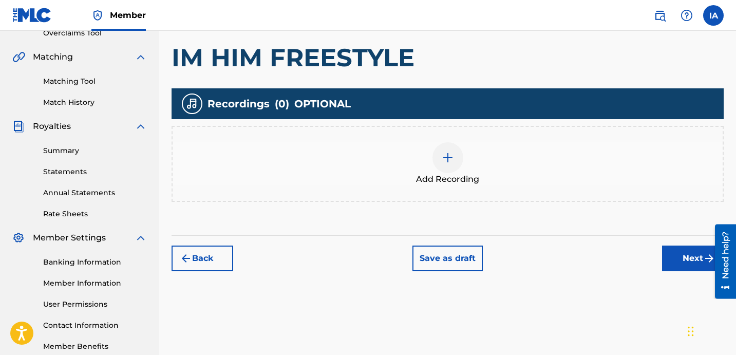
scroll to position [241, 0]
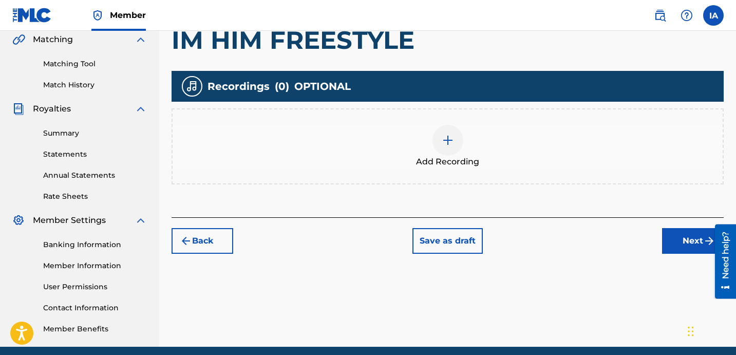
click at [453, 154] on div "Add Recording" at bounding box center [448, 146] width 550 height 43
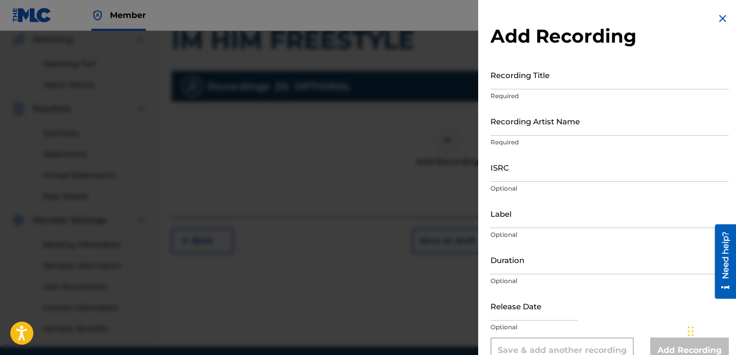
drag, startPoint x: 558, startPoint y: 92, endPoint x: 540, endPoint y: 78, distance: 23.7
click at [554, 90] on div "Recording Title Required" at bounding box center [609, 83] width 238 height 46
click at [540, 76] on input "Recording Title" at bounding box center [609, 74] width 238 height 29
type input "IM HIM FREESTYLE"
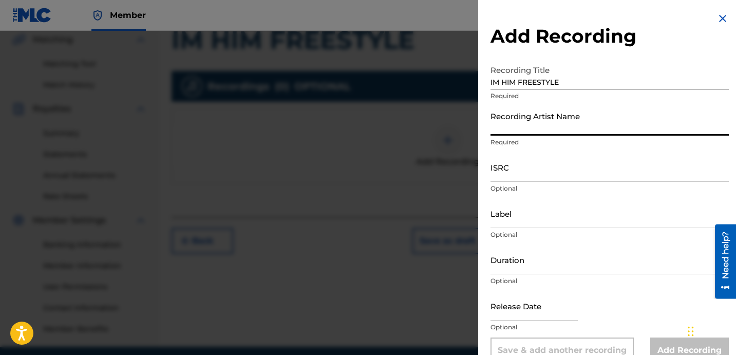
click at [550, 113] on input "Recording Artist Name" at bounding box center [609, 120] width 238 height 29
click at [542, 117] on input "Recording Artist Name" at bounding box center [609, 120] width 238 height 29
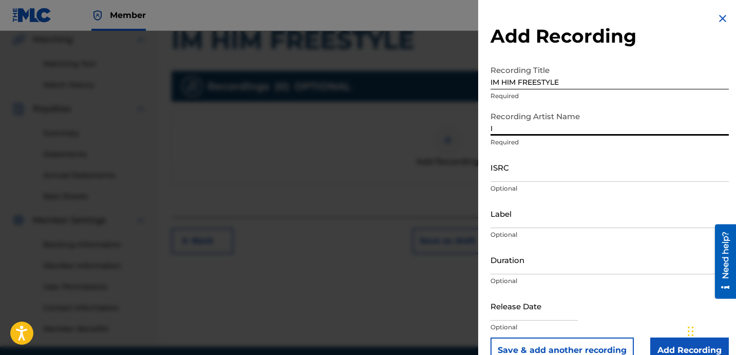
type input "IAMFARIEL"
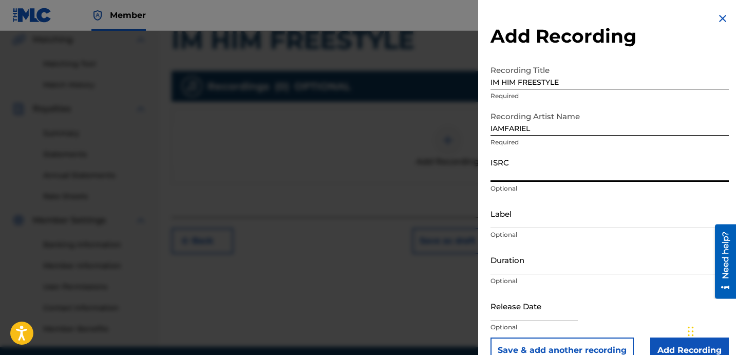
click at [524, 170] on input "ISRC" at bounding box center [609, 167] width 238 height 29
click at [560, 164] on input "ISRC" at bounding box center [609, 167] width 238 height 29
type input "QZTAZ2273983"
click at [533, 218] on input "Label" at bounding box center [609, 213] width 238 height 29
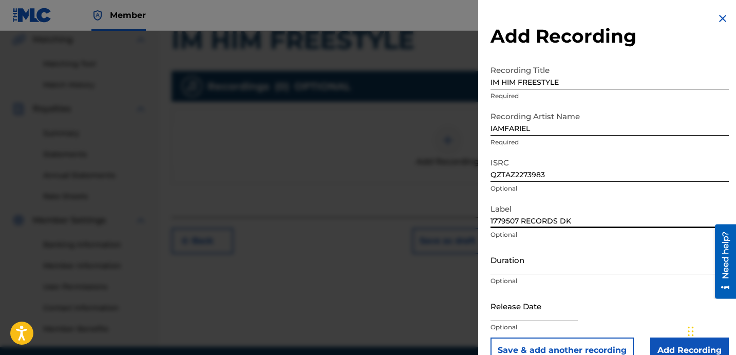
type input "1779507 RECORDS DK"
drag, startPoint x: 541, startPoint y: 130, endPoint x: 413, endPoint y: 92, distance: 133.4
click at [457, 106] on div "Add Recording Recording Title IM HIM FREESTYLE Required Recording Artist Name I…" at bounding box center [368, 193] width 736 height 324
drag, startPoint x: 516, startPoint y: 255, endPoint x: 521, endPoint y: 254, distance: 5.7
click at [515, 255] on input "Duration" at bounding box center [609, 259] width 238 height 29
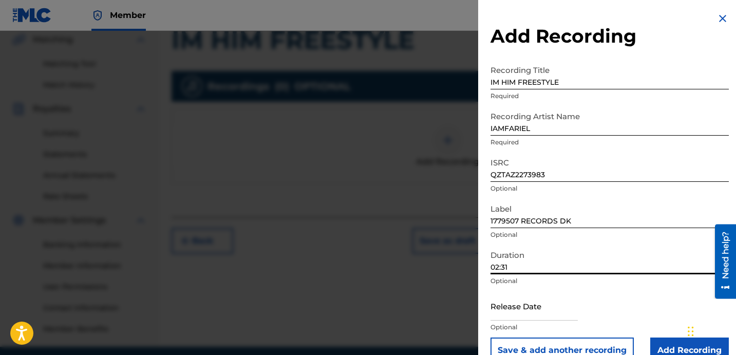
type input "02:31"
click at [660, 342] on input "Add Recording" at bounding box center [689, 350] width 79 height 26
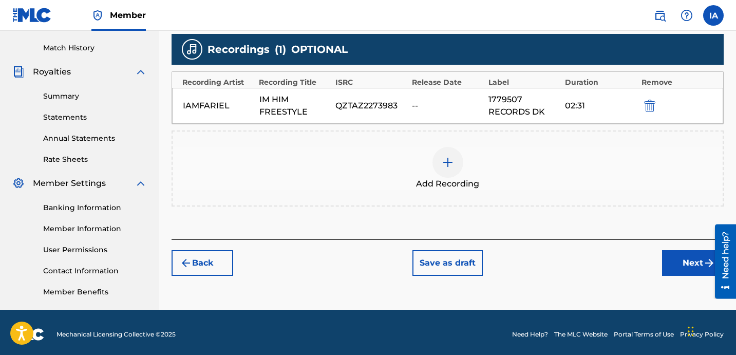
scroll to position [282, 0]
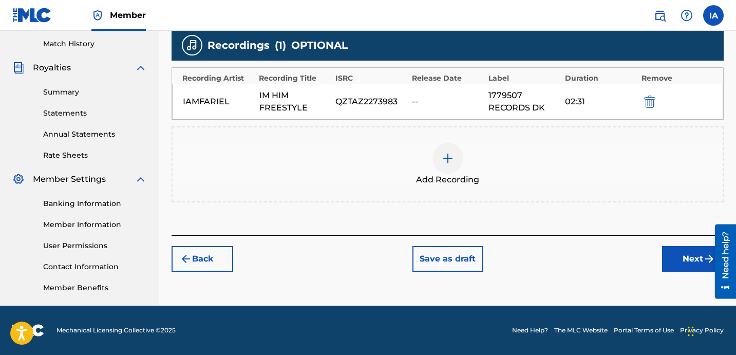
click at [681, 258] on button "Next" at bounding box center [693, 259] width 62 height 26
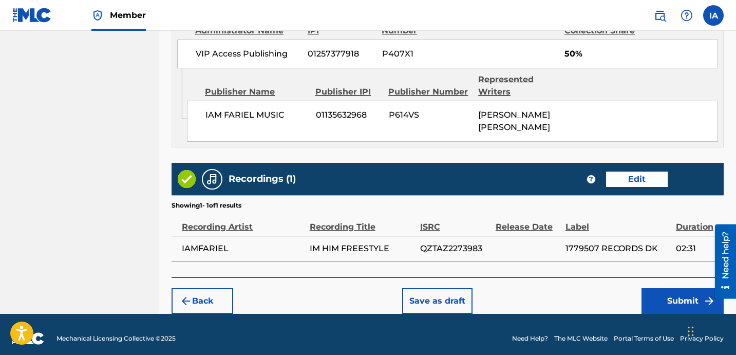
scroll to position [651, 0]
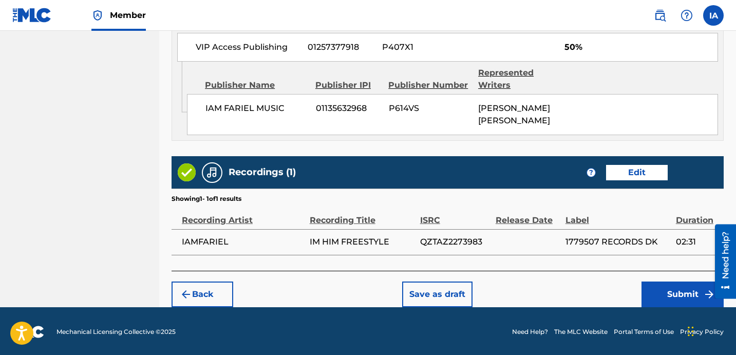
click at [664, 300] on button "Submit" at bounding box center [682, 294] width 82 height 26
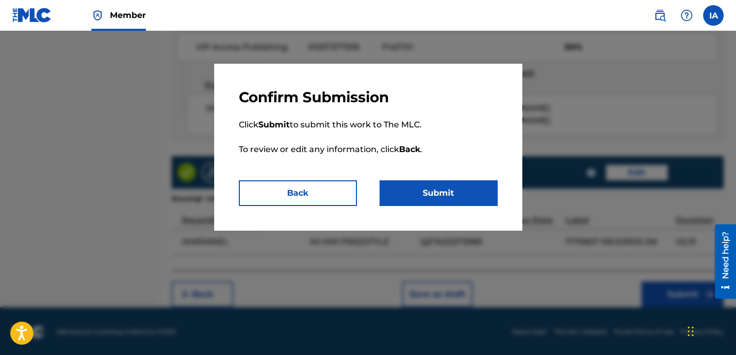
click at [453, 183] on button "Submit" at bounding box center [438, 193] width 118 height 26
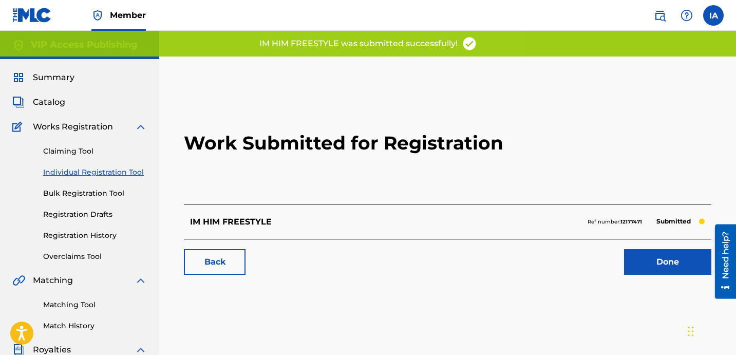
click at [83, 227] on div "Claiming Tool Individual Registration Tool Bulk Registration Tool Registration …" at bounding box center [79, 197] width 135 height 129
click at [83, 232] on link "Registration History" at bounding box center [95, 235] width 104 height 11
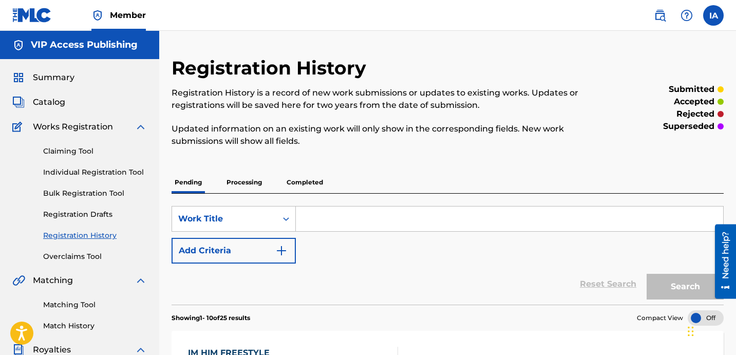
click at [130, 169] on link "Individual Registration Tool" at bounding box center [95, 172] width 104 height 11
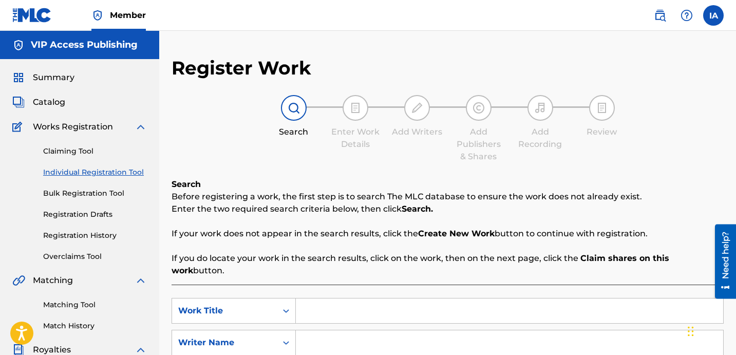
click at [336, 167] on div "Register Work Search Enter Work Details Add Writers Add Publishers & Shares Add…" at bounding box center [447, 259] width 552 height 407
click at [383, 299] on input "Search Form" at bounding box center [509, 310] width 427 height 25
click at [477, 306] on input "Search Form" at bounding box center [509, 310] width 427 height 25
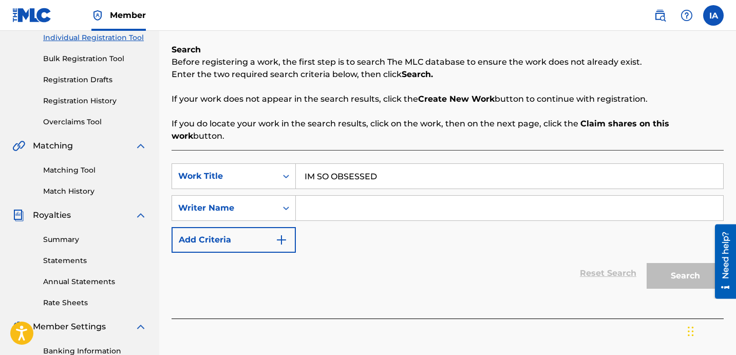
type input "IM SO OBSESSED"
click at [530, 196] on input "Search Form" at bounding box center [509, 208] width 427 height 25
click at [548, 199] on input "Search Form" at bounding box center [509, 208] width 427 height 25
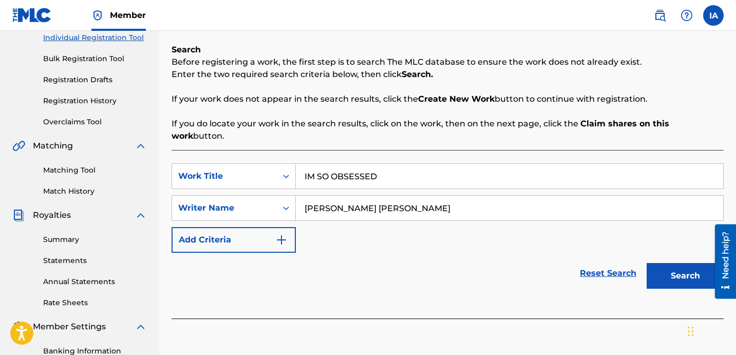
type input "[PERSON_NAME] [PERSON_NAME]"
click at [668, 263] on button "Search" at bounding box center [684, 276] width 77 height 26
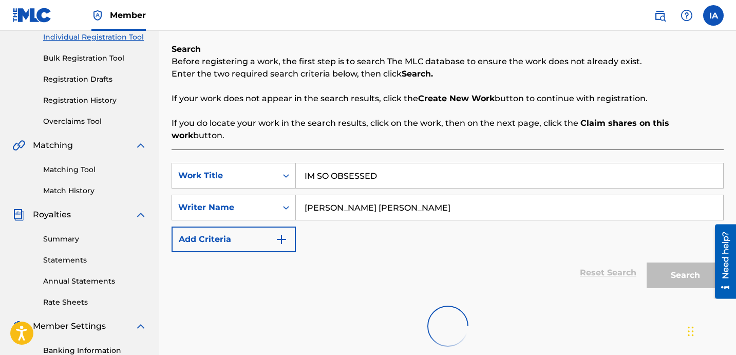
scroll to position [282, 0]
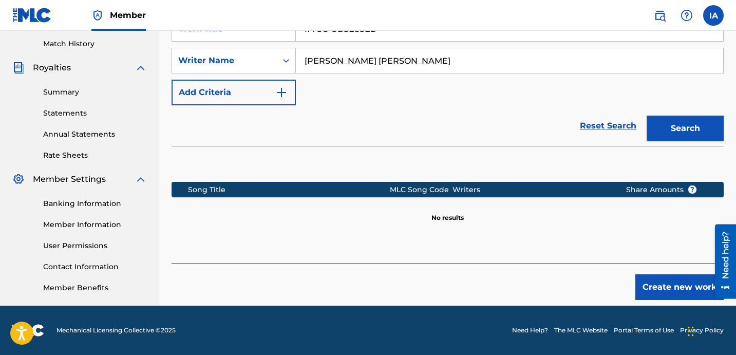
click at [693, 275] on button "Create new work" at bounding box center [679, 287] width 88 height 26
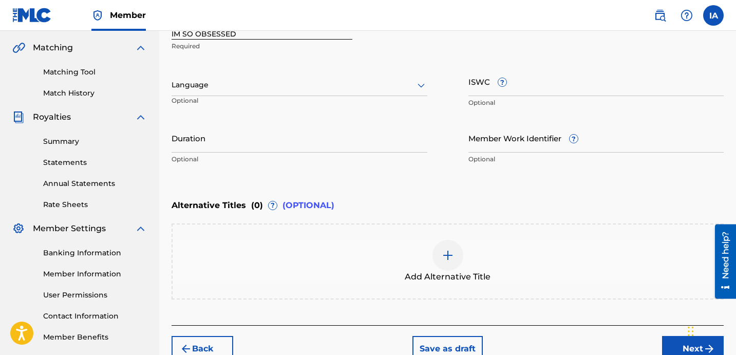
scroll to position [221, 0]
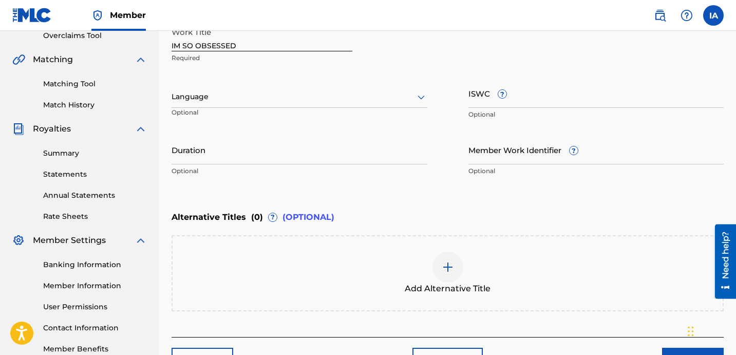
click at [337, 94] on div at bounding box center [299, 96] width 256 height 13
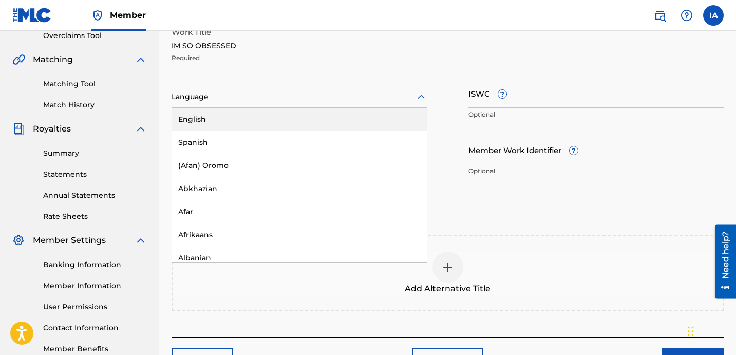
click at [339, 126] on div "English" at bounding box center [299, 119] width 255 height 23
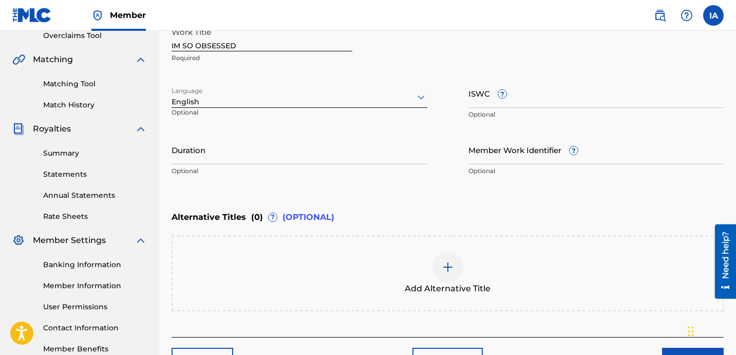
click at [277, 147] on input "Duration" at bounding box center [299, 149] width 256 height 29
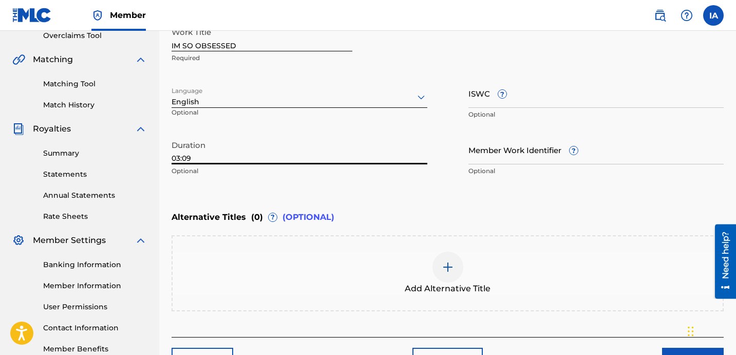
type input "03:09"
click at [461, 266] on div at bounding box center [447, 267] width 31 height 31
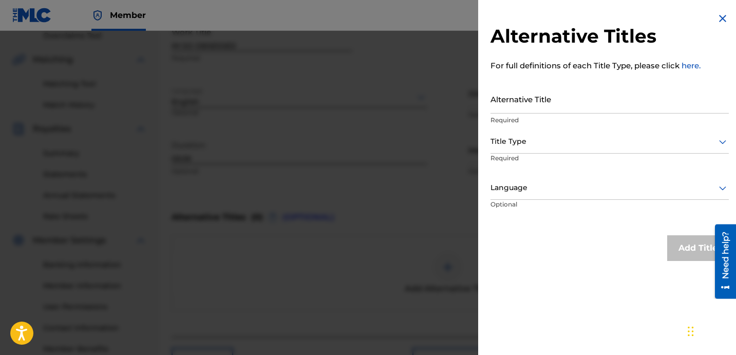
click at [589, 103] on input "Alternative Title" at bounding box center [609, 98] width 238 height 29
type input "IM SO OBSESSED FEAT [PERSON_NAME] AND [PERSON_NAME]"
click at [565, 140] on div at bounding box center [609, 141] width 238 height 13
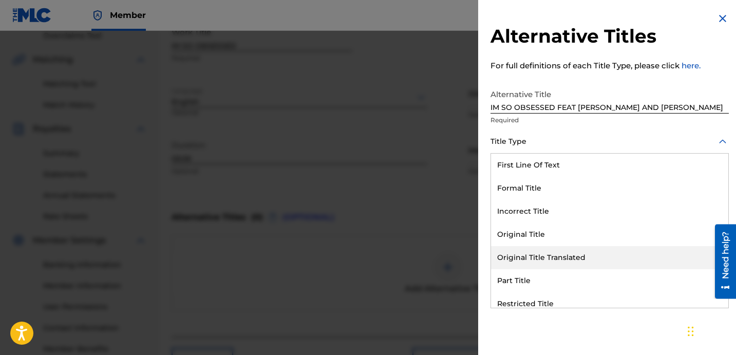
scroll to position [100, 0]
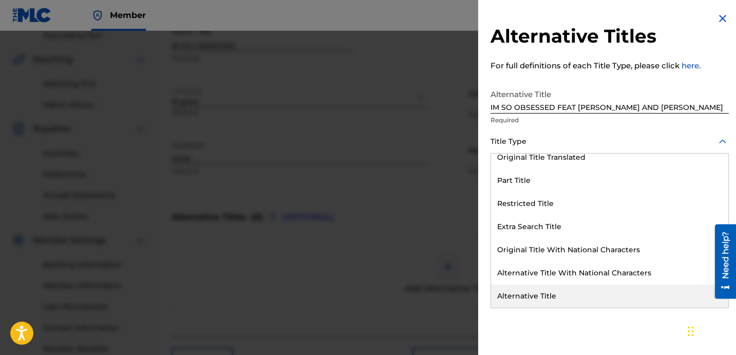
click at [574, 291] on div "Alternative Title" at bounding box center [609, 295] width 237 height 23
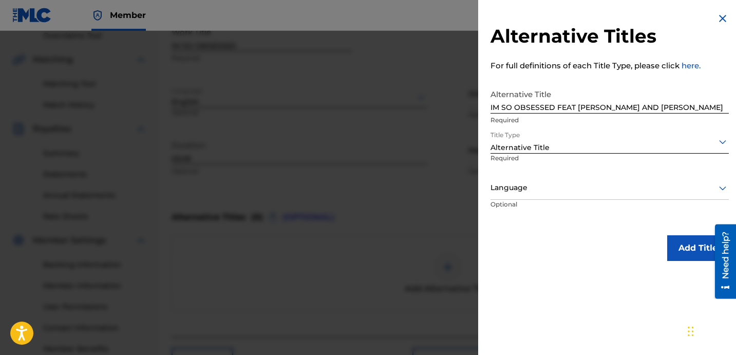
click at [577, 193] on div at bounding box center [609, 187] width 238 height 13
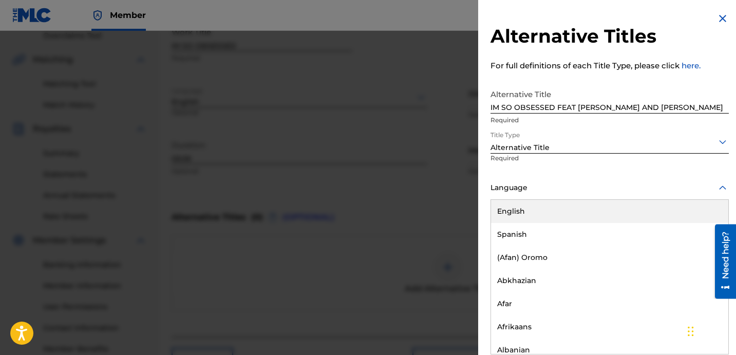
click at [579, 209] on div "English" at bounding box center [609, 211] width 237 height 23
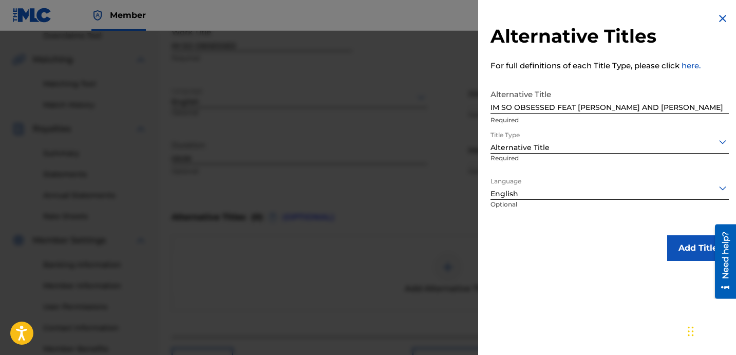
click at [683, 253] on button "Add Title" at bounding box center [698, 248] width 62 height 26
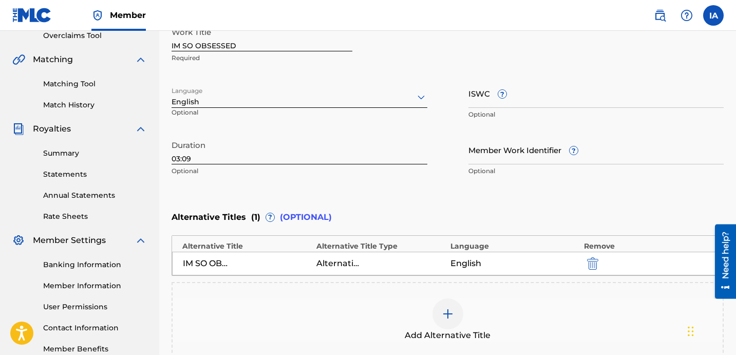
click at [519, 194] on div "Enter Work Details Enter work details for ‘ IM SO OBSESSED ’ below. Work Title …" at bounding box center [447, 81] width 552 height 249
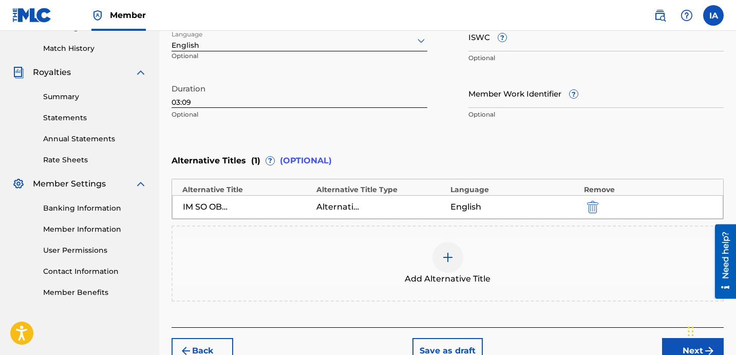
scroll to position [335, 0]
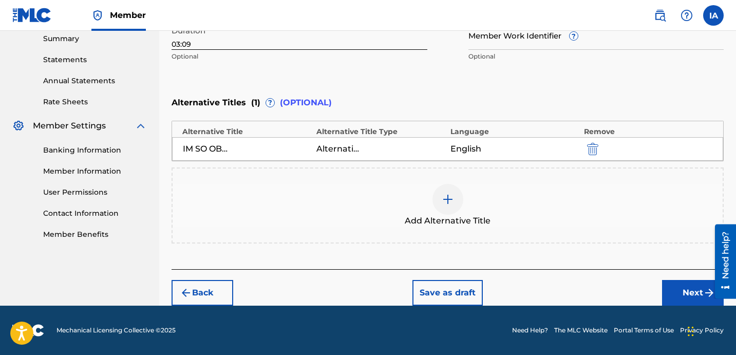
drag, startPoint x: 708, startPoint y: 289, endPoint x: 707, endPoint y: 296, distance: 6.7
click at [708, 289] on div at bounding box center [721, 261] width 29 height 74
click at [657, 289] on div "Back Save as draft Next" at bounding box center [447, 287] width 552 height 36
click at [665, 291] on button "Next" at bounding box center [693, 293] width 62 height 26
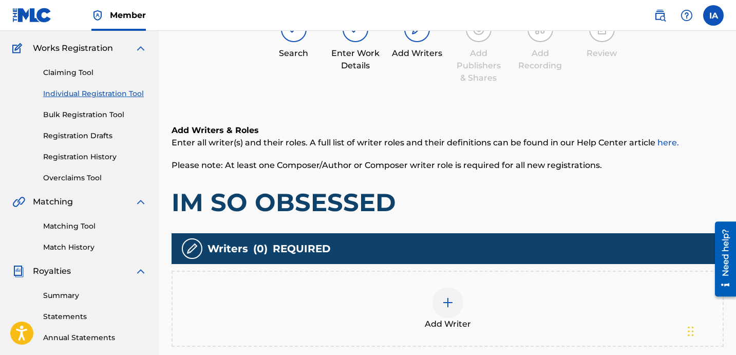
scroll to position [178, 0]
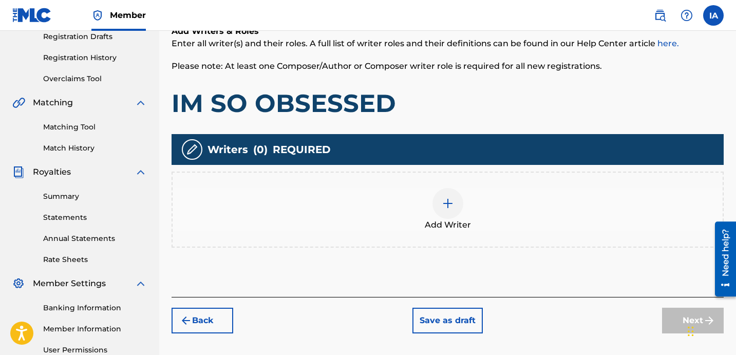
click at [462, 224] on span "Add Writer" at bounding box center [448, 225] width 46 height 12
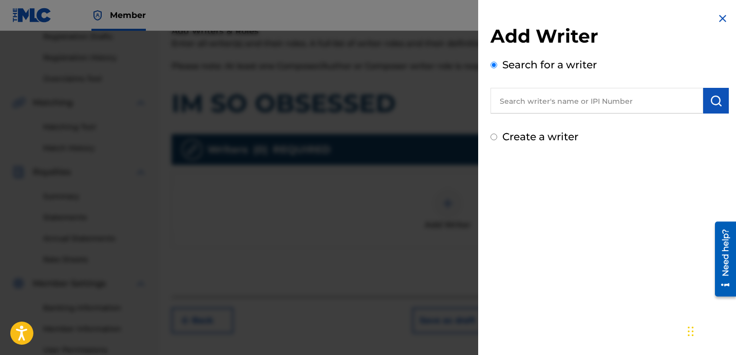
click at [593, 85] on div "Search for a writer" at bounding box center [609, 85] width 238 height 56
click at [574, 104] on input "text" at bounding box center [596, 101] width 213 height 26
type input "[PERSON_NAME] [PERSON_NAME]"
click at [720, 102] on button "submit" at bounding box center [716, 101] width 26 height 26
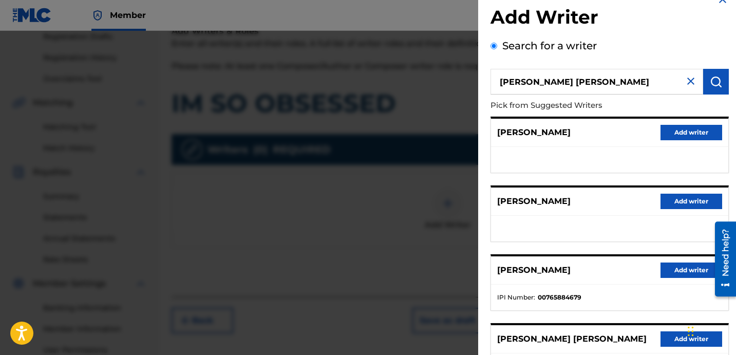
scroll to position [177, 0]
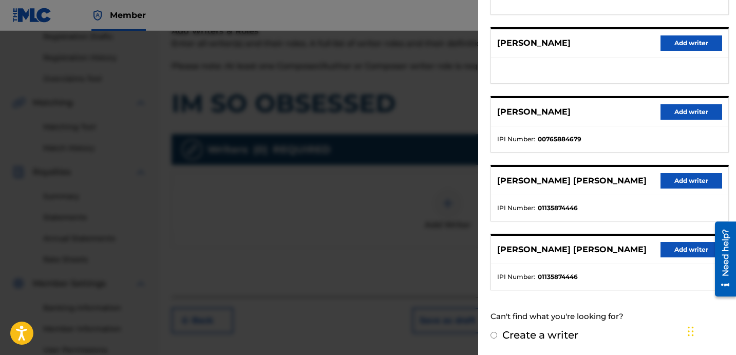
click at [625, 200] on ul "IPI Number : 01135874446" at bounding box center [609, 208] width 237 height 26
click at [671, 182] on button "Add writer" at bounding box center [691, 180] width 62 height 15
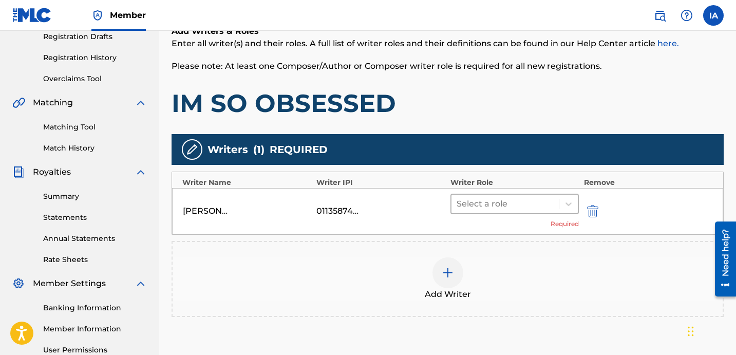
click at [504, 211] on div at bounding box center [504, 204] width 97 height 14
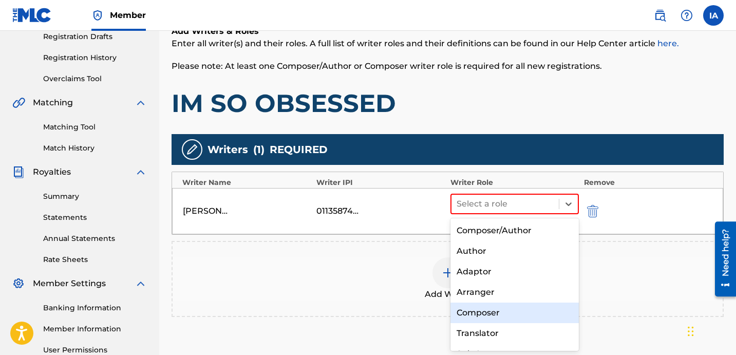
click at [513, 318] on div "Composer" at bounding box center [514, 312] width 128 height 21
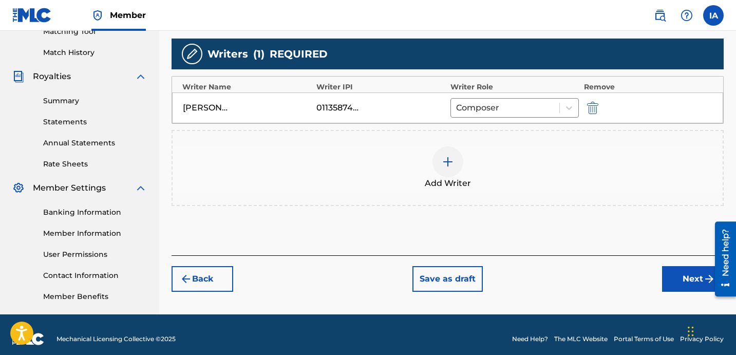
scroll to position [282, 0]
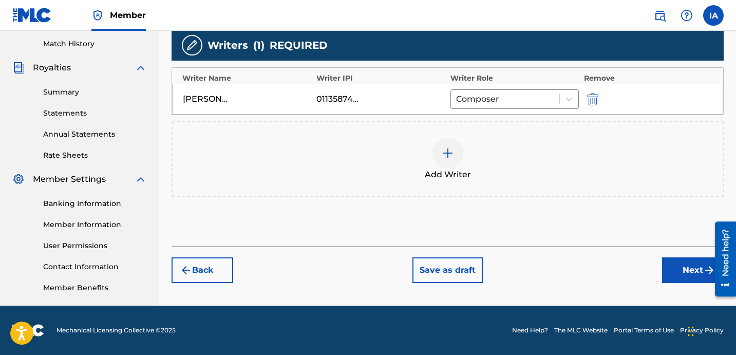
click at [686, 266] on button "Next" at bounding box center [693, 270] width 62 height 26
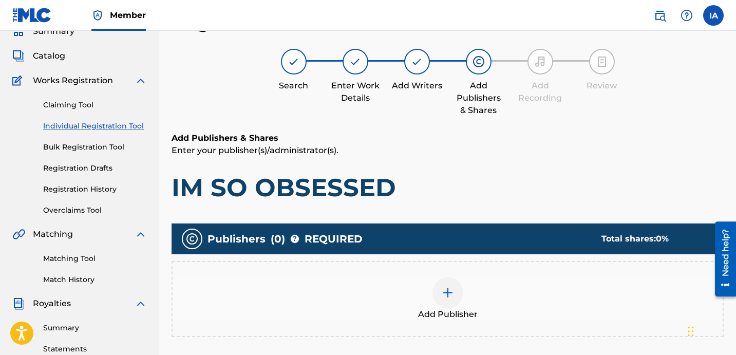
scroll to position [83, 0]
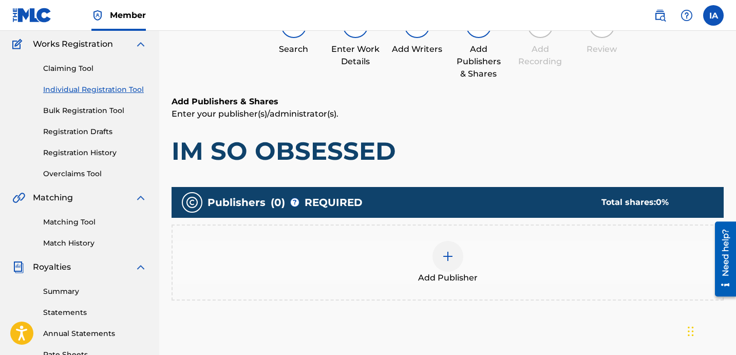
click at [511, 247] on div "Add Publisher" at bounding box center [448, 262] width 550 height 43
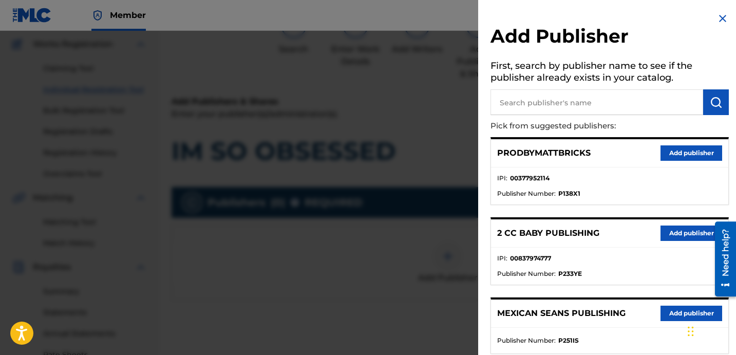
click at [600, 125] on p "Pick from suggested publishers:" at bounding box center [580, 126] width 180 height 22
click at [587, 108] on input "text" at bounding box center [596, 102] width 213 height 26
type input "FARIEL"
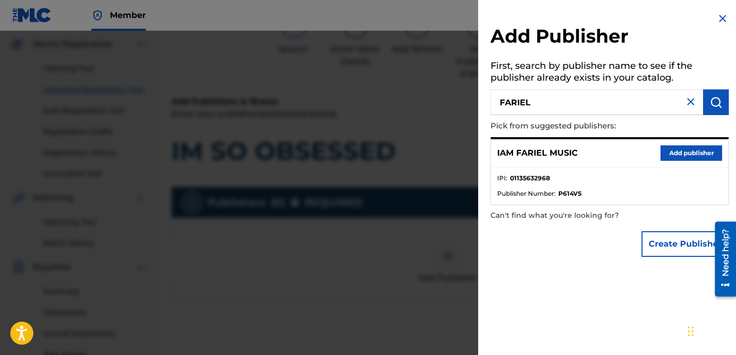
click at [691, 169] on ul "IPI : 01135632968 Publisher Number : P614VS" at bounding box center [609, 185] width 237 height 37
click at [682, 148] on button "Add publisher" at bounding box center [691, 152] width 62 height 15
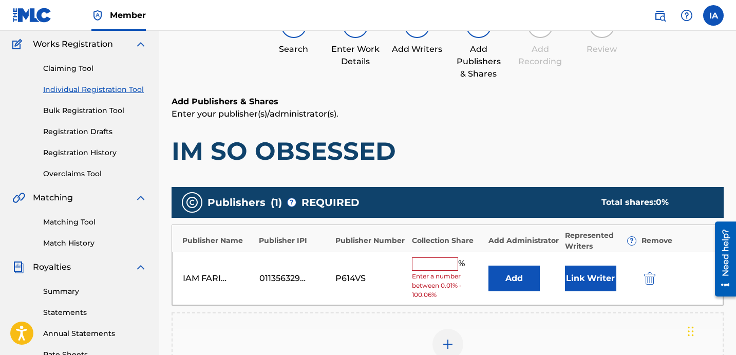
click at [439, 265] on input "text" at bounding box center [435, 263] width 46 height 13
type input "100"
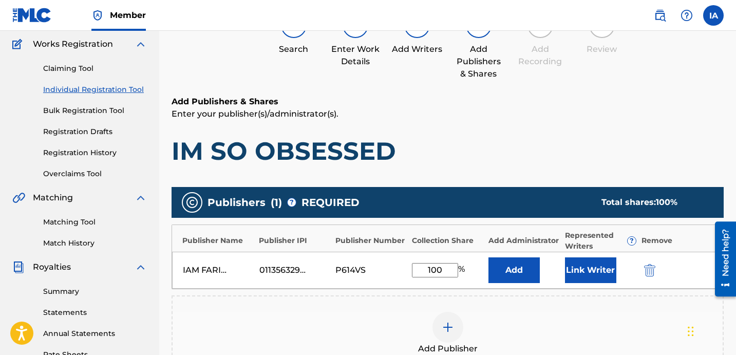
drag, startPoint x: 450, startPoint y: 271, endPoint x: 371, endPoint y: 227, distance: 89.9
click at [367, 228] on div "Publisher Name Publisher IPI Publisher Number Collection Share Add Administrato…" at bounding box center [447, 256] width 552 height 65
click at [505, 268] on button "Add" at bounding box center [513, 270] width 51 height 26
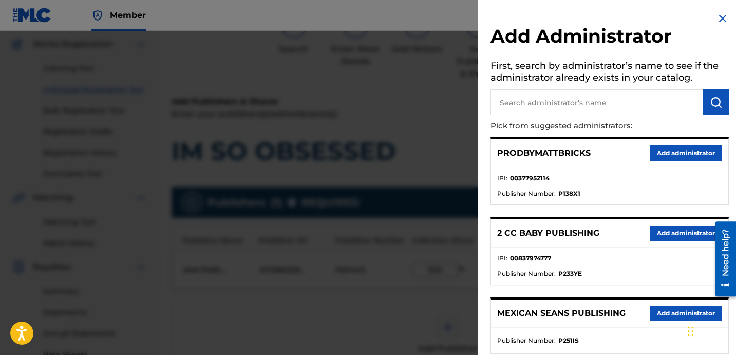
scroll to position [181, 0]
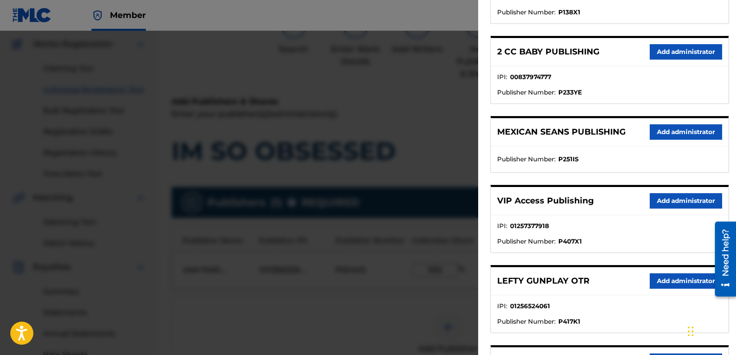
click at [688, 203] on button "Add administrator" at bounding box center [686, 200] width 72 height 15
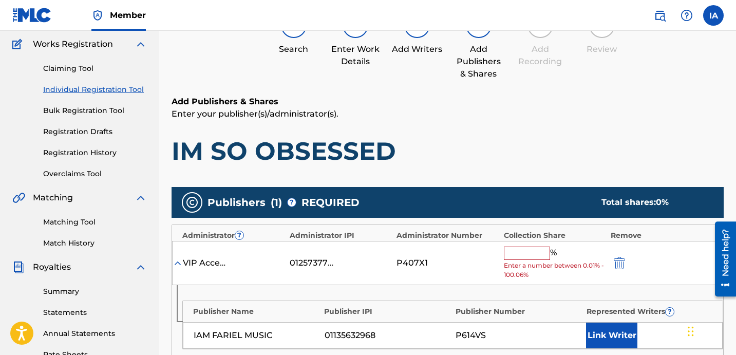
click at [519, 254] on input "text" at bounding box center [527, 252] width 46 height 13
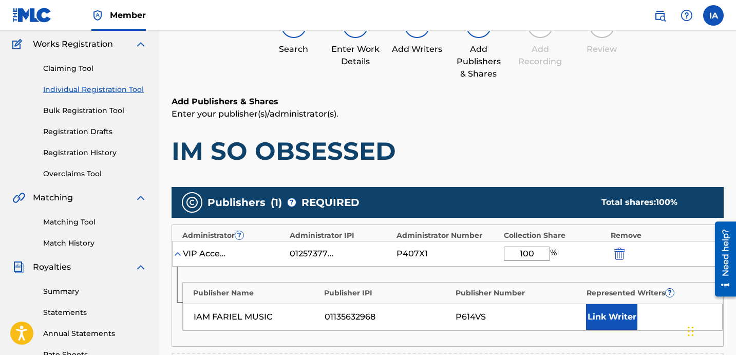
type input "100"
click at [614, 308] on button "Link Writer" at bounding box center [611, 317] width 51 height 26
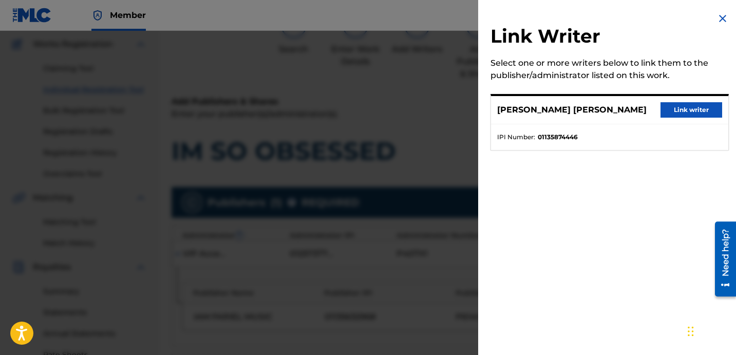
click at [680, 115] on button "Link writer" at bounding box center [691, 109] width 62 height 15
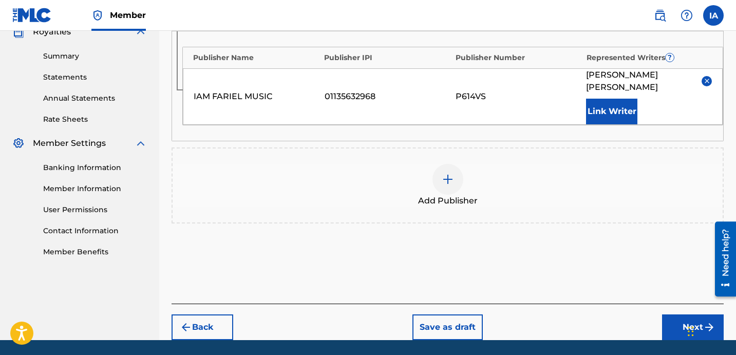
scroll to position [340, 0]
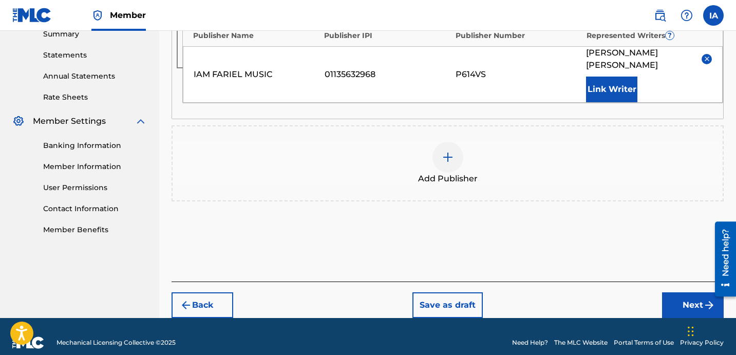
click at [688, 292] on button "Next" at bounding box center [693, 305] width 62 height 26
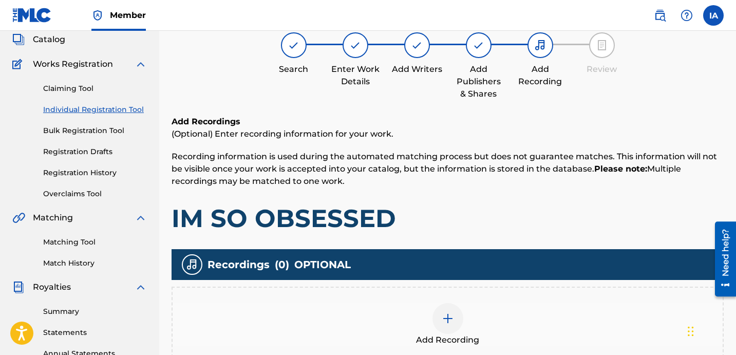
scroll to position [83, 0]
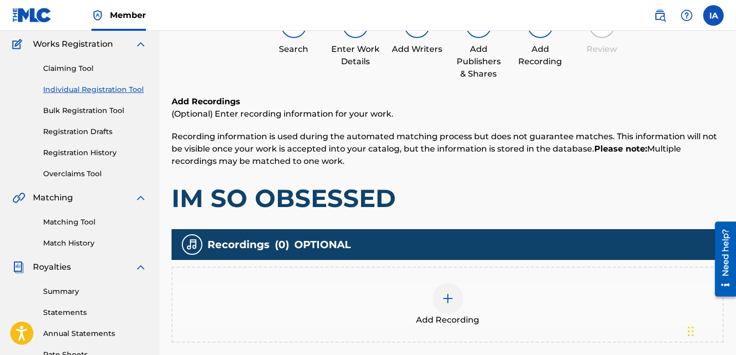
click at [501, 302] on div "Add Recording" at bounding box center [448, 304] width 550 height 43
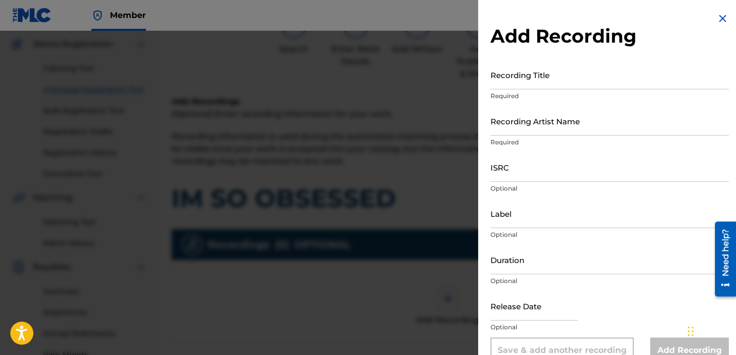
click at [567, 81] on input "Recording Title" at bounding box center [609, 74] width 238 height 29
click at [543, 80] on input "Recording Title" at bounding box center [609, 74] width 238 height 29
type input "IM SO OBSESSED"
click at [537, 120] on input "Recording Artist Name" at bounding box center [609, 120] width 238 height 29
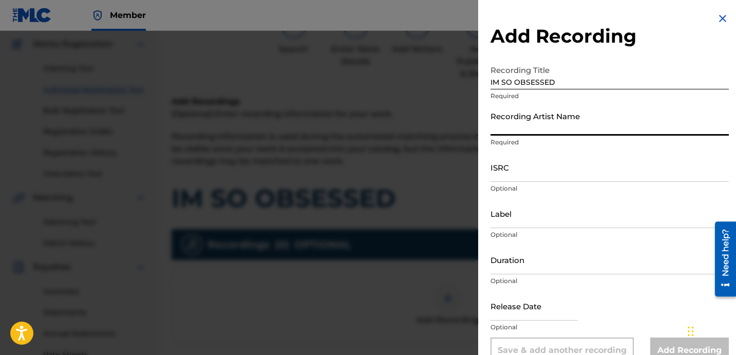
click at [558, 112] on input "Recording Artist Name" at bounding box center [609, 120] width 238 height 29
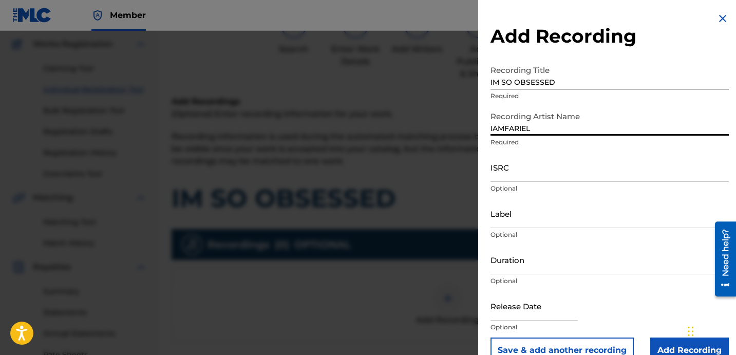
type input "IAMFARIEL"
click at [511, 169] on input "ISRC" at bounding box center [609, 167] width 238 height 29
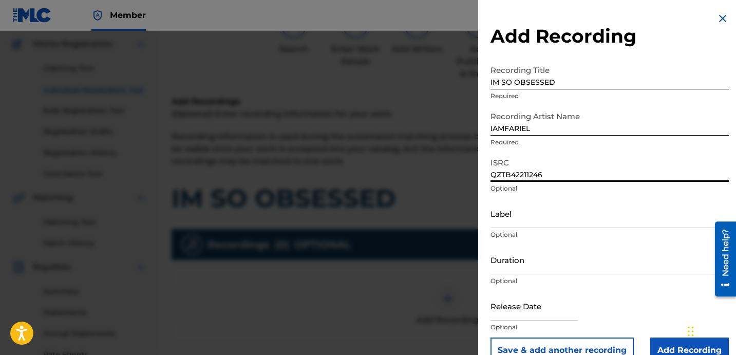
type input "QZTB42211246"
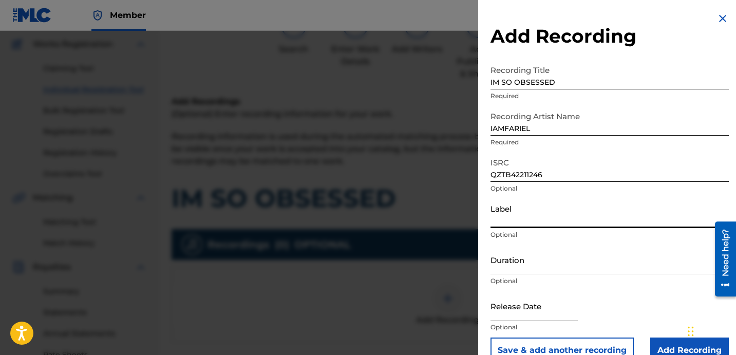
click at [570, 214] on input "Label" at bounding box center [609, 213] width 238 height 29
drag, startPoint x: 499, startPoint y: 233, endPoint x: 507, endPoint y: 229, distance: 9.0
click at [499, 232] on p "Optional" at bounding box center [609, 234] width 238 height 9
click at [514, 228] on div "Label Optional" at bounding box center [609, 222] width 238 height 46
click at [518, 221] on input "Label" at bounding box center [609, 213] width 238 height 29
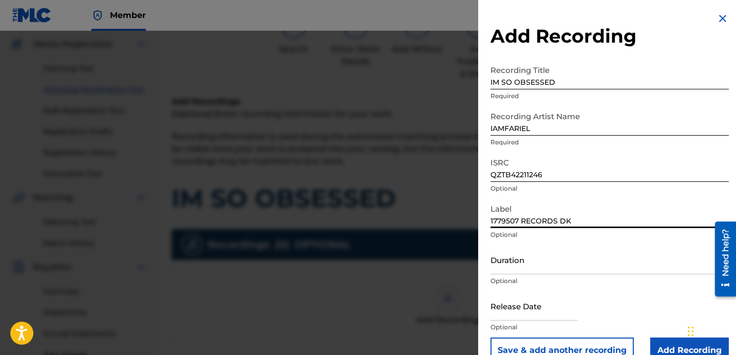
type input "1779507 RECORDS DK"
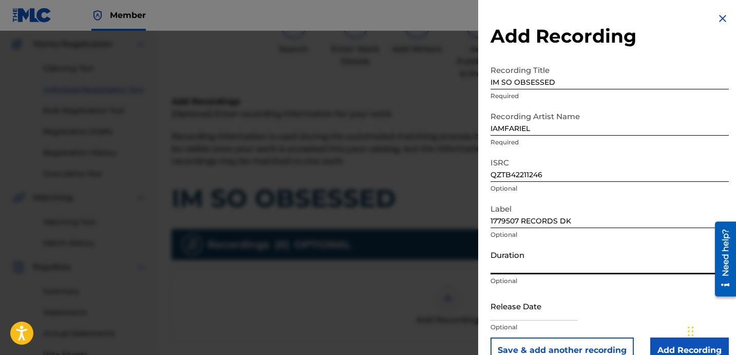
drag, startPoint x: 532, startPoint y: 264, endPoint x: 2, endPoint y: 47, distance: 572.7
click at [532, 264] on input "Duration" at bounding box center [609, 259] width 238 height 29
click at [552, 262] on input "Duration" at bounding box center [609, 259] width 238 height 29
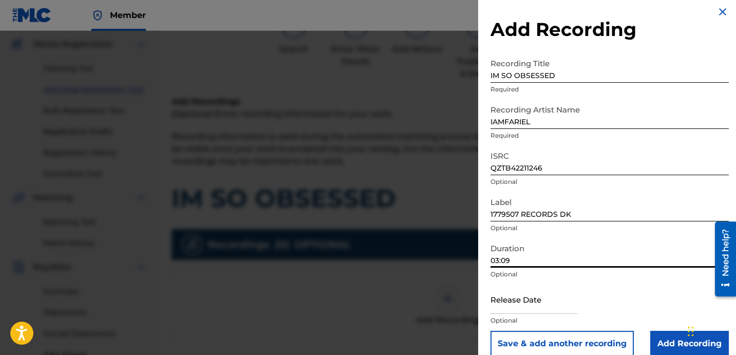
scroll to position [21, 0]
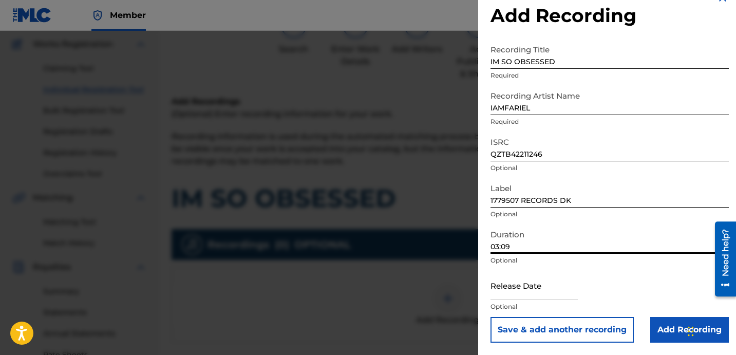
type input "03:09"
click at [659, 322] on input "Add Recording" at bounding box center [689, 330] width 79 height 26
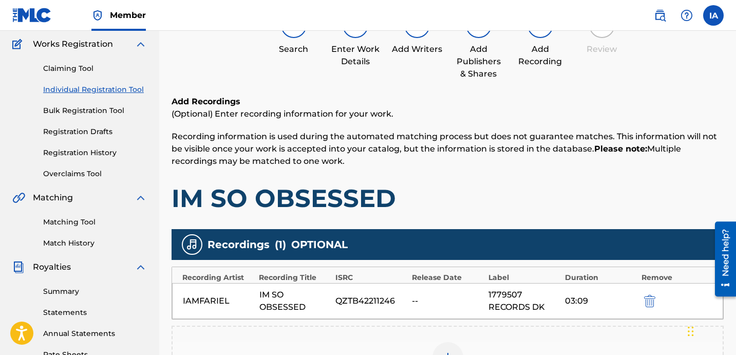
click at [517, 177] on div "Add Recordings (Optional) Enter recording information for your work. Recording …" at bounding box center [447, 155] width 552 height 118
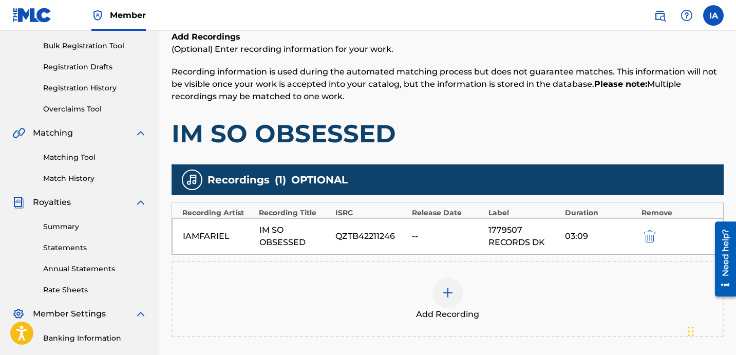
scroll to position [254, 0]
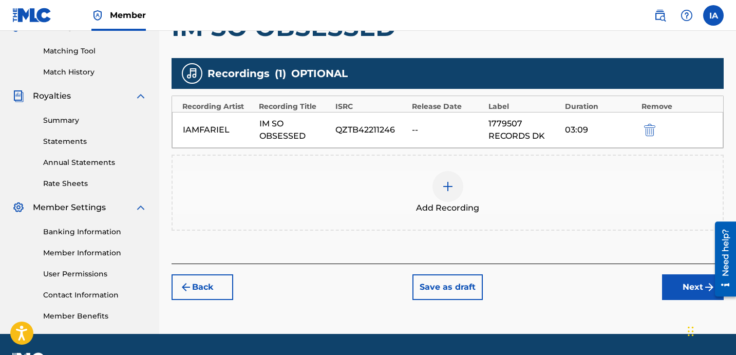
click at [573, 233] on div "Add Recordings (Optional) Enter recording information for your work. Recording …" at bounding box center [447, 94] width 552 height 339
click at [683, 284] on button "Next" at bounding box center [693, 287] width 62 height 26
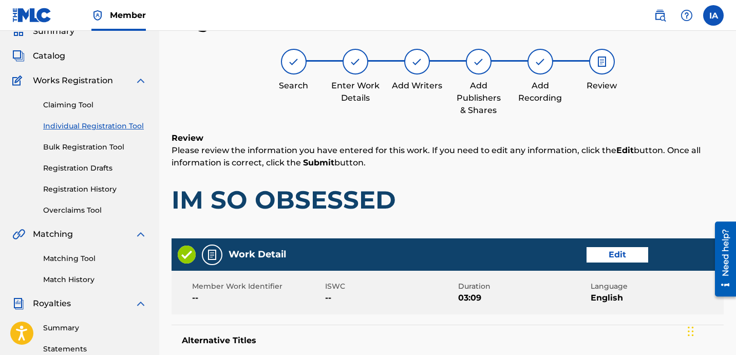
click at [571, 208] on h1 "IM SO OBSESSED" at bounding box center [447, 199] width 552 height 31
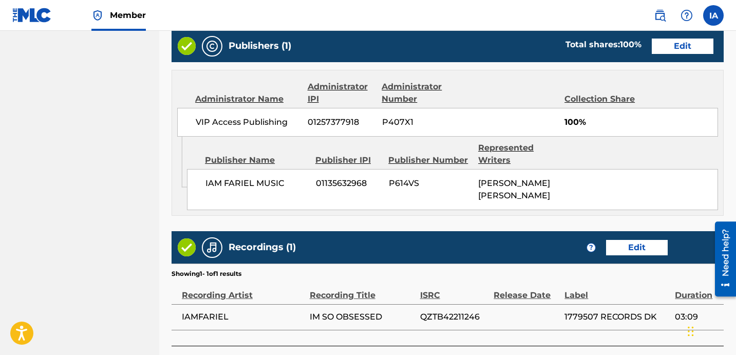
scroll to position [663, 0]
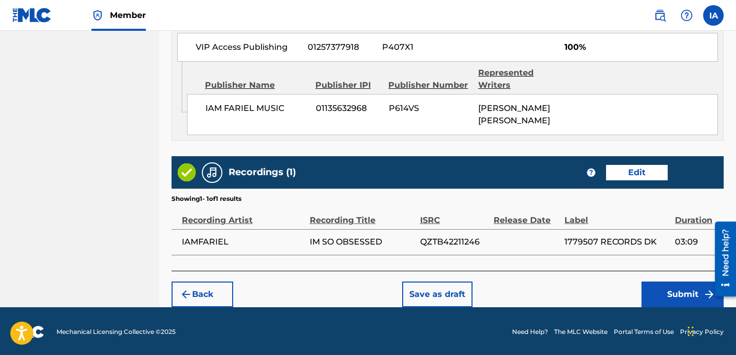
click at [662, 292] on button "Submit" at bounding box center [682, 294] width 82 height 26
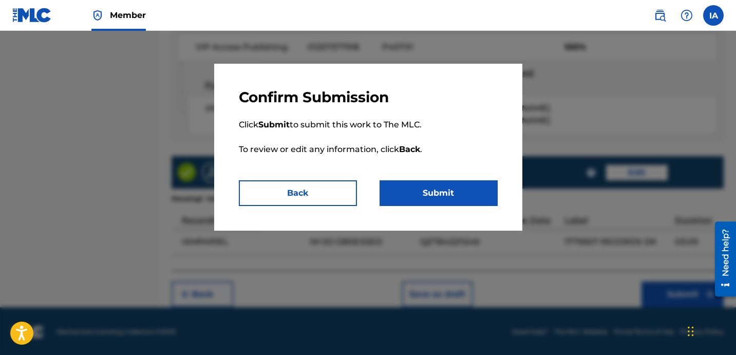
click at [452, 188] on button "Submit" at bounding box center [438, 193] width 118 height 26
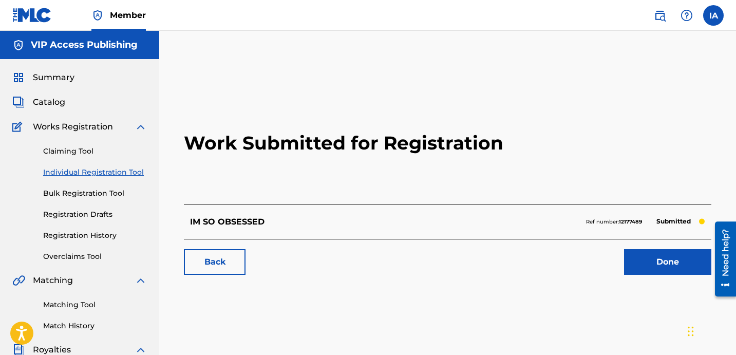
click at [133, 174] on link "Individual Registration Tool" at bounding box center [95, 172] width 104 height 11
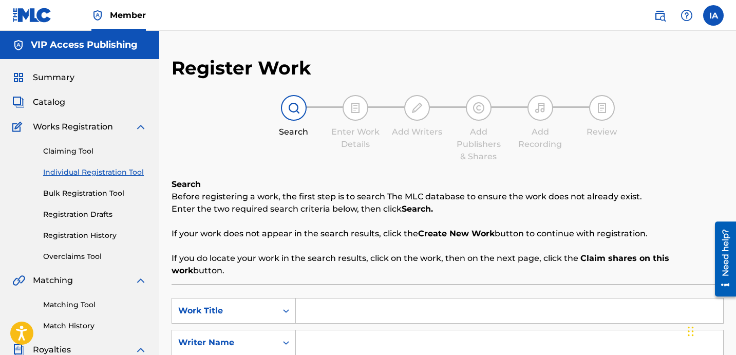
click at [406, 298] on input "Search Form" at bounding box center [509, 310] width 427 height 25
type input "KICKIN DOORS"
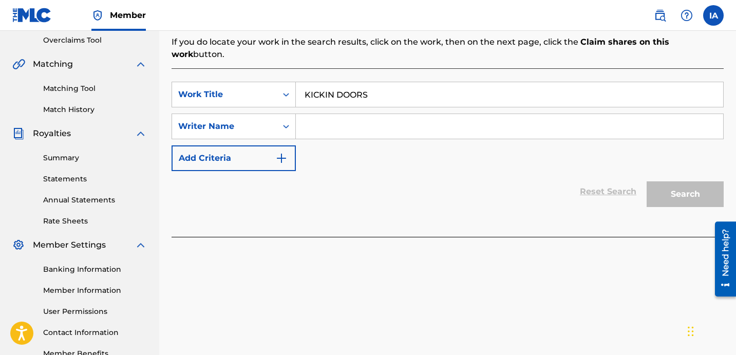
click at [503, 122] on input "Search Form" at bounding box center [509, 126] width 427 height 25
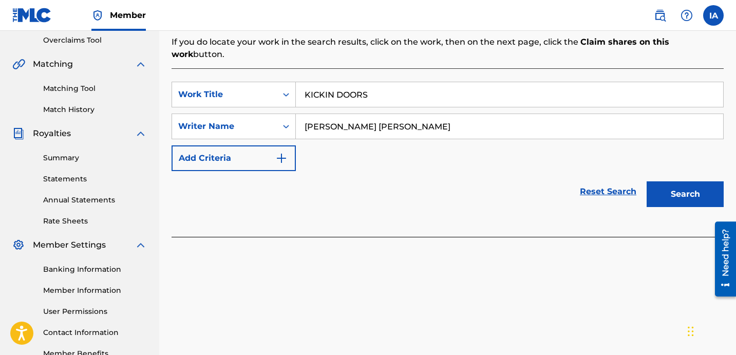
type input "[PERSON_NAME] [PERSON_NAME]"
click at [692, 189] on button "Search" at bounding box center [684, 194] width 77 height 26
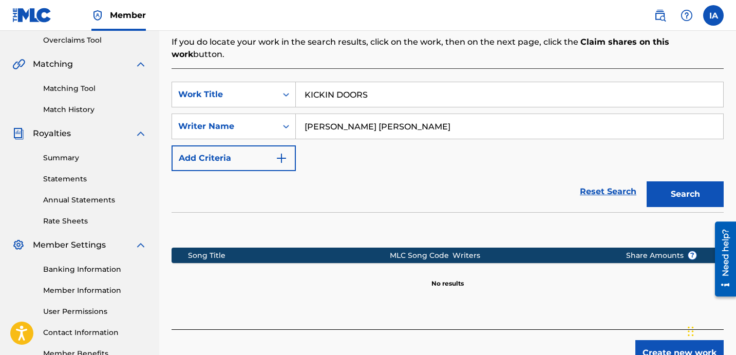
click at [399, 176] on div "Reset Search Search" at bounding box center [447, 191] width 552 height 41
click at [659, 340] on button "Create new work" at bounding box center [679, 353] width 88 height 26
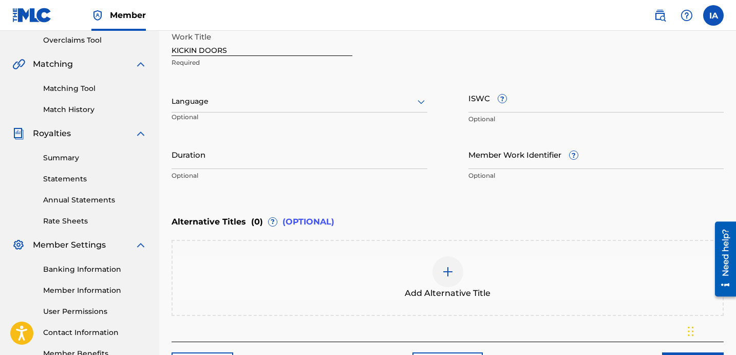
click at [306, 93] on div "Language" at bounding box center [299, 102] width 256 height 22
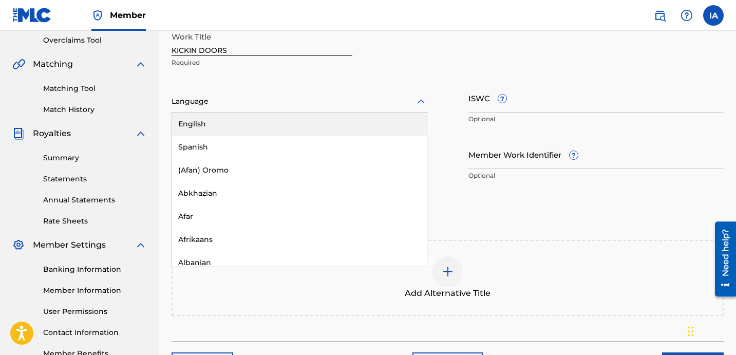
click at [240, 121] on div "English" at bounding box center [299, 123] width 255 height 23
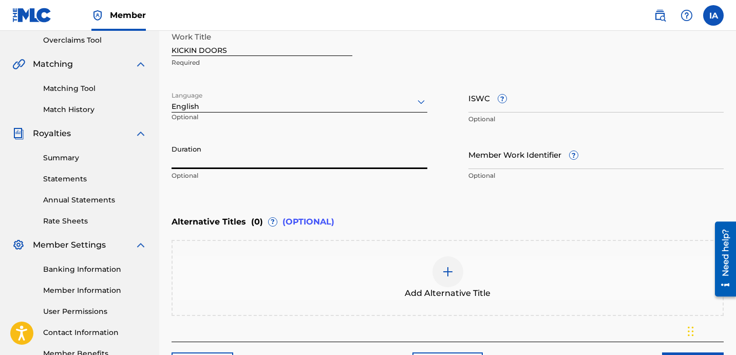
click at [267, 159] on input "Duration" at bounding box center [299, 154] width 256 height 29
type input "02:50"
click at [469, 212] on div "Alternative Titles ( 0 ) ? (OPTIONAL)" at bounding box center [447, 222] width 552 height 23
click at [425, 199] on div "Enter Work Details Enter work details for ‘ KICKIN DOORS ’ below. Work Title KI…" at bounding box center [447, 86] width 552 height 249
click at [437, 279] on div at bounding box center [447, 271] width 31 height 31
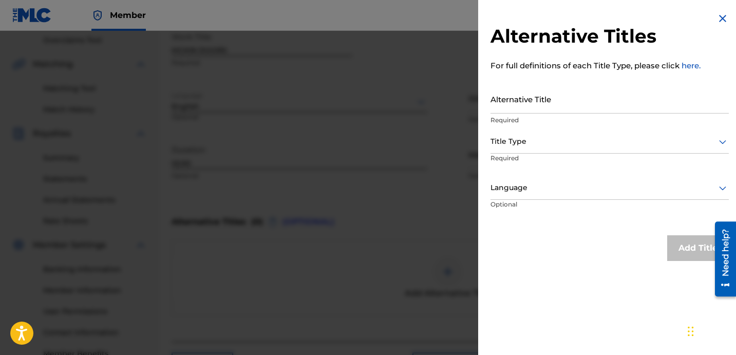
drag, startPoint x: 547, startPoint y: 81, endPoint x: 551, endPoint y: 89, distance: 9.2
click at [548, 82] on div "Alternative Titles For full definitions of each Title Type, please click here. …" at bounding box center [609, 136] width 263 height 273
click at [552, 93] on input "Alternative Title" at bounding box center [609, 98] width 238 height 29
type input "KICKIN DOORS FEAT [PERSON_NAME]"
click at [535, 133] on div "Title Type" at bounding box center [609, 141] width 238 height 23
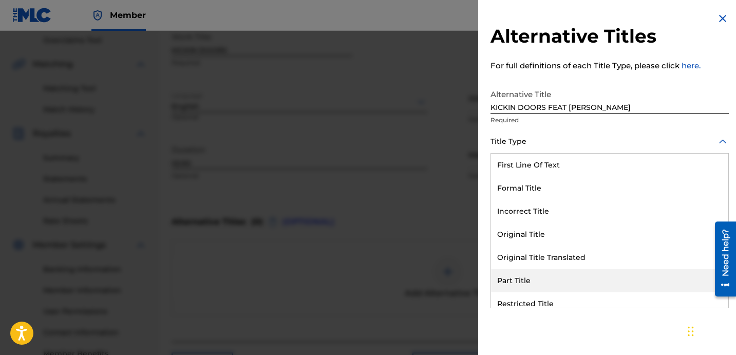
scroll to position [100, 0]
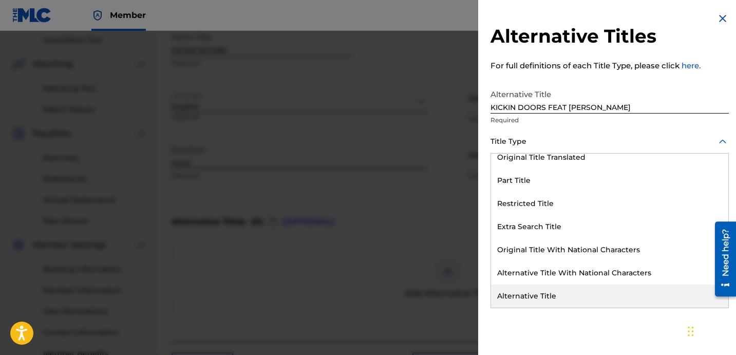
click at [563, 296] on div "Alternative Title" at bounding box center [609, 295] width 237 height 23
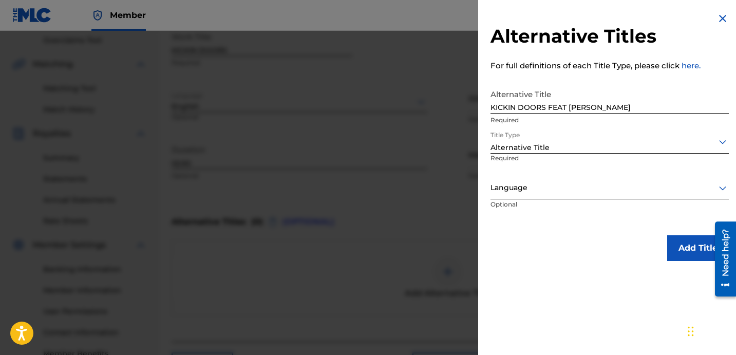
click at [552, 174] on p "Required" at bounding box center [526, 165] width 73 height 23
click at [534, 183] on div at bounding box center [609, 187] width 238 height 13
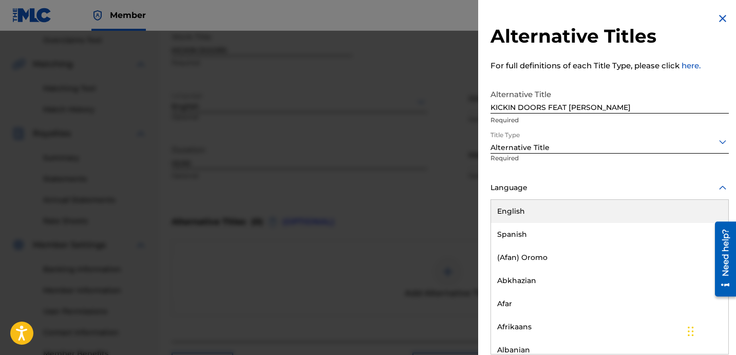
click at [526, 207] on div "English" at bounding box center [609, 211] width 237 height 23
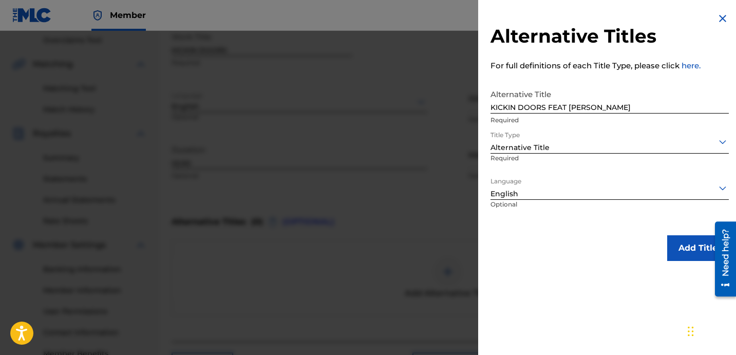
click at [570, 223] on div "Alternative Titles For full definitions of each Title Type, please click here. …" at bounding box center [609, 136] width 263 height 273
click at [668, 246] on button "Add Title" at bounding box center [698, 248] width 62 height 26
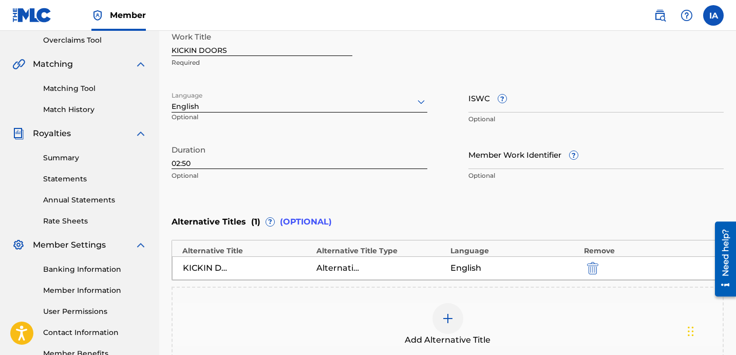
click at [427, 193] on div "Enter Work Details Enter work details for ‘ KICKIN DOORS ’ below. Work Title KI…" at bounding box center [447, 86] width 552 height 249
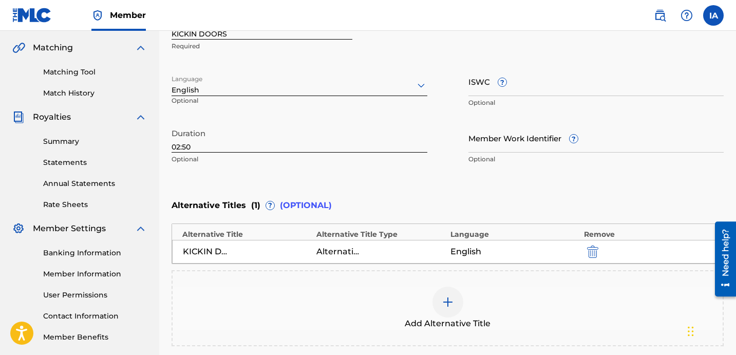
scroll to position [335, 0]
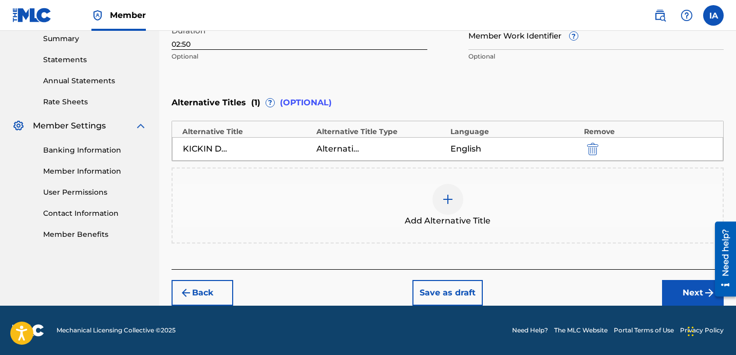
click at [665, 297] on button "Next" at bounding box center [693, 293] width 62 height 26
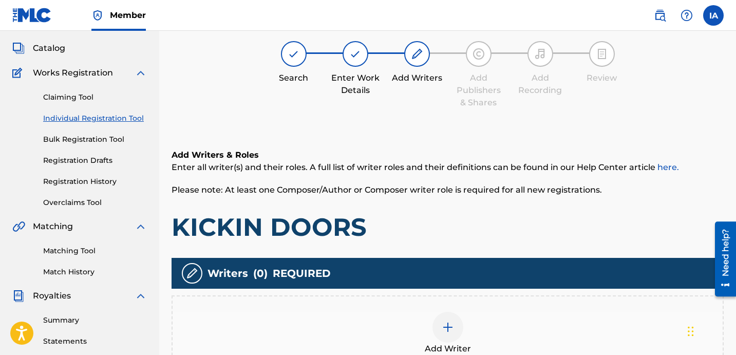
scroll to position [210, 0]
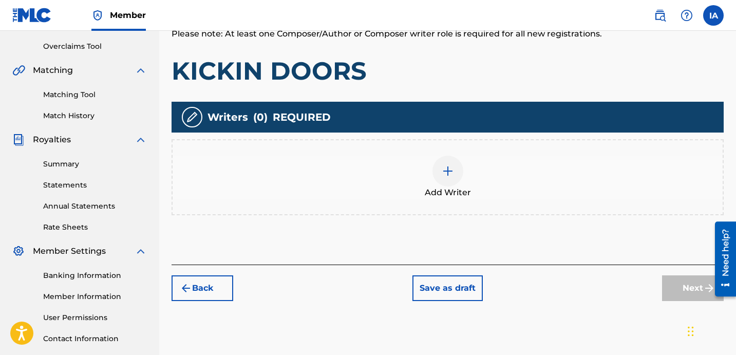
click at [467, 190] on span "Add Writer" at bounding box center [448, 192] width 46 height 12
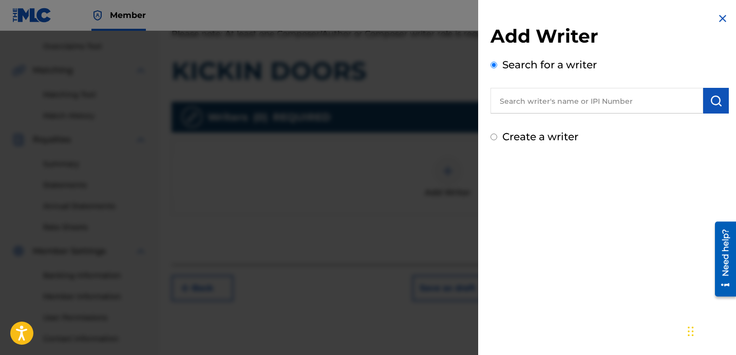
click at [583, 97] on input "text" at bounding box center [596, 101] width 213 height 26
type input "[PERSON_NAME] [PERSON_NAME]"
click at [714, 107] on button "submit" at bounding box center [716, 101] width 26 height 26
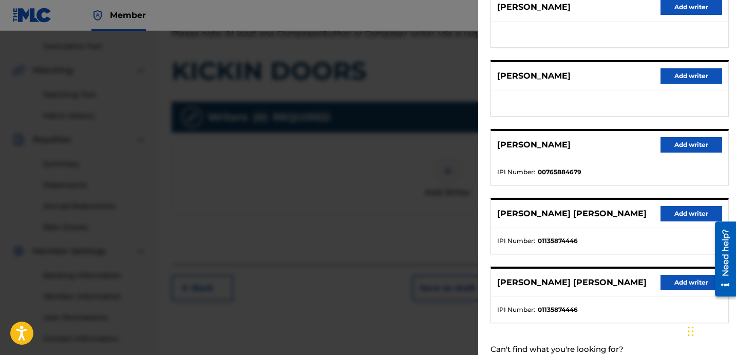
scroll to position [177, 0]
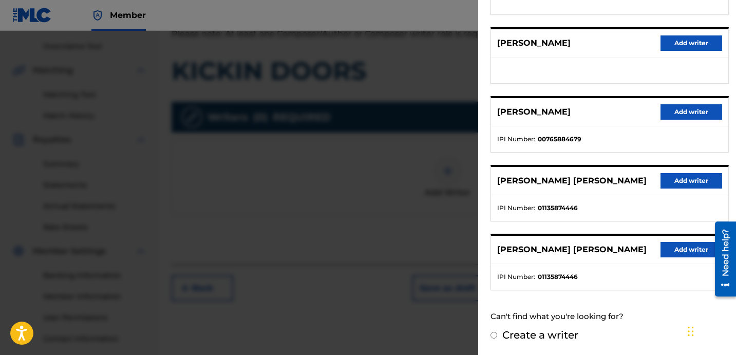
click at [671, 181] on button "Add writer" at bounding box center [691, 180] width 62 height 15
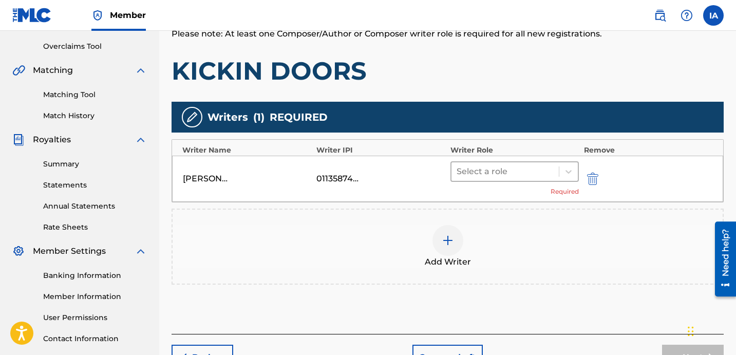
click at [544, 170] on div at bounding box center [504, 171] width 97 height 14
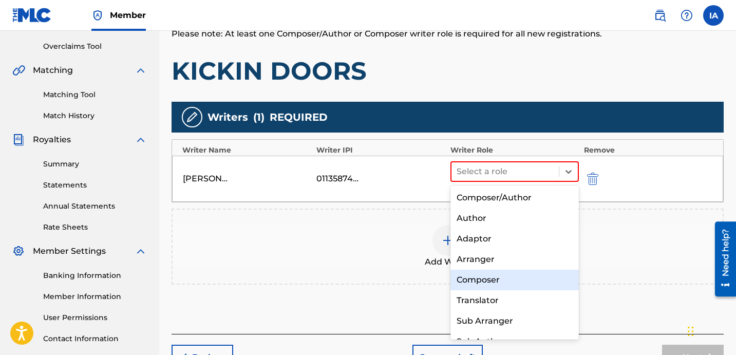
click at [500, 278] on div "Composer" at bounding box center [514, 280] width 128 height 21
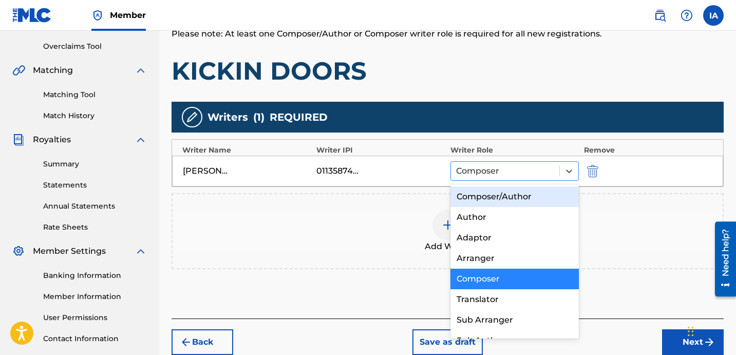
click at [523, 178] on div "Composer" at bounding box center [505, 171] width 108 height 18
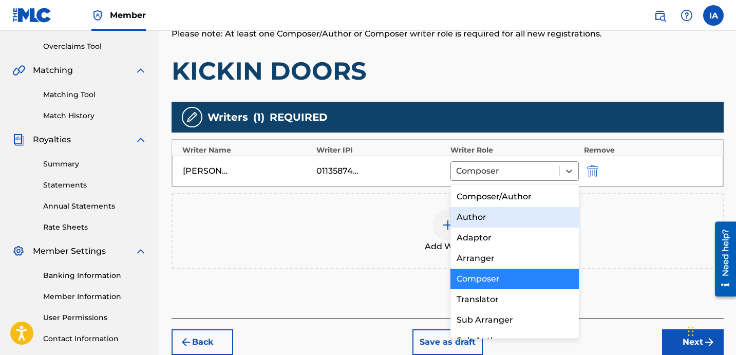
click at [634, 218] on div "Add Writer" at bounding box center [448, 230] width 550 height 43
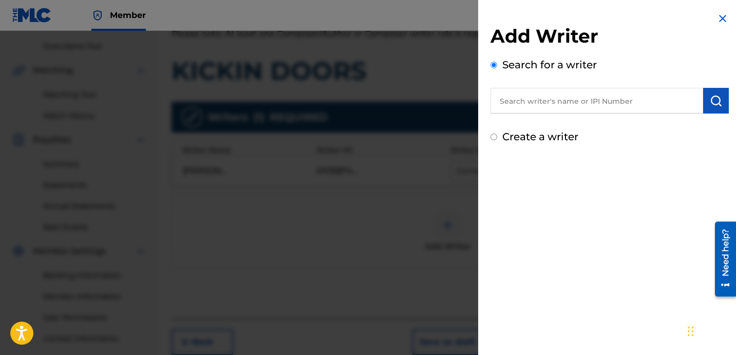
click at [723, 17] on img at bounding box center [722, 18] width 12 height 12
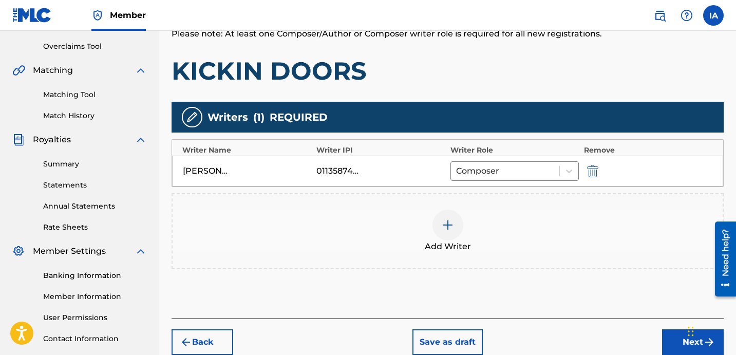
click at [670, 333] on button "Next" at bounding box center [693, 342] width 62 height 26
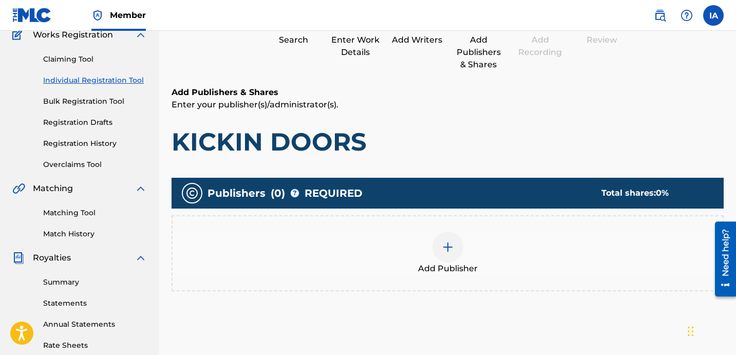
scroll to position [46, 0]
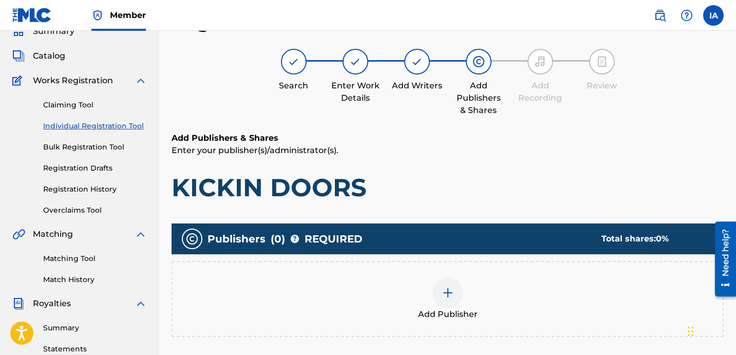
click at [450, 290] on img at bounding box center [448, 293] width 12 height 12
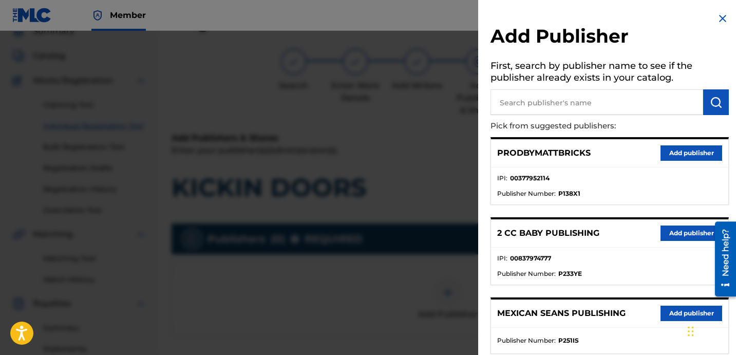
click at [565, 100] on input "text" at bounding box center [596, 102] width 213 height 26
type input "FARIEL"
click at [706, 110] on button "submit" at bounding box center [716, 102] width 26 height 26
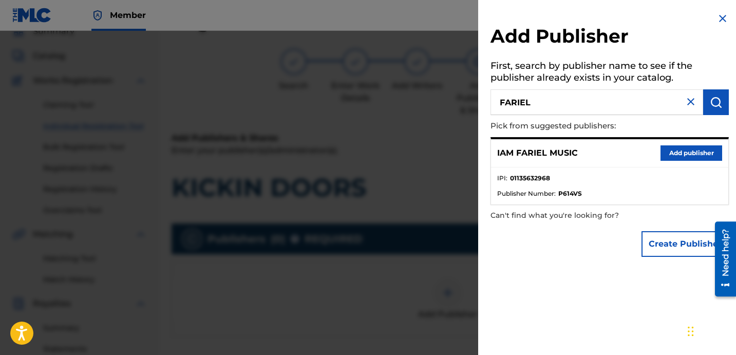
drag, startPoint x: 673, startPoint y: 151, endPoint x: 669, endPoint y: 155, distance: 5.9
click at [674, 151] on button "Add publisher" at bounding box center [691, 152] width 62 height 15
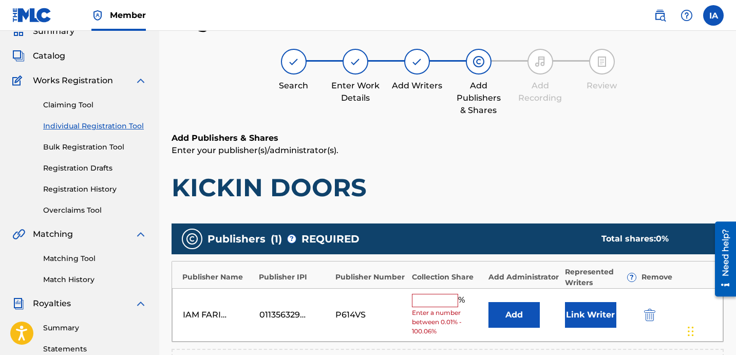
click at [443, 296] on input "text" at bounding box center [435, 300] width 46 height 13
type input "100"
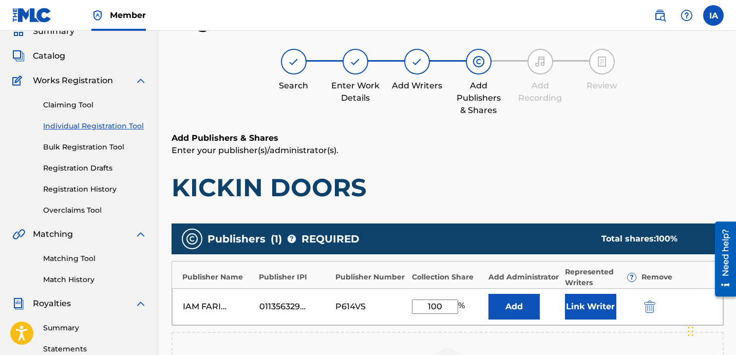
drag, startPoint x: 453, startPoint y: 306, endPoint x: 398, endPoint y: 281, distance: 60.2
click at [399, 281] on div "Publisher Name Publisher IPI Publisher Number Collection Share Add Administrato…" at bounding box center [447, 293] width 552 height 65
click at [519, 306] on button "Add" at bounding box center [513, 307] width 51 height 26
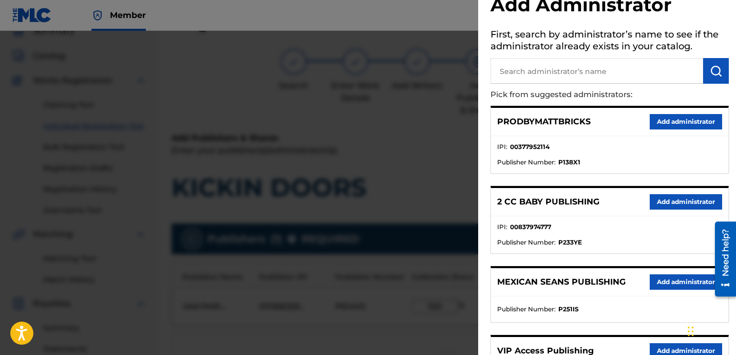
scroll to position [135, 0]
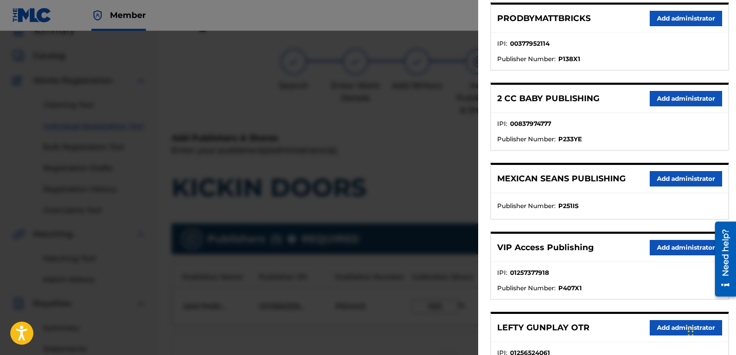
click at [660, 251] on button "Add administrator" at bounding box center [686, 247] width 72 height 15
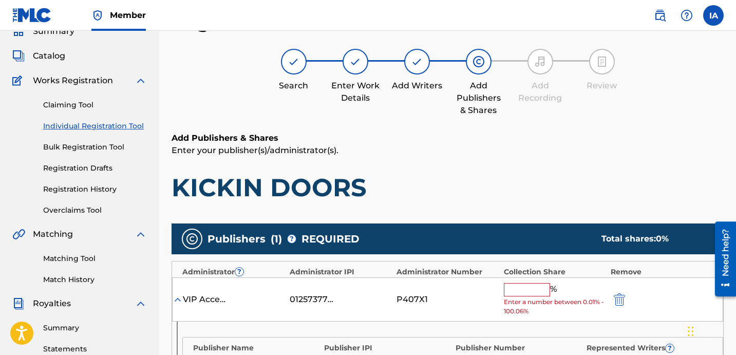
click at [527, 288] on input "text" at bounding box center [527, 289] width 46 height 13
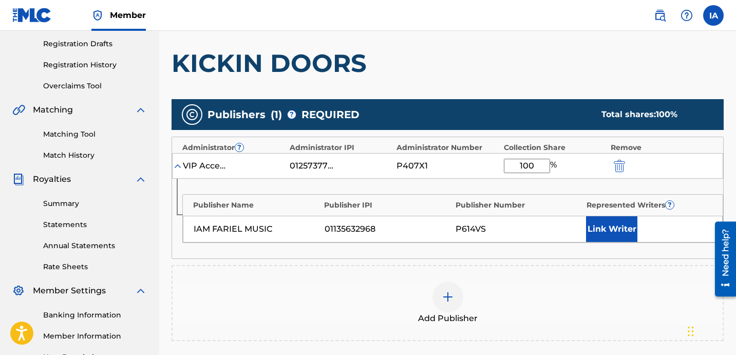
scroll to position [322, 0]
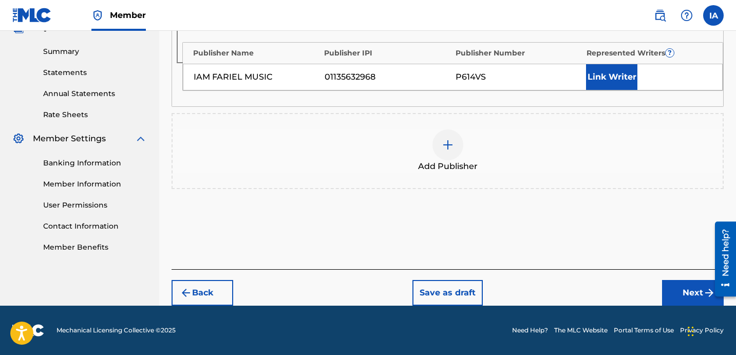
type input "100"
click at [613, 74] on button "Link Writer" at bounding box center [611, 77] width 51 height 26
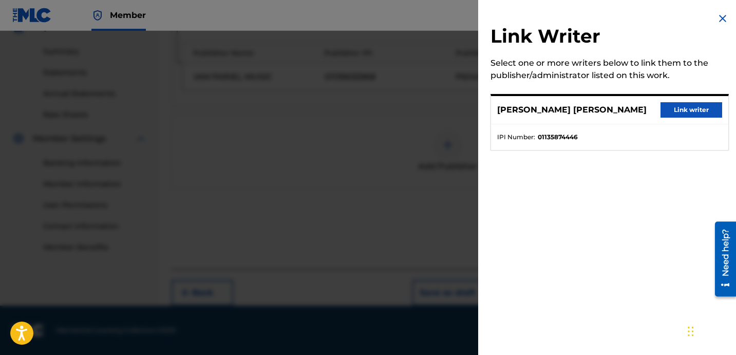
click at [685, 105] on button "Link writer" at bounding box center [691, 109] width 62 height 15
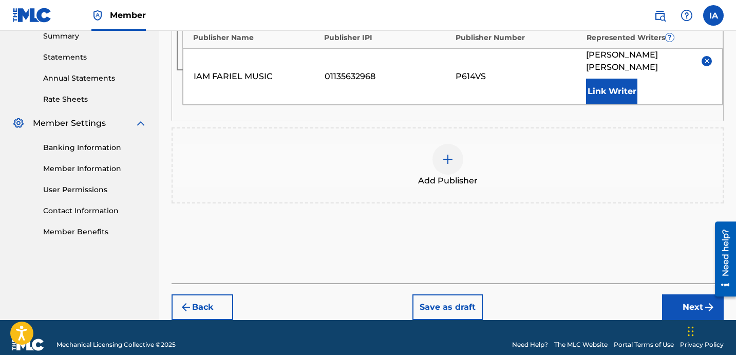
scroll to position [340, 0]
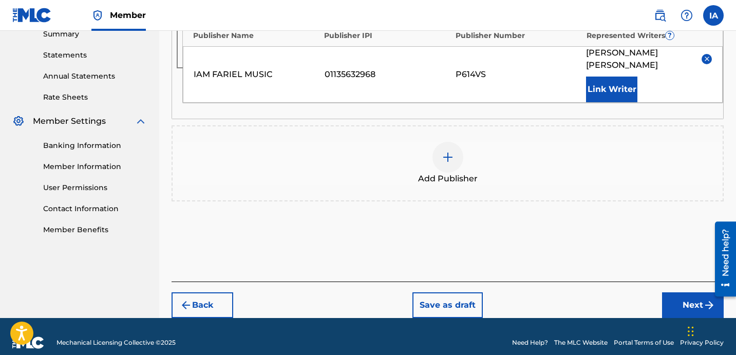
click at [674, 292] on button "Next" at bounding box center [693, 305] width 62 height 26
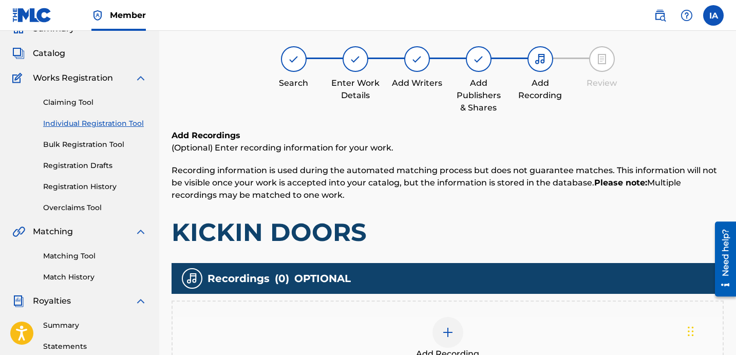
scroll to position [46, 0]
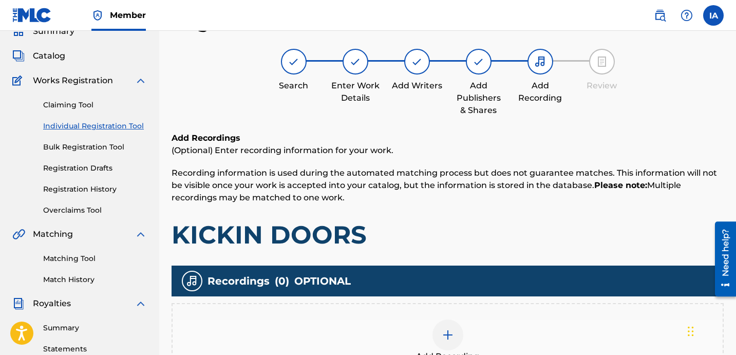
click at [528, 216] on div "Add Recordings (Optional) Enter recording information for your work. Recording …" at bounding box center [447, 191] width 552 height 118
click at [498, 310] on div "Add Recording" at bounding box center [447, 341] width 552 height 76
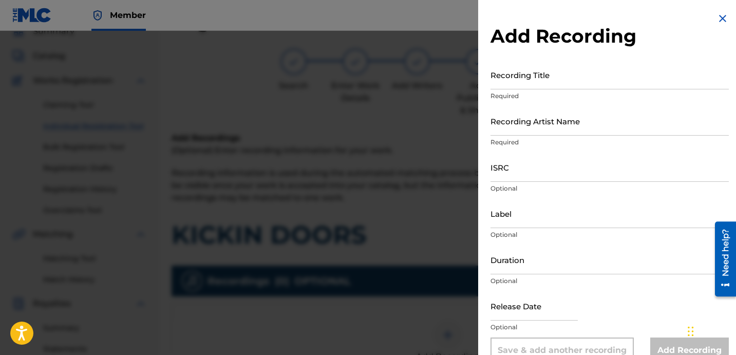
click at [569, 93] on p "Required" at bounding box center [609, 95] width 238 height 9
click at [542, 77] on input "Recording Title" at bounding box center [609, 74] width 238 height 29
type input "KICKIN DOORS"
click at [568, 118] on input "Recording Artist Name" at bounding box center [609, 120] width 238 height 29
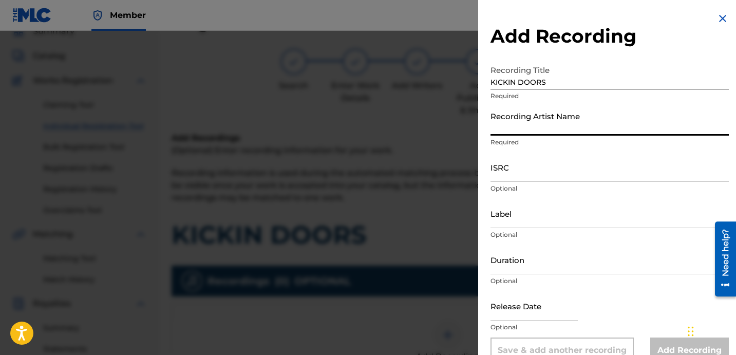
click at [568, 118] on input "Recording Artist Name" at bounding box center [609, 120] width 238 height 29
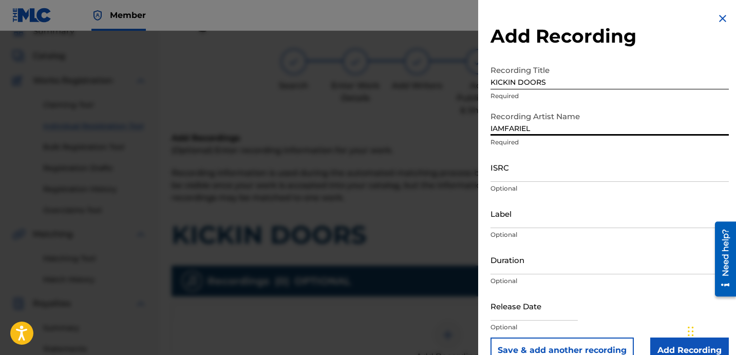
type input "IAMFARIEL"
click at [587, 173] on input "ISRC" at bounding box center [609, 167] width 238 height 29
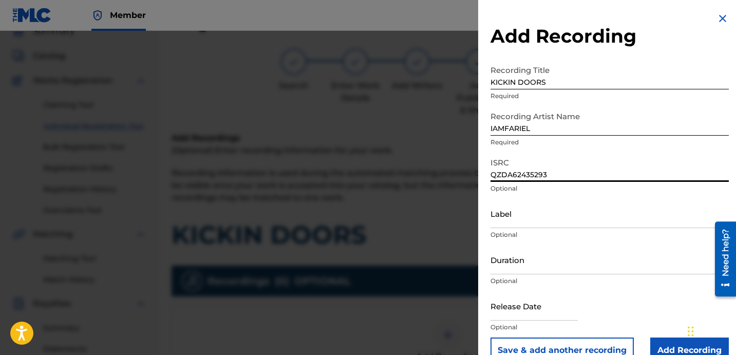
type input "QZDA62435293"
click at [545, 222] on input "Label" at bounding box center [609, 213] width 238 height 29
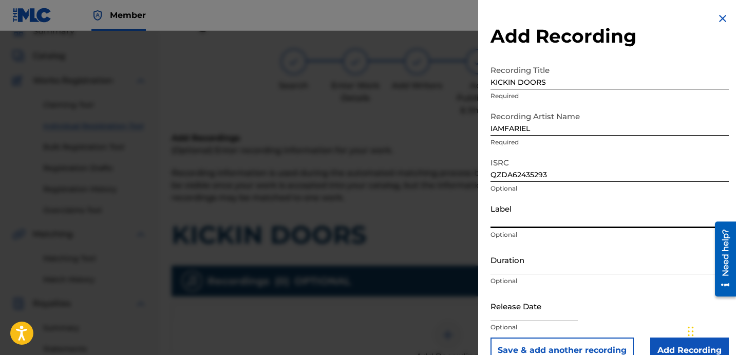
click at [529, 216] on input "Label" at bounding box center [609, 213] width 238 height 29
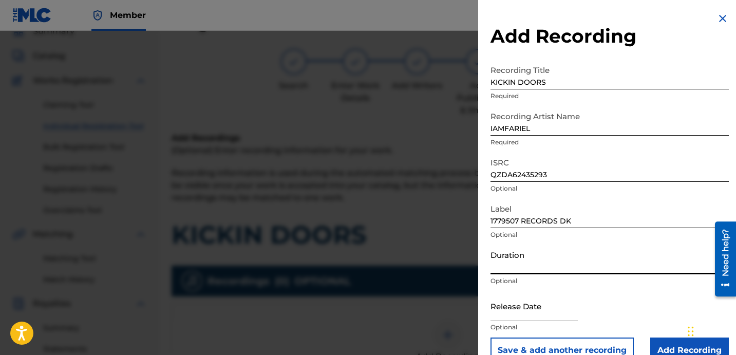
drag, startPoint x: 516, startPoint y: 263, endPoint x: 22, endPoint y: 31, distance: 545.5
click at [516, 263] on input "Duration" at bounding box center [609, 259] width 238 height 29
click at [547, 260] on input "Duration" at bounding box center [609, 259] width 238 height 29
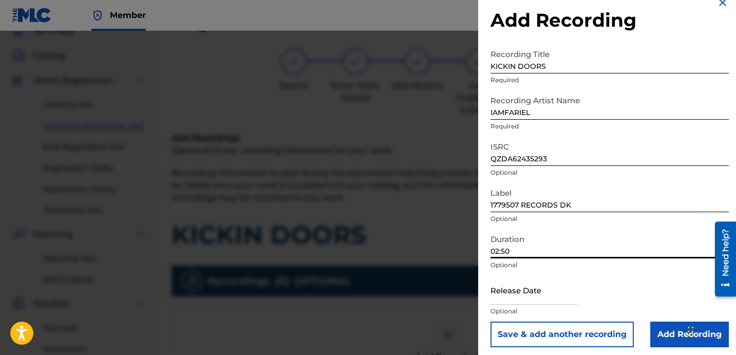
scroll to position [21, 0]
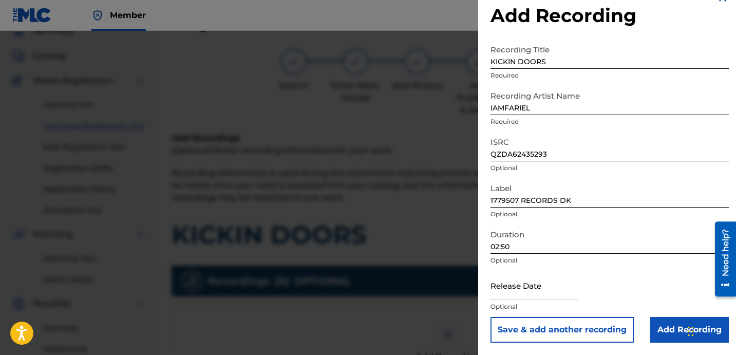
click at [654, 328] on input "Add Recording" at bounding box center [689, 330] width 79 height 26
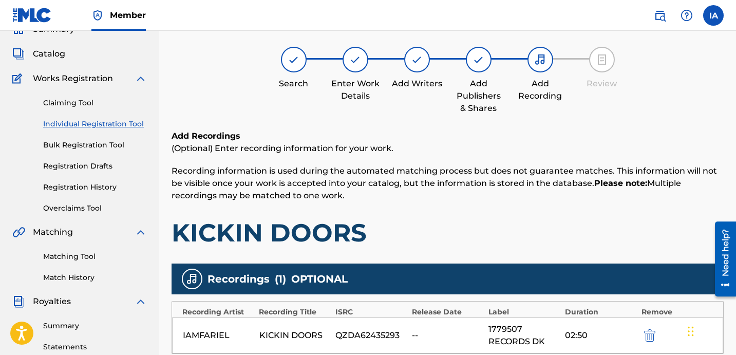
scroll to position [83, 0]
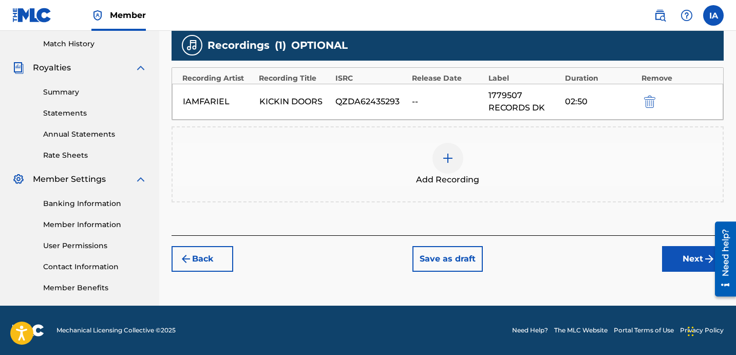
click at [686, 261] on button "Next" at bounding box center [693, 259] width 62 height 26
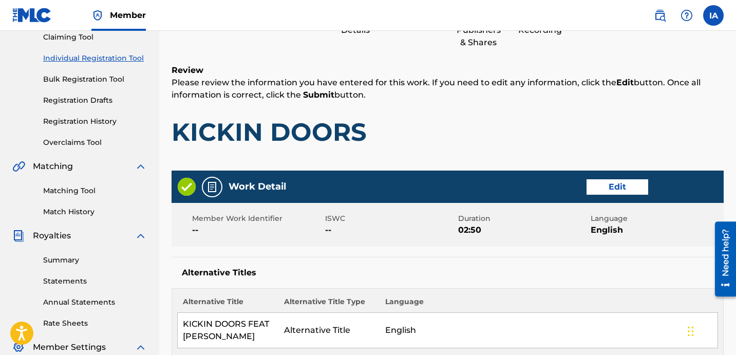
scroll to position [46, 0]
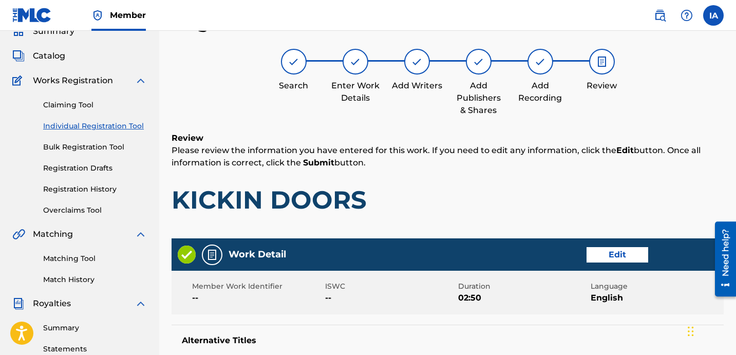
click at [499, 192] on h1 "KICKIN DOORS" at bounding box center [447, 199] width 552 height 31
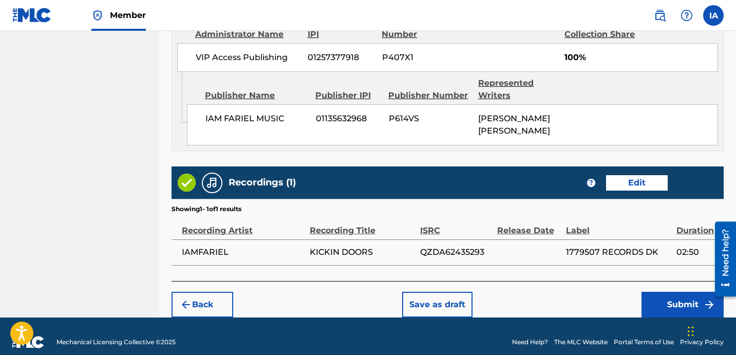
scroll to position [642, 0]
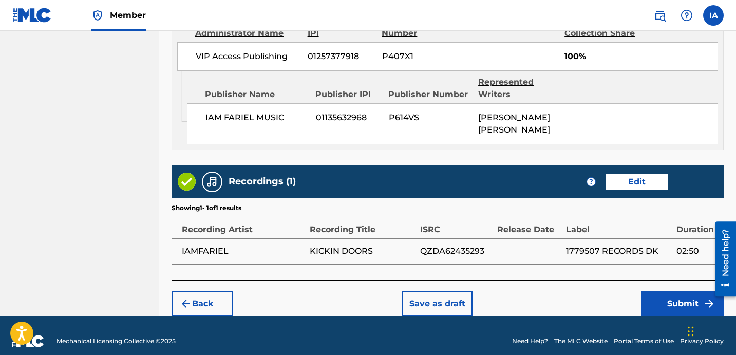
click at [654, 296] on button "Submit" at bounding box center [682, 304] width 82 height 26
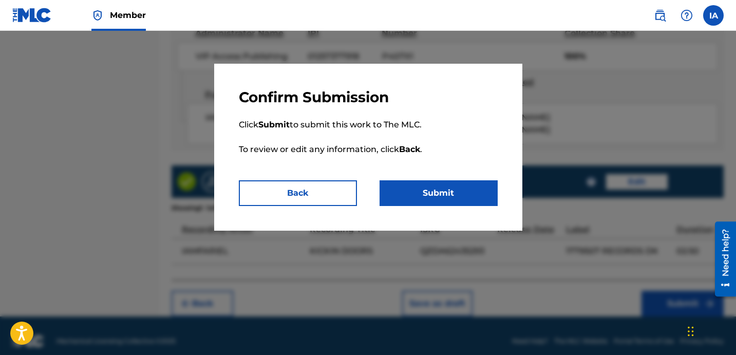
click at [442, 195] on button "Submit" at bounding box center [438, 193] width 118 height 26
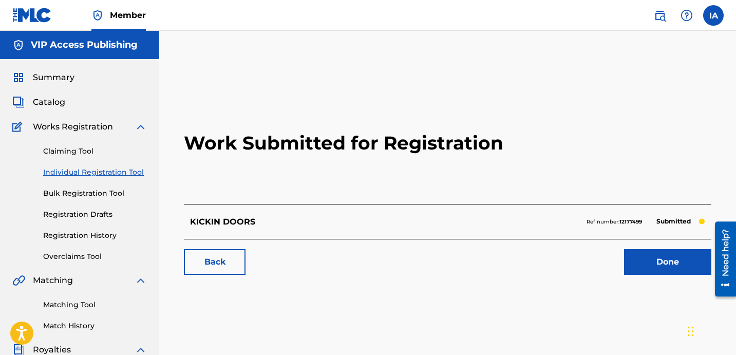
click at [129, 170] on link "Individual Registration Tool" at bounding box center [95, 172] width 104 height 11
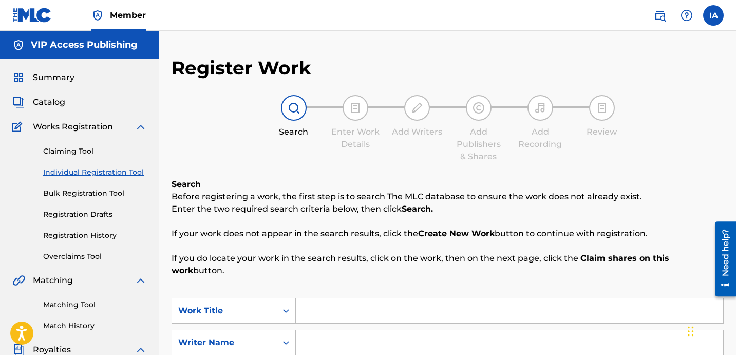
drag, startPoint x: 416, startPoint y: 295, endPoint x: 398, endPoint y: 301, distance: 18.7
click at [415, 298] on input "Search Form" at bounding box center [509, 310] width 427 height 25
click at [427, 330] on input "Search Form" at bounding box center [509, 342] width 427 height 25
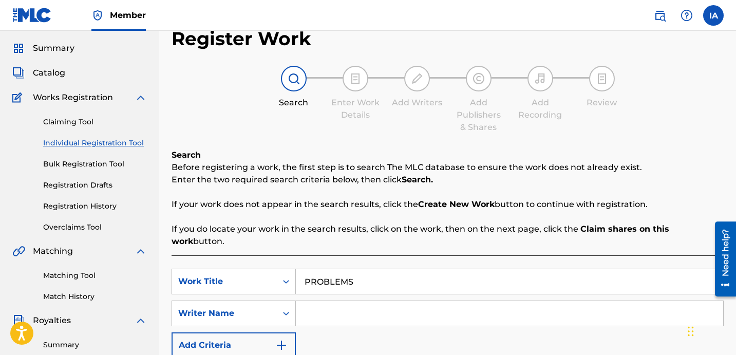
scroll to position [33, 0]
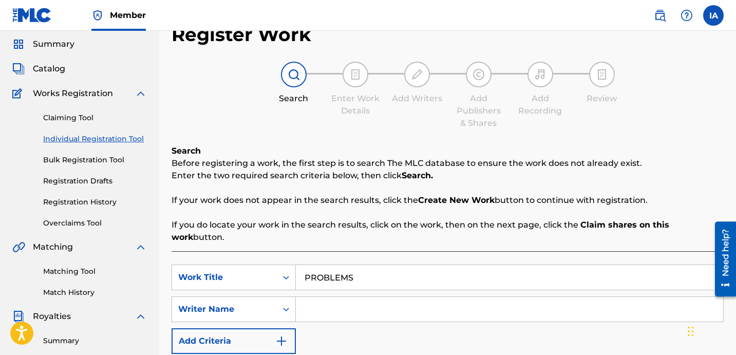
click at [529, 297] on input "Search Form" at bounding box center [509, 309] width 427 height 25
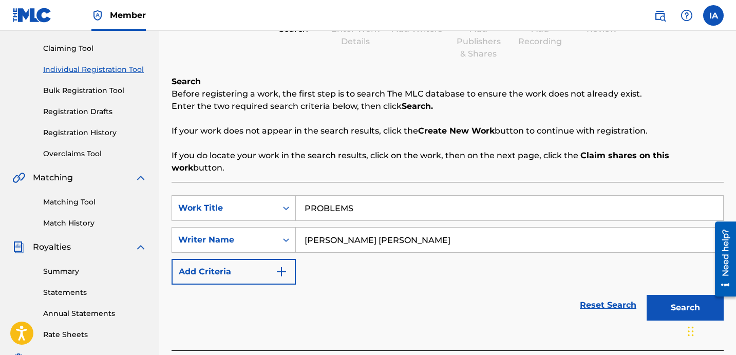
scroll to position [282, 0]
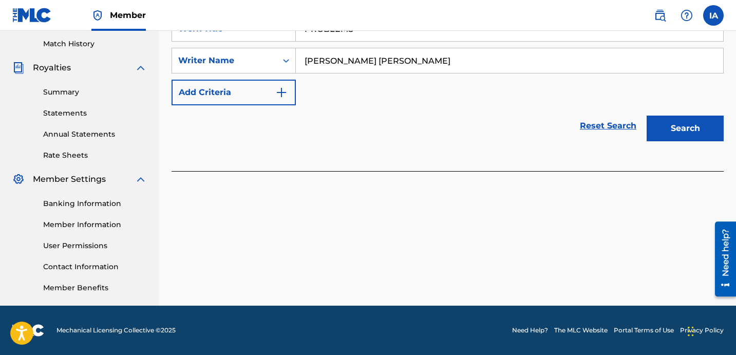
click at [665, 116] on button "Search" at bounding box center [684, 129] width 77 height 26
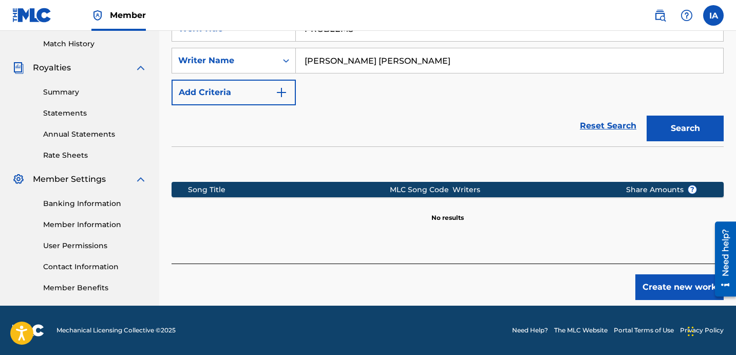
click at [690, 280] on button "Create new work" at bounding box center [679, 287] width 88 height 26
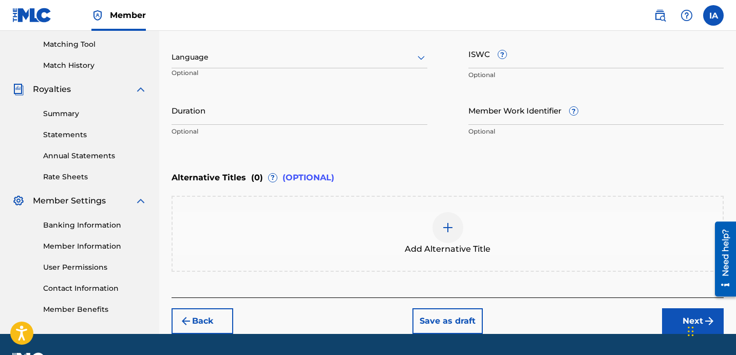
scroll to position [175, 0]
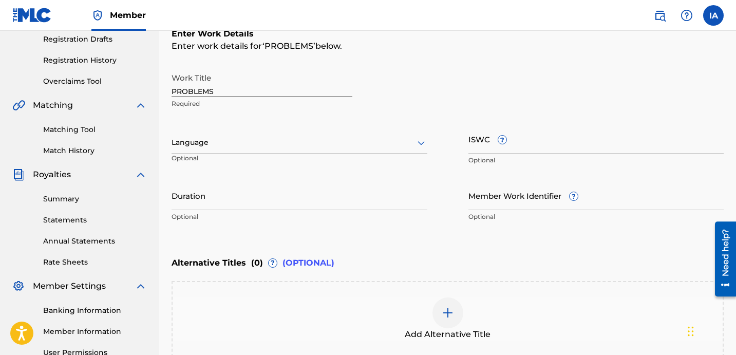
click at [310, 143] on div at bounding box center [299, 142] width 256 height 13
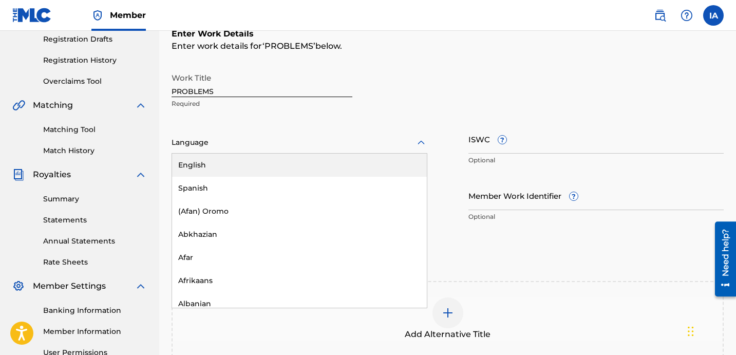
click at [318, 154] on div "English" at bounding box center [299, 165] width 255 height 23
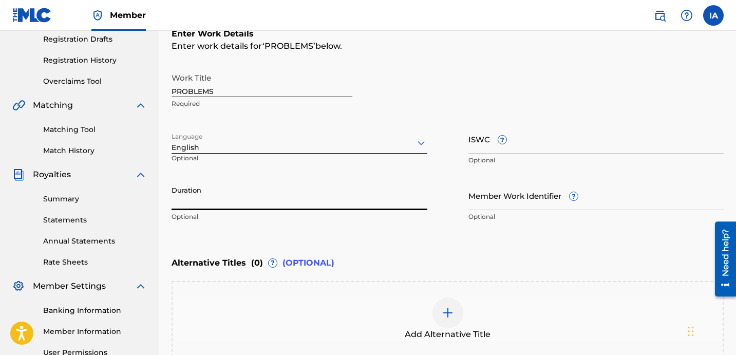
click at [283, 193] on input "Duration" at bounding box center [299, 195] width 256 height 29
click at [452, 308] on img at bounding box center [448, 313] width 12 height 12
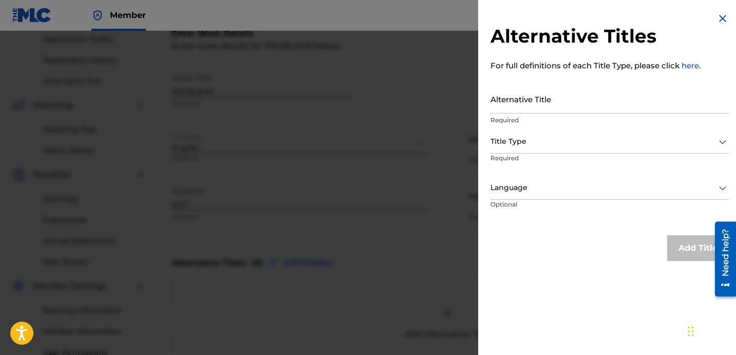
click at [571, 108] on input "Alternative Title" at bounding box center [609, 98] width 238 height 29
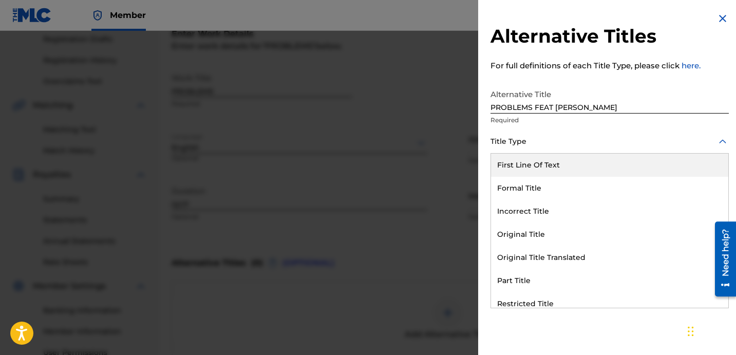
click at [581, 143] on div at bounding box center [609, 141] width 238 height 13
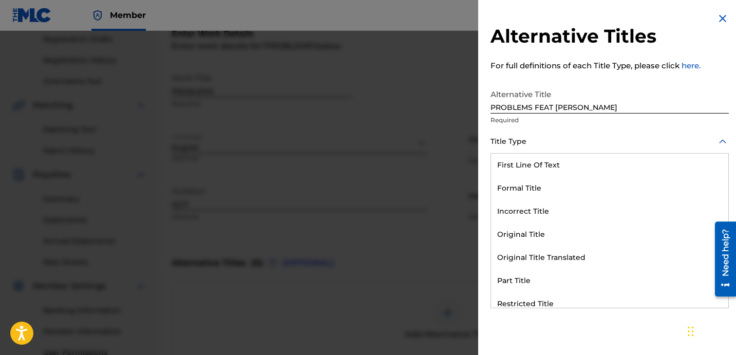
scroll to position [100, 0]
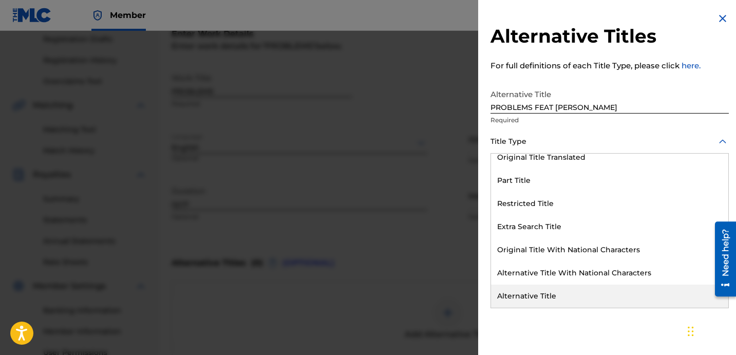
click at [558, 296] on div "Alternative Title" at bounding box center [609, 295] width 237 height 23
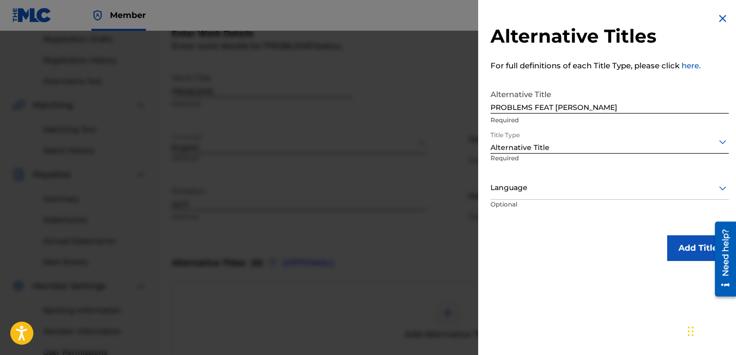
click at [542, 177] on div "Language" at bounding box center [609, 188] width 238 height 23
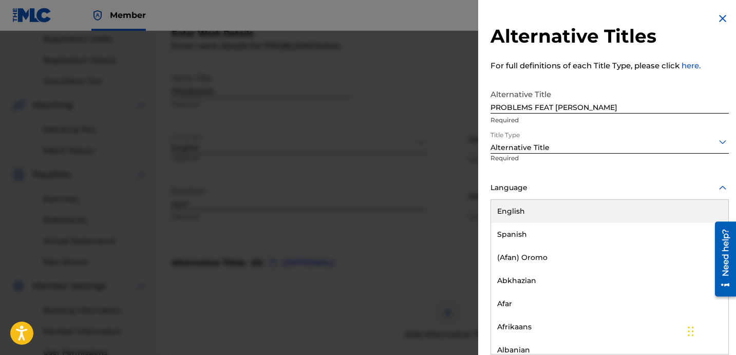
click at [539, 209] on div "English" at bounding box center [609, 211] width 237 height 23
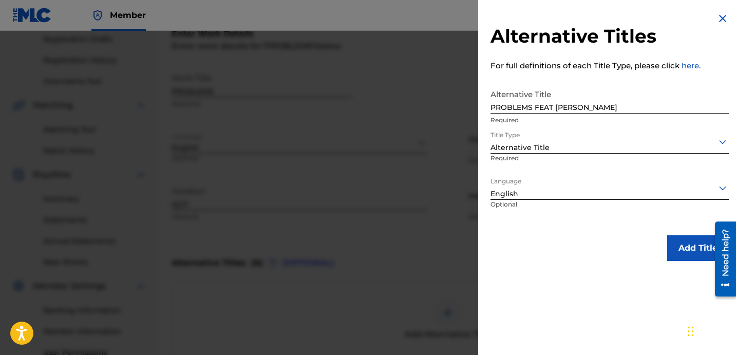
click at [675, 248] on button "Add Title" at bounding box center [698, 248] width 62 height 26
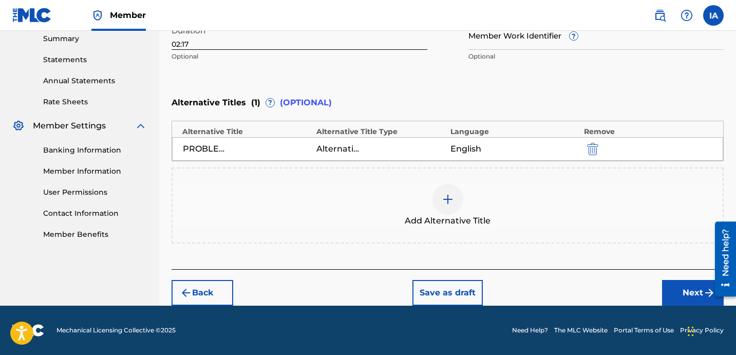
click at [677, 292] on button "Next" at bounding box center [693, 293] width 62 height 26
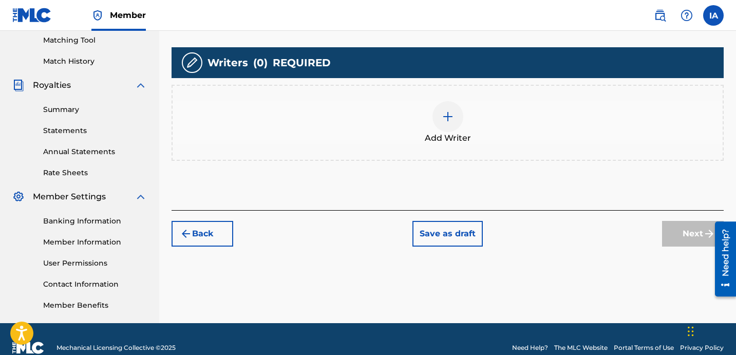
scroll to position [265, 0]
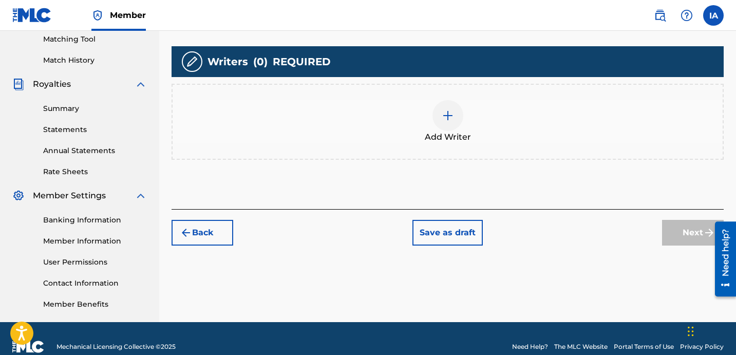
click at [488, 132] on div "Add Writer" at bounding box center [448, 121] width 550 height 43
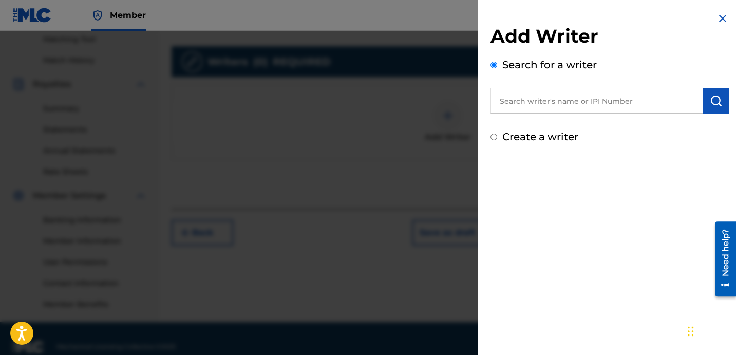
click at [644, 107] on input "text" at bounding box center [596, 101] width 213 height 26
click at [719, 98] on button "submit" at bounding box center [716, 101] width 26 height 26
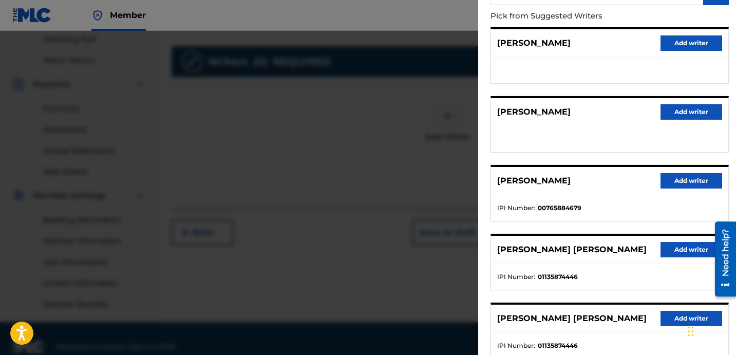
scroll to position [177, 0]
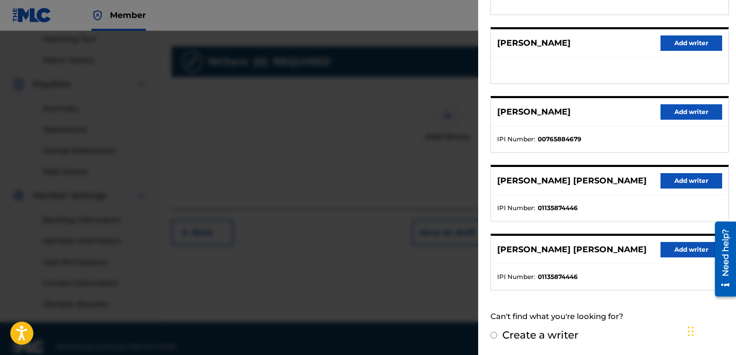
click at [662, 182] on button "Add writer" at bounding box center [691, 180] width 62 height 15
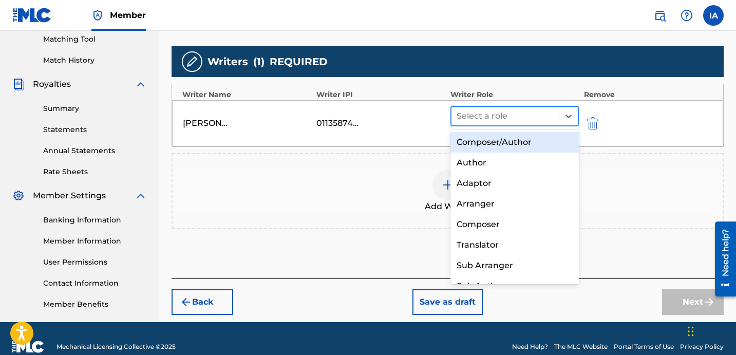
click at [510, 118] on div at bounding box center [504, 116] width 97 height 14
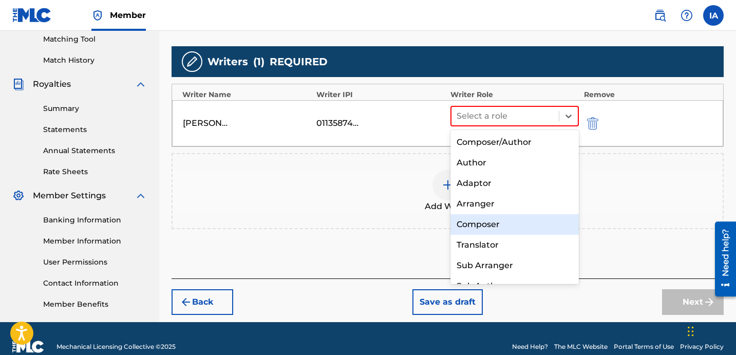
click at [516, 226] on div "Composer" at bounding box center [514, 224] width 128 height 21
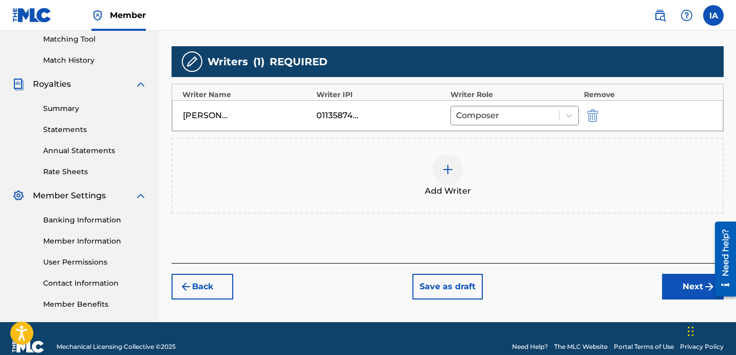
click at [676, 291] on button "Next" at bounding box center [693, 287] width 62 height 26
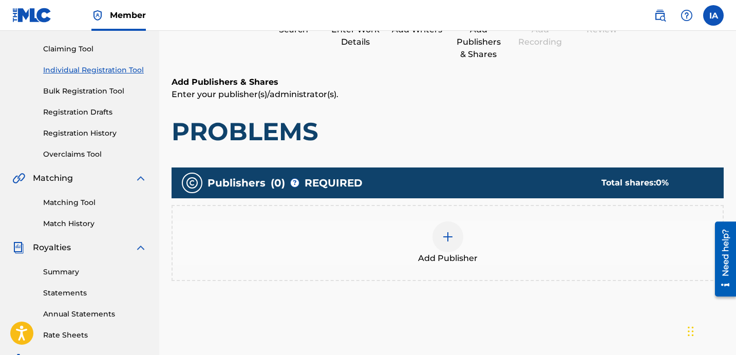
scroll to position [46, 0]
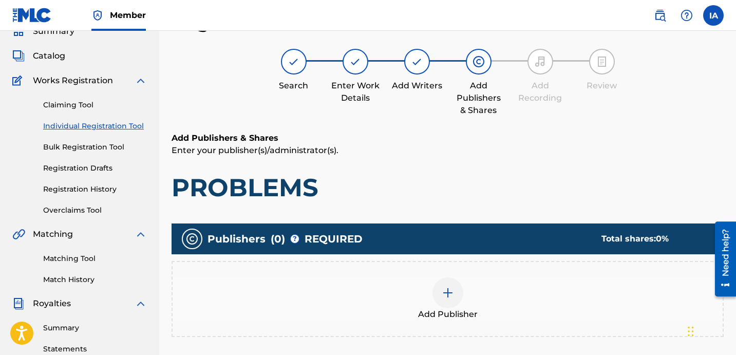
click at [485, 277] on div "Add Publisher" at bounding box center [448, 298] width 550 height 43
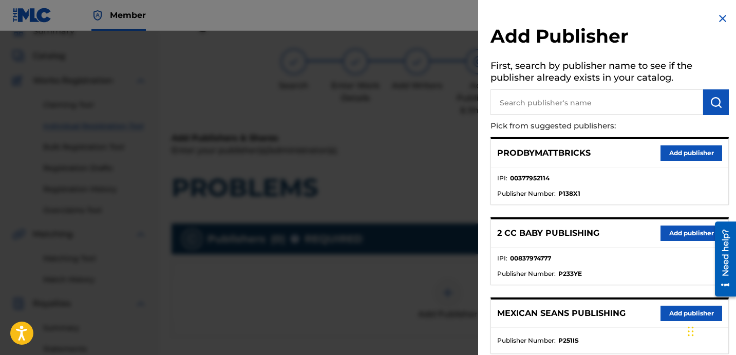
drag, startPoint x: 594, startPoint y: 111, endPoint x: 630, endPoint y: 118, distance: 37.2
click at [594, 110] on input "text" at bounding box center [596, 102] width 213 height 26
click at [560, 100] on input "text" at bounding box center [596, 102] width 213 height 26
click at [718, 106] on button "submit" at bounding box center [716, 102] width 26 height 26
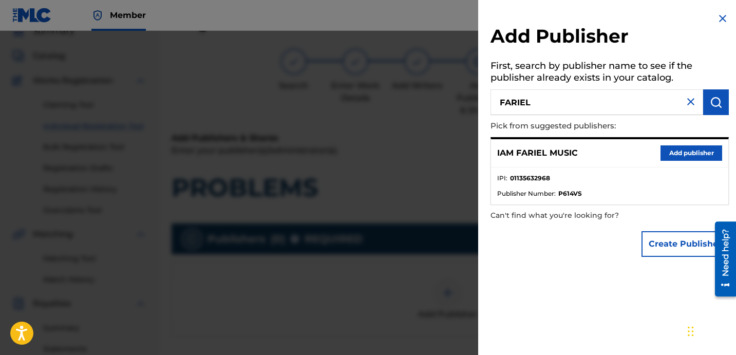
click at [696, 154] on button "Add publisher" at bounding box center [691, 152] width 62 height 15
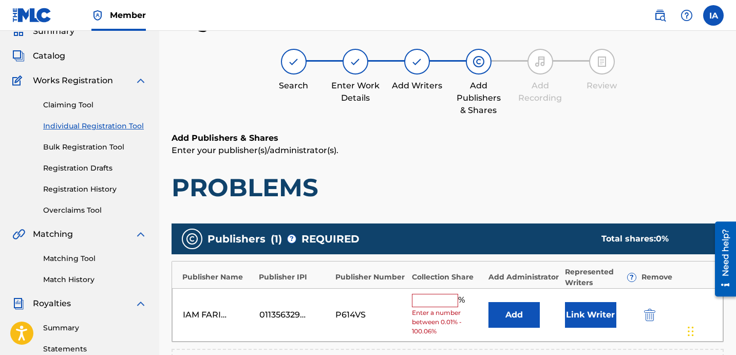
click at [434, 303] on input "text" at bounding box center [435, 300] width 46 height 13
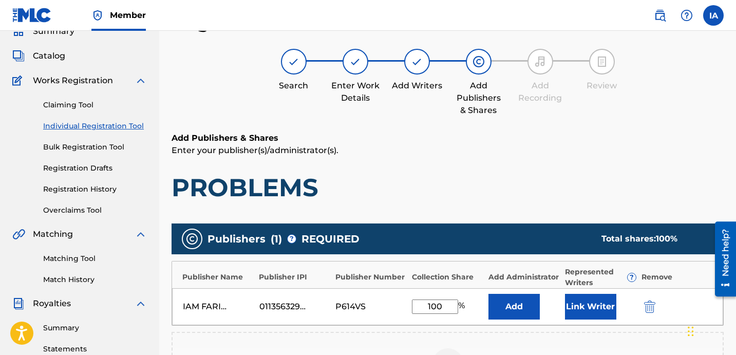
drag, startPoint x: 447, startPoint y: 308, endPoint x: 411, endPoint y: 292, distance: 39.5
click at [411, 292] on div "IAM FARIEL MUSIC 01135632968 P614VS 100 % Add Link Writer" at bounding box center [447, 306] width 551 height 37
click at [514, 300] on button "Add" at bounding box center [513, 307] width 51 height 26
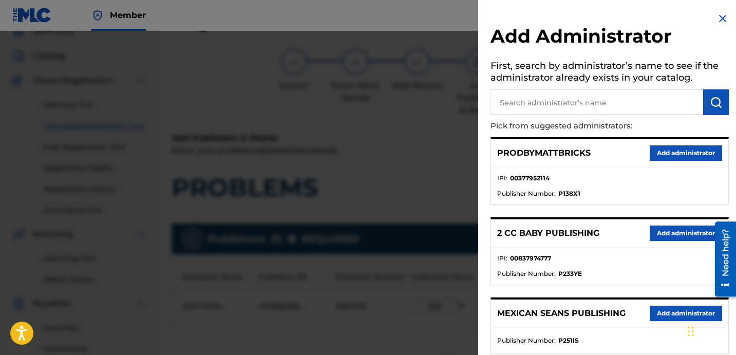
scroll to position [205, 0]
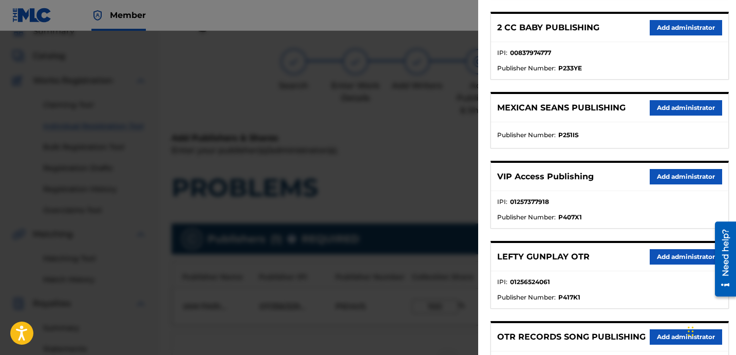
click at [677, 175] on button "Add administrator" at bounding box center [686, 176] width 72 height 15
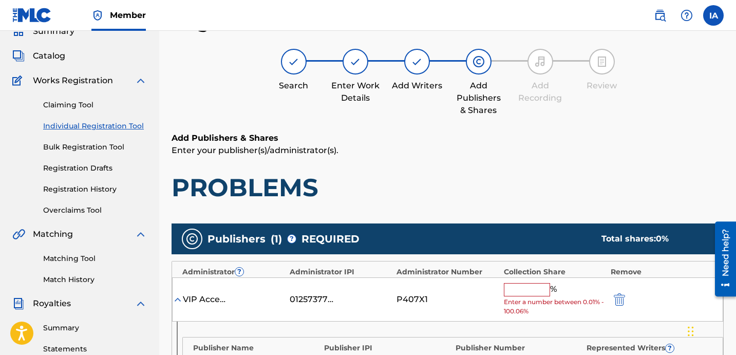
click at [527, 292] on input "text" at bounding box center [527, 289] width 46 height 13
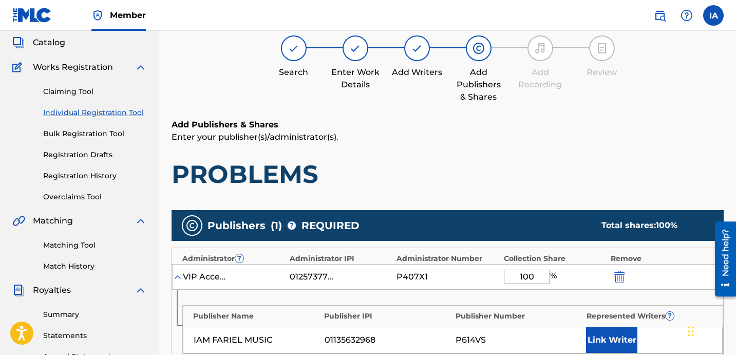
scroll to position [80, 0]
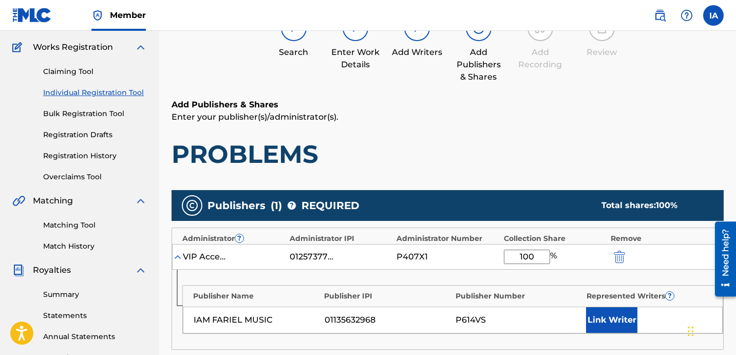
click at [612, 324] on button "Link Writer" at bounding box center [611, 320] width 51 height 26
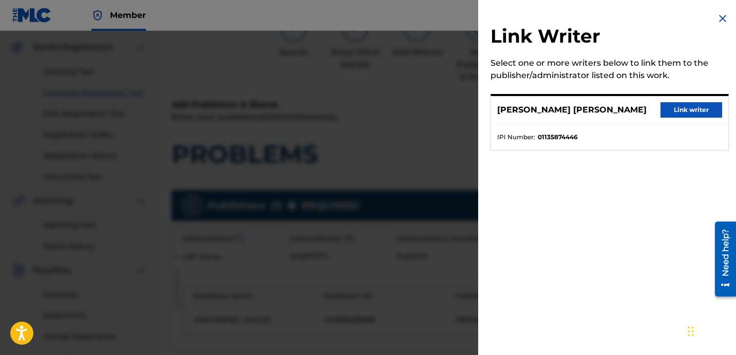
click at [694, 111] on button "Link writer" at bounding box center [691, 109] width 62 height 15
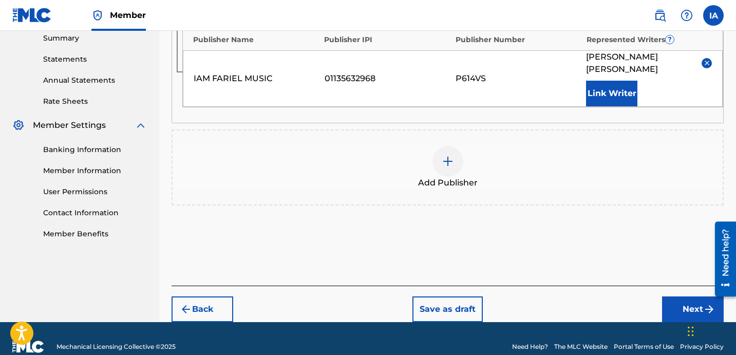
scroll to position [340, 0]
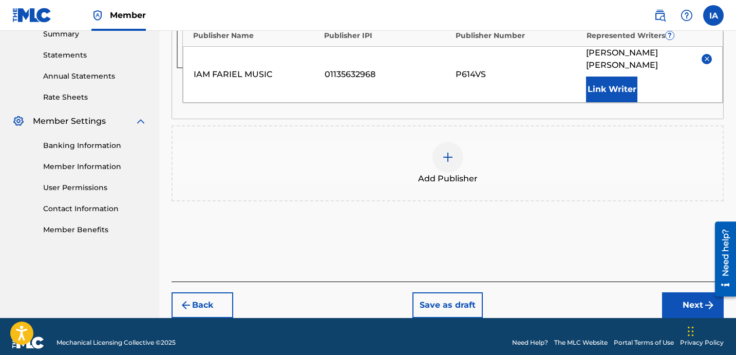
click at [678, 292] on button "Next" at bounding box center [693, 305] width 62 height 26
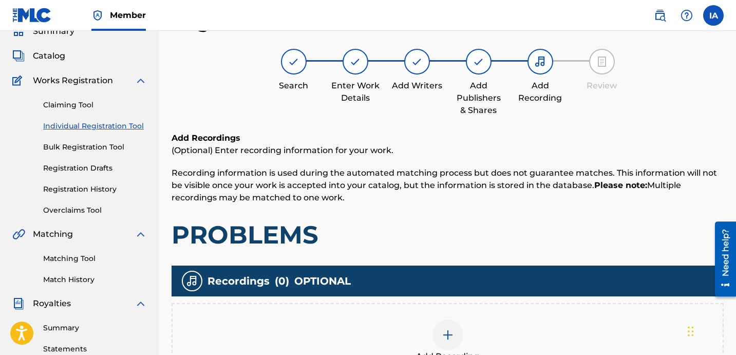
scroll to position [220, 0]
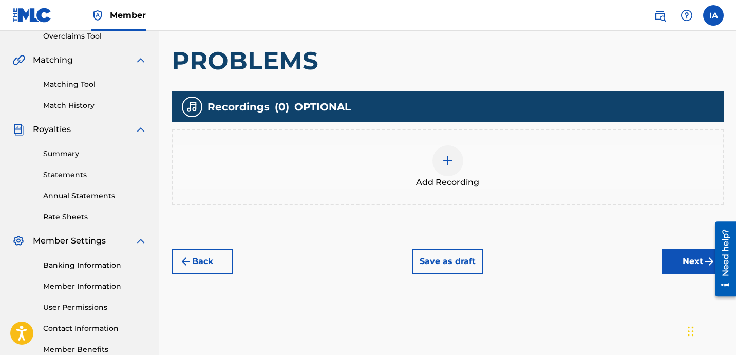
click at [484, 160] on div "Add Recording" at bounding box center [448, 166] width 550 height 43
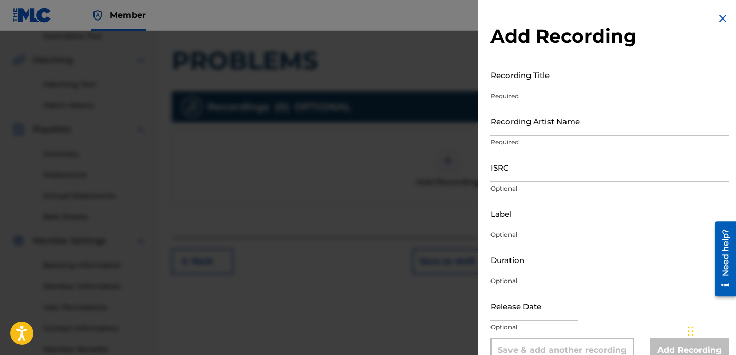
click at [560, 69] on input "Recording Title" at bounding box center [609, 74] width 238 height 29
click at [549, 116] on input "Recording Artist Name" at bounding box center [609, 120] width 238 height 29
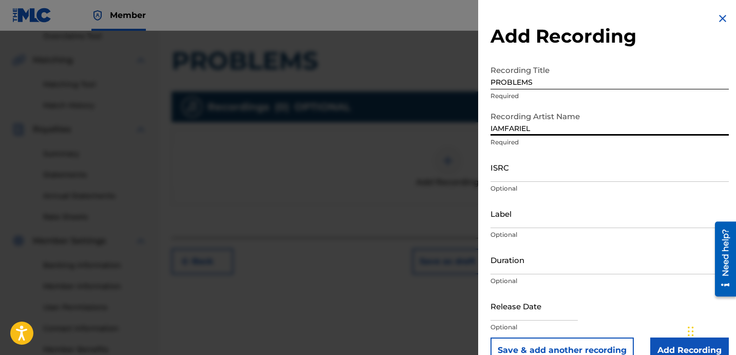
click at [551, 160] on input "ISRC" at bounding box center [609, 167] width 238 height 29
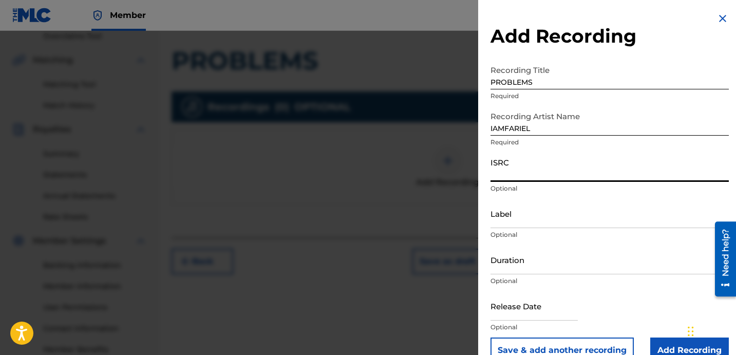
click at [527, 176] on input "ISRC" at bounding box center [609, 167] width 238 height 29
click at [571, 221] on input "Label" at bounding box center [609, 213] width 238 height 29
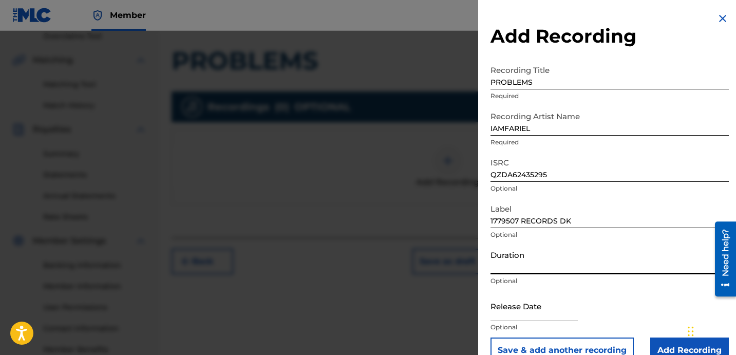
click at [532, 260] on input "Duration" at bounding box center [609, 259] width 238 height 29
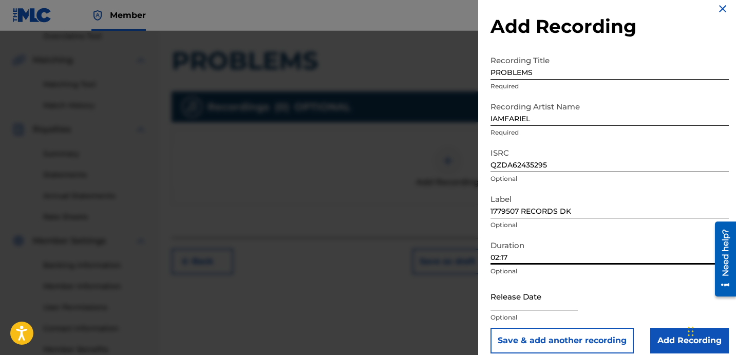
scroll to position [21, 0]
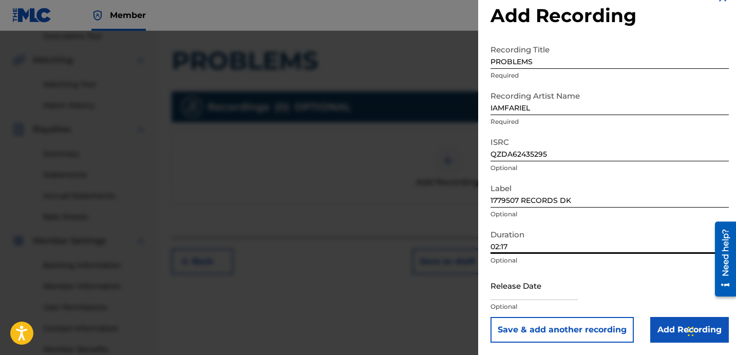
click at [662, 319] on input "Add Recording" at bounding box center [689, 330] width 79 height 26
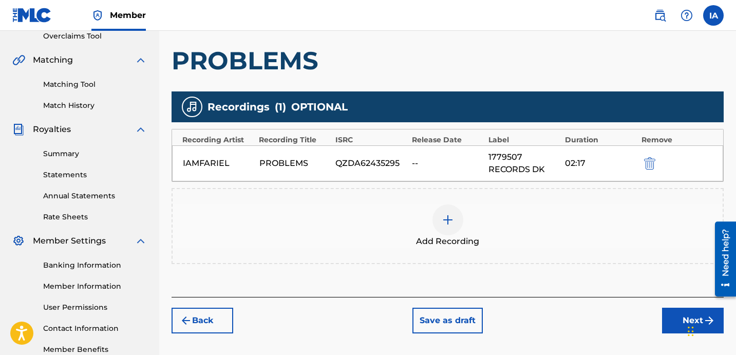
click at [674, 320] on button "Next" at bounding box center [693, 321] width 62 height 26
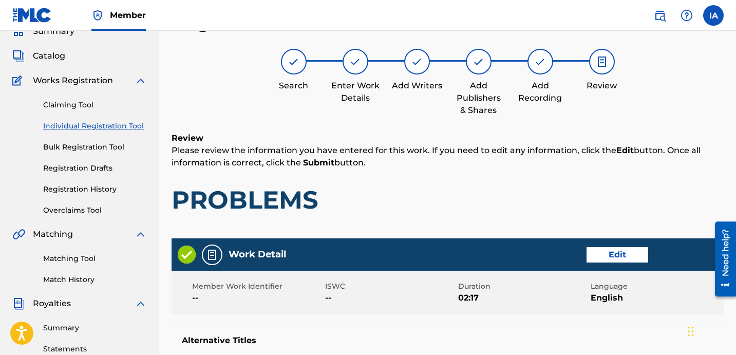
click at [498, 196] on h1 "PROBLEMS" at bounding box center [447, 199] width 552 height 31
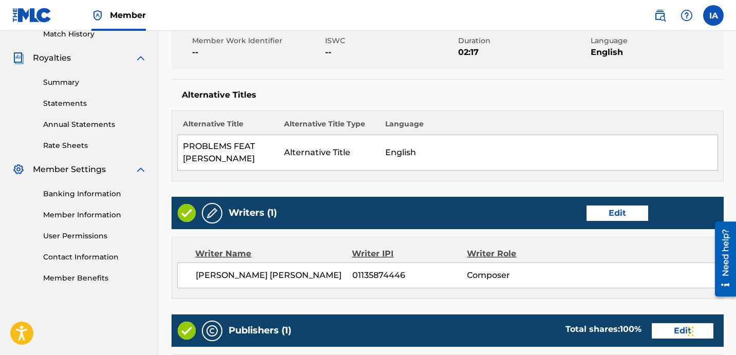
scroll to position [651, 0]
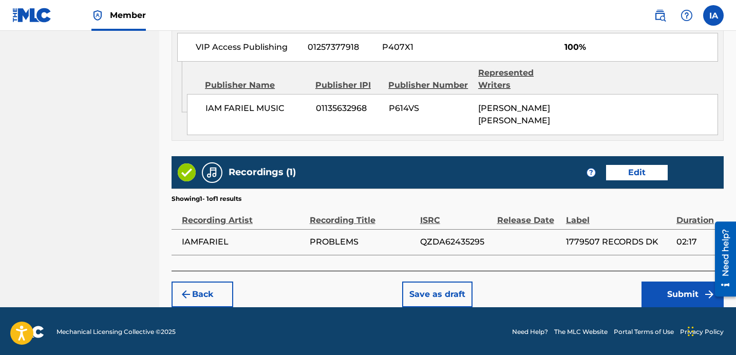
click at [647, 293] on button "Submit" at bounding box center [682, 294] width 82 height 26
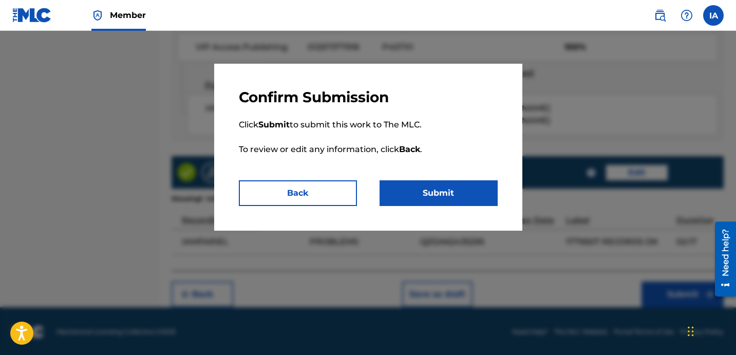
click at [486, 197] on button "Submit" at bounding box center [438, 193] width 118 height 26
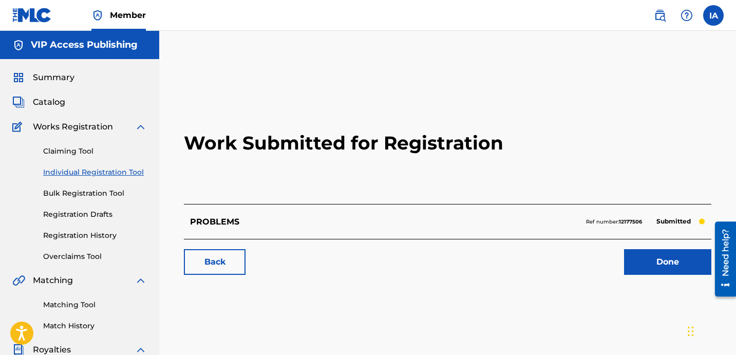
click at [348, 174] on h2 "Work Submitted for Registration" at bounding box center [447, 143] width 527 height 122
drag, startPoint x: 178, startPoint y: 181, endPoint x: 144, endPoint y: 180, distance: 33.9
click at [173, 181] on div "Work Submitted for Registration PROBLEMS Ref number: 12177506 Submitted Back Do…" at bounding box center [447, 183] width 552 height 203
click at [128, 174] on link "Individual Registration Tool" at bounding box center [95, 172] width 104 height 11
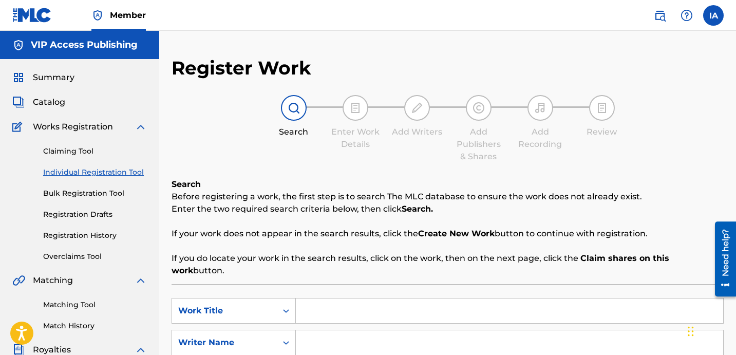
click at [492, 300] on input "Search Form" at bounding box center [509, 310] width 427 height 25
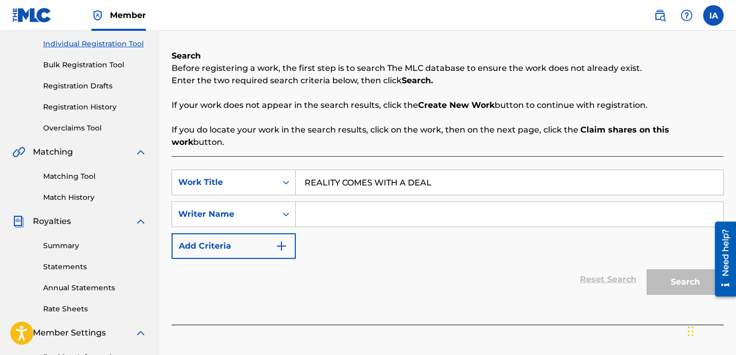
scroll to position [174, 0]
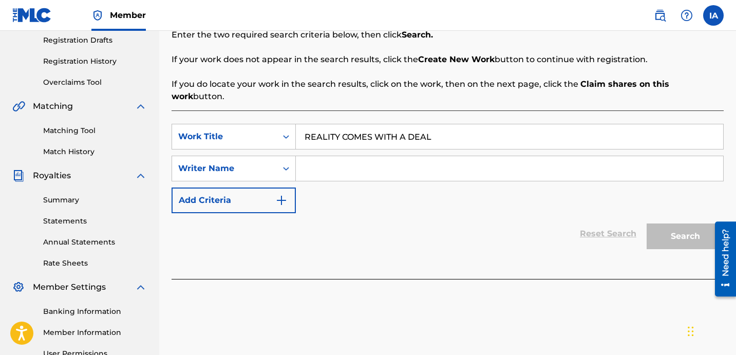
click at [428, 161] on input "Search Form" at bounding box center [509, 168] width 427 height 25
click at [435, 159] on input "Search Form" at bounding box center [509, 168] width 427 height 25
click at [439, 163] on input "Search Form" at bounding box center [509, 168] width 427 height 25
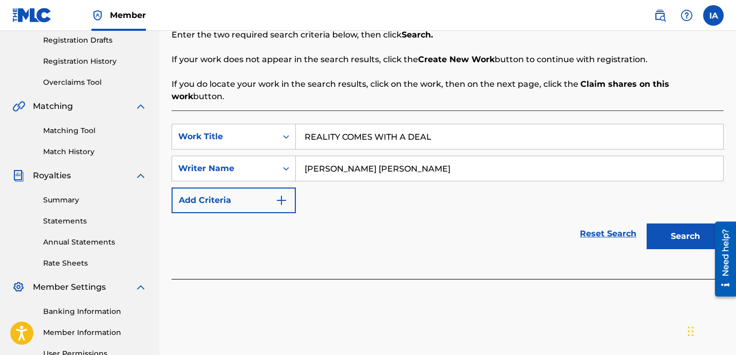
click at [671, 223] on button "Search" at bounding box center [684, 236] width 77 height 26
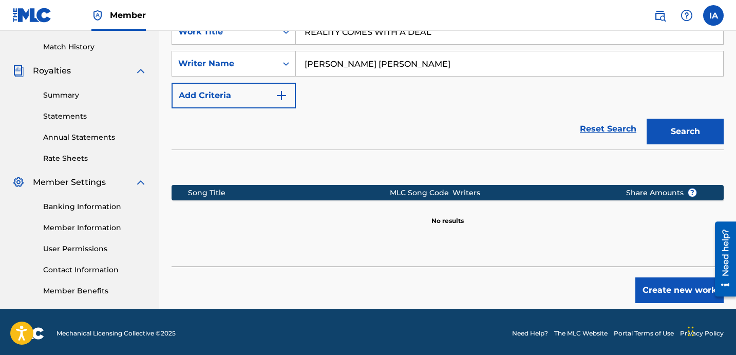
scroll to position [282, 0]
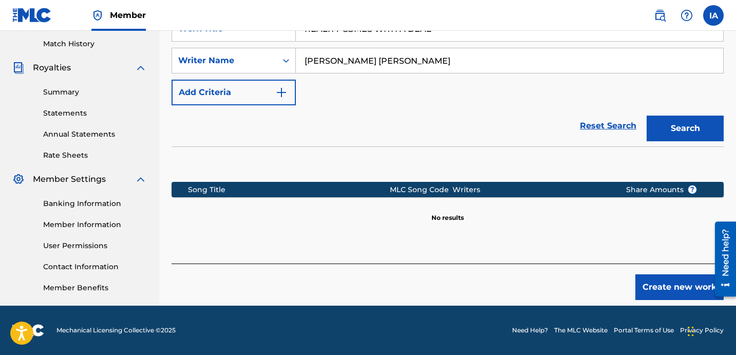
click at [658, 274] on button "Create new work" at bounding box center [679, 287] width 88 height 26
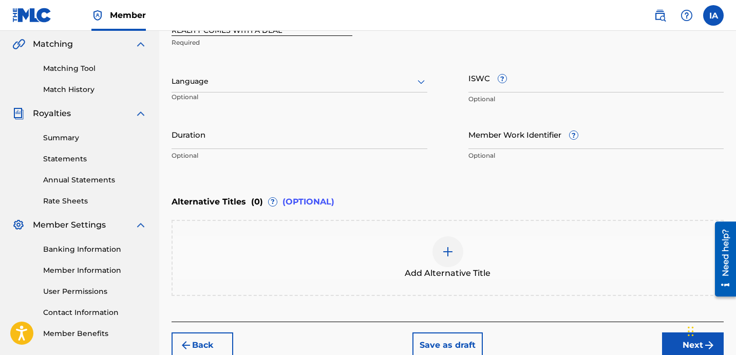
scroll to position [217, 0]
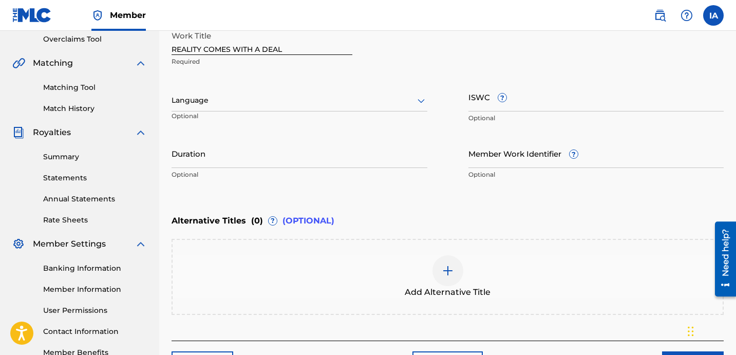
click at [268, 101] on div at bounding box center [299, 100] width 256 height 13
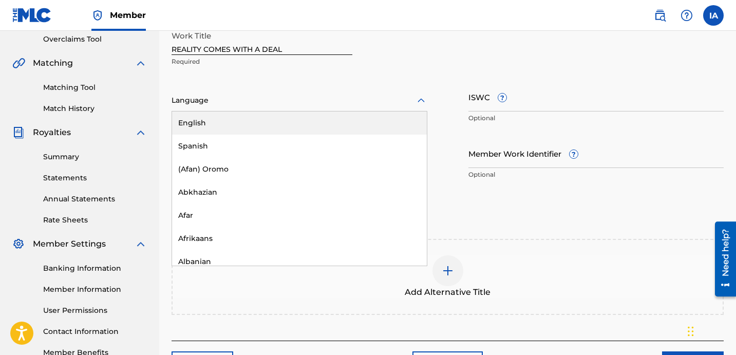
click at [306, 119] on div "English" at bounding box center [299, 122] width 255 height 23
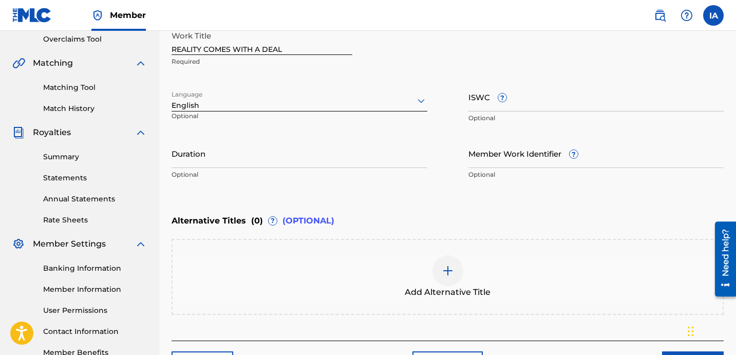
click at [237, 145] on input "Duration" at bounding box center [299, 153] width 256 height 29
click at [258, 151] on input "Duration" at bounding box center [299, 153] width 256 height 29
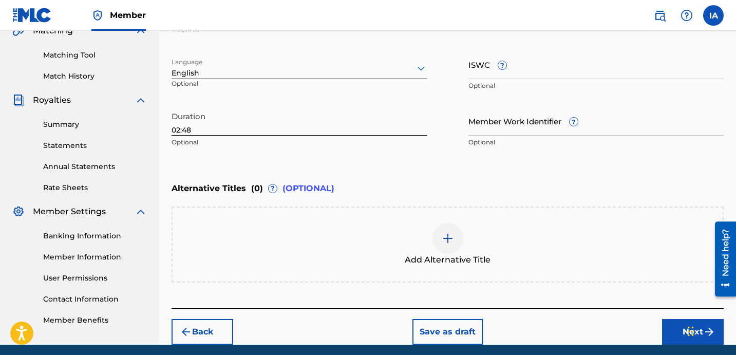
scroll to position [251, 0]
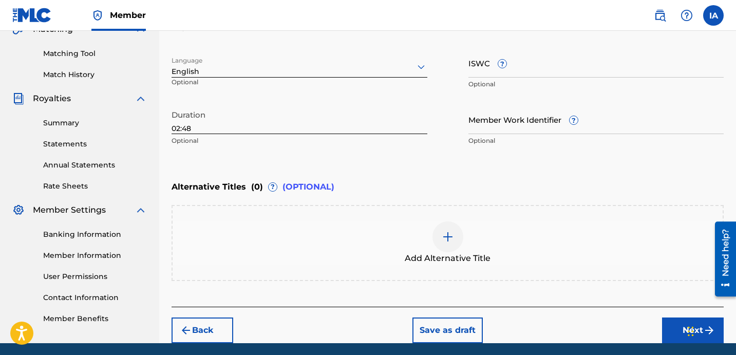
click at [461, 238] on div at bounding box center [447, 236] width 31 height 31
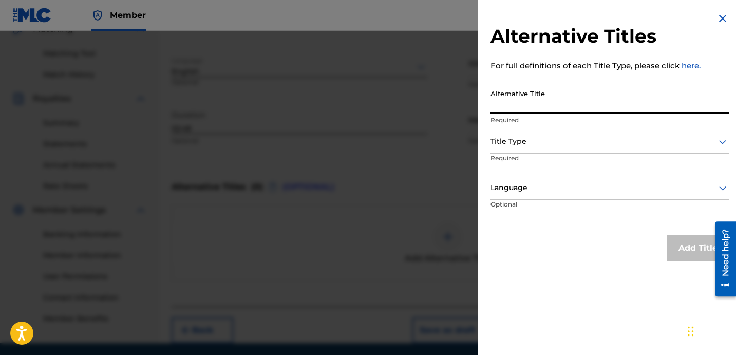
click at [545, 99] on input "Alternative Title" at bounding box center [609, 98] width 238 height 29
click at [527, 132] on div "Title Type" at bounding box center [609, 141] width 238 height 23
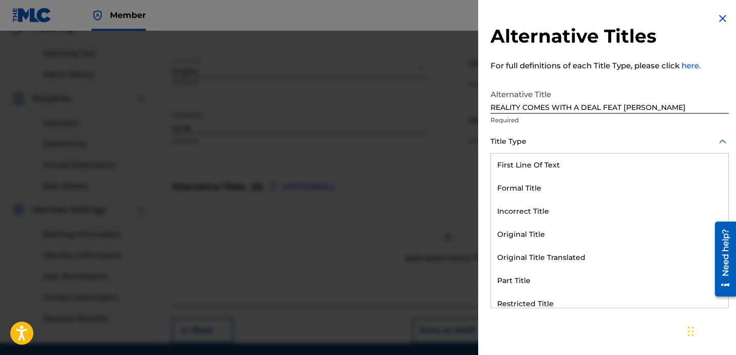
scroll to position [100, 0]
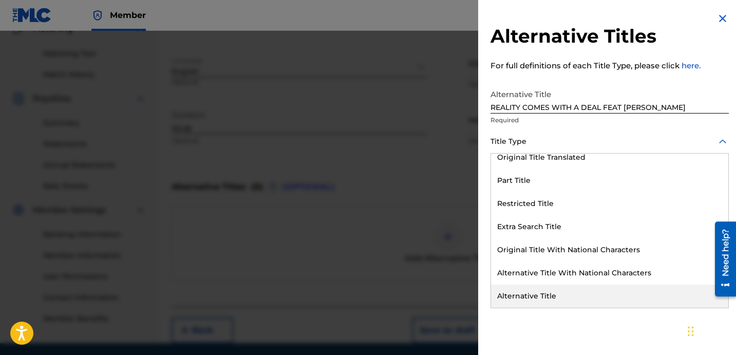
click at [533, 288] on div "Alternative Title" at bounding box center [609, 295] width 237 height 23
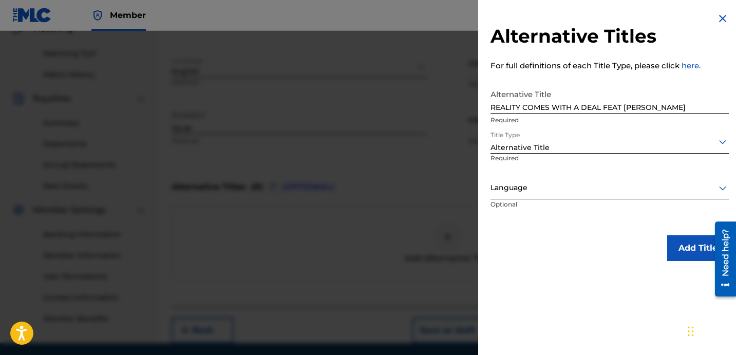
click at [507, 195] on div "Language" at bounding box center [609, 188] width 238 height 23
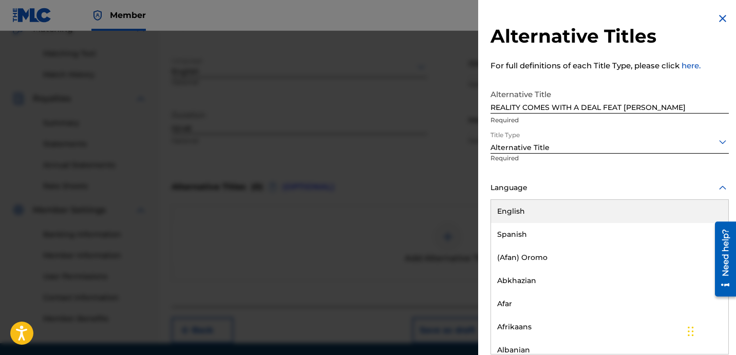
click at [519, 217] on div "English" at bounding box center [609, 211] width 237 height 23
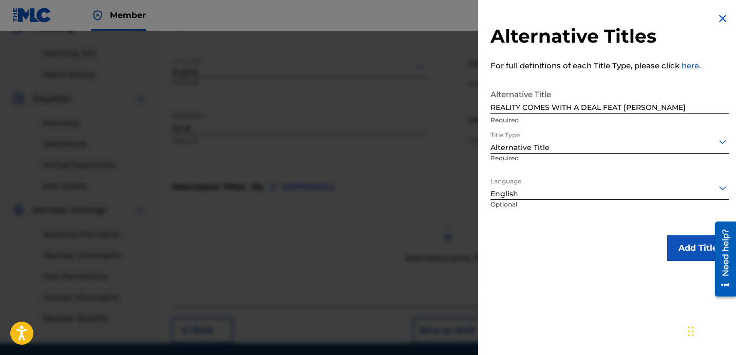
click at [687, 252] on button "Add Title" at bounding box center [698, 248] width 62 height 26
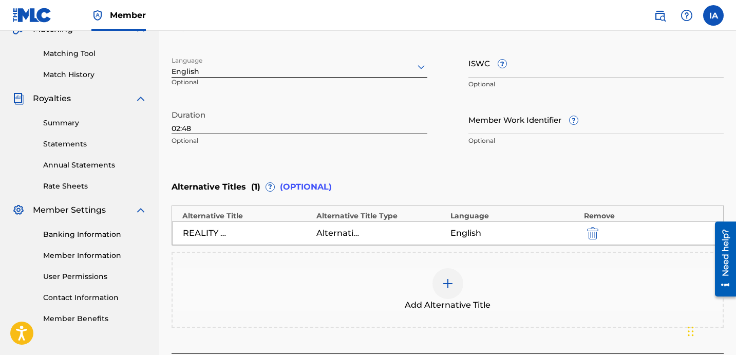
click at [520, 166] on div "Enter Work Details Enter work details for ‘ REALITY COMES WITH A DEAL ’ below. …" at bounding box center [447, 51] width 552 height 249
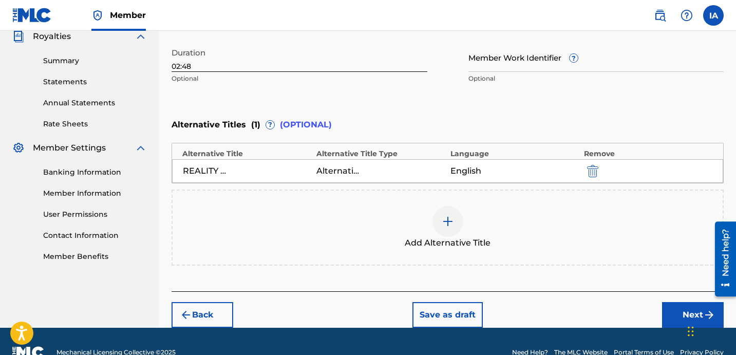
scroll to position [335, 0]
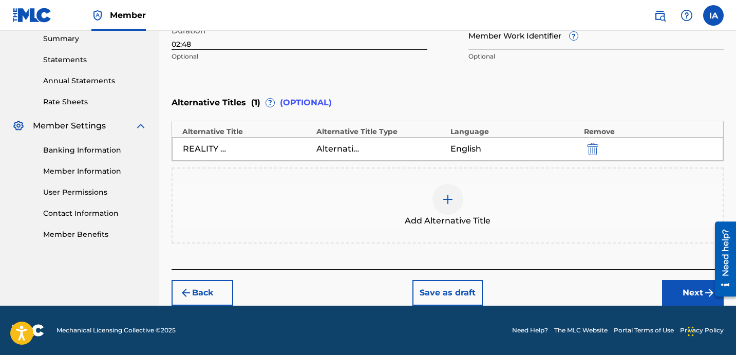
drag, startPoint x: 681, startPoint y: 299, endPoint x: 576, endPoint y: 286, distance: 105.6
click at [681, 299] on button "Next" at bounding box center [693, 293] width 62 height 26
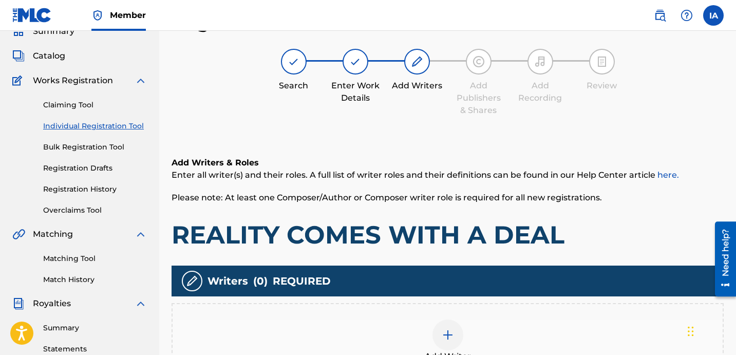
scroll to position [231, 0]
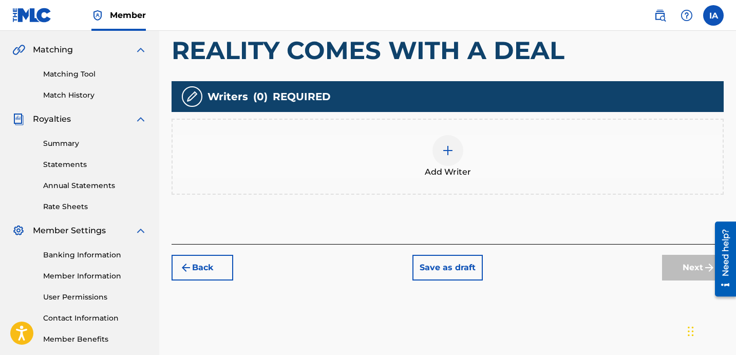
click at [446, 171] on span "Add Writer" at bounding box center [448, 172] width 46 height 12
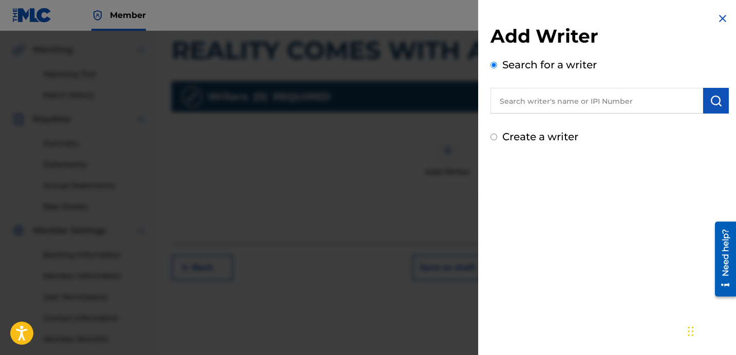
click at [590, 105] on input "text" at bounding box center [596, 101] width 213 height 26
click at [710, 105] on img "submit" at bounding box center [716, 100] width 12 height 12
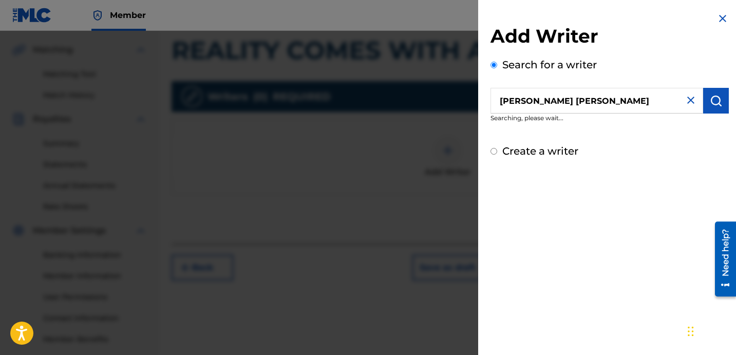
click at [715, 94] on img "submit" at bounding box center [716, 100] width 12 height 12
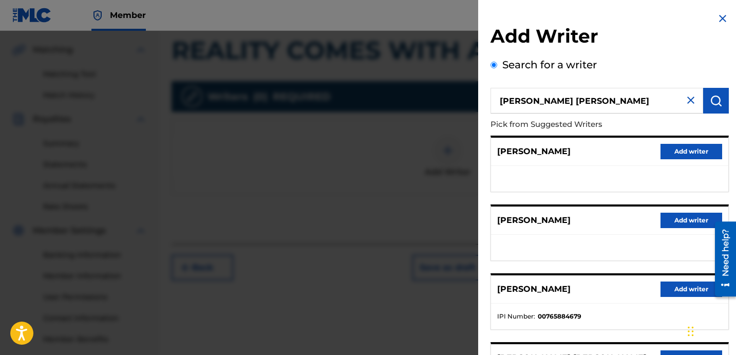
scroll to position [177, 0]
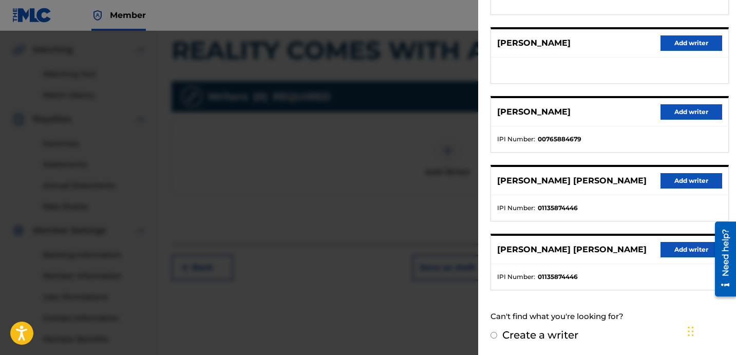
click at [641, 210] on li "IPI Number : 01135874446" at bounding box center [609, 207] width 225 height 9
click at [669, 185] on button "Add writer" at bounding box center [691, 180] width 62 height 15
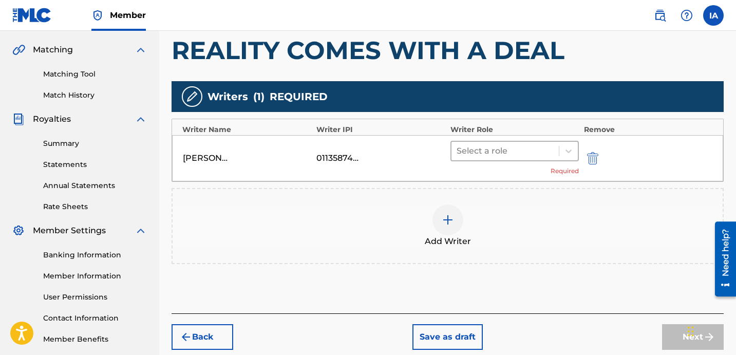
click at [506, 145] on div at bounding box center [504, 151] width 97 height 14
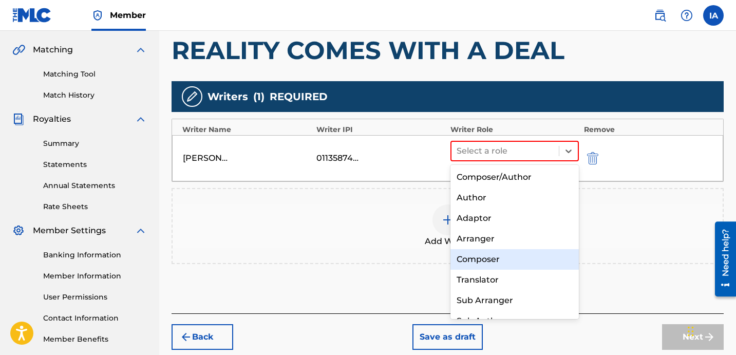
click at [523, 258] on div "Composer" at bounding box center [514, 259] width 128 height 21
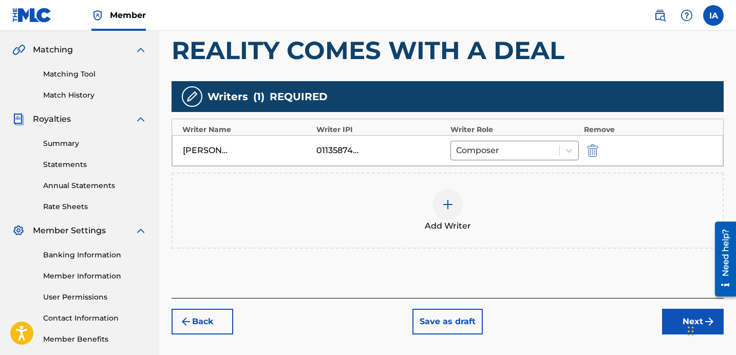
click at [672, 323] on button "Next" at bounding box center [693, 322] width 62 height 26
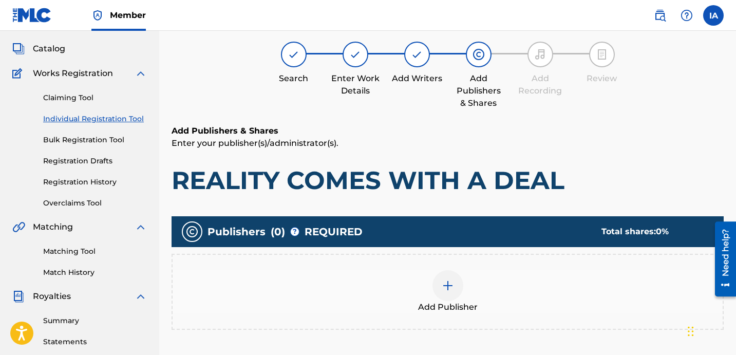
scroll to position [46, 0]
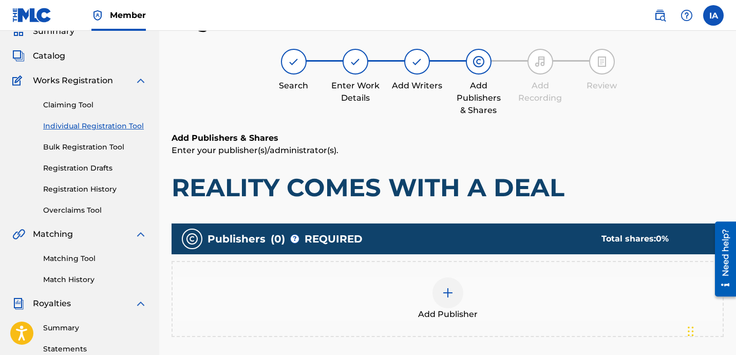
click at [536, 274] on div "Add Publisher" at bounding box center [447, 299] width 552 height 76
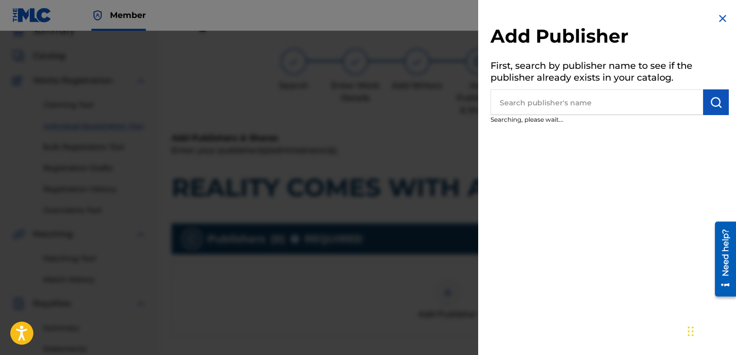
click at [584, 96] on input "text" at bounding box center [596, 102] width 213 height 26
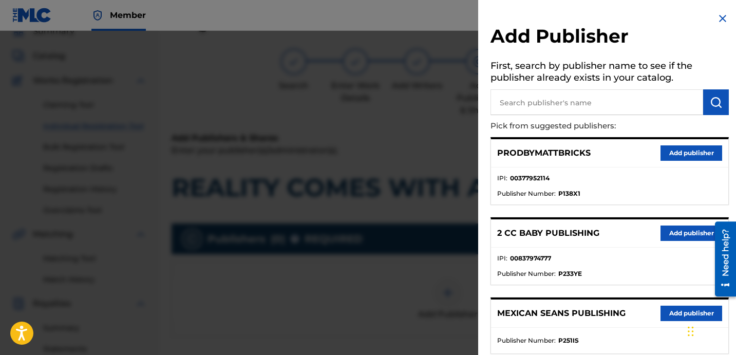
click at [624, 111] on input "text" at bounding box center [596, 102] width 213 height 26
click at [713, 108] on img "submit" at bounding box center [716, 102] width 12 height 12
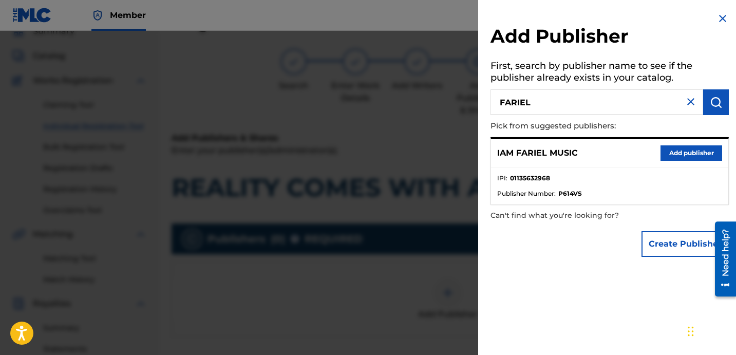
click at [689, 155] on button "Add publisher" at bounding box center [691, 152] width 62 height 15
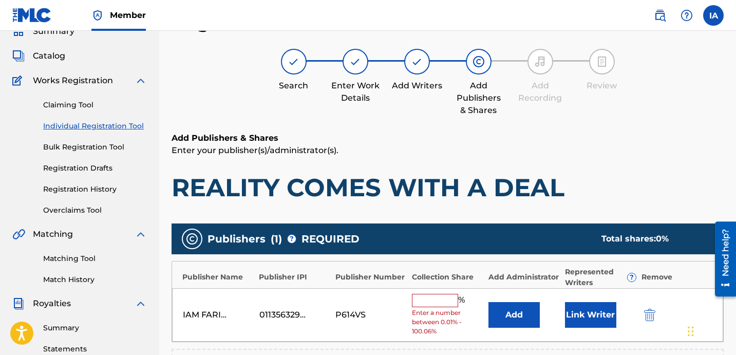
click at [445, 300] on input "text" at bounding box center [435, 300] width 46 height 13
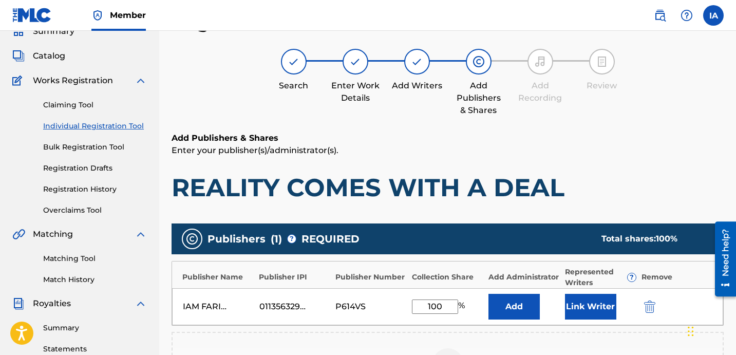
click at [424, 127] on div "Register Work Search Enter Work Details Add Writers Add Publishers & Shares Add…" at bounding box center [447, 267] width 552 height 514
click at [519, 311] on button "Add" at bounding box center [513, 307] width 51 height 26
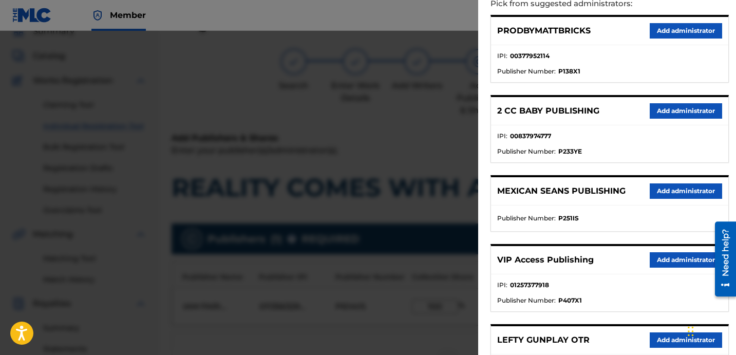
scroll to position [209, 0]
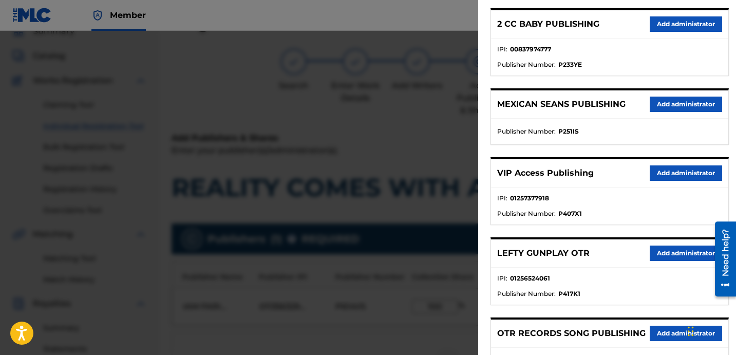
click at [661, 170] on button "Add administrator" at bounding box center [686, 172] width 72 height 15
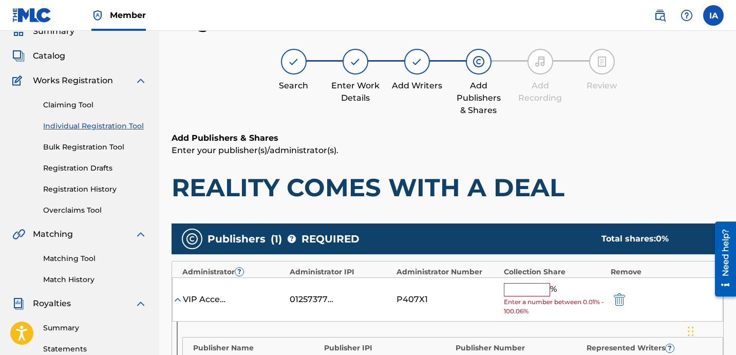
click at [533, 293] on input "text" at bounding box center [527, 289] width 46 height 13
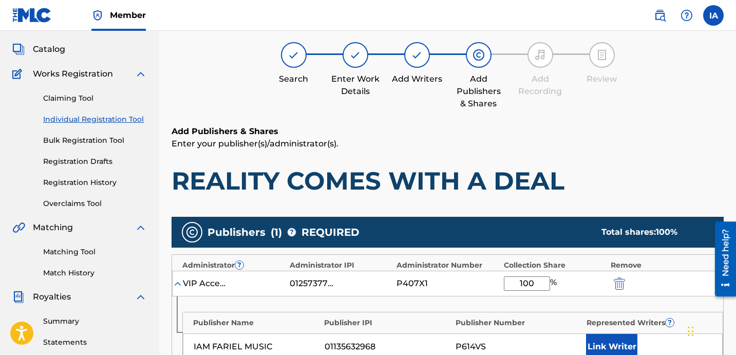
scroll to position [266, 0]
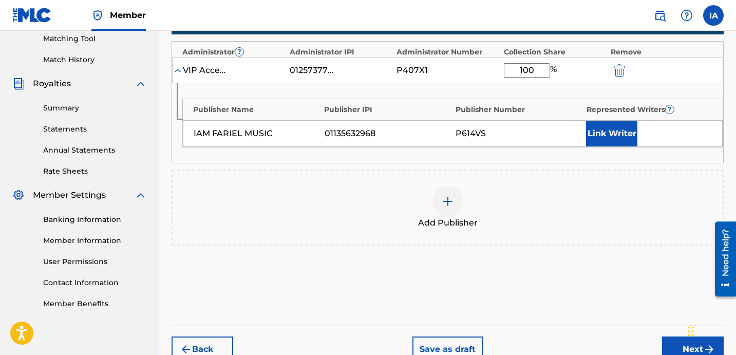
click at [622, 133] on button "Link Writer" at bounding box center [611, 134] width 51 height 26
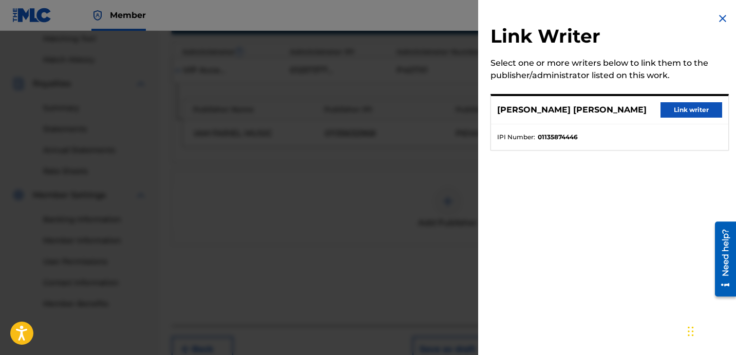
click at [665, 110] on button "Link writer" at bounding box center [691, 109] width 62 height 15
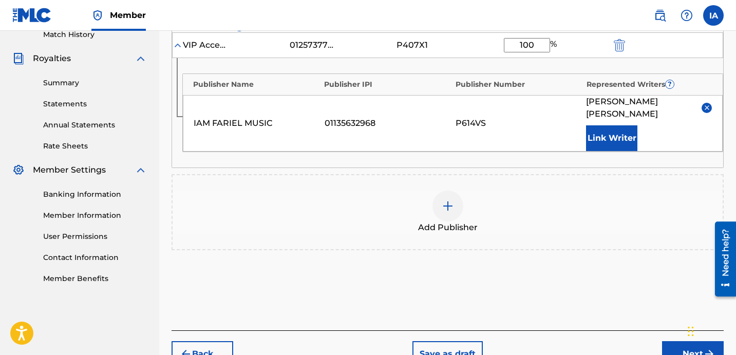
scroll to position [340, 0]
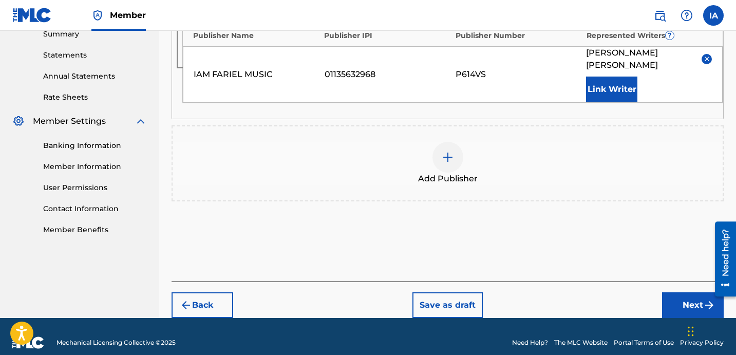
click at [674, 298] on button "Next" at bounding box center [693, 305] width 62 height 26
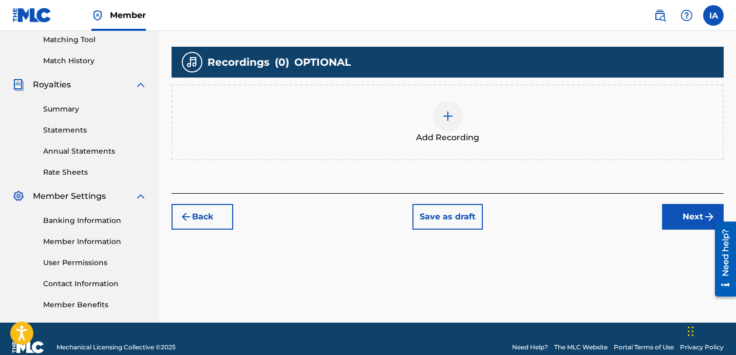
scroll to position [266, 0]
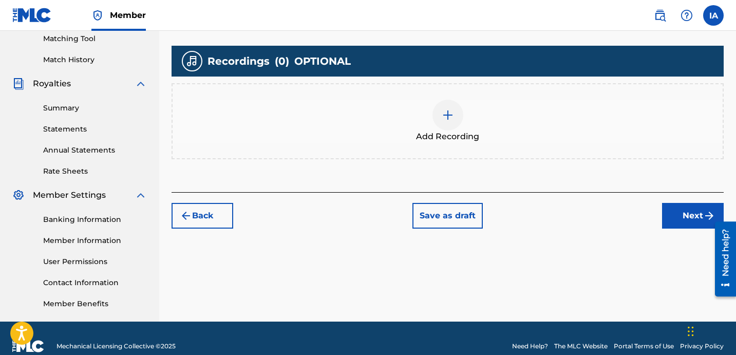
click at [487, 122] on div "Add Recording" at bounding box center [448, 121] width 550 height 43
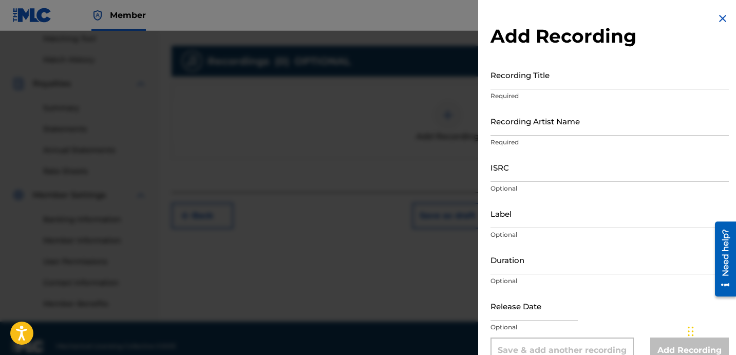
click at [557, 79] on input "Recording Title" at bounding box center [609, 74] width 238 height 29
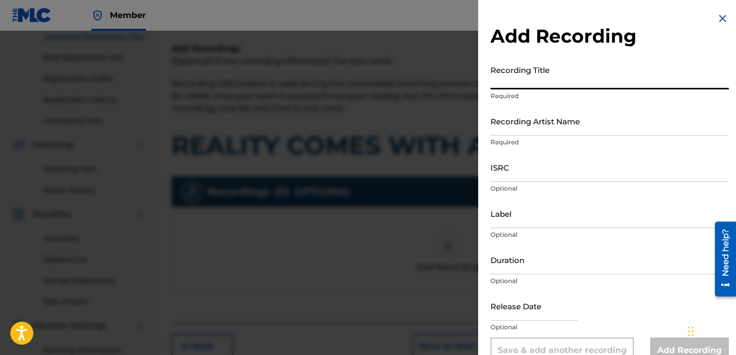
scroll to position [50, 0]
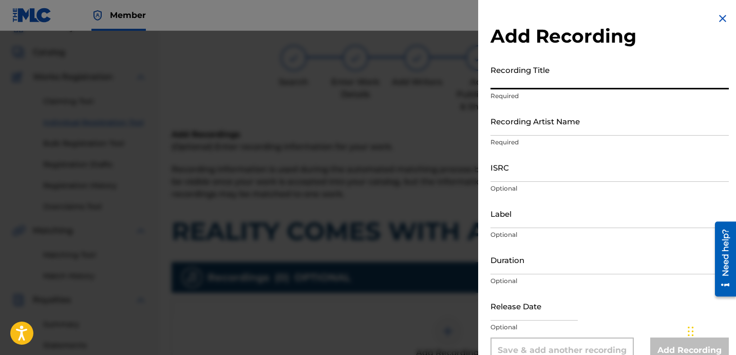
click at [540, 81] on input "Recording Title" at bounding box center [609, 74] width 238 height 29
click at [531, 125] on input "Recording Artist Name" at bounding box center [609, 120] width 238 height 29
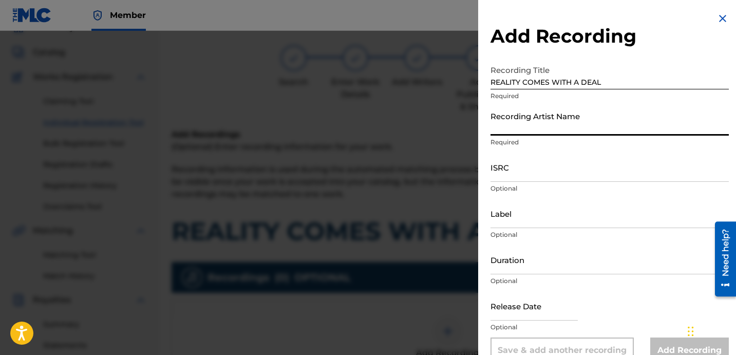
click at [549, 121] on input "Recording Artist Name" at bounding box center [609, 120] width 238 height 29
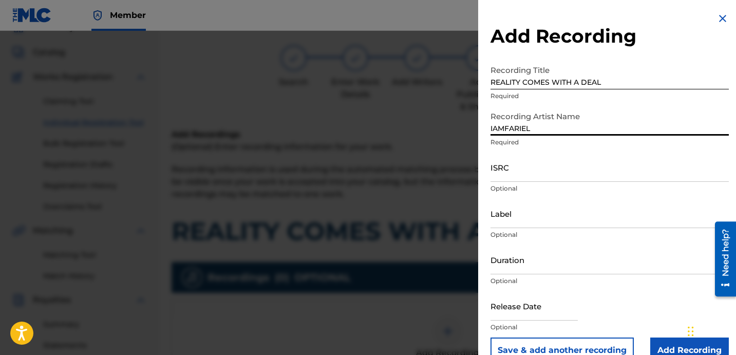
click at [523, 187] on p "Optional" at bounding box center [609, 188] width 238 height 9
click at [526, 161] on input "ISRC" at bounding box center [609, 167] width 238 height 29
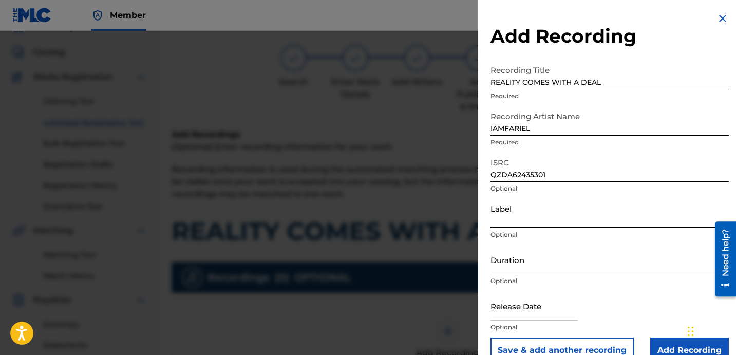
click at [541, 223] on input "Label" at bounding box center [609, 213] width 238 height 29
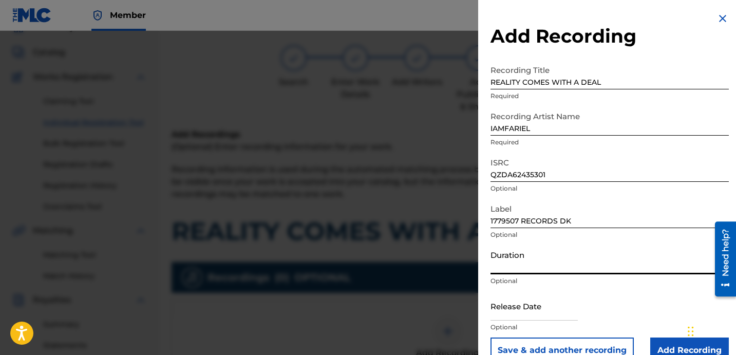
click at [514, 259] on input "Duration" at bounding box center [609, 259] width 238 height 29
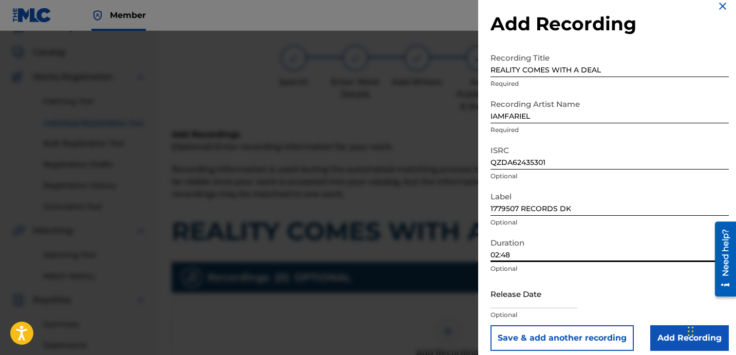
scroll to position [21, 0]
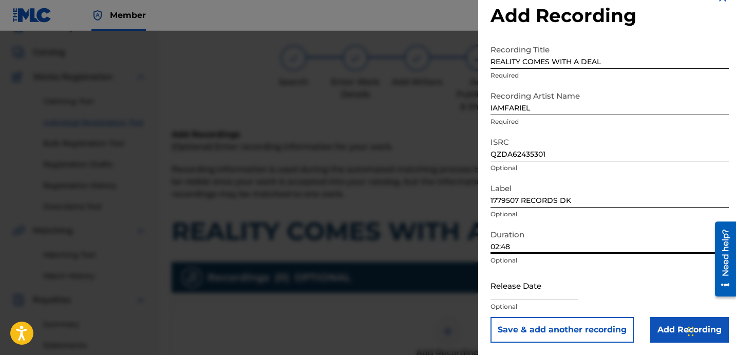
click at [664, 323] on input "Add Recording" at bounding box center [689, 330] width 79 height 26
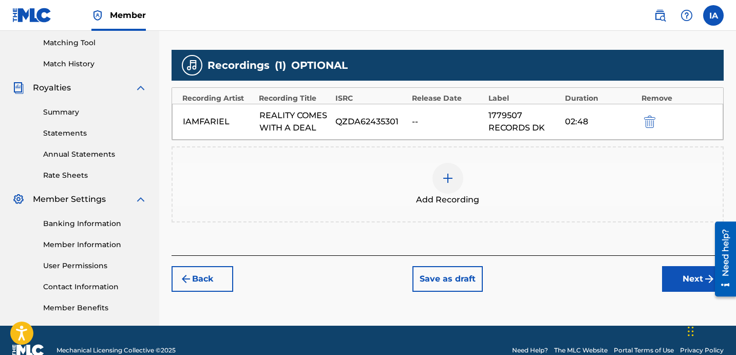
scroll to position [280, 0]
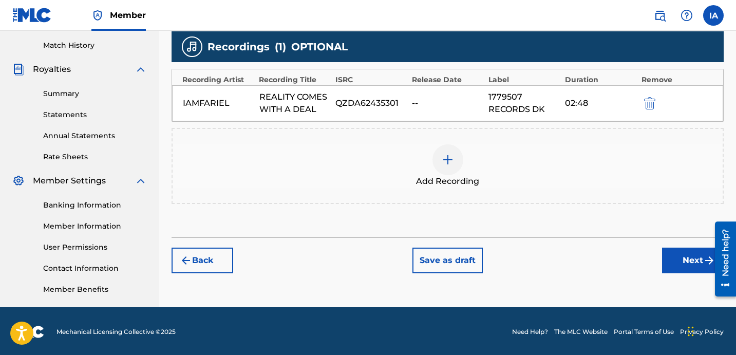
click at [679, 266] on button "Next" at bounding box center [693, 260] width 62 height 26
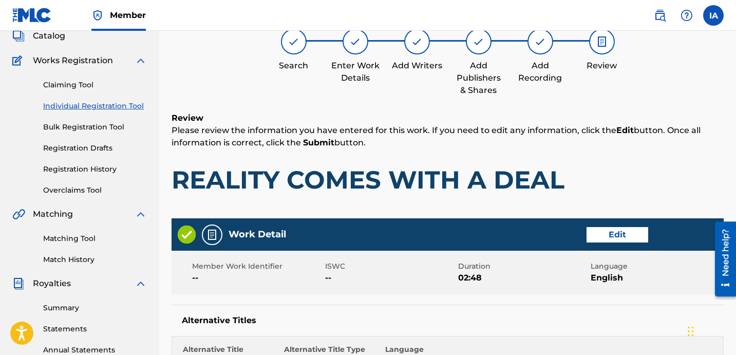
scroll to position [46, 0]
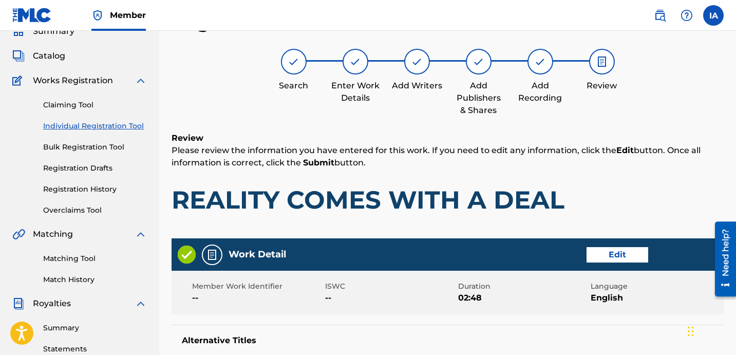
click at [596, 178] on div "Review Please review the information you have entered for this work. If you nee…" at bounding box center [447, 181] width 552 height 99
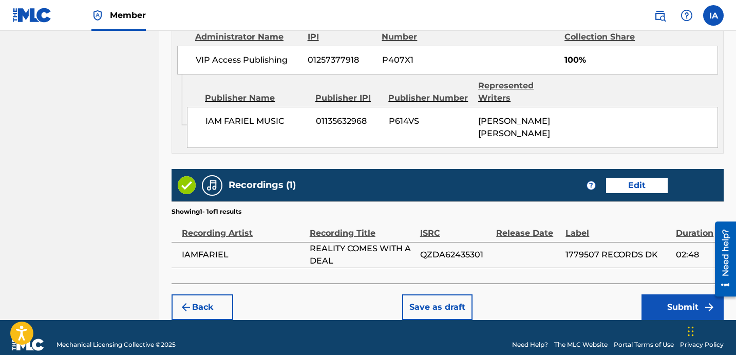
scroll to position [651, 0]
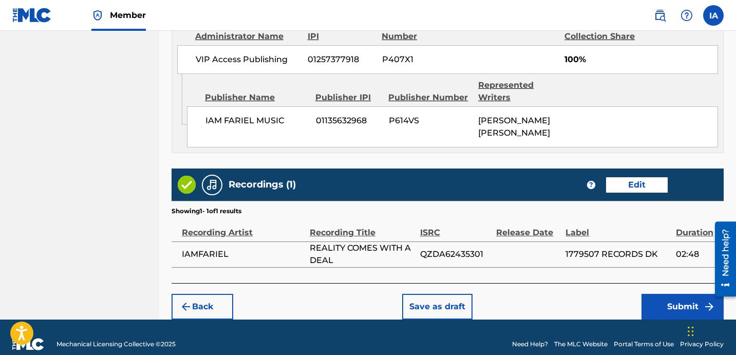
click at [650, 294] on button "Submit" at bounding box center [682, 307] width 82 height 26
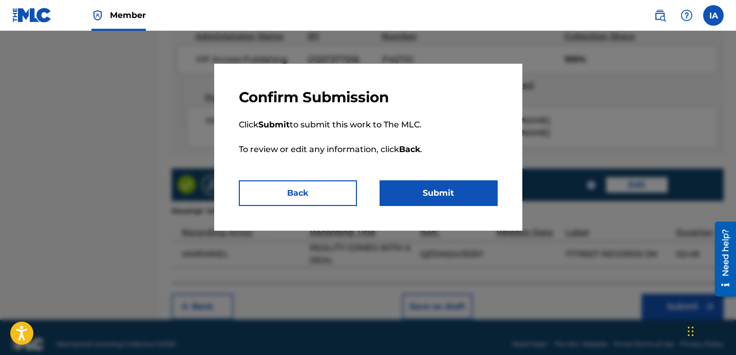
click at [461, 183] on button "Submit" at bounding box center [438, 193] width 118 height 26
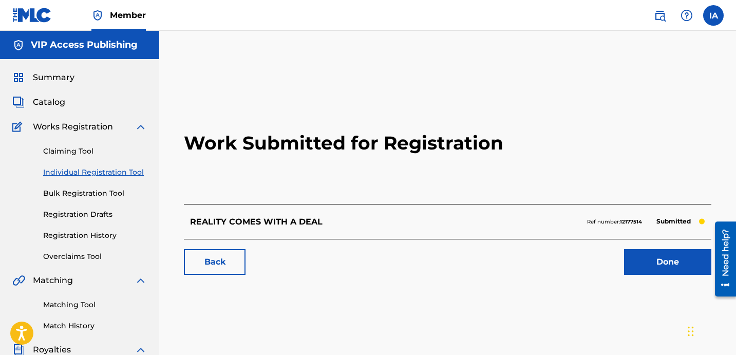
click at [98, 232] on link "Registration History" at bounding box center [95, 235] width 104 height 11
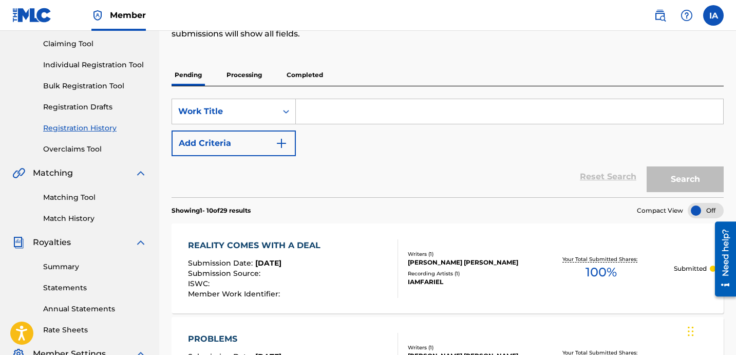
scroll to position [101, 0]
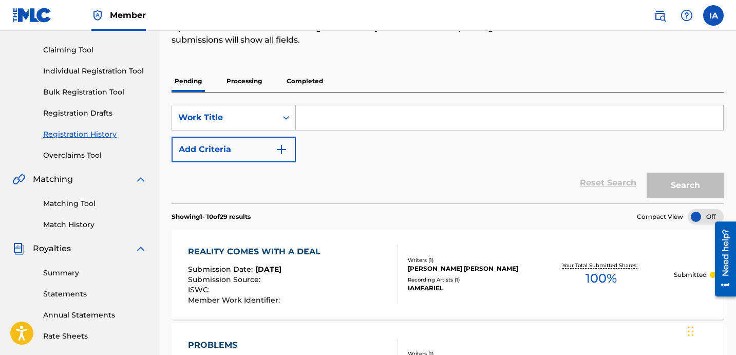
click at [111, 68] on link "Individual Registration Tool" at bounding box center [95, 71] width 104 height 11
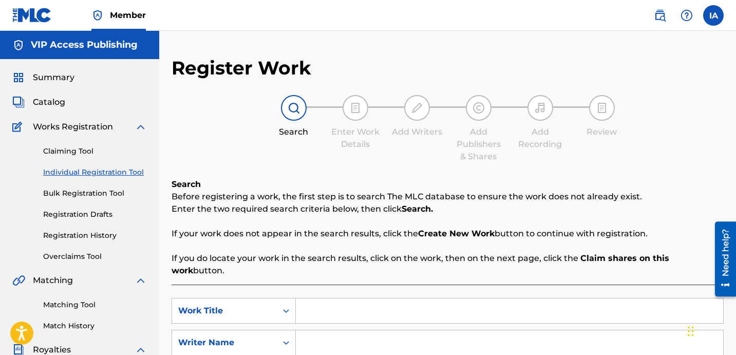
click at [214, 145] on div "Search Enter Work Details Add Writers Add Publishers & Shares Add Recording Rev…" at bounding box center [447, 129] width 552 height 68
drag, startPoint x: 466, startPoint y: 295, endPoint x: 461, endPoint y: 298, distance: 6.0
click at [464, 298] on input "Search Form" at bounding box center [509, 310] width 427 height 25
click at [459, 298] on input "Search Form" at bounding box center [509, 310] width 427 height 25
click at [417, 330] on input "Search Form" at bounding box center [509, 342] width 427 height 25
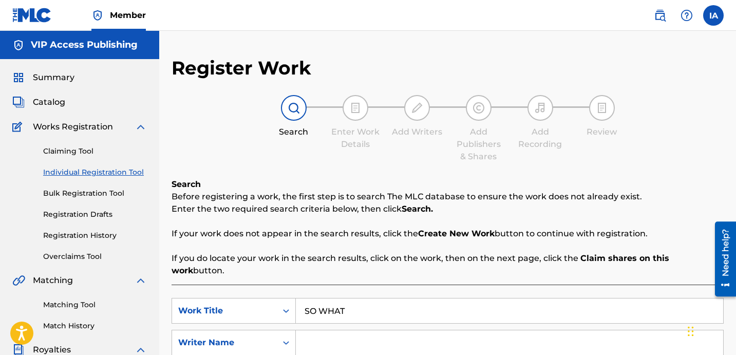
scroll to position [184, 0]
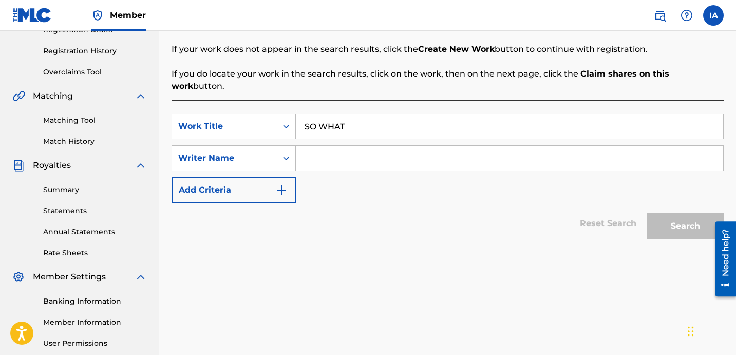
click at [488, 147] on input "Search Form" at bounding box center [509, 158] width 427 height 25
click at [487, 147] on input "Search Form" at bounding box center [509, 158] width 427 height 25
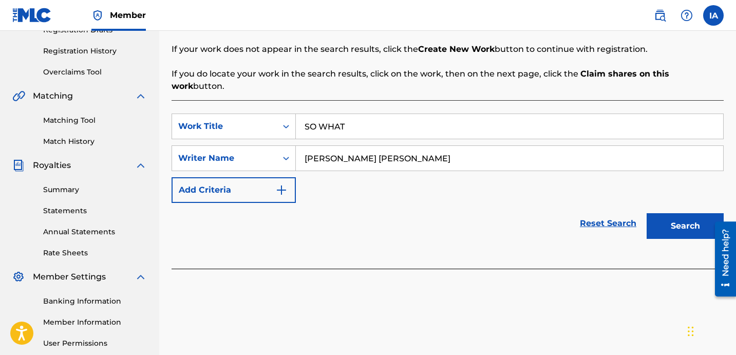
drag, startPoint x: 682, startPoint y: 217, endPoint x: 681, endPoint y: 223, distance: 6.2
click at [681, 218] on button "Search" at bounding box center [684, 226] width 77 height 26
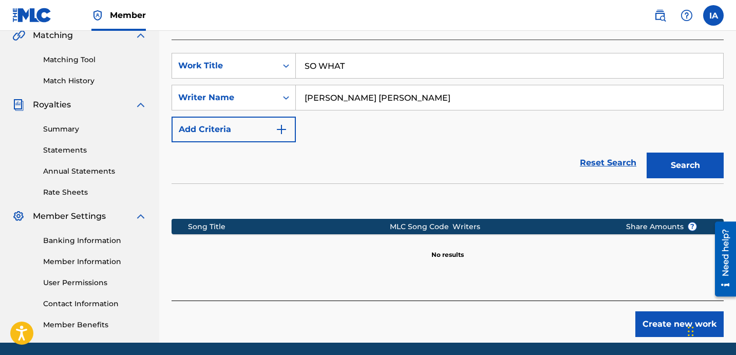
scroll to position [282, 0]
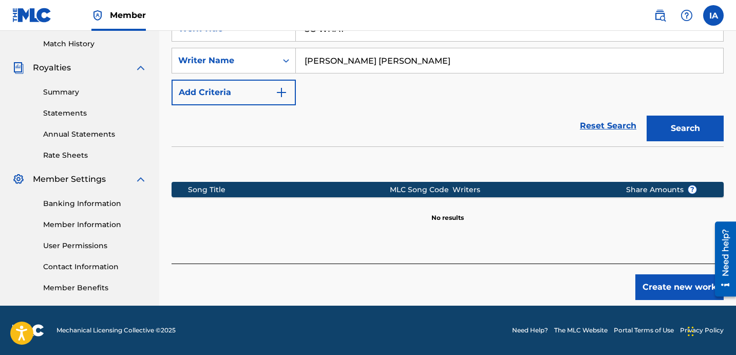
click at [651, 277] on button "Create new work" at bounding box center [679, 287] width 88 height 26
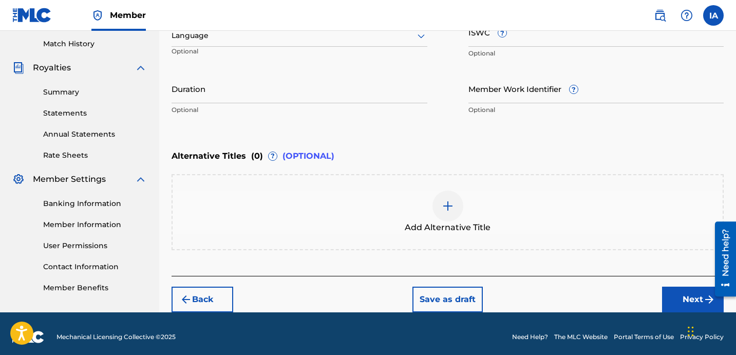
click at [329, 41] on div at bounding box center [299, 35] width 256 height 13
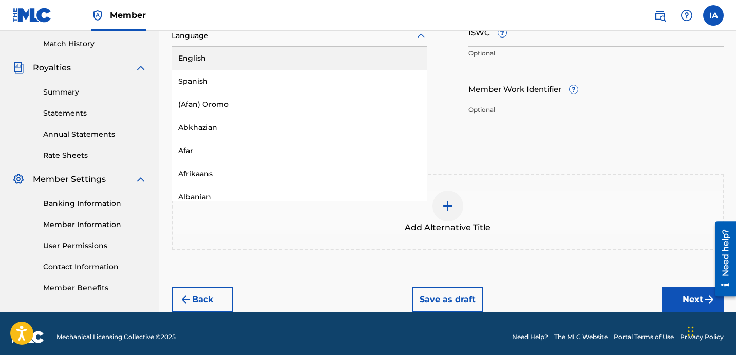
click at [327, 57] on div "English" at bounding box center [299, 58] width 255 height 23
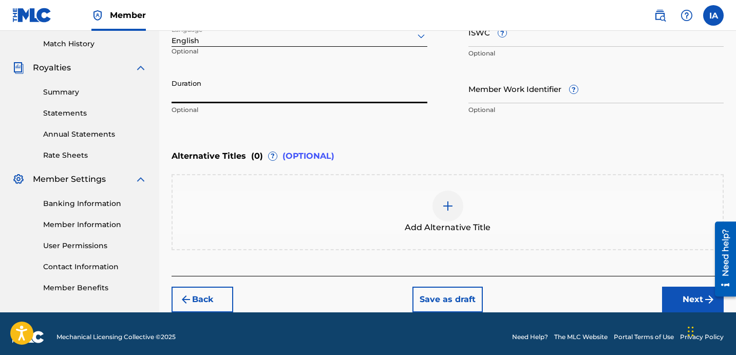
click at [277, 84] on input "Duration" at bounding box center [299, 88] width 256 height 29
click at [255, 96] on input "Duration" at bounding box center [299, 88] width 256 height 29
click at [453, 206] on div at bounding box center [447, 205] width 31 height 31
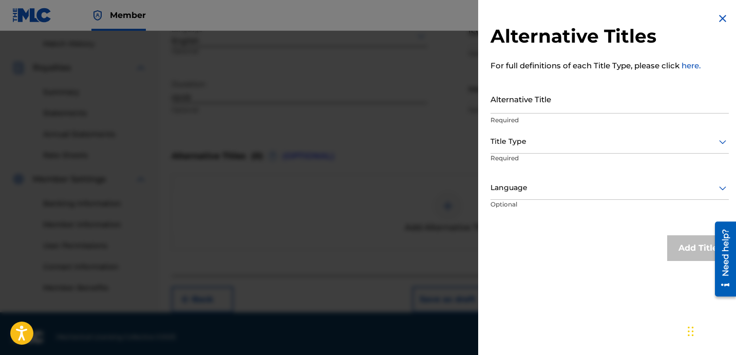
click at [559, 103] on input "Alternative Title" at bounding box center [609, 98] width 238 height 29
click at [551, 146] on div at bounding box center [609, 141] width 238 height 13
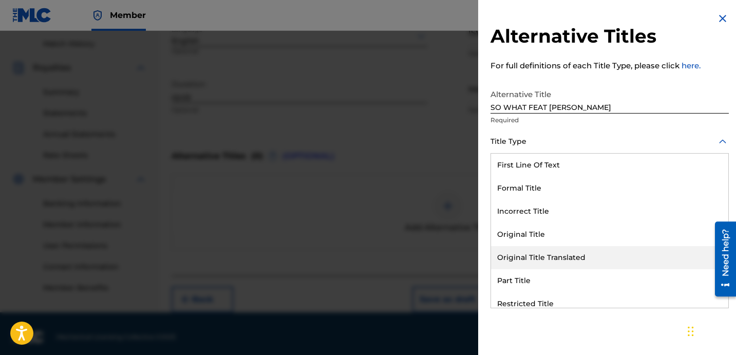
scroll to position [100, 0]
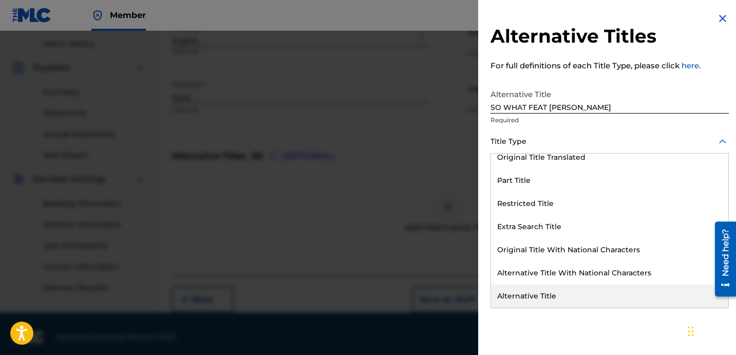
click at [559, 284] on div "Alternative Title" at bounding box center [609, 295] width 237 height 23
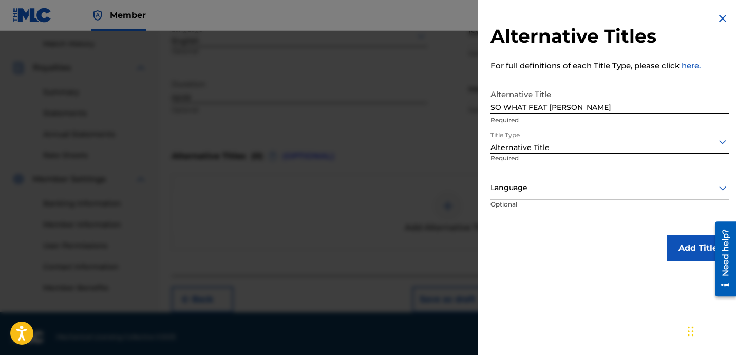
click at [552, 195] on div "Language" at bounding box center [609, 188] width 238 height 23
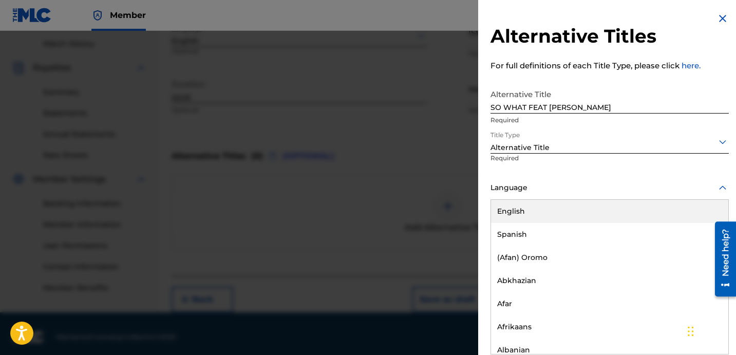
click at [558, 220] on div "English" at bounding box center [609, 211] width 237 height 23
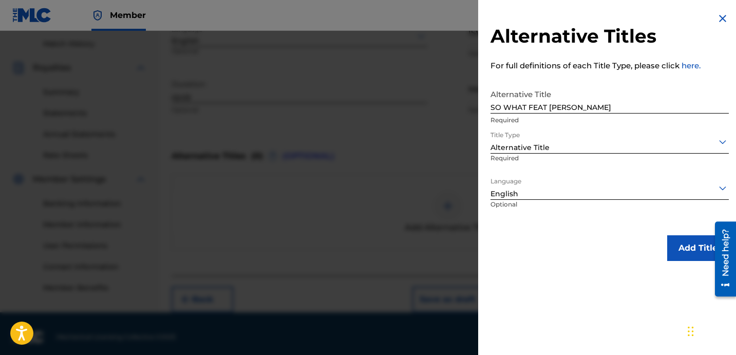
click at [673, 241] on button "Add Title" at bounding box center [698, 248] width 62 height 26
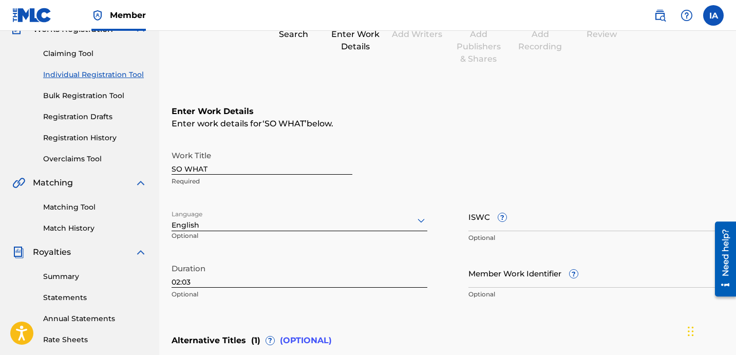
scroll to position [335, 0]
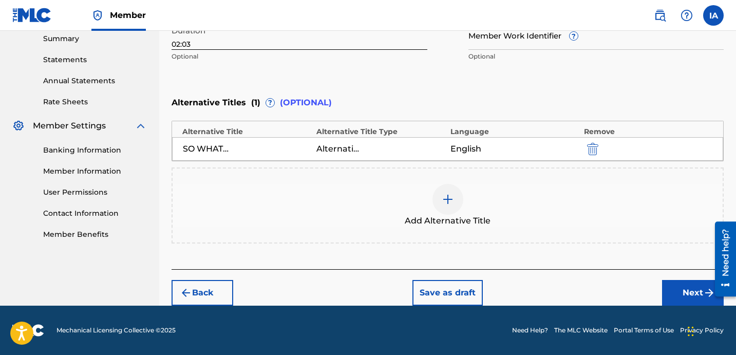
click at [687, 289] on button "Next" at bounding box center [693, 293] width 62 height 26
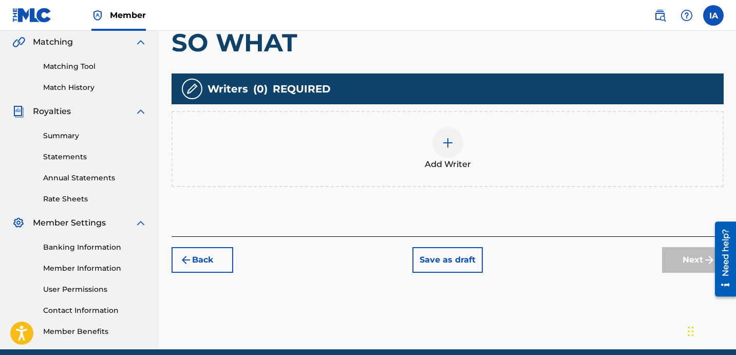
scroll to position [46, 0]
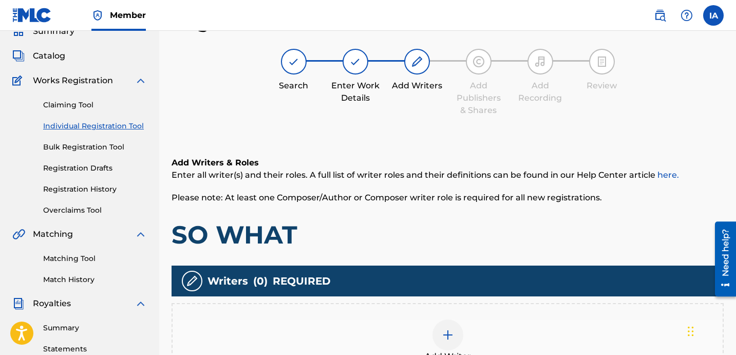
click at [569, 161] on h6 "Add Writers & Roles" at bounding box center [447, 163] width 552 height 12
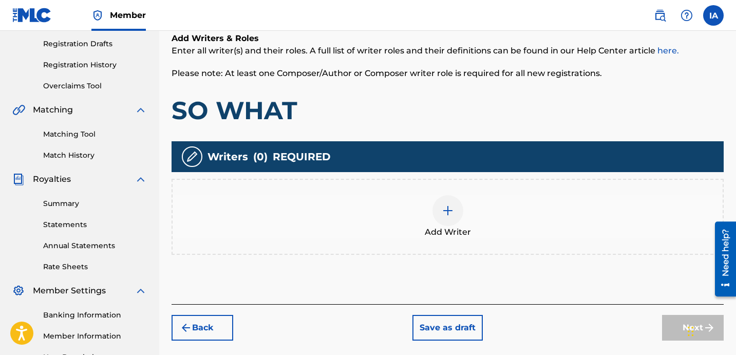
scroll to position [217, 0]
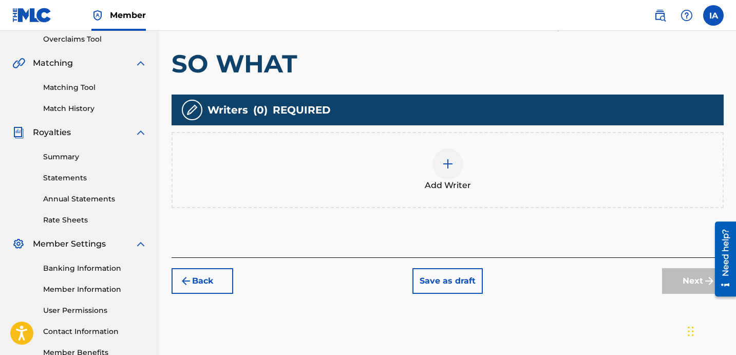
click at [466, 171] on div "Add Writer" at bounding box center [448, 169] width 550 height 43
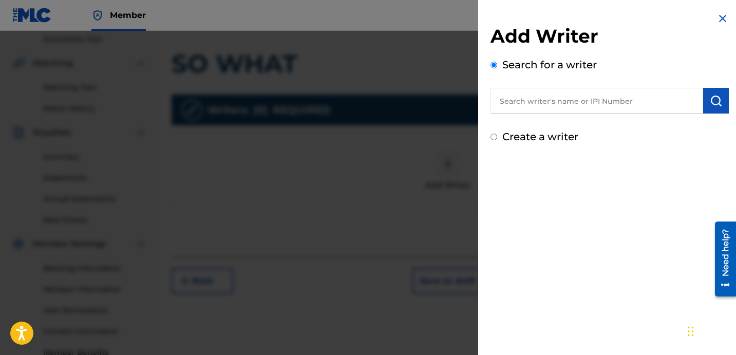
click at [636, 103] on input "text" at bounding box center [596, 101] width 213 height 26
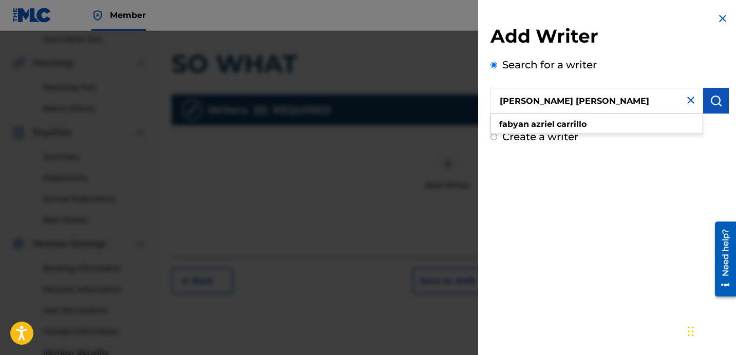
click at [709, 92] on button "submit" at bounding box center [716, 101] width 26 height 26
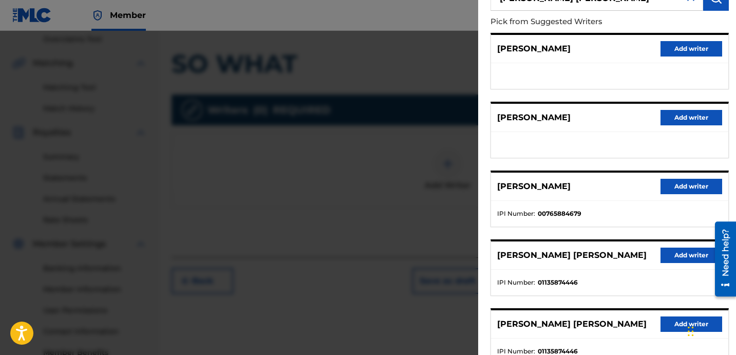
scroll to position [177, 0]
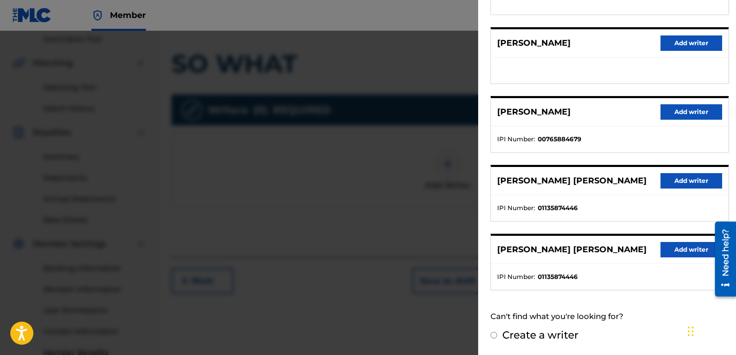
click at [686, 182] on button "Add writer" at bounding box center [691, 180] width 62 height 15
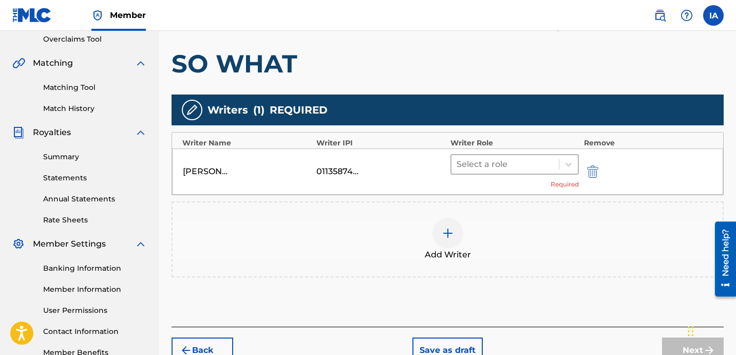
click at [491, 168] on div at bounding box center [504, 164] width 97 height 14
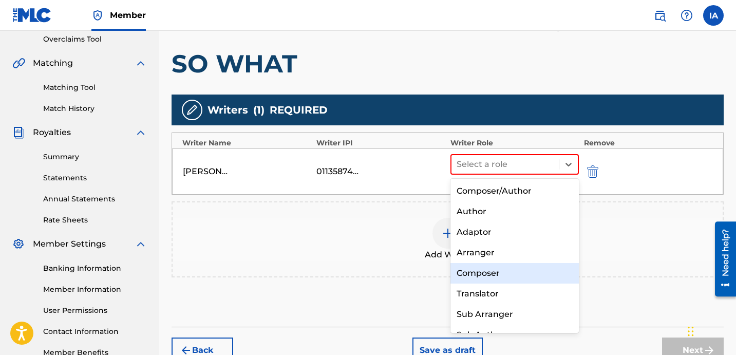
click at [508, 266] on div "Composer" at bounding box center [514, 273] width 128 height 21
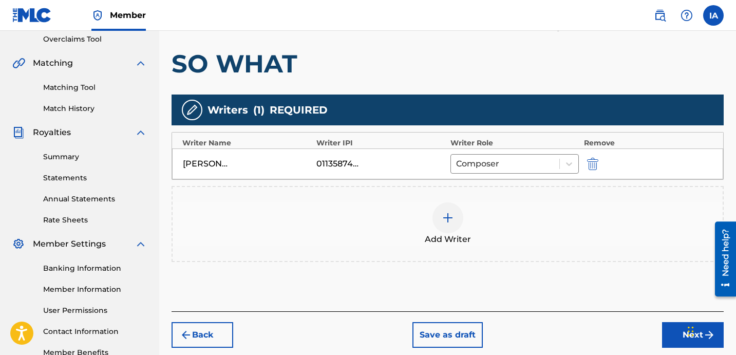
click at [499, 102] on div "Writers ( 1 ) REQUIRED" at bounding box center [447, 109] width 552 height 31
click at [461, 86] on div "Add Writers & Roles Enter all writer(s) and their roles. A full list of writer …" at bounding box center [447, 136] width 552 height 350
click at [673, 330] on button "Next" at bounding box center [693, 335] width 62 height 26
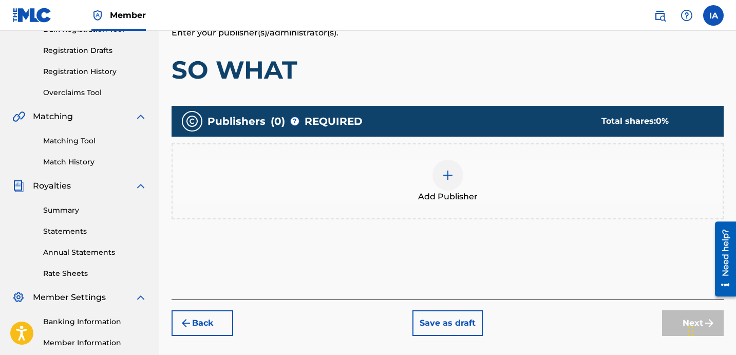
scroll to position [46, 0]
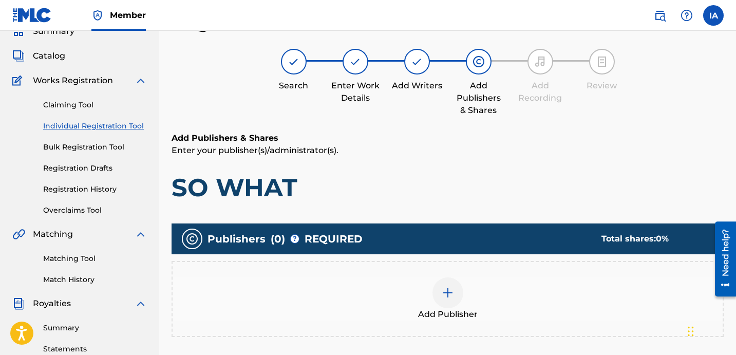
click at [479, 207] on div "Add Publishers & Shares Enter your publisher(s)/administrator(s). SO WHAT Publi…" at bounding box center [447, 274] width 552 height 285
click at [460, 317] on span "Add Publisher" at bounding box center [448, 314] width 60 height 12
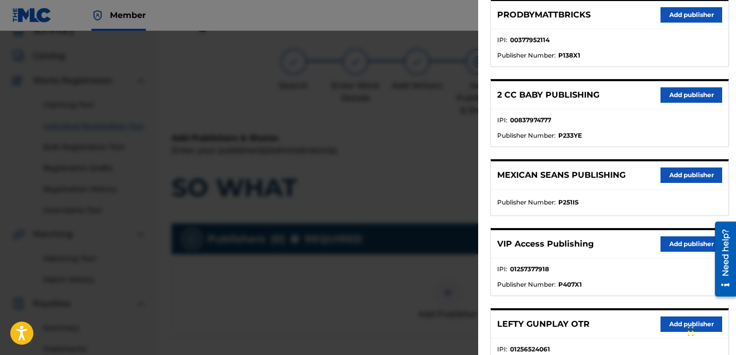
scroll to position [0, 0]
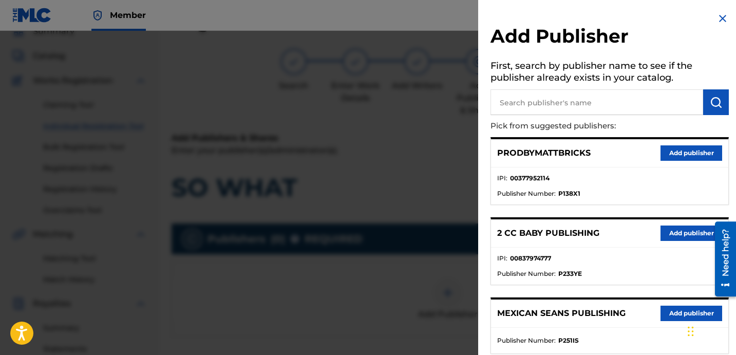
click at [586, 102] on input "text" at bounding box center [596, 102] width 213 height 26
click at [715, 108] on button "submit" at bounding box center [716, 102] width 26 height 26
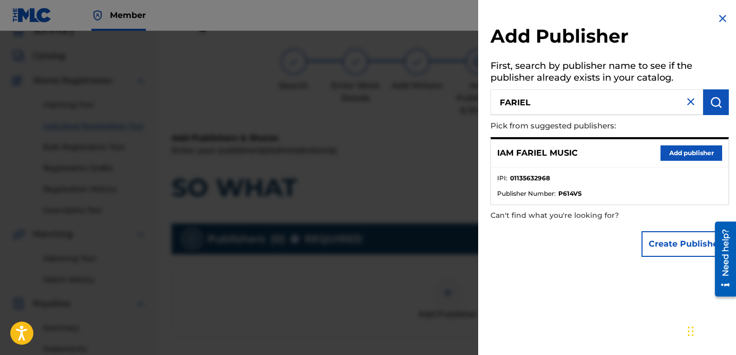
click at [688, 155] on button "Add publisher" at bounding box center [691, 152] width 62 height 15
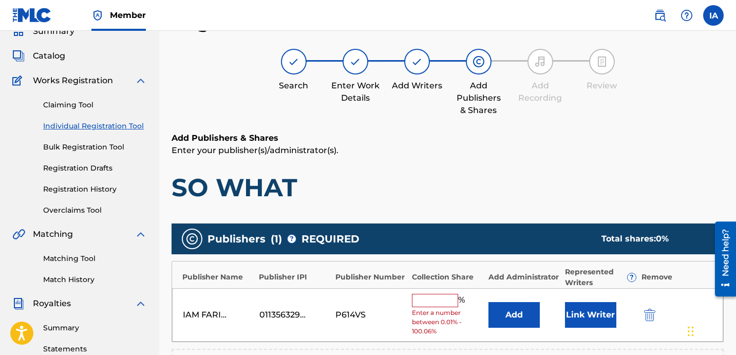
click at [451, 299] on input "text" at bounding box center [435, 300] width 46 height 13
click at [442, 297] on input "text" at bounding box center [435, 300] width 46 height 13
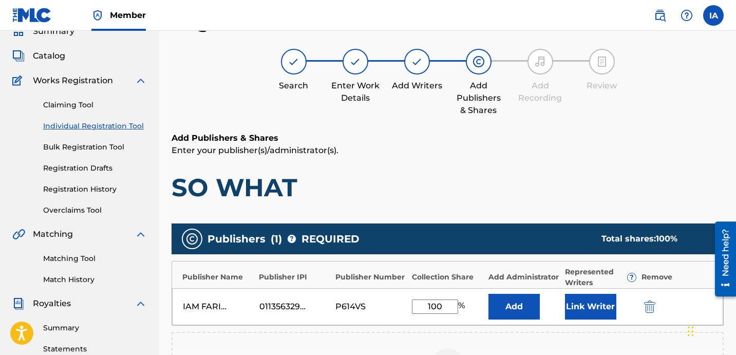
drag, startPoint x: 451, startPoint y: 304, endPoint x: 374, endPoint y: 272, distance: 83.5
click at [376, 273] on div "Publisher Name Publisher IPI Publisher Number Collection Share Add Administrato…" at bounding box center [447, 293] width 552 height 65
click at [436, 310] on input "100" at bounding box center [435, 306] width 46 height 14
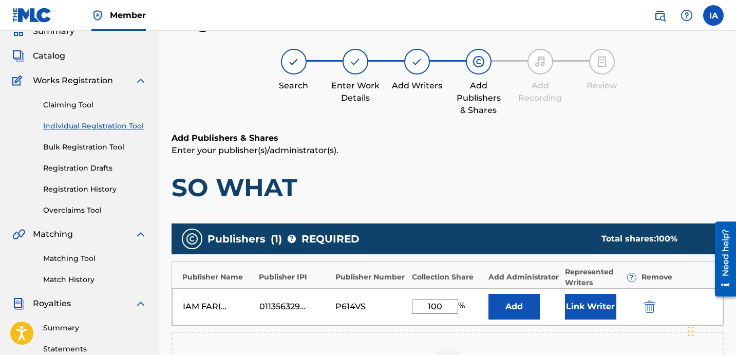
click at [436, 310] on input "100" at bounding box center [435, 306] width 46 height 14
click at [520, 303] on button "Add" at bounding box center [513, 307] width 51 height 26
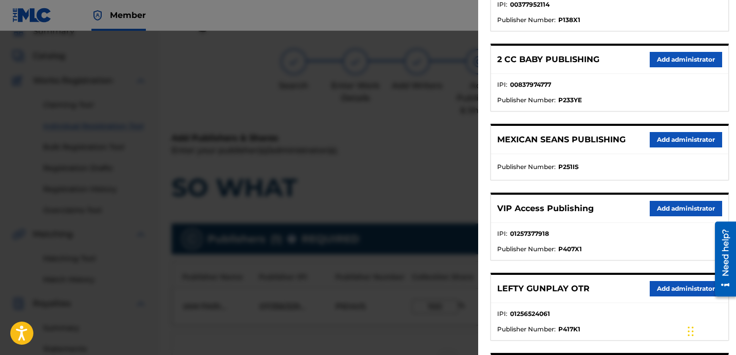
scroll to position [205, 0]
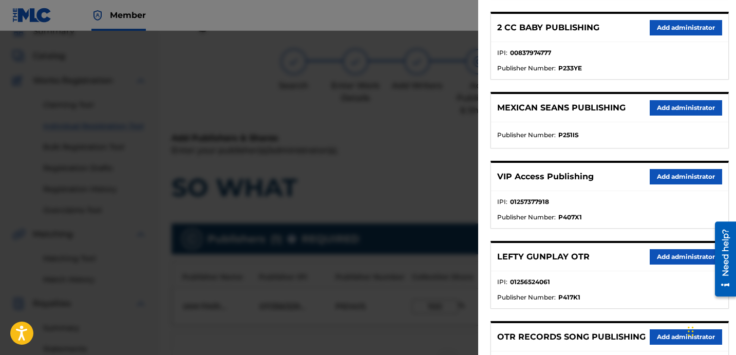
click at [661, 178] on button "Add administrator" at bounding box center [686, 176] width 72 height 15
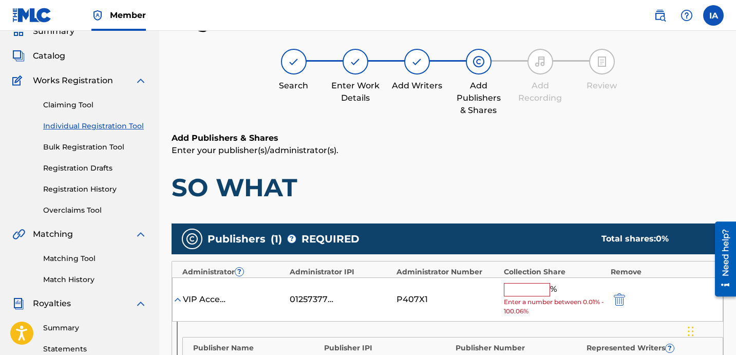
click at [537, 296] on input "text" at bounding box center [527, 289] width 46 height 13
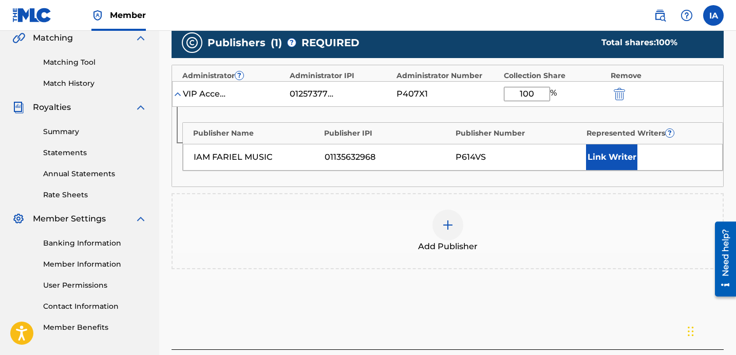
scroll to position [244, 0]
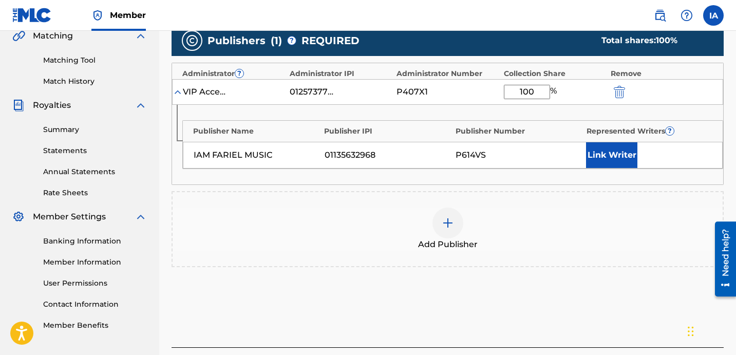
click at [605, 156] on button "Link Writer" at bounding box center [611, 155] width 51 height 26
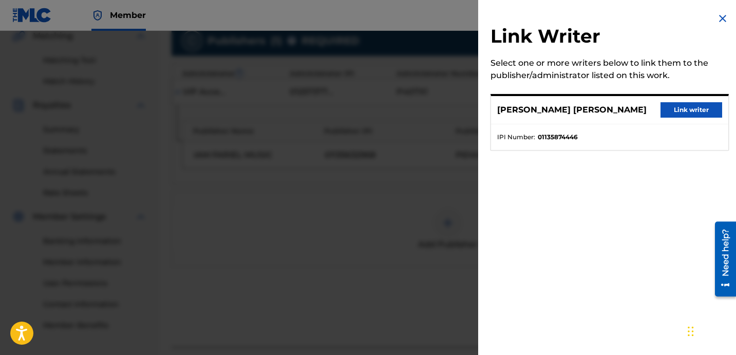
click at [668, 111] on button "Link writer" at bounding box center [691, 109] width 62 height 15
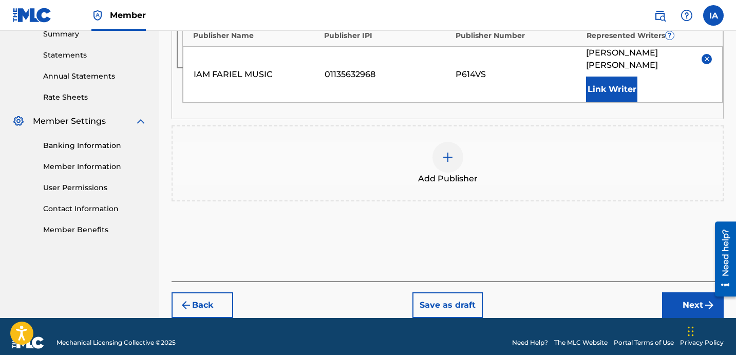
click at [688, 292] on button "Next" at bounding box center [693, 305] width 62 height 26
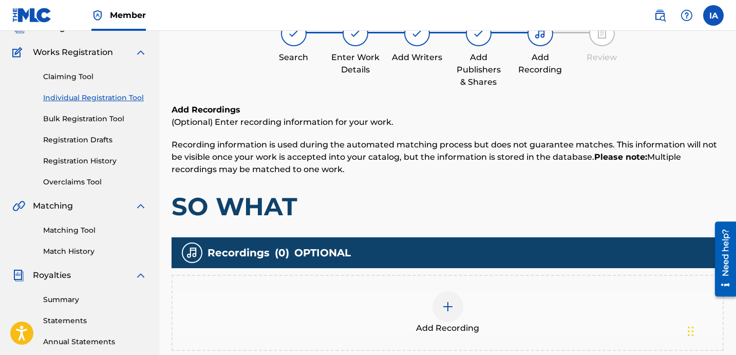
scroll to position [46, 0]
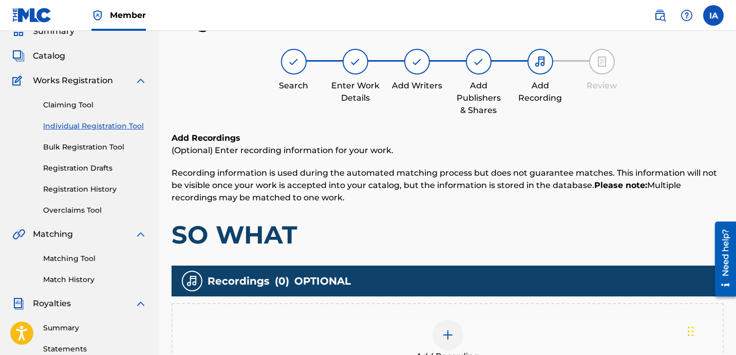
click at [462, 204] on div "Add Recordings (Optional) Enter recording information for your work. Recording …" at bounding box center [447, 191] width 552 height 118
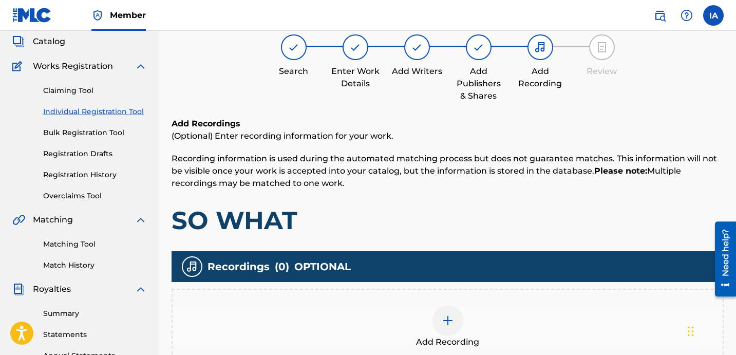
scroll to position [80, 0]
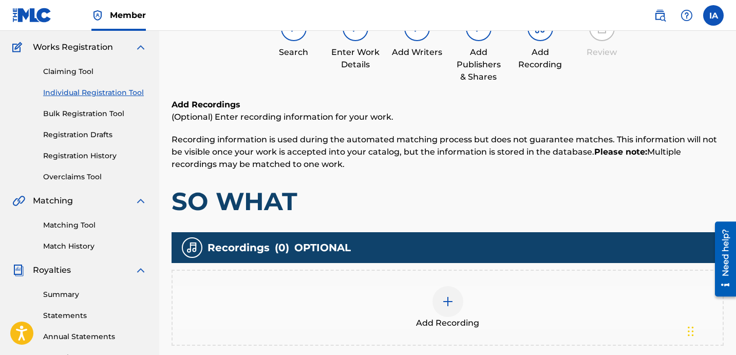
click at [505, 284] on div "Add Recording" at bounding box center [447, 308] width 552 height 76
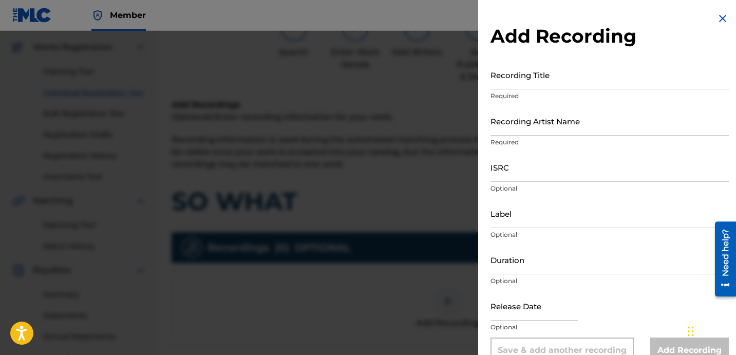
click at [538, 83] on input "Recording Title" at bounding box center [609, 74] width 238 height 29
click at [539, 125] on input "Recording Artist Name" at bounding box center [609, 120] width 238 height 29
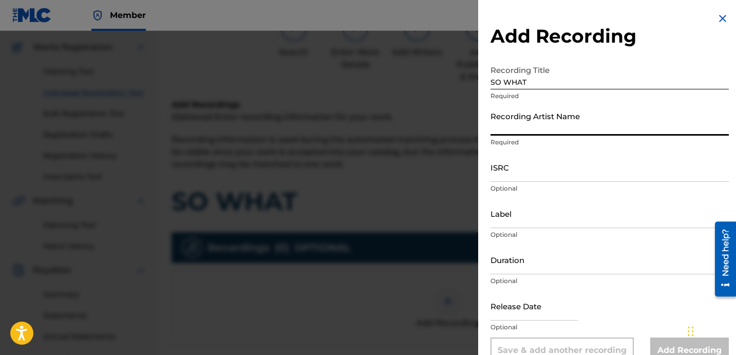
click at [612, 125] on input "Recording Artist Name" at bounding box center [609, 120] width 238 height 29
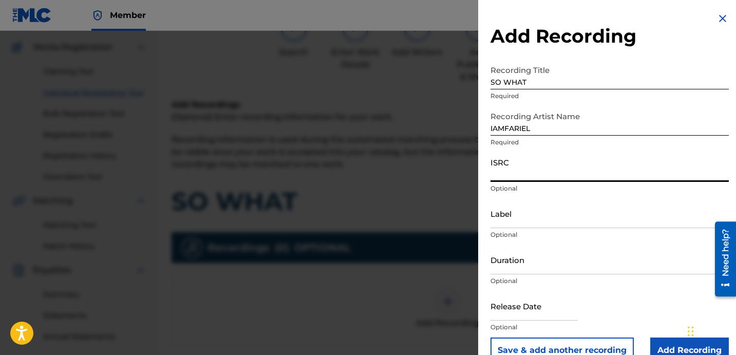
click at [522, 165] on input "ISRC" at bounding box center [609, 167] width 238 height 29
click at [515, 165] on input "ISRC" at bounding box center [609, 167] width 238 height 29
click at [515, 203] on input "Label" at bounding box center [609, 213] width 238 height 29
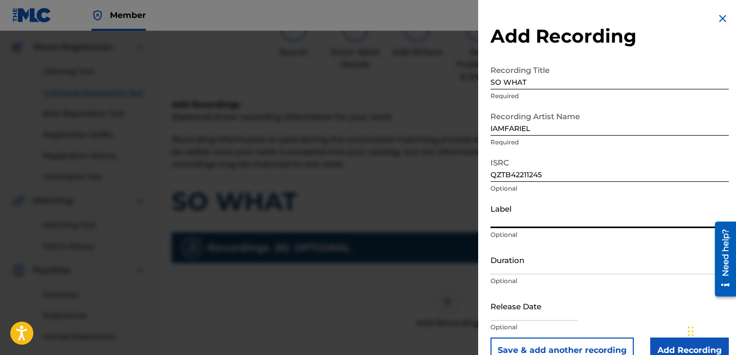
click at [524, 212] on input "Label" at bounding box center [609, 213] width 238 height 29
click at [526, 274] on input "Duration" at bounding box center [609, 259] width 238 height 29
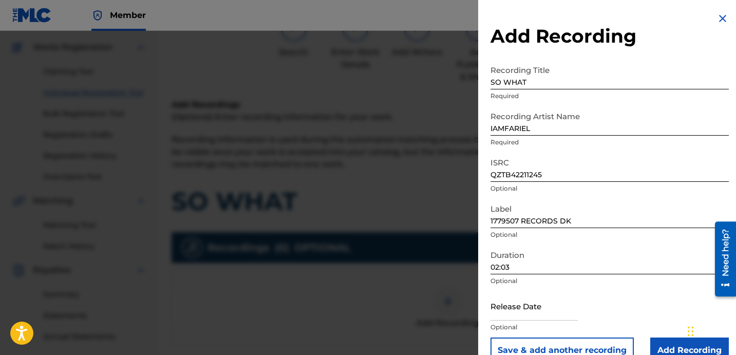
click at [661, 340] on input "Add Recording" at bounding box center [689, 350] width 79 height 26
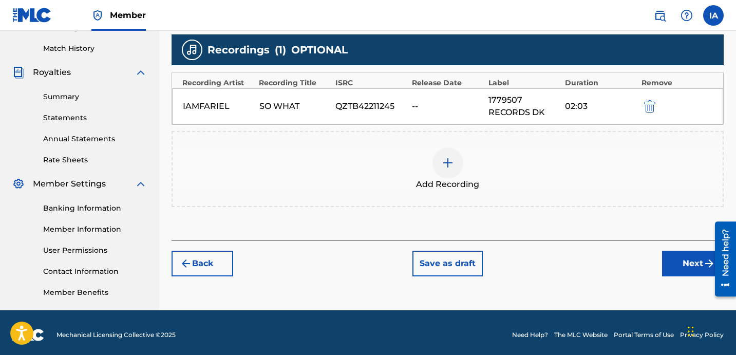
scroll to position [282, 0]
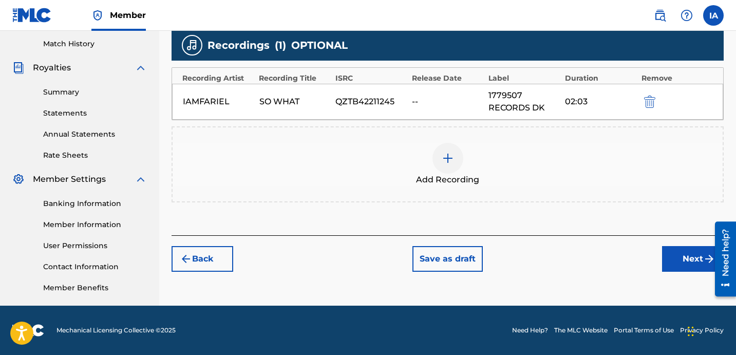
click at [679, 262] on button "Next" at bounding box center [693, 259] width 62 height 26
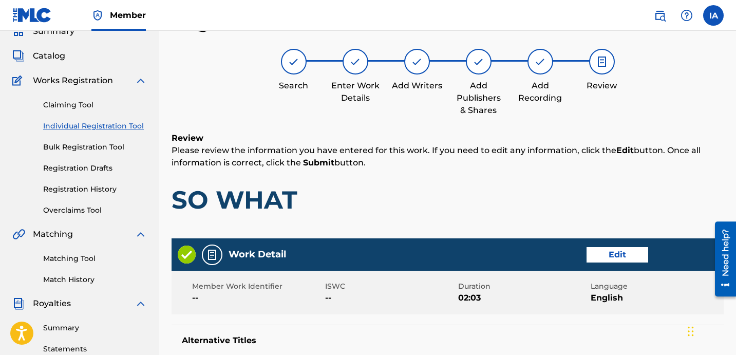
click at [523, 172] on div "Review Please review the information you have entered for this work. If you nee…" at bounding box center [447, 181] width 552 height 99
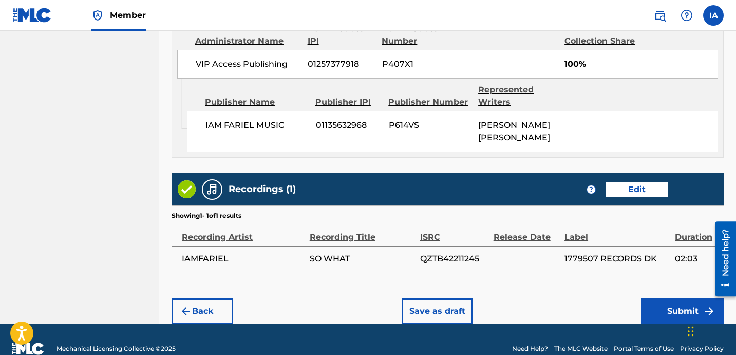
scroll to position [651, 0]
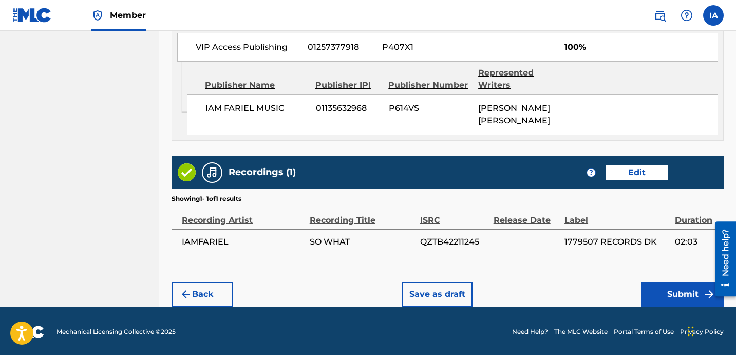
click at [668, 293] on button "Submit" at bounding box center [682, 294] width 82 height 26
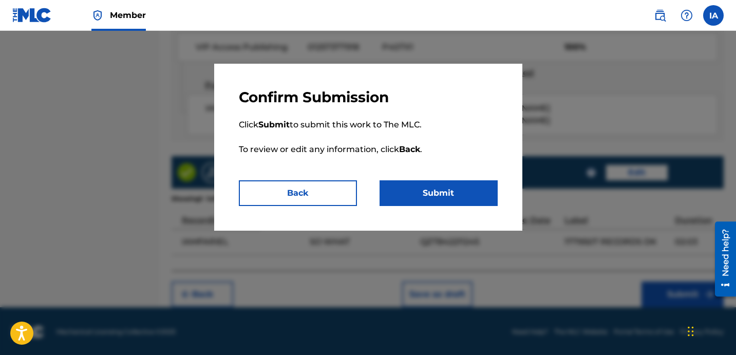
click at [453, 200] on button "Submit" at bounding box center [438, 193] width 118 height 26
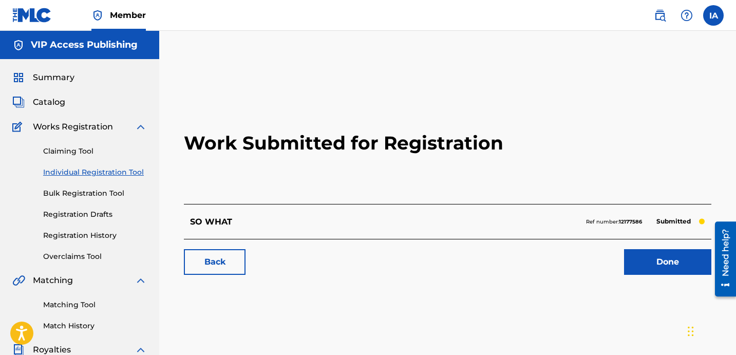
click at [104, 171] on link "Individual Registration Tool" at bounding box center [95, 172] width 104 height 11
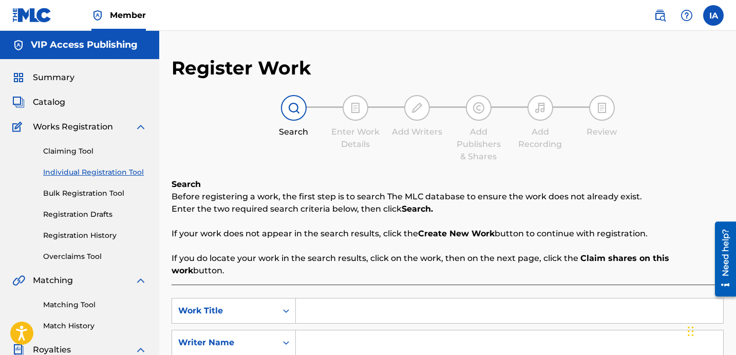
click at [375, 65] on div "Register Work Search Enter Work Details Add Writers Add Publishers & Shares Add…" at bounding box center [447, 259] width 552 height 407
click at [362, 58] on div "Register Work Search Enter Work Details Add Writers Add Publishers & Shares Add…" at bounding box center [447, 259] width 552 height 407
click at [338, 51] on div "Register Work Search Enter Work Details Add Writers Add Publishers & Shares Add…" at bounding box center [447, 309] width 577 height 557
click at [100, 232] on link "Registration History" at bounding box center [95, 235] width 104 height 11
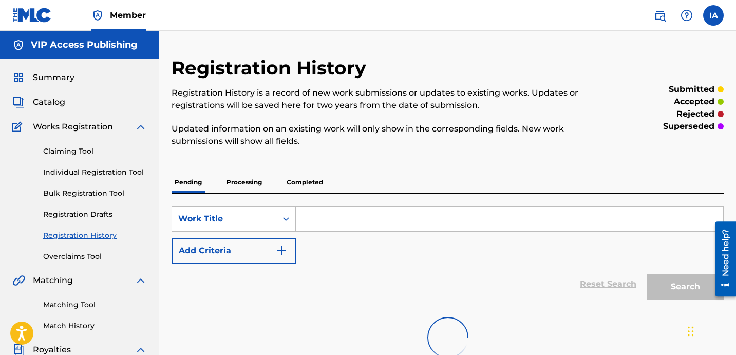
click at [342, 161] on div "Registration History Registration History is a record of new work submissions o…" at bounding box center [447, 213] width 552 height 314
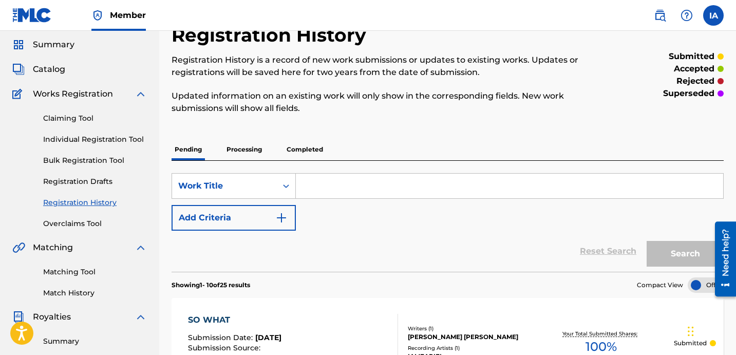
scroll to position [54, 0]
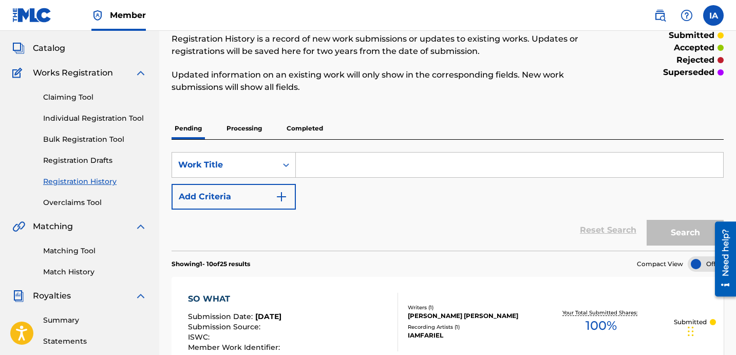
click at [251, 131] on p "Processing" at bounding box center [244, 129] width 42 height 22
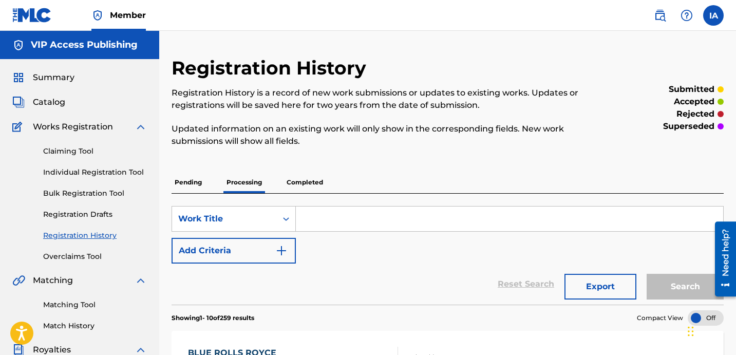
click at [186, 187] on p "Pending" at bounding box center [187, 182] width 33 height 22
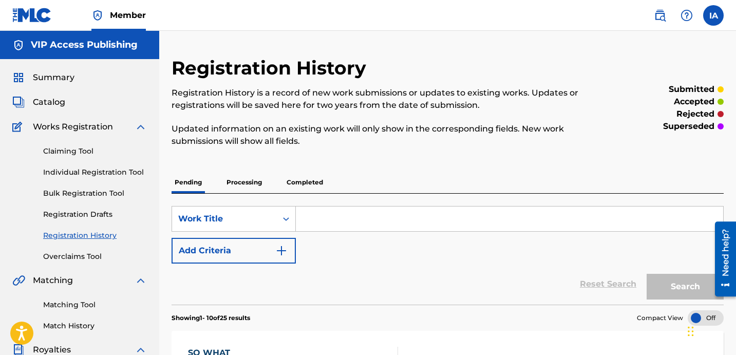
click at [60, 80] on span "Summary" at bounding box center [54, 77] width 42 height 12
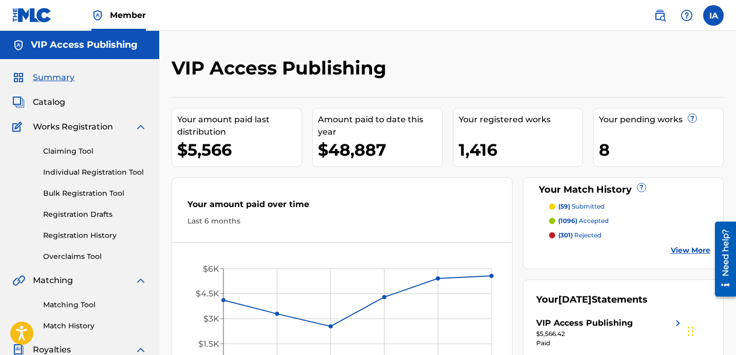
click at [108, 239] on link "Registration History" at bounding box center [95, 235] width 104 height 11
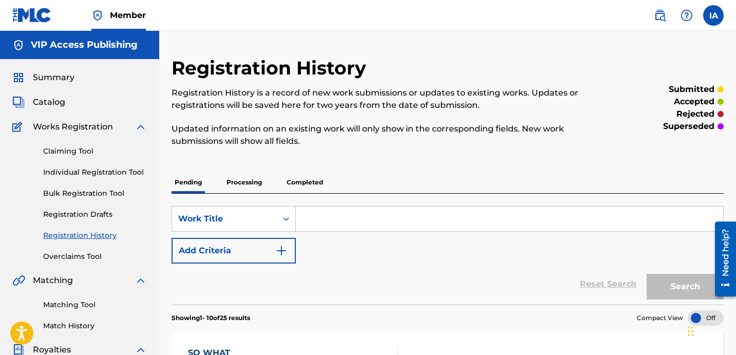
click at [243, 177] on p "Processing" at bounding box center [244, 182] width 42 height 22
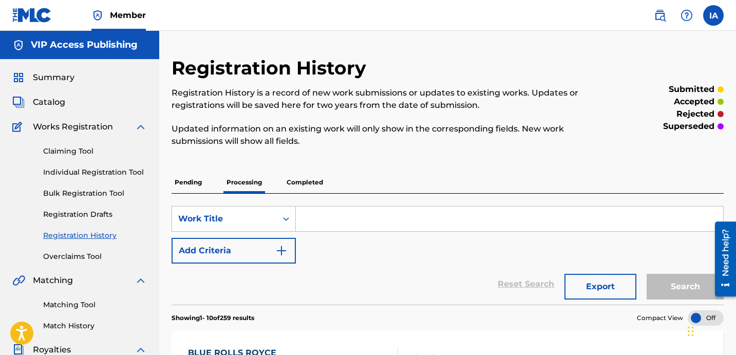
click at [111, 176] on link "Individual Registration Tool" at bounding box center [95, 172] width 104 height 11
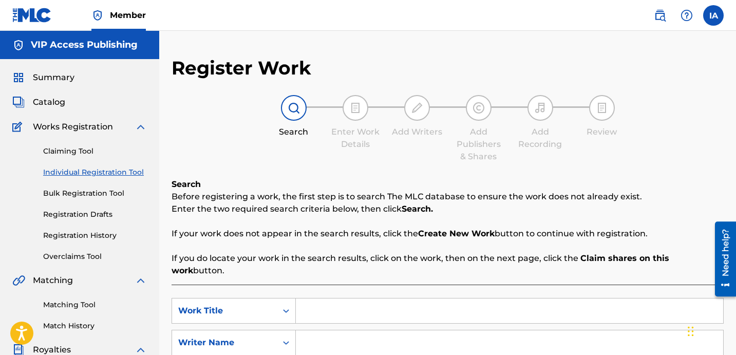
click at [461, 298] on input "Search Form" at bounding box center [509, 310] width 427 height 25
click at [525, 298] on input "Search Form" at bounding box center [509, 310] width 427 height 25
click at [502, 330] on input "Search Form" at bounding box center [509, 342] width 427 height 25
click at [482, 338] on input "Search Form" at bounding box center [509, 342] width 427 height 25
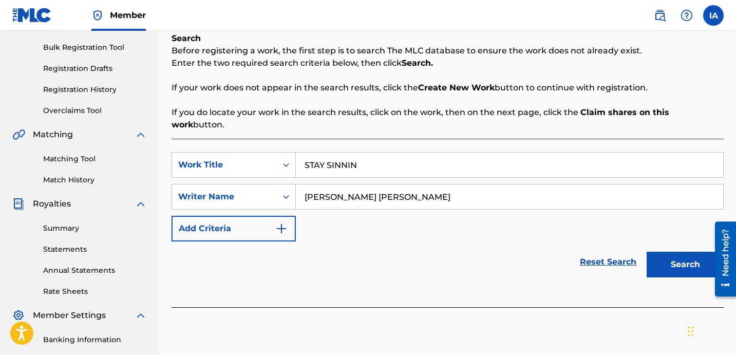
scroll to position [209, 0]
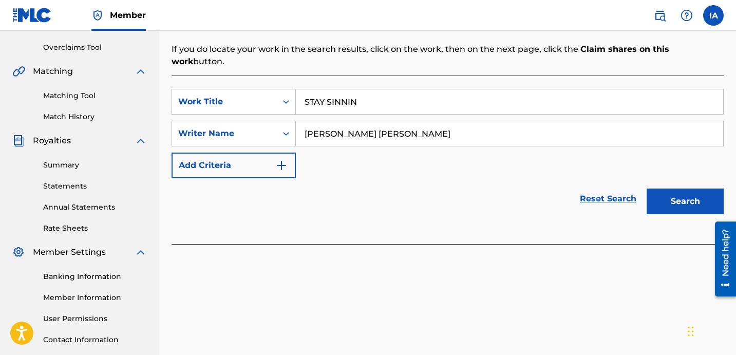
click at [670, 190] on button "Search" at bounding box center [684, 201] width 77 height 26
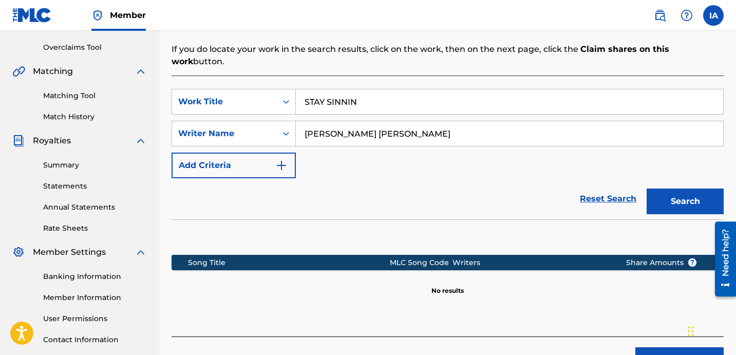
click at [365, 178] on div "Reset Search Search" at bounding box center [447, 198] width 552 height 41
click at [646, 347] on button "Create new work" at bounding box center [679, 360] width 88 height 26
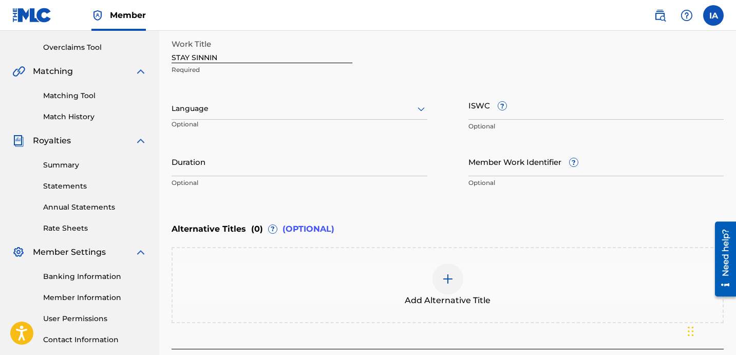
click at [272, 107] on div at bounding box center [299, 108] width 256 height 13
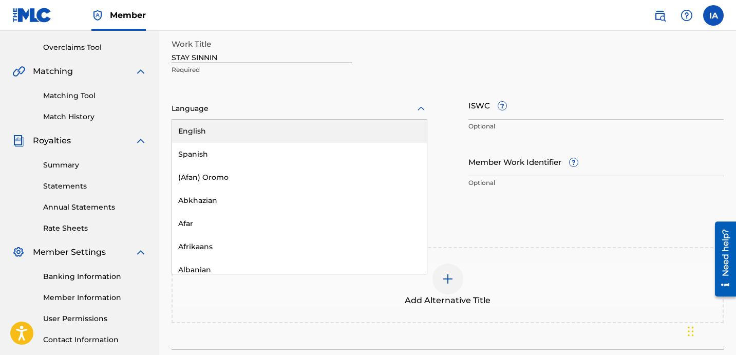
click at [224, 138] on div "English" at bounding box center [299, 131] width 255 height 23
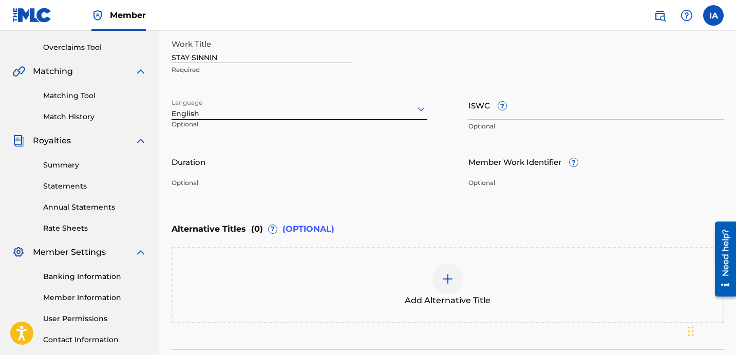
click at [268, 161] on input "Duration" at bounding box center [299, 161] width 256 height 29
click at [215, 167] on input "Duration" at bounding box center [299, 161] width 256 height 29
click at [493, 279] on div "Add Alternative Title" at bounding box center [448, 284] width 550 height 43
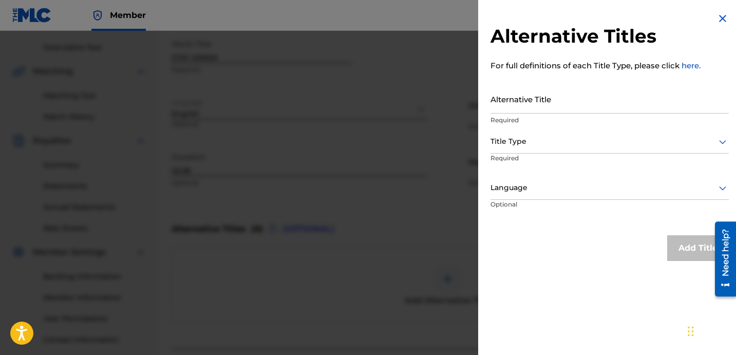
click at [568, 111] on input "Alternative Title" at bounding box center [609, 98] width 238 height 29
click at [590, 143] on div at bounding box center [609, 141] width 238 height 13
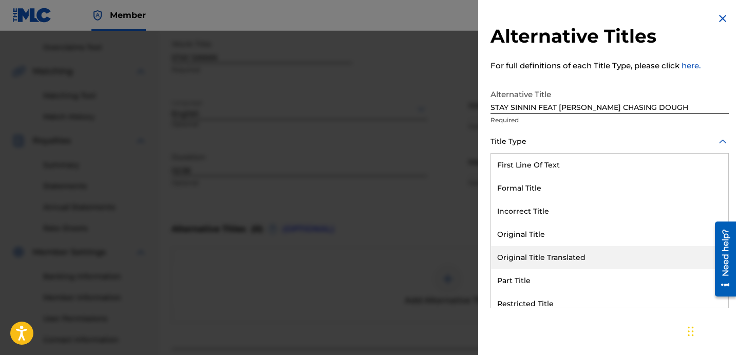
scroll to position [100, 0]
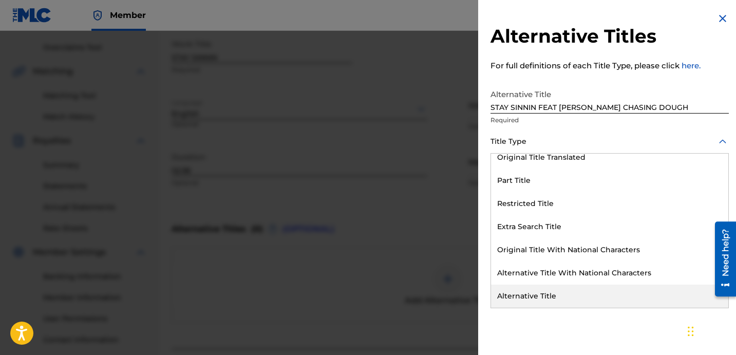
click at [547, 297] on div "Alternative Title" at bounding box center [609, 295] width 237 height 23
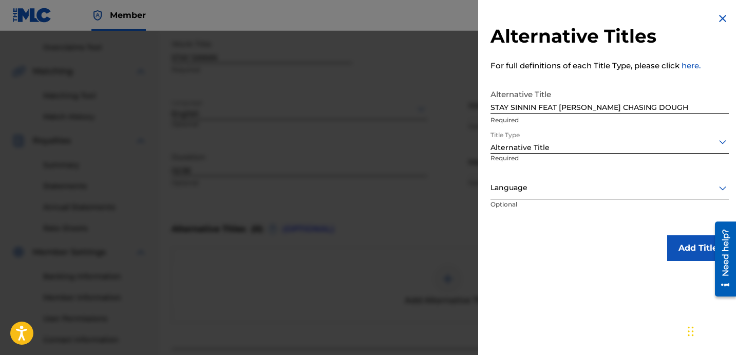
click at [529, 198] on div "Language" at bounding box center [609, 188] width 238 height 23
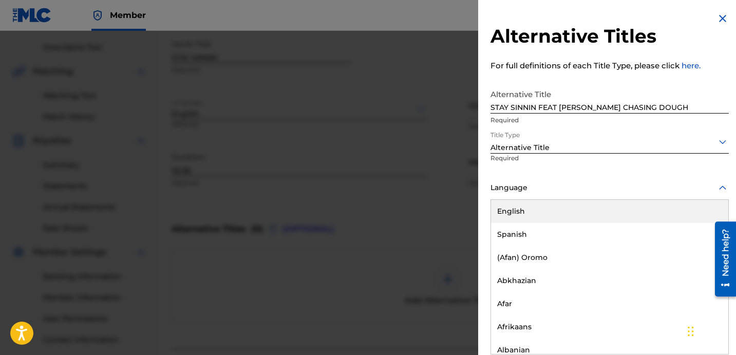
click at [548, 205] on div "English" at bounding box center [609, 211] width 237 height 23
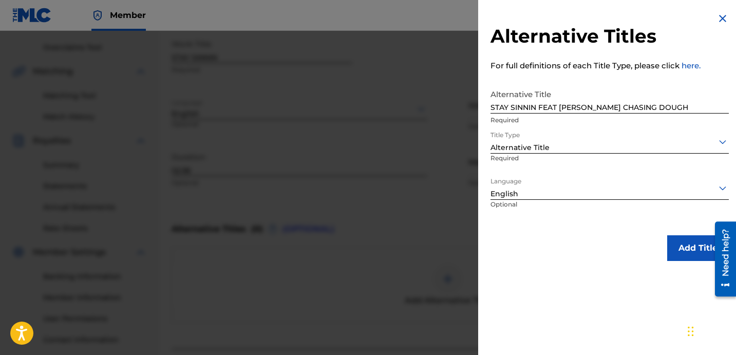
click at [538, 221] on p "Optional" at bounding box center [530, 211] width 80 height 23
click at [690, 246] on button "Add Title" at bounding box center [698, 248] width 62 height 26
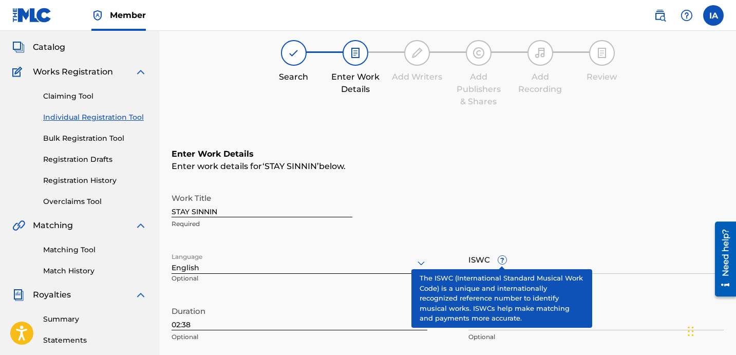
scroll to position [335, 0]
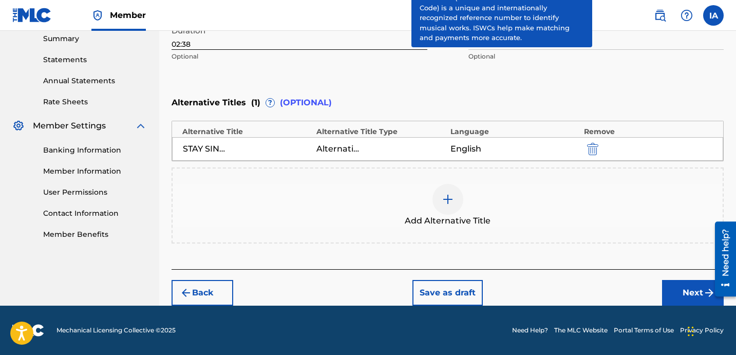
click at [668, 293] on button "Next" at bounding box center [693, 293] width 62 height 26
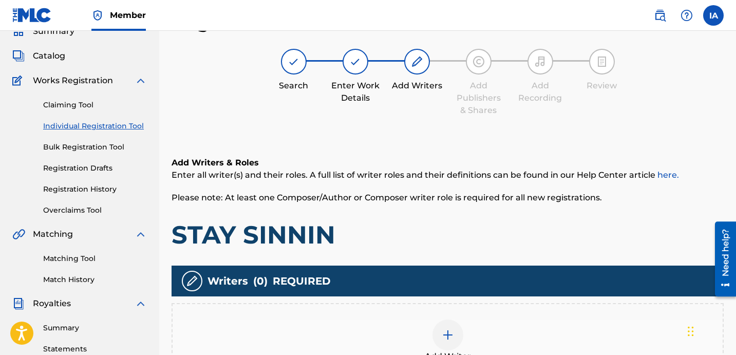
click at [444, 211] on div "Add Writers & Roles Enter all writer(s) and their roles. A full list of writer …" at bounding box center [447, 203] width 552 height 93
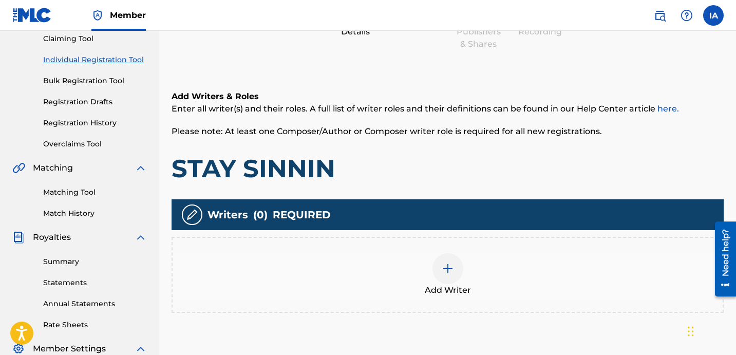
scroll to position [266, 0]
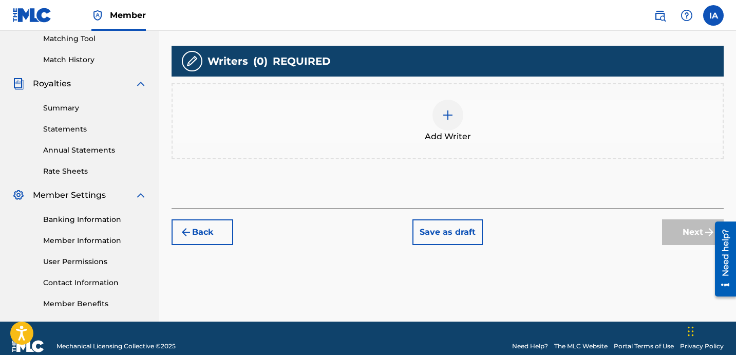
click at [454, 127] on div at bounding box center [447, 115] width 31 height 31
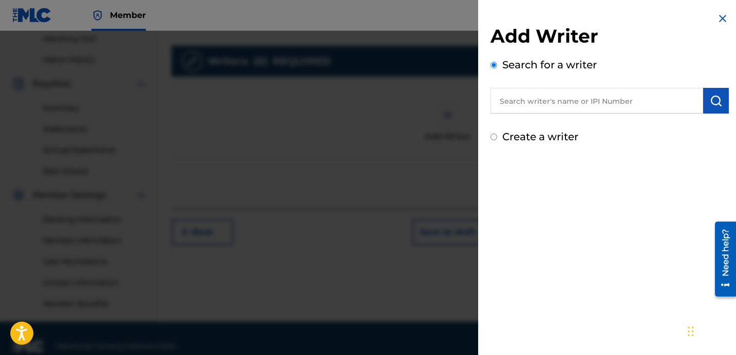
click at [625, 133] on div "Create a writer" at bounding box center [609, 136] width 238 height 15
click at [613, 94] on input "text" at bounding box center [596, 101] width 213 height 26
click at [616, 106] on input "text" at bounding box center [596, 101] width 213 height 26
click at [704, 106] on button "submit" at bounding box center [716, 101] width 26 height 26
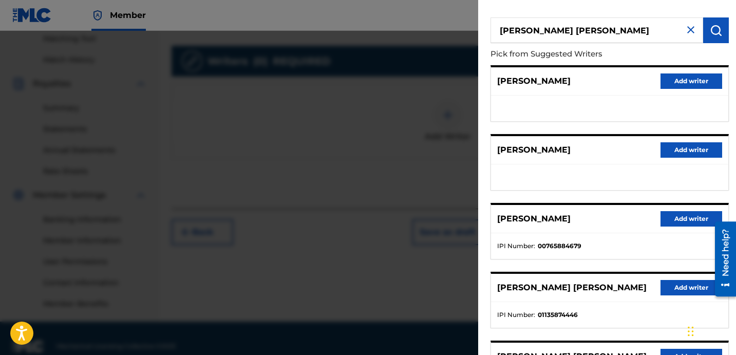
scroll to position [177, 0]
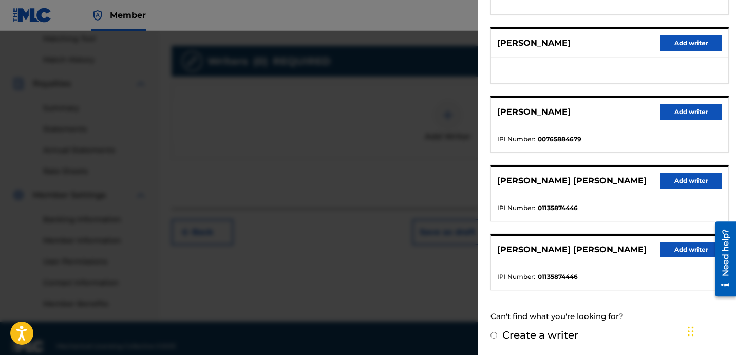
click at [674, 180] on button "Add writer" at bounding box center [691, 180] width 62 height 15
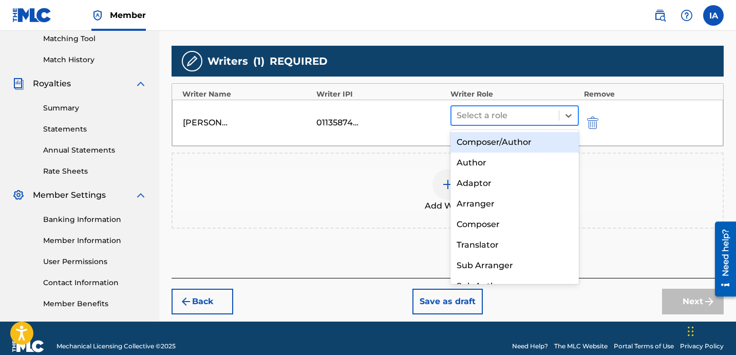
click at [518, 121] on div at bounding box center [504, 115] width 97 height 14
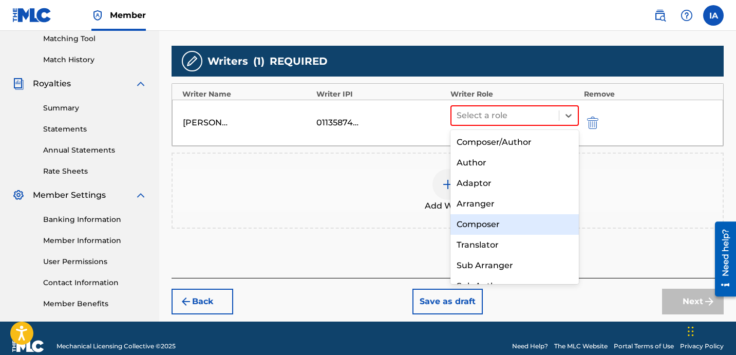
click at [490, 222] on div "Composer" at bounding box center [514, 224] width 128 height 21
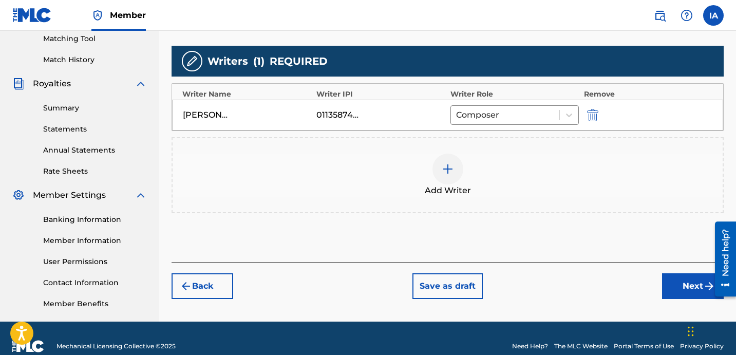
click at [668, 283] on button "Next" at bounding box center [693, 286] width 62 height 26
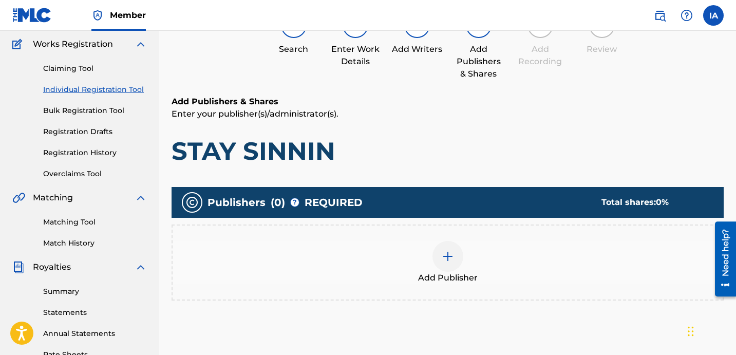
scroll to position [46, 0]
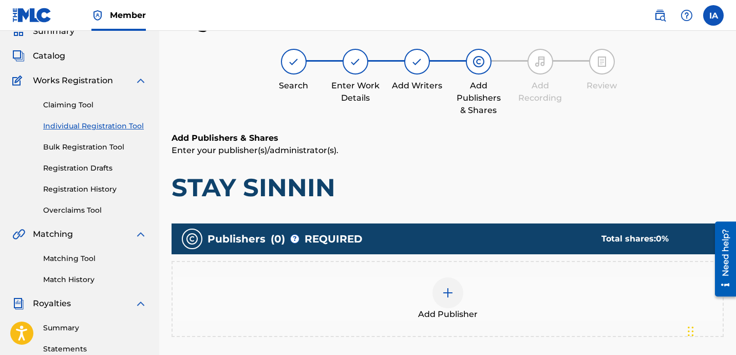
click at [503, 286] on div "Add Publisher" at bounding box center [448, 298] width 550 height 43
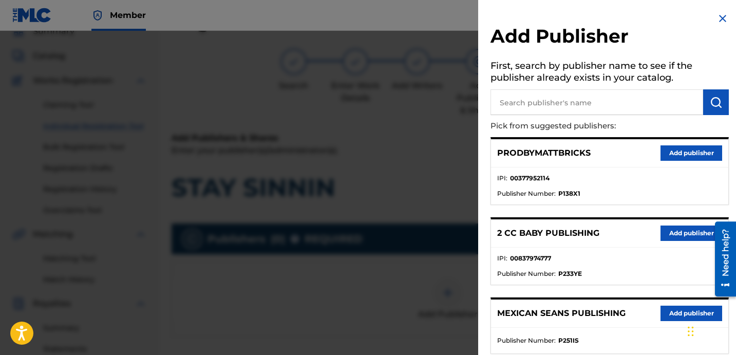
click at [601, 103] on input "text" at bounding box center [596, 102] width 213 height 26
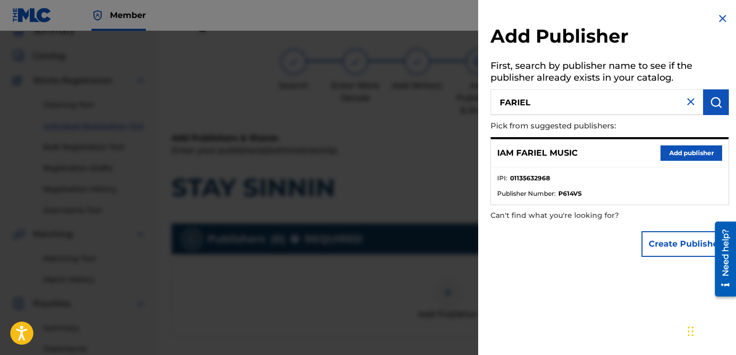
click at [665, 150] on button "Add publisher" at bounding box center [691, 152] width 62 height 15
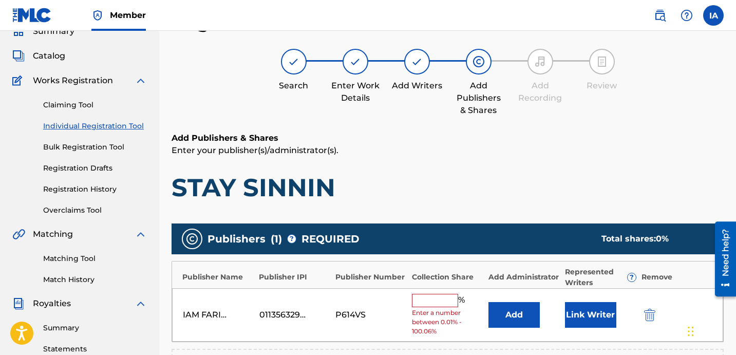
click at [442, 303] on input "text" at bounding box center [435, 300] width 46 height 13
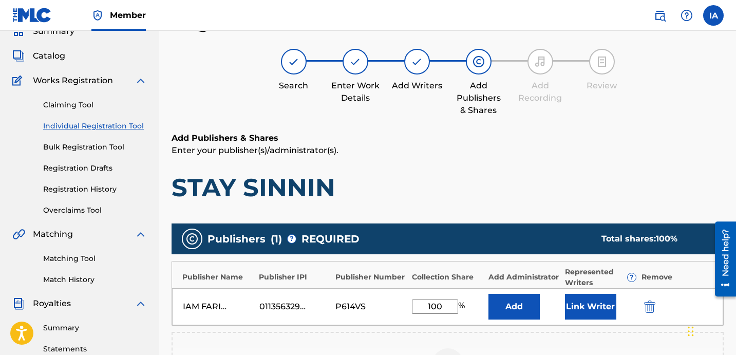
drag, startPoint x: 415, startPoint y: 285, endPoint x: 375, endPoint y: 242, distance: 58.9
click at [397, 268] on div "Publisher Name Publisher IPI Publisher Number Collection Share Add Administrato…" at bounding box center [447, 293] width 552 height 65
click at [522, 298] on button "Add" at bounding box center [513, 307] width 51 height 26
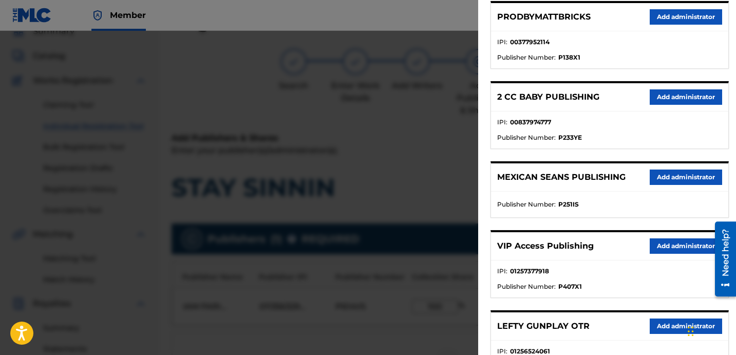
scroll to position [161, 0]
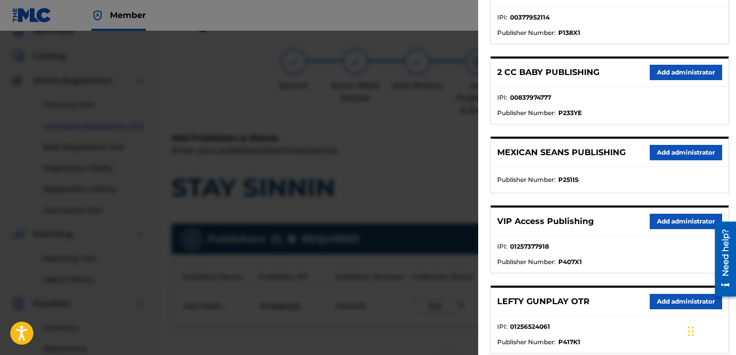
click at [691, 218] on button "Add administrator" at bounding box center [686, 221] width 72 height 15
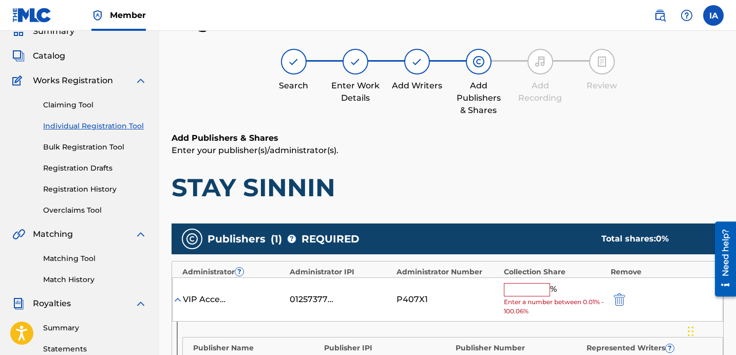
click at [534, 291] on input "text" at bounding box center [527, 289] width 46 height 13
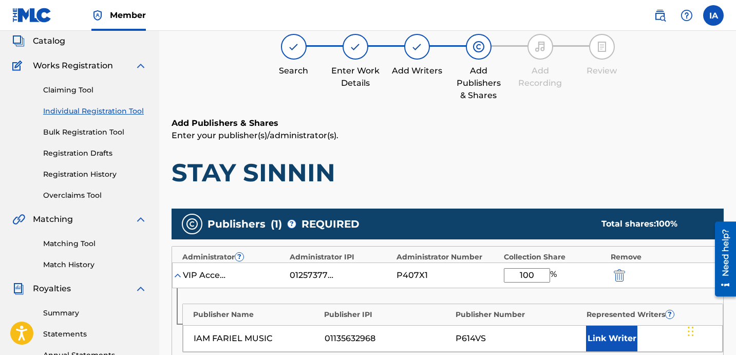
scroll to position [80, 0]
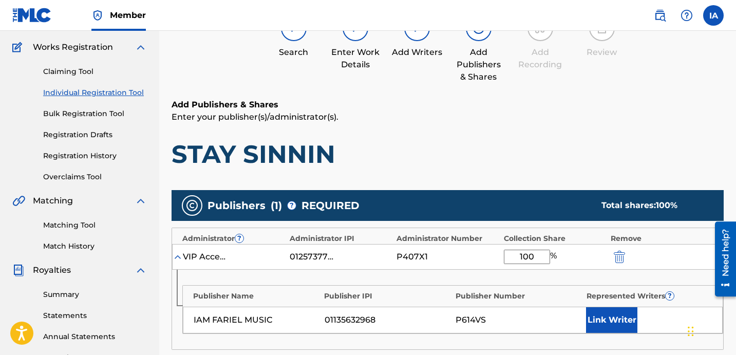
click at [620, 325] on button "Link Writer" at bounding box center [611, 320] width 51 height 26
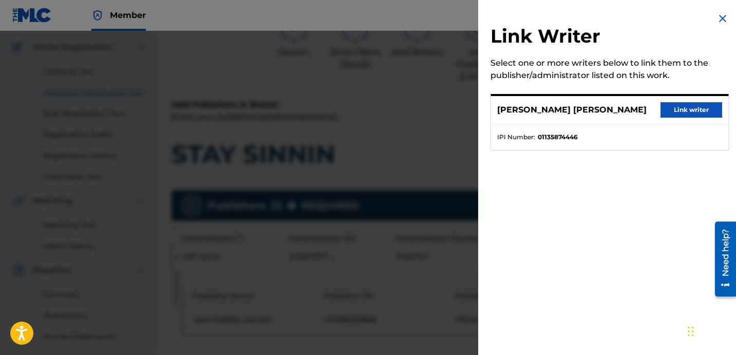
click at [691, 109] on button "Link writer" at bounding box center [691, 109] width 62 height 15
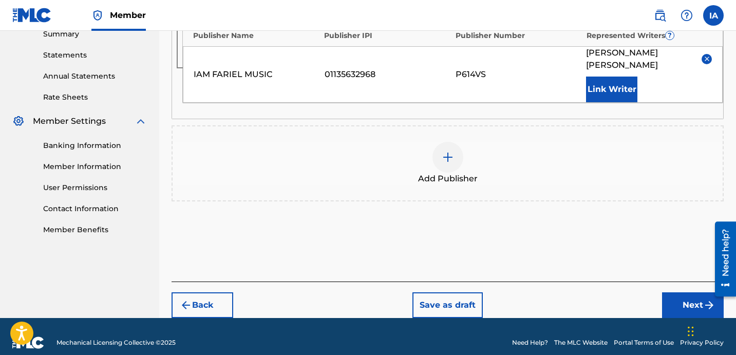
click at [672, 299] on button "Next" at bounding box center [693, 305] width 62 height 26
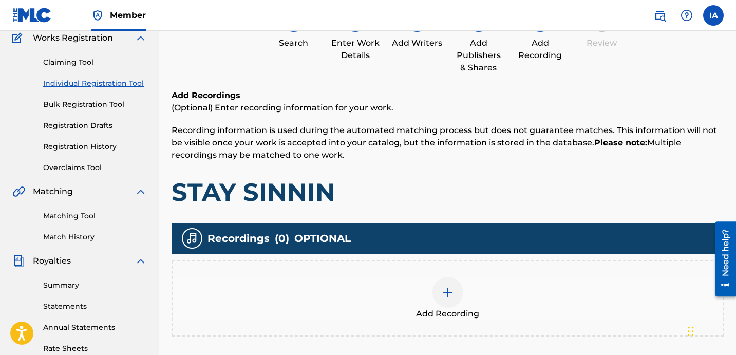
scroll to position [241, 0]
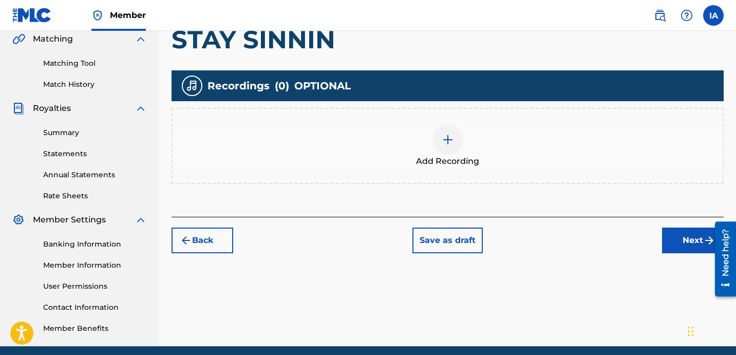
click at [475, 147] on div "Add Recording" at bounding box center [448, 145] width 550 height 43
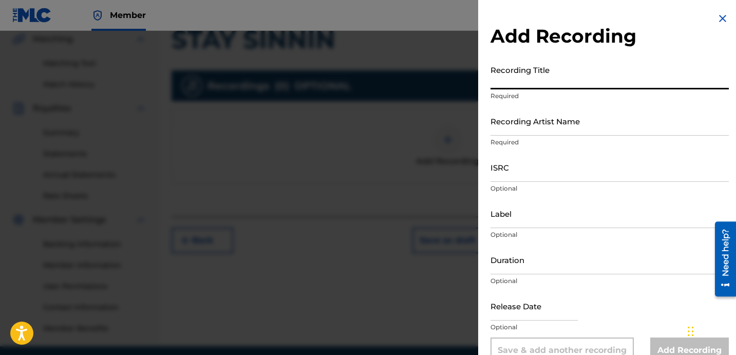
click at [533, 84] on input "Recording Title" at bounding box center [609, 74] width 238 height 29
drag, startPoint x: 535, startPoint y: 86, endPoint x: 447, endPoint y: 61, distance: 91.0
click at [461, 65] on div "Add Recording Recording Title 100 Required Recording Artist Name Required ISRC …" at bounding box center [368, 193] width 736 height 324
click at [526, 83] on input "Recording Title" at bounding box center [609, 74] width 238 height 29
click at [530, 129] on input "Recording Artist Name" at bounding box center [609, 120] width 238 height 29
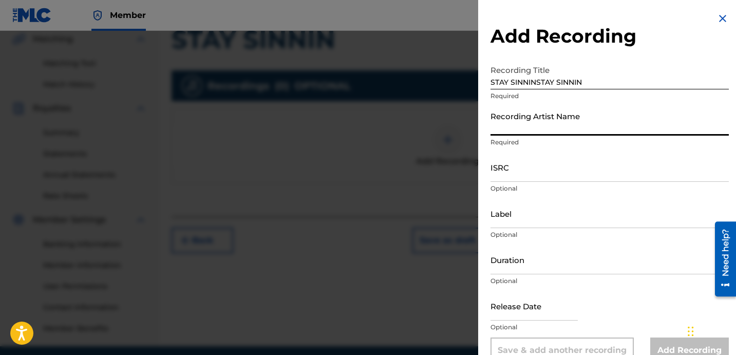
click at [519, 52] on div "Add Recording Recording Title STAY SINNINSTAY SINNIN Required Recording Artist …" at bounding box center [609, 187] width 263 height 375
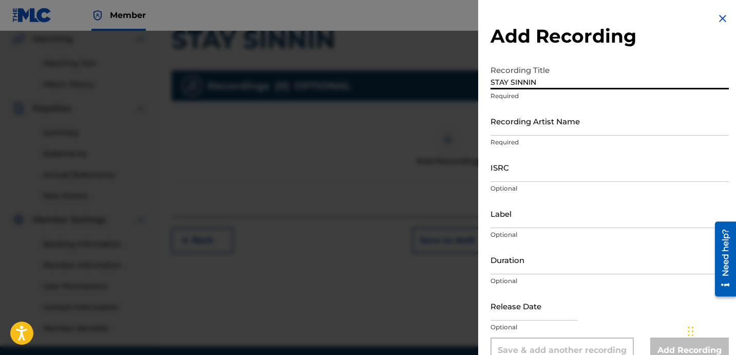
click at [549, 116] on input "Recording Artist Name" at bounding box center [609, 120] width 238 height 29
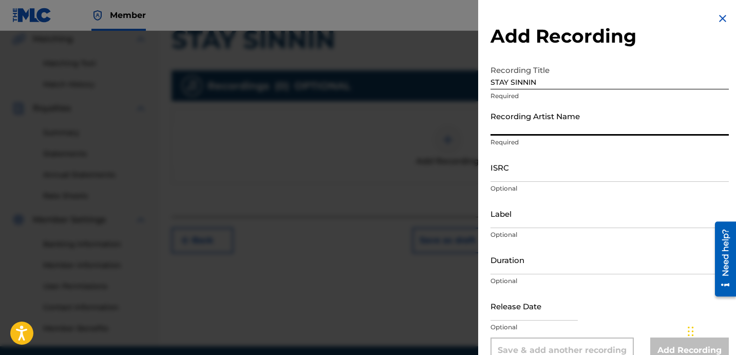
click at [541, 127] on input "Recording Artist Name" at bounding box center [609, 120] width 238 height 29
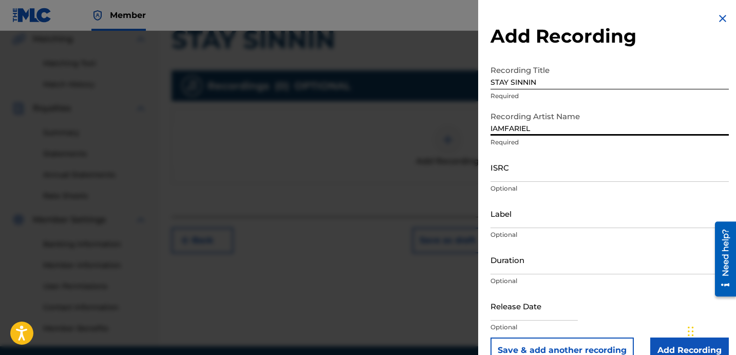
click at [537, 169] on input "ISRC" at bounding box center [609, 167] width 238 height 29
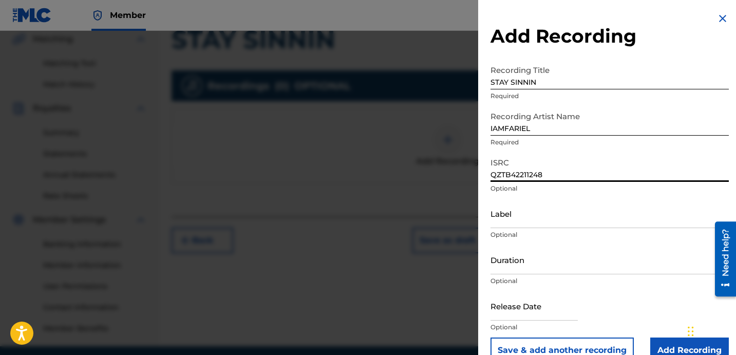
click at [531, 222] on input "Label" at bounding box center [609, 213] width 238 height 29
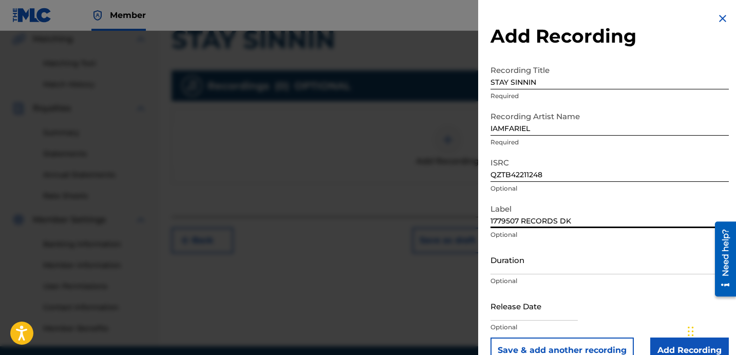
click at [581, 260] on input "Duration" at bounding box center [609, 259] width 238 height 29
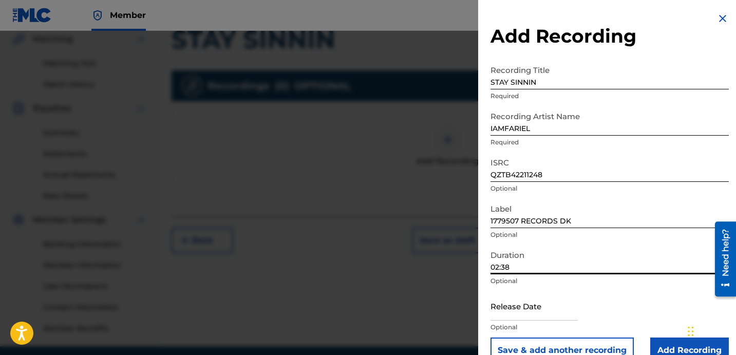
drag, startPoint x: 663, startPoint y: 349, endPoint x: 660, endPoint y: 340, distance: 9.3
click at [663, 348] on input "Add Recording" at bounding box center [689, 350] width 79 height 26
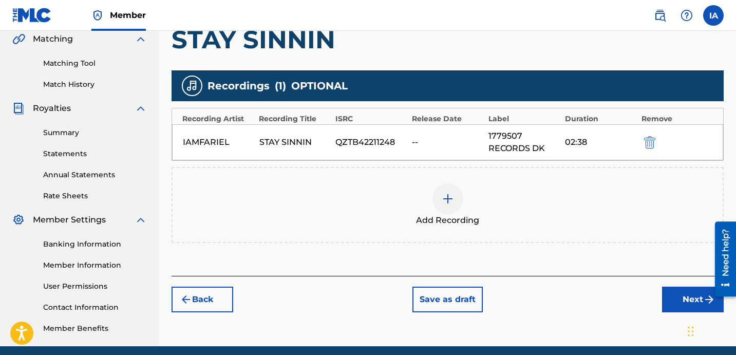
click at [673, 296] on button "Next" at bounding box center [693, 300] width 62 height 26
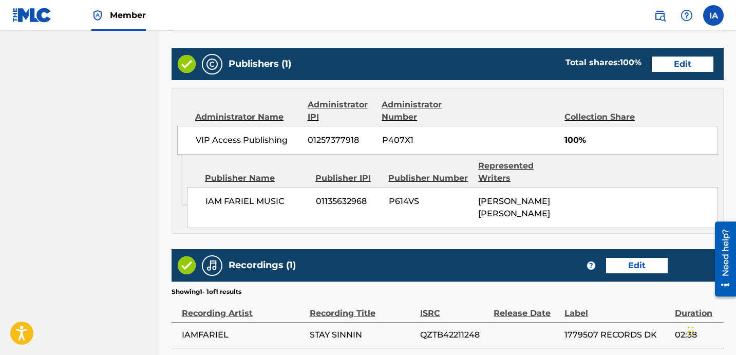
scroll to position [663, 0]
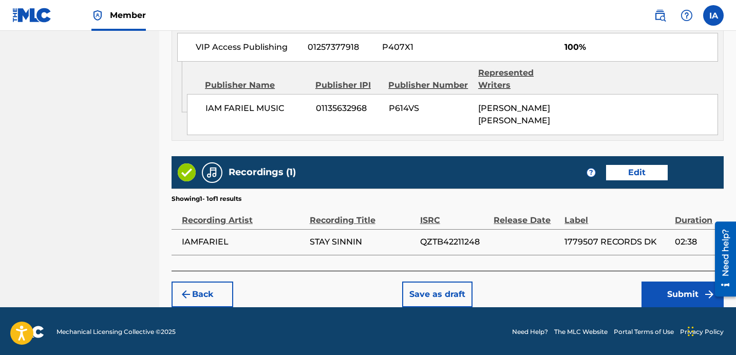
click at [652, 295] on button "Submit" at bounding box center [682, 294] width 82 height 26
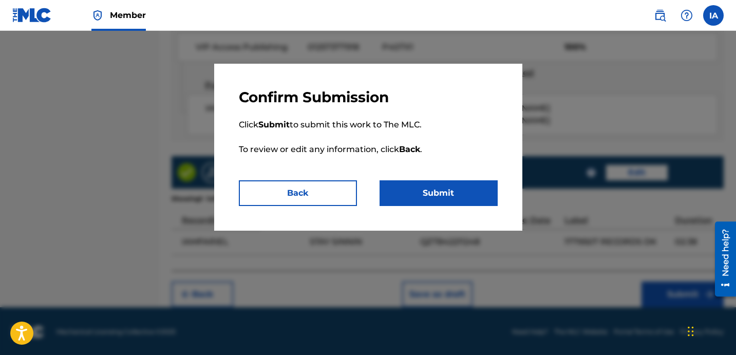
click at [475, 202] on button "Submit" at bounding box center [438, 193] width 118 height 26
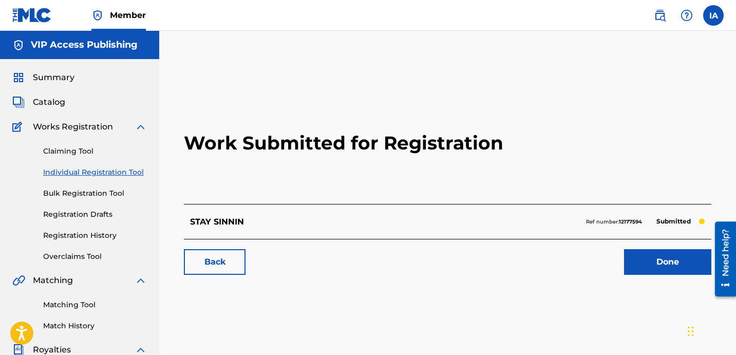
click at [89, 236] on link "Registration History" at bounding box center [95, 235] width 104 height 11
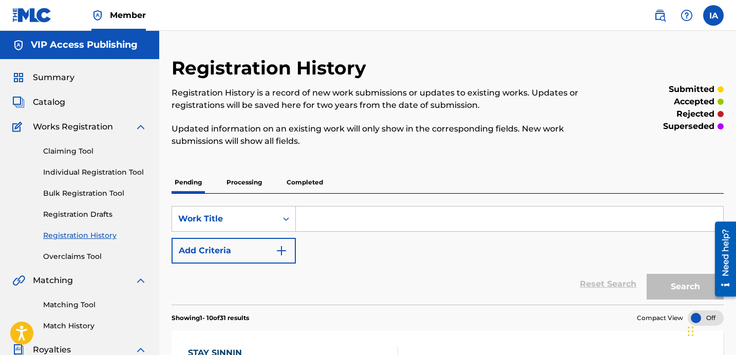
click at [251, 186] on p "Processing" at bounding box center [244, 182] width 42 height 22
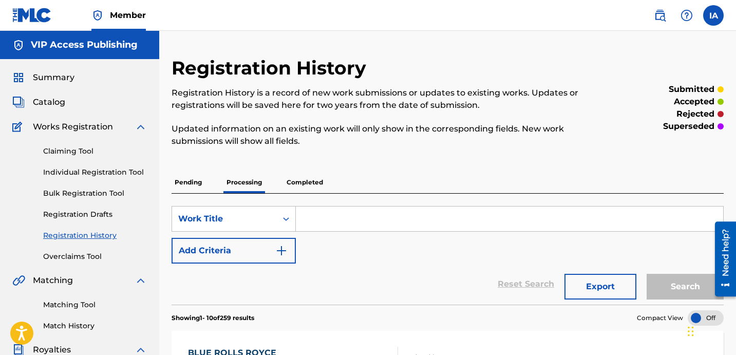
click at [119, 174] on link "Individual Registration Tool" at bounding box center [95, 172] width 104 height 11
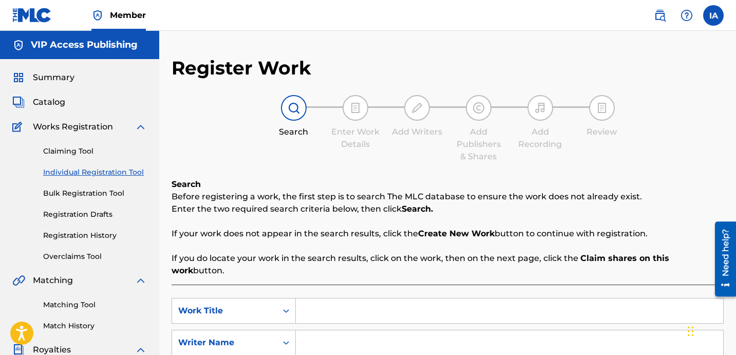
click at [66, 81] on span "Summary" at bounding box center [54, 77] width 42 height 12
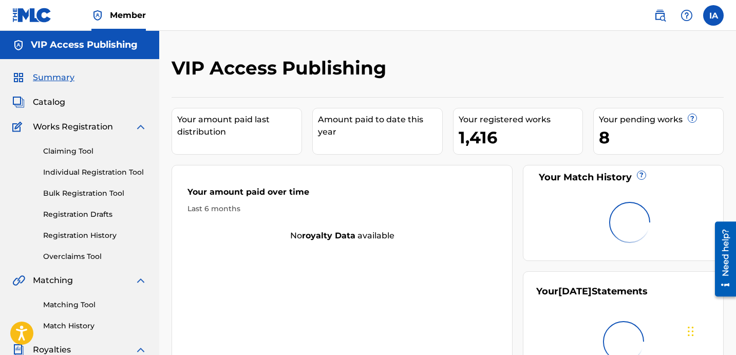
click at [51, 103] on span "Catalog" at bounding box center [49, 102] width 32 height 12
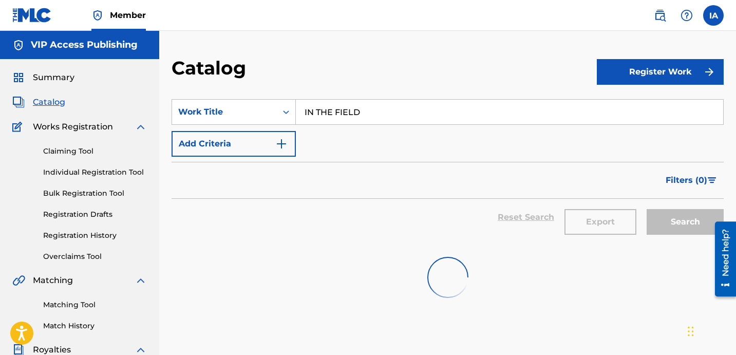
click at [65, 74] on span "Summary" at bounding box center [54, 77] width 42 height 12
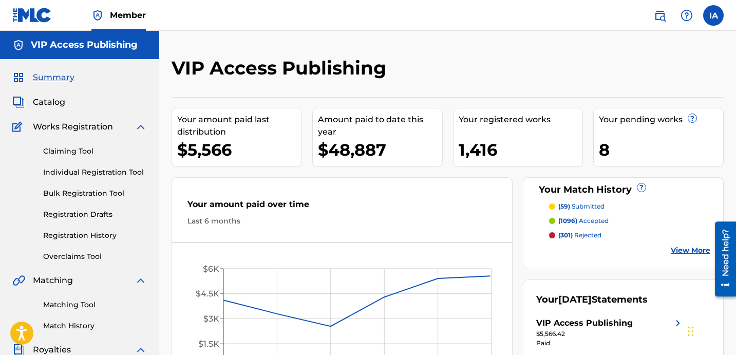
click at [93, 181] on div "Claiming Tool Individual Registration Tool Bulk Registration Tool Registration …" at bounding box center [79, 197] width 135 height 129
click at [93, 177] on link "Individual Registration Tool" at bounding box center [95, 172] width 104 height 11
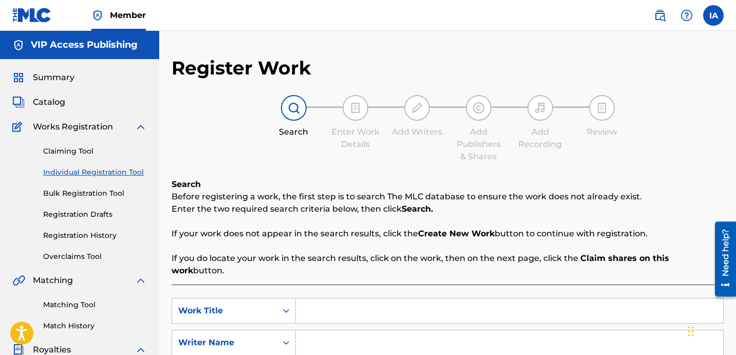
click at [427, 309] on input "Search Form" at bounding box center [509, 310] width 427 height 25
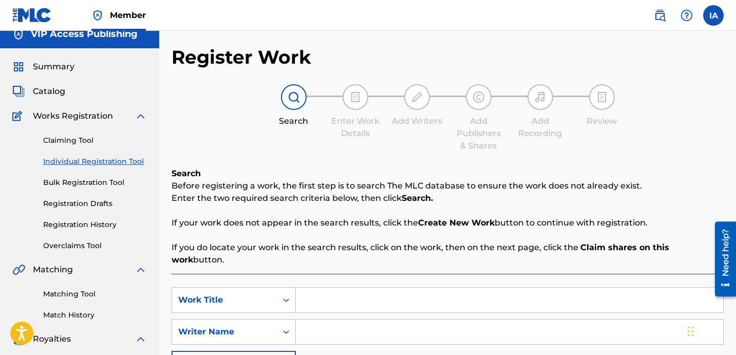
scroll to position [30, 0]
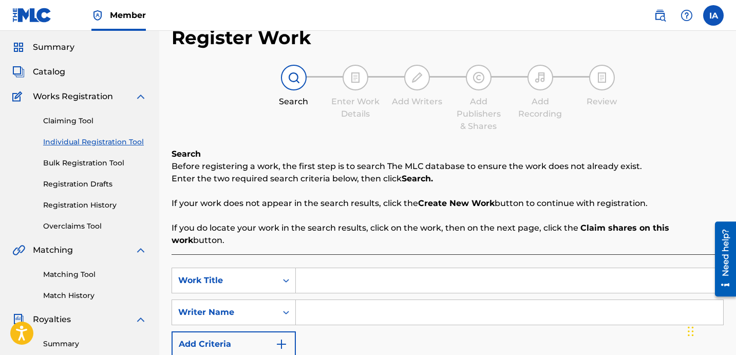
click at [498, 268] on input "Search Form" at bounding box center [509, 280] width 427 height 25
click at [592, 300] on input "Search Form" at bounding box center [509, 312] width 427 height 25
click at [461, 312] on input "[PERSON_NAME] [PERSON_NAME]" at bounding box center [509, 312] width 427 height 25
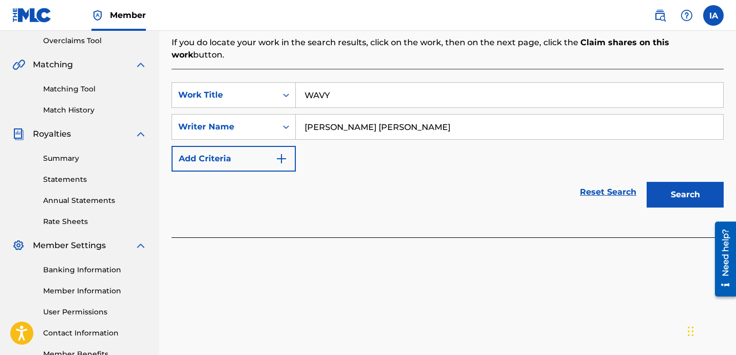
scroll to position [282, 0]
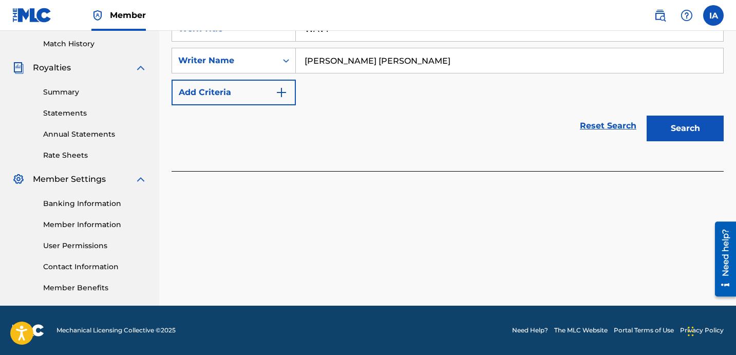
click at [693, 117] on button "Search" at bounding box center [684, 129] width 77 height 26
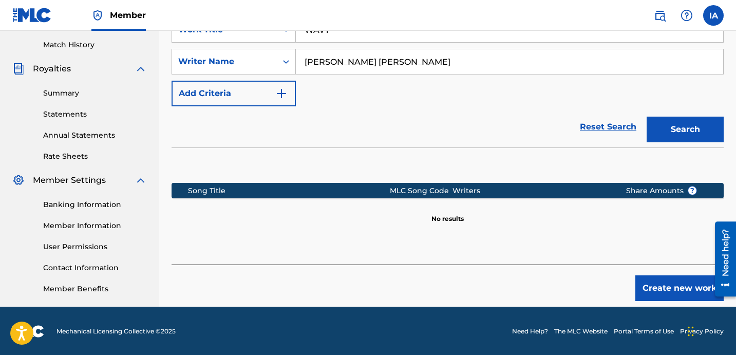
scroll to position [160, 0]
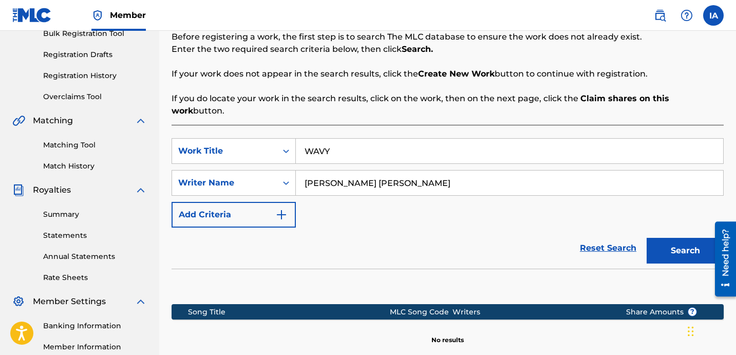
click at [411, 190] on div "SearchWithCriteria192fd4ce-4af6-40ad-8786-26a25a596317 Work Title WAVY SearchWi…" at bounding box center [447, 182] width 552 height 89
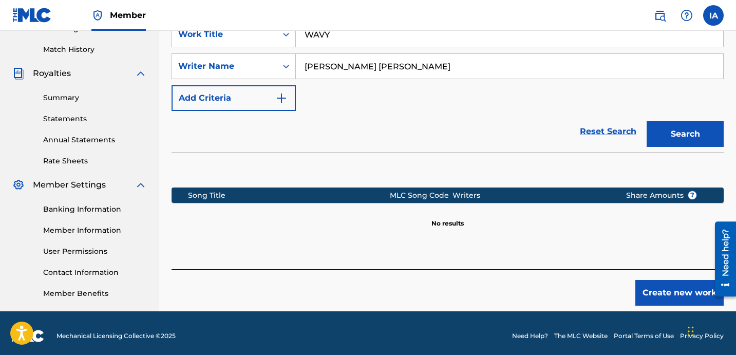
scroll to position [282, 0]
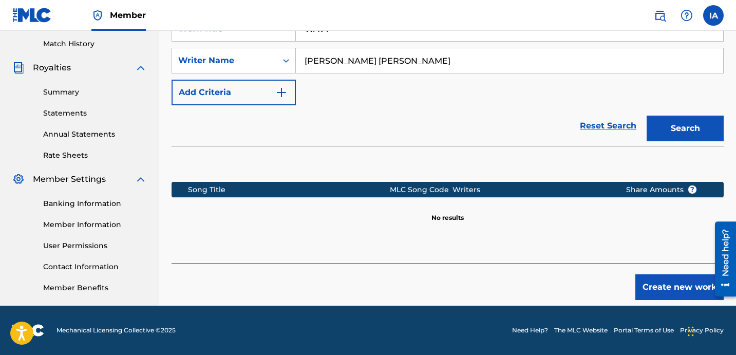
click at [663, 274] on button "Create new work" at bounding box center [679, 287] width 88 height 26
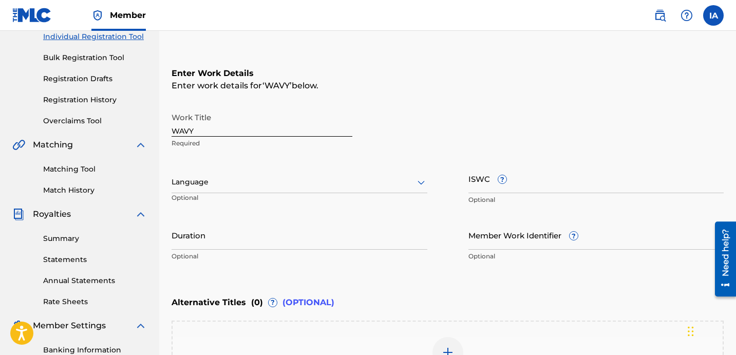
scroll to position [136, 0]
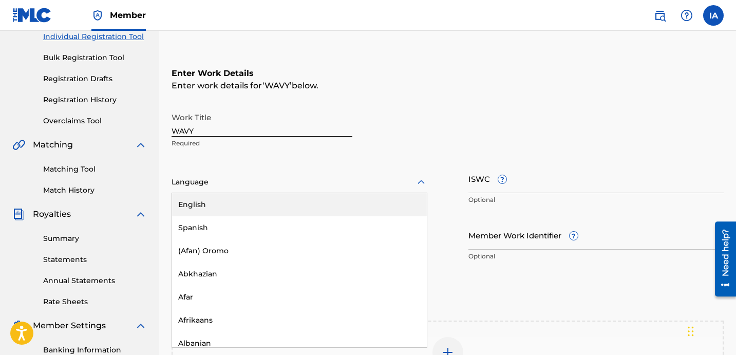
click at [311, 174] on div "Language" at bounding box center [299, 182] width 256 height 22
click at [336, 195] on div "English" at bounding box center [299, 204] width 255 height 23
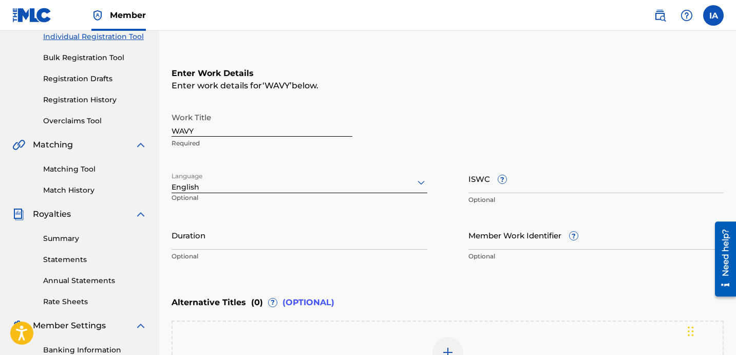
click at [322, 235] on input "Duration" at bounding box center [299, 234] width 256 height 29
drag, startPoint x: 177, startPoint y: 243, endPoint x: 231, endPoint y: 243, distance: 53.9
click at [231, 243] on input "02:52" at bounding box center [299, 234] width 256 height 29
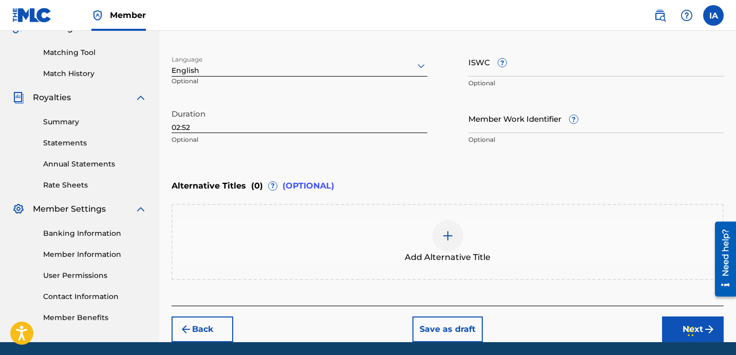
scroll to position [288, 0]
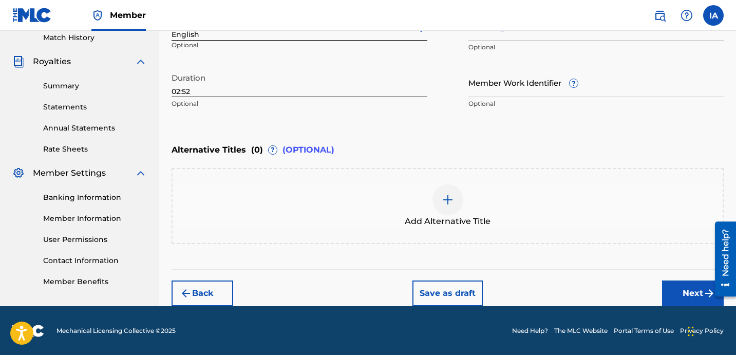
click at [449, 198] on img at bounding box center [448, 200] width 12 height 12
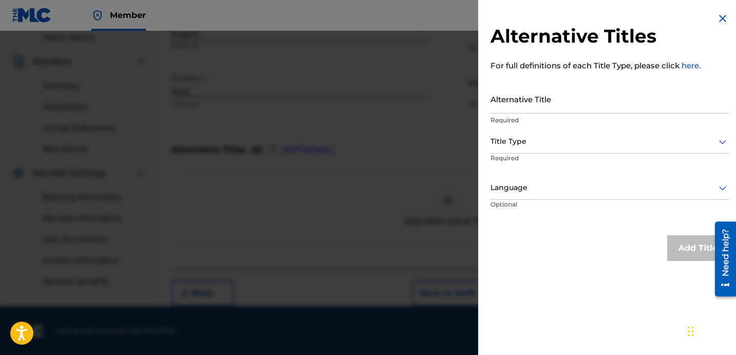
click at [567, 108] on input "Alternative Title" at bounding box center [609, 98] width 238 height 29
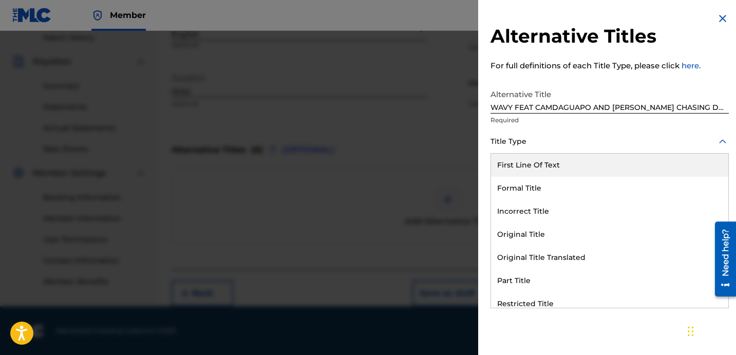
click at [557, 135] on div at bounding box center [609, 141] width 238 height 13
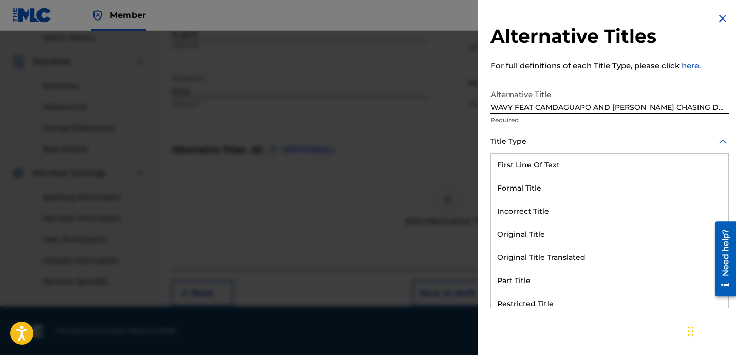
scroll to position [100, 0]
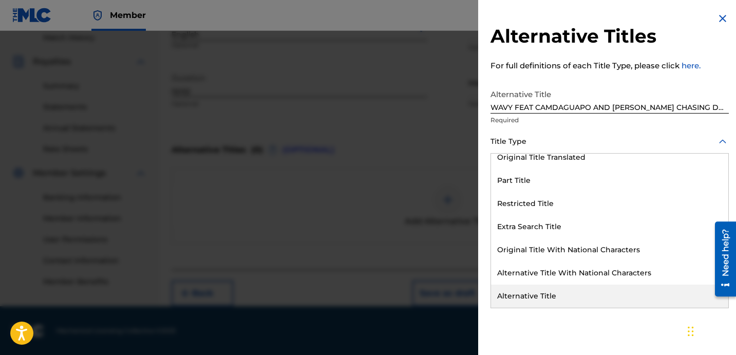
click at [542, 296] on div "Alternative Title" at bounding box center [609, 295] width 237 height 23
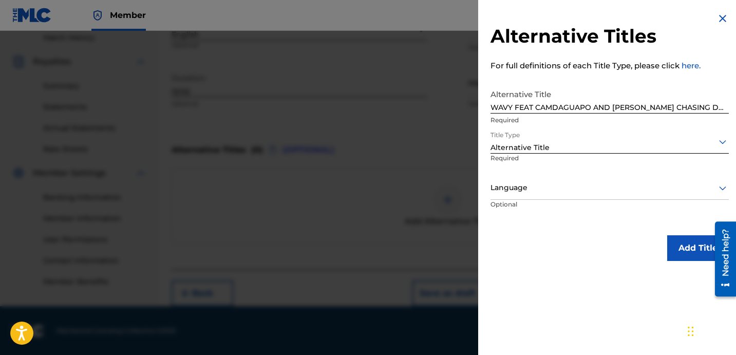
click at [531, 190] on div at bounding box center [609, 187] width 238 height 13
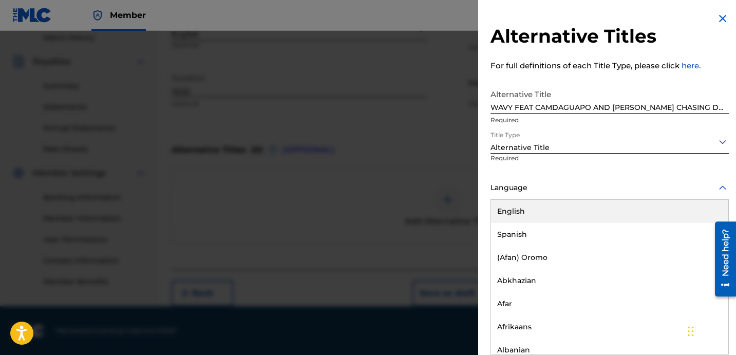
click at [544, 201] on div "English" at bounding box center [609, 211] width 237 height 23
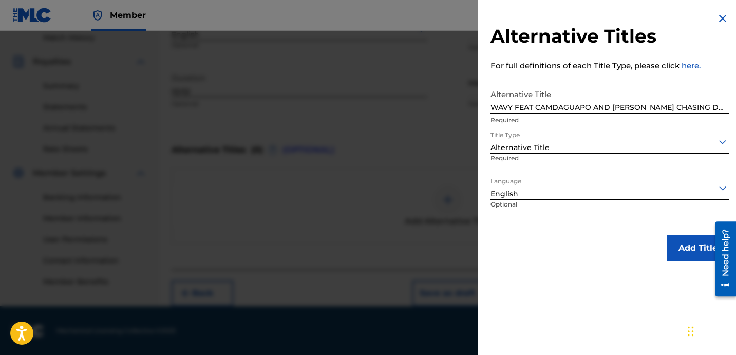
click at [675, 245] on button "Add Title" at bounding box center [698, 248] width 62 height 26
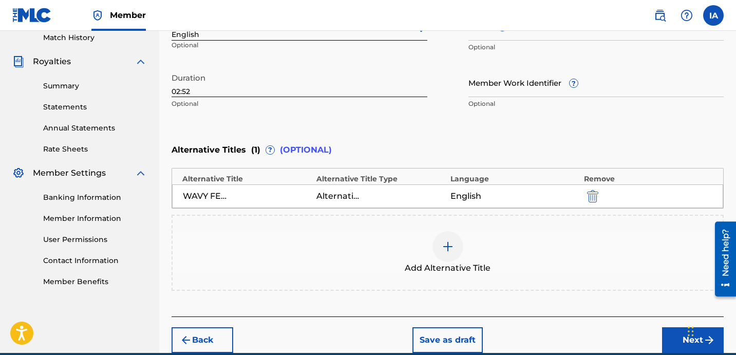
click at [518, 126] on div "Enter Work Details Enter work details for ‘ WAVY ’ below. Work Title WAVY Requi…" at bounding box center [447, 14] width 552 height 249
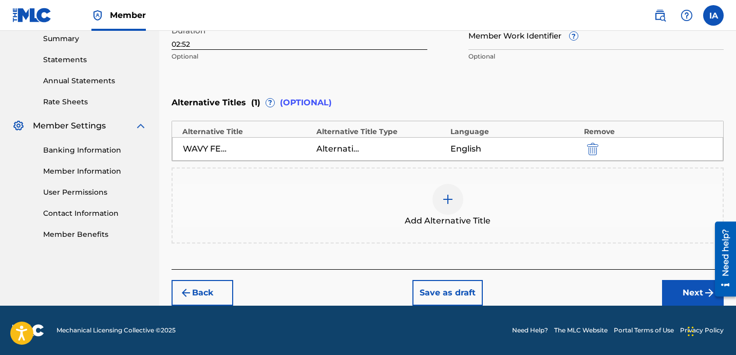
click at [695, 286] on button "Next" at bounding box center [693, 293] width 62 height 26
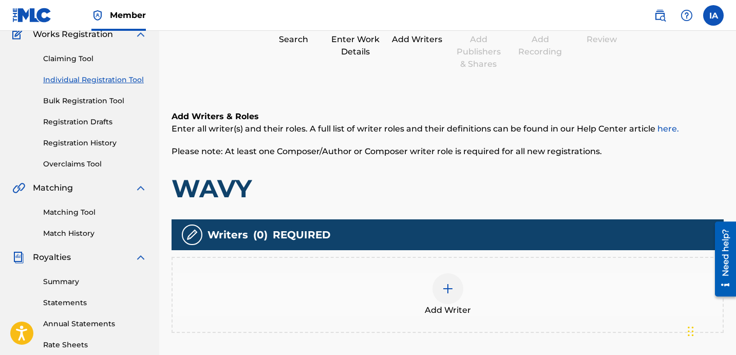
scroll to position [46, 0]
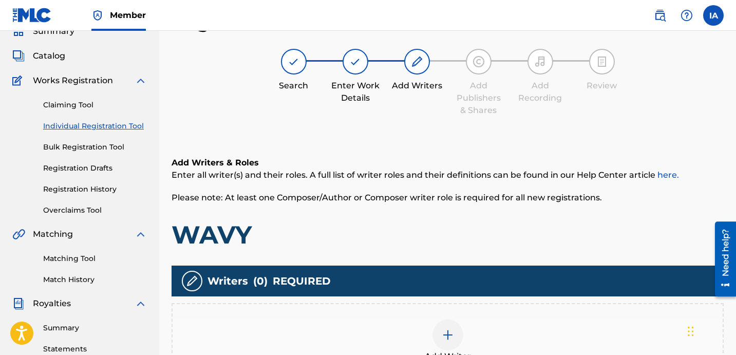
click at [467, 295] on div "Writers ( 0 ) REQUIRED" at bounding box center [447, 280] width 552 height 31
click at [471, 312] on div "Add Writer" at bounding box center [447, 341] width 552 height 76
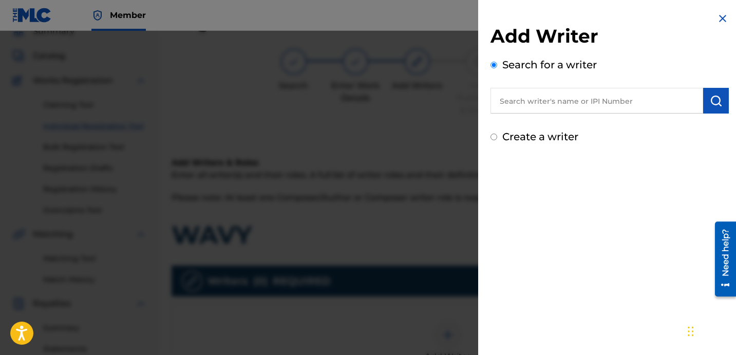
click at [628, 105] on input "text" at bounding box center [596, 101] width 213 height 26
click at [714, 106] on img "submit" at bounding box center [716, 100] width 12 height 12
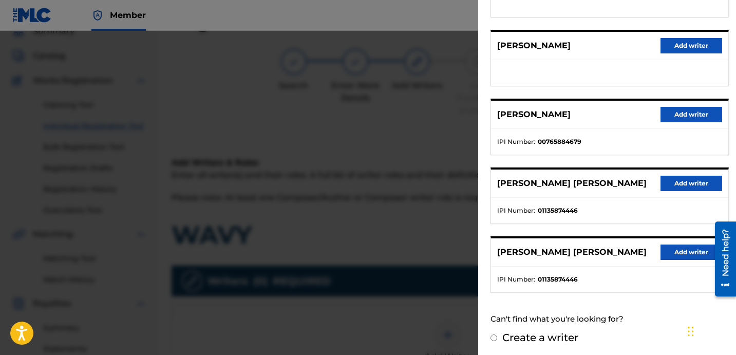
scroll to position [177, 0]
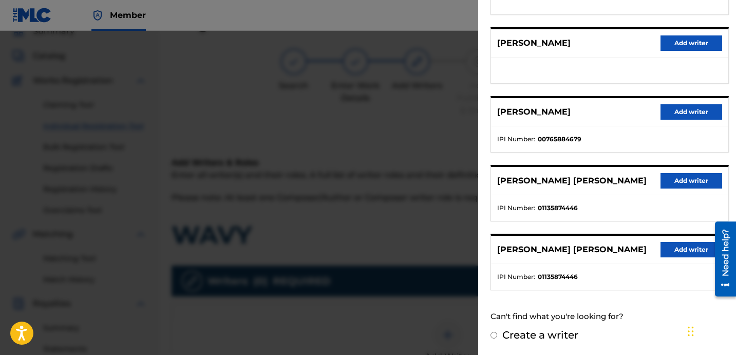
click at [675, 179] on button "Add writer" at bounding box center [691, 180] width 62 height 15
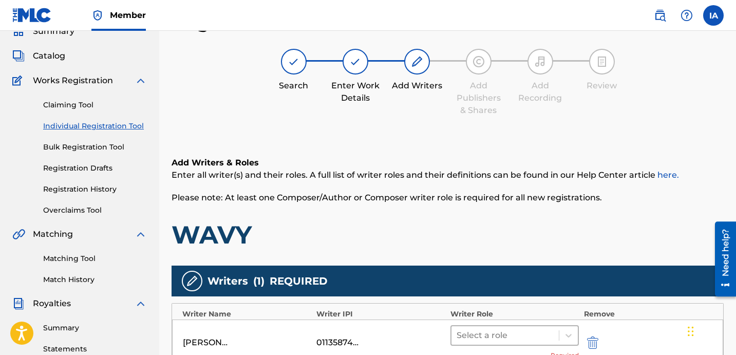
click at [531, 335] on div at bounding box center [504, 335] width 97 height 14
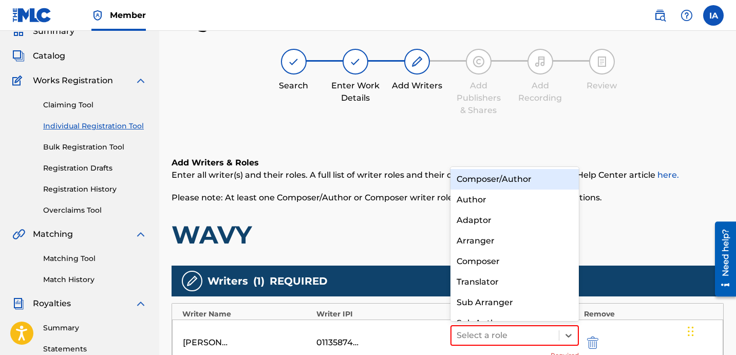
scroll to position [14, 0]
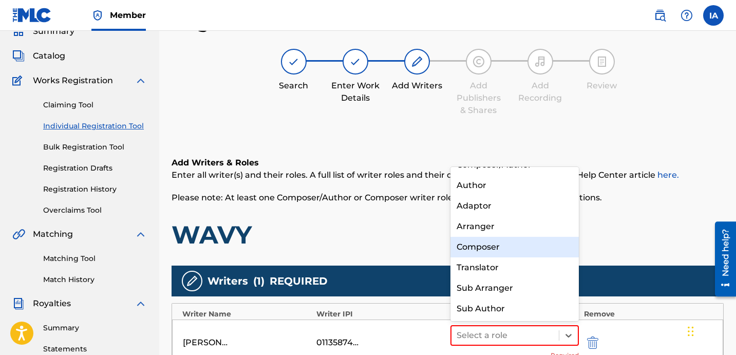
click at [518, 252] on div "Composer" at bounding box center [514, 247] width 128 height 21
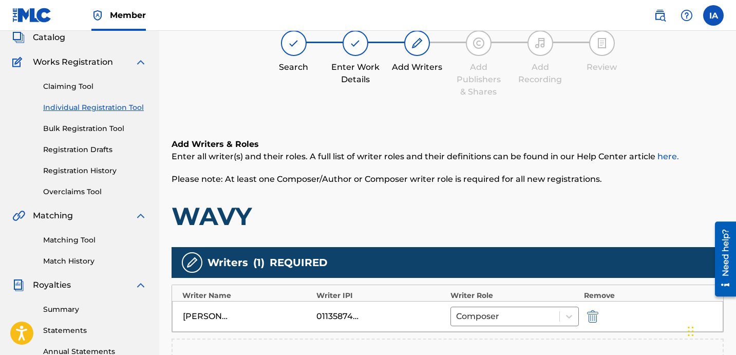
scroll to position [83, 0]
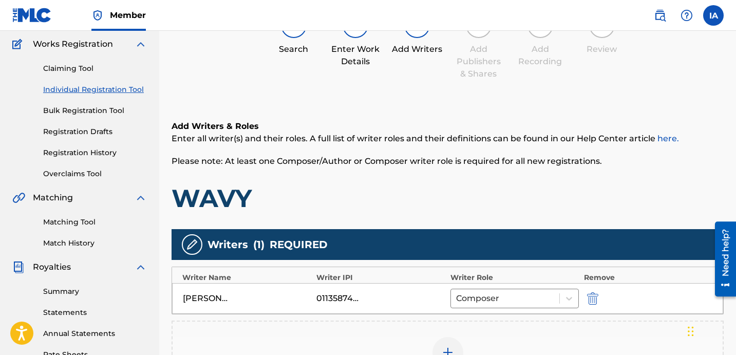
click at [522, 195] on h1 "WAVY" at bounding box center [447, 198] width 552 height 31
click at [507, 193] on h1 "WAVY" at bounding box center [447, 198] width 552 height 31
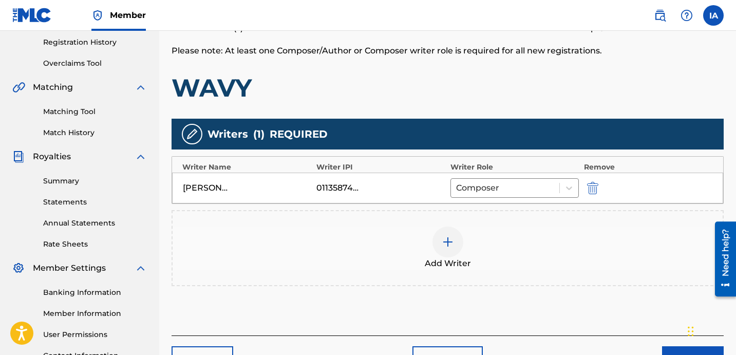
scroll to position [282, 0]
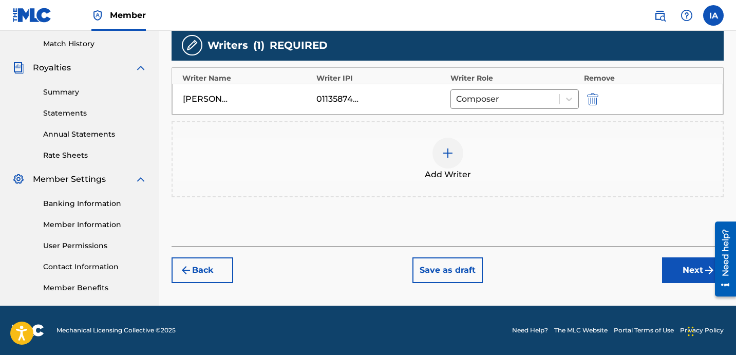
click at [669, 273] on button "Next" at bounding box center [693, 270] width 62 height 26
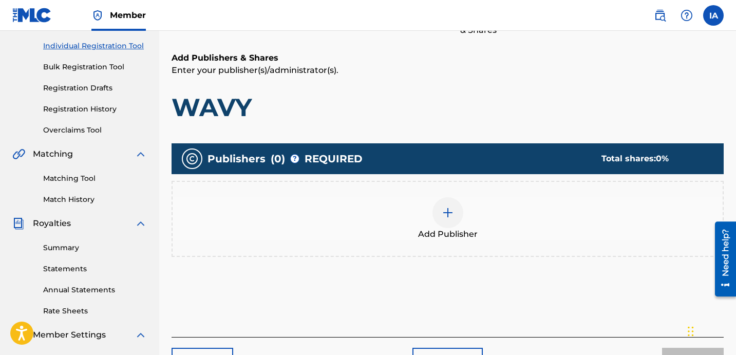
scroll to position [46, 0]
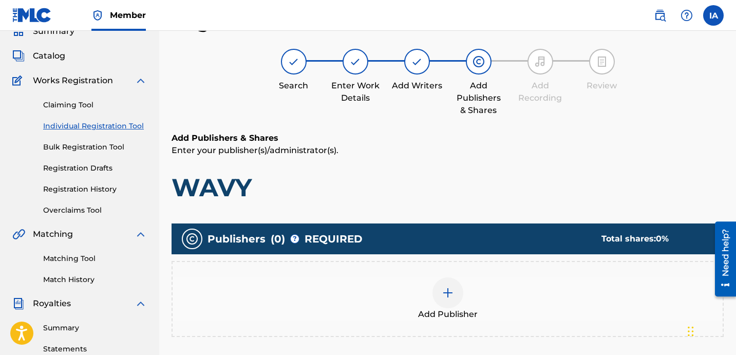
click at [503, 282] on div "Add Publisher" at bounding box center [448, 298] width 550 height 43
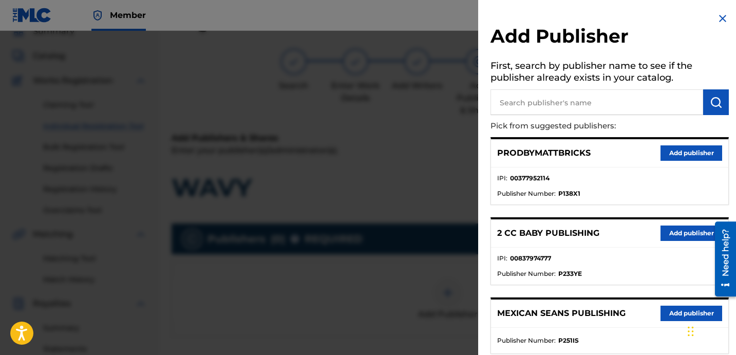
click at [564, 111] on input "text" at bounding box center [596, 102] width 213 height 26
click at [712, 102] on img "submit" at bounding box center [716, 102] width 12 height 12
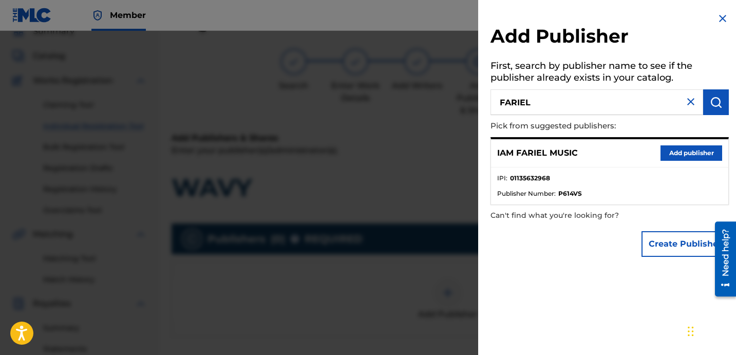
click at [668, 157] on button "Add publisher" at bounding box center [691, 152] width 62 height 15
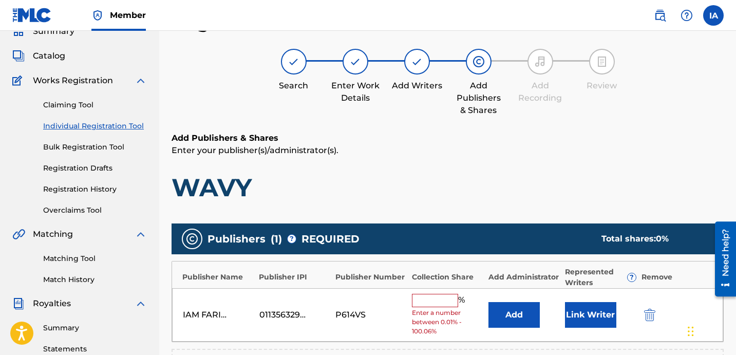
click at [439, 302] on input "text" at bounding box center [435, 300] width 46 height 13
click at [428, 299] on input "text" at bounding box center [435, 300] width 46 height 13
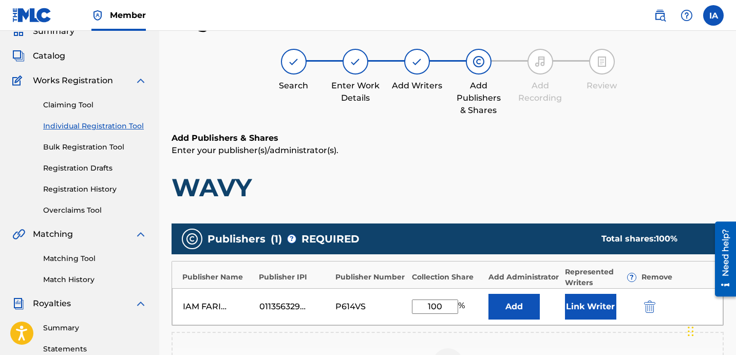
drag, startPoint x: 449, startPoint y: 305, endPoint x: 413, endPoint y: 280, distance: 43.2
click at [417, 289] on div "IAM FARIEL MUSIC 01135632968 P614VS 100 % Add Link Writer" at bounding box center [447, 306] width 551 height 37
click at [520, 313] on button "Add" at bounding box center [513, 307] width 51 height 26
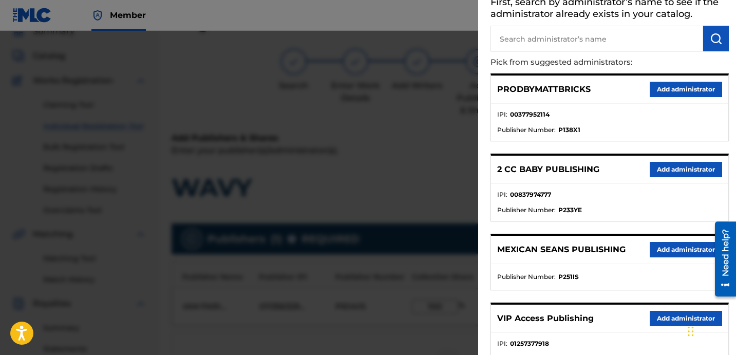
scroll to position [64, 0]
click at [664, 320] on button "Add administrator" at bounding box center [686, 318] width 72 height 15
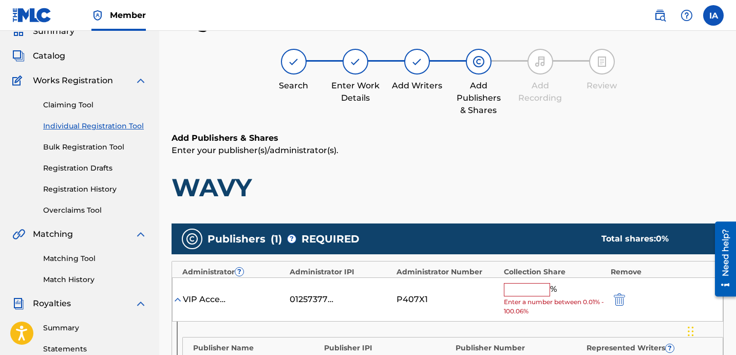
click at [542, 292] on input "text" at bounding box center [527, 289] width 46 height 13
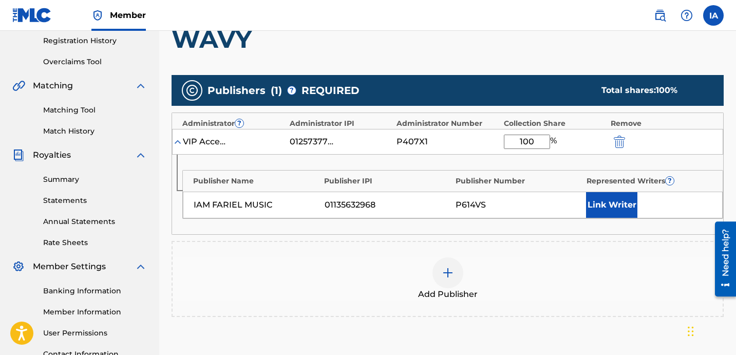
scroll to position [231, 0]
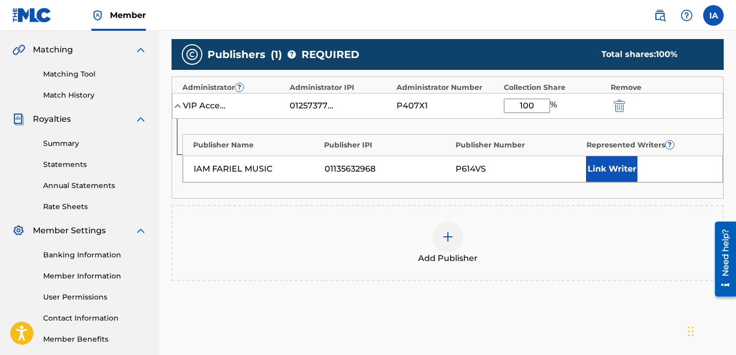
click at [634, 166] on button "Link Writer" at bounding box center [611, 169] width 51 height 26
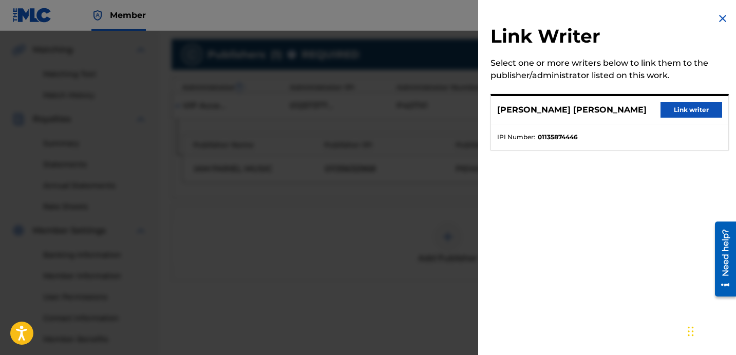
click at [678, 116] on button "Link writer" at bounding box center [691, 109] width 62 height 15
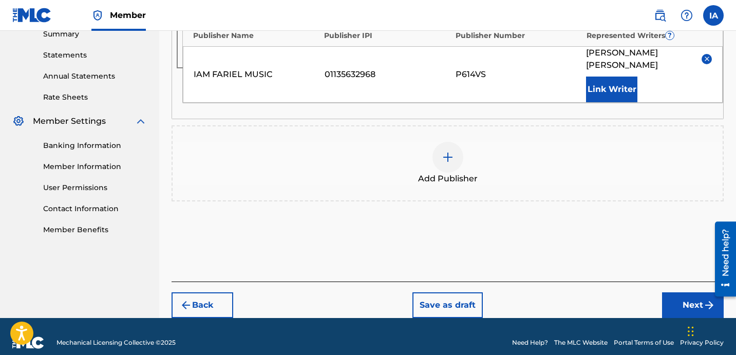
click at [681, 294] on button "Next" at bounding box center [693, 305] width 62 height 26
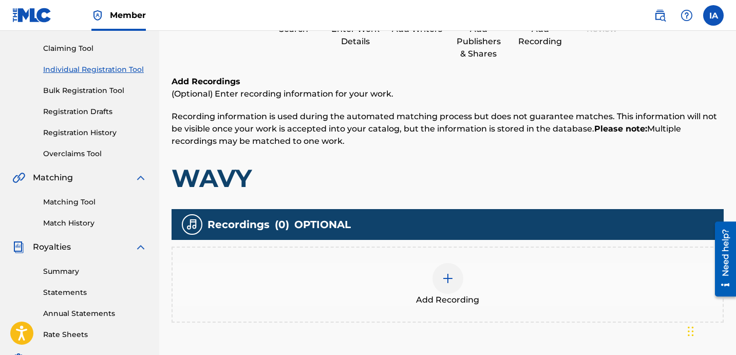
scroll to position [46, 0]
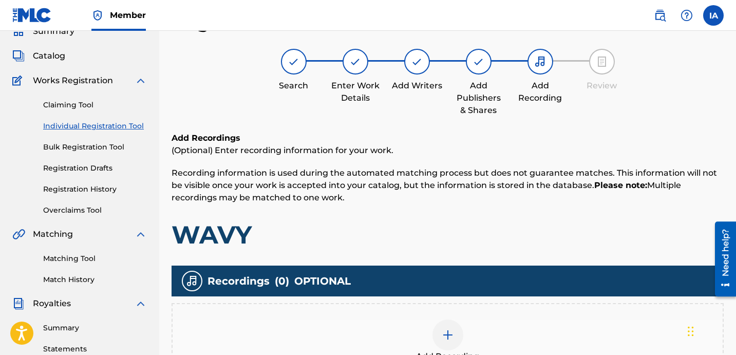
click at [517, 238] on h1 "WAVY" at bounding box center [447, 234] width 552 height 31
click at [473, 226] on h1 "WAVY" at bounding box center [447, 234] width 552 height 31
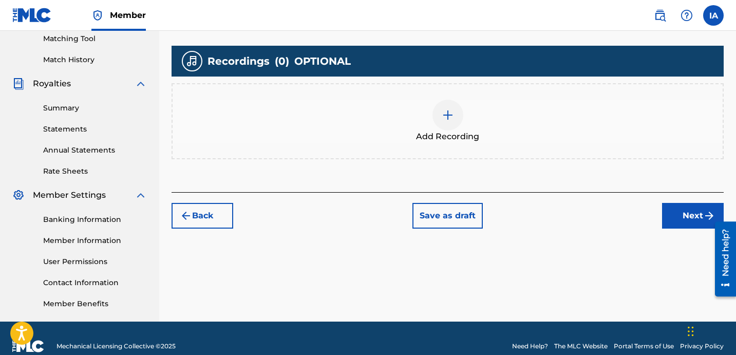
click at [475, 135] on span "Add Recording" at bounding box center [447, 136] width 63 height 12
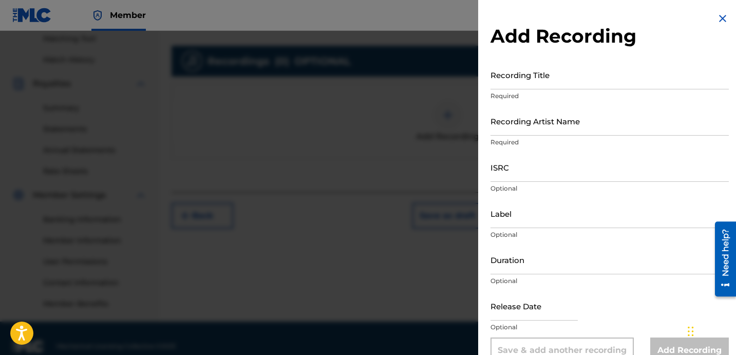
click at [579, 83] on input "Recording Title" at bounding box center [609, 74] width 238 height 29
click at [543, 85] on input "Recording Title" at bounding box center [609, 74] width 238 height 29
click at [574, 127] on input "Recording Artist Name" at bounding box center [609, 120] width 238 height 29
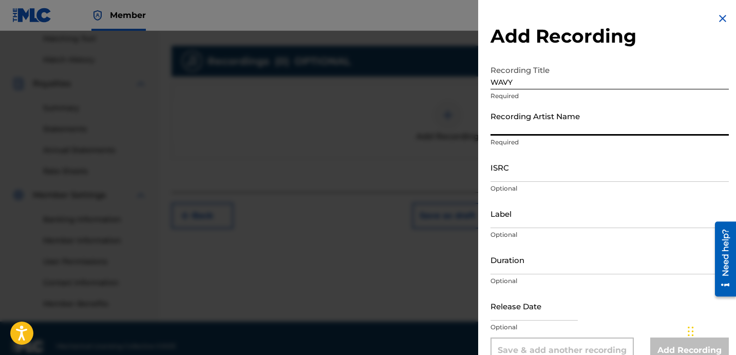
click at [593, 122] on input "Recording Artist Name" at bounding box center [609, 120] width 238 height 29
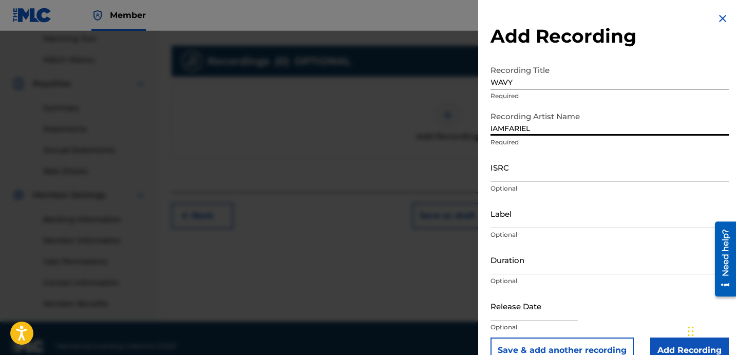
click at [532, 163] on input "ISRC" at bounding box center [609, 167] width 238 height 29
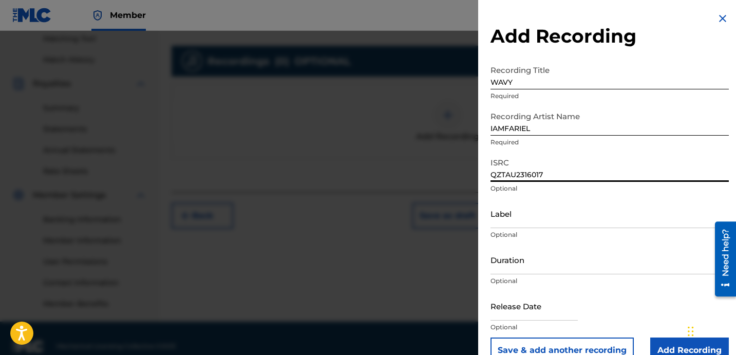
click at [526, 215] on input "Label" at bounding box center [609, 213] width 238 height 29
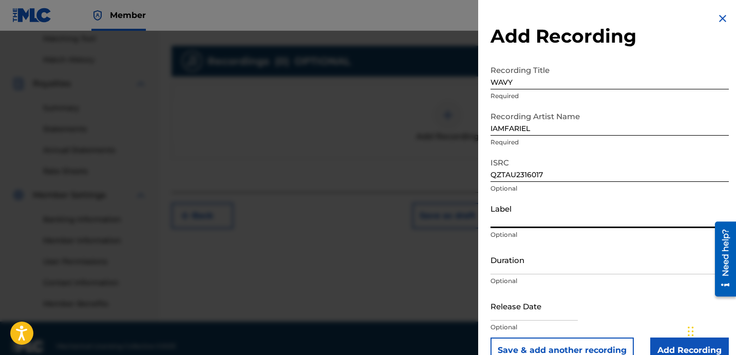
click at [578, 216] on input "Label" at bounding box center [609, 213] width 238 height 29
click at [505, 266] on input "Duration" at bounding box center [609, 259] width 238 height 29
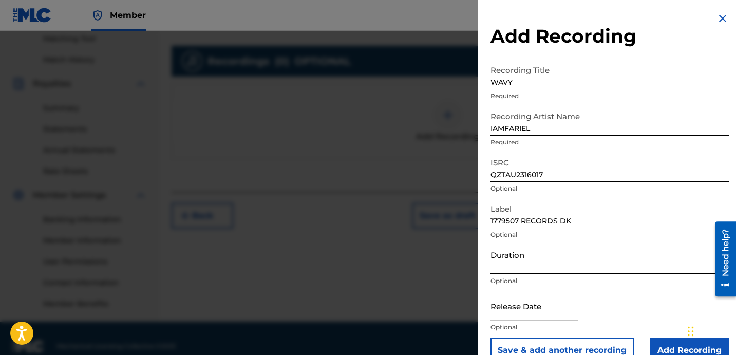
click at [531, 265] on input "Duration" at bounding box center [609, 259] width 238 height 29
click at [672, 350] on input "Add Recording" at bounding box center [689, 350] width 79 height 26
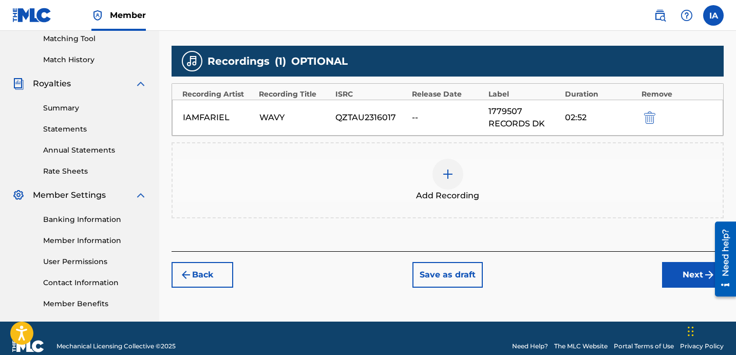
click at [672, 267] on button "Next" at bounding box center [693, 275] width 62 height 26
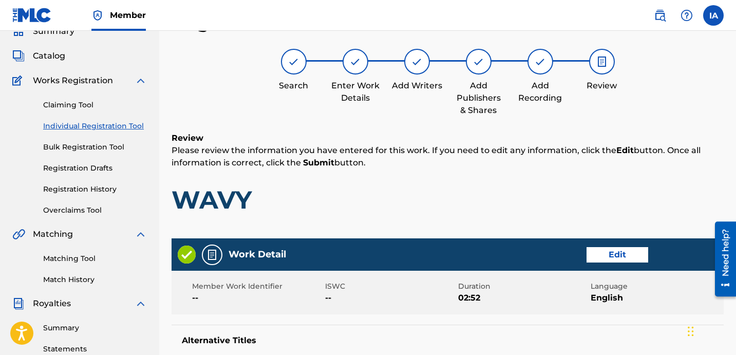
click at [491, 221] on div "Review Please review the information you have entered for this work. If you nee…" at bounding box center [447, 181] width 552 height 99
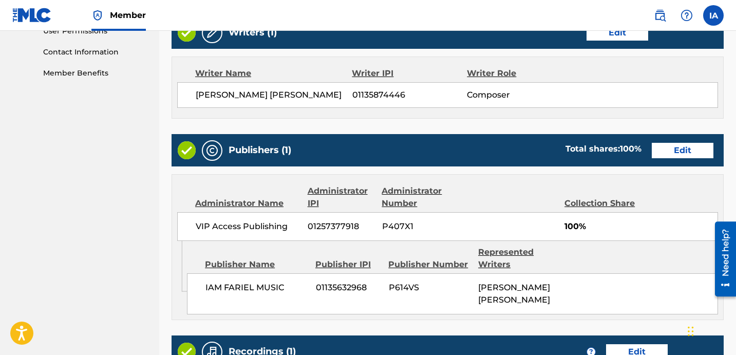
scroll to position [676, 0]
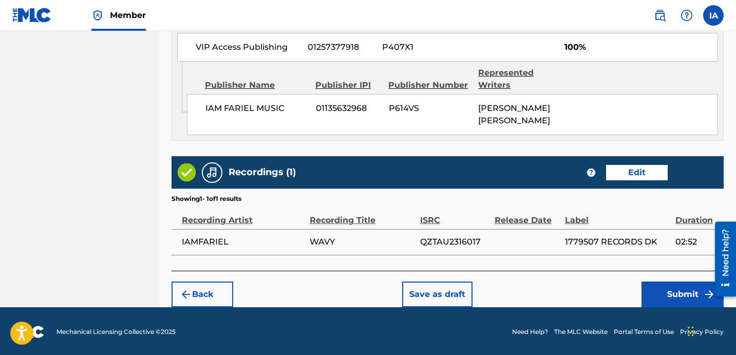
click at [658, 304] on button "Submit" at bounding box center [682, 294] width 82 height 26
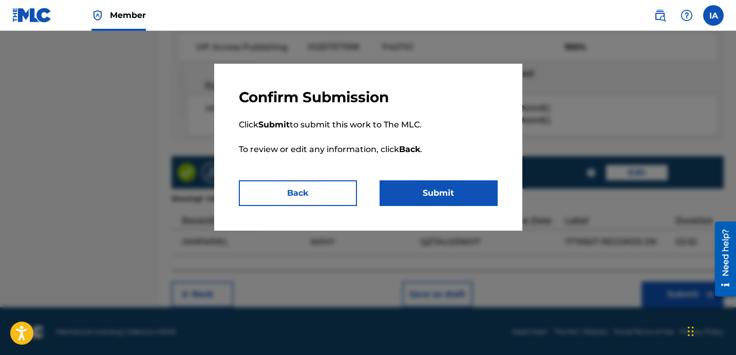
click at [450, 197] on button "Submit" at bounding box center [438, 193] width 118 height 26
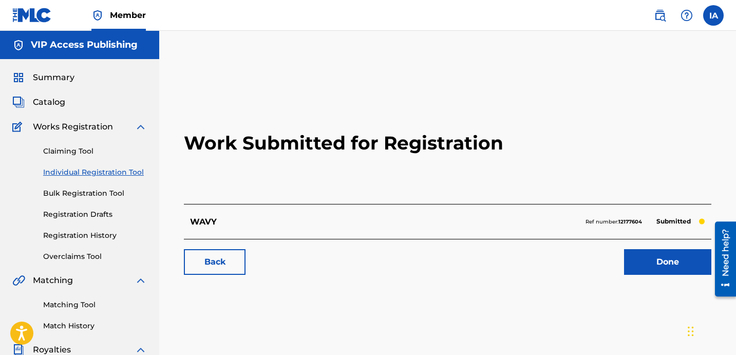
click at [94, 231] on link "Registration History" at bounding box center [95, 235] width 104 height 11
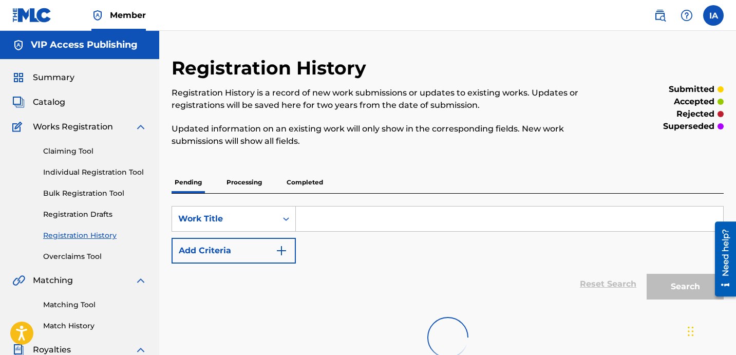
click at [313, 143] on p "Updated information on an existing work will only show in the corresponding fie…" at bounding box center [383, 135] width 425 height 25
click at [279, 139] on p "Updated information on an existing work will only show in the corresponding fie…" at bounding box center [383, 135] width 425 height 25
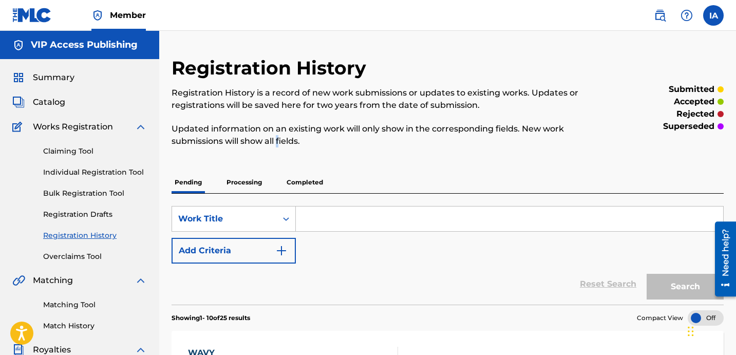
click at [124, 173] on link "Individual Registration Tool" at bounding box center [95, 172] width 104 height 11
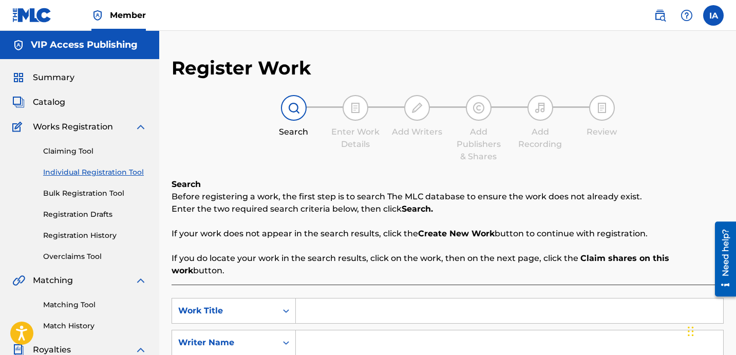
click at [107, 232] on link "Registration History" at bounding box center [95, 235] width 104 height 11
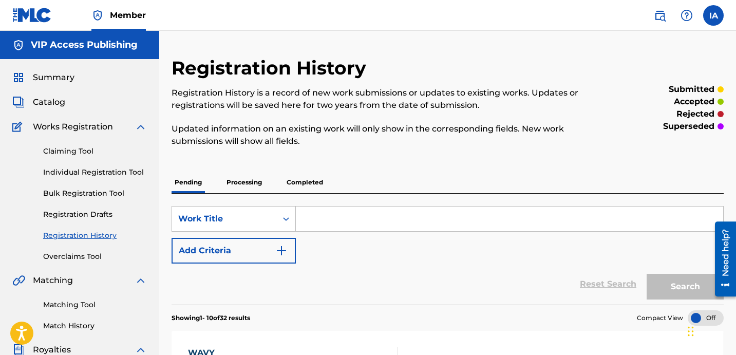
click at [109, 175] on link "Individual Registration Tool" at bounding box center [95, 172] width 104 height 11
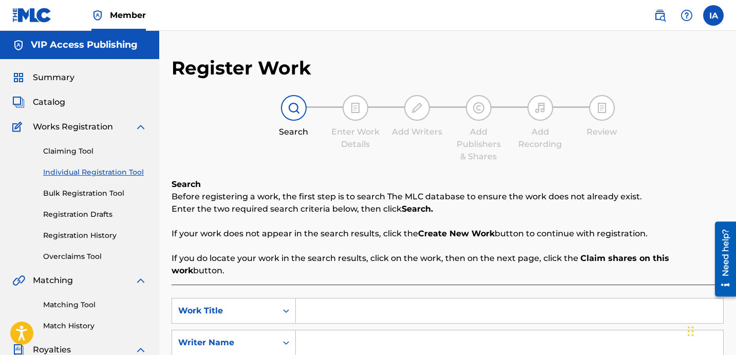
click at [59, 80] on span "Summary" at bounding box center [54, 77] width 42 height 12
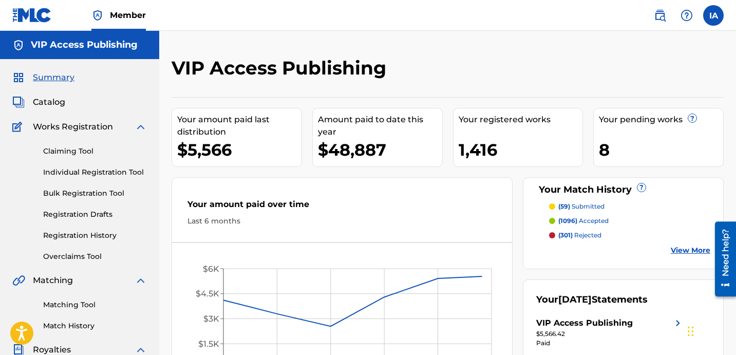
click at [105, 170] on link "Individual Registration Tool" at bounding box center [95, 172] width 104 height 11
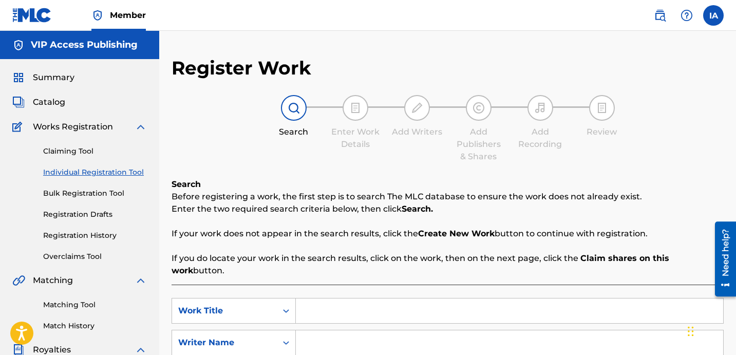
click at [361, 69] on div "Register Work Search Enter Work Details Add Writers Add Publishers & Shares Add…" at bounding box center [447, 259] width 552 height 407
drag, startPoint x: 508, startPoint y: 313, endPoint x: 509, endPoint y: 300, distance: 12.3
click at [508, 313] on div "SearchWithCriteria192fd4ce-4af6-40ad-8786-26a25a596317 Work Title SearchWithCri…" at bounding box center [447, 342] width 552 height 89
click at [509, 298] on input "Search Form" at bounding box center [509, 310] width 427 height 25
click at [517, 271] on div "Search Before registering a work, the first step is to search The MLC database …" at bounding box center [447, 315] width 552 height 275
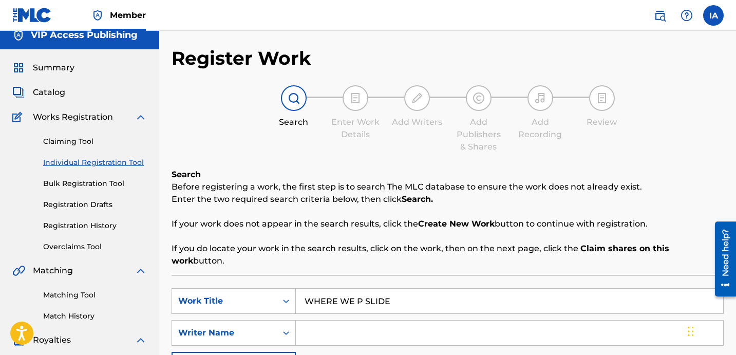
scroll to position [30, 0]
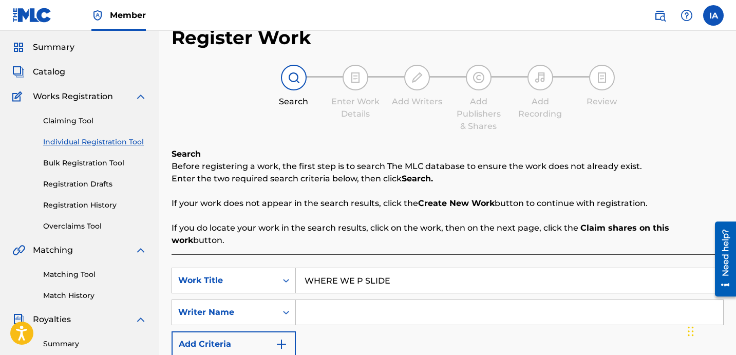
click at [526, 300] on input "Search Form" at bounding box center [509, 312] width 427 height 25
click at [550, 300] on input "Search Form" at bounding box center [509, 312] width 427 height 25
click at [521, 301] on input "[PERSON_NAME] [PERSON_NAME]" at bounding box center [509, 312] width 427 height 25
click at [412, 254] on div "SearchWithCriteria192fd4ce-4af6-40ad-8786-26a25a596317 Work Title WHERE WE P SL…" at bounding box center [447, 338] width 552 height 168
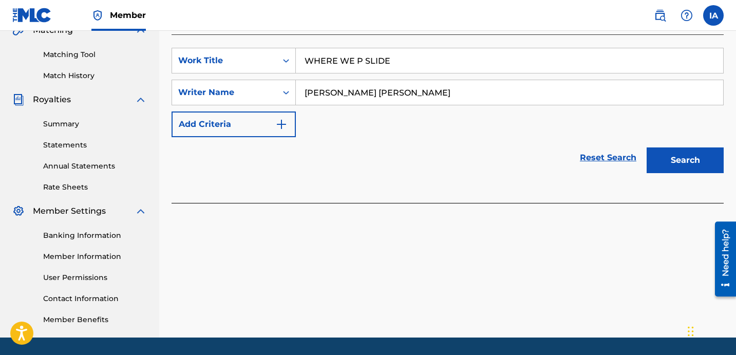
click at [682, 153] on button "Search" at bounding box center [684, 160] width 77 height 26
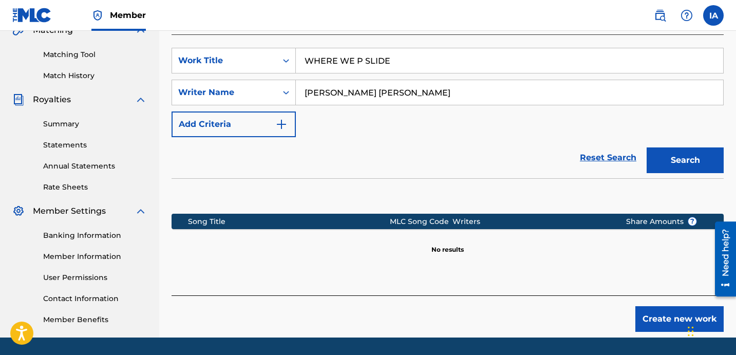
click at [649, 308] on button "Create new work" at bounding box center [679, 319] width 88 height 26
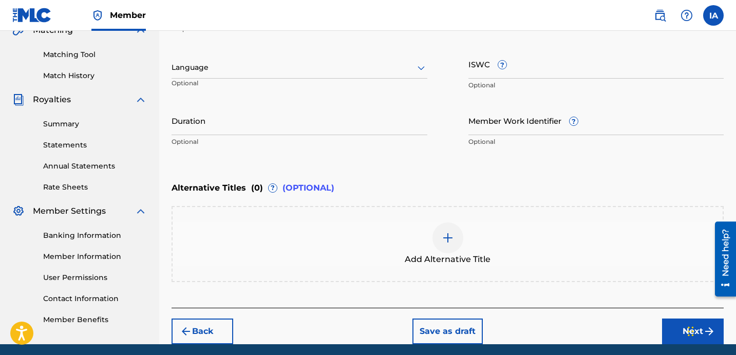
click at [307, 66] on div at bounding box center [299, 67] width 256 height 13
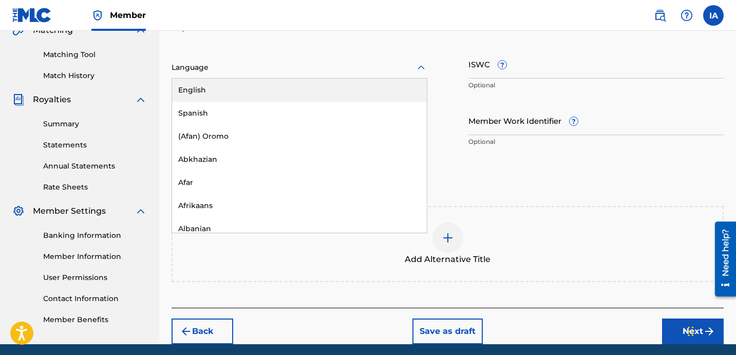
click at [278, 89] on div "English" at bounding box center [299, 90] width 255 height 23
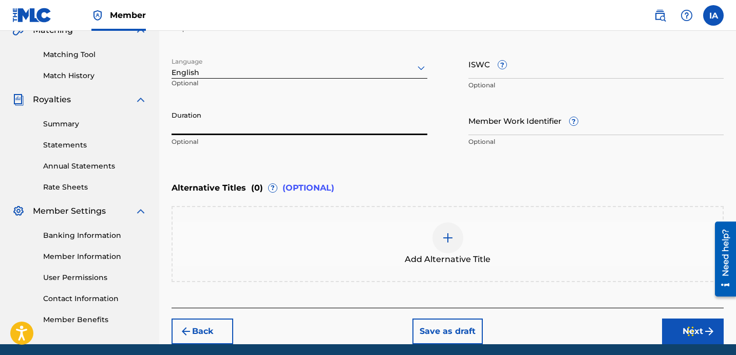
click at [250, 121] on input "Duration" at bounding box center [299, 120] width 256 height 29
click at [448, 229] on div at bounding box center [447, 237] width 31 height 31
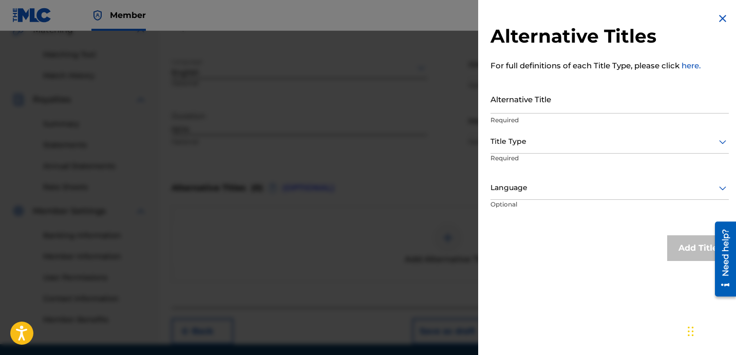
click at [547, 104] on input "Alternative Title" at bounding box center [609, 98] width 238 height 29
click at [546, 144] on div at bounding box center [609, 141] width 238 height 13
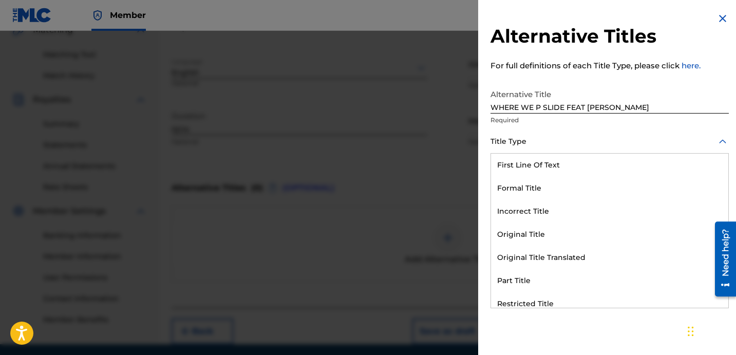
scroll to position [100, 0]
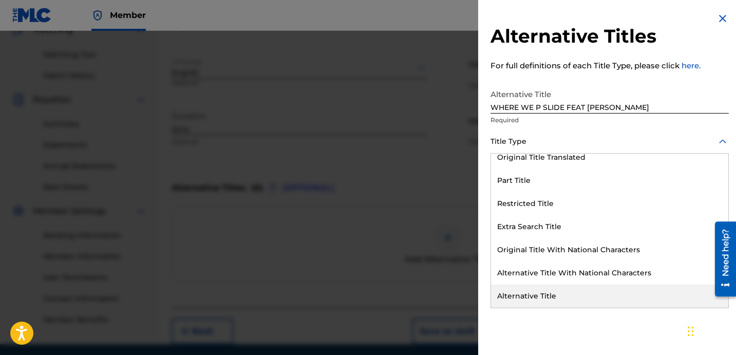
click at [555, 293] on div "Alternative Title" at bounding box center [609, 295] width 237 height 23
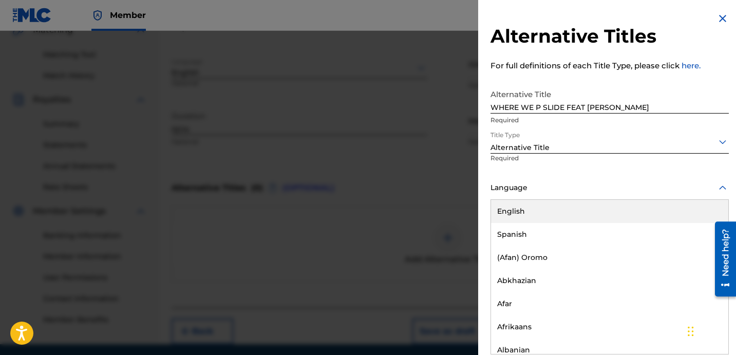
click at [537, 197] on div "Language" at bounding box center [609, 188] width 238 height 23
click at [544, 206] on div "English" at bounding box center [609, 211] width 237 height 23
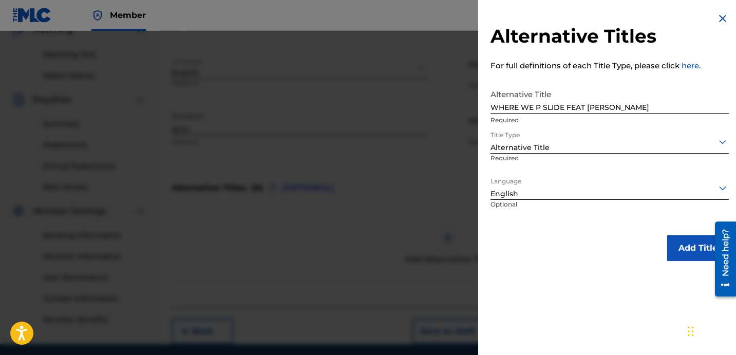
click at [674, 257] on button "Add Title" at bounding box center [698, 248] width 62 height 26
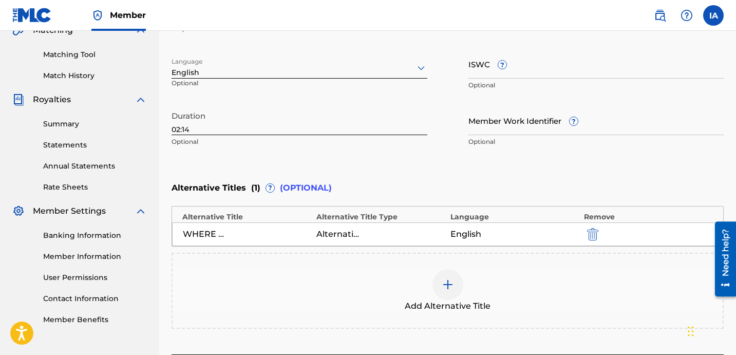
click at [507, 177] on div "Alternative Titles ( 1 ) ? (OPTIONAL)" at bounding box center [447, 188] width 552 height 23
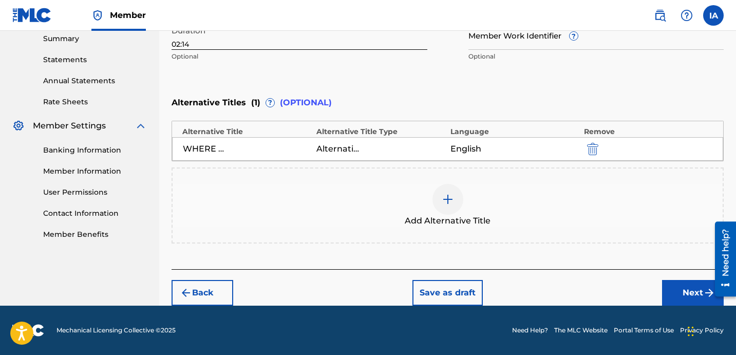
click at [662, 287] on button "Next" at bounding box center [693, 293] width 62 height 26
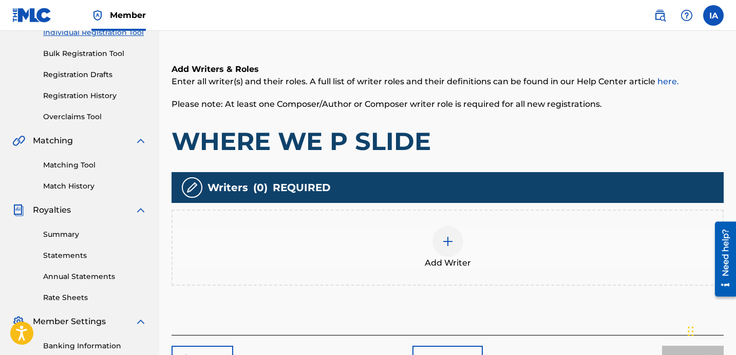
scroll to position [46, 0]
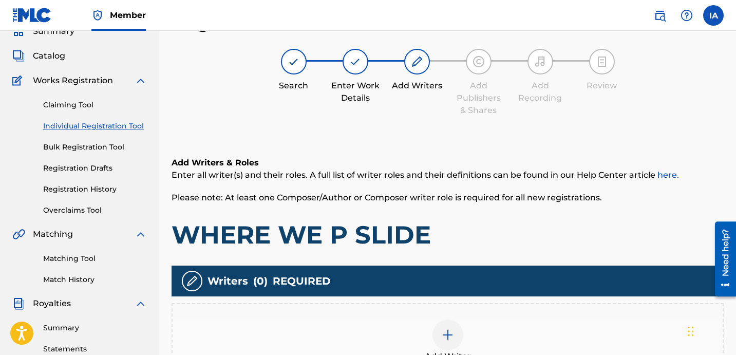
click at [549, 330] on div "Add Writer" at bounding box center [448, 340] width 550 height 43
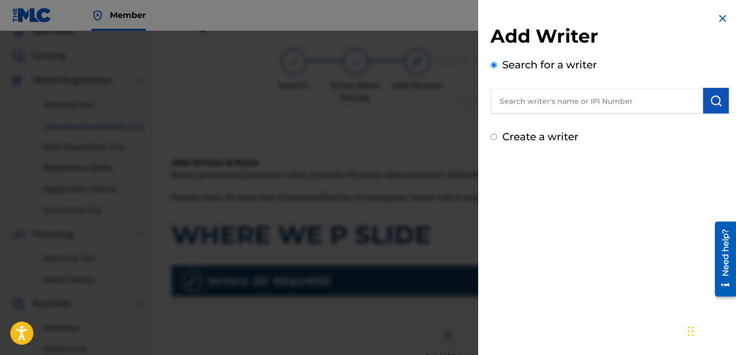
click at [548, 104] on input "text" at bounding box center [596, 101] width 213 height 26
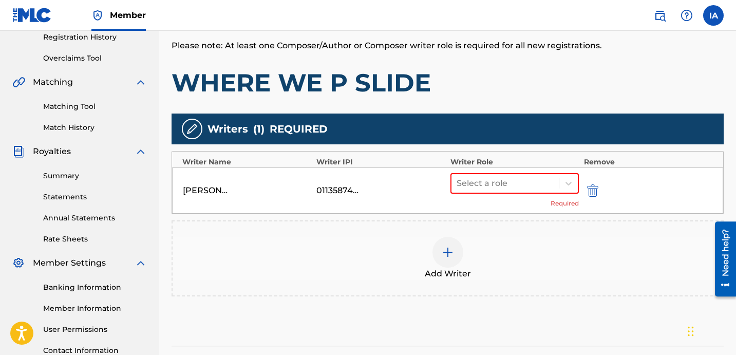
scroll to position [238, 0]
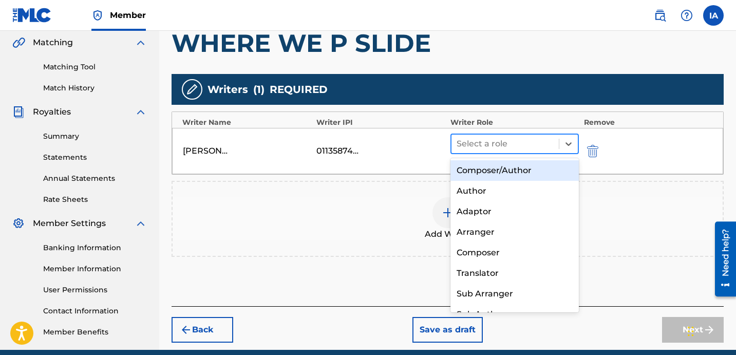
click at [505, 149] on div at bounding box center [504, 144] width 97 height 14
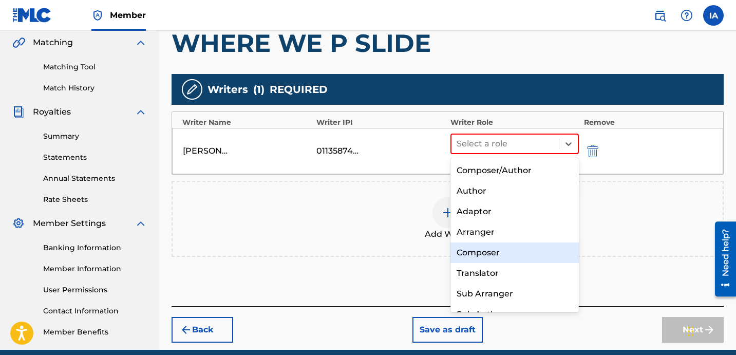
click at [523, 259] on div "Composer" at bounding box center [514, 252] width 128 height 21
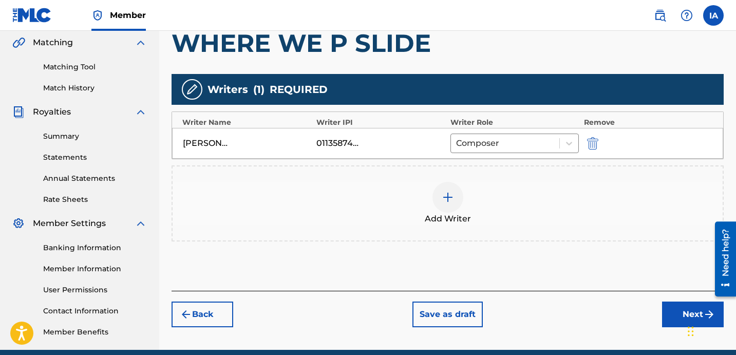
click at [583, 273] on div "Add Writers & Roles Enter all writer(s) and their roles. A full list of writer …" at bounding box center [447, 115] width 552 height 350
click at [668, 314] on button "Next" at bounding box center [693, 314] width 62 height 26
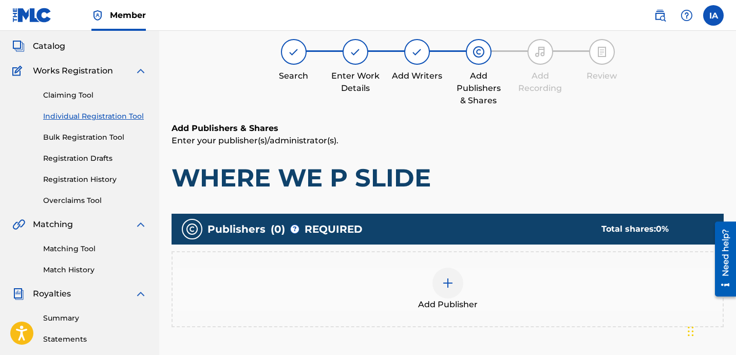
scroll to position [46, 0]
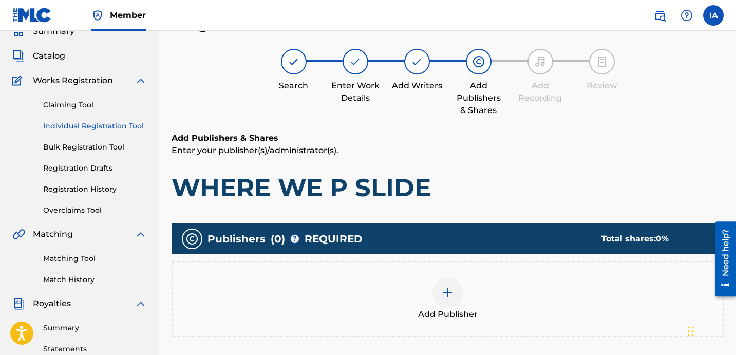
click at [479, 288] on div "Add Publisher" at bounding box center [448, 298] width 550 height 43
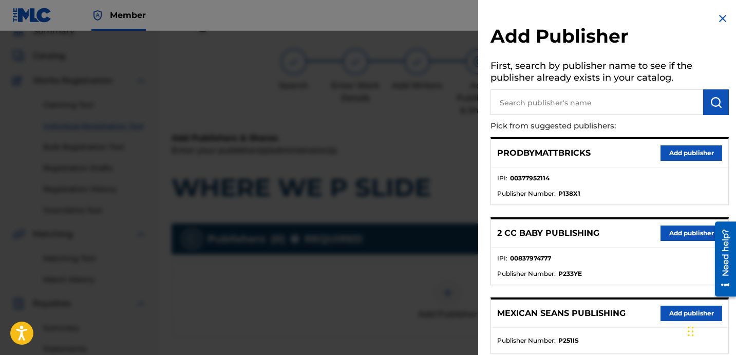
click at [616, 103] on input "text" at bounding box center [596, 102] width 213 height 26
paste input "FARIEL"
type input "FARIEL"
click at [704, 107] on button "submit" at bounding box center [716, 102] width 26 height 26
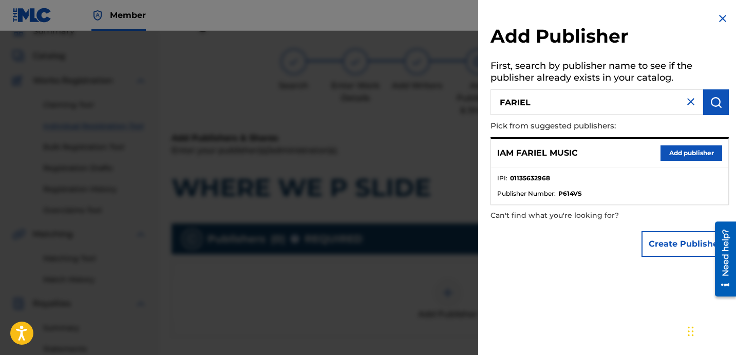
click at [680, 157] on button "Add publisher" at bounding box center [691, 152] width 62 height 15
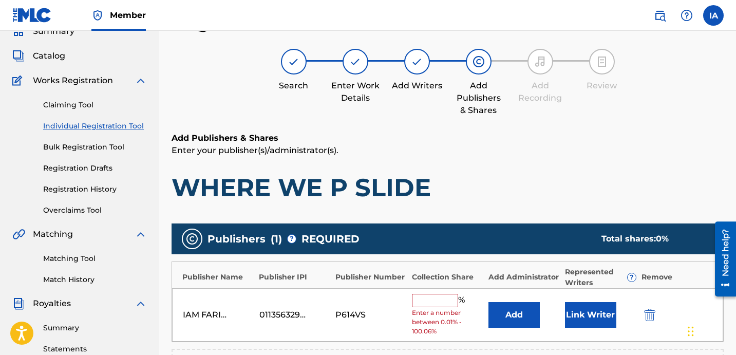
click at [441, 298] on input "text" at bounding box center [435, 300] width 46 height 13
click at [431, 304] on input "text" at bounding box center [435, 300] width 46 height 13
type input "100"
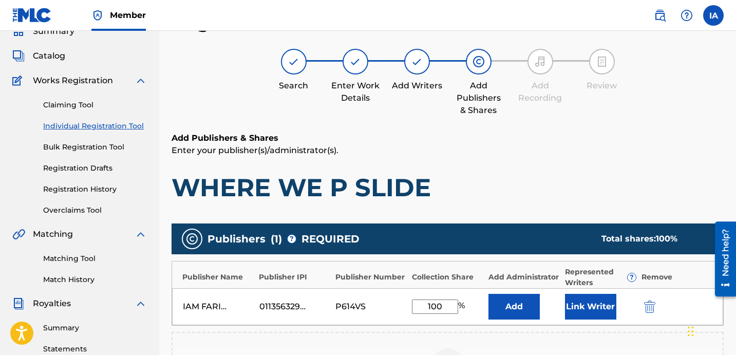
drag, startPoint x: 450, startPoint y: 315, endPoint x: 414, endPoint y: 305, distance: 37.4
click at [415, 305] on div "IAM FARIEL MUSIC 01135632968 P614VS 100 % Add Link Writer" at bounding box center [447, 306] width 551 height 37
drag, startPoint x: 447, startPoint y: 310, endPoint x: 432, endPoint y: 304, distance: 15.6
click at [444, 310] on input "100" at bounding box center [435, 306] width 46 height 14
drag, startPoint x: 447, startPoint y: 308, endPoint x: 396, endPoint y: 294, distance: 52.6
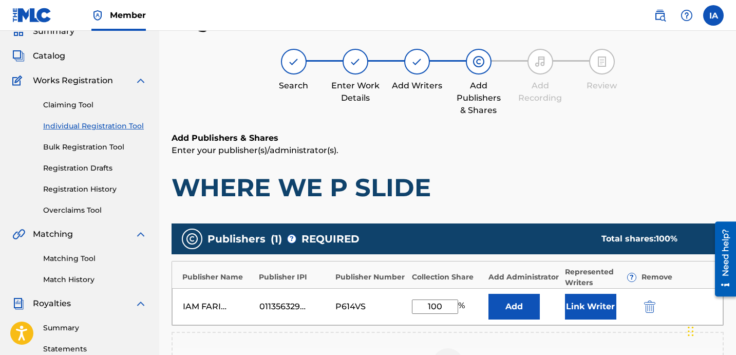
click at [397, 295] on div "IAM FARIEL MUSIC 01135632968 P614VS 100 % Add Link Writer" at bounding box center [447, 306] width 551 height 37
click at [509, 305] on button "Add" at bounding box center [513, 307] width 51 height 26
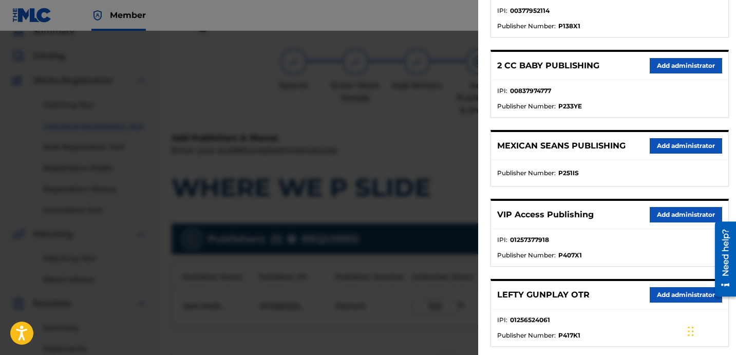
scroll to position [174, 0]
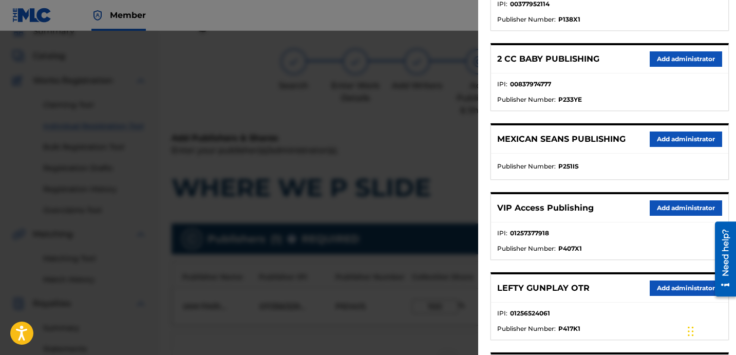
click at [671, 201] on button "Add administrator" at bounding box center [686, 207] width 72 height 15
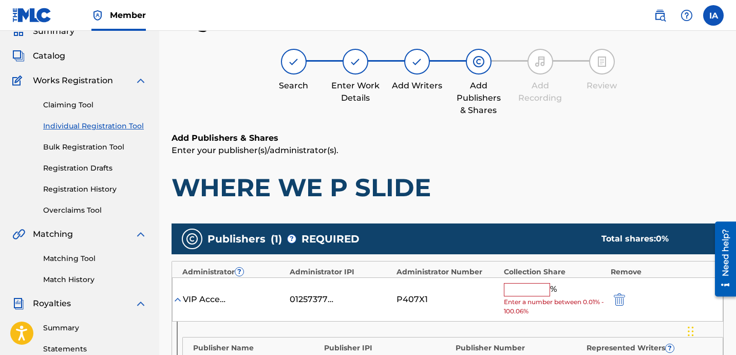
click at [537, 289] on input "text" at bounding box center [527, 289] width 46 height 13
paste input "100"
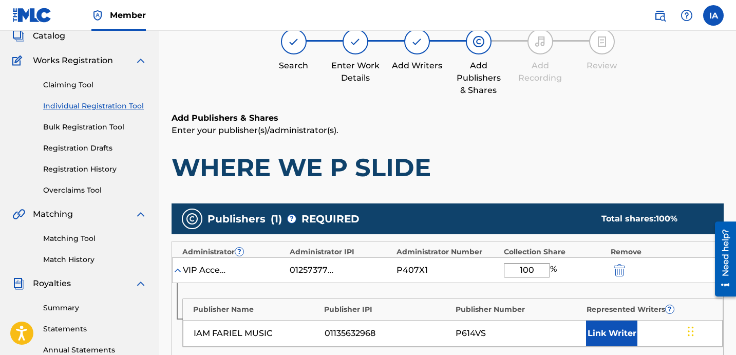
scroll to position [86, 0]
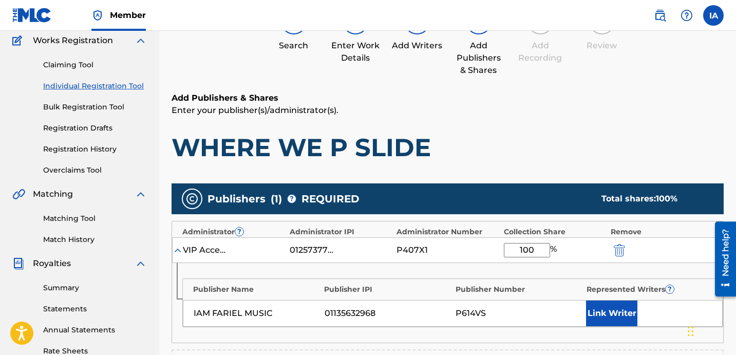
type input "100"
click at [603, 303] on button "Link Writer" at bounding box center [611, 313] width 51 height 26
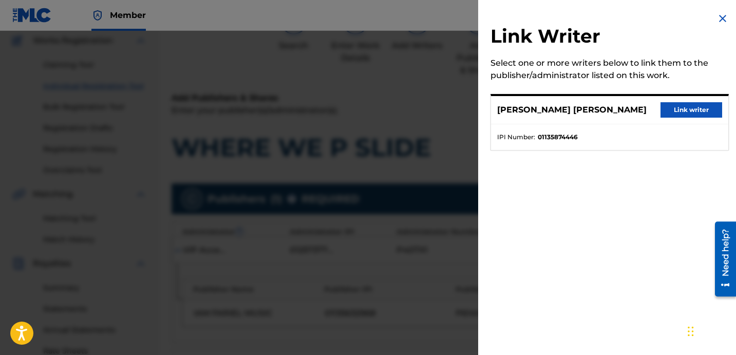
click at [689, 108] on button "Link writer" at bounding box center [691, 109] width 62 height 15
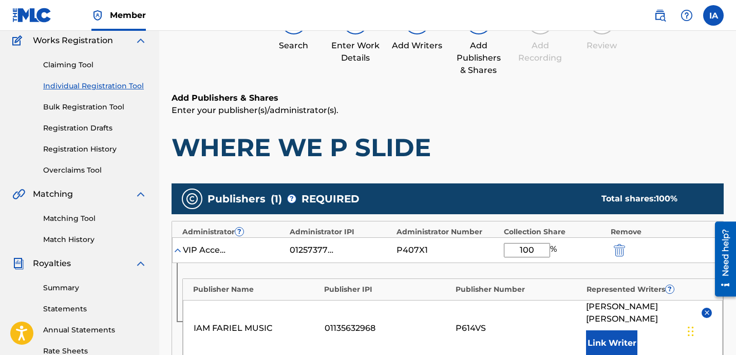
click at [559, 107] on p "Enter your publisher(s)/administrator(s)." at bounding box center [447, 110] width 552 height 12
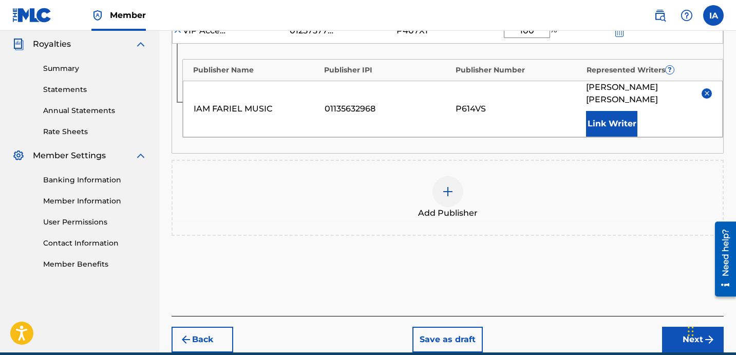
click at [676, 327] on button "Next" at bounding box center [693, 340] width 62 height 26
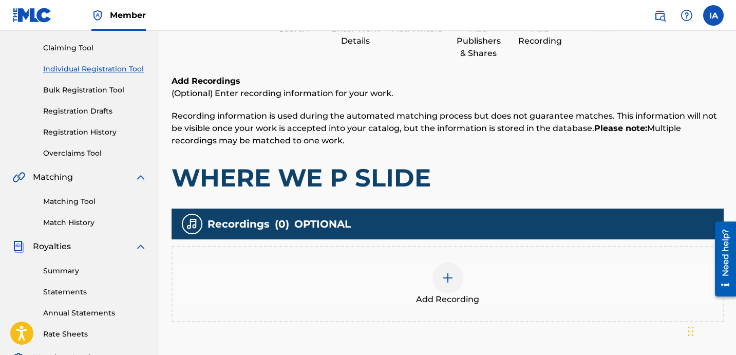
scroll to position [46, 0]
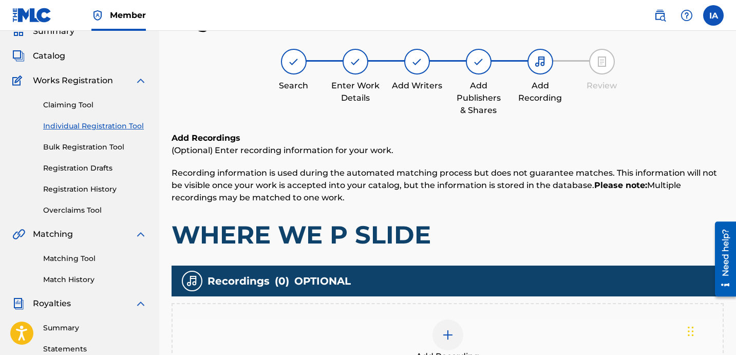
click at [482, 331] on div "Add Recording" at bounding box center [448, 340] width 550 height 43
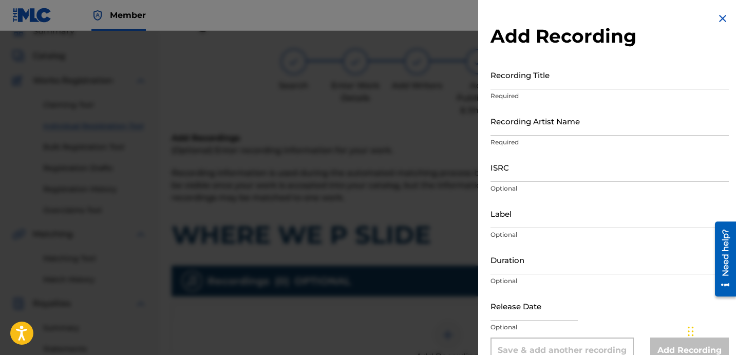
click at [523, 74] on input "Recording Title" at bounding box center [609, 74] width 238 height 29
paste input "WHERE WE P SLIDE"
type input "WHERE WE P SLIDE"
click at [594, 117] on input "Recording Artist Name" at bounding box center [609, 120] width 238 height 29
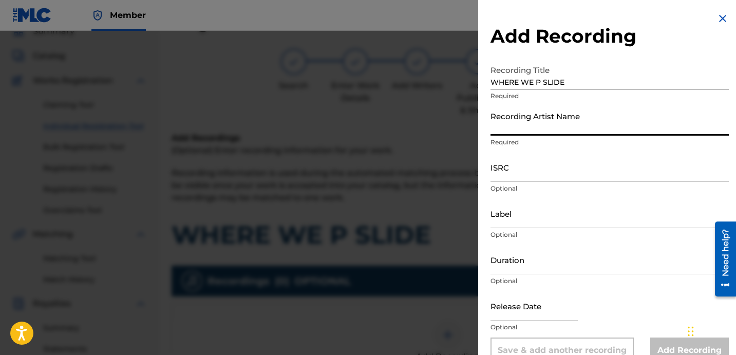
paste input "IAMFARIEL"
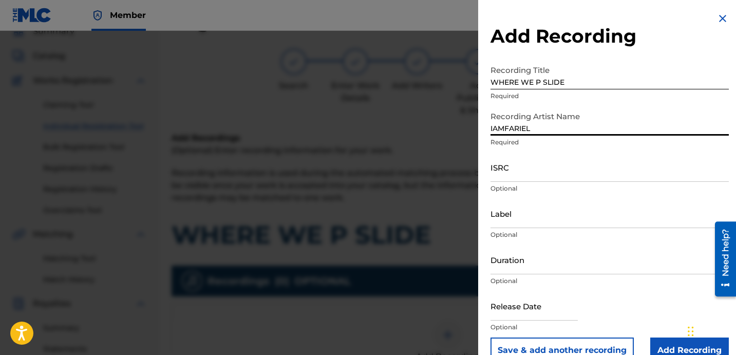
type input "IAMFARIEL"
click at [502, 182] on div "ISRC Optional" at bounding box center [609, 176] width 238 height 46
click at [503, 176] on input "ISRC" at bounding box center [609, 167] width 238 height 29
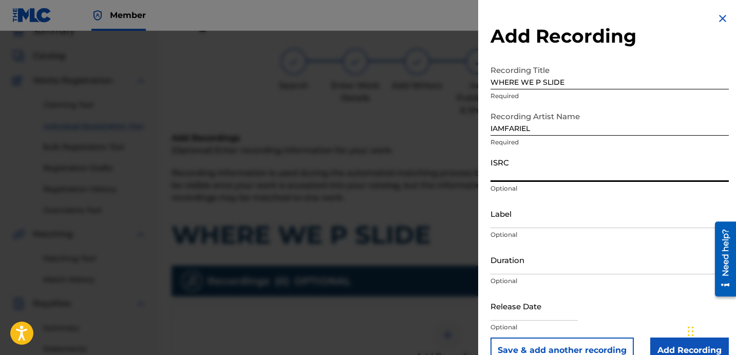
paste input "QZTB62216772"
type input "QZTB62216772"
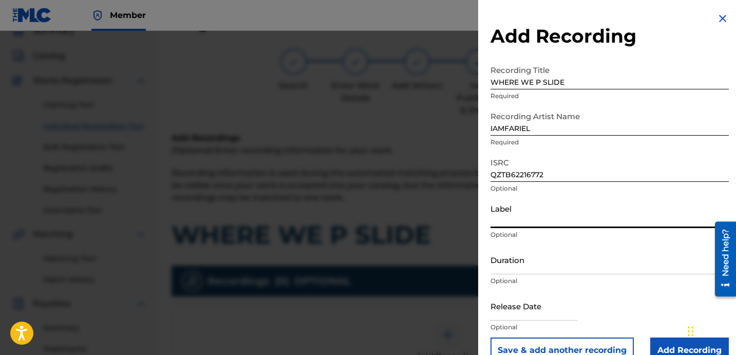
click at [543, 214] on input "Label" at bounding box center [609, 213] width 238 height 29
paste input "1779507 RECORDS DK"
type input "1779507 RECORDS DK"
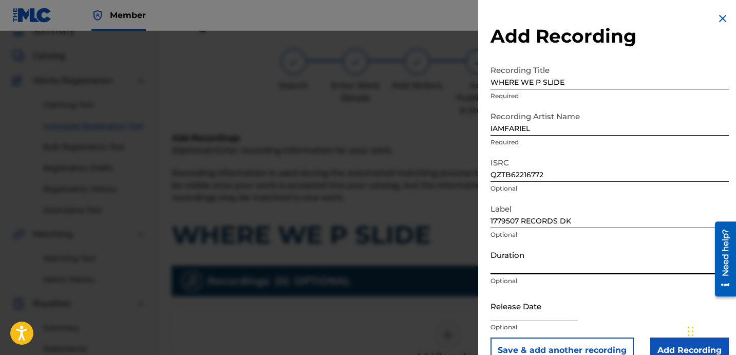
click at [524, 272] on input "Duration" at bounding box center [609, 259] width 238 height 29
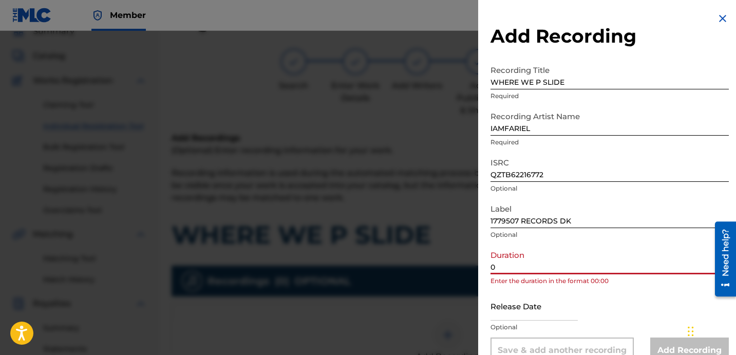
paste input "2:14"
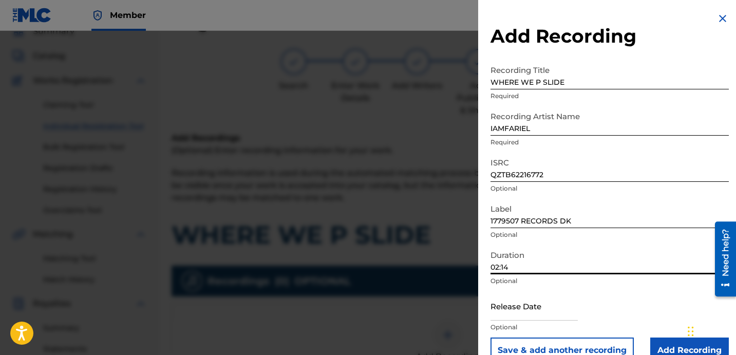
scroll to position [21, 0]
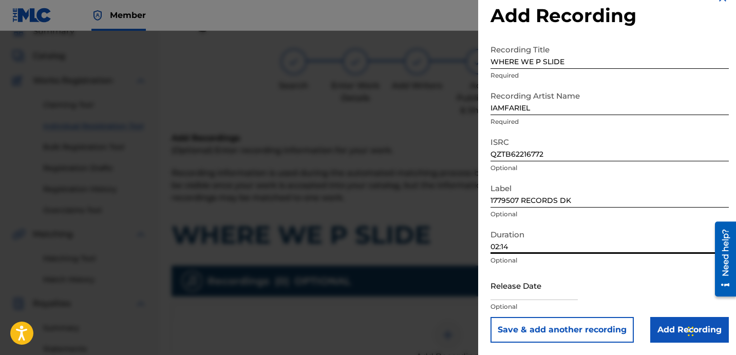
type input "02:14"
click at [664, 320] on input "Add Recording" at bounding box center [689, 330] width 79 height 26
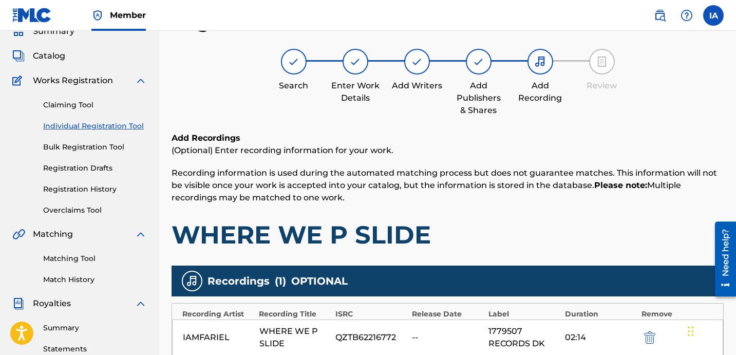
click at [533, 132] on h6 "Add Recordings" at bounding box center [447, 138] width 552 height 12
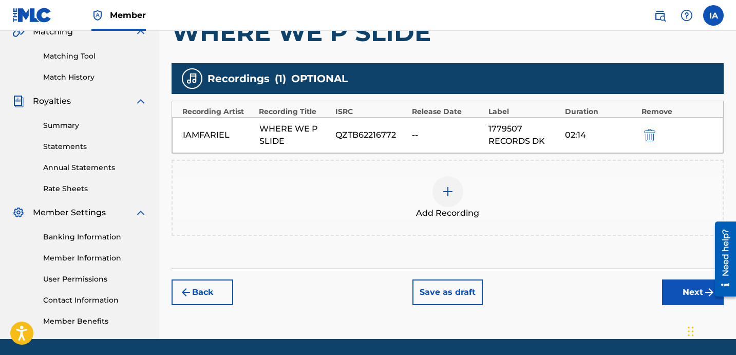
scroll to position [264, 0]
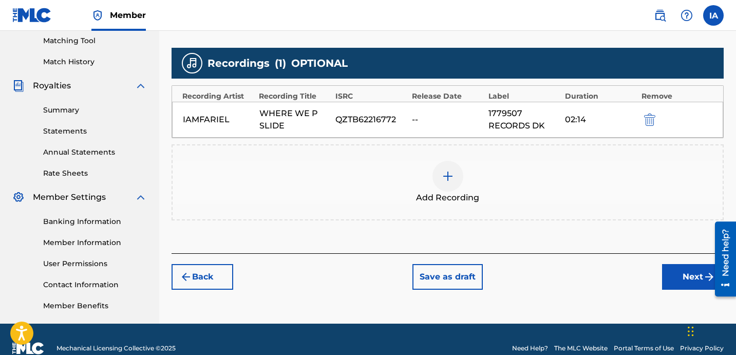
click at [679, 272] on button "Next" at bounding box center [693, 277] width 62 height 26
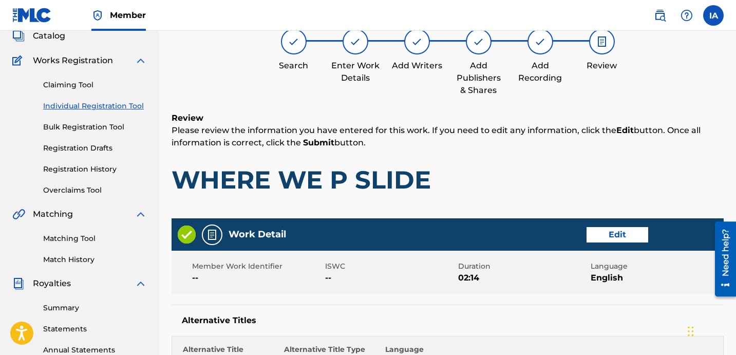
scroll to position [46, 0]
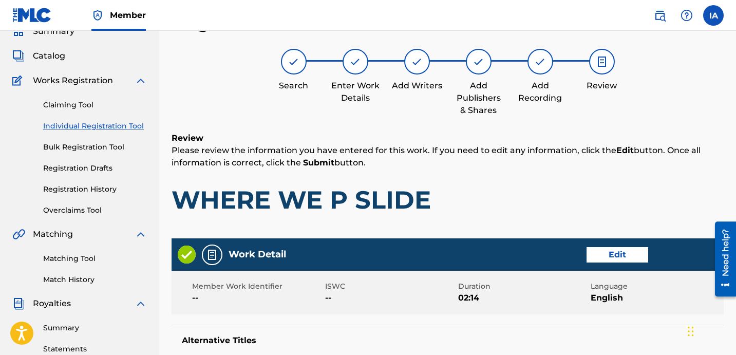
click at [485, 192] on h1 "WHERE WE P SLIDE" at bounding box center [447, 199] width 552 height 31
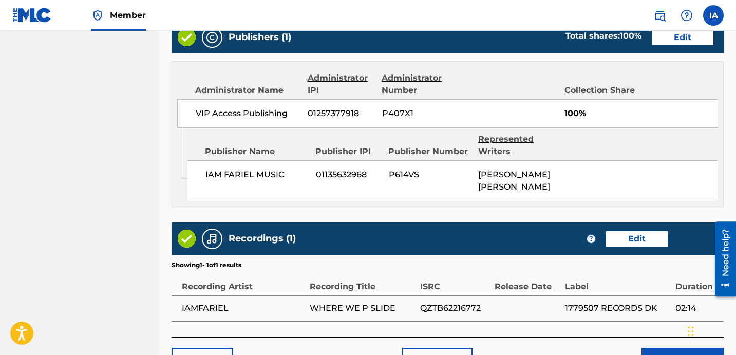
scroll to position [651, 0]
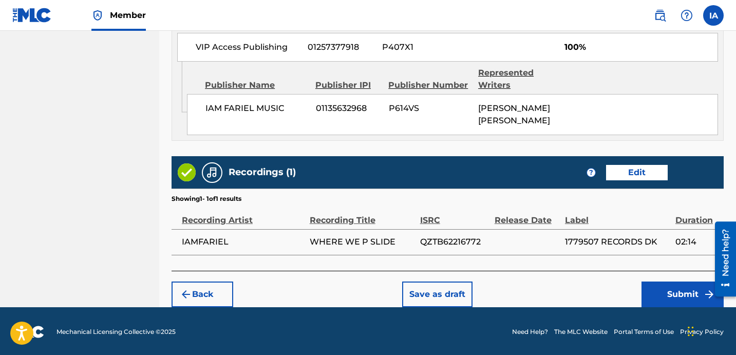
click at [646, 286] on button "Submit" at bounding box center [682, 294] width 82 height 26
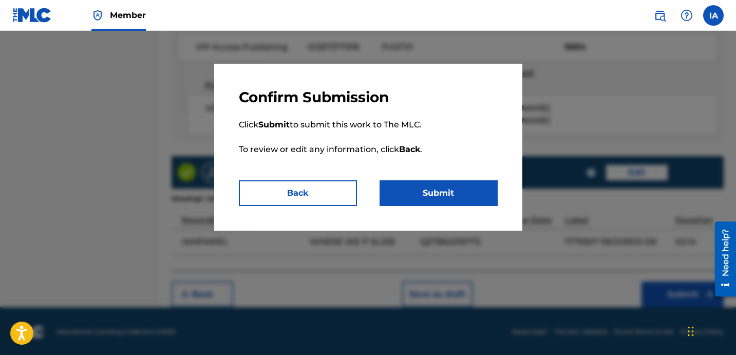
click at [411, 196] on button "Submit" at bounding box center [438, 193] width 118 height 26
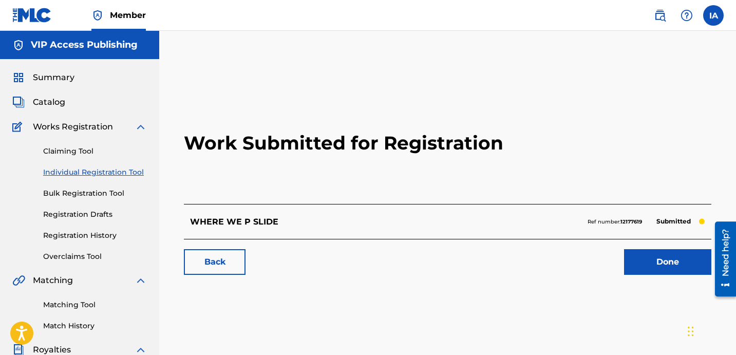
click at [311, 247] on div "Back Done" at bounding box center [447, 257] width 527 height 36
click at [125, 169] on link "Individual Registration Tool" at bounding box center [95, 172] width 104 height 11
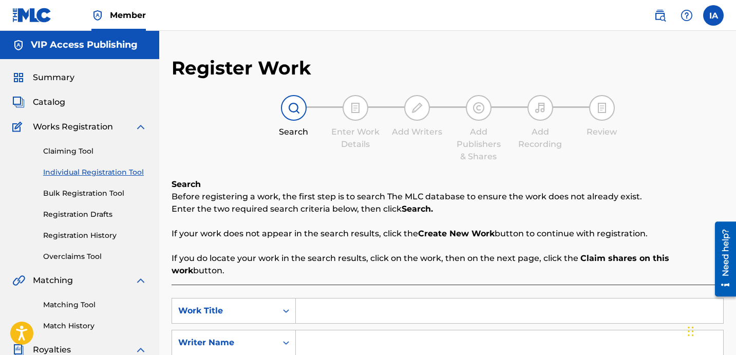
click at [397, 298] on input "Search Form" at bounding box center [509, 310] width 427 height 25
click at [490, 298] on input "Search Form" at bounding box center [509, 310] width 427 height 25
paste input "OFF THAT"
type input "OFF THAT"
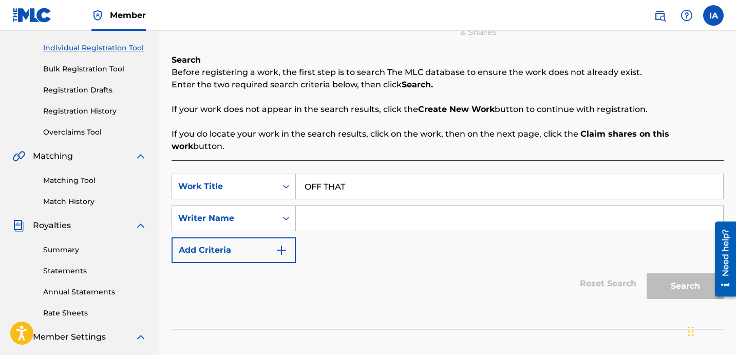
scroll to position [184, 0]
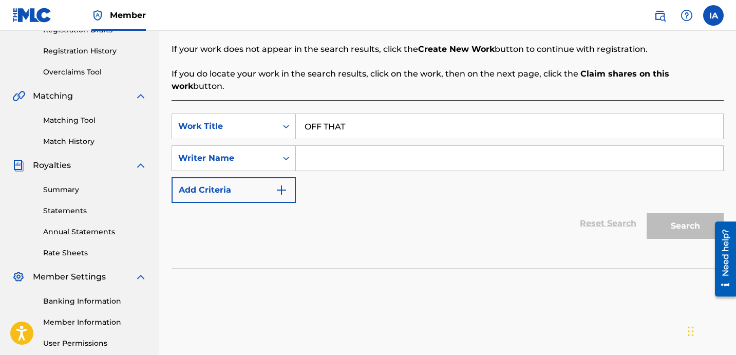
click at [489, 152] on input "Search Form" at bounding box center [509, 158] width 427 height 25
click at [462, 146] on input "Search Form" at bounding box center [509, 158] width 427 height 25
click at [460, 146] on input "Search Form" at bounding box center [509, 158] width 427 height 25
click at [490, 146] on input "Search Form" at bounding box center [509, 158] width 427 height 25
paste input "[PERSON_NAME] [PERSON_NAME]"
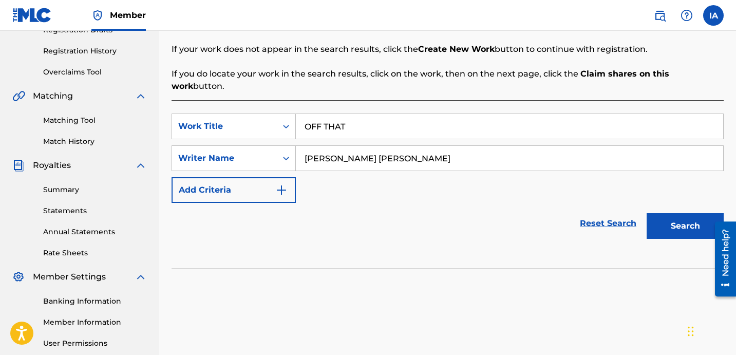
type input "[PERSON_NAME] [PERSON_NAME]"
click at [676, 218] on button "Search" at bounding box center [684, 226] width 77 height 26
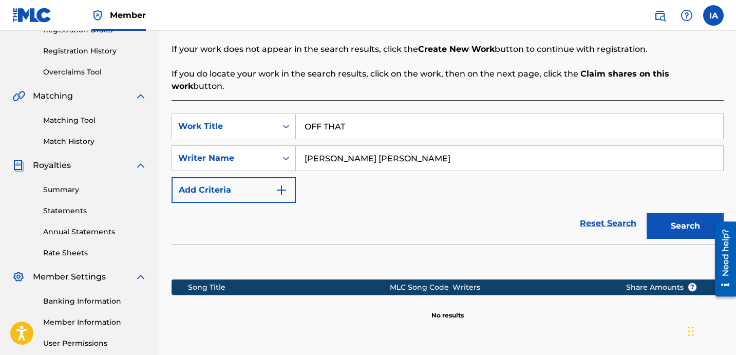
click at [458, 203] on div "Reset Search Search" at bounding box center [447, 223] width 552 height 41
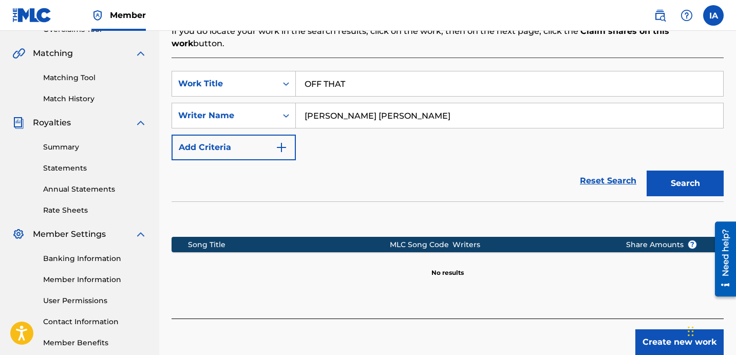
scroll to position [282, 0]
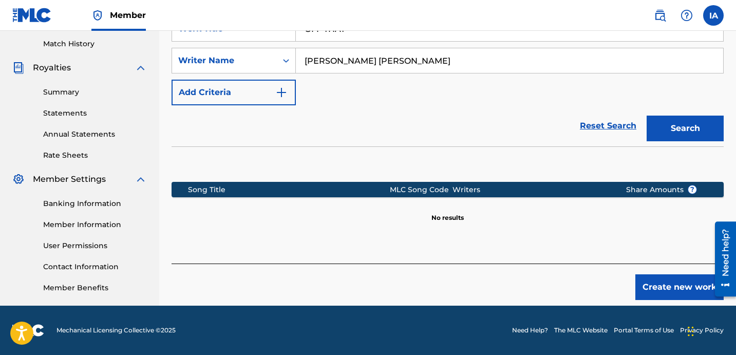
click at [647, 275] on button "Create new work" at bounding box center [679, 287] width 88 height 26
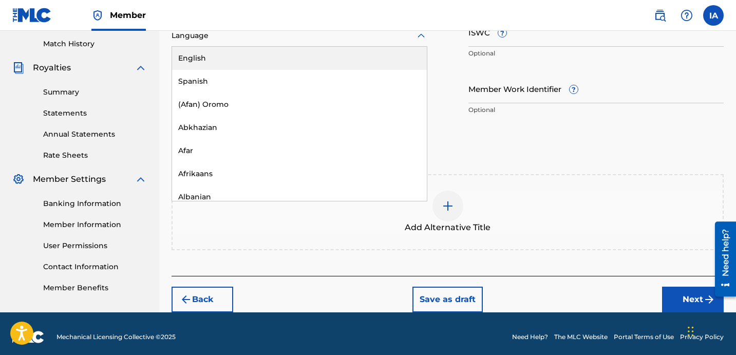
click at [302, 34] on div at bounding box center [299, 35] width 256 height 13
click at [291, 68] on div "English" at bounding box center [299, 58] width 255 height 23
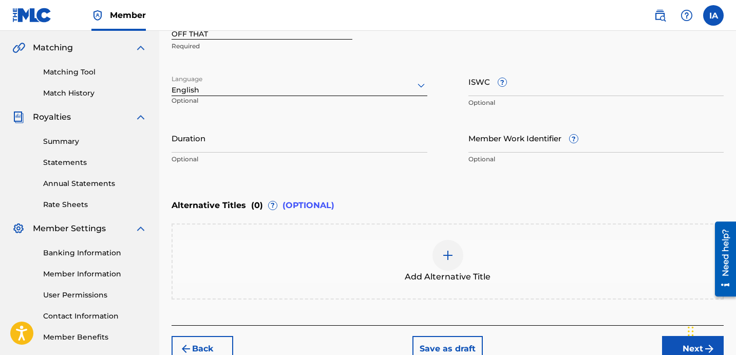
scroll to position [147, 0]
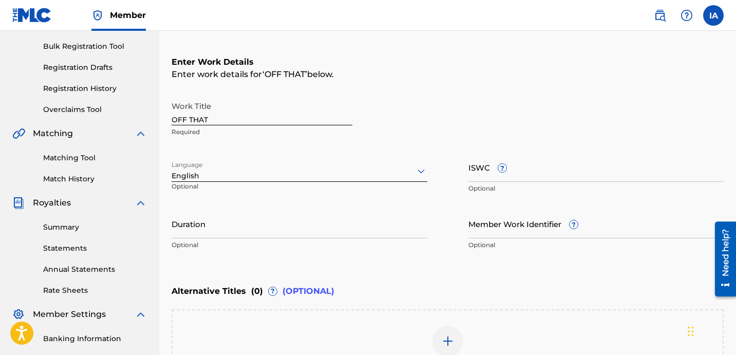
drag, startPoint x: 204, startPoint y: 243, endPoint x: 205, endPoint y: 238, distance: 5.7
click at [204, 242] on p "Optional" at bounding box center [299, 244] width 256 height 9
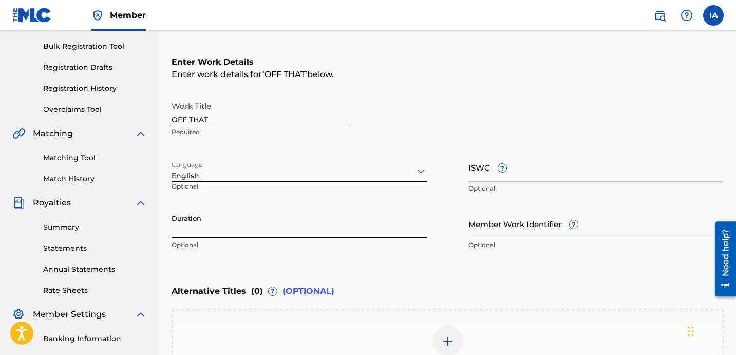
click at [205, 220] on input "Duration" at bounding box center [299, 223] width 256 height 29
drag, startPoint x: 176, startPoint y: 232, endPoint x: 209, endPoint y: 238, distance: 33.4
click at [209, 238] on div "Duration 02:07 Optional" at bounding box center [299, 232] width 256 height 46
type input "02:07"
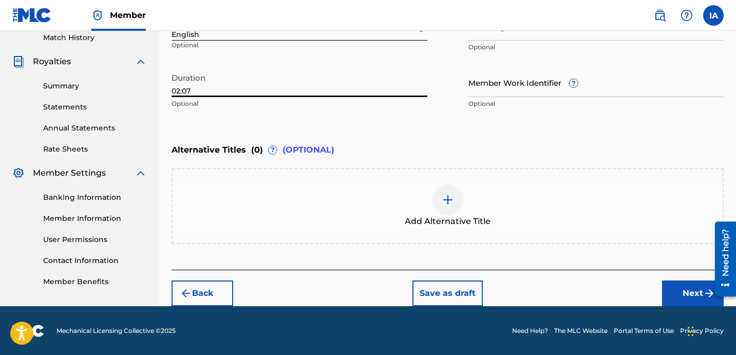
scroll to position [288, 0]
click at [477, 220] on span "Add Alternative Title" at bounding box center [448, 221] width 86 height 12
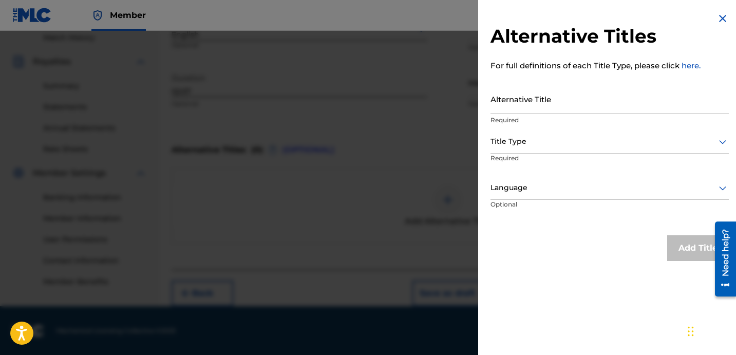
click at [573, 107] on input "Alternative Title" at bounding box center [609, 98] width 238 height 29
paste input "OFF THAT FEAT ONEMISSEDCALL AND BXBY KXSH"
type input "OFF THAT FEAT ONEMISSEDCALL AND BXBY KXSH"
click at [564, 142] on div at bounding box center [609, 141] width 238 height 13
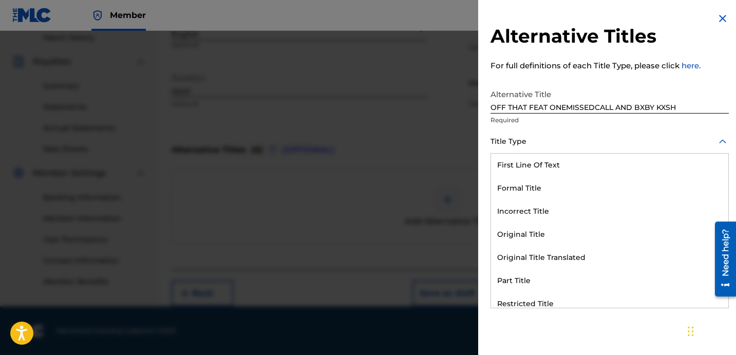
scroll to position [100, 0]
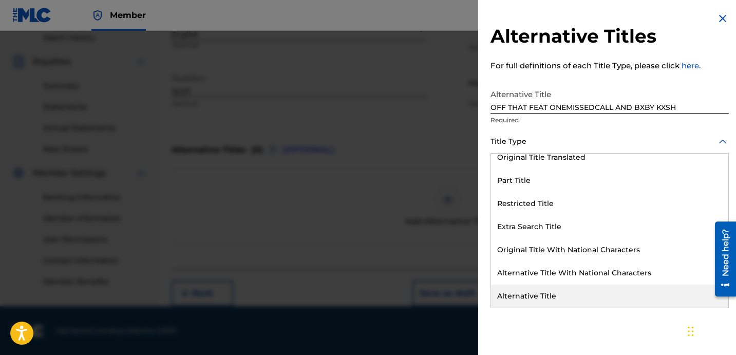
click at [555, 288] on div "Alternative Title" at bounding box center [609, 295] width 237 height 23
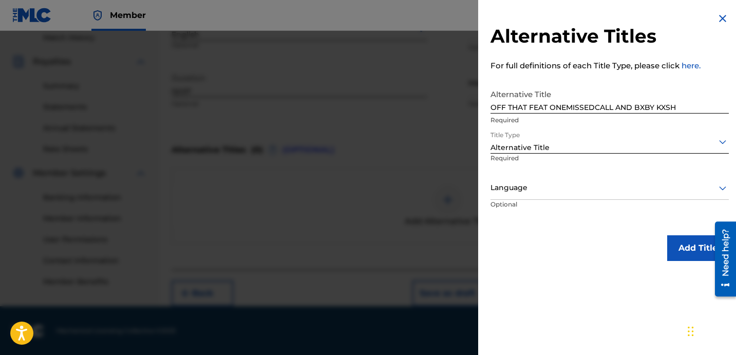
drag, startPoint x: 589, startPoint y: 183, endPoint x: 590, endPoint y: 177, distance: 6.2
click at [590, 182] on div at bounding box center [609, 187] width 238 height 13
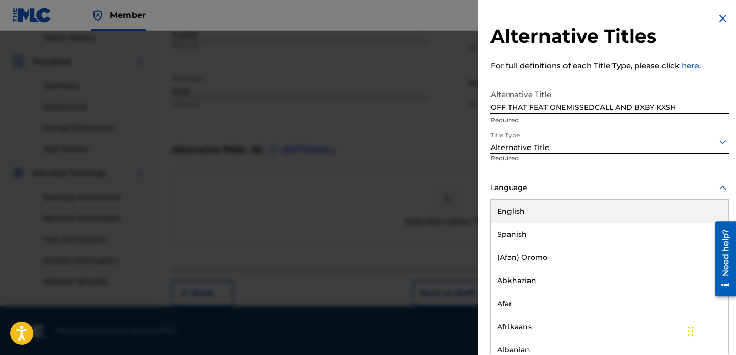
click at [587, 208] on div "English" at bounding box center [609, 211] width 237 height 23
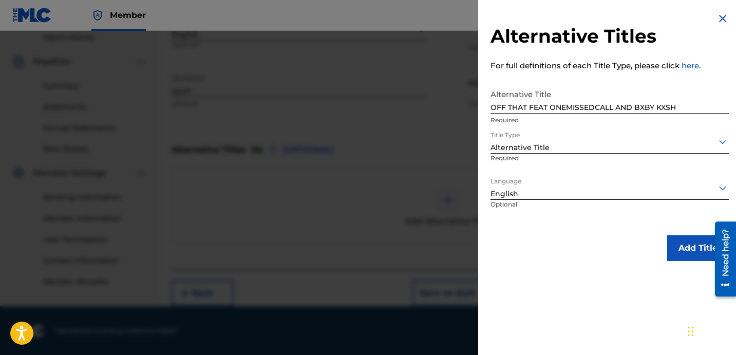
click at [677, 245] on button "Add Title" at bounding box center [698, 248] width 62 height 26
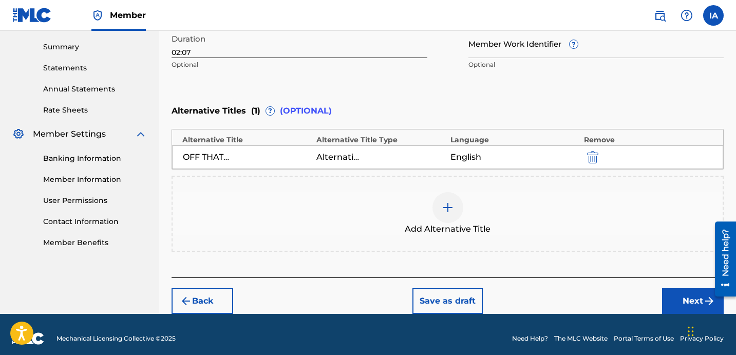
scroll to position [335, 0]
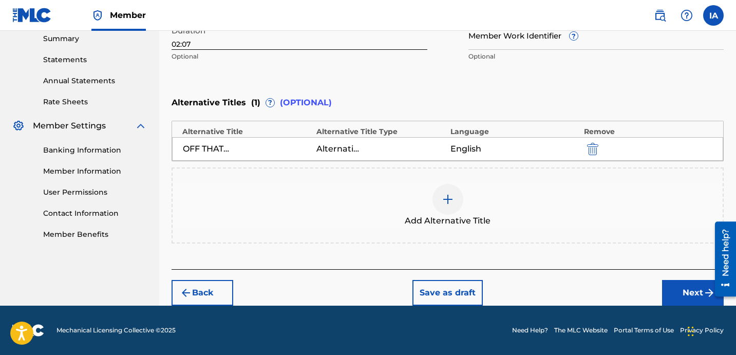
click at [681, 285] on button "Next" at bounding box center [693, 293] width 62 height 26
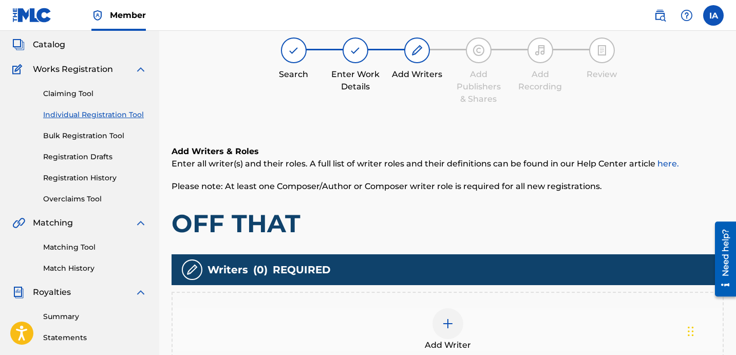
scroll to position [83, 0]
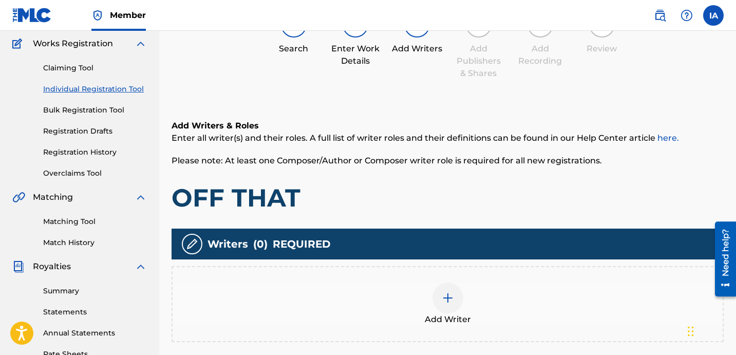
click at [482, 278] on div "Add Writer" at bounding box center [447, 304] width 552 height 76
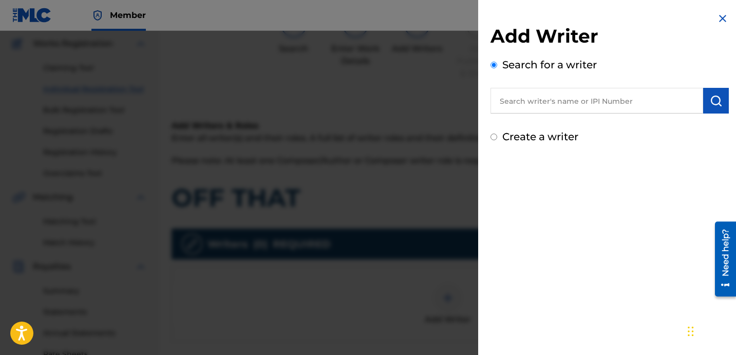
click at [576, 108] on input "text" at bounding box center [596, 101] width 213 height 26
paste input "[PERSON_NAME] [PERSON_NAME]"
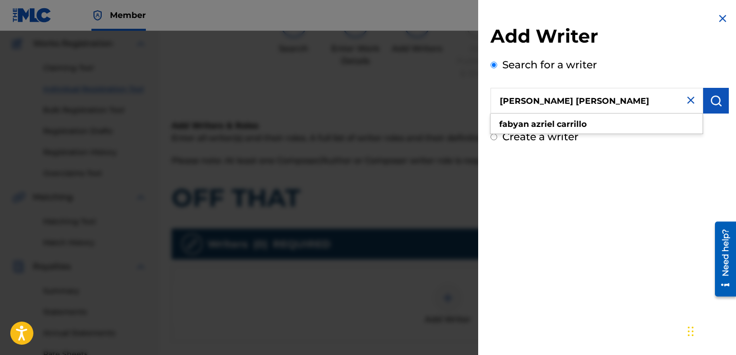
type input "[PERSON_NAME] [PERSON_NAME]"
click at [713, 97] on img "submit" at bounding box center [716, 100] width 12 height 12
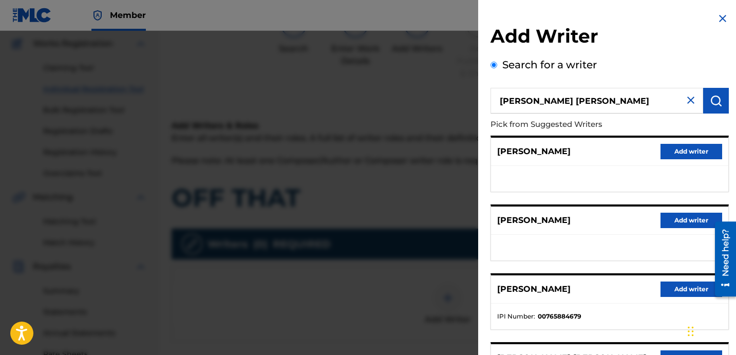
scroll to position [177, 0]
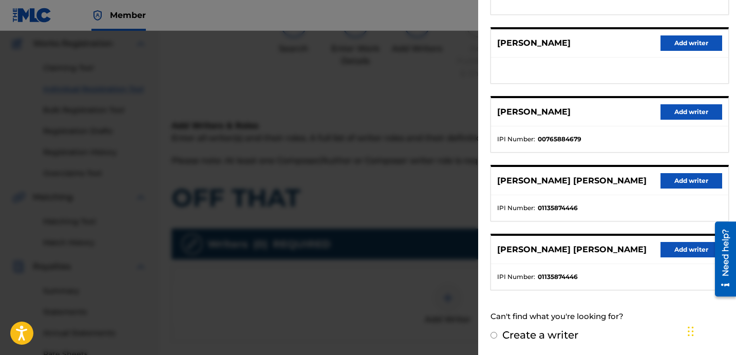
click at [665, 181] on button "Add writer" at bounding box center [691, 180] width 62 height 15
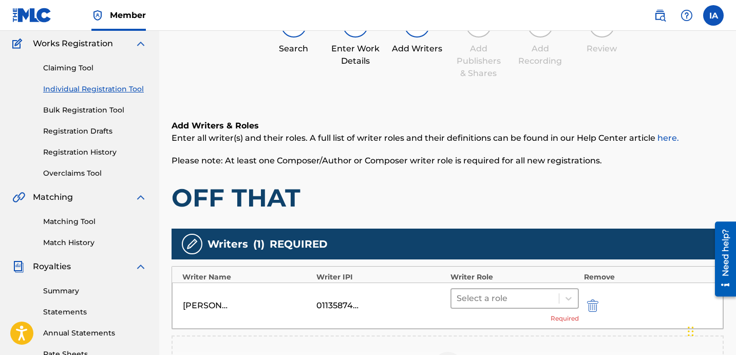
click at [542, 306] on div "Select a role" at bounding box center [504, 298] width 107 height 18
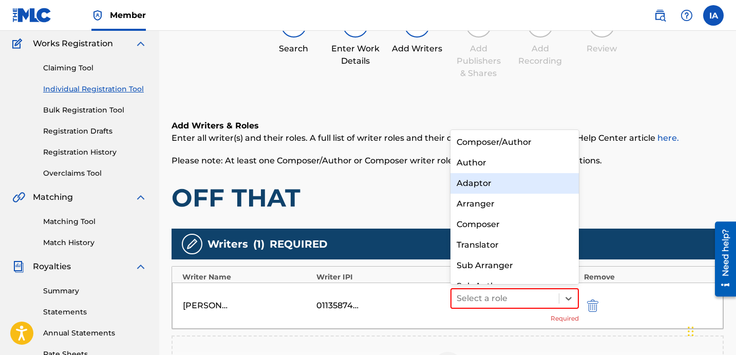
scroll to position [14, 0]
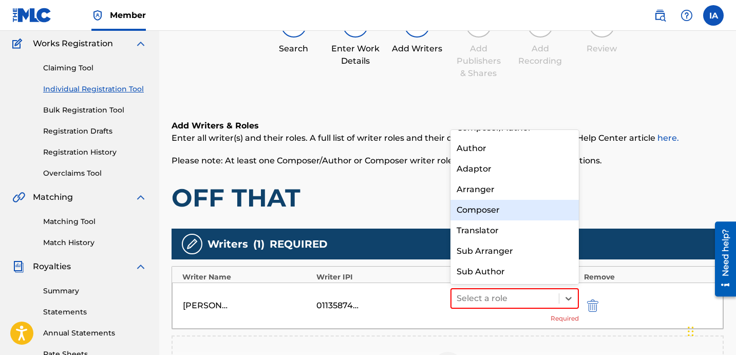
click at [515, 205] on div "Composer" at bounding box center [514, 210] width 128 height 21
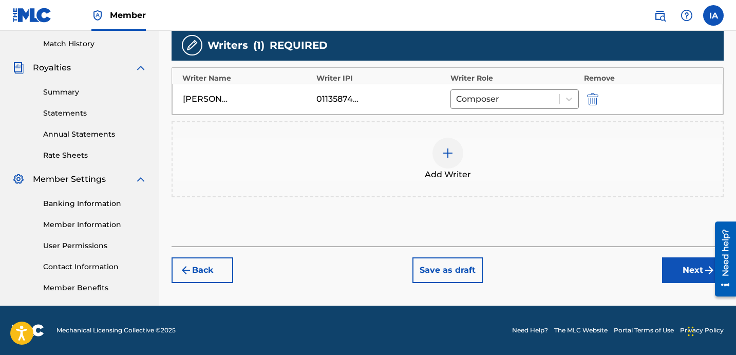
click at [694, 263] on button "Next" at bounding box center [693, 270] width 62 height 26
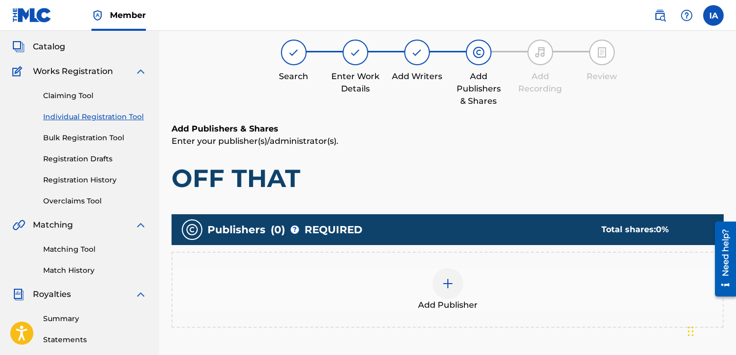
scroll to position [46, 0]
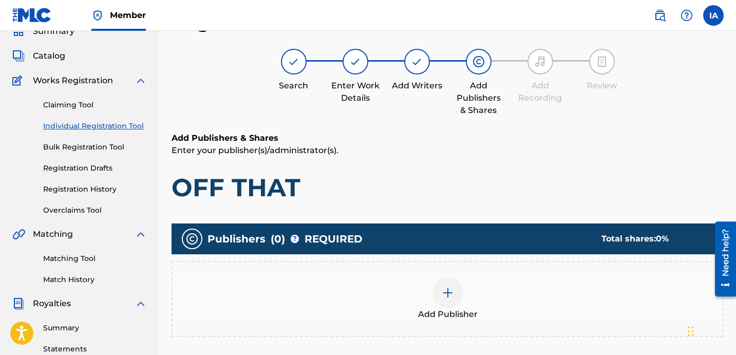
click at [470, 153] on p "Enter your publisher(s)/administrator(s)." at bounding box center [447, 150] width 552 height 12
click at [491, 313] on div "Add Publisher" at bounding box center [448, 298] width 550 height 43
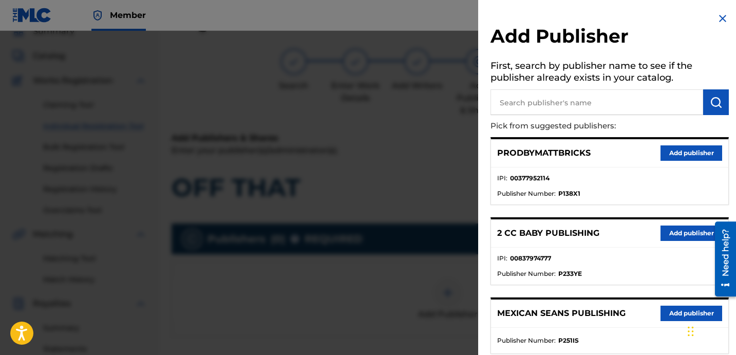
click at [595, 166] on div "PRODBYMATTBRICKS Add publisher IPI : 00377952114 Publisher Number : P138X1" at bounding box center [609, 171] width 238 height 68
click at [568, 96] on input "text" at bounding box center [596, 102] width 213 height 26
type input "FARIEL"
click at [710, 105] on img "submit" at bounding box center [716, 102] width 12 height 12
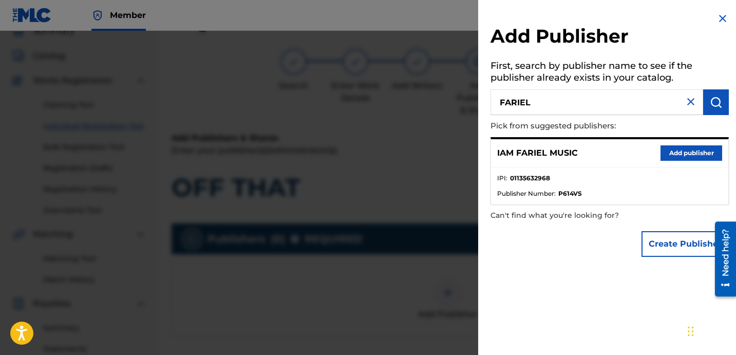
click at [681, 150] on button "Add publisher" at bounding box center [691, 152] width 62 height 15
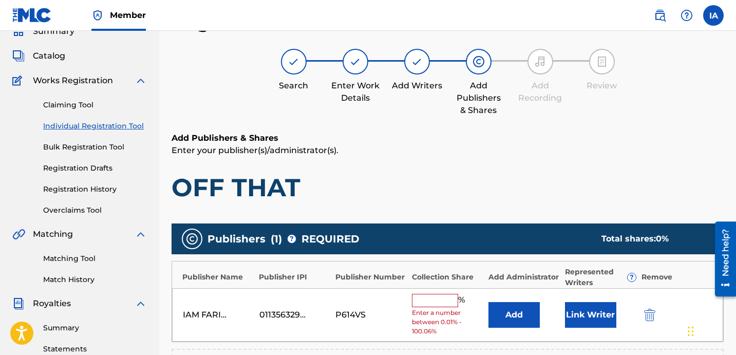
click at [438, 299] on input "text" at bounding box center [435, 300] width 46 height 13
type input "100"
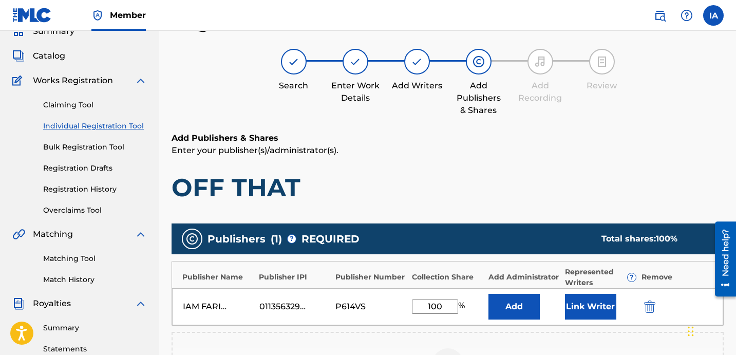
drag, startPoint x: 441, startPoint y: 305, endPoint x: 406, endPoint y: 289, distance: 39.1
click at [411, 294] on div "IAM FARIEL MUSIC 01135632968 P614VS 100 % Add Link Writer" at bounding box center [447, 306] width 551 height 37
click at [516, 317] on button "Add" at bounding box center [513, 307] width 51 height 26
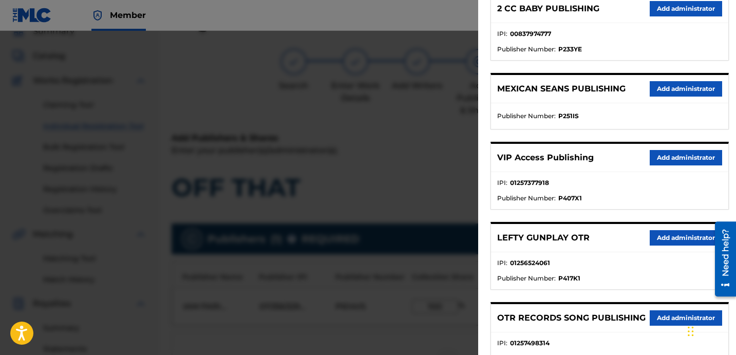
scroll to position [256, 0]
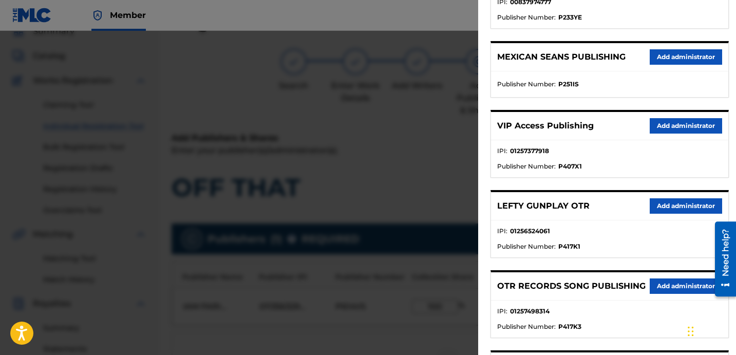
click at [667, 119] on button "Add administrator" at bounding box center [686, 125] width 72 height 15
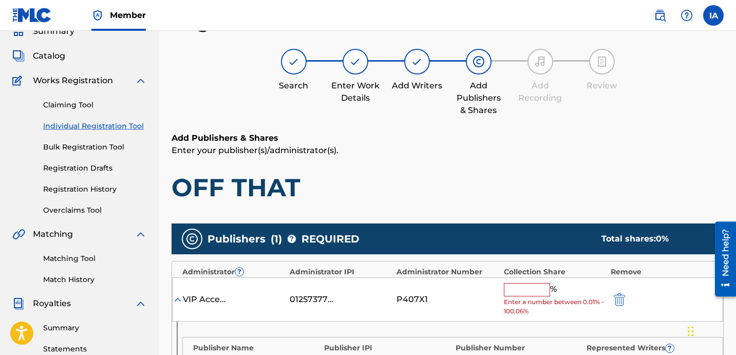
click at [527, 291] on input "text" at bounding box center [527, 289] width 46 height 13
type input "100"
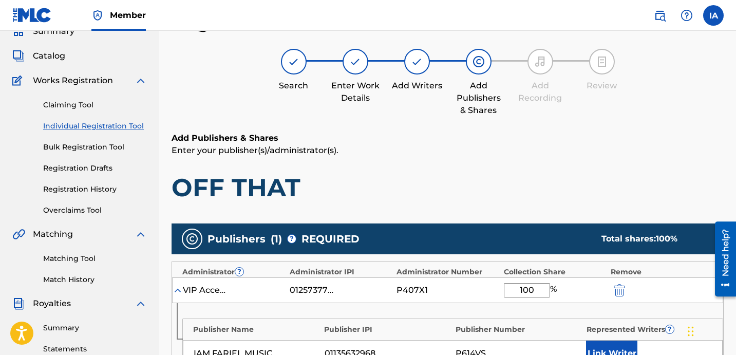
scroll to position [83, 0]
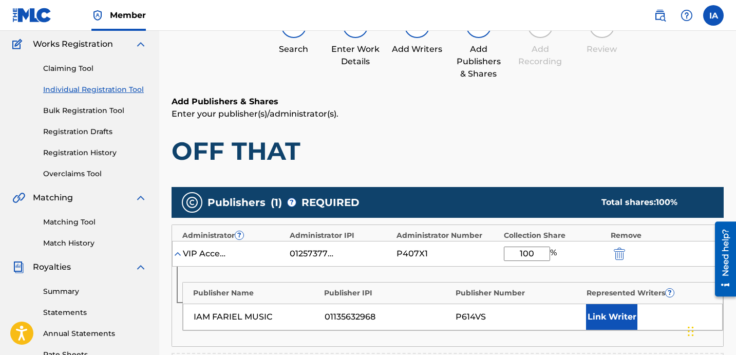
click at [604, 315] on button "Link Writer" at bounding box center [611, 317] width 51 height 26
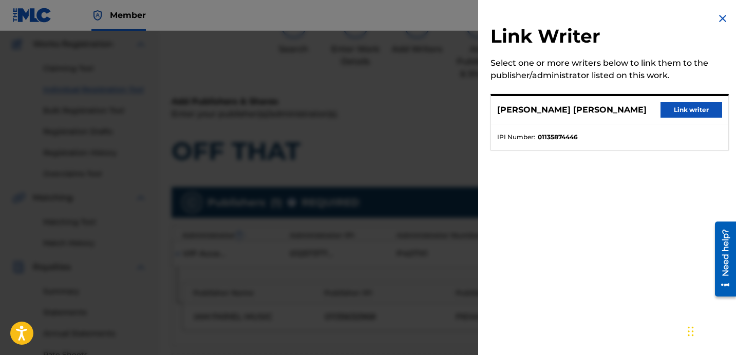
click at [677, 105] on button "Link writer" at bounding box center [691, 109] width 62 height 15
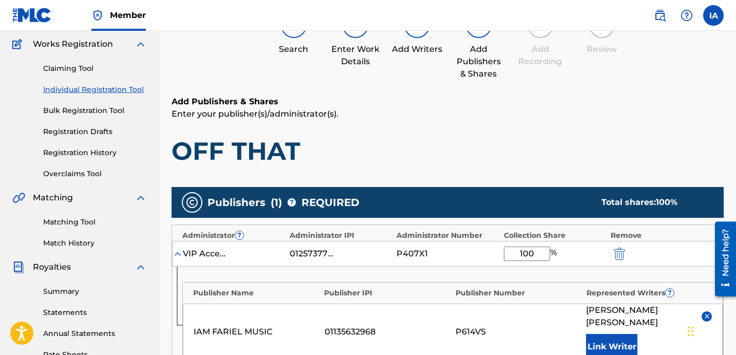
scroll to position [292, 0]
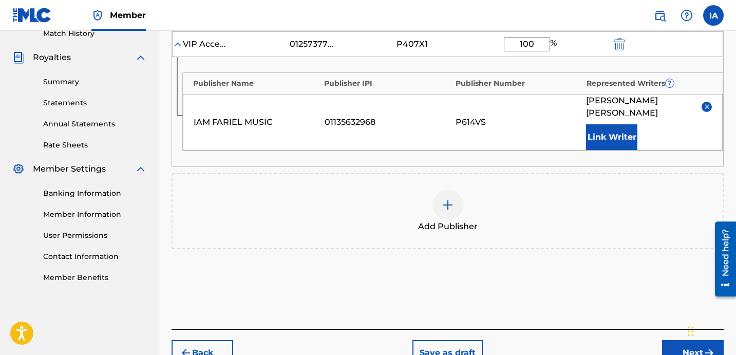
click at [671, 342] on button "Next" at bounding box center [693, 353] width 62 height 26
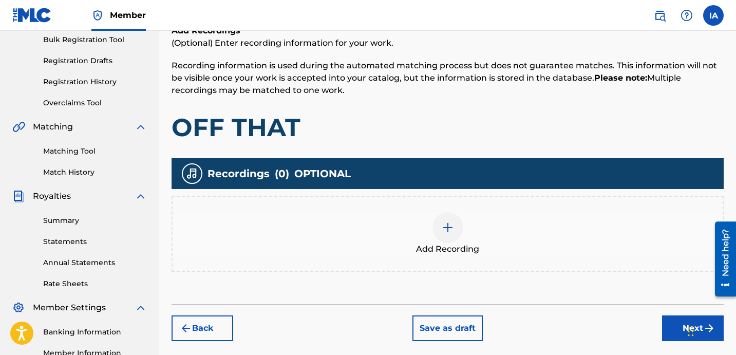
scroll to position [227, 0]
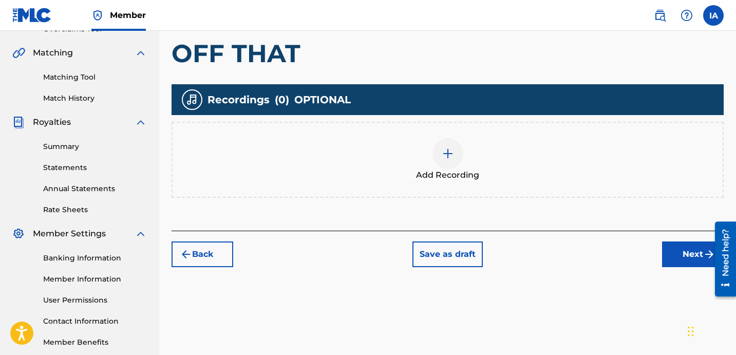
click at [455, 165] on div at bounding box center [447, 153] width 31 height 31
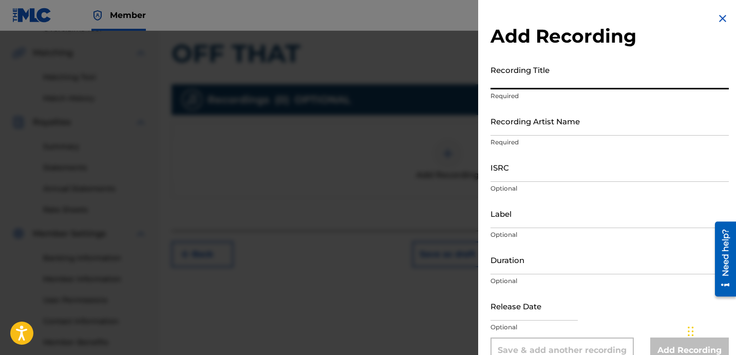
click at [549, 86] on input "Recording Title" at bounding box center [609, 74] width 238 height 29
click at [542, 81] on input "Recording Title" at bounding box center [609, 74] width 238 height 29
paste input "OFF THAT"
type input "OFF THAT"
click at [539, 124] on input "Recording Artist Name" at bounding box center [609, 120] width 238 height 29
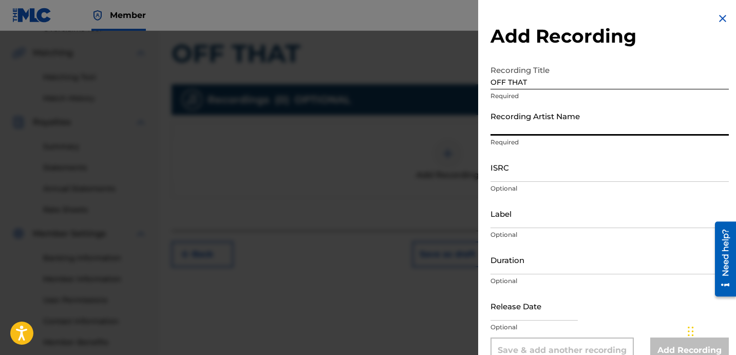
click at [513, 124] on input "Recording Artist Name" at bounding box center [609, 120] width 238 height 29
paste input "IAMFARIEL"
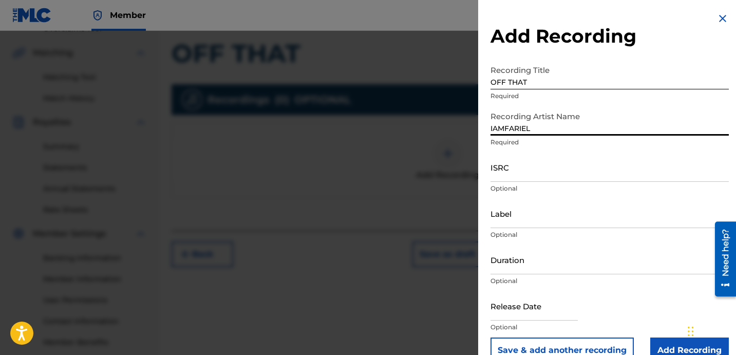
type input "IAMFARIEL"
click at [496, 170] on input "ISRC" at bounding box center [609, 167] width 238 height 29
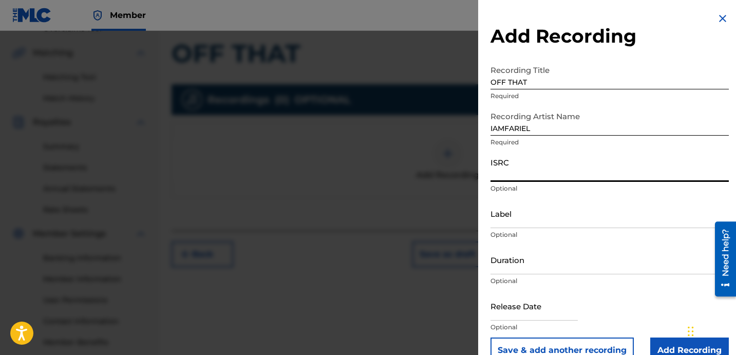
click at [546, 171] on input "ISRC" at bounding box center [609, 167] width 238 height 29
paste input "QZDA62435298"
type input "QZDA62435298"
click at [518, 206] on input "Label" at bounding box center [609, 213] width 238 height 29
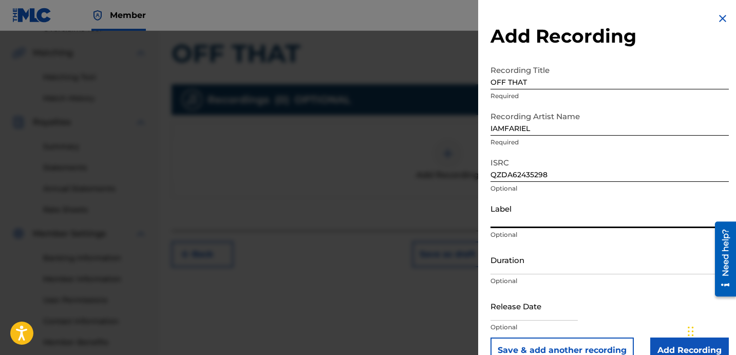
click at [523, 220] on input "Label" at bounding box center [609, 213] width 238 height 29
paste input "1779507 RECORDS DK"
type input "1779507 RECORDS DK"
click at [549, 265] on input "Duration" at bounding box center [609, 259] width 238 height 29
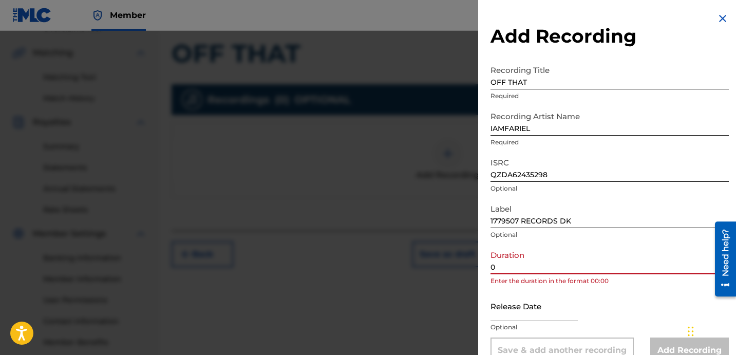
paste input "2:07"
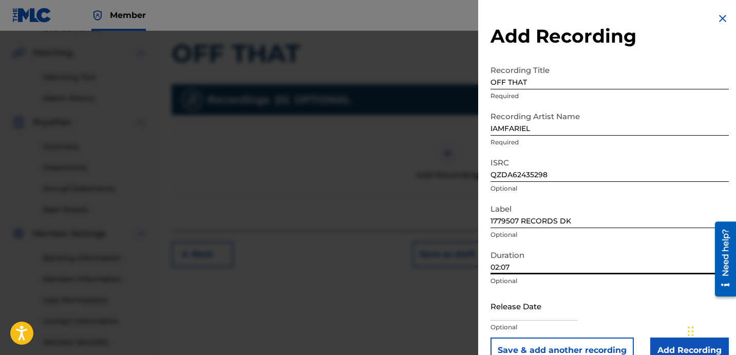
type input "02:07"
click at [490, 337] on button "Save & add another recording" at bounding box center [561, 350] width 143 height 26
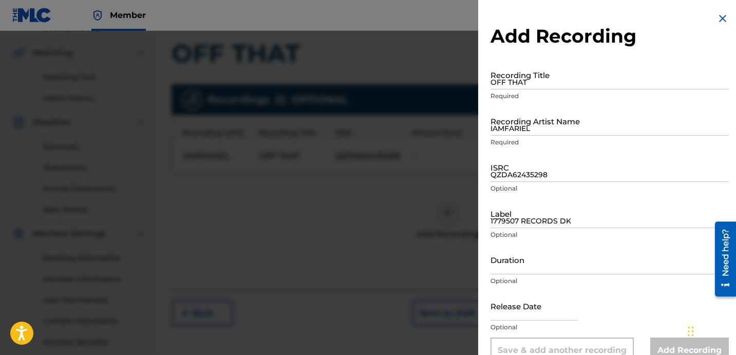
click at [716, 23] on img at bounding box center [722, 18] width 12 height 12
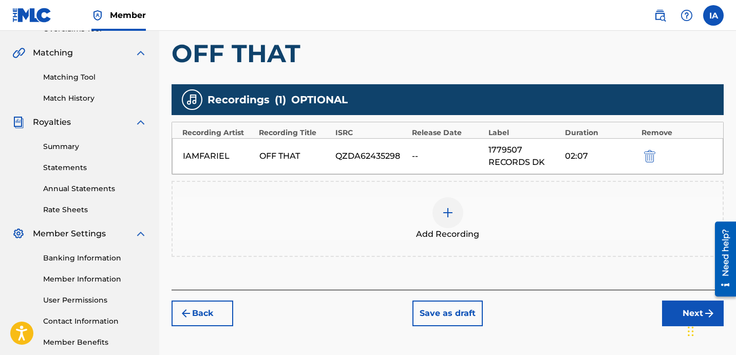
click at [677, 303] on button "Next" at bounding box center [693, 313] width 62 height 26
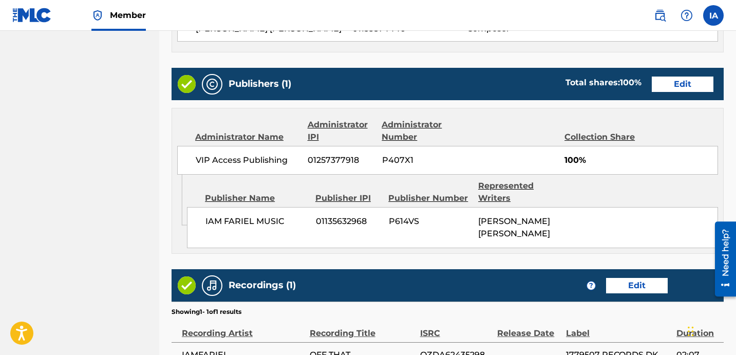
scroll to position [663, 0]
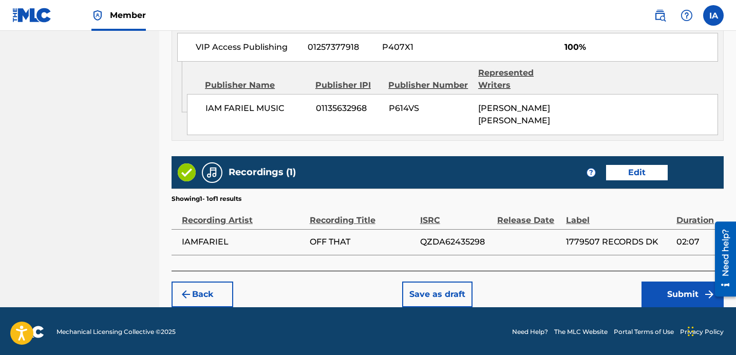
click at [660, 290] on button "Submit" at bounding box center [682, 294] width 82 height 26
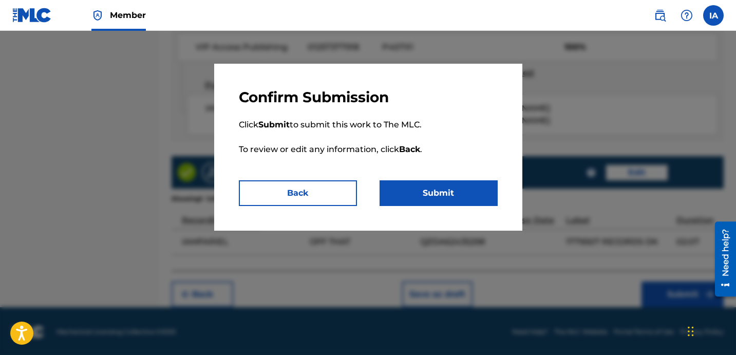
click at [456, 184] on button "Submit" at bounding box center [438, 193] width 118 height 26
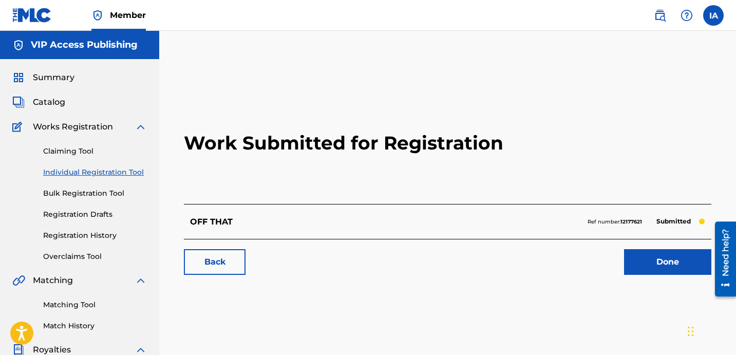
click at [639, 264] on link "Done" at bounding box center [667, 262] width 87 height 26
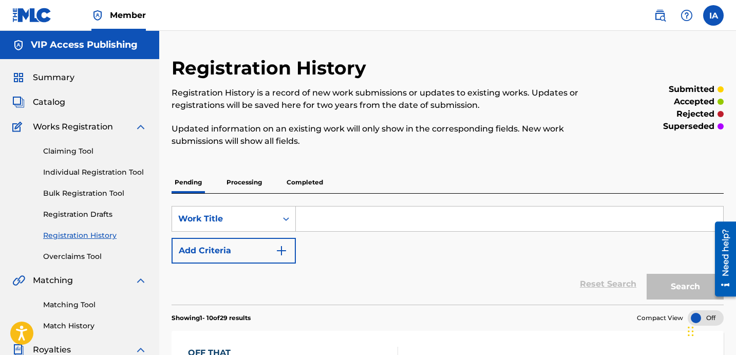
click at [348, 155] on div "Registration History Registration History is a record of new work submissions o…" at bounding box center [383, 107] width 425 height 103
click at [116, 171] on link "Individual Registration Tool" at bounding box center [95, 172] width 104 height 11
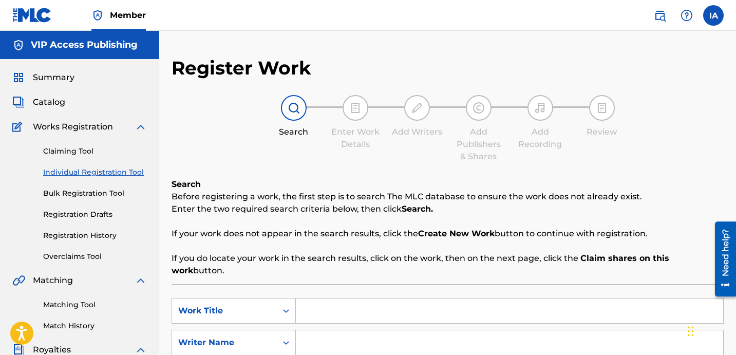
click at [113, 241] on div "Claiming Tool Individual Registration Tool Bulk Registration Tool Registration …" at bounding box center [79, 197] width 135 height 129
click at [108, 239] on link "Registration History" at bounding box center [95, 235] width 104 height 11
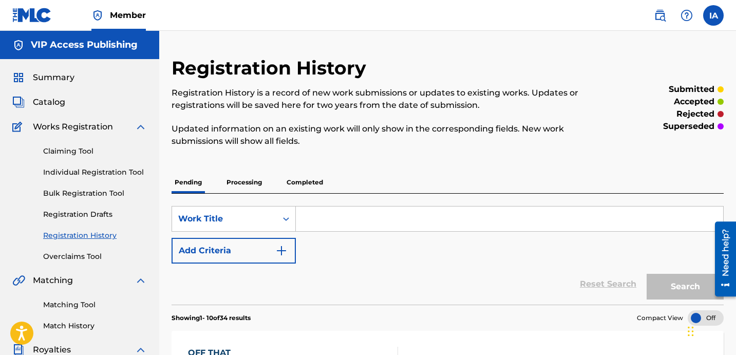
click at [405, 214] on input "Search Form" at bounding box center [509, 218] width 427 height 25
click at [89, 169] on link "Individual Registration Tool" at bounding box center [95, 172] width 104 height 11
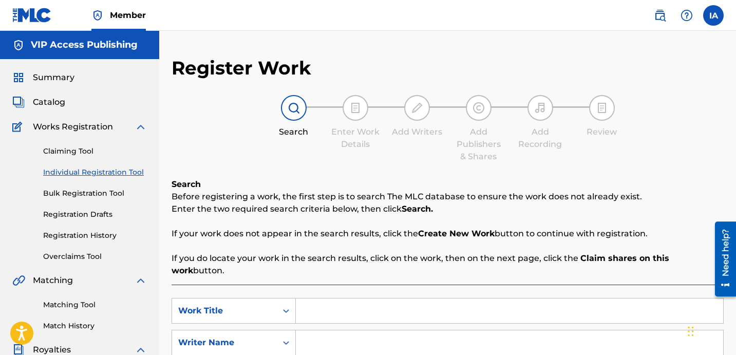
scroll to position [23, 0]
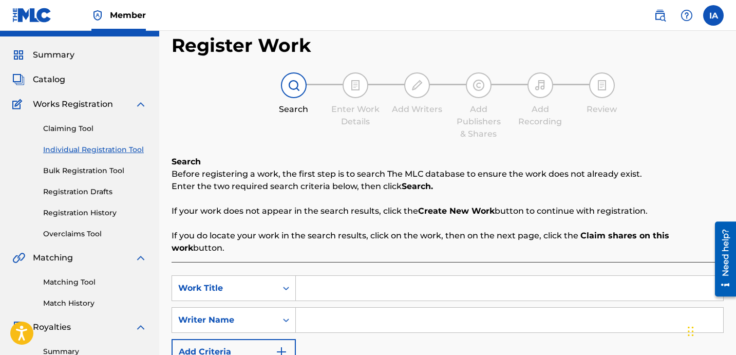
click at [450, 276] on input "Search Form" at bounding box center [509, 288] width 427 height 25
paste input "MAKE A PLAY"
type input "MAKE A PLAY"
click at [408, 308] on input "Search Form" at bounding box center [509, 320] width 427 height 25
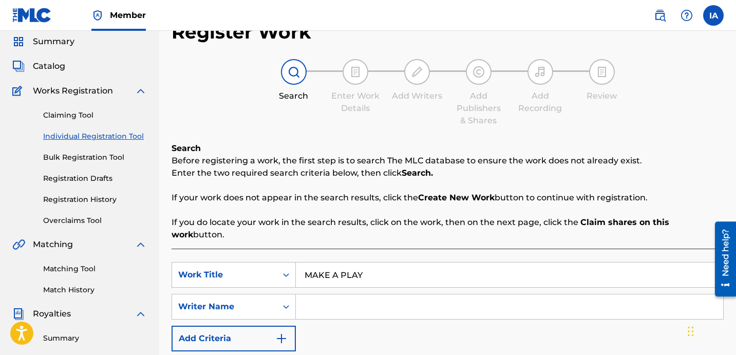
click at [434, 294] on input "Search Form" at bounding box center [509, 306] width 427 height 25
click at [452, 294] on input "Search Form" at bounding box center [509, 306] width 427 height 25
click at [452, 287] on input "MAKE A PLAY" at bounding box center [509, 274] width 427 height 25
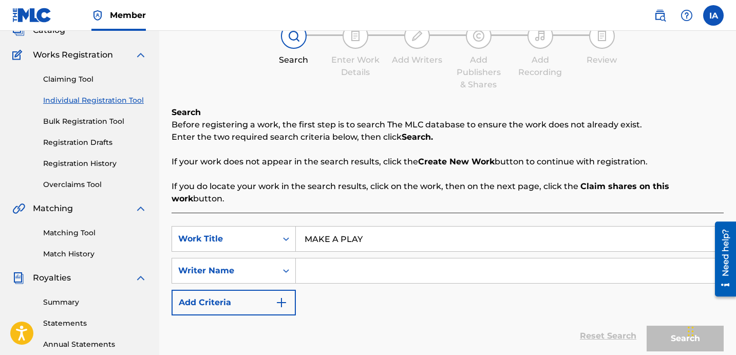
click at [414, 258] on input "Search Form" at bounding box center [509, 270] width 427 height 25
paste input "[PERSON_NAME] [PERSON_NAME]"
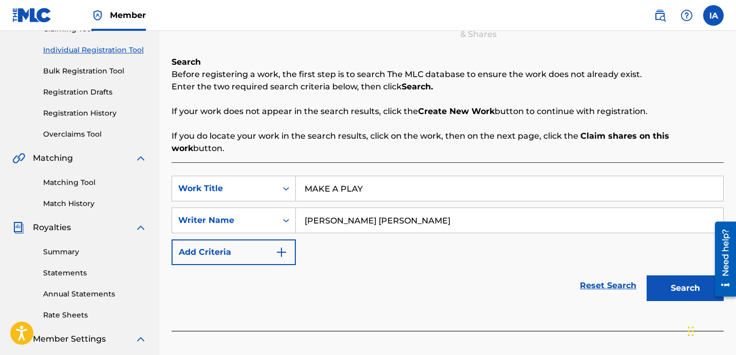
scroll to position [140, 0]
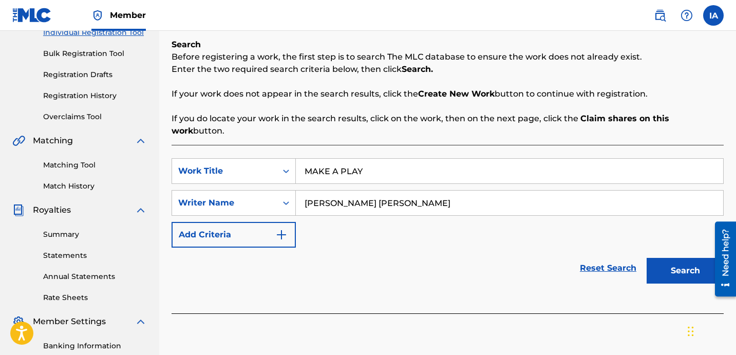
type input "[PERSON_NAME] [PERSON_NAME]"
click at [404, 247] on div "Reset Search Search" at bounding box center [447, 267] width 552 height 41
click at [571, 215] on div "SearchWithCriteria192fd4ce-4af6-40ad-8786-26a25a596317 Work Title MAKE A PLAY S…" at bounding box center [447, 229] width 552 height 168
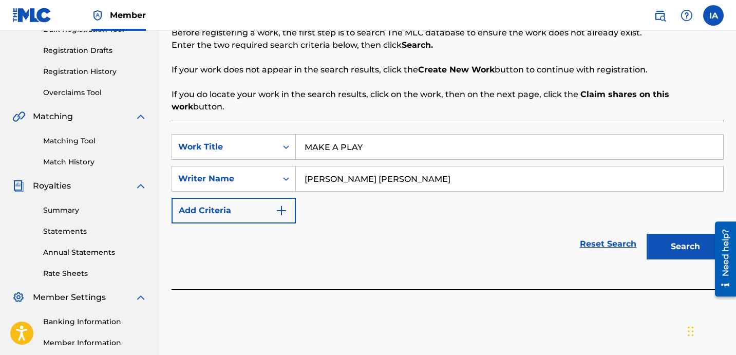
click at [507, 166] on input "[PERSON_NAME] [PERSON_NAME]" at bounding box center [509, 178] width 427 height 25
click at [684, 234] on button "Search" at bounding box center [684, 247] width 77 height 26
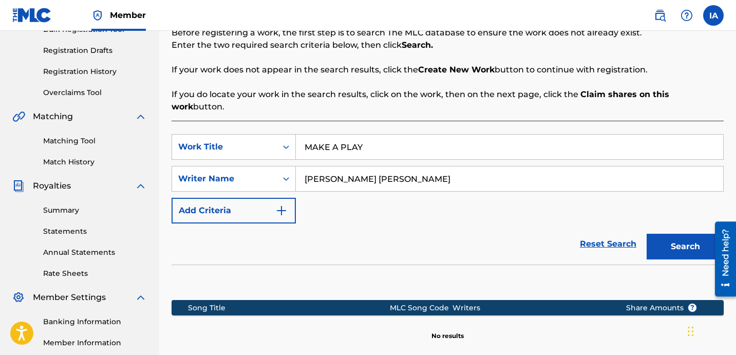
click at [509, 228] on div "Reset Search Search" at bounding box center [447, 243] width 552 height 41
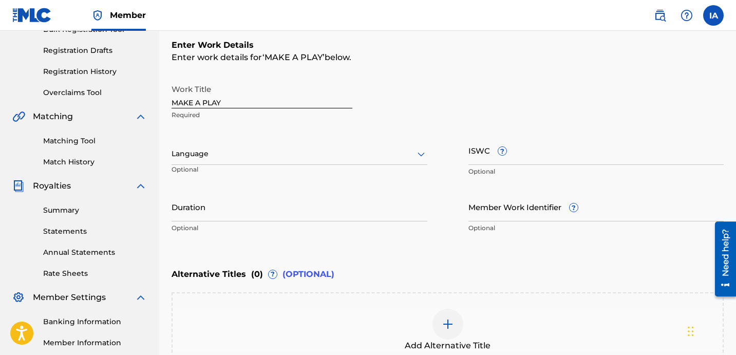
scroll to position [166, 0]
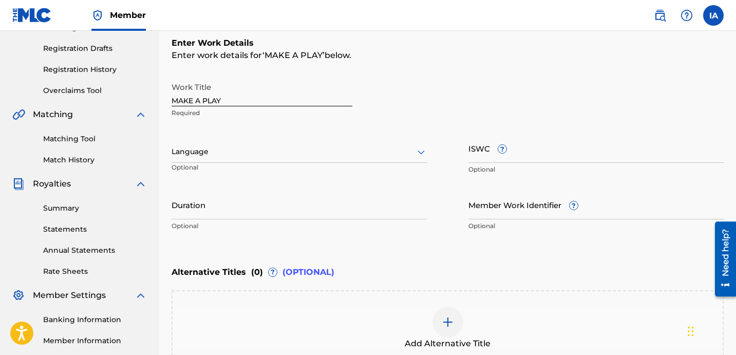
click at [265, 155] on div "Language Optional" at bounding box center [299, 157] width 256 height 46
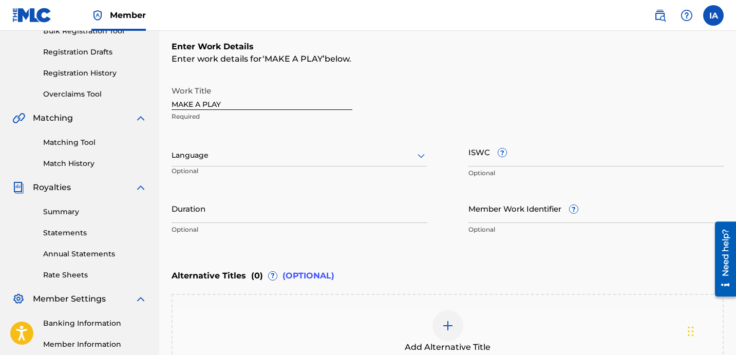
click at [223, 165] on div "Language" at bounding box center [299, 156] width 256 height 22
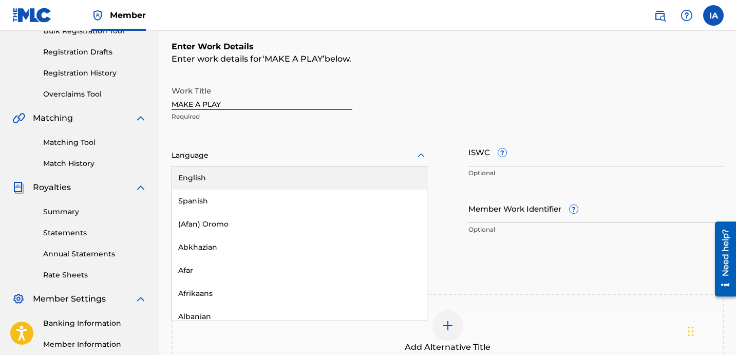
click at [249, 180] on div "English" at bounding box center [299, 177] width 255 height 23
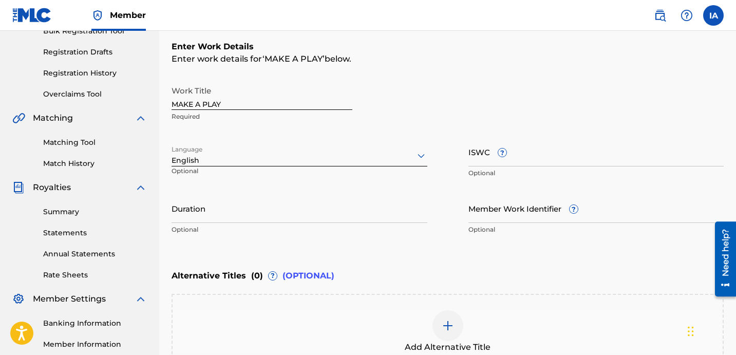
click at [232, 203] on input "Duration" at bounding box center [299, 208] width 256 height 29
type input "02:11"
click at [463, 328] on div "Add Alternative Title" at bounding box center [448, 331] width 550 height 43
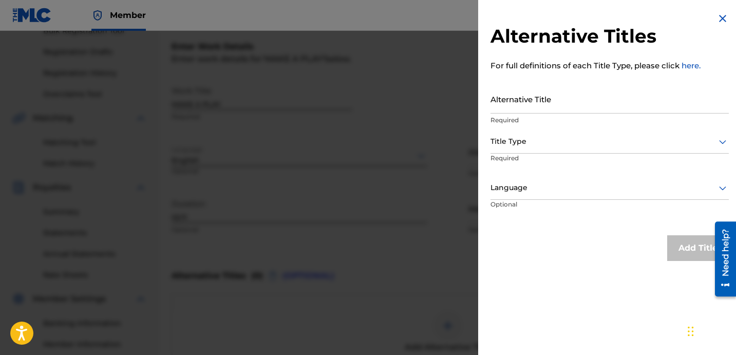
click at [546, 84] on input "Alternative Title" at bounding box center [609, 98] width 238 height 29
paste input "MAKE A PLAY FEAT LIL BOUNCER"
type input "MAKE A PLAY FEAT LIL BOUNCER"
click at [547, 141] on div at bounding box center [609, 141] width 238 height 13
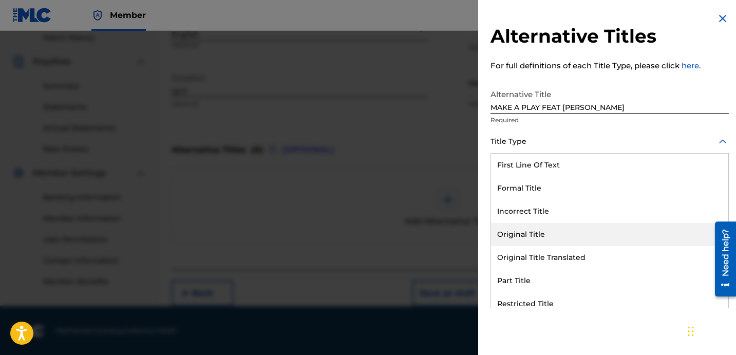
scroll to position [100, 0]
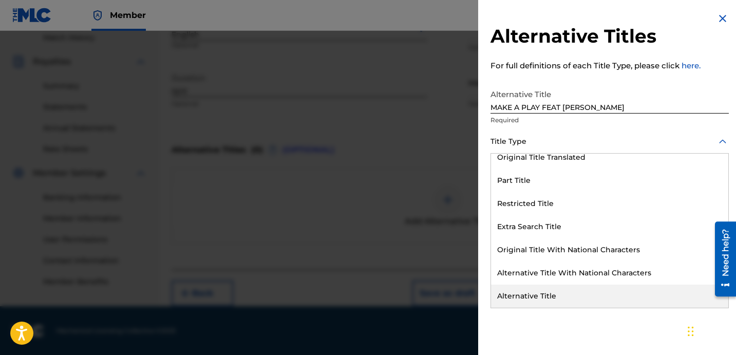
click at [538, 295] on div "Alternative Title" at bounding box center [609, 295] width 237 height 23
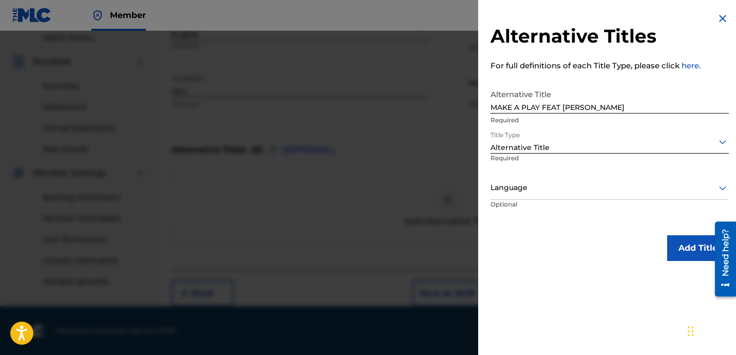
click at [534, 183] on div at bounding box center [609, 187] width 238 height 13
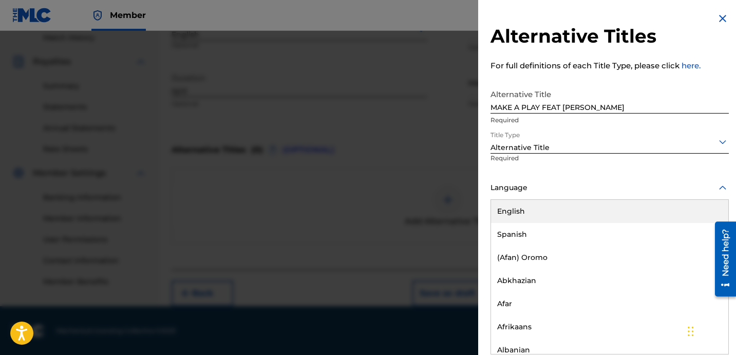
click at [565, 210] on div "English" at bounding box center [609, 211] width 237 height 23
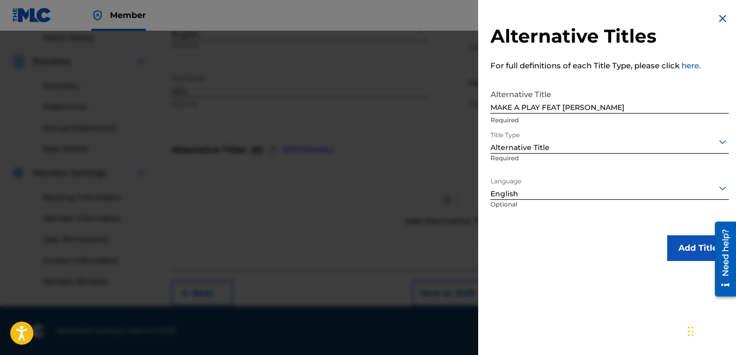
click at [692, 240] on button "Add Title" at bounding box center [698, 248] width 62 height 26
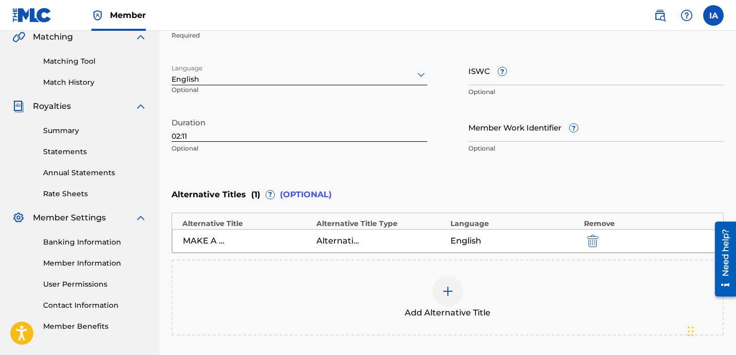
scroll to position [335, 0]
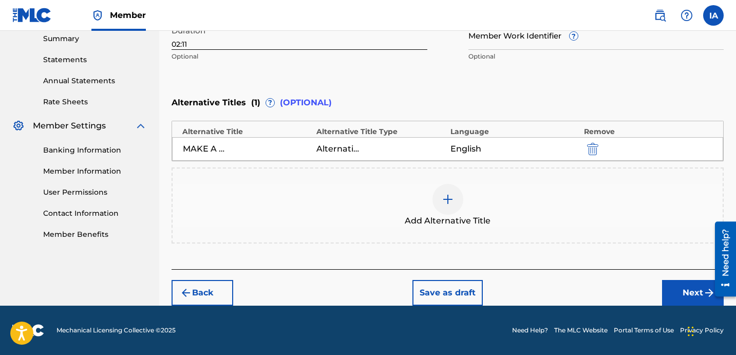
click at [677, 285] on button "Next" at bounding box center [693, 293] width 62 height 26
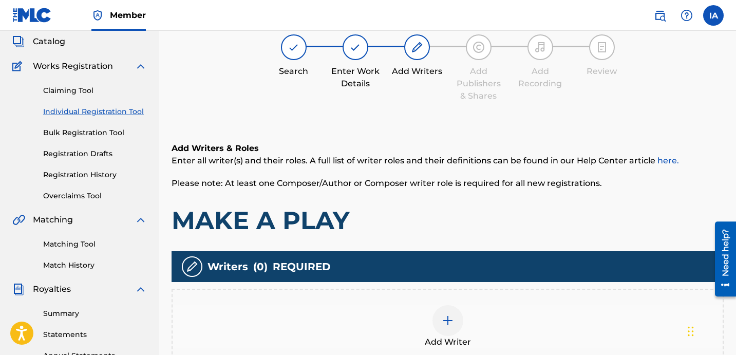
scroll to position [46, 0]
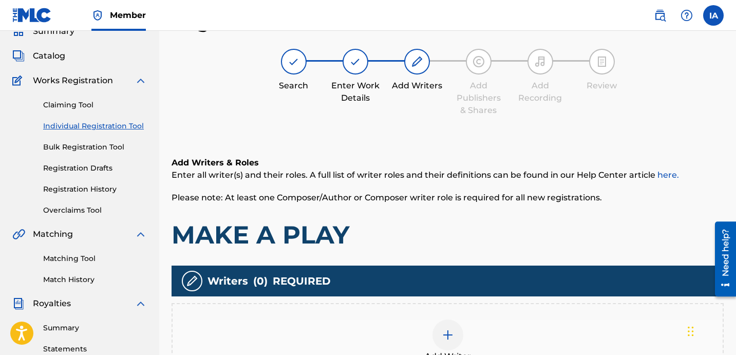
click at [442, 223] on h1 "MAKE A PLAY" at bounding box center [447, 234] width 552 height 31
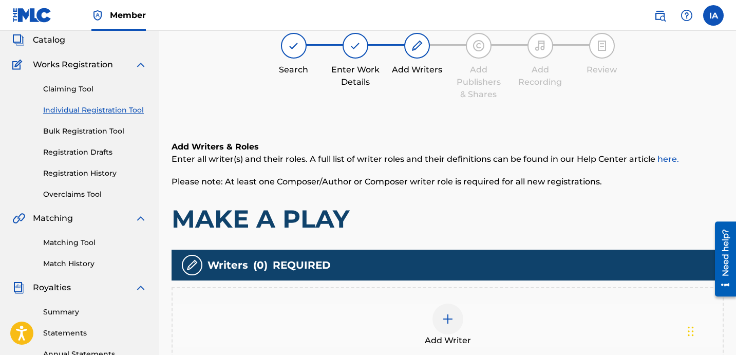
scroll to position [77, 0]
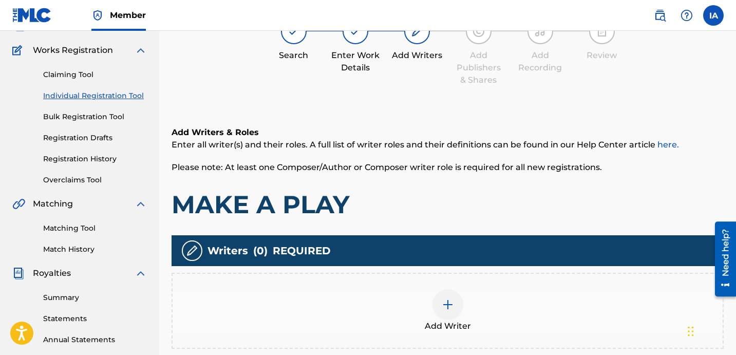
click at [493, 310] on div "Add Writer" at bounding box center [448, 310] width 550 height 43
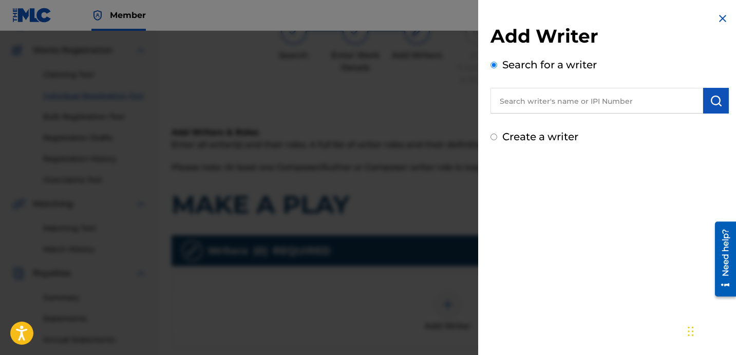
click at [606, 94] on input "text" at bounding box center [596, 101] width 213 height 26
paste input "[PERSON_NAME] [PERSON_NAME]"
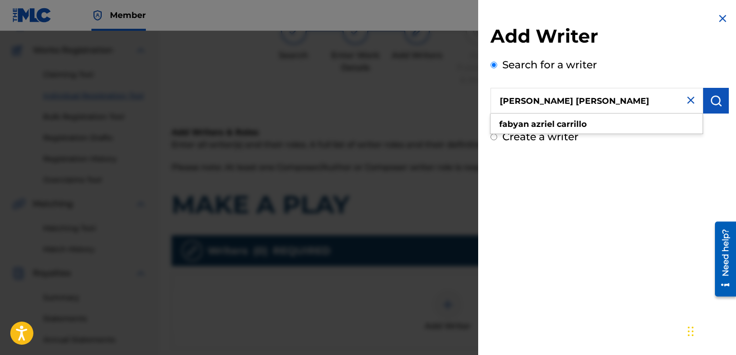
type input "[PERSON_NAME] [PERSON_NAME]"
click at [709, 108] on button "submit" at bounding box center [716, 101] width 26 height 26
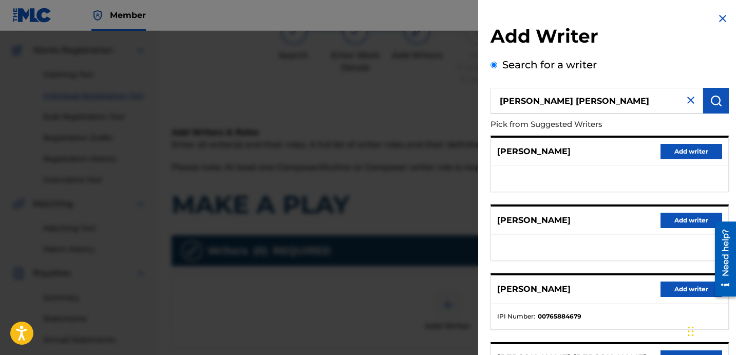
click at [624, 31] on h2 "Add Writer" at bounding box center [609, 38] width 238 height 26
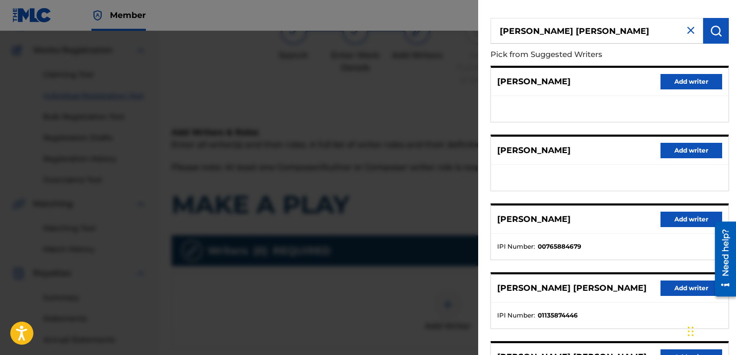
scroll to position [73, 0]
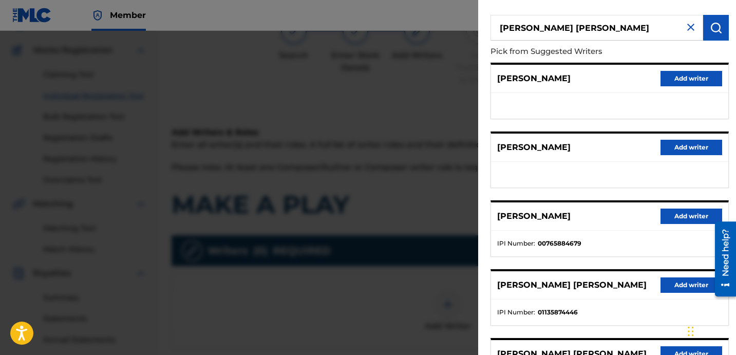
click at [670, 287] on button "Add writer" at bounding box center [691, 284] width 62 height 15
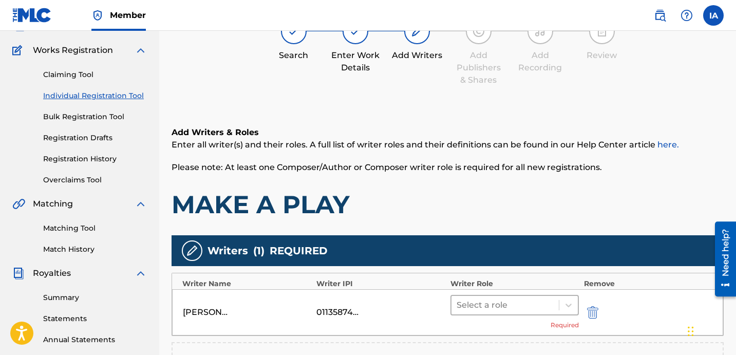
click at [500, 308] on div at bounding box center [504, 305] width 97 height 14
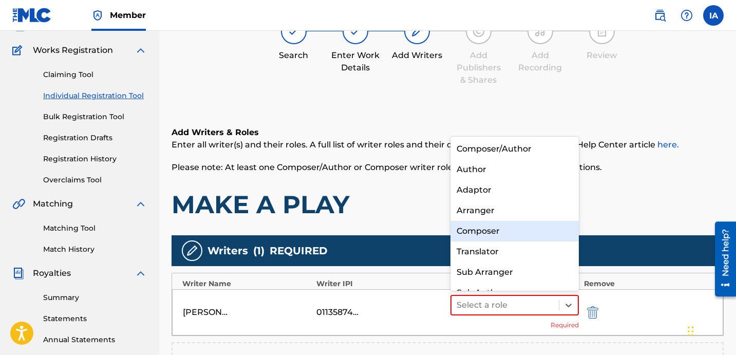
click at [470, 236] on div "Composer" at bounding box center [514, 231] width 128 height 21
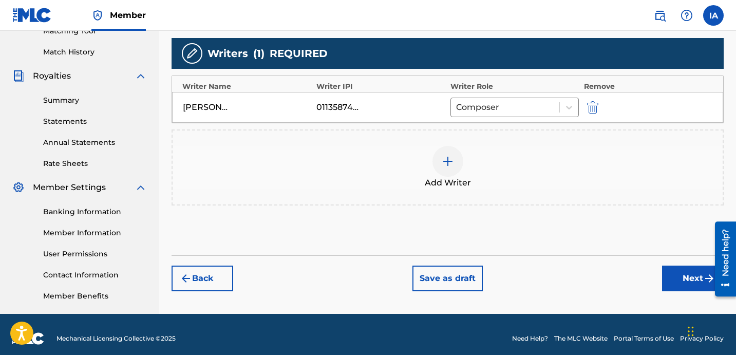
scroll to position [282, 0]
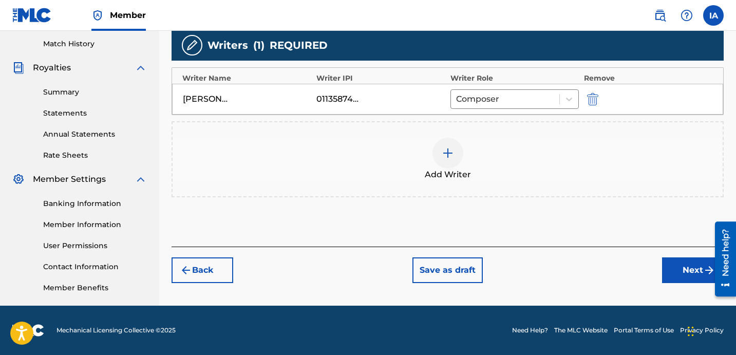
click at [671, 269] on button "Next" at bounding box center [693, 270] width 62 height 26
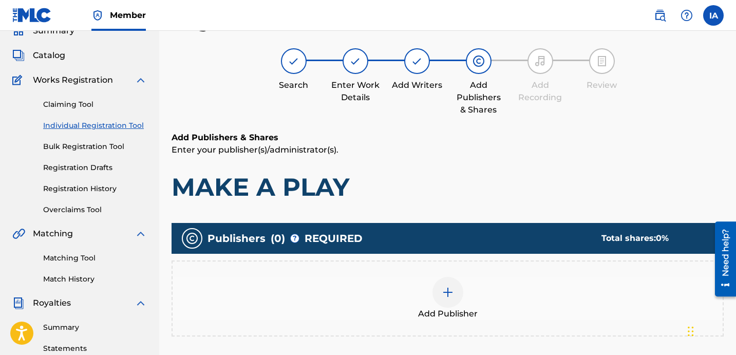
scroll to position [46, 0]
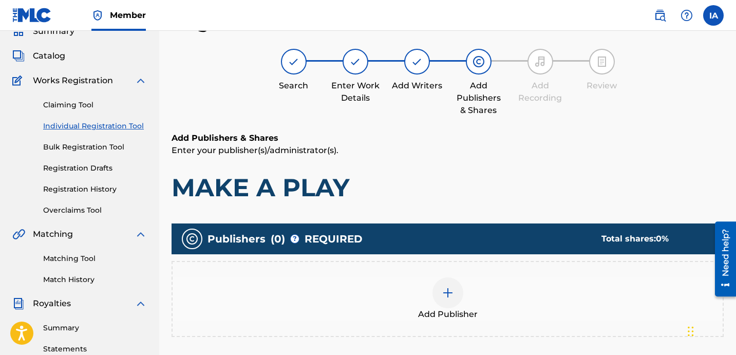
click at [487, 289] on div "Add Publisher" at bounding box center [448, 298] width 550 height 43
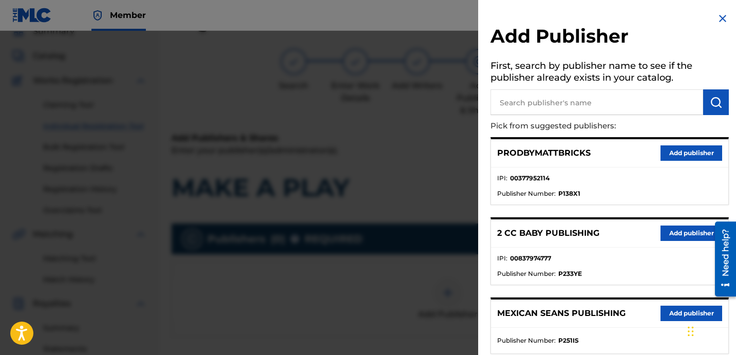
click at [612, 103] on input "text" at bounding box center [596, 102] width 213 height 26
type input "FARIEL"
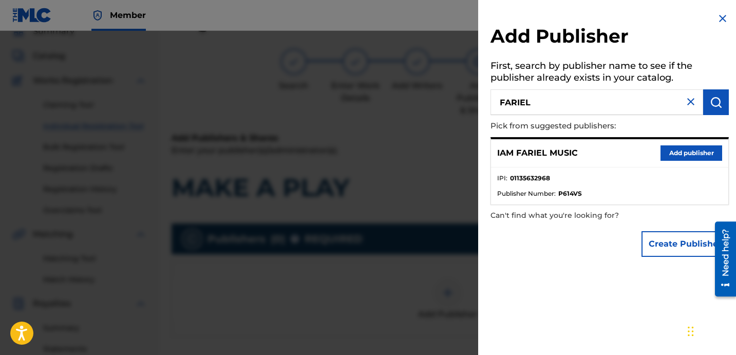
click at [699, 158] on button "Add publisher" at bounding box center [691, 152] width 62 height 15
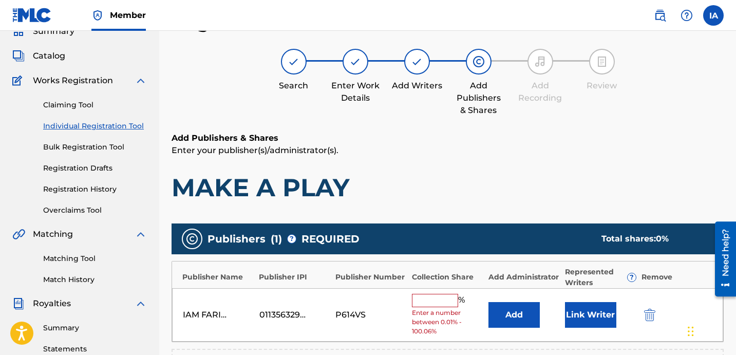
click at [426, 180] on h1 "MAKE A PLAY" at bounding box center [447, 187] width 552 height 31
click at [443, 300] on input "text" at bounding box center [435, 300] width 46 height 13
type input "100"
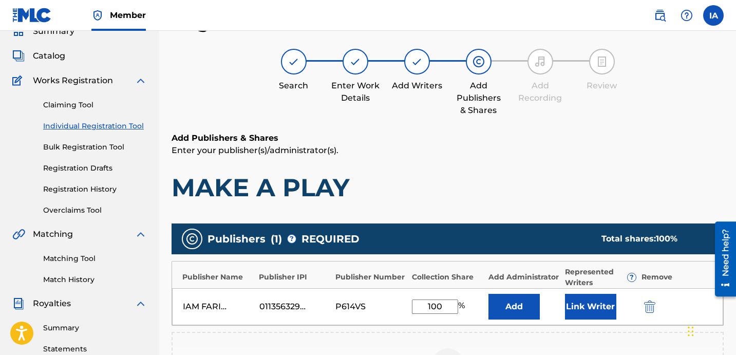
drag, startPoint x: 448, startPoint y: 306, endPoint x: 401, endPoint y: 279, distance: 54.0
click at [421, 294] on div "IAM FARIEL MUSIC 01135632968 P614VS 100 % Add Link Writer" at bounding box center [447, 306] width 551 height 37
click at [518, 302] on button "Add" at bounding box center [513, 307] width 51 height 26
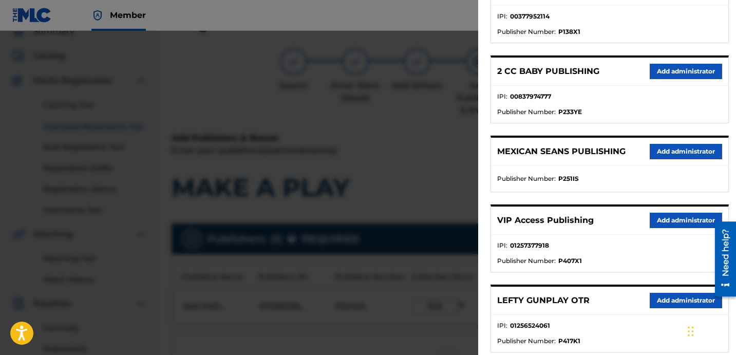
scroll to position [184, 0]
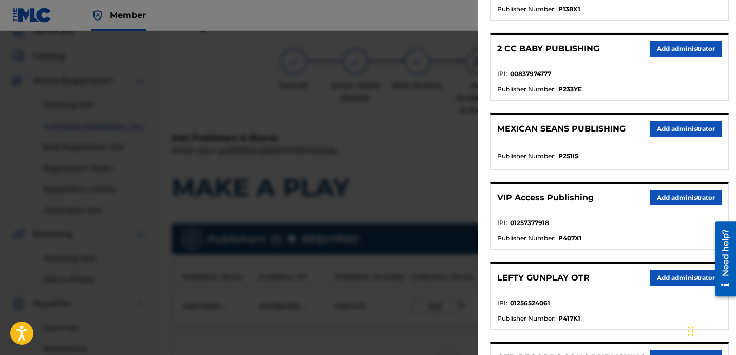
click at [673, 201] on button "Add administrator" at bounding box center [686, 197] width 72 height 15
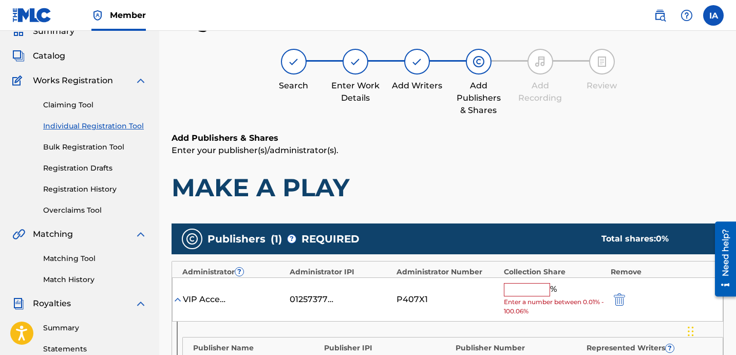
click at [518, 287] on input "text" at bounding box center [527, 289] width 46 height 13
paste input "100"
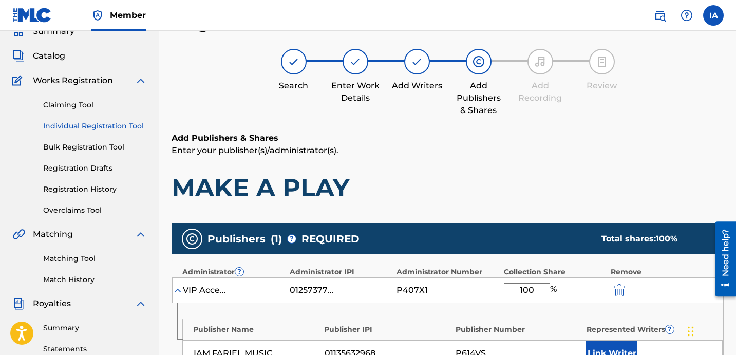
type input "100"
click at [452, 198] on h1 "MAKE A PLAY" at bounding box center [447, 187] width 552 height 31
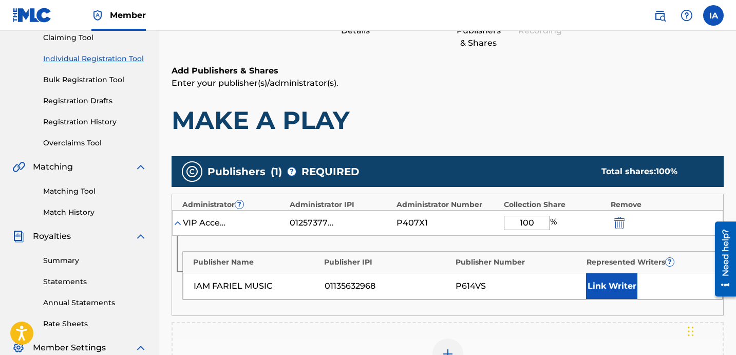
scroll to position [117, 0]
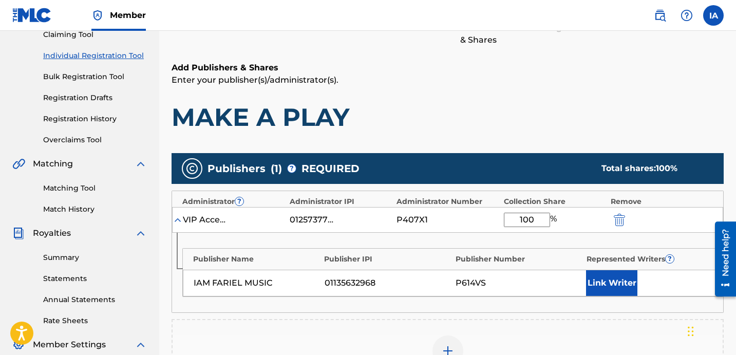
click at [613, 280] on button "Link Writer" at bounding box center [611, 283] width 51 height 26
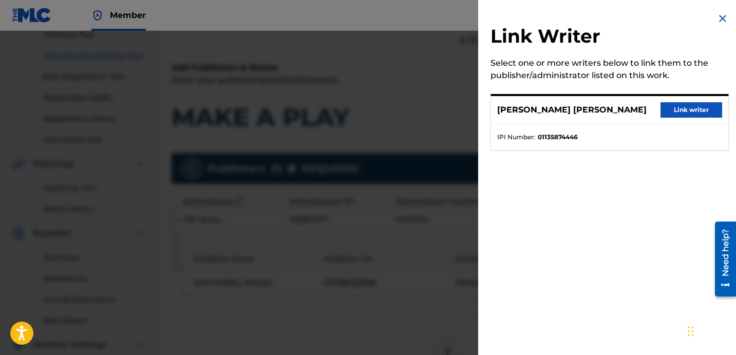
click at [685, 116] on button "Link writer" at bounding box center [691, 109] width 62 height 15
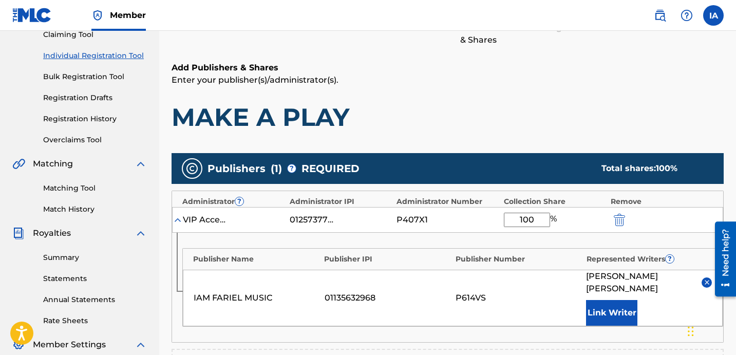
click at [488, 78] on p "Enter your publisher(s)/administrator(s)." at bounding box center [447, 80] width 552 height 12
click at [622, 300] on button "Link Writer" at bounding box center [611, 313] width 51 height 26
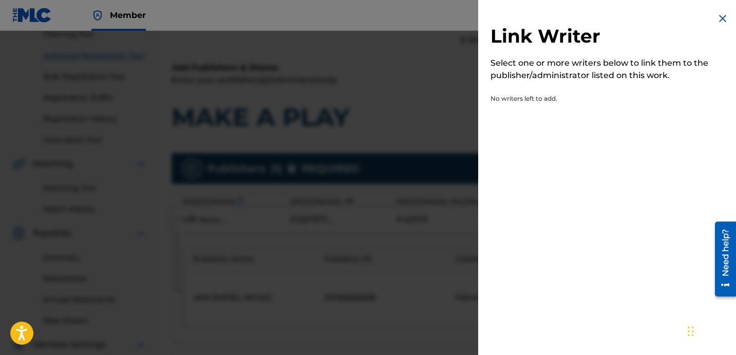
click at [725, 21] on div "Link Writer Select one or more writers below to link them to the publisher/admi…" at bounding box center [609, 66] width 263 height 133
click at [718, 19] on img at bounding box center [722, 18] width 12 height 12
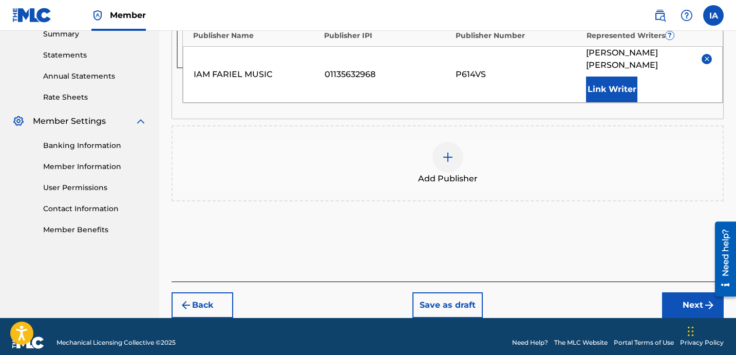
click at [221, 292] on button "Back" at bounding box center [202, 305] width 62 height 26
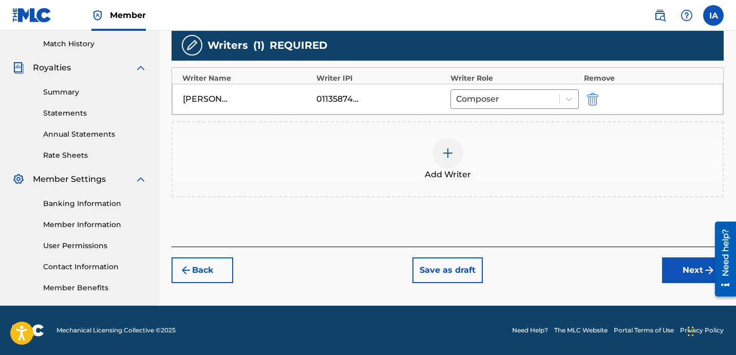
scroll to position [282, 0]
click at [680, 272] on button "Next" at bounding box center [693, 270] width 62 height 26
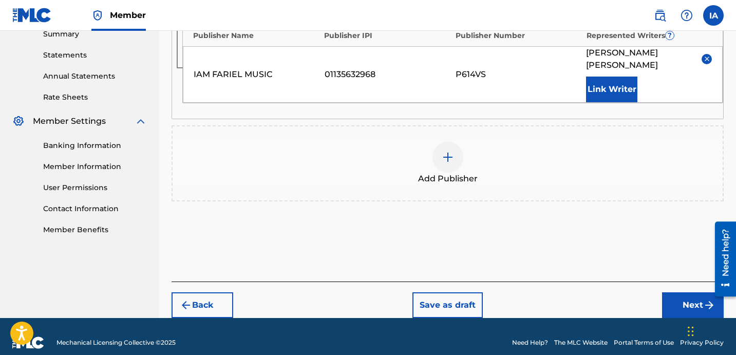
click at [681, 299] on button "Next" at bounding box center [693, 305] width 62 height 26
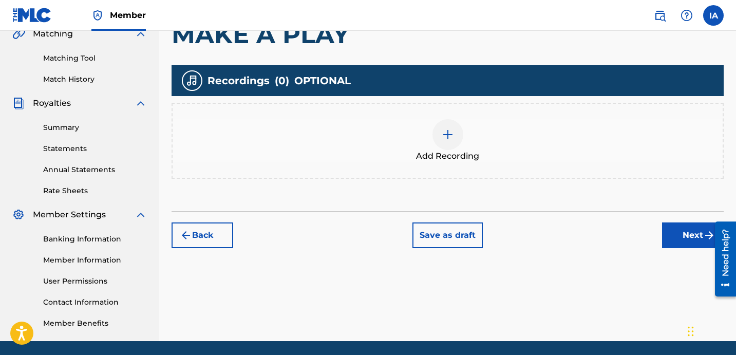
scroll to position [266, 0]
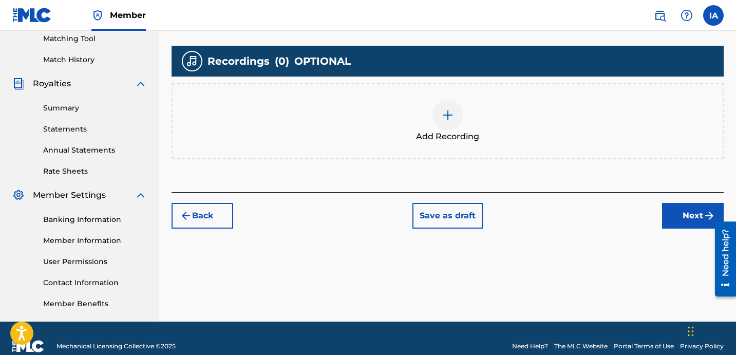
click at [475, 125] on div "Add Recording" at bounding box center [448, 121] width 550 height 43
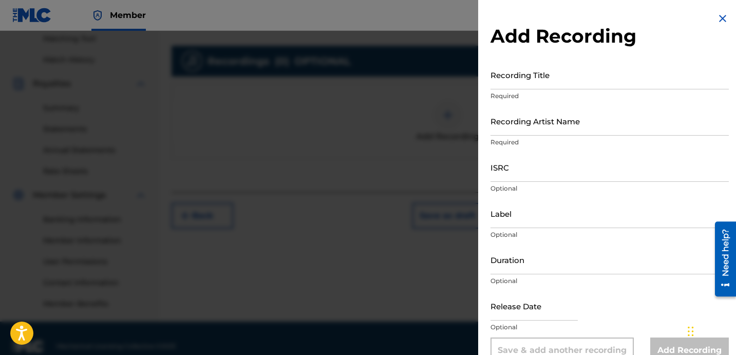
drag, startPoint x: 543, startPoint y: 74, endPoint x: 543, endPoint y: 113, distance: 39.0
click at [543, 78] on input "Recording Title" at bounding box center [609, 74] width 238 height 29
click at [562, 80] on input "Recording Title" at bounding box center [609, 74] width 238 height 29
paste input "MAKE A PLAY"
type input "MAKE A PLAY"
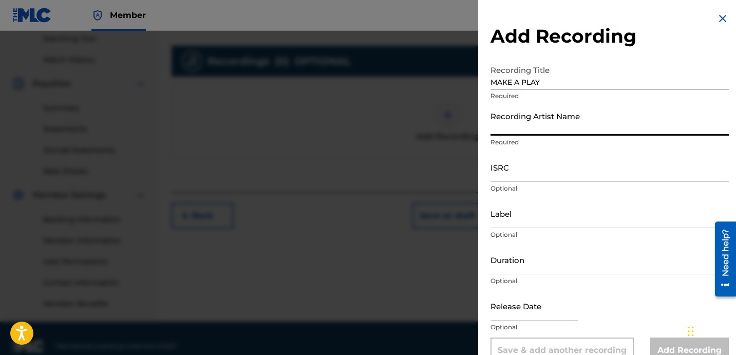
click at [546, 127] on input "Recording Artist Name" at bounding box center [609, 120] width 238 height 29
paste input "IAMFARIEL"
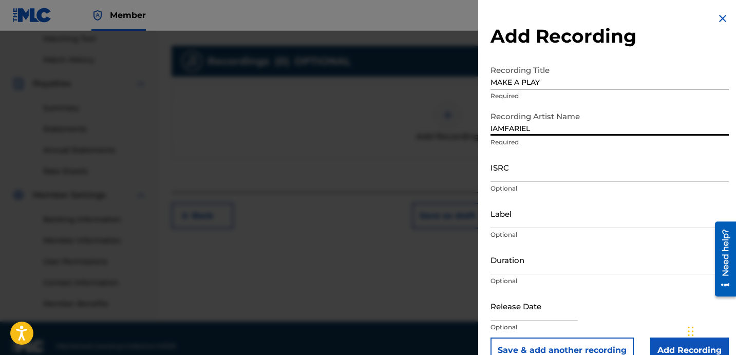
type input "IAMFARIEL"
click at [524, 171] on input "ISRC" at bounding box center [609, 167] width 238 height 29
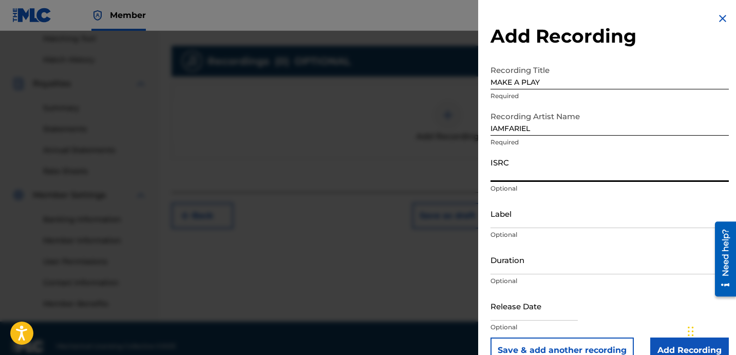
click at [526, 169] on input "ISRC" at bounding box center [609, 167] width 238 height 29
paste input "QZTB42211249"
type input "QZTB42211249"
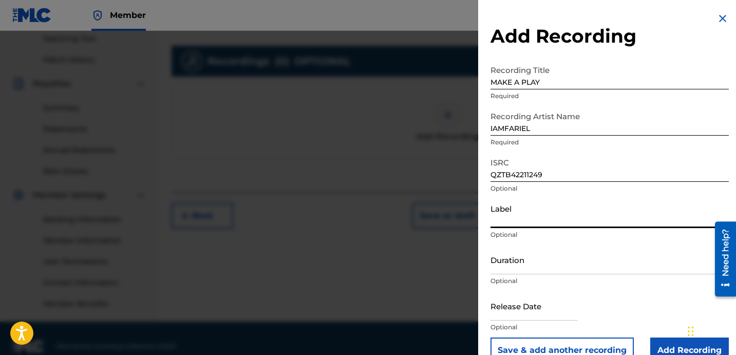
click at [528, 221] on input "Label" at bounding box center [609, 213] width 238 height 29
paste input "1779507 RECORDS DK"
type input "1779507 RECORDS DK"
click at [536, 261] on input "Duration" at bounding box center [609, 259] width 238 height 29
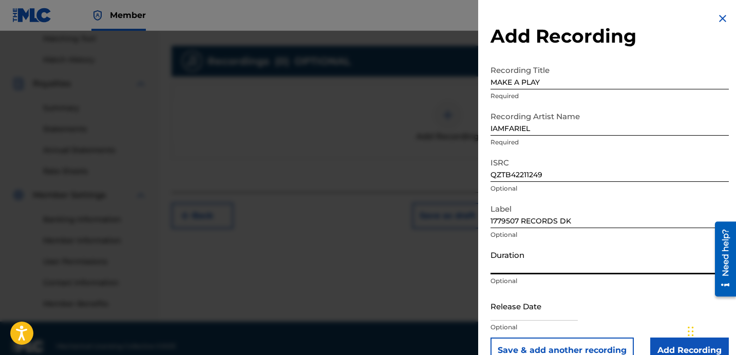
click at [521, 269] on input "Duration" at bounding box center [609, 259] width 238 height 29
type input "02:11"
click at [668, 347] on input "Add Recording" at bounding box center [689, 350] width 79 height 26
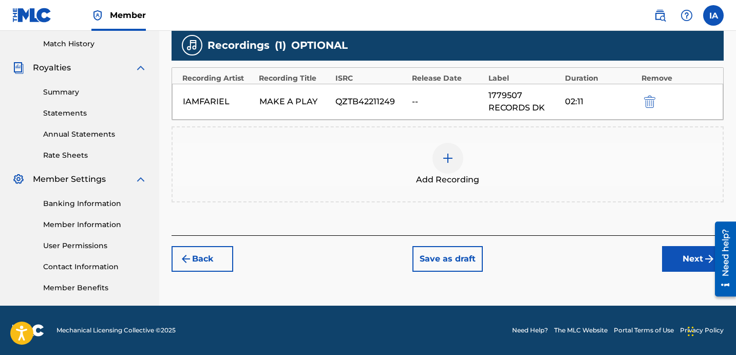
click at [684, 268] on button "Next" at bounding box center [693, 259] width 62 height 26
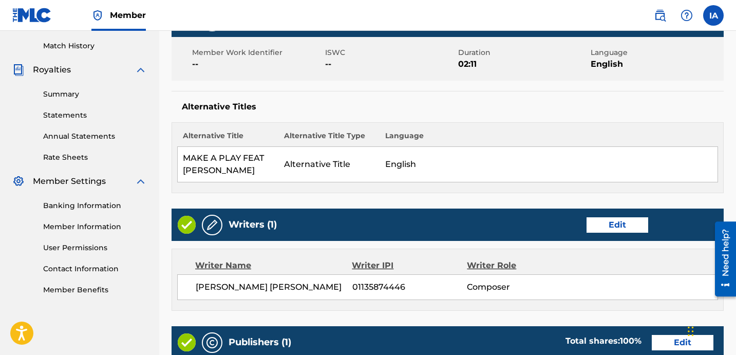
scroll to position [46, 0]
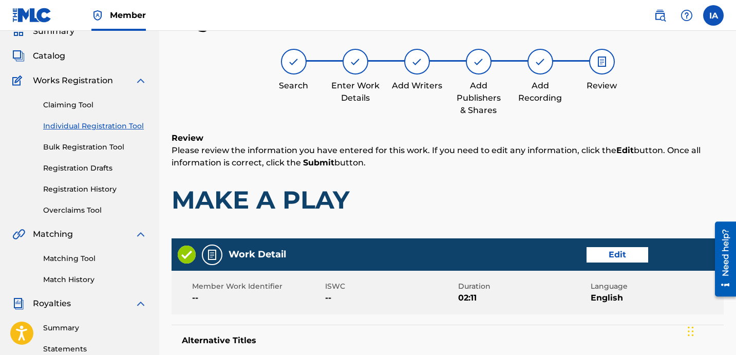
click at [399, 199] on h1 "MAKE A PLAY" at bounding box center [447, 199] width 552 height 31
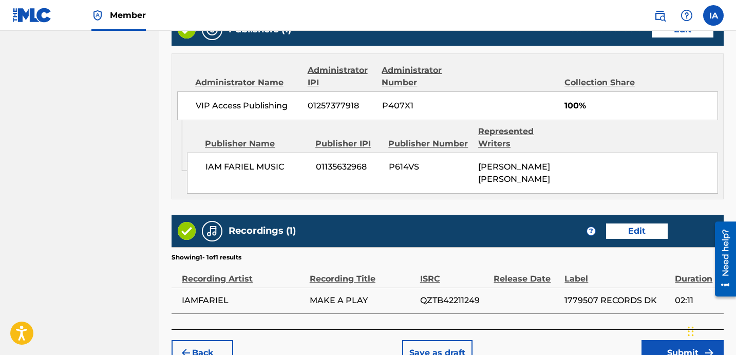
scroll to position [651, 0]
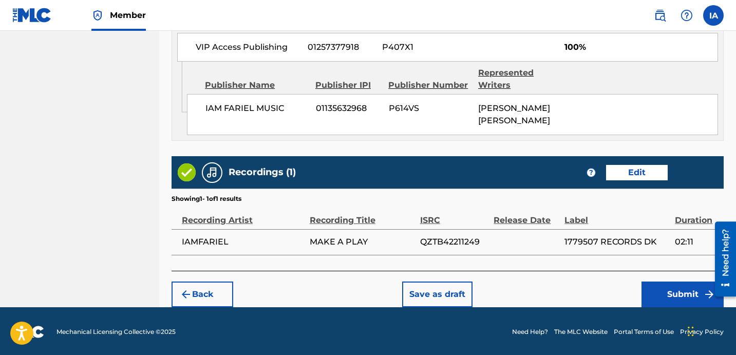
click at [647, 300] on button "Submit" at bounding box center [682, 294] width 82 height 26
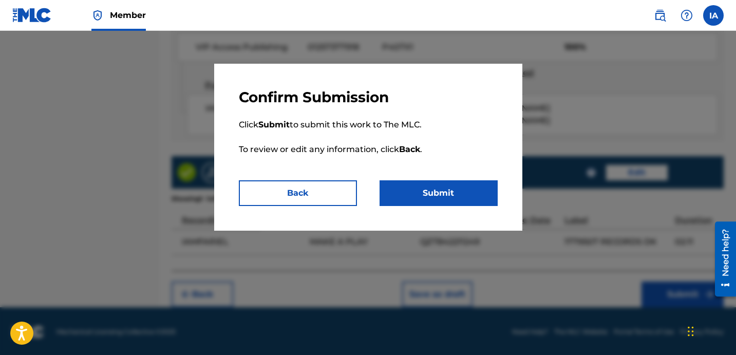
click at [441, 196] on button "Submit" at bounding box center [438, 193] width 118 height 26
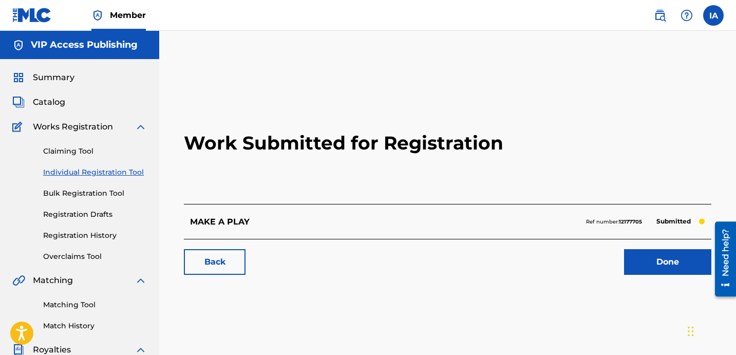
click at [92, 172] on link "Individual Registration Tool" at bounding box center [95, 172] width 104 height 11
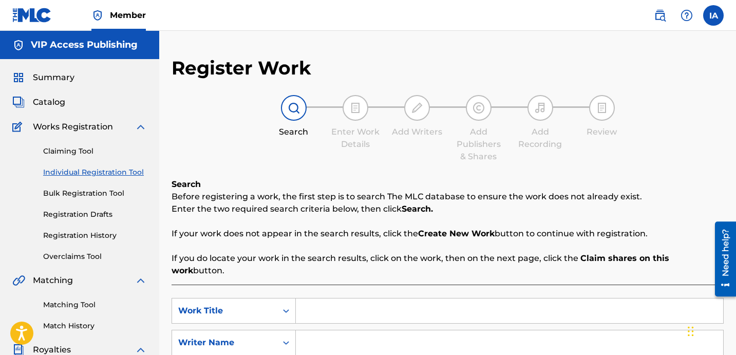
click at [475, 298] on input "Search Form" at bounding box center [509, 310] width 427 height 25
paste input "MALA"
type input "MALA"
click at [480, 330] on input "Search Form" at bounding box center [509, 342] width 427 height 25
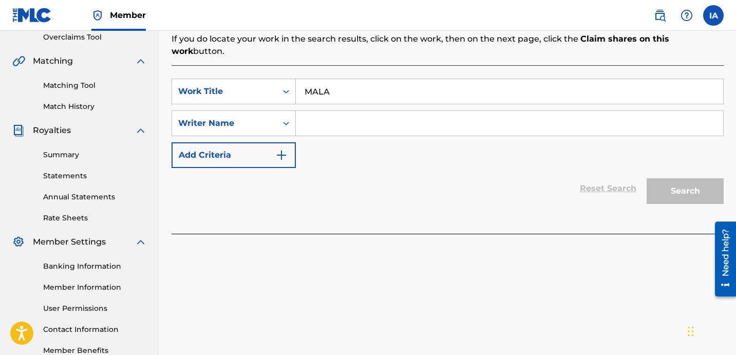
click at [478, 115] on input "Search Form" at bounding box center [509, 123] width 427 height 25
paste input "[PERSON_NAME] [PERSON_NAME]"
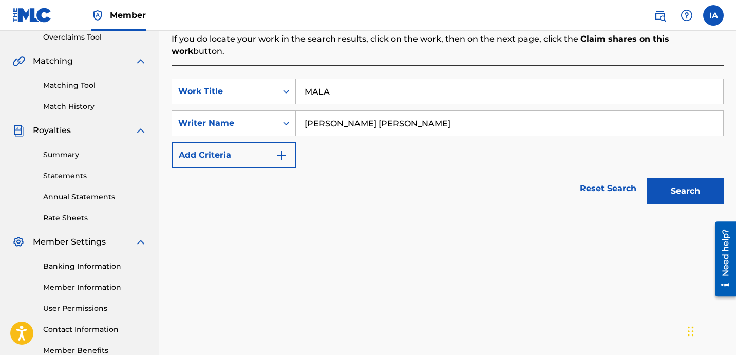
type input "[PERSON_NAME] [PERSON_NAME]"
click at [679, 180] on button "Search" at bounding box center [684, 191] width 77 height 26
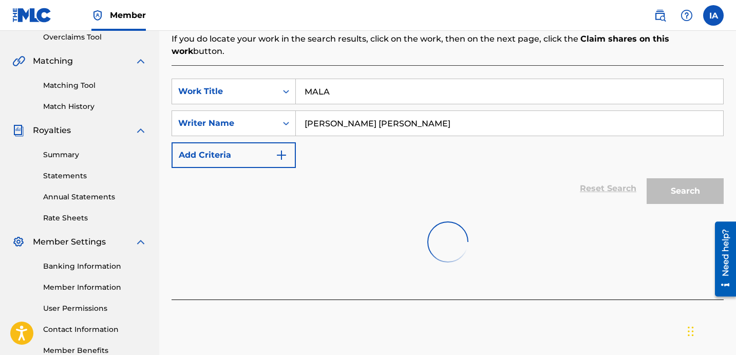
click at [503, 148] on div "SearchWithCriteria192fd4ce-4af6-40ad-8786-26a25a596317 Work Title MALA SearchWi…" at bounding box center [447, 123] width 552 height 89
